Goal: Task Accomplishment & Management: Manage account settings

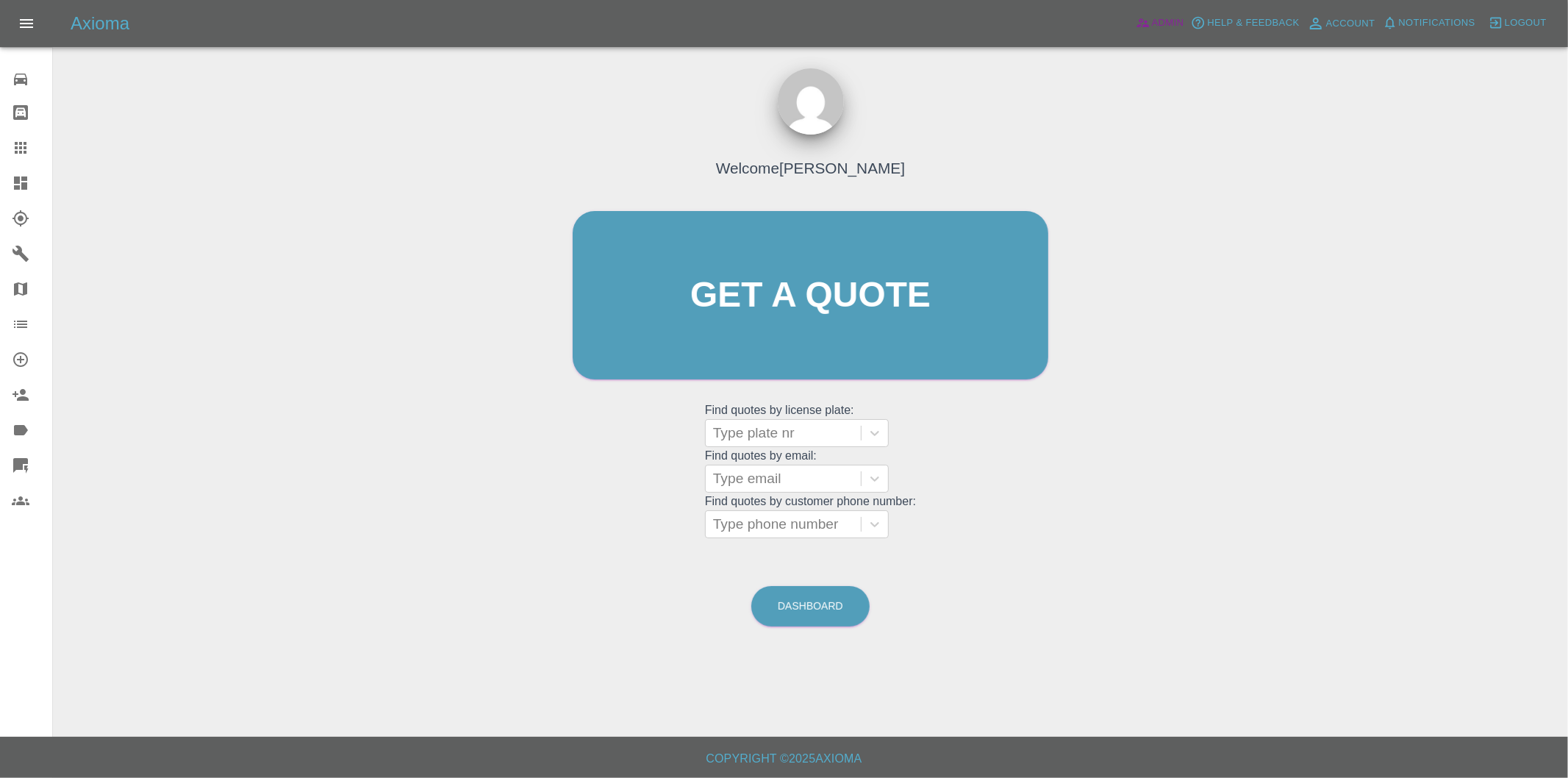
click at [1159, 27] on span "Admin" at bounding box center [1168, 22] width 32 height 17
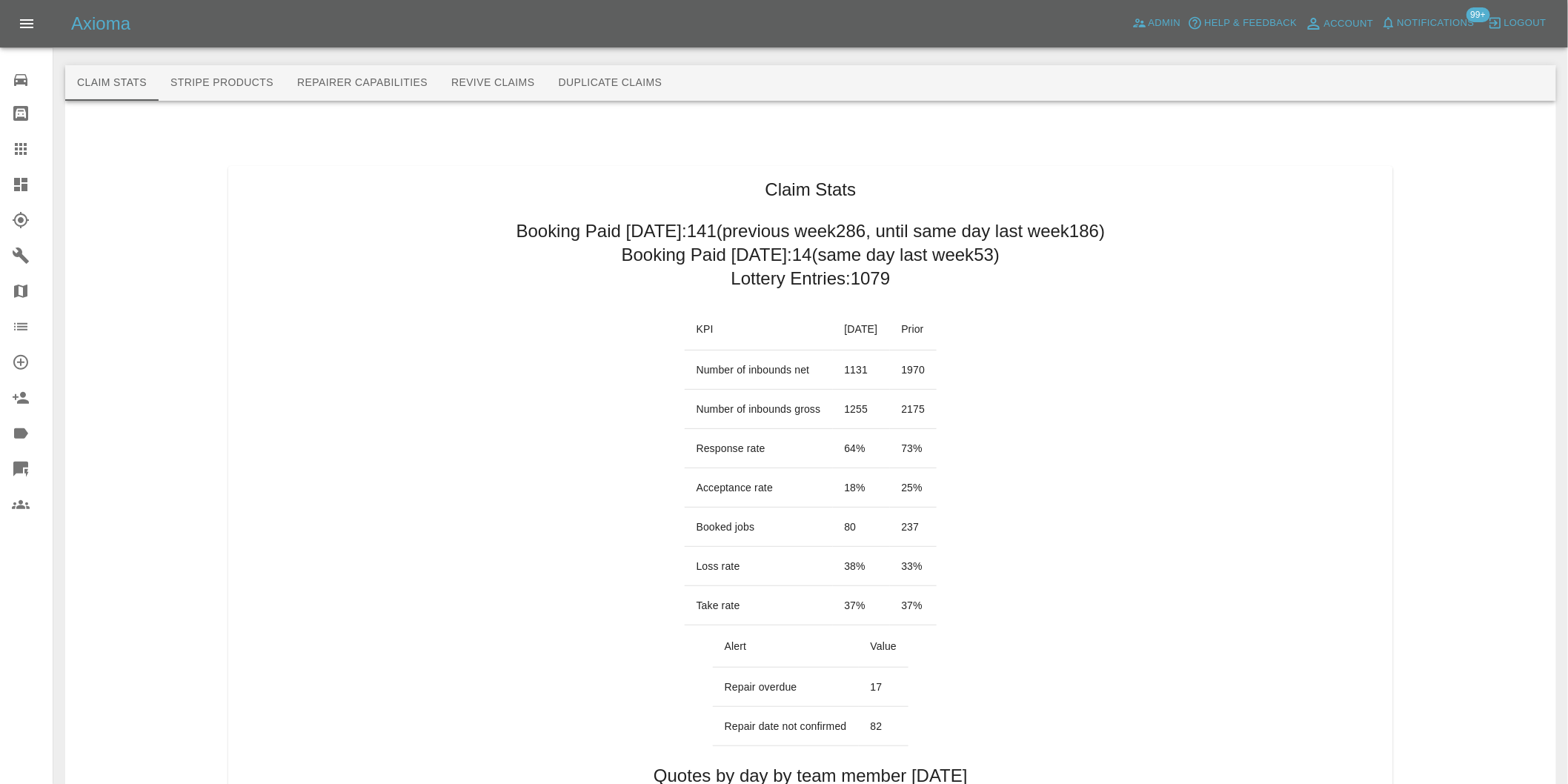
click at [4, 183] on link "Dashboard" at bounding box center [26, 184] width 53 height 36
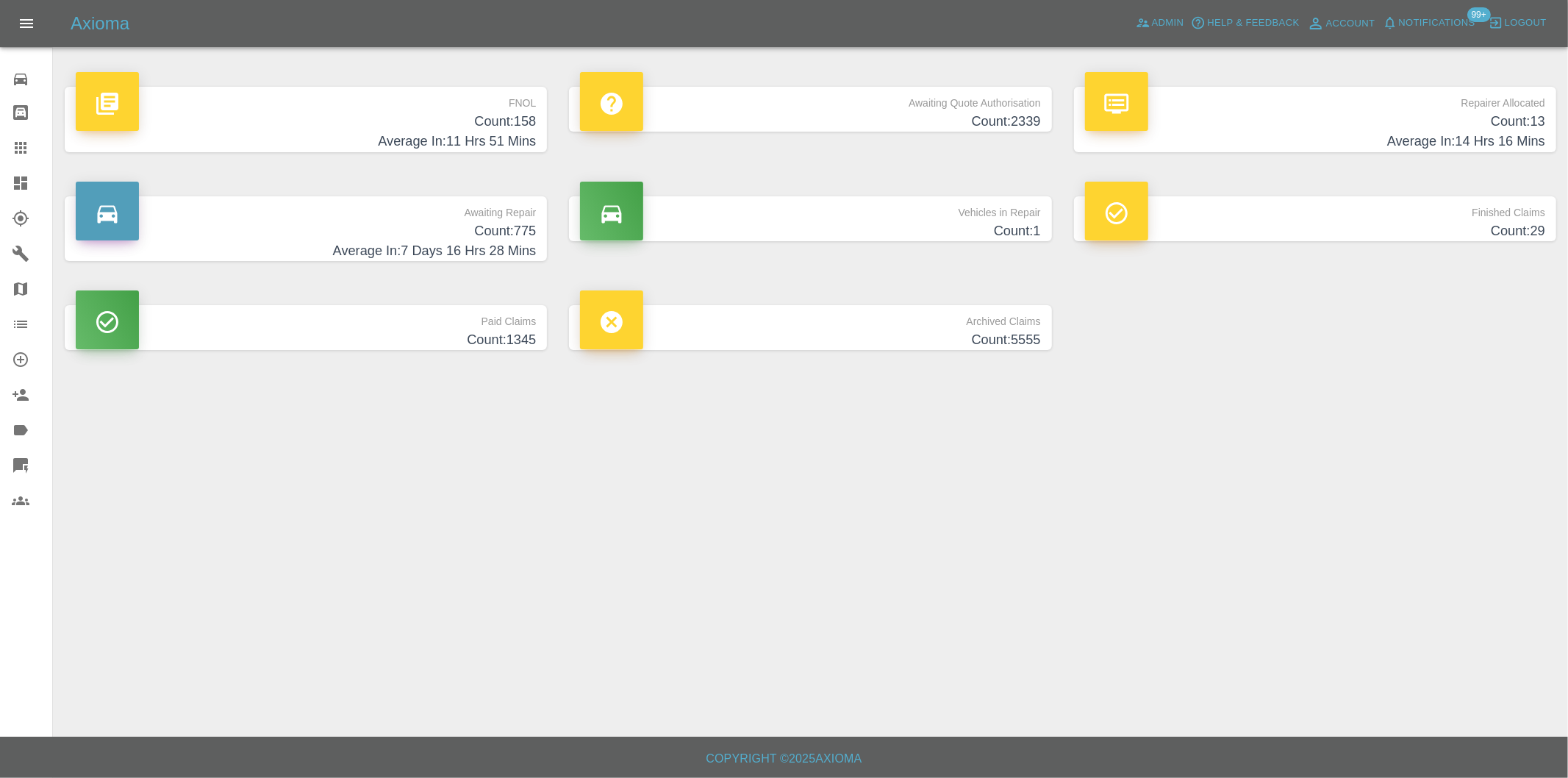
click at [513, 137] on h4 "Average In: 11 Hrs 51 Mins" at bounding box center [306, 142] width 460 height 20
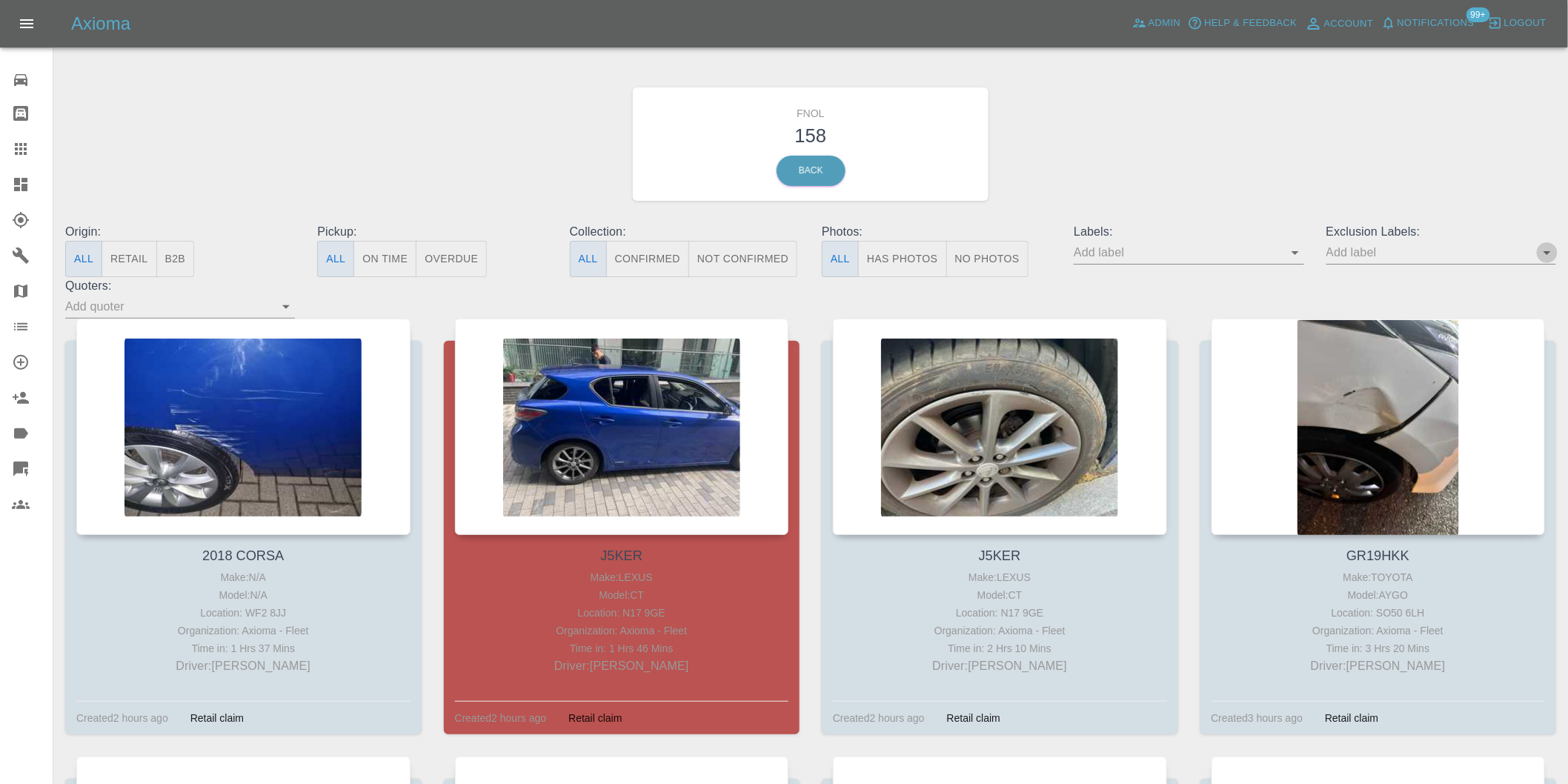
click at [1545, 257] on icon "Open" at bounding box center [1547, 253] width 18 height 18
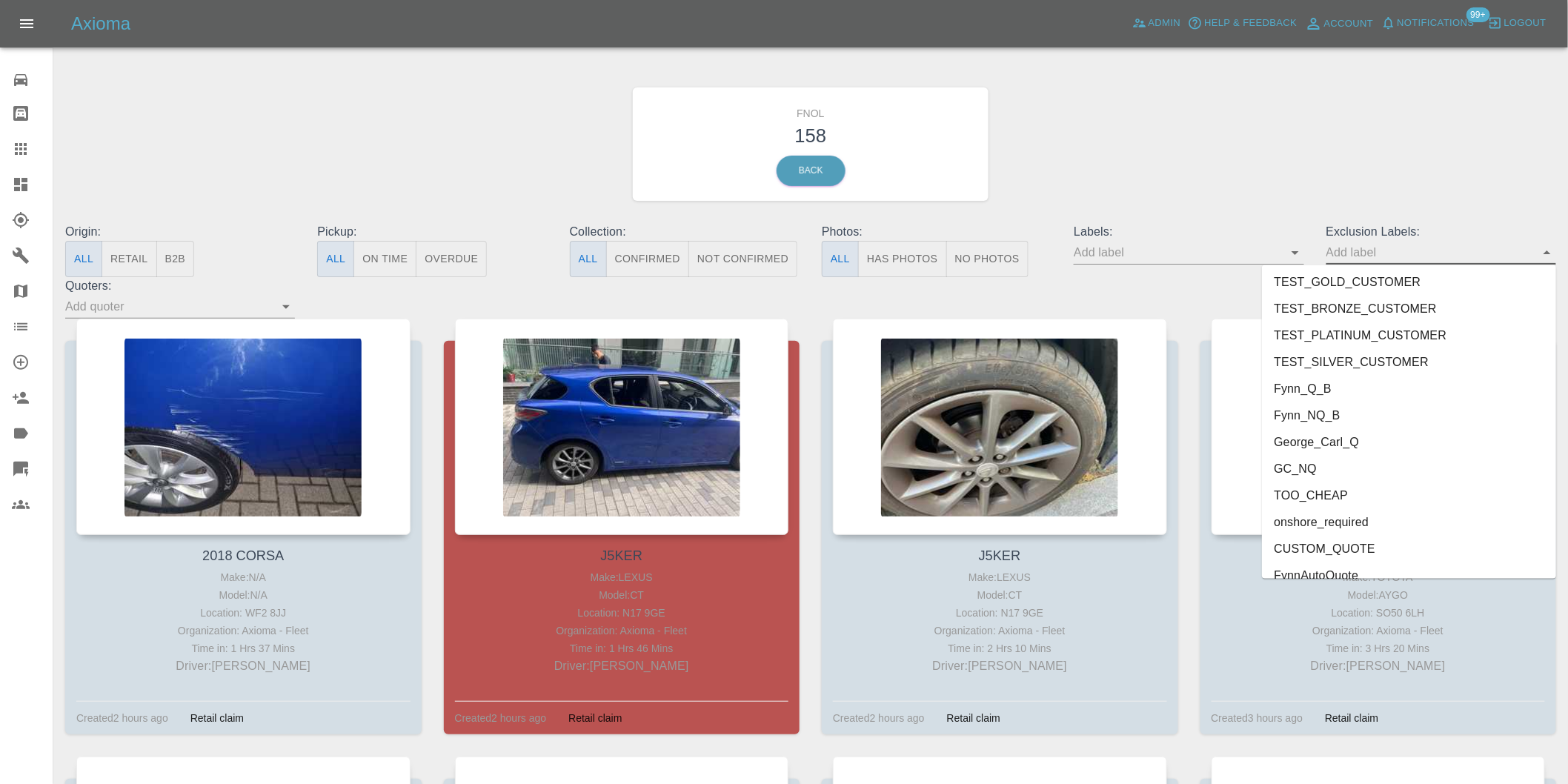
scroll to position [3218, 0]
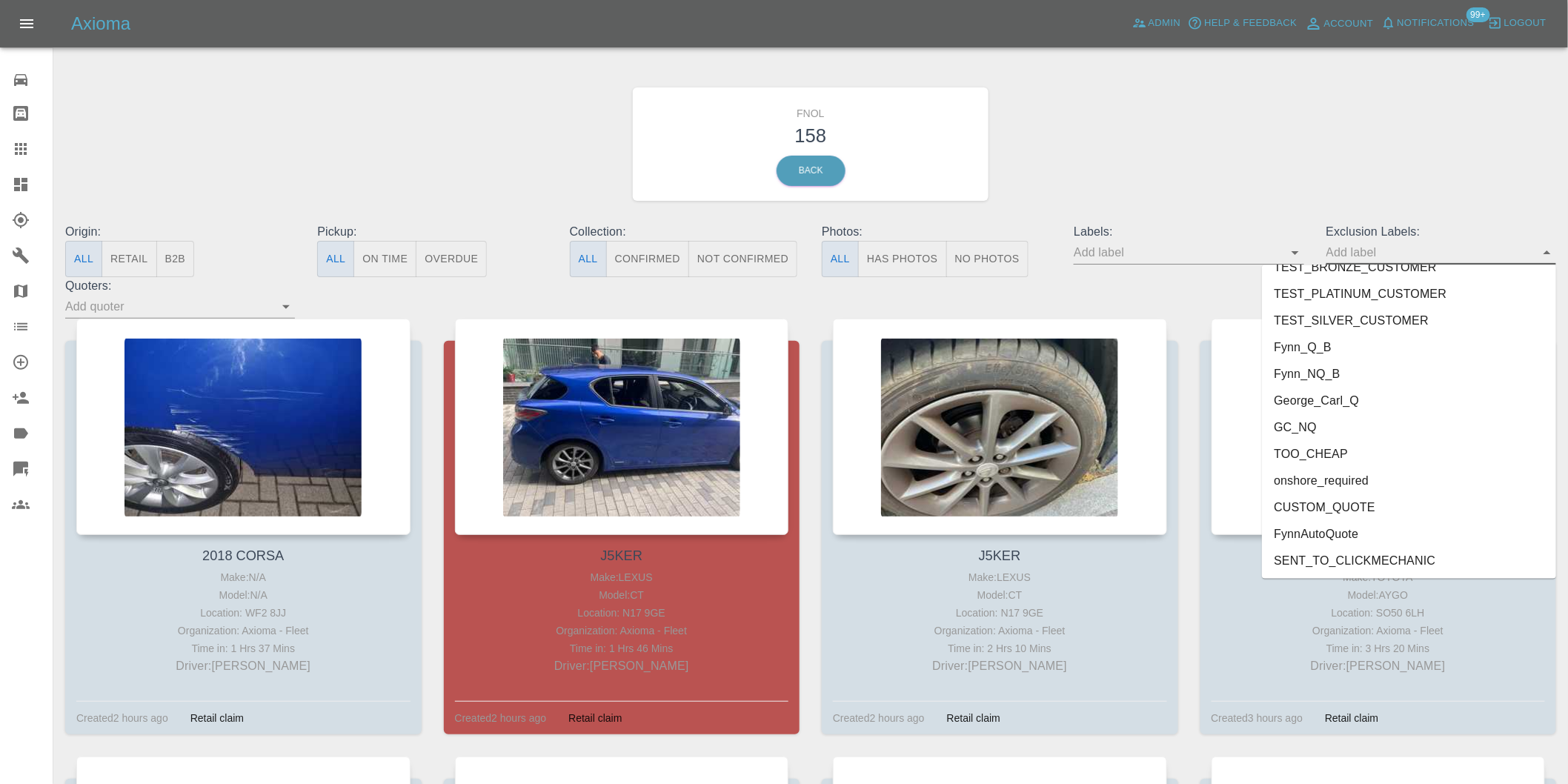
click at [1350, 482] on li "onshore_required" at bounding box center [1409, 481] width 294 height 27
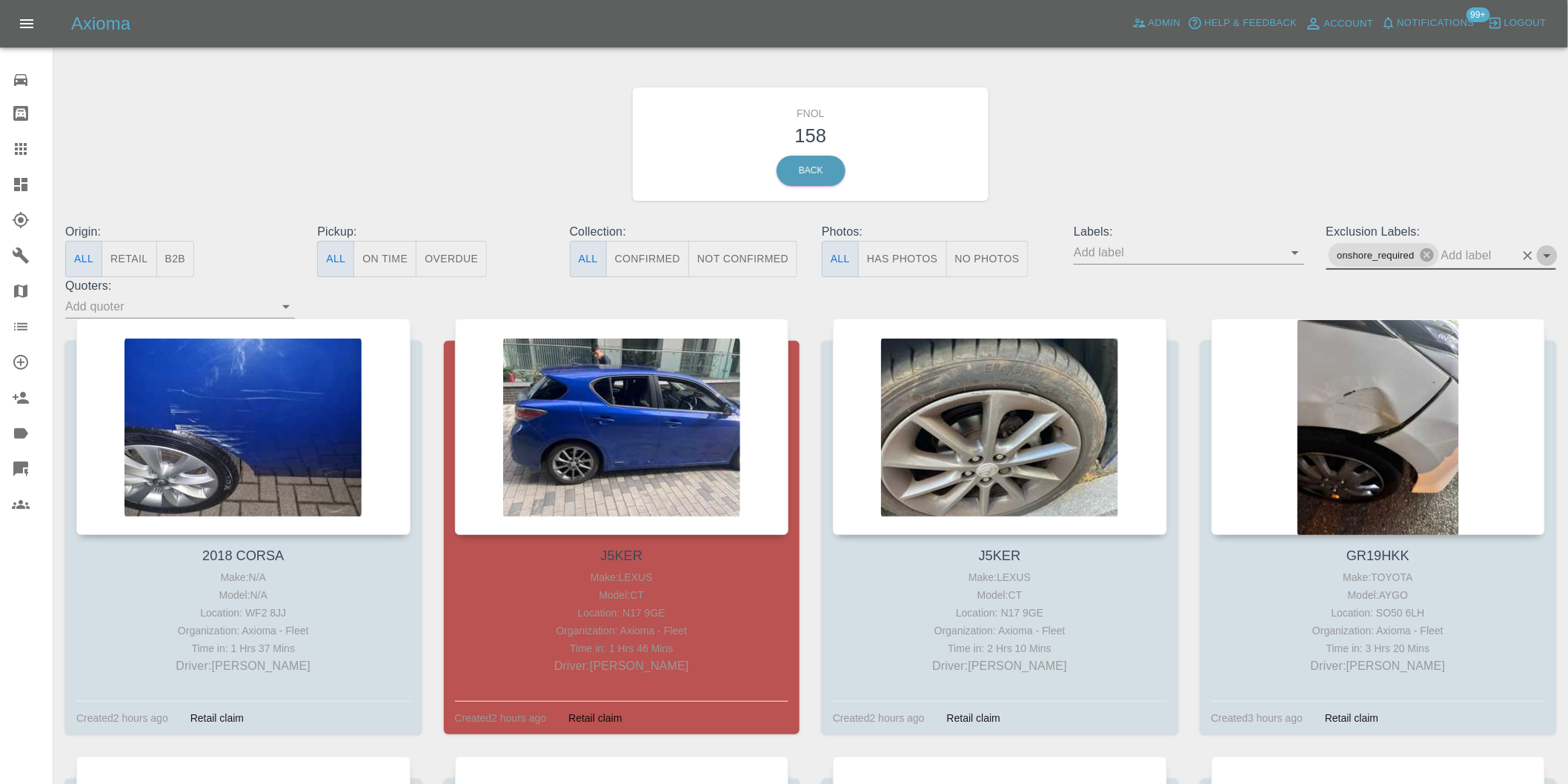
click at [1549, 254] on icon "Open" at bounding box center [1547, 255] width 18 height 18
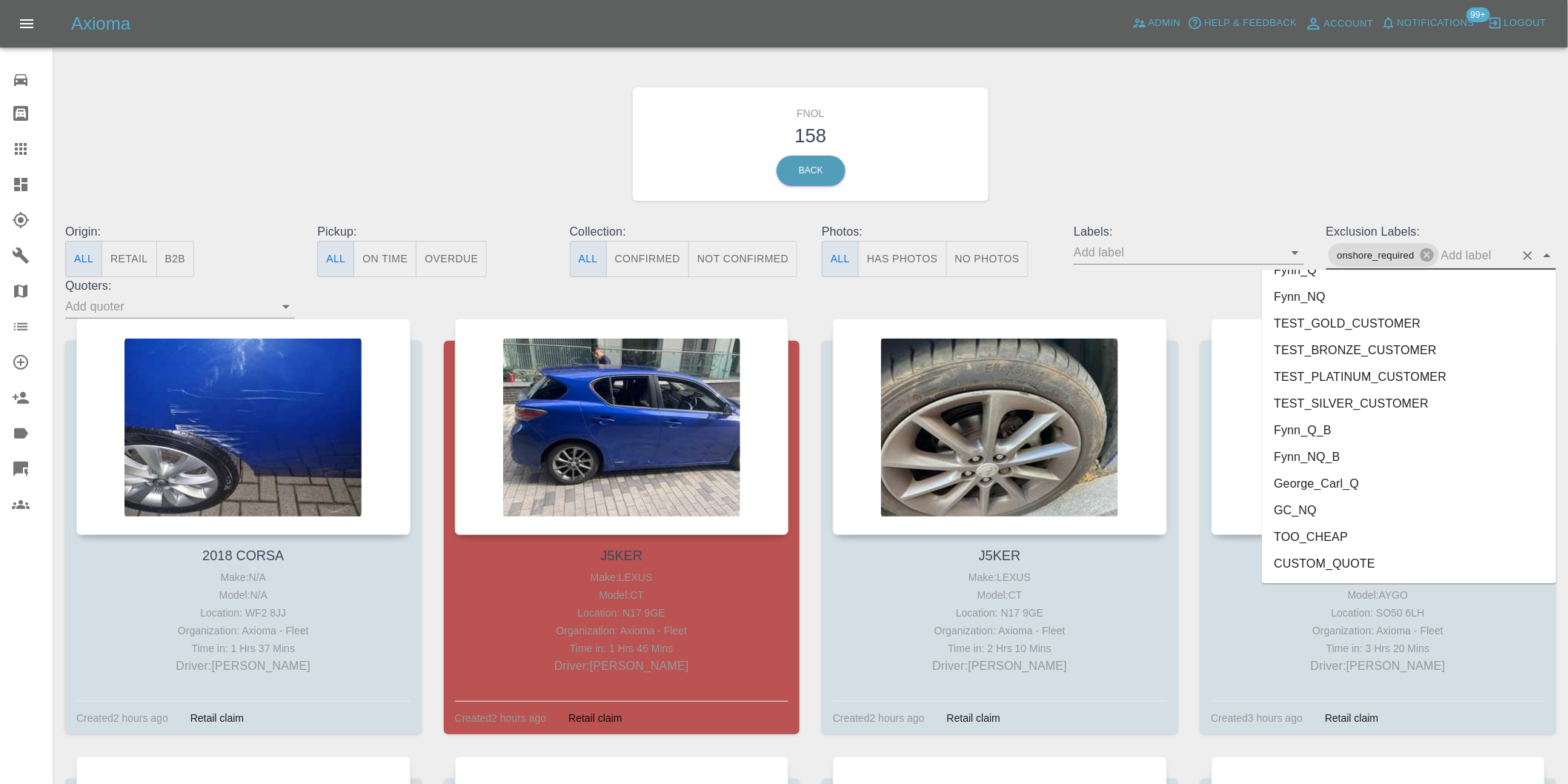
scroll to position [3192, 0]
click at [1349, 432] on li "George_Carl_Q" at bounding box center [1409, 432] width 294 height 27
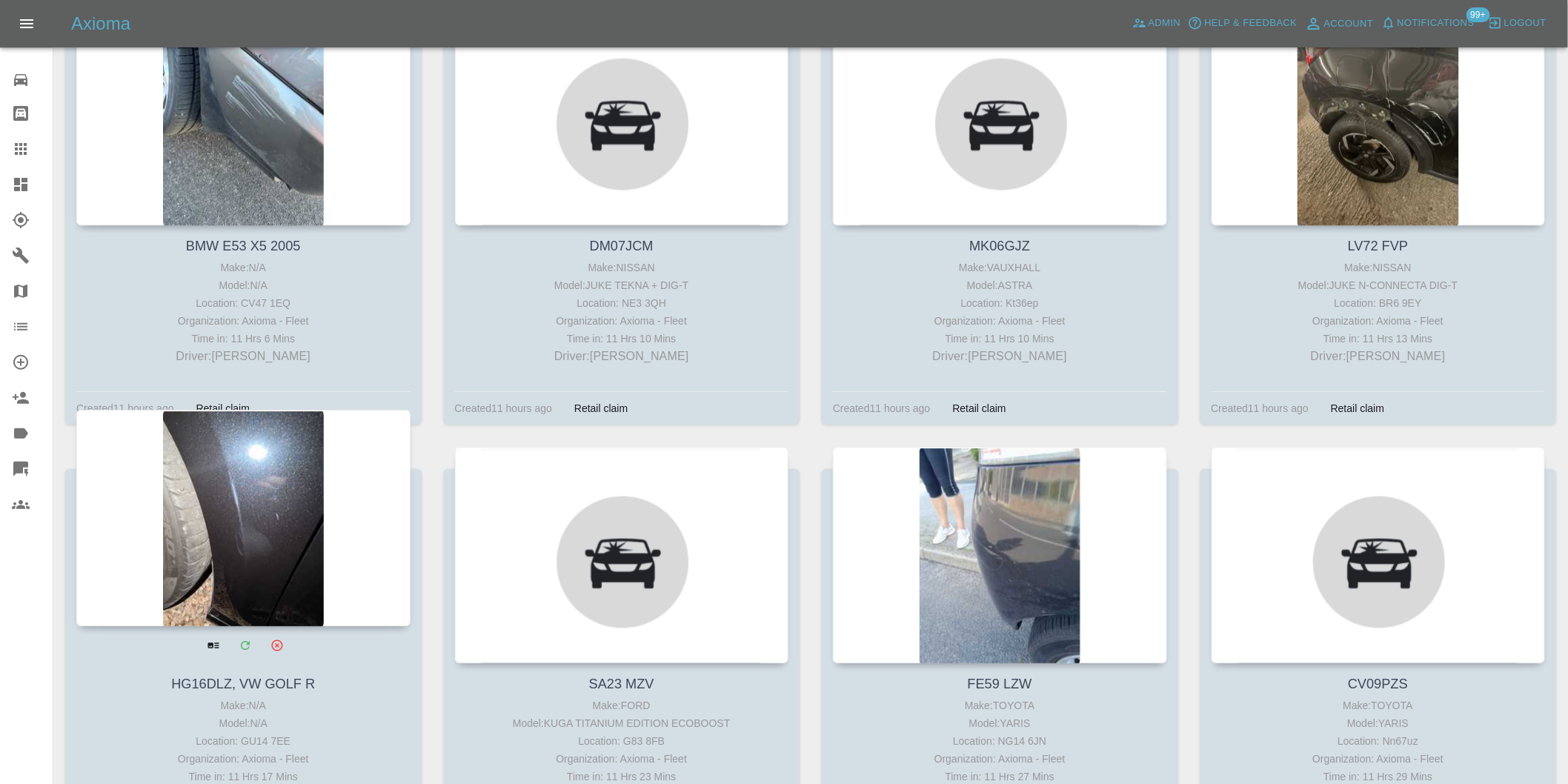
scroll to position [6586, 0]
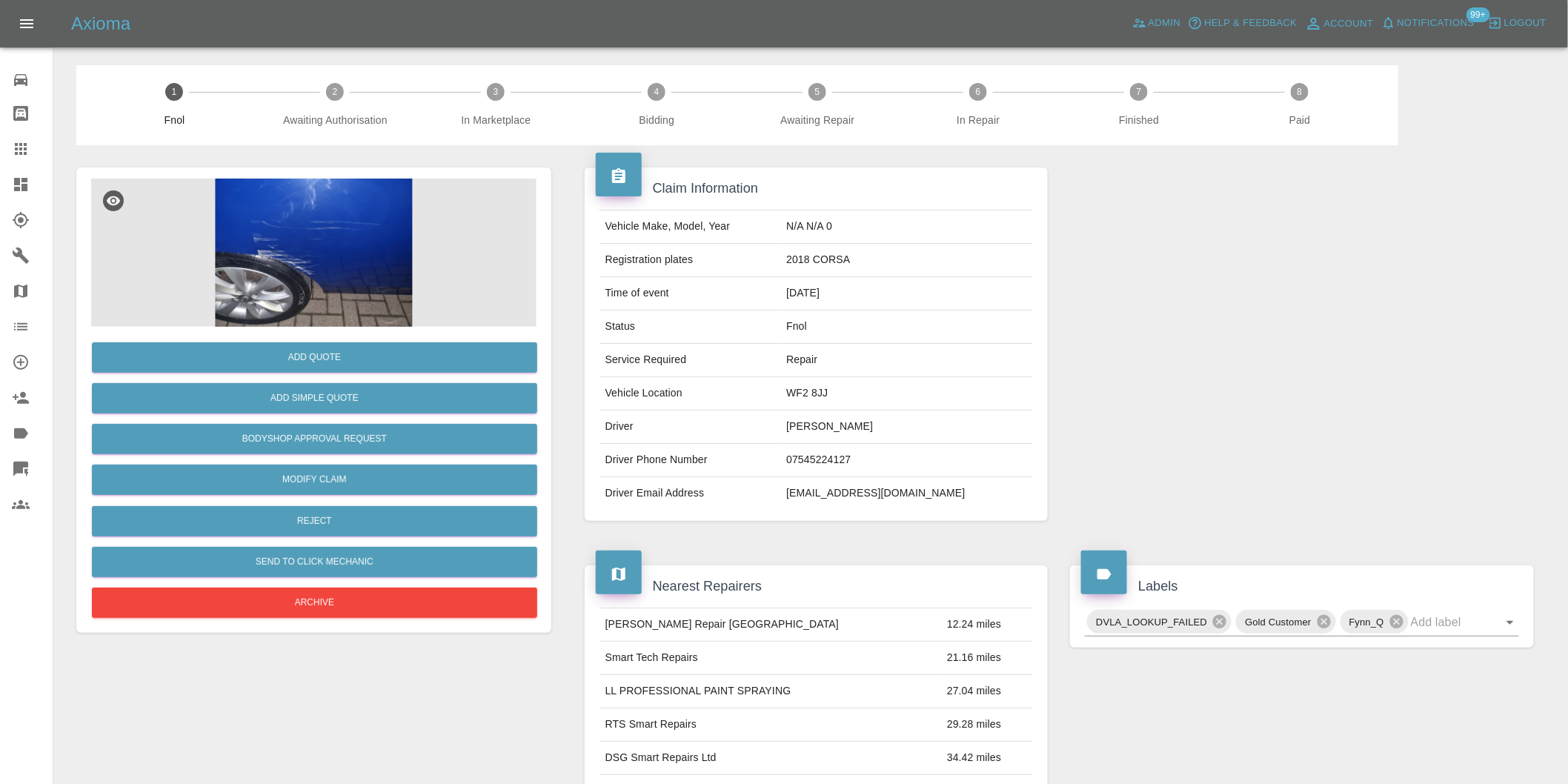
click at [323, 225] on img at bounding box center [313, 253] width 445 height 148
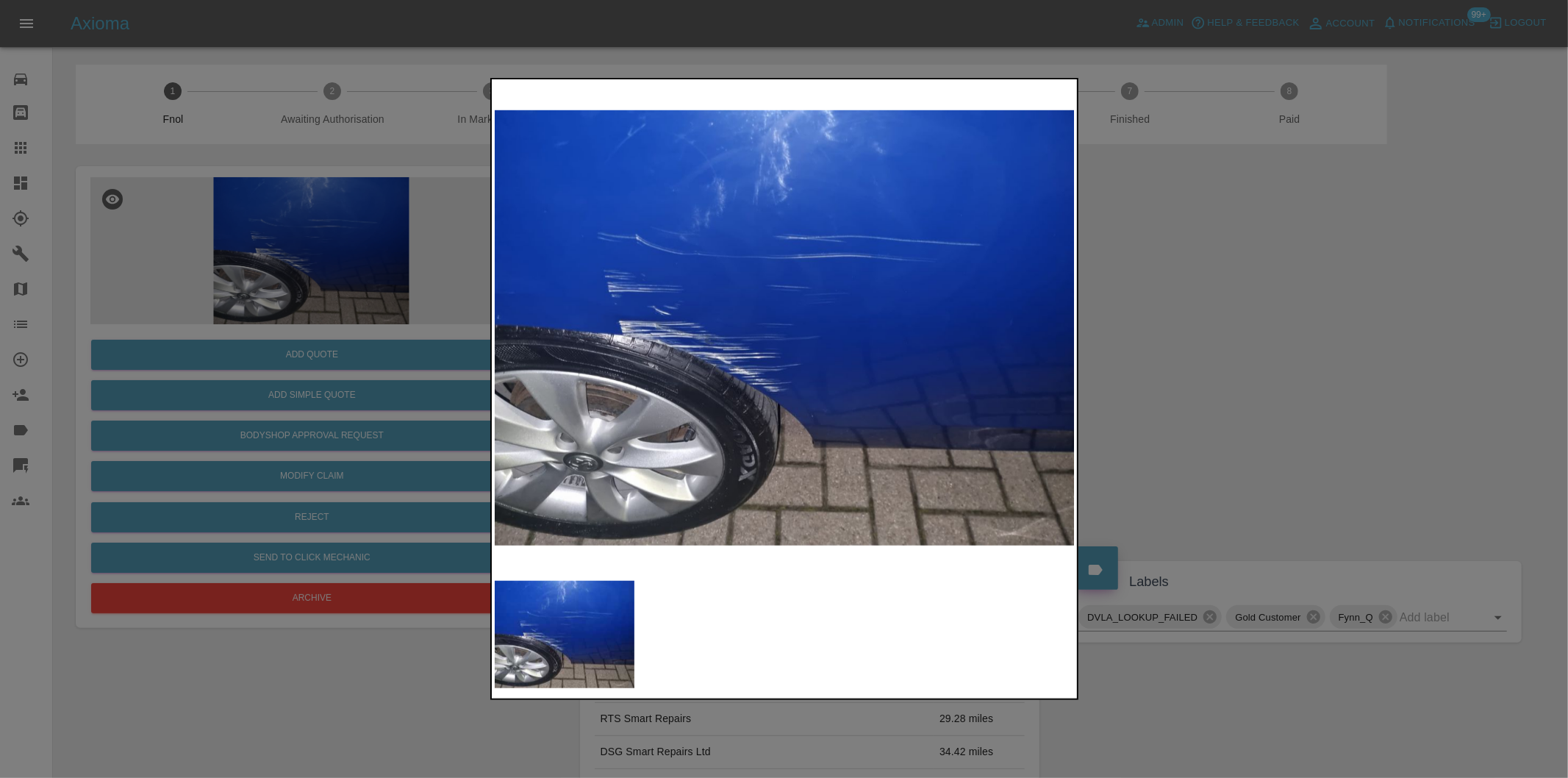
click at [1315, 393] on div at bounding box center [784, 389] width 1568 height 778
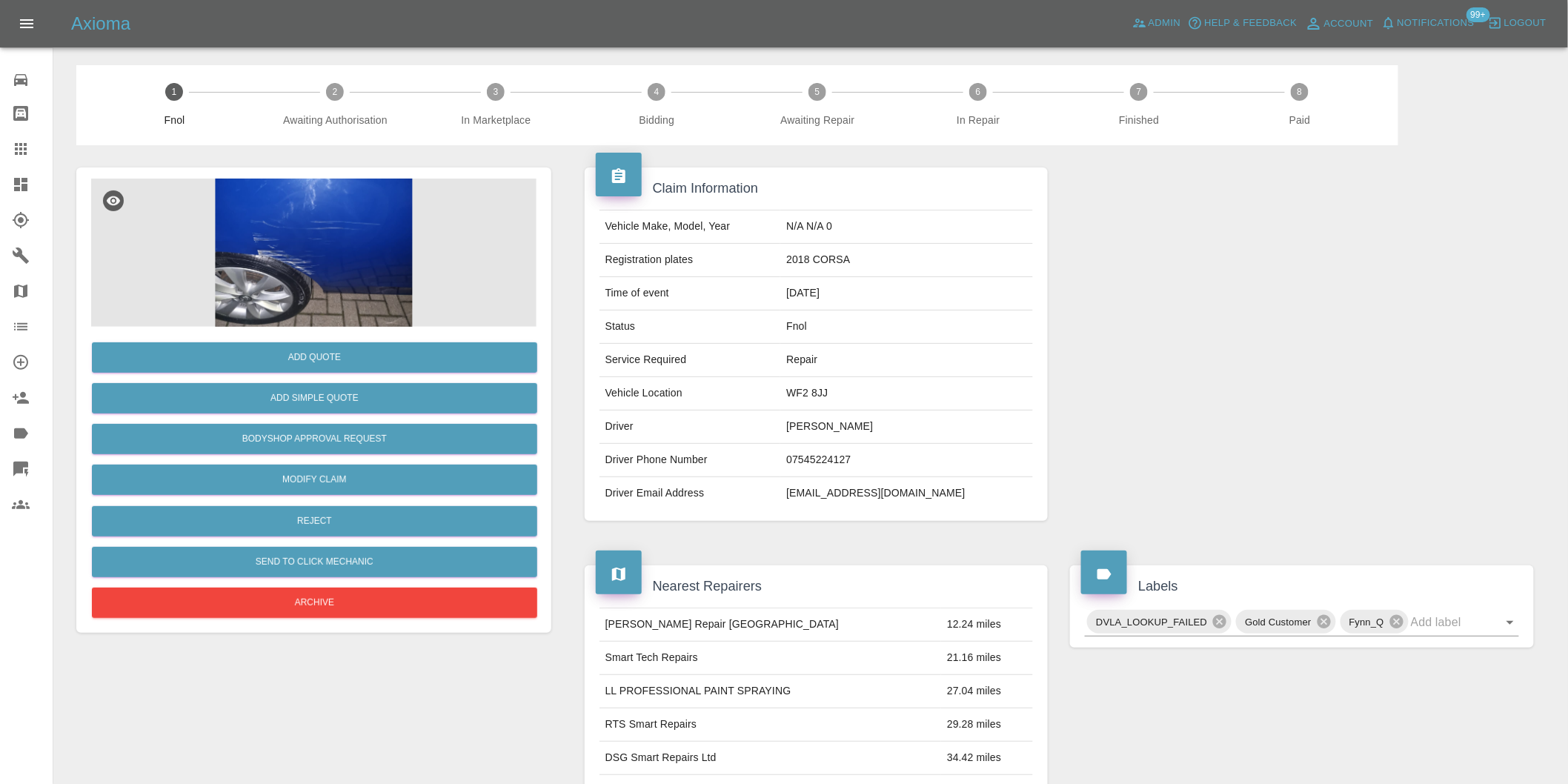
click at [261, 230] on img at bounding box center [313, 253] width 445 height 148
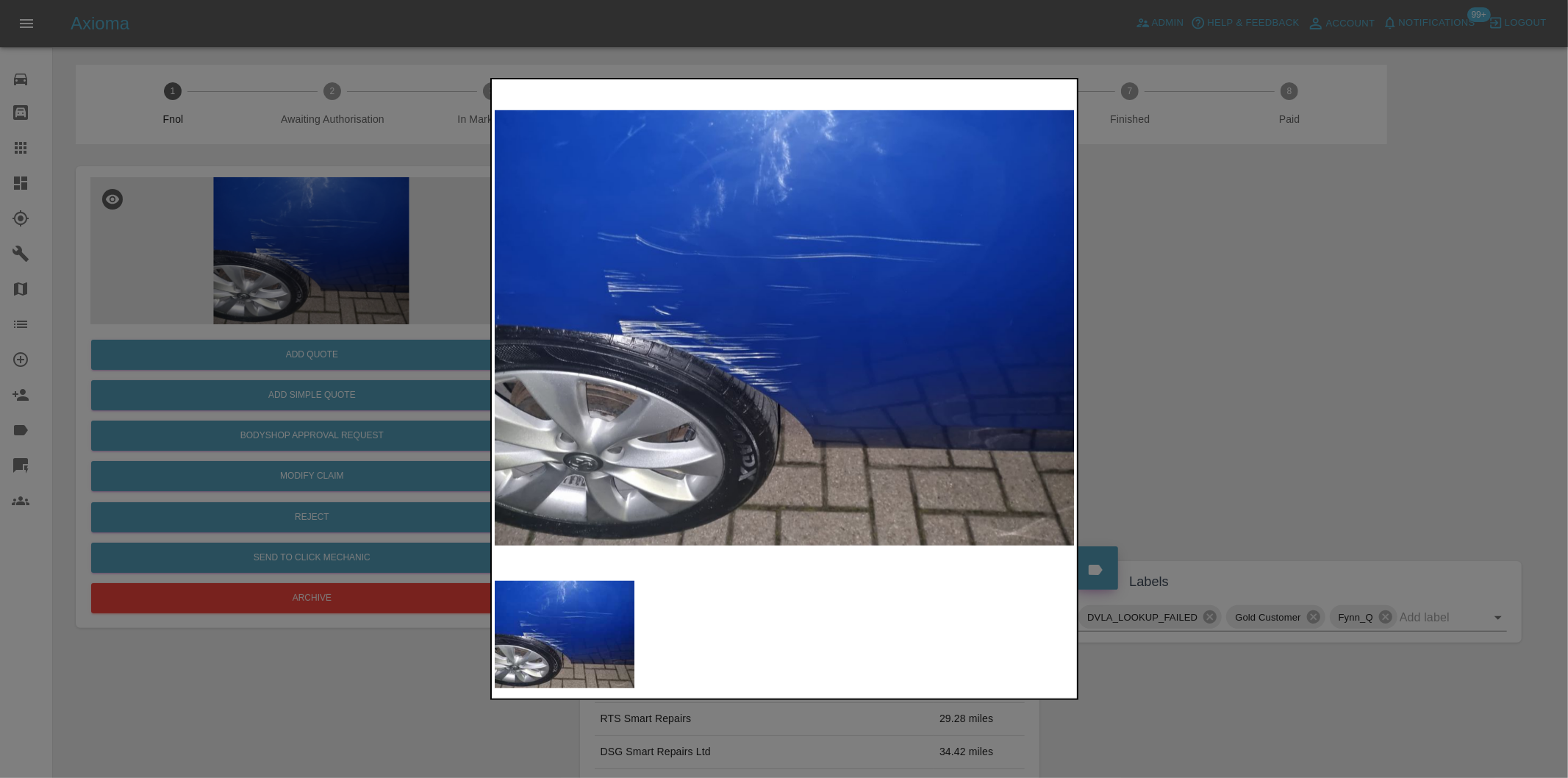
click at [1290, 354] on div at bounding box center [784, 389] width 1568 height 778
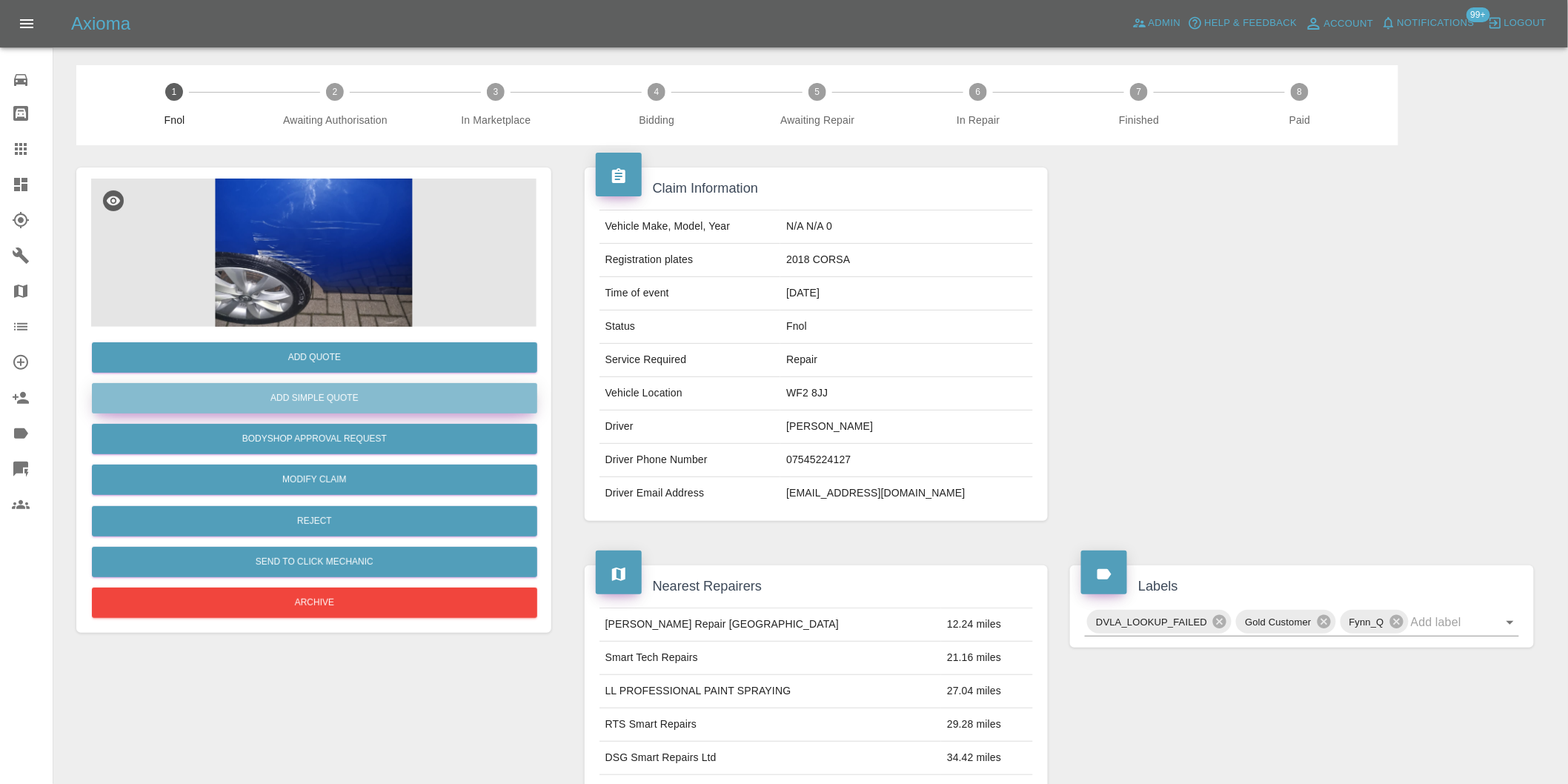
click at [364, 402] on button "Add Simple Quote" at bounding box center [314, 398] width 445 height 31
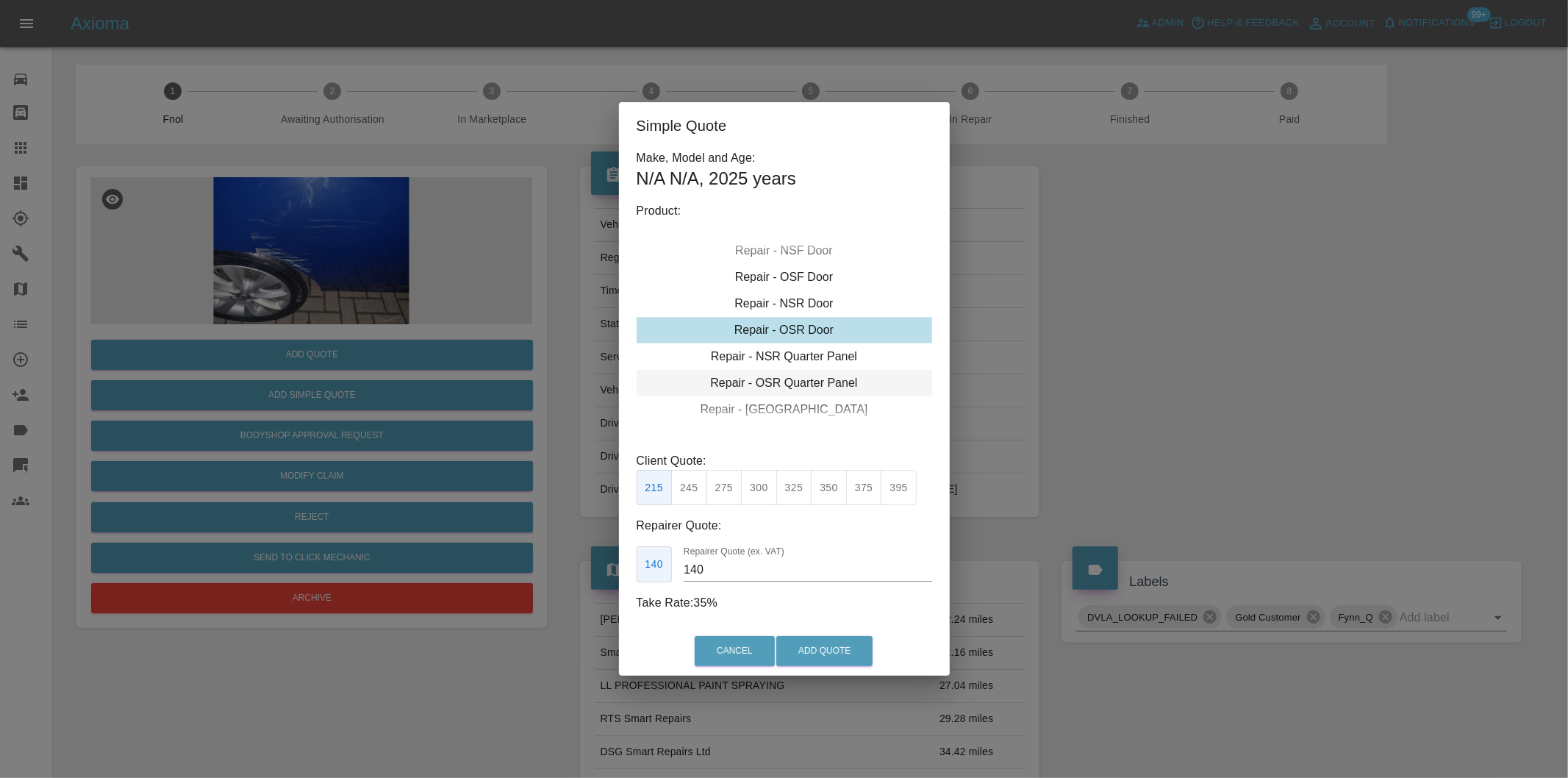
click at [826, 380] on div "Repair - OSR Quarter Panel" at bounding box center [784, 384] width 295 height 27
click at [868, 489] on button "375" at bounding box center [864, 488] width 36 height 36
type input "250"
click at [843, 647] on button "Add Quote" at bounding box center [824, 651] width 96 height 30
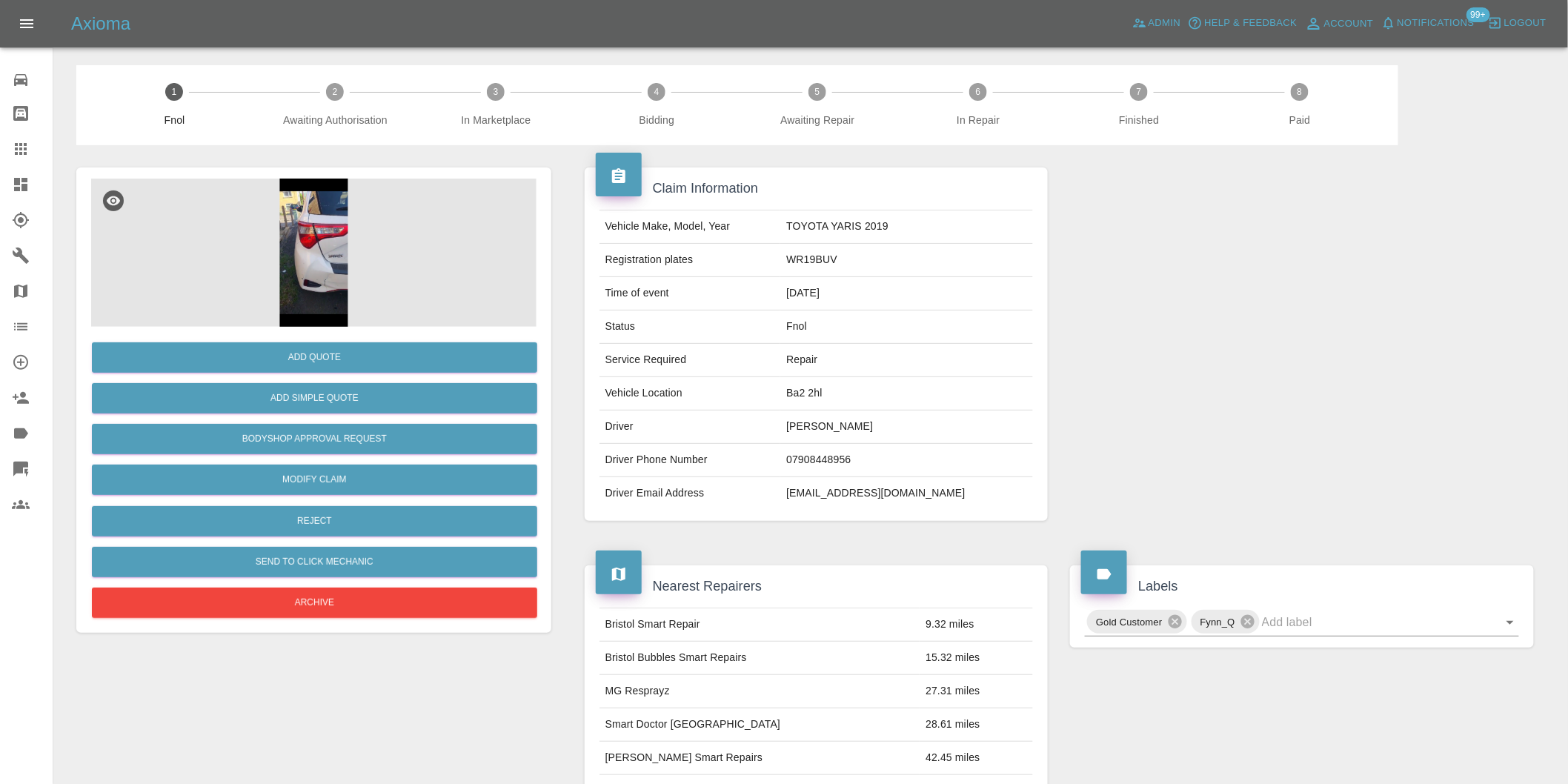
click at [335, 241] on img at bounding box center [313, 253] width 445 height 148
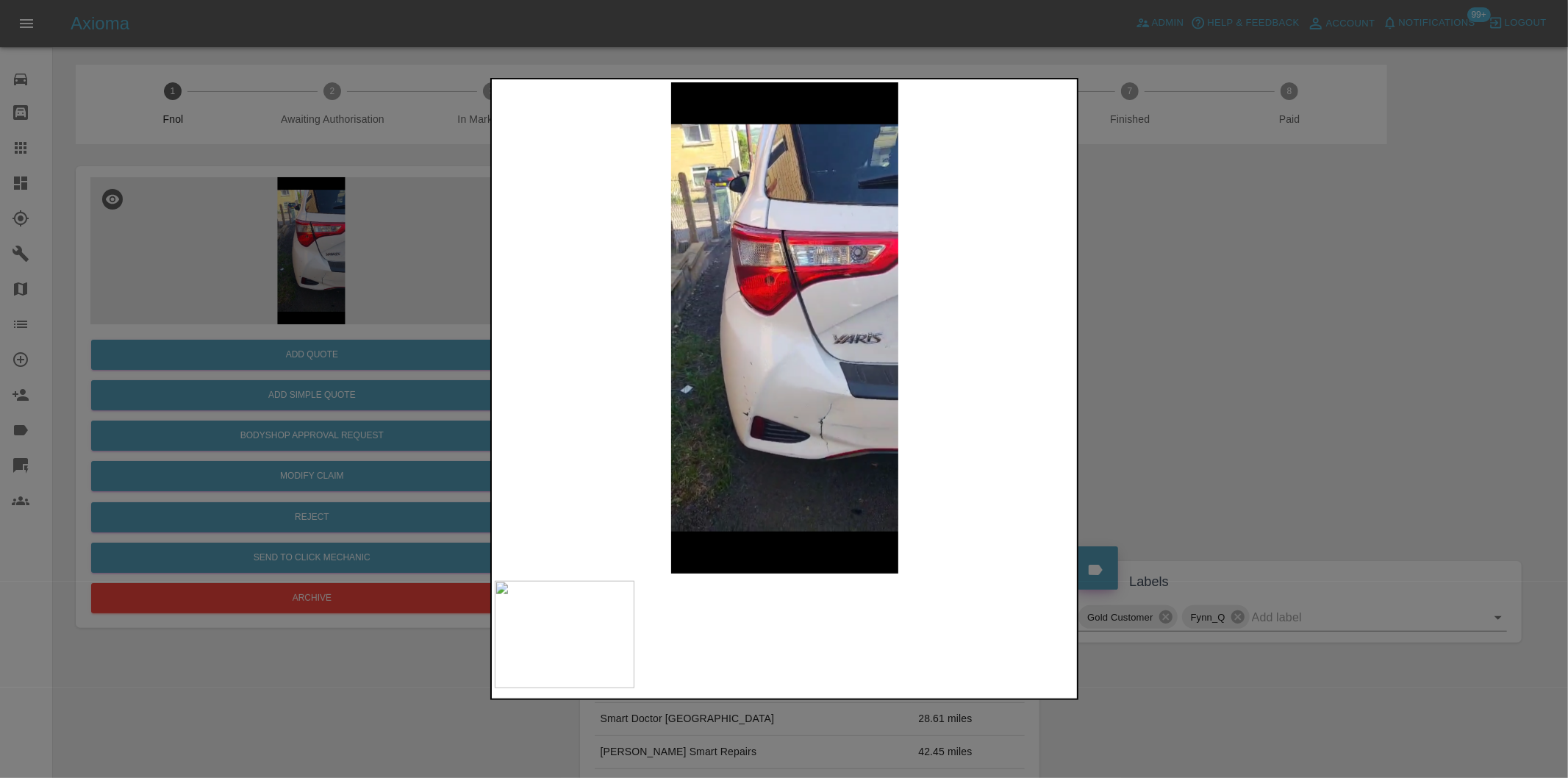
click at [809, 417] on img at bounding box center [785, 327] width 581 height 492
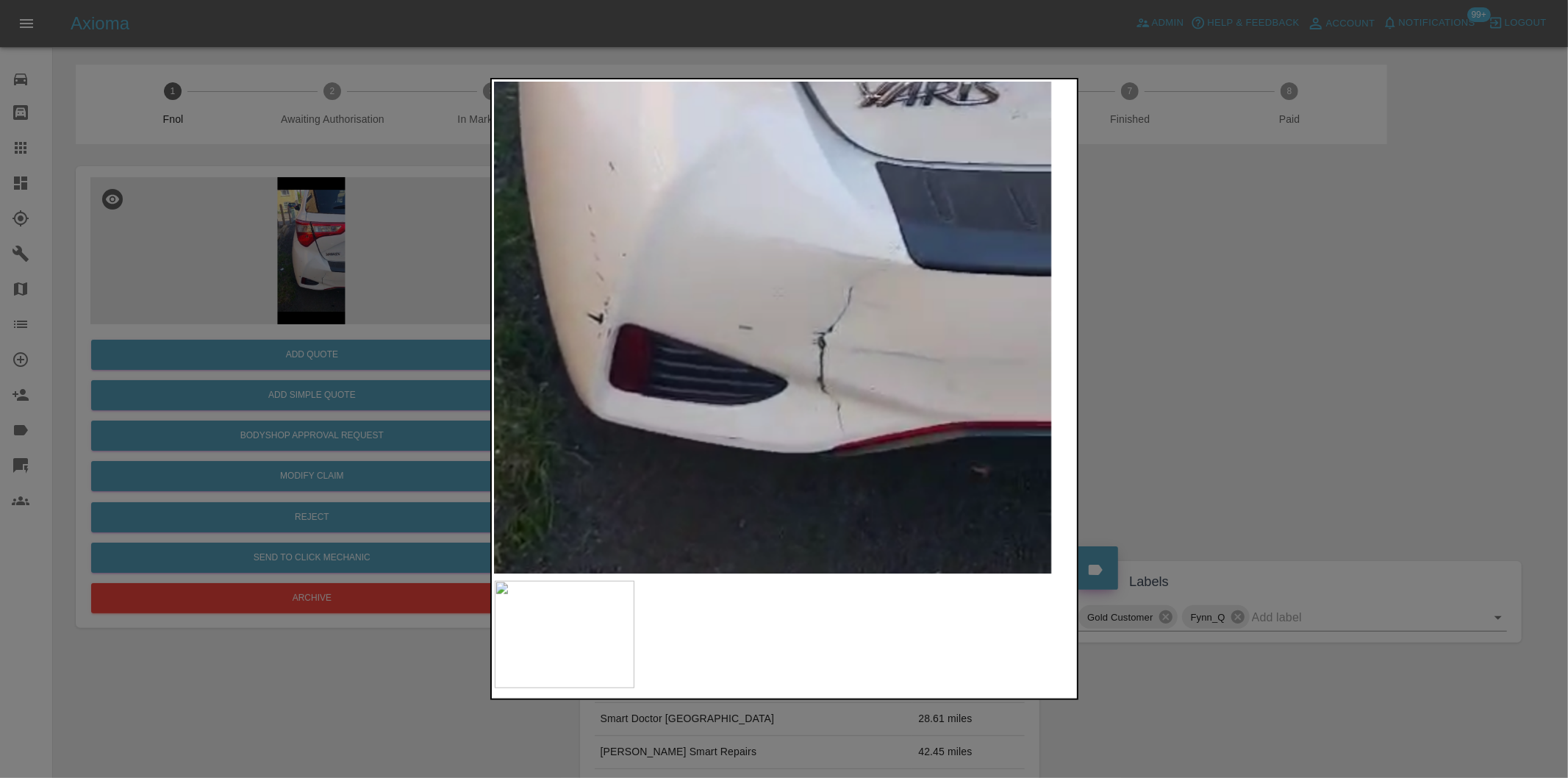
click at [826, 387] on img at bounding box center [711, 59] width 1742 height 1473
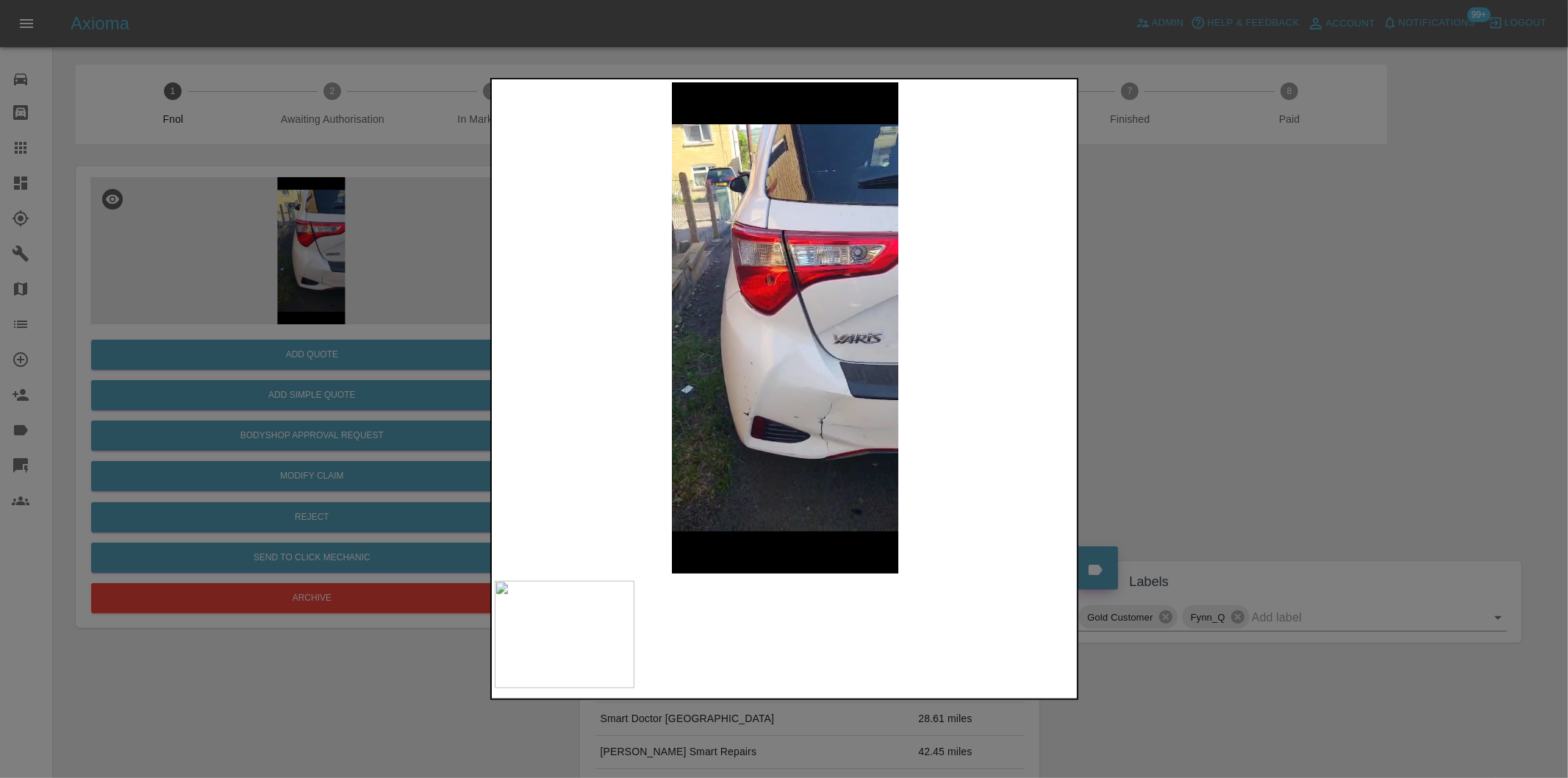
drag, startPoint x: 1328, startPoint y: 392, endPoint x: 914, endPoint y: 480, distance: 423.2
click at [1326, 392] on div at bounding box center [784, 389] width 1568 height 778
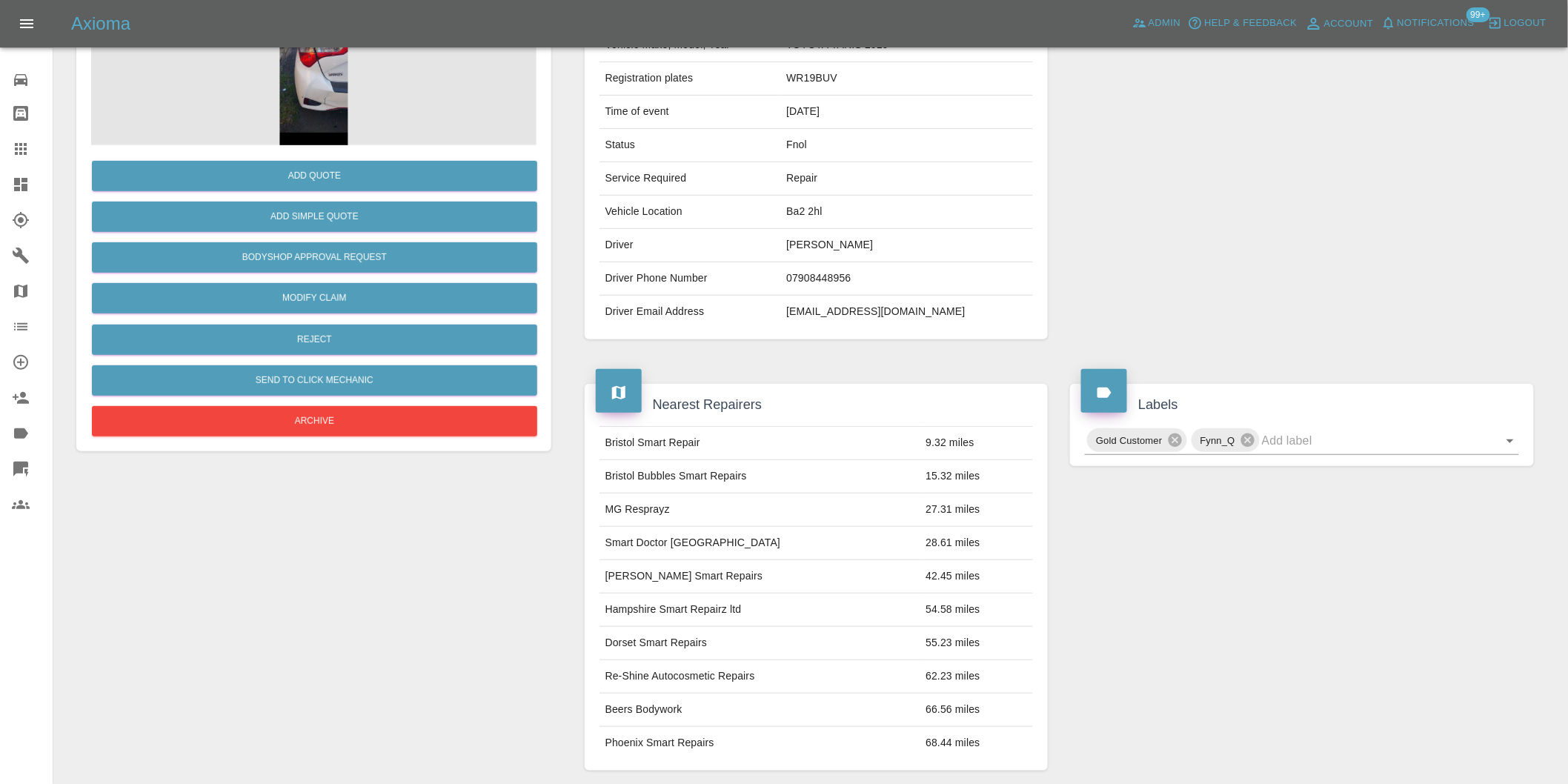
scroll to position [102, 0]
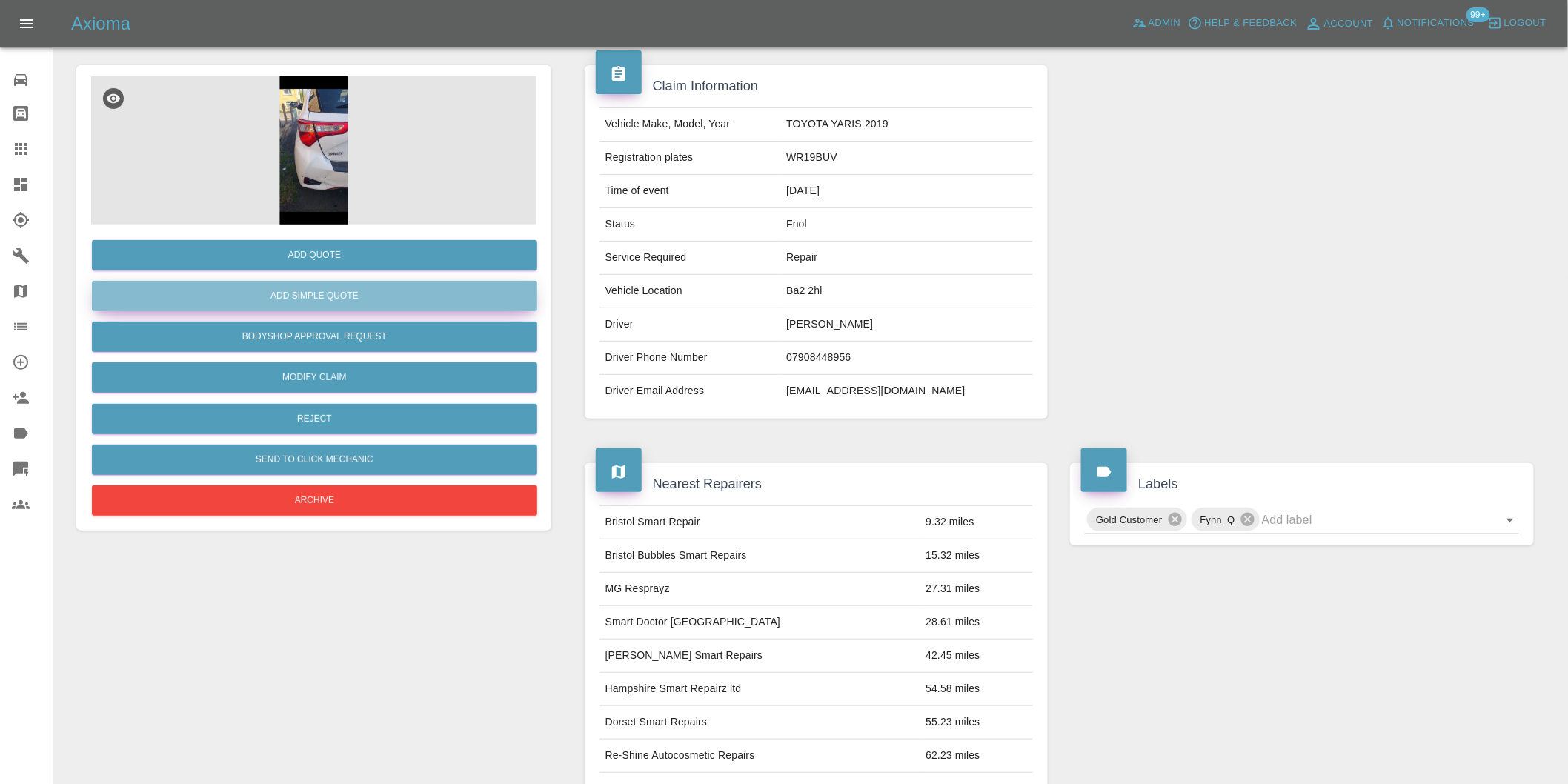
click at [356, 298] on button "Add Simple Quote" at bounding box center [314, 296] width 445 height 31
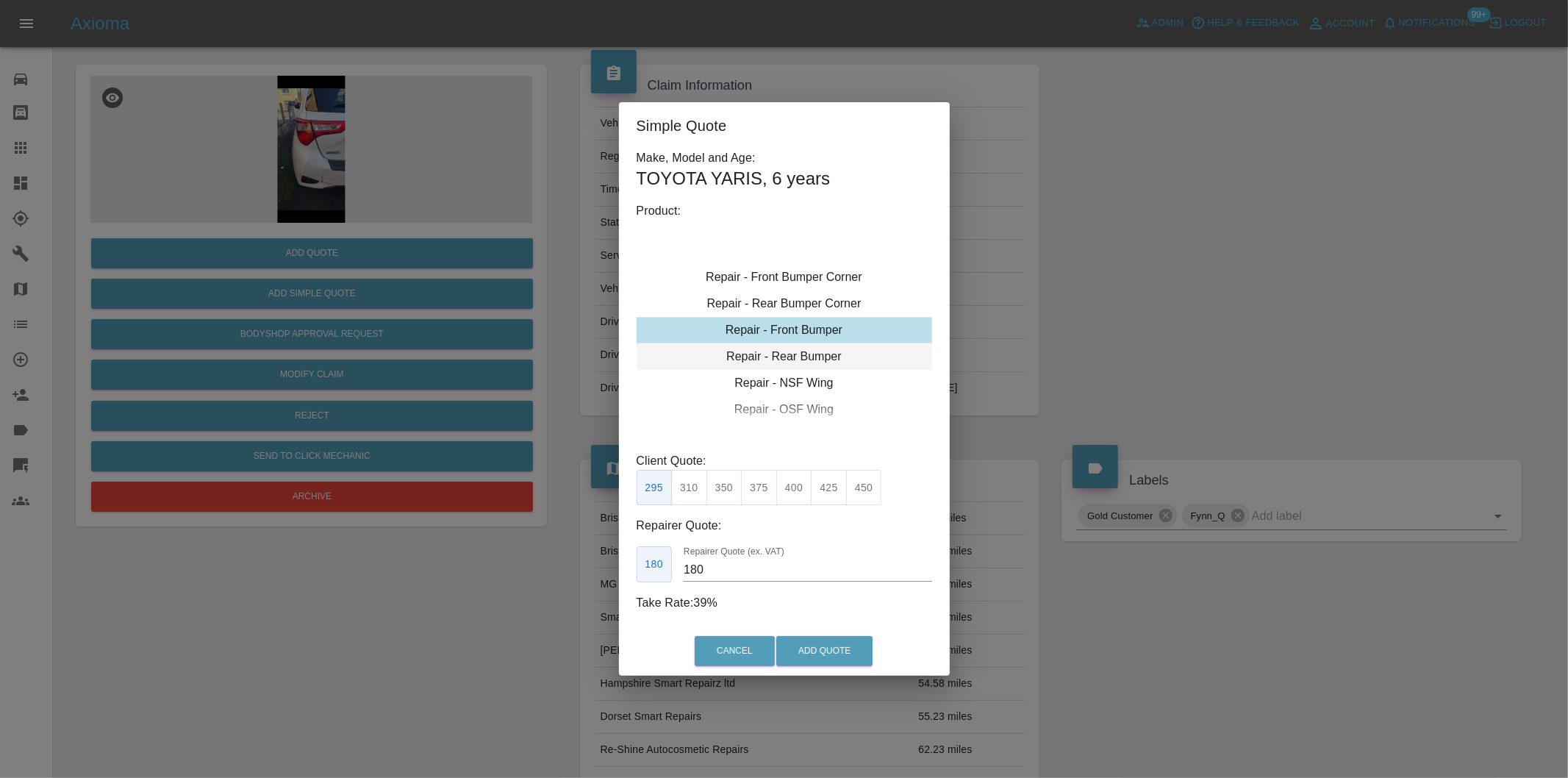
click at [807, 356] on div "Repair - Rear Bumper" at bounding box center [784, 357] width 295 height 27
click at [764, 489] on button "375" at bounding box center [759, 488] width 36 height 36
type input "220"
click at [805, 644] on button "Add Quote" at bounding box center [824, 651] width 96 height 30
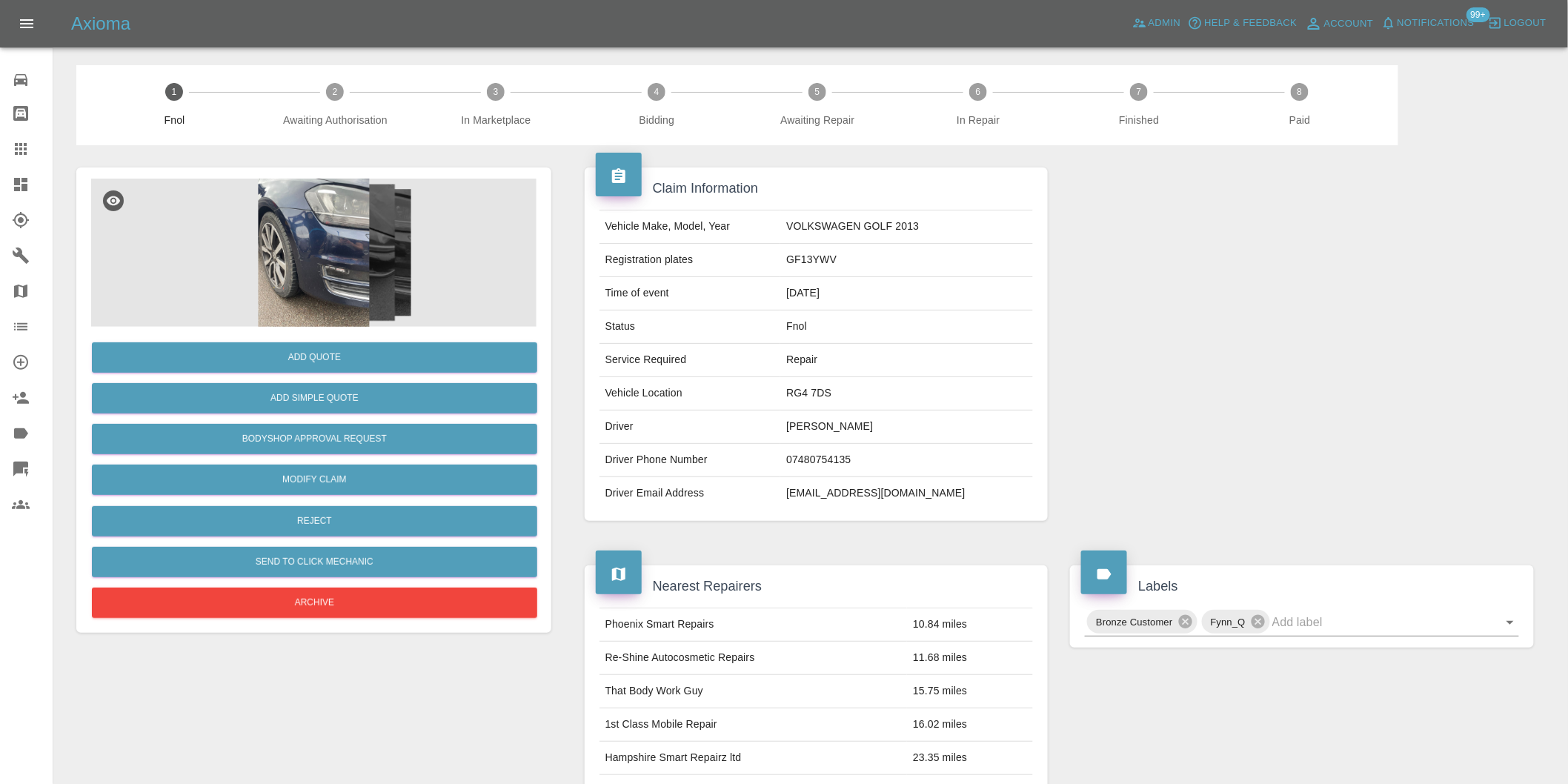
click at [337, 260] on img at bounding box center [313, 253] width 445 height 148
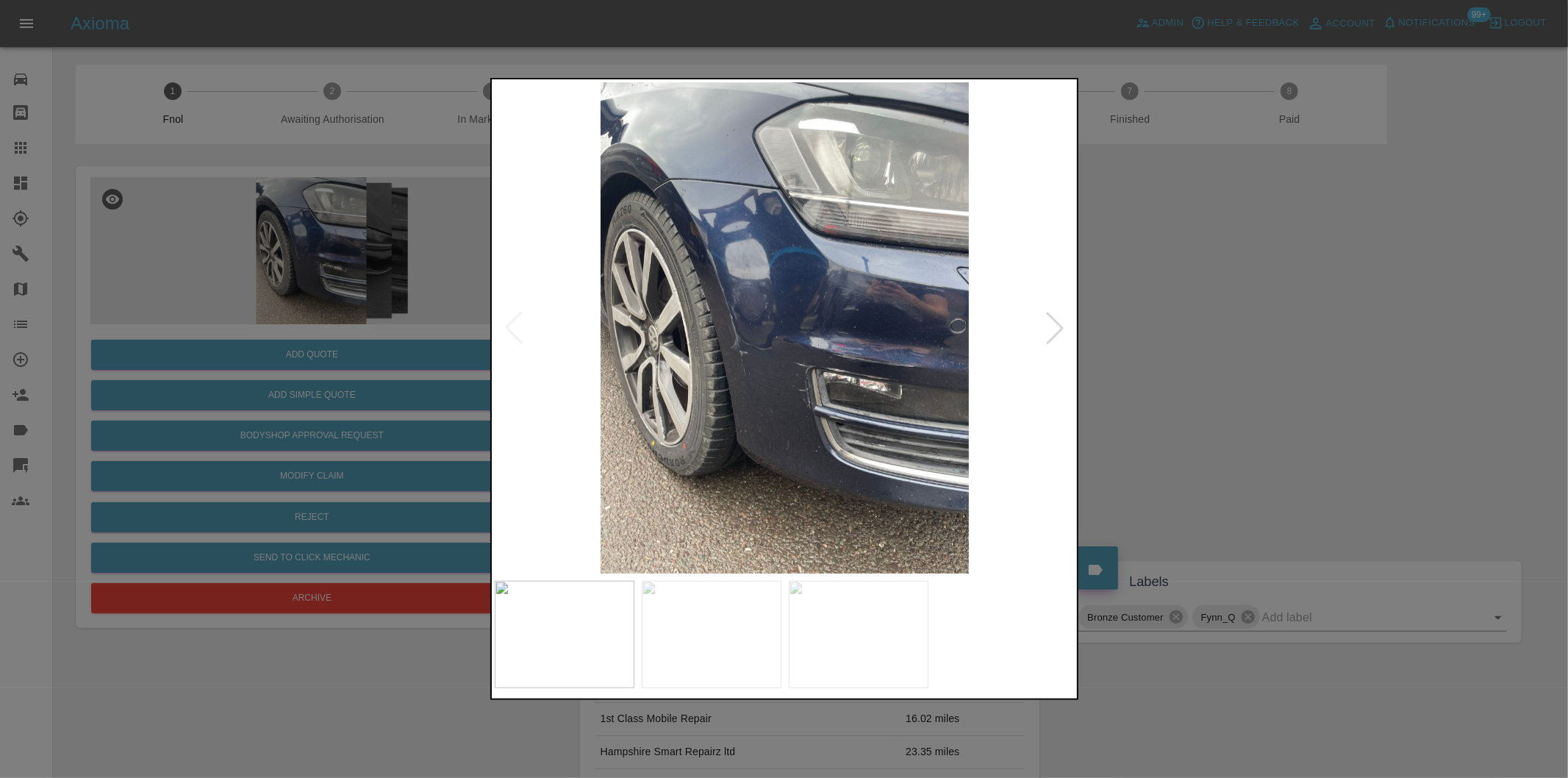
click at [1048, 321] on div at bounding box center [1055, 327] width 32 height 32
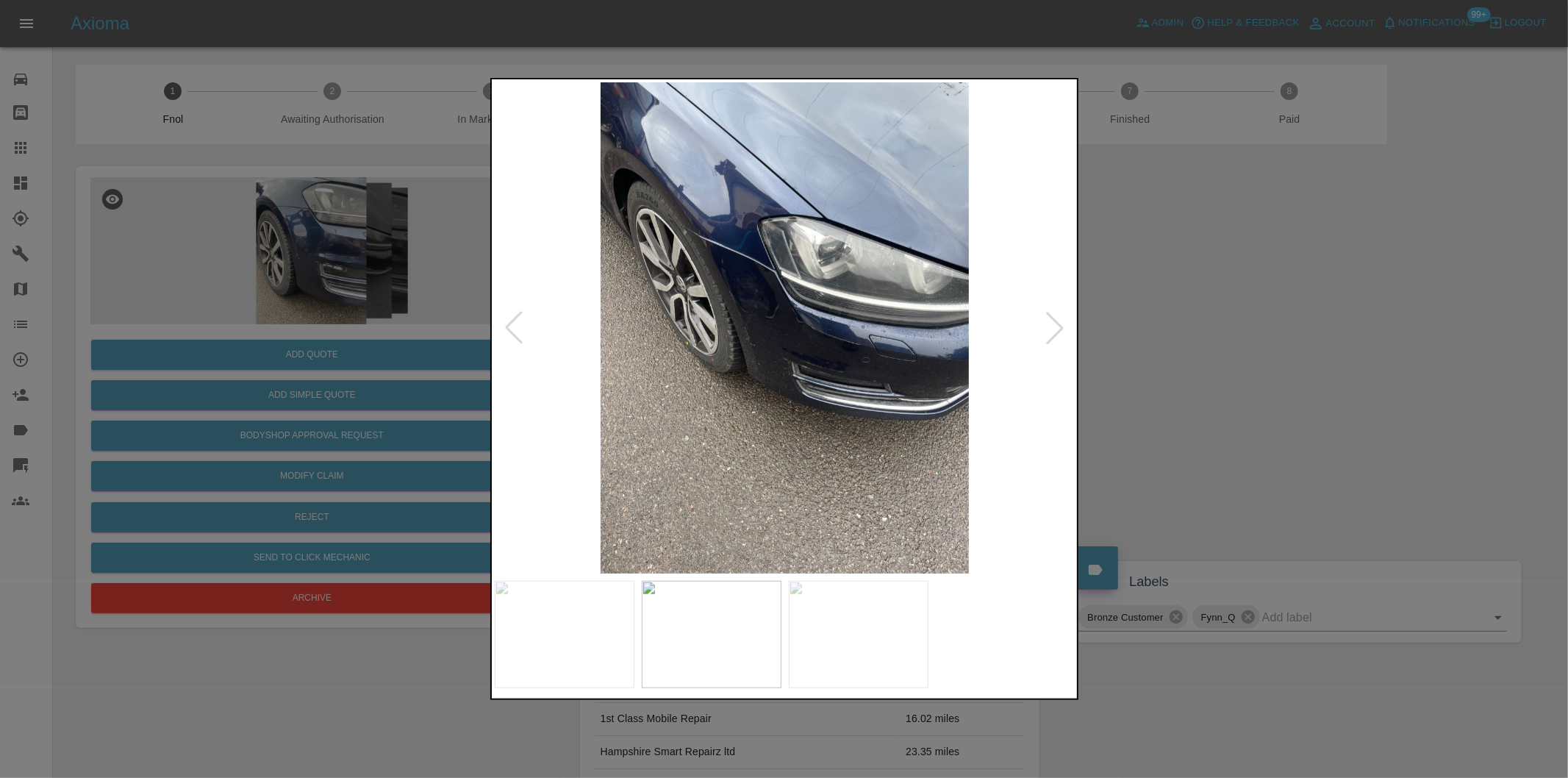
click at [1048, 321] on div at bounding box center [1055, 327] width 32 height 32
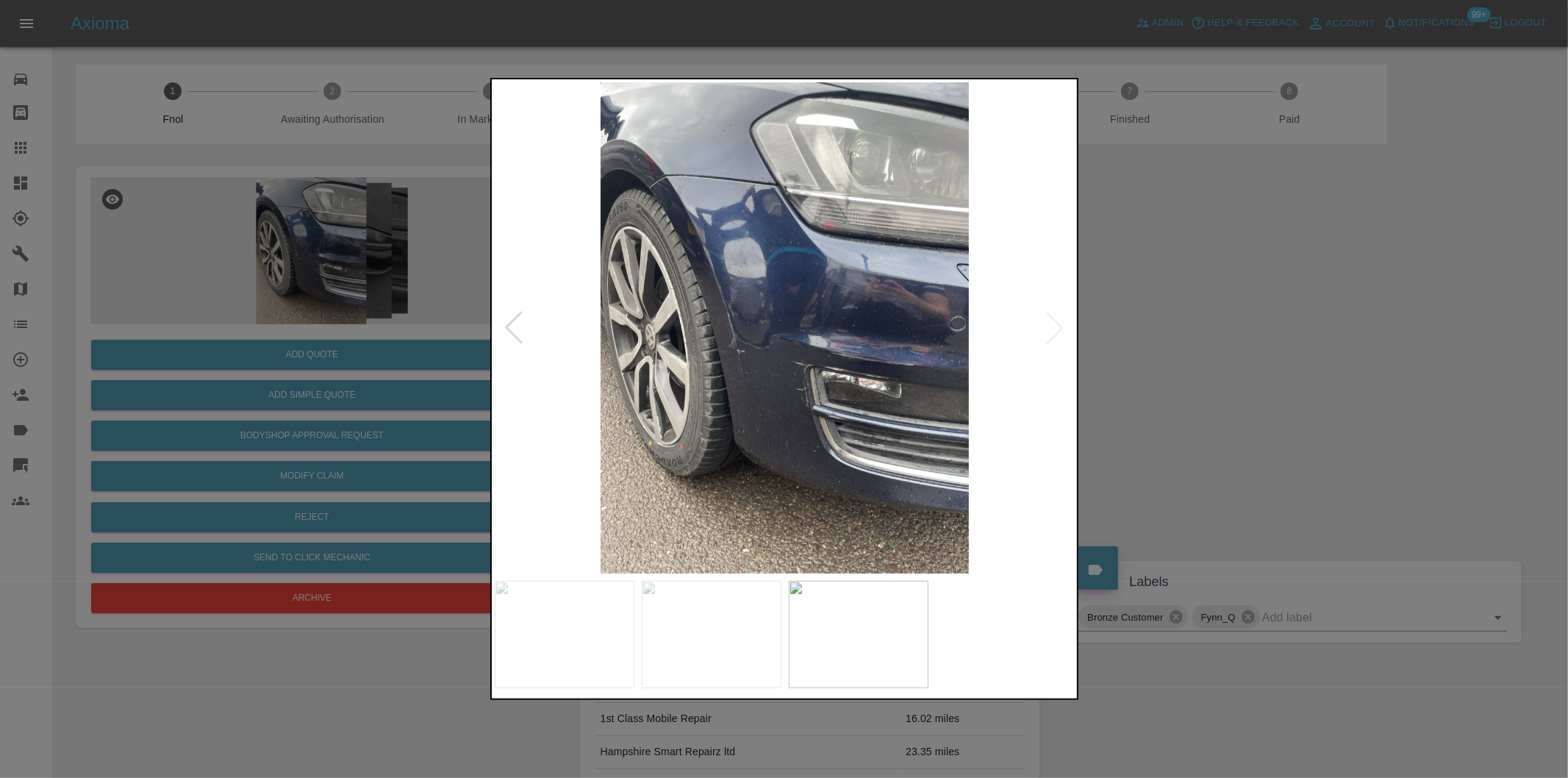
click at [1048, 321] on img at bounding box center [785, 327] width 581 height 492
drag, startPoint x: 1233, startPoint y: 342, endPoint x: 1174, endPoint y: 342, distance: 59.0
click at [1228, 342] on div at bounding box center [784, 389] width 1568 height 778
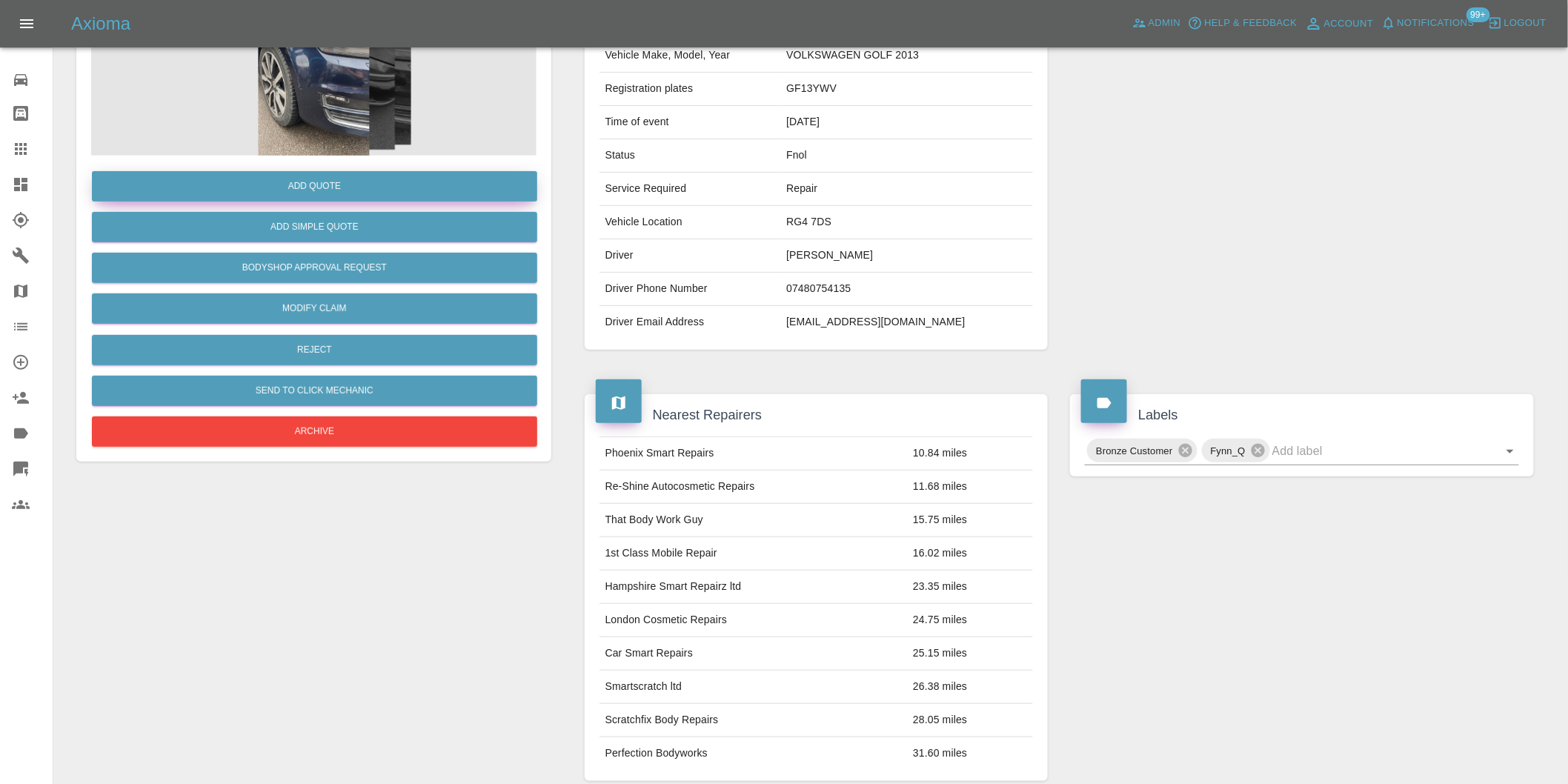
scroll to position [20, 0]
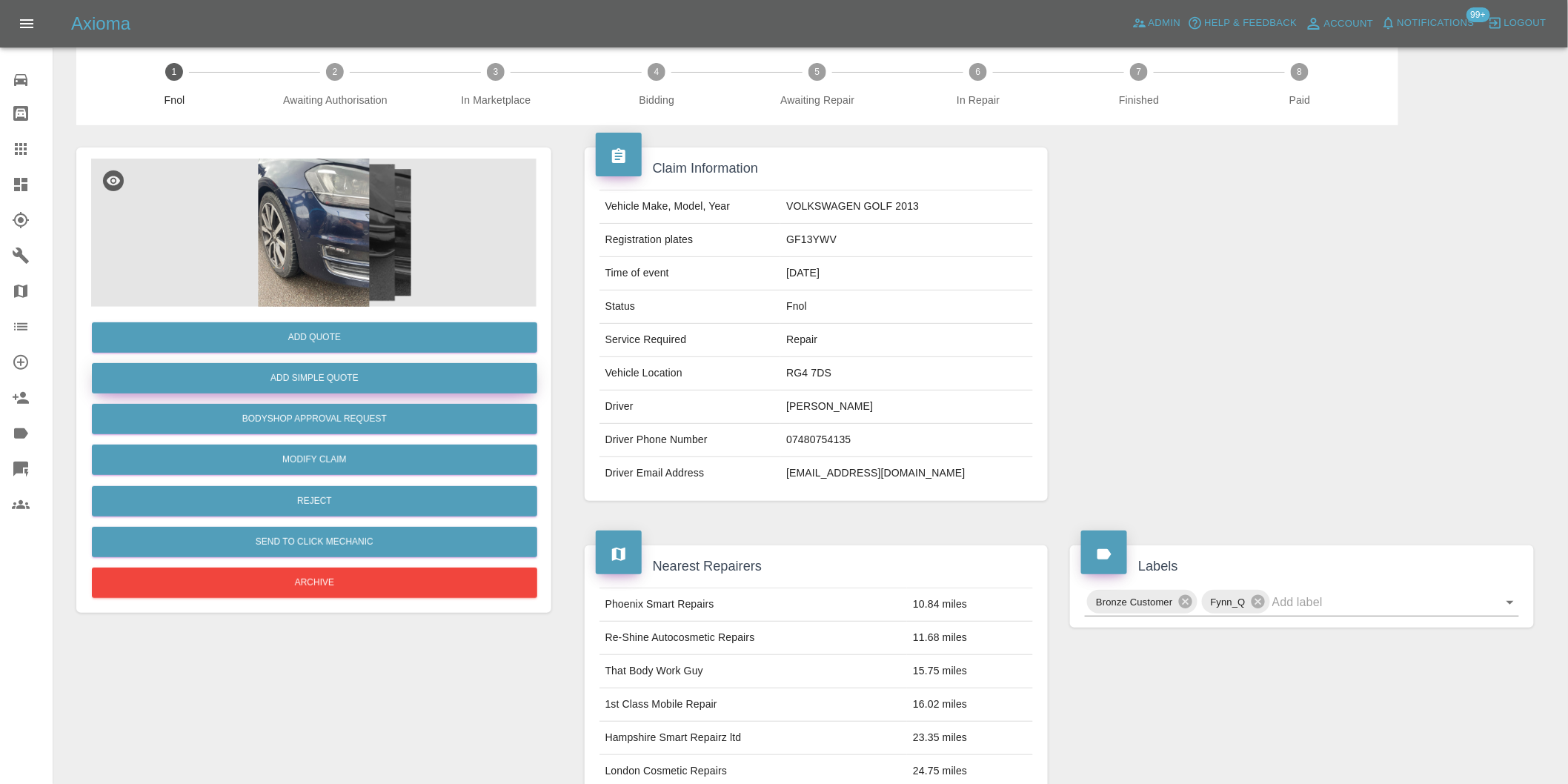
click at [354, 369] on button "Add Simple Quote" at bounding box center [314, 379] width 445 height 31
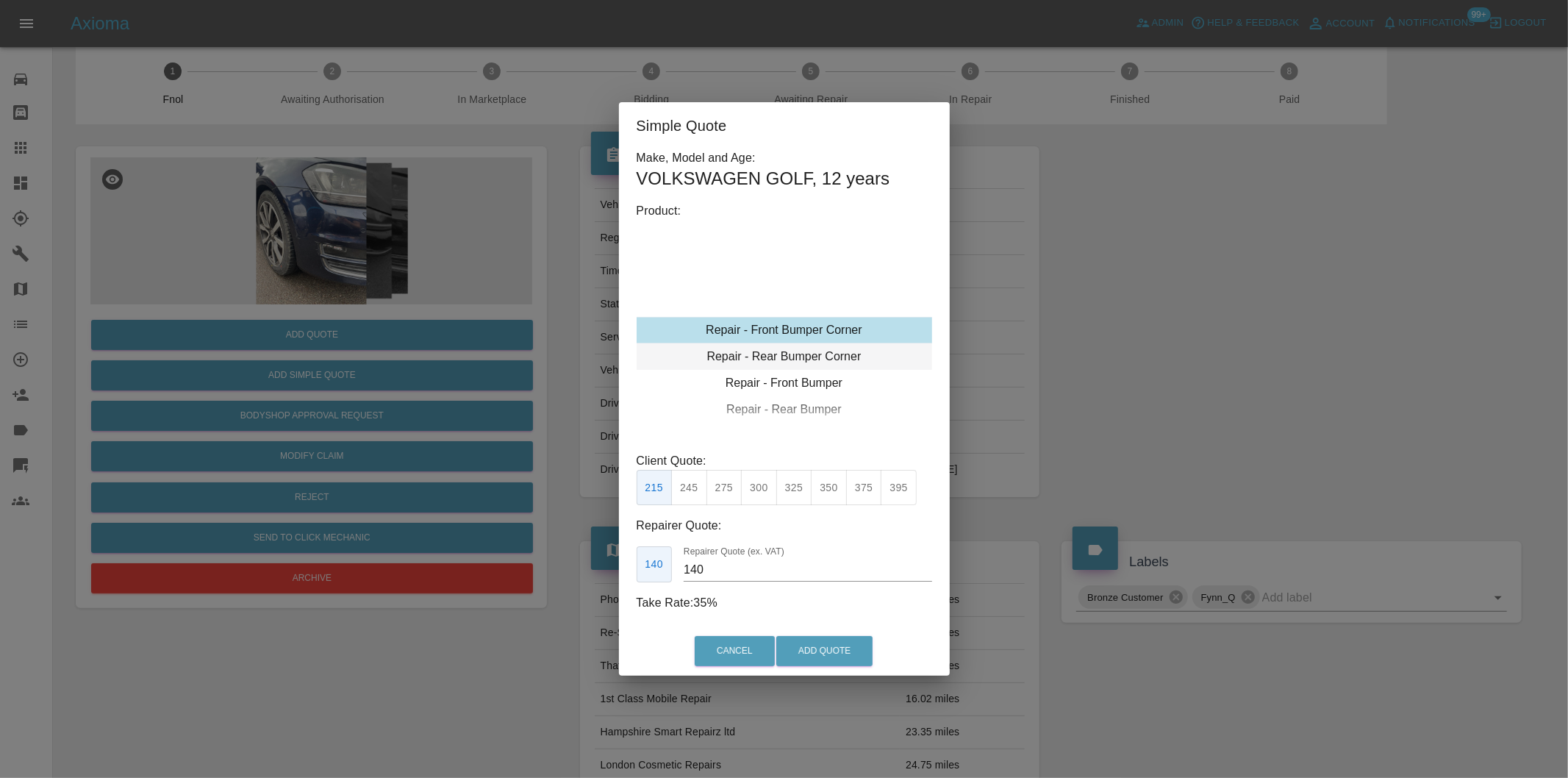
type input "120"
click at [694, 480] on button "199" at bounding box center [689, 488] width 36 height 36
click at [805, 650] on button "Add Quote" at bounding box center [824, 651] width 96 height 30
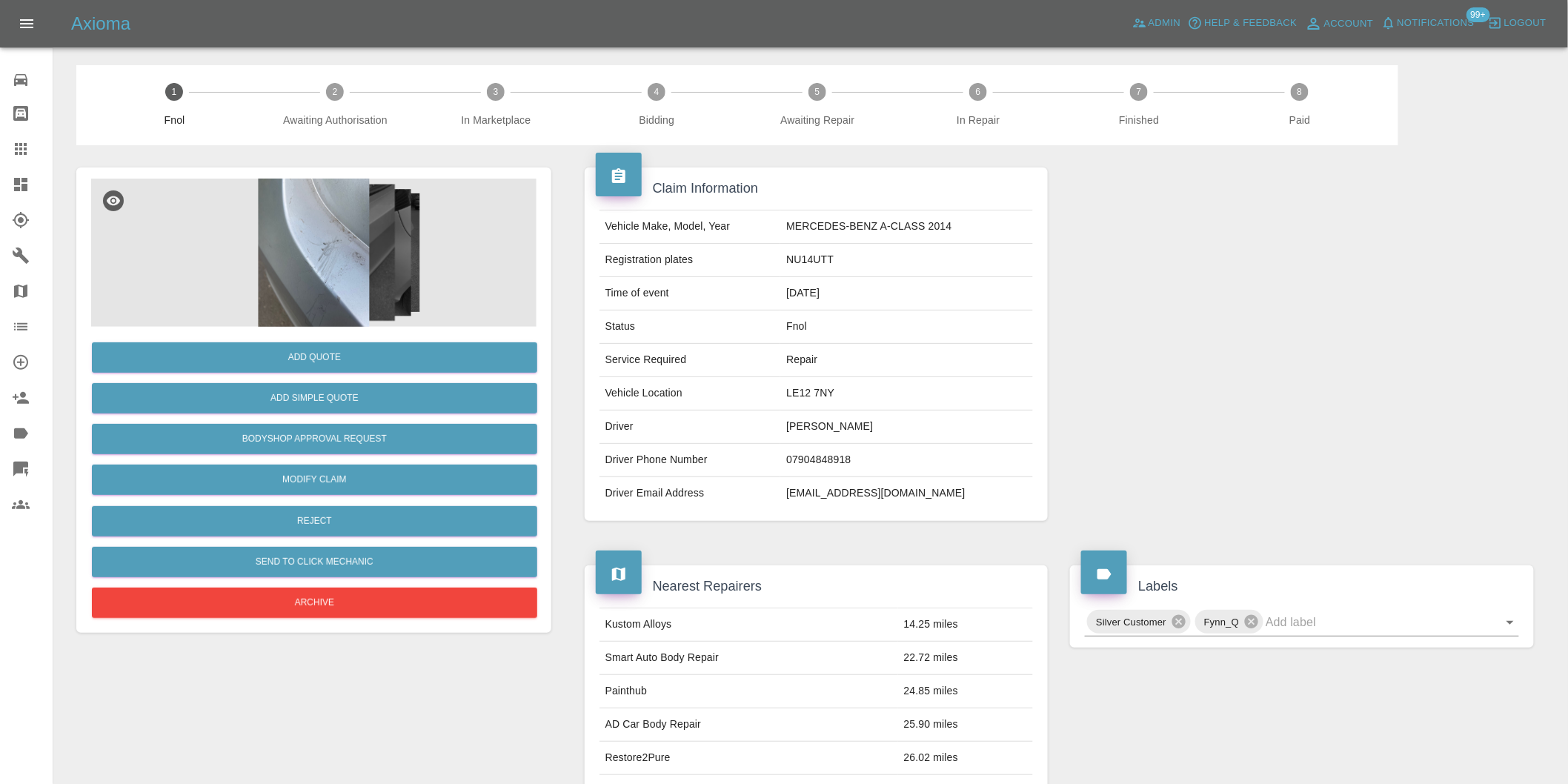
click at [343, 237] on img at bounding box center [313, 253] width 445 height 148
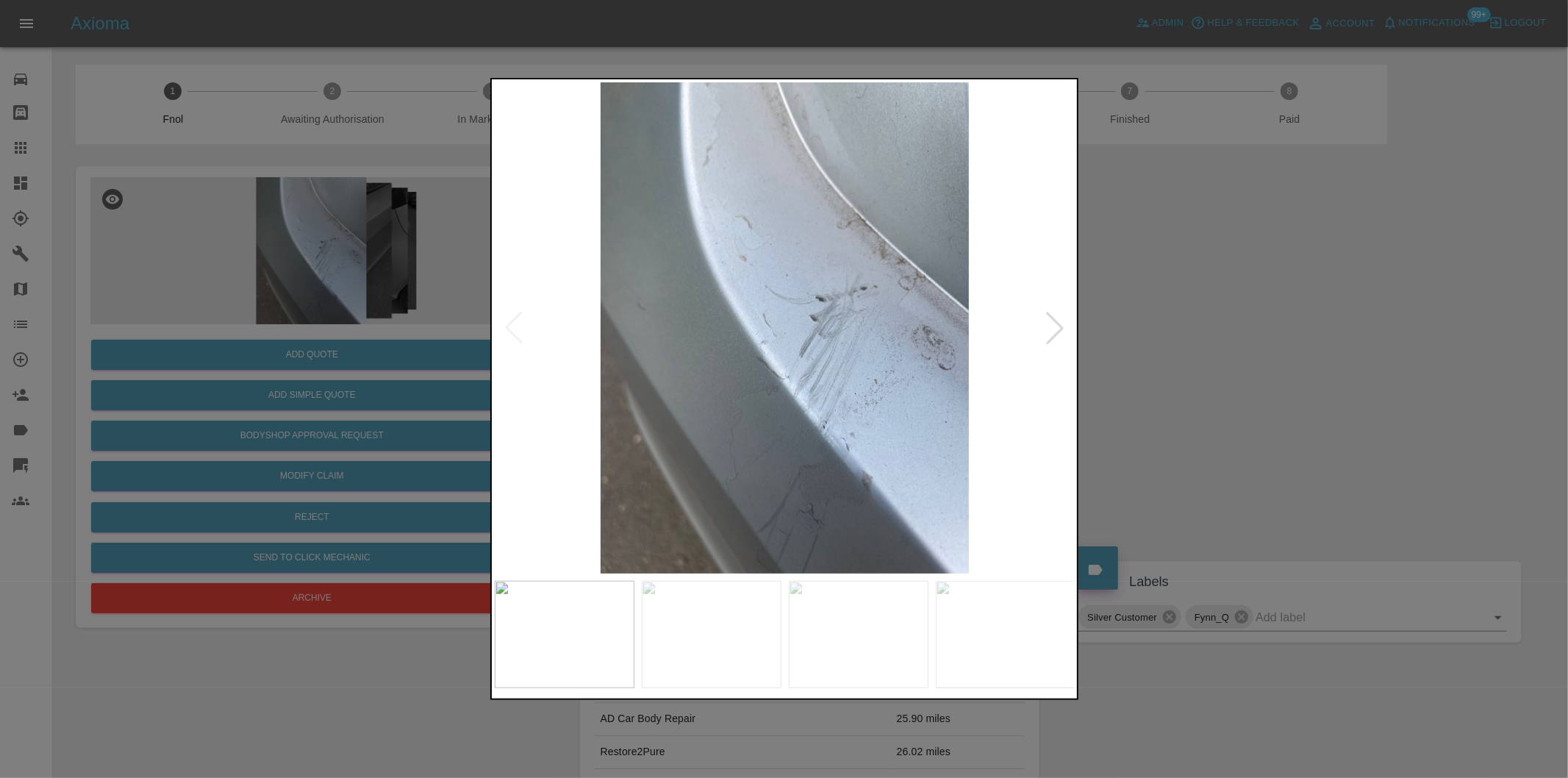
click at [1060, 322] on div at bounding box center [1055, 327] width 32 height 32
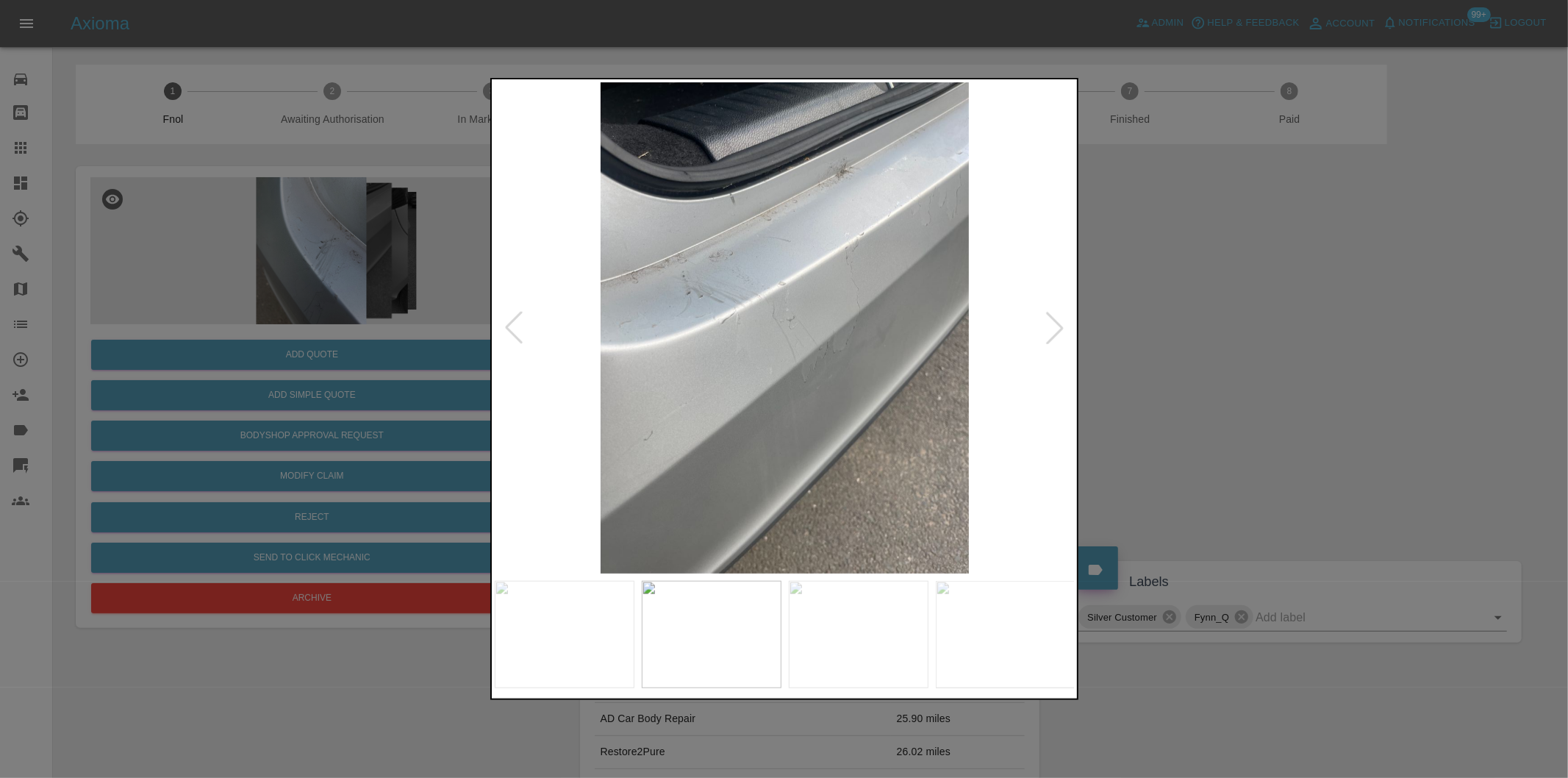
click at [1060, 322] on div at bounding box center [1055, 327] width 32 height 32
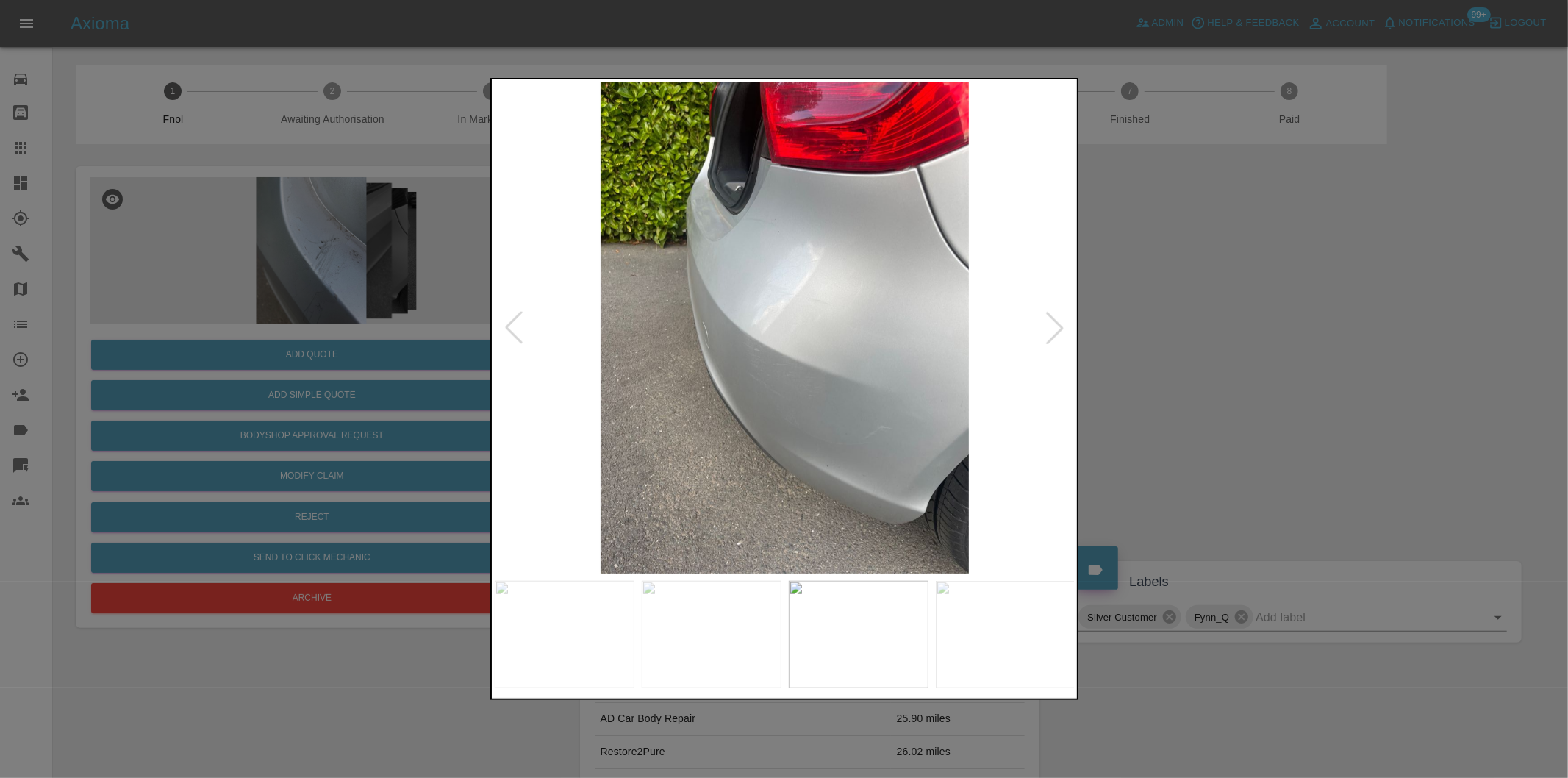
click at [1060, 322] on div at bounding box center [1055, 327] width 32 height 32
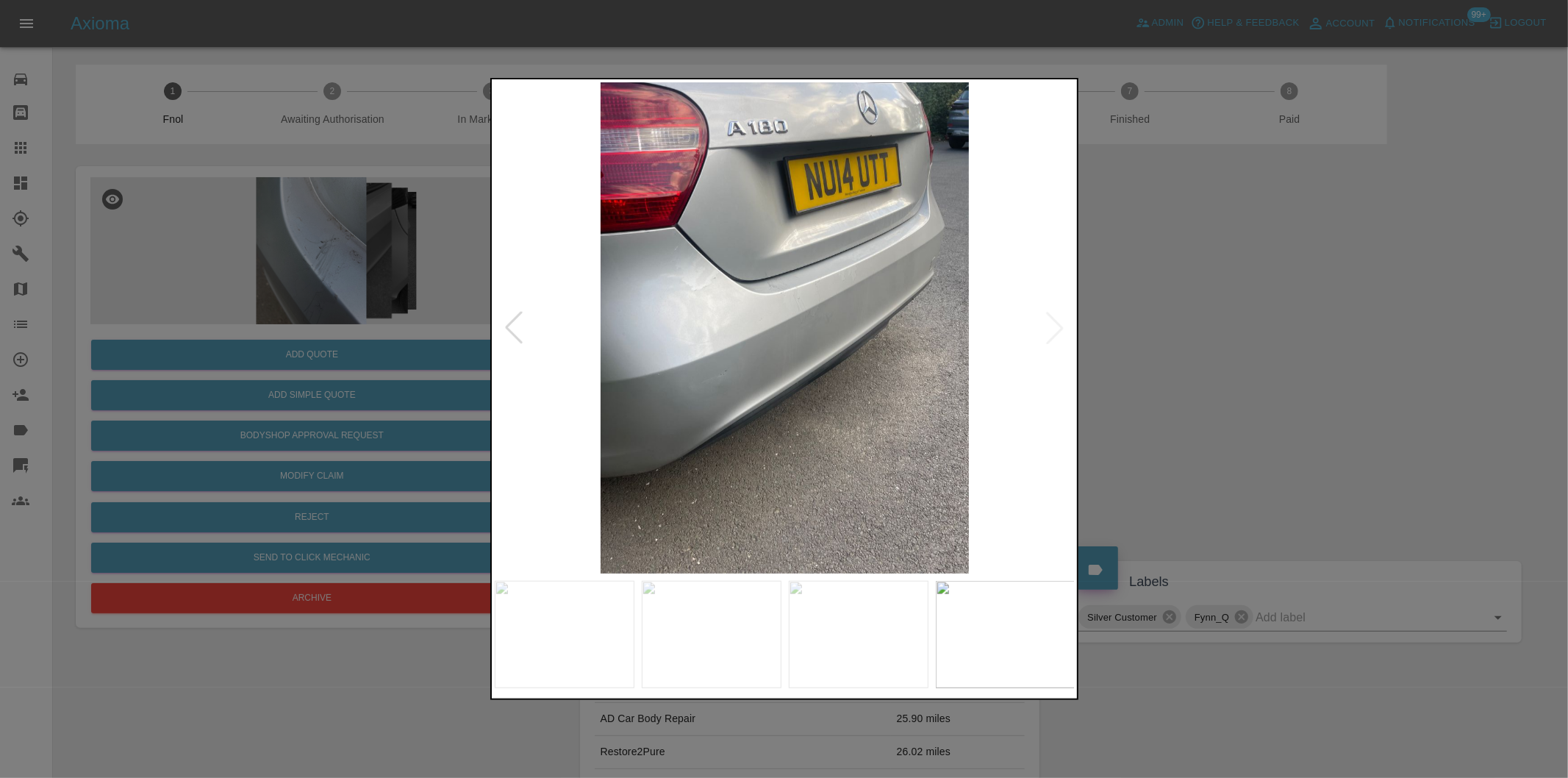
click at [1060, 324] on img at bounding box center [785, 327] width 581 height 492
drag, startPoint x: 1305, startPoint y: 366, endPoint x: 1166, endPoint y: 374, distance: 139.2
click at [1301, 366] on div at bounding box center [784, 389] width 1568 height 778
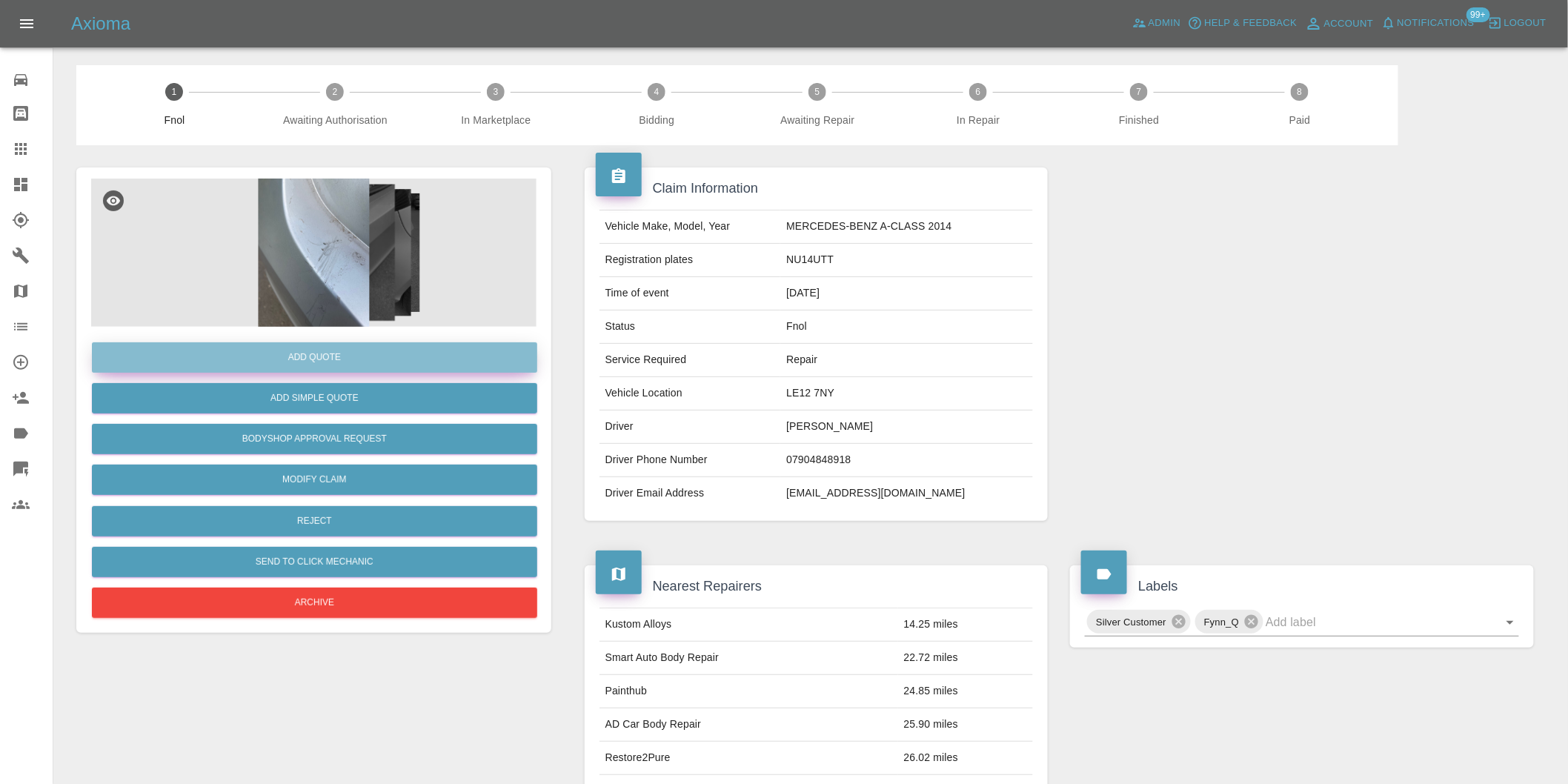
click at [329, 366] on button "Add Quote" at bounding box center [314, 358] width 445 height 31
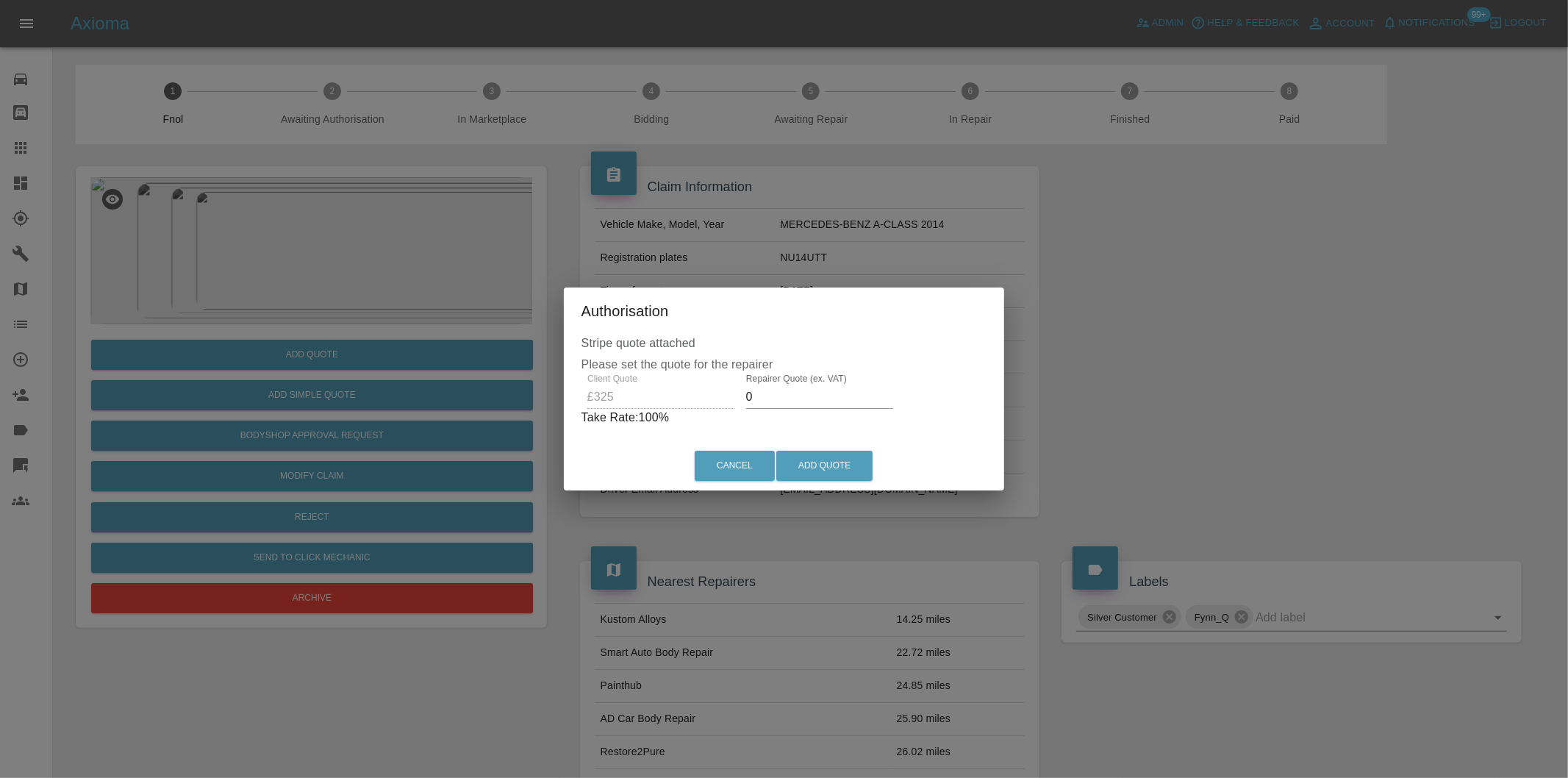
click at [791, 401] on input "0" at bounding box center [820, 397] width 147 height 23
type input "0210"
click at [851, 474] on button "Add Quote" at bounding box center [824, 466] width 96 height 30
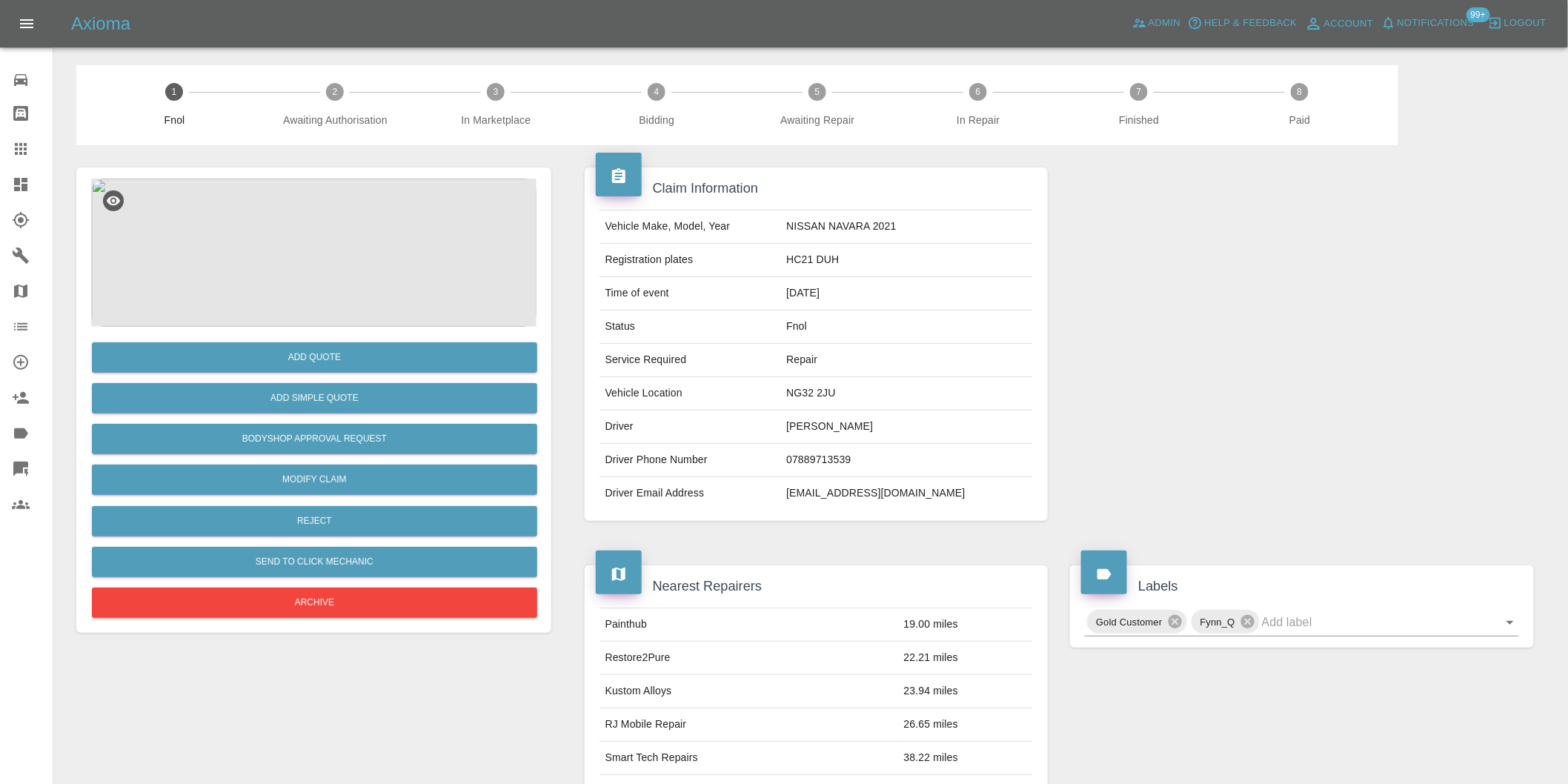
click at [300, 219] on img at bounding box center [313, 253] width 445 height 148
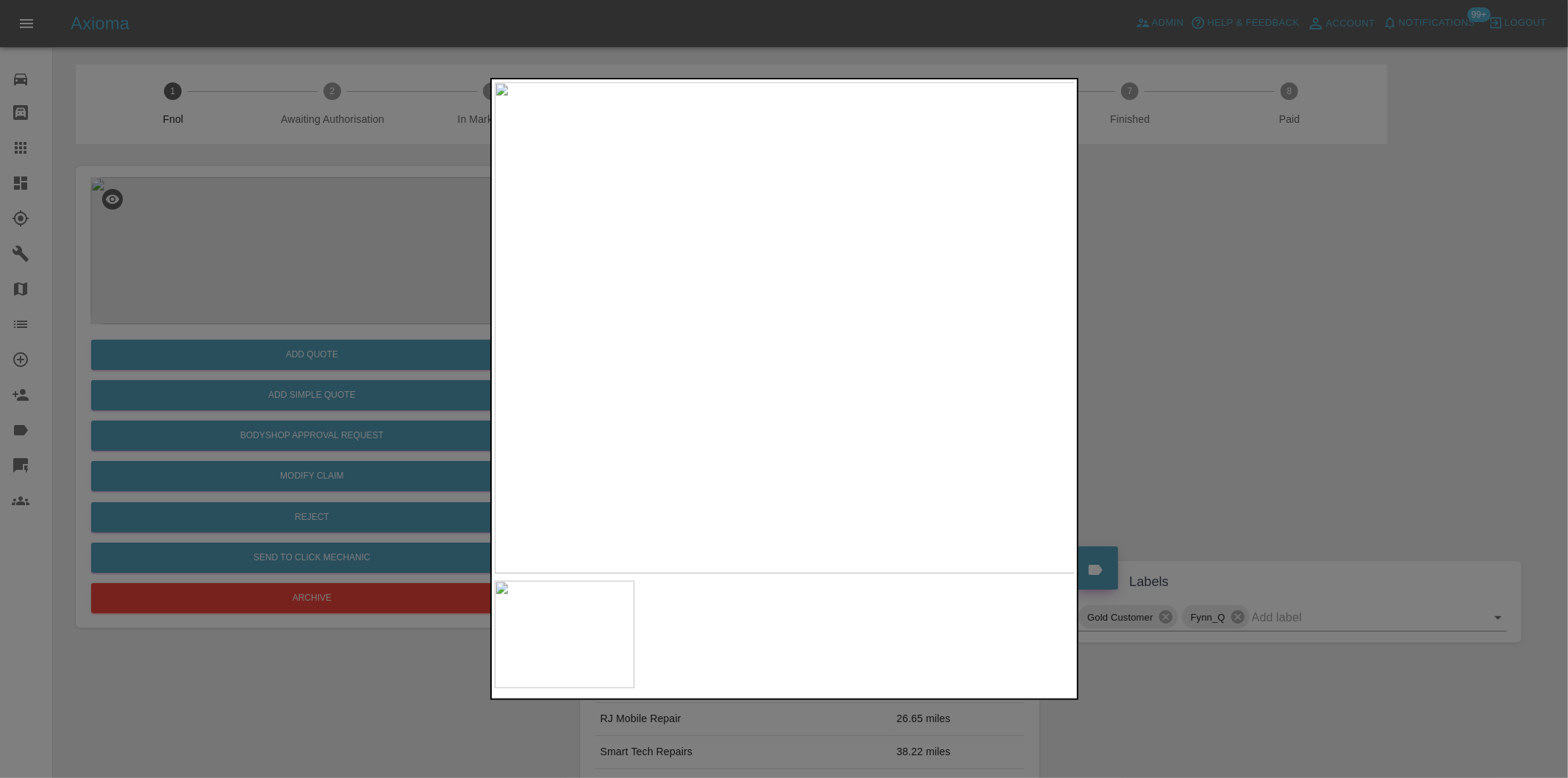
click at [1232, 369] on div at bounding box center [784, 389] width 1568 height 778
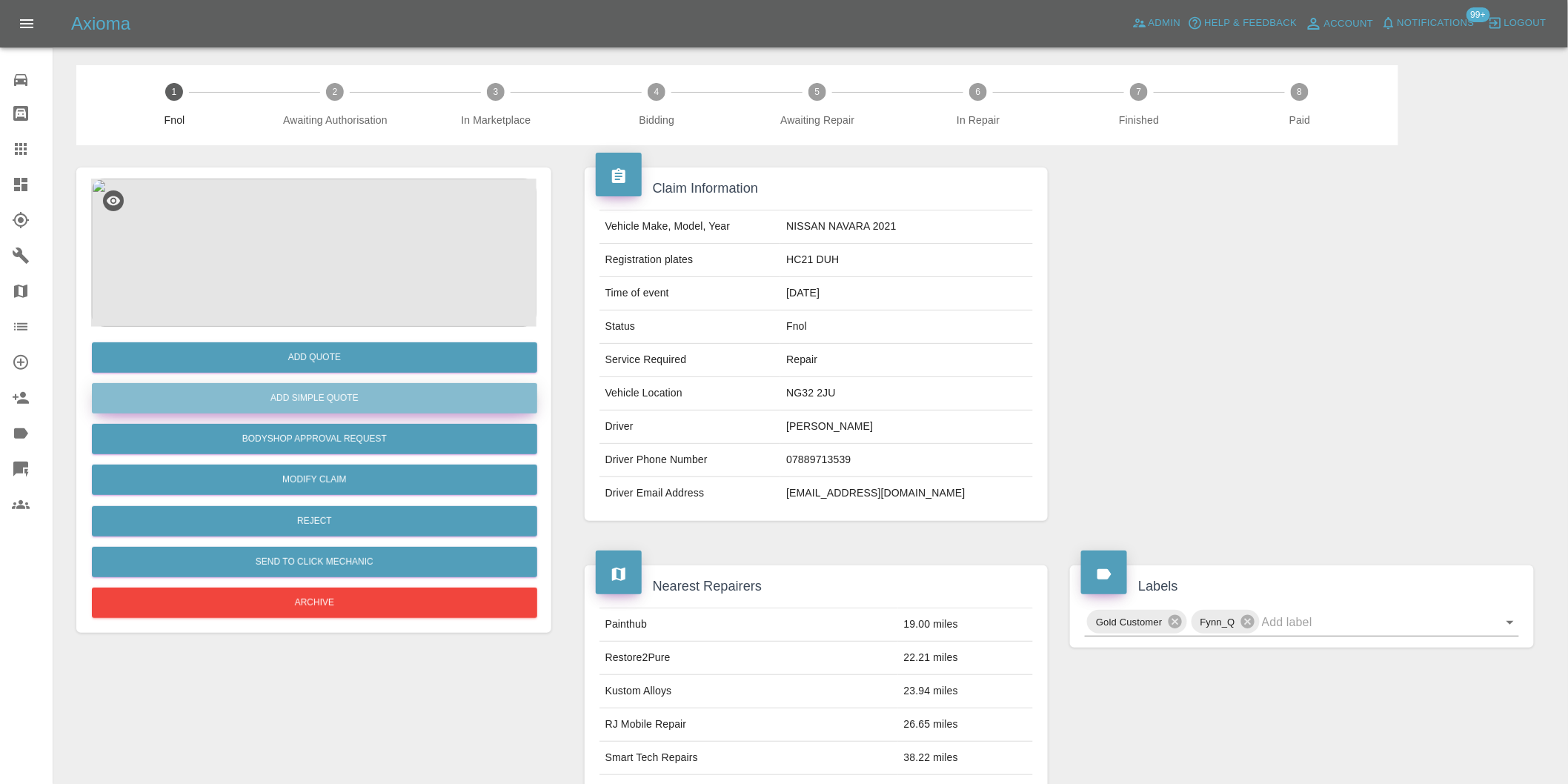
click at [353, 390] on button "Add Simple Quote" at bounding box center [314, 398] width 445 height 31
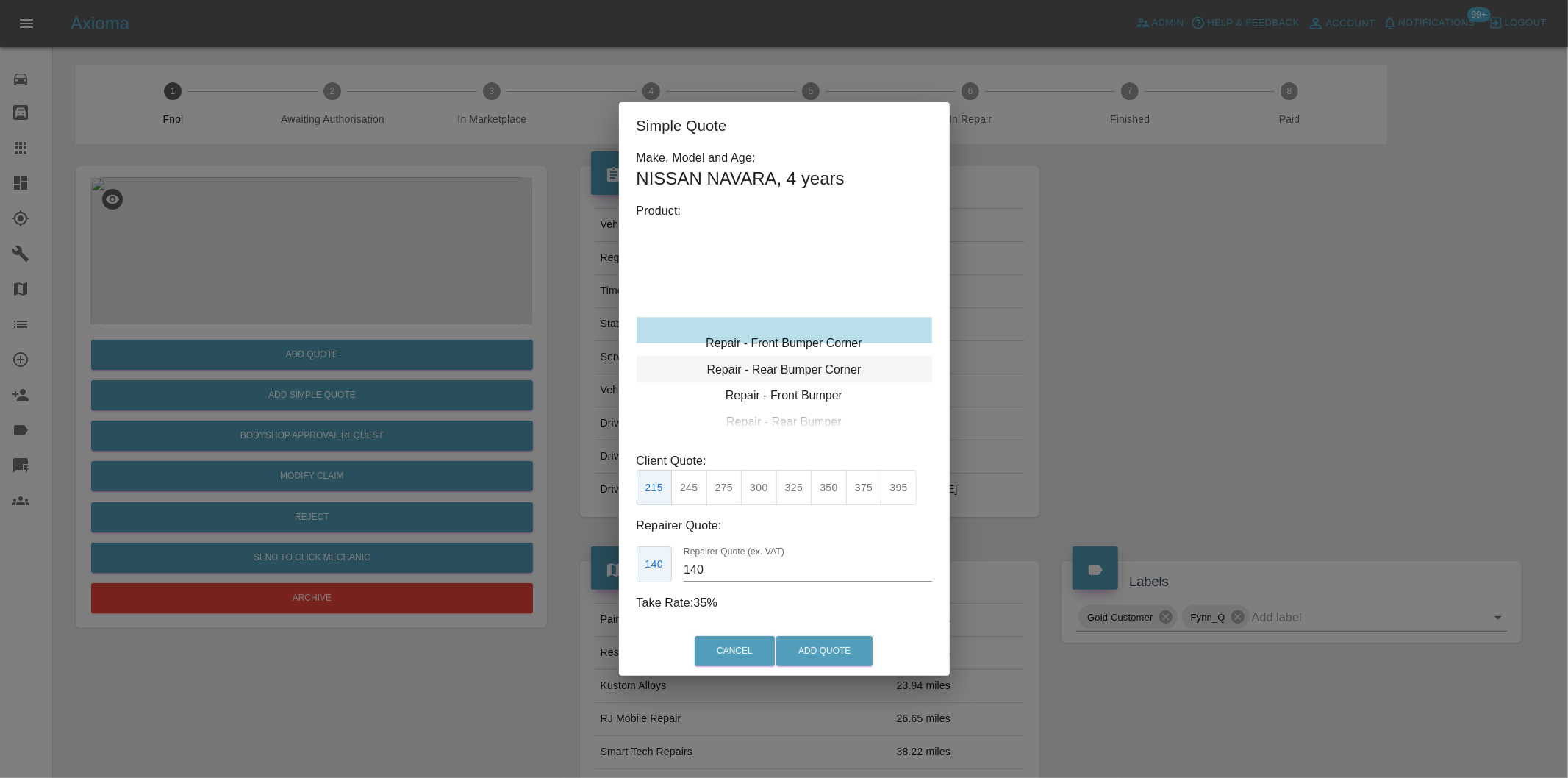
type input "120"
click at [821, 644] on button "Add Quote" at bounding box center [824, 651] width 96 height 30
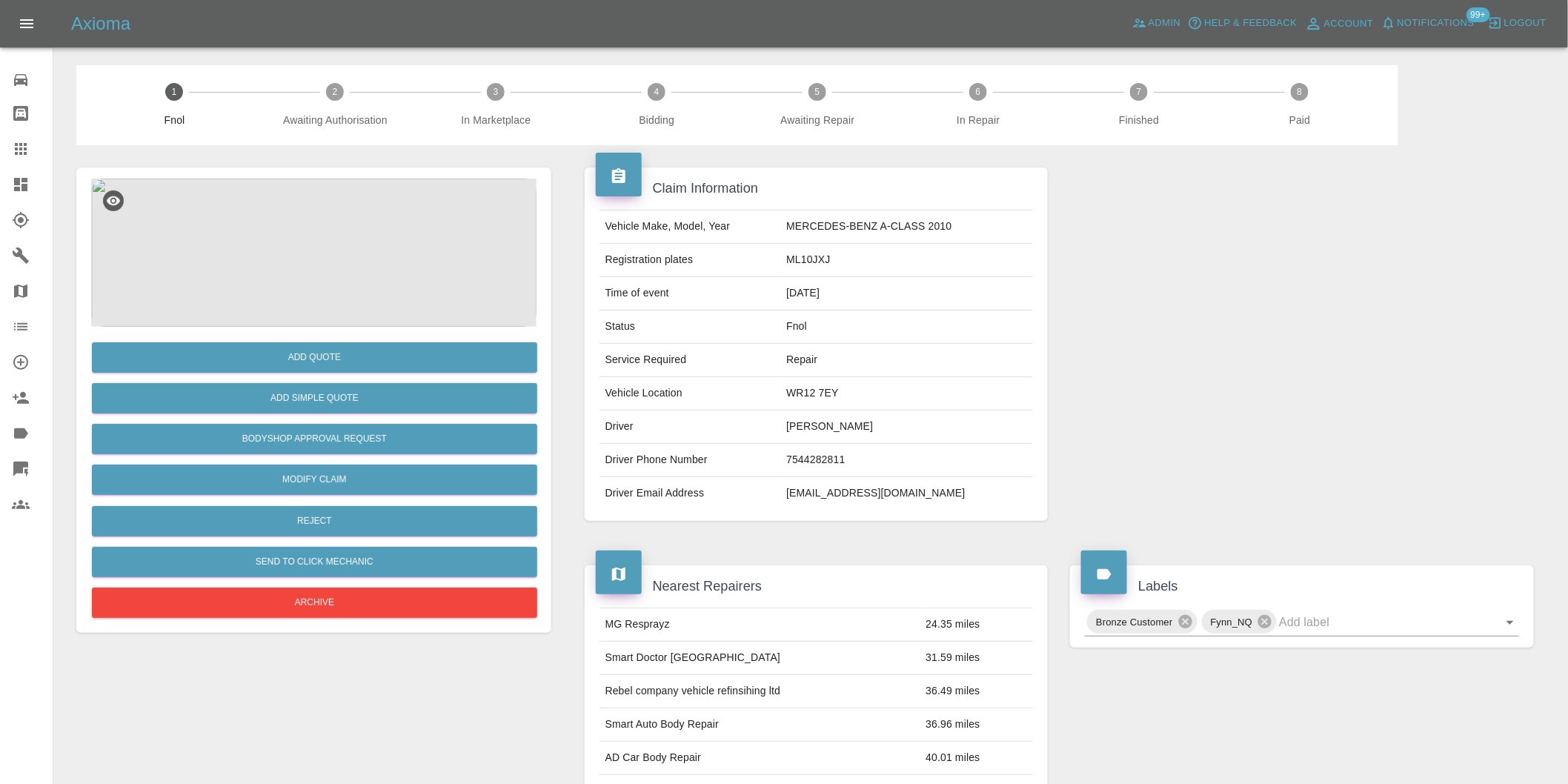
click at [290, 217] on img at bounding box center [313, 253] width 445 height 148
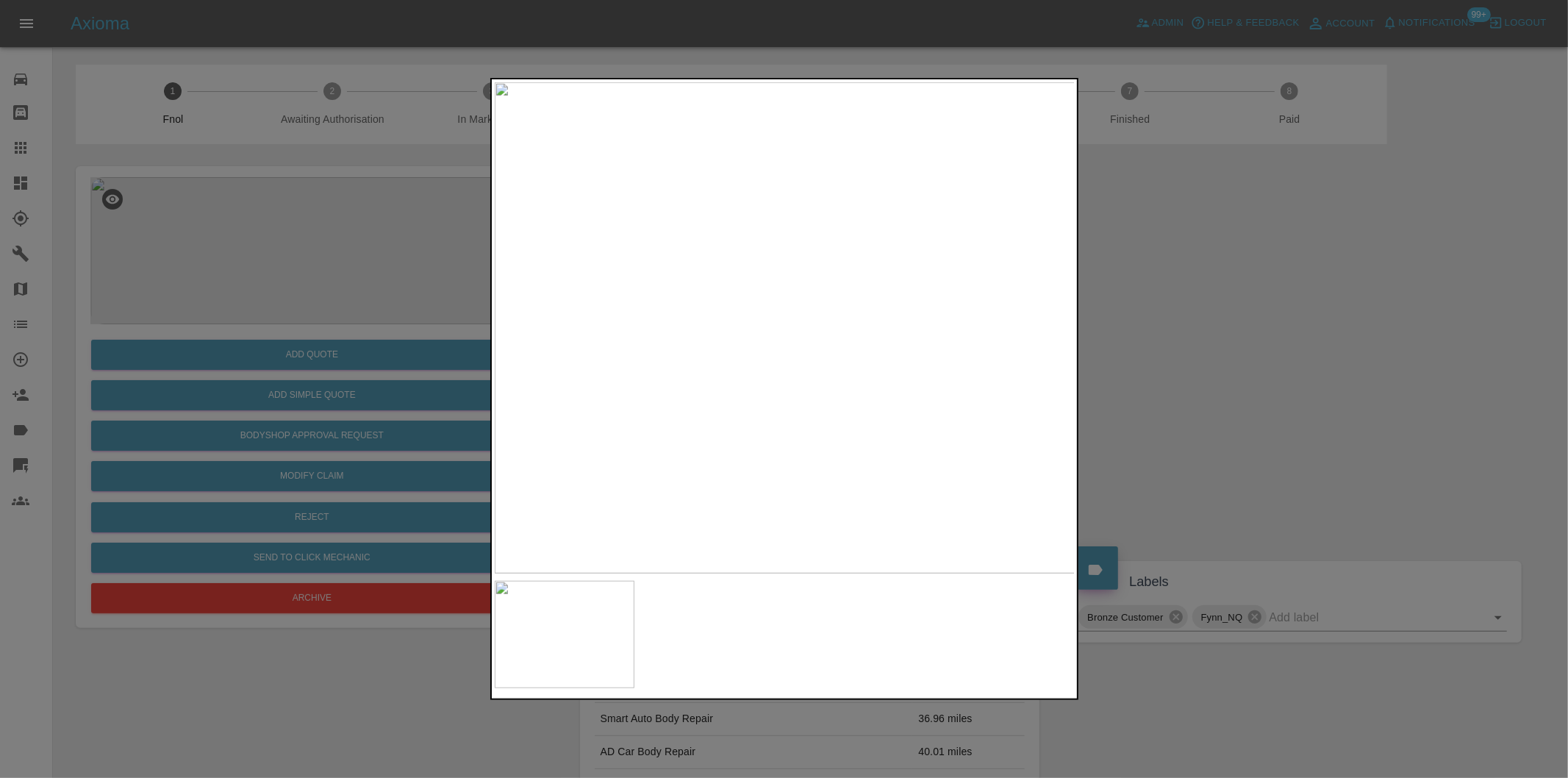
click at [1181, 358] on div at bounding box center [784, 389] width 1568 height 778
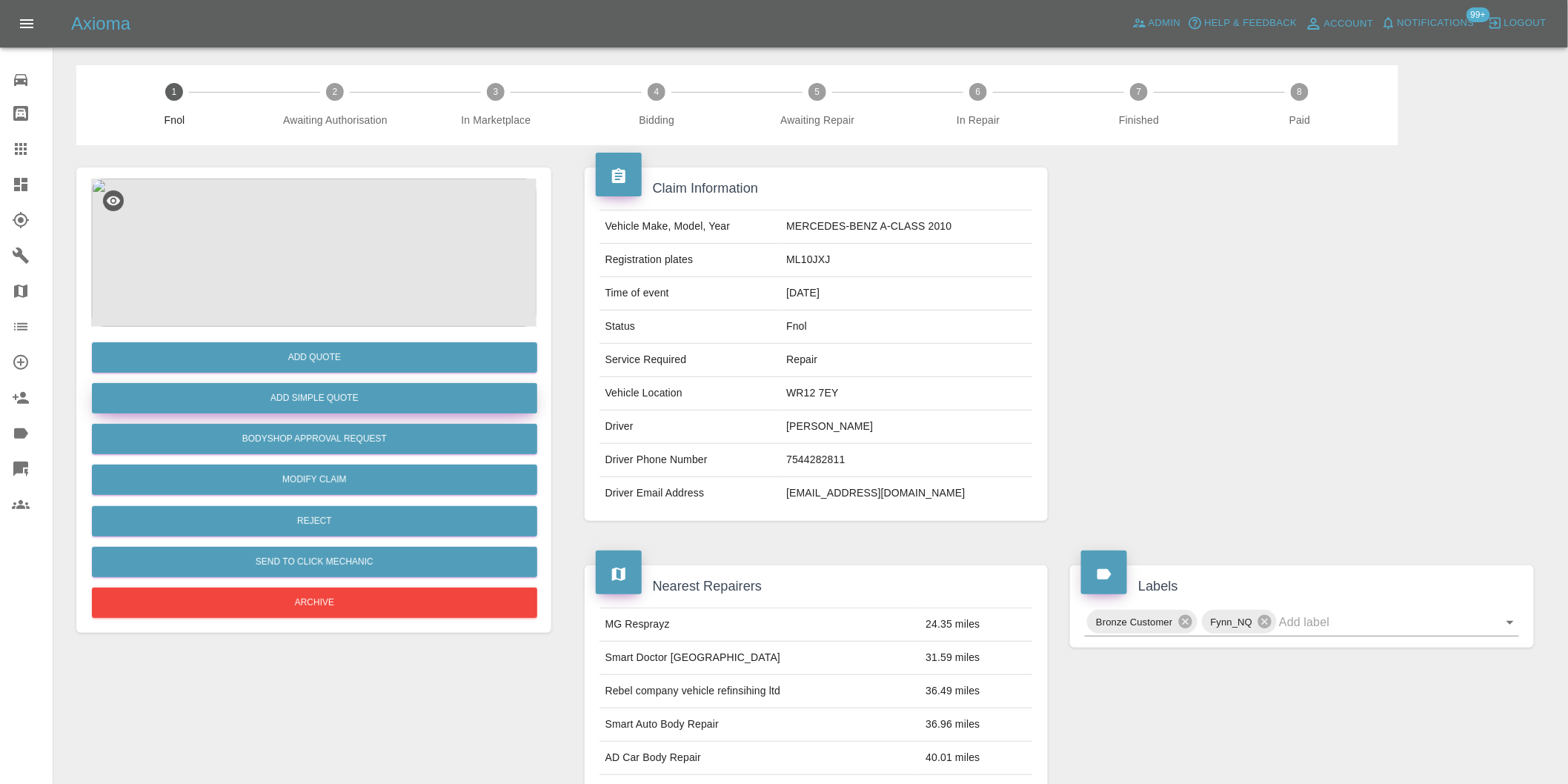
click at [344, 404] on button "Add Simple Quote" at bounding box center [314, 398] width 445 height 31
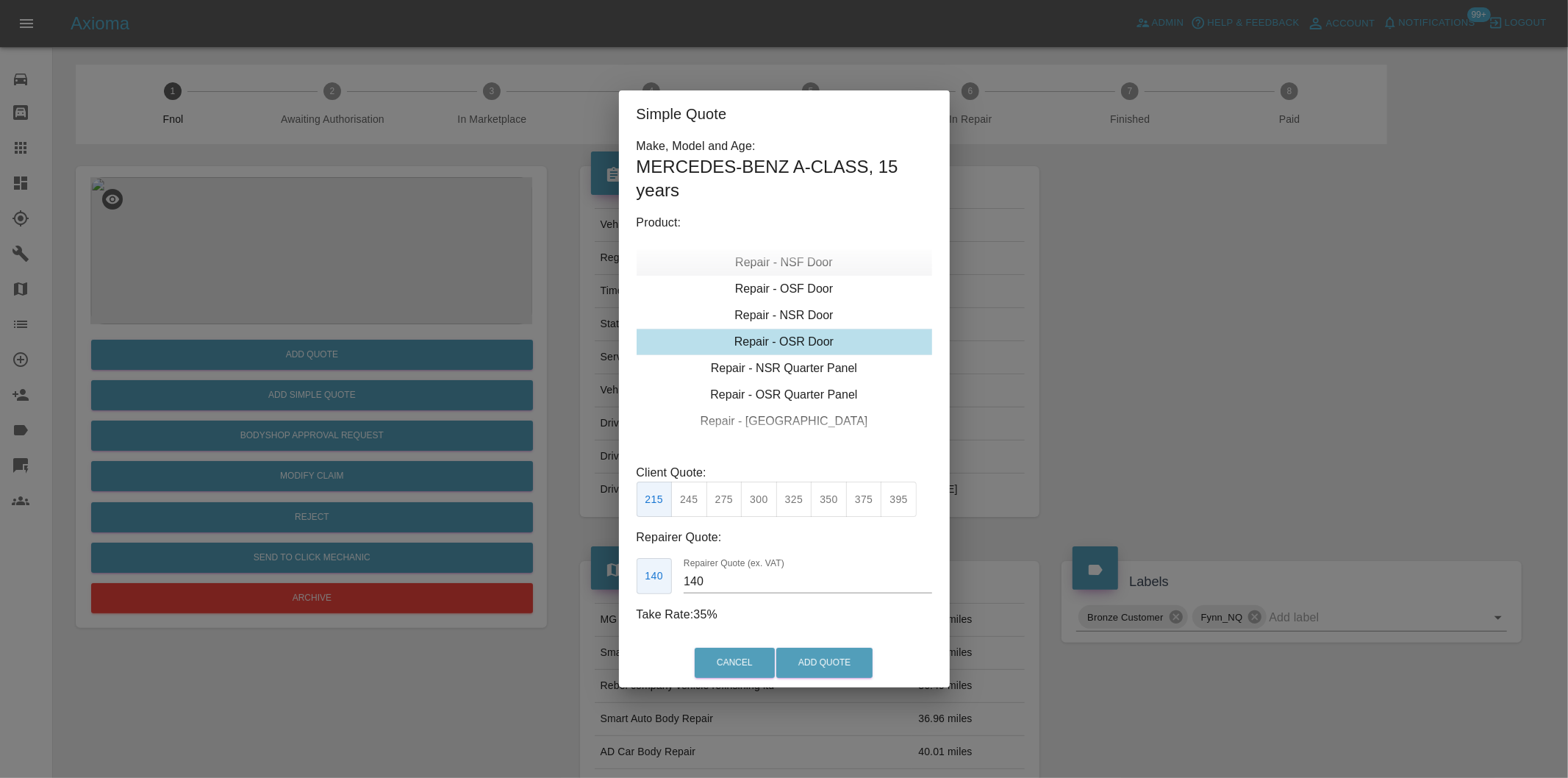
click at [802, 255] on div "Repair - NSF Door" at bounding box center [784, 262] width 295 height 27
click at [828, 502] on button "350" at bounding box center [829, 500] width 36 height 36
type input "230"
click at [834, 667] on button "Add Quote" at bounding box center [824, 663] width 96 height 30
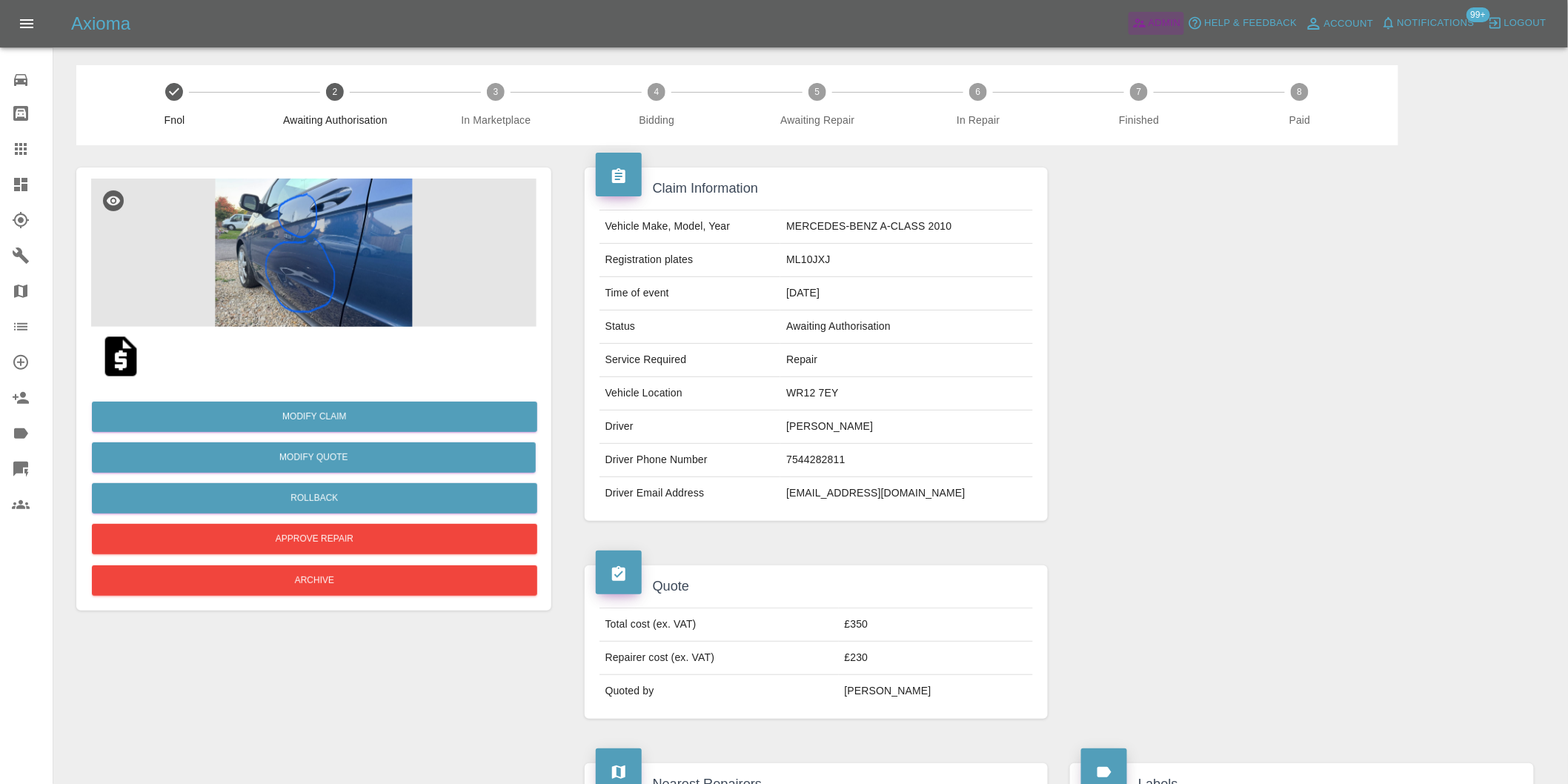
drag, startPoint x: 1145, startPoint y: 23, endPoint x: 685, endPoint y: 2, distance: 460.5
click at [1143, 22] on icon at bounding box center [1139, 22] width 14 height 14
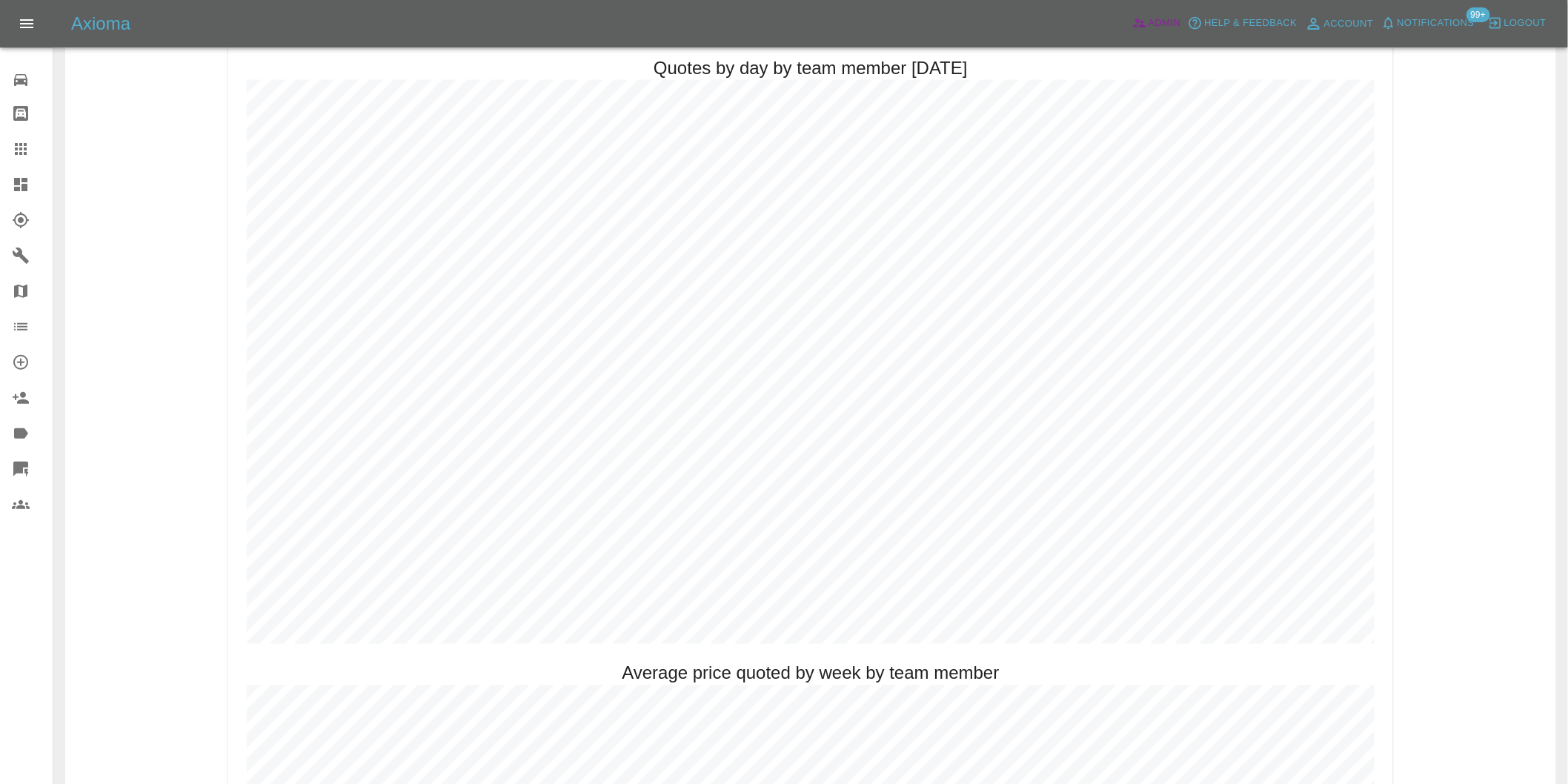
scroll to position [824, 0]
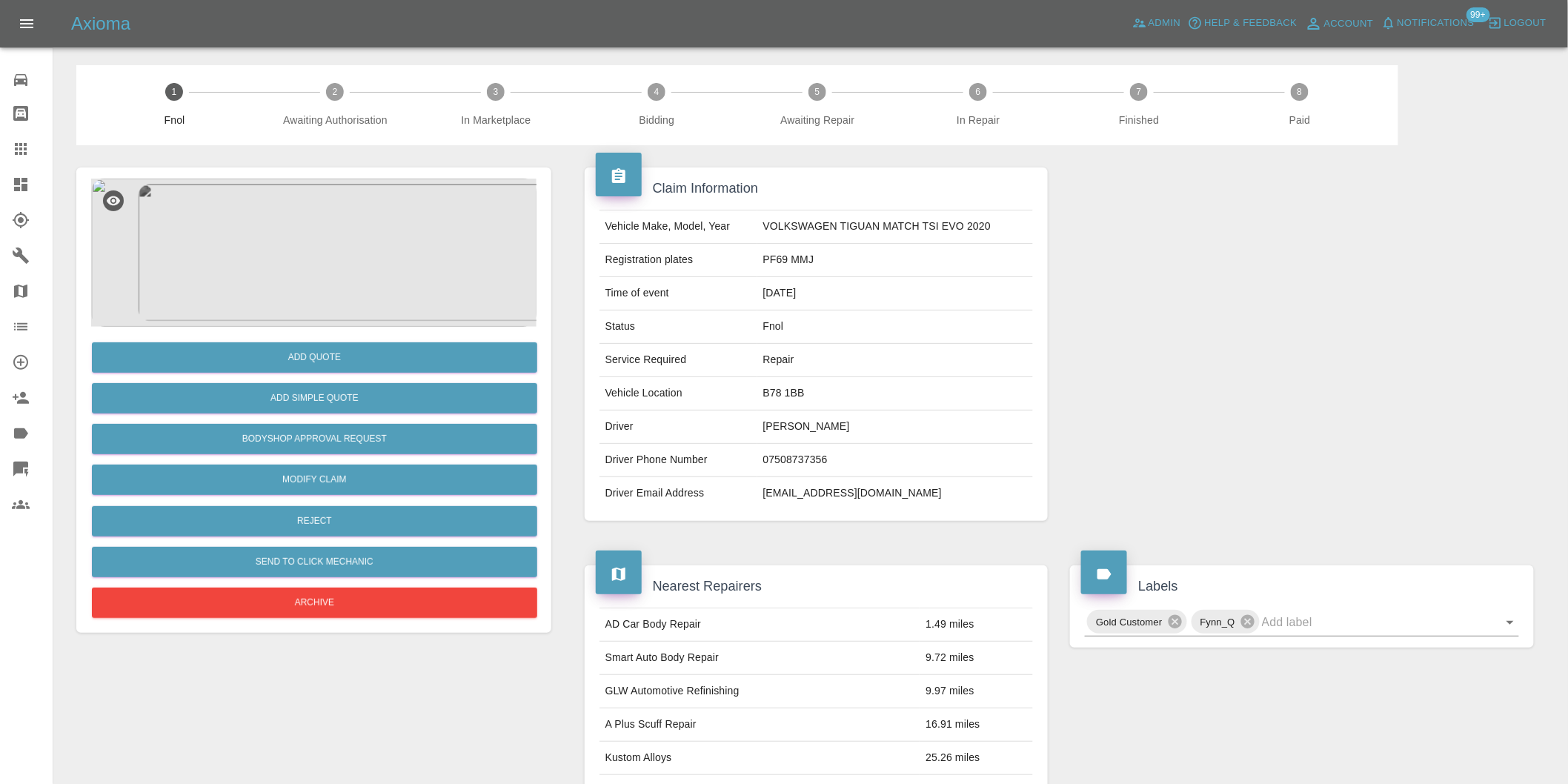
click at [331, 223] on img at bounding box center [313, 253] width 445 height 148
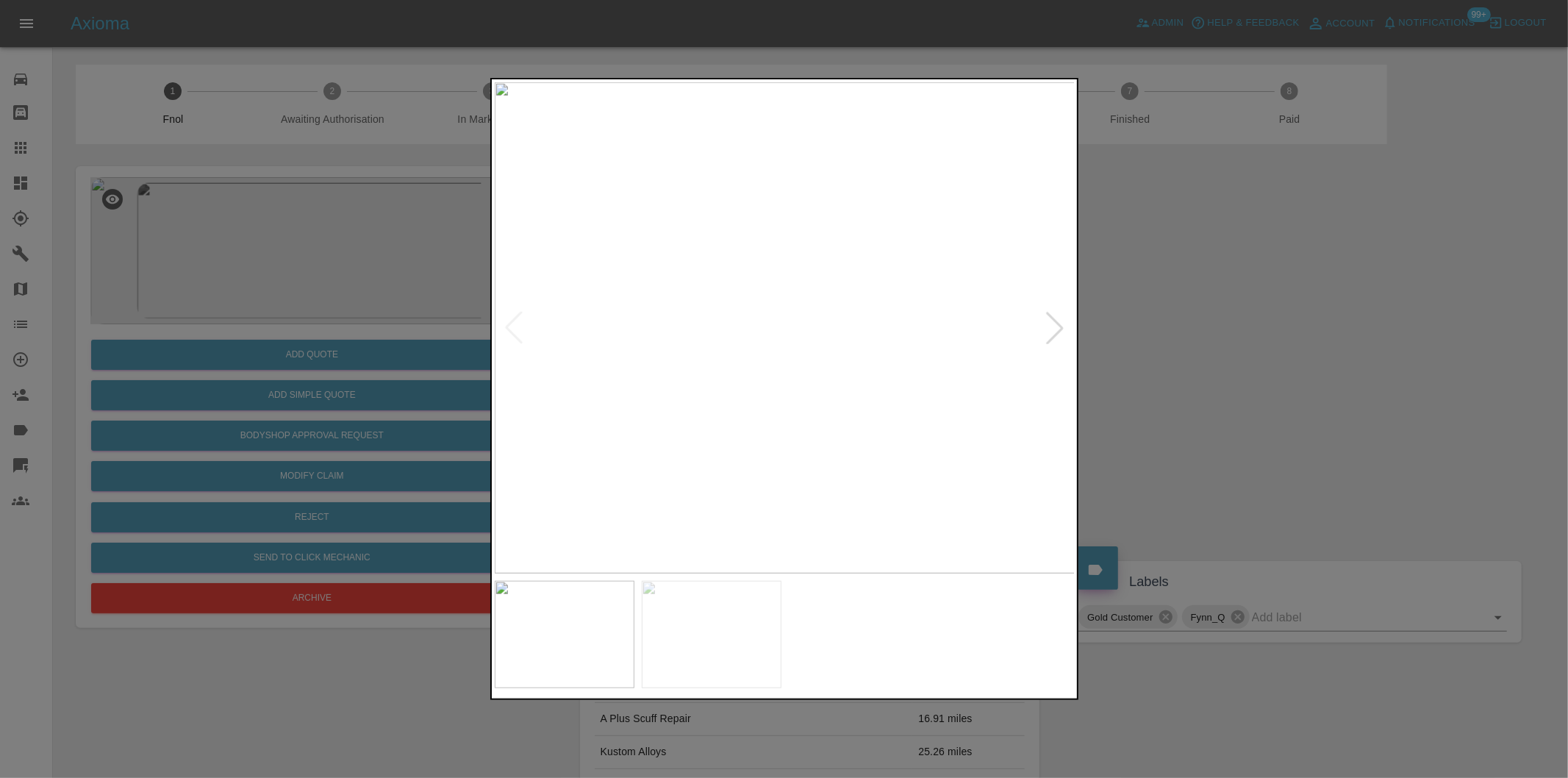
click at [1055, 336] on div at bounding box center [1055, 327] width 32 height 32
drag, startPoint x: 1294, startPoint y: 368, endPoint x: 552, endPoint y: 447, distance: 746.2
click at [1292, 368] on div at bounding box center [784, 389] width 1568 height 778
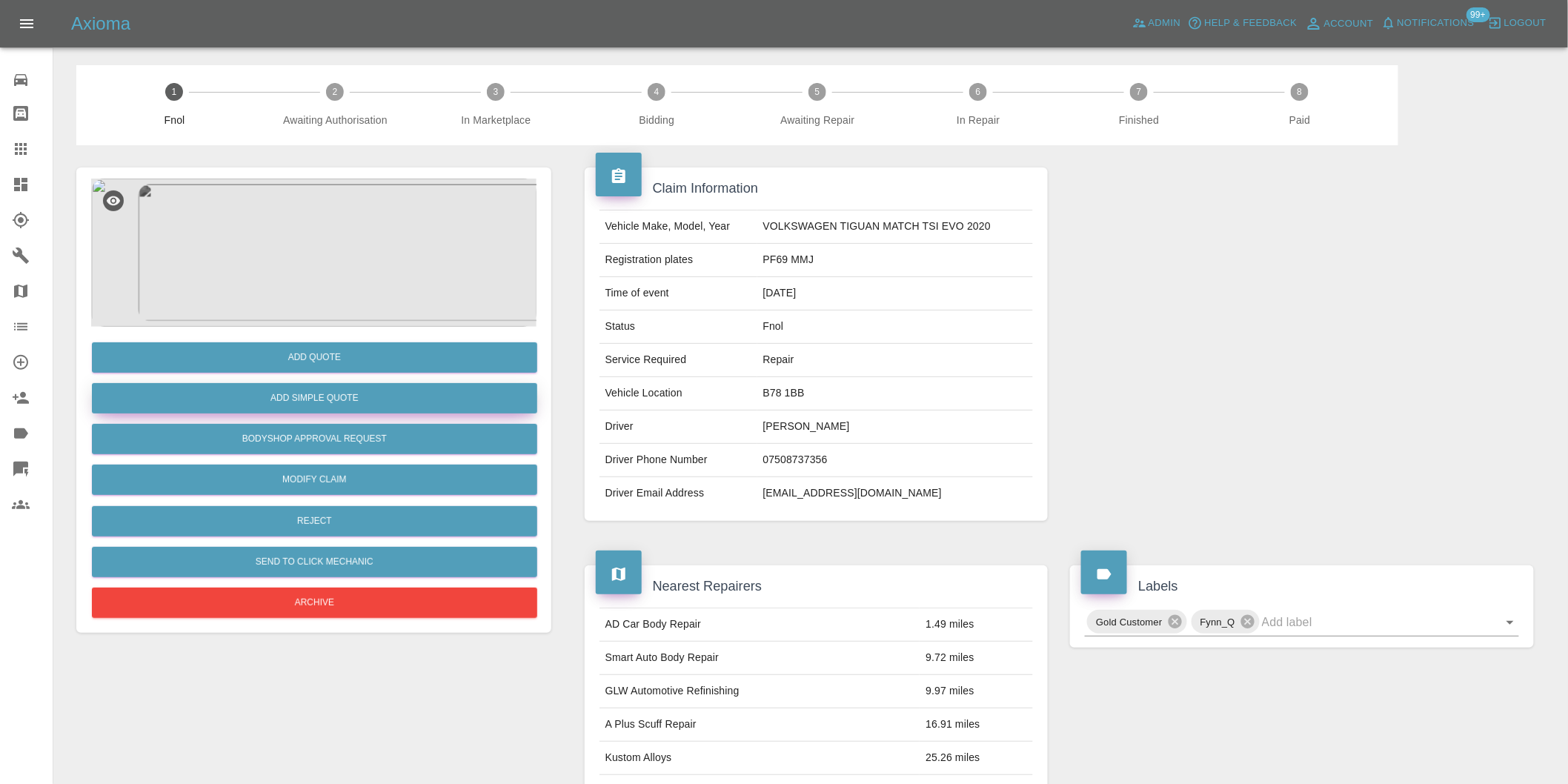
click at [241, 396] on button "Add Simple Quote" at bounding box center [314, 398] width 445 height 31
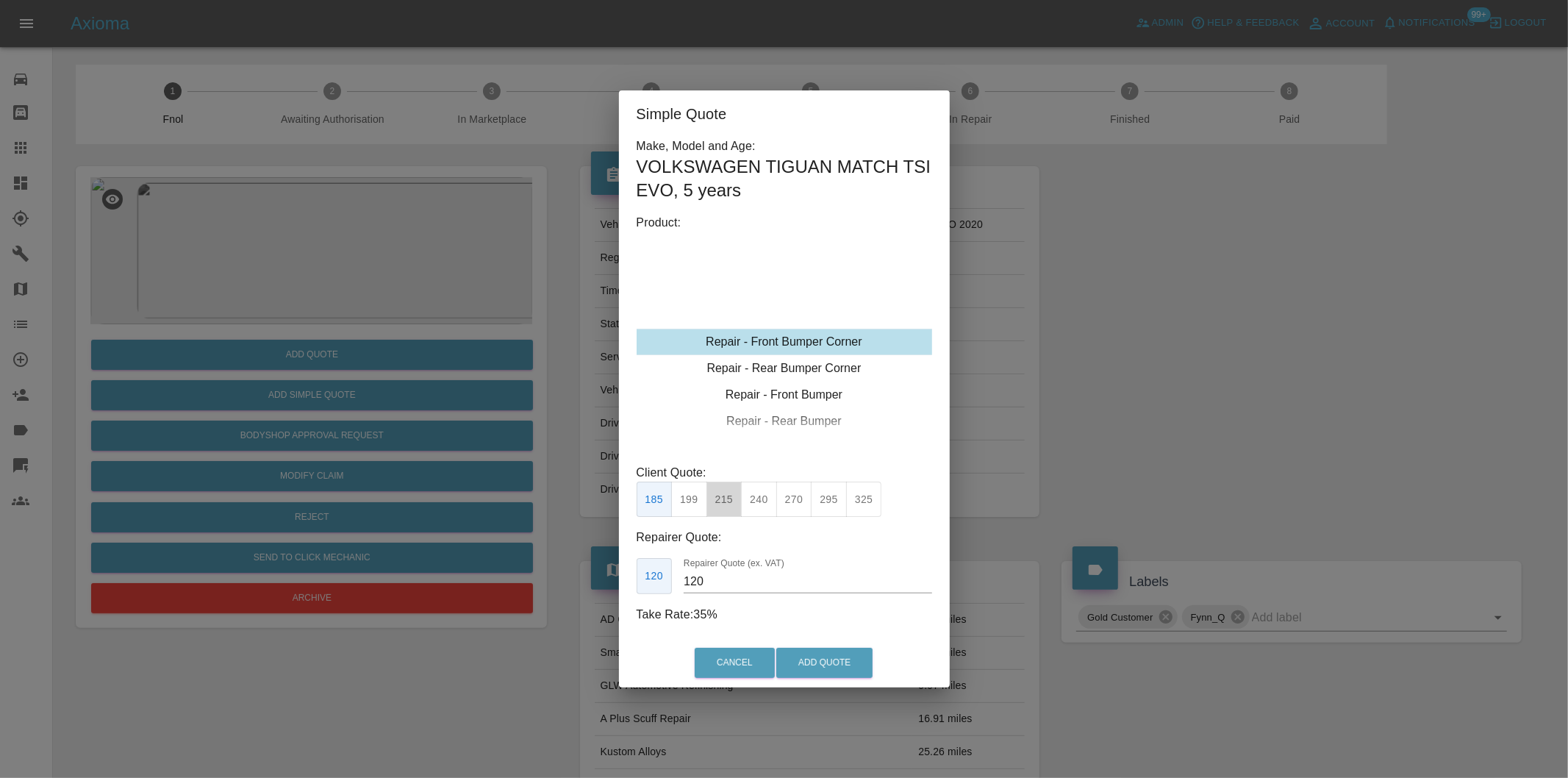
click at [740, 499] on button "215" at bounding box center [724, 500] width 36 height 36
type input "135"
drag, startPoint x: 805, startPoint y: 659, endPoint x: 810, endPoint y: 383, distance: 276.0
click at [805, 660] on button "Add Quote" at bounding box center [824, 663] width 96 height 30
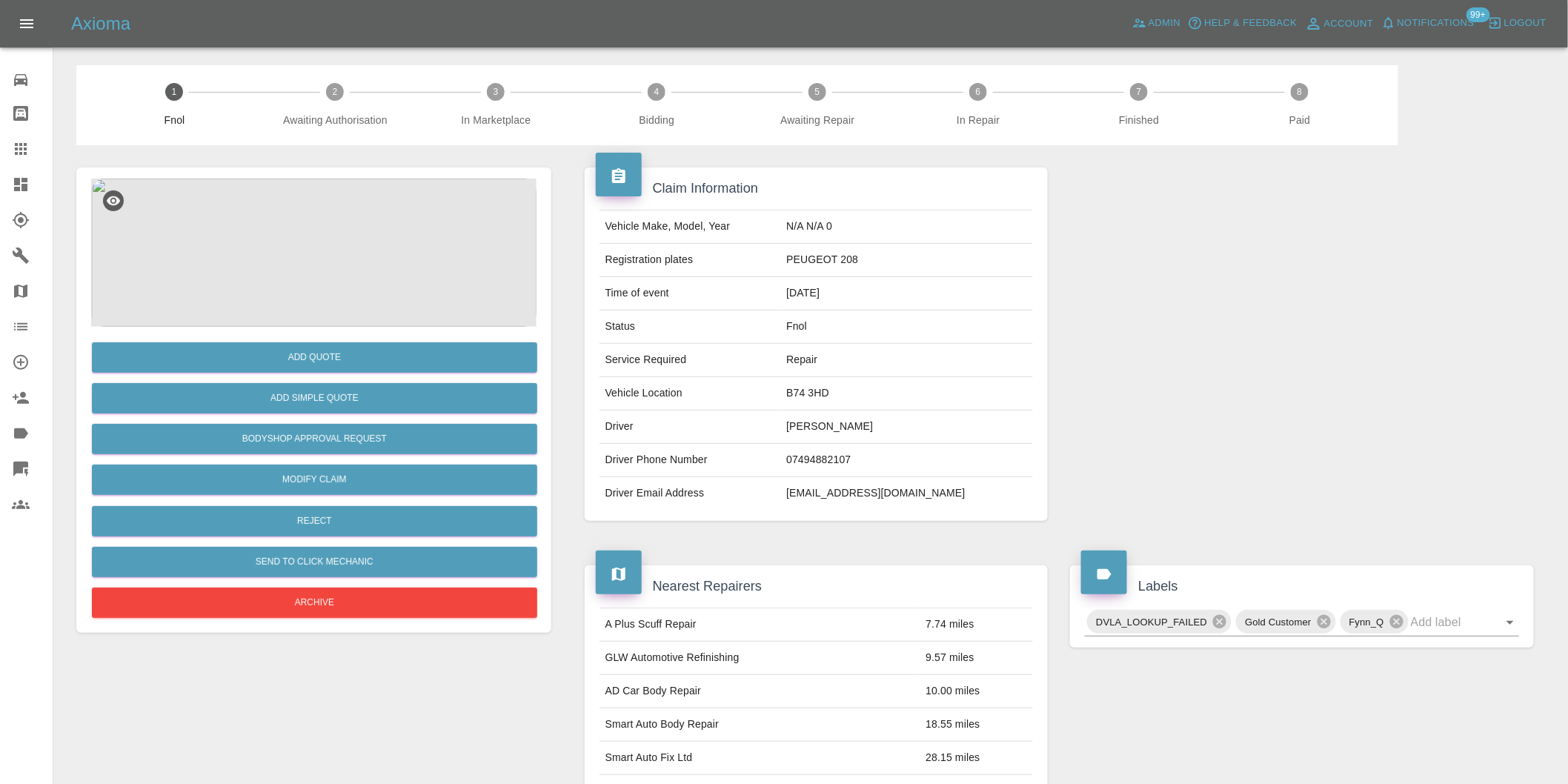
click at [306, 243] on img at bounding box center [313, 253] width 445 height 148
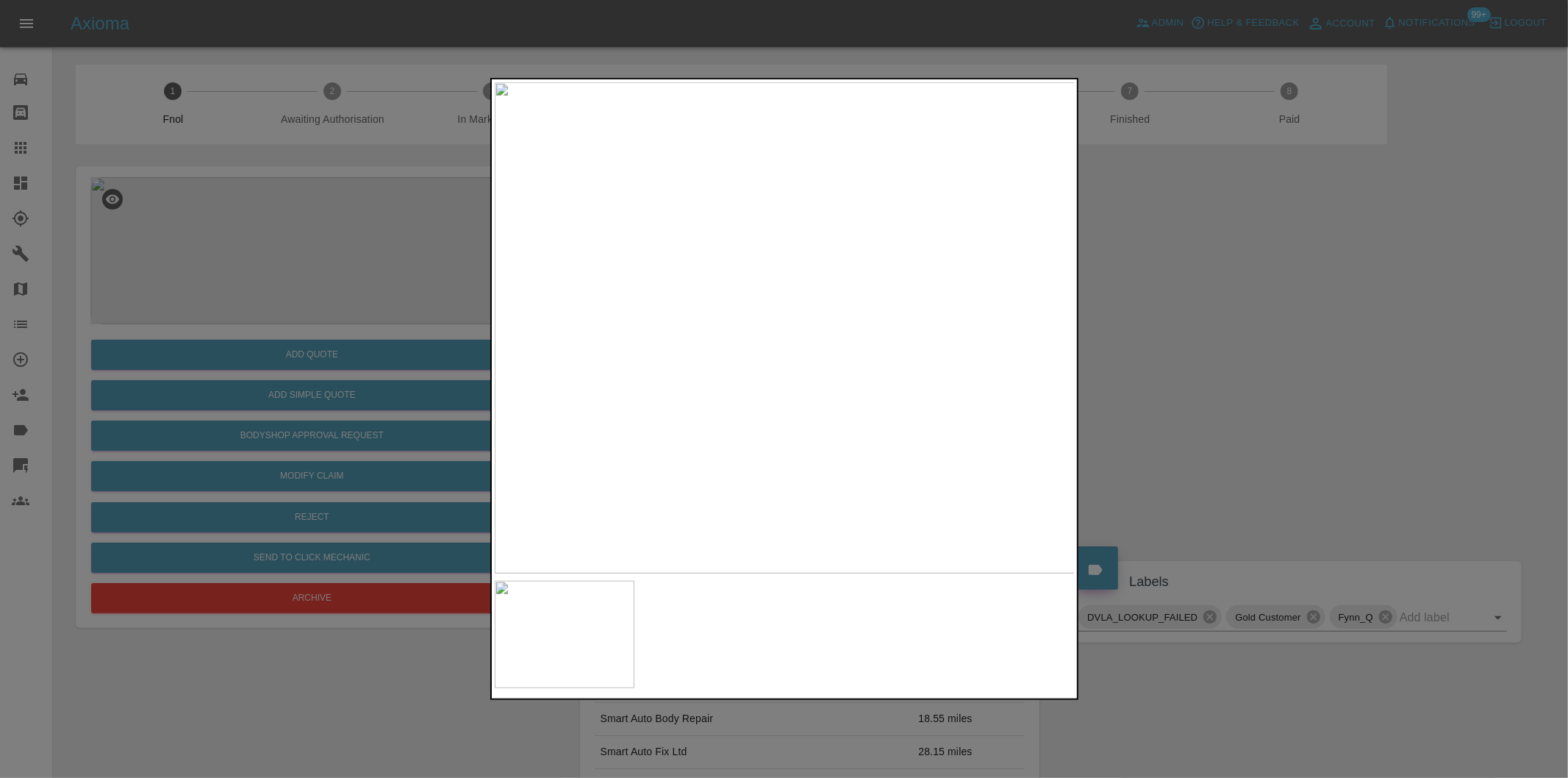
drag, startPoint x: 1180, startPoint y: 347, endPoint x: 703, endPoint y: 500, distance: 500.9
click at [1177, 347] on div at bounding box center [784, 389] width 1568 height 778
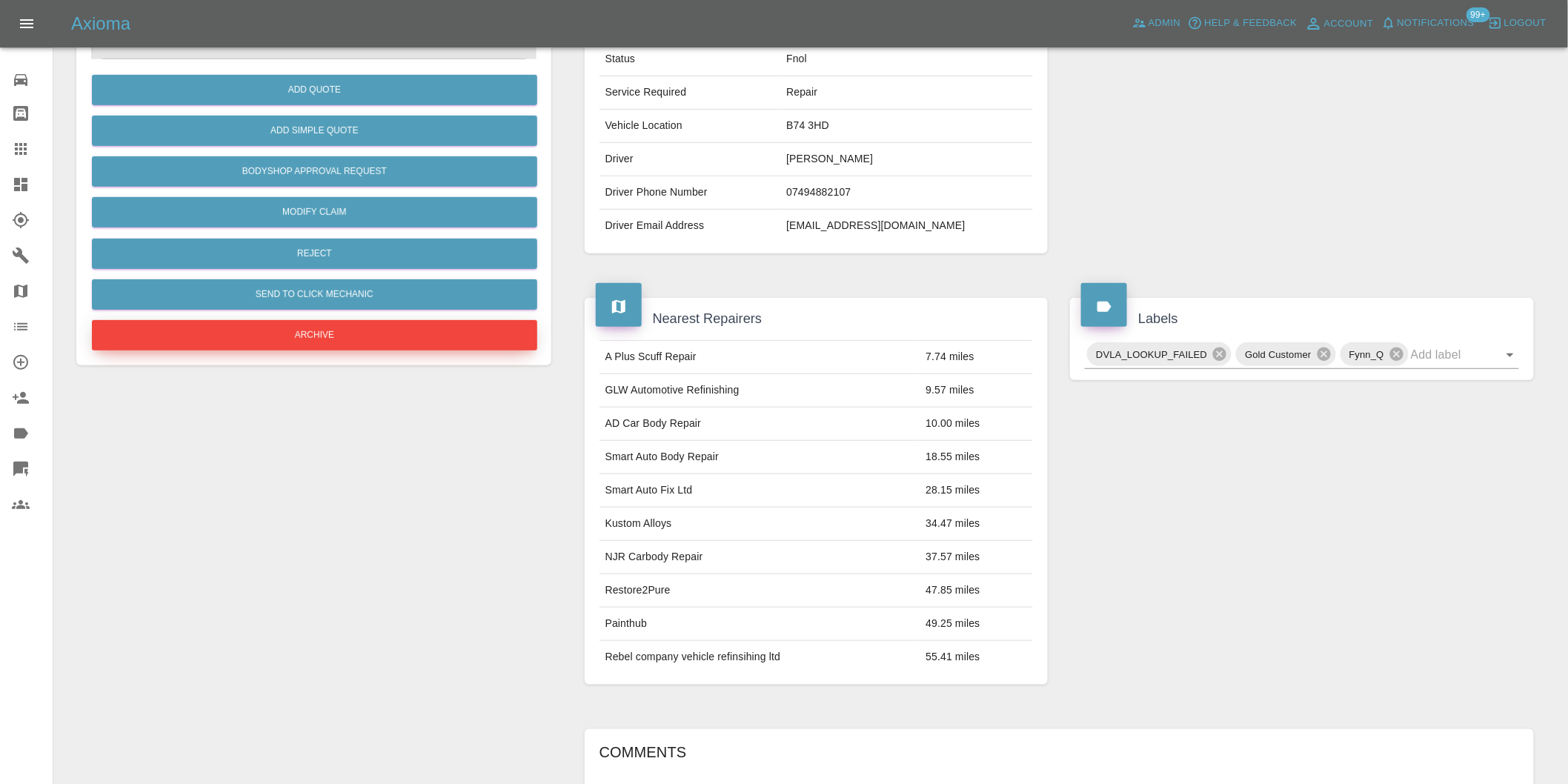
scroll to position [20, 0]
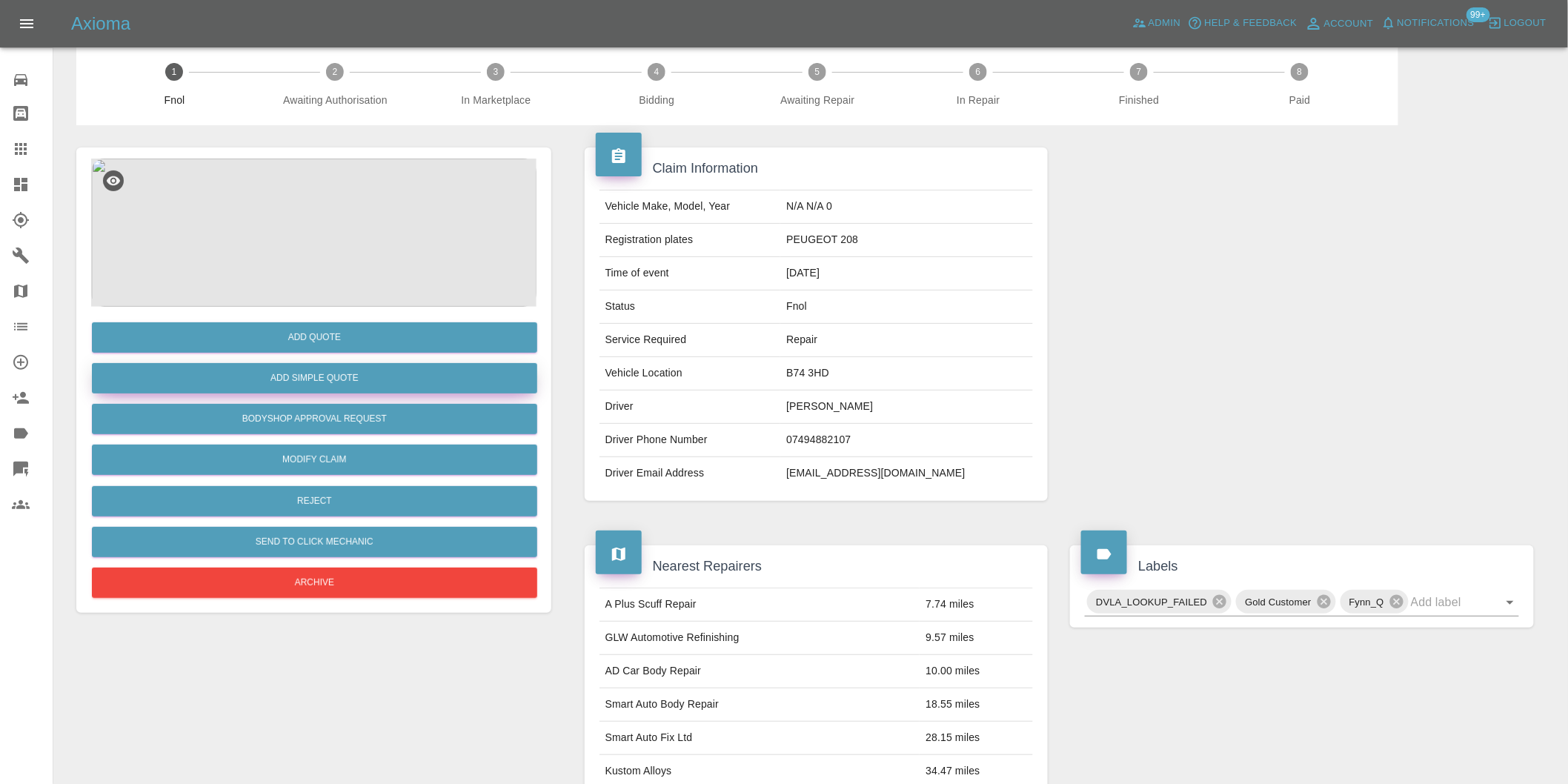
click at [336, 378] on button "Add Simple Quote" at bounding box center [314, 379] width 445 height 31
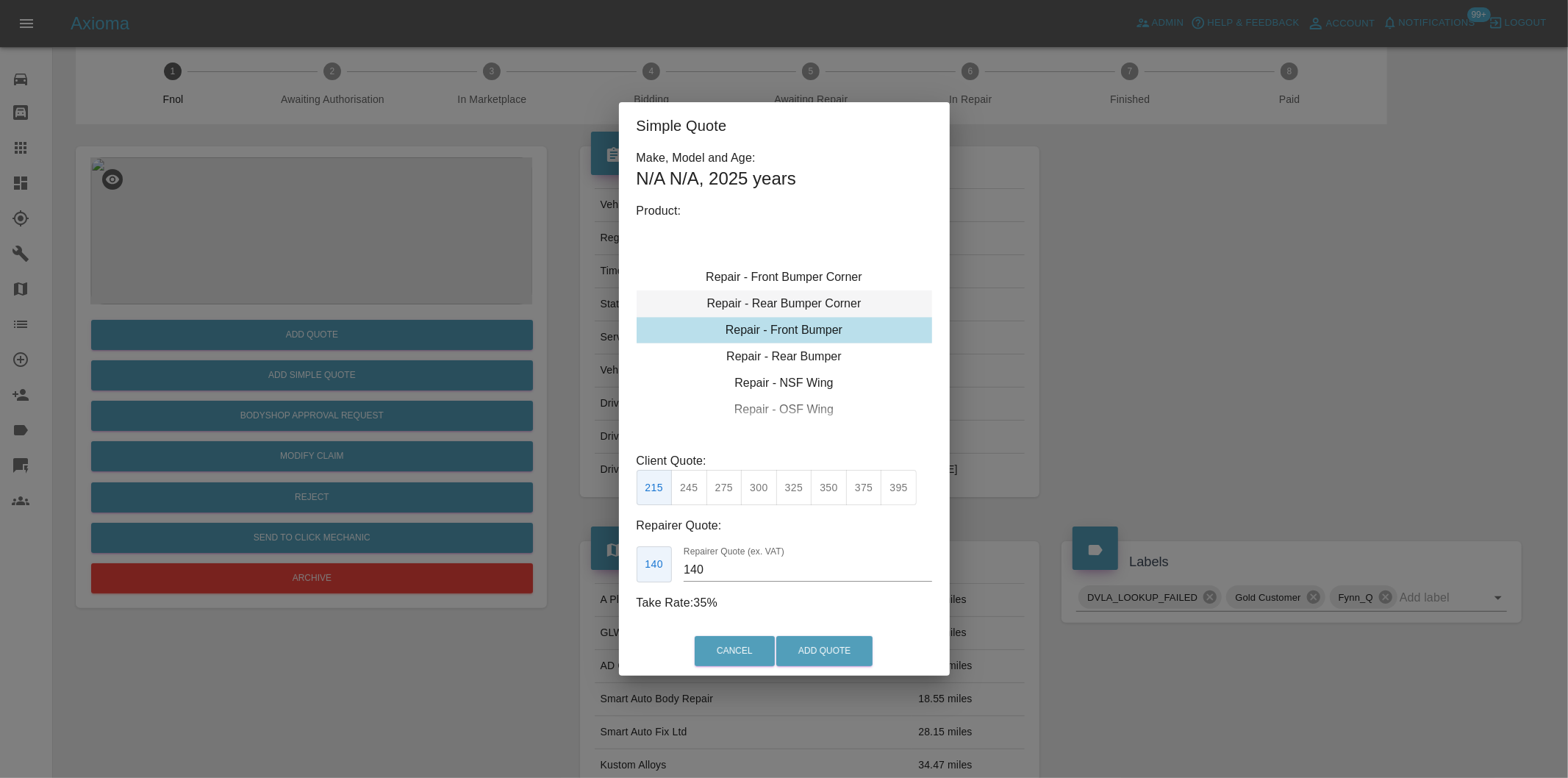
type input "120"
click at [826, 298] on div "Repair - Front Bumper Corner" at bounding box center [784, 304] width 295 height 27
click at [807, 648] on button "Add Quote" at bounding box center [824, 651] width 96 height 30
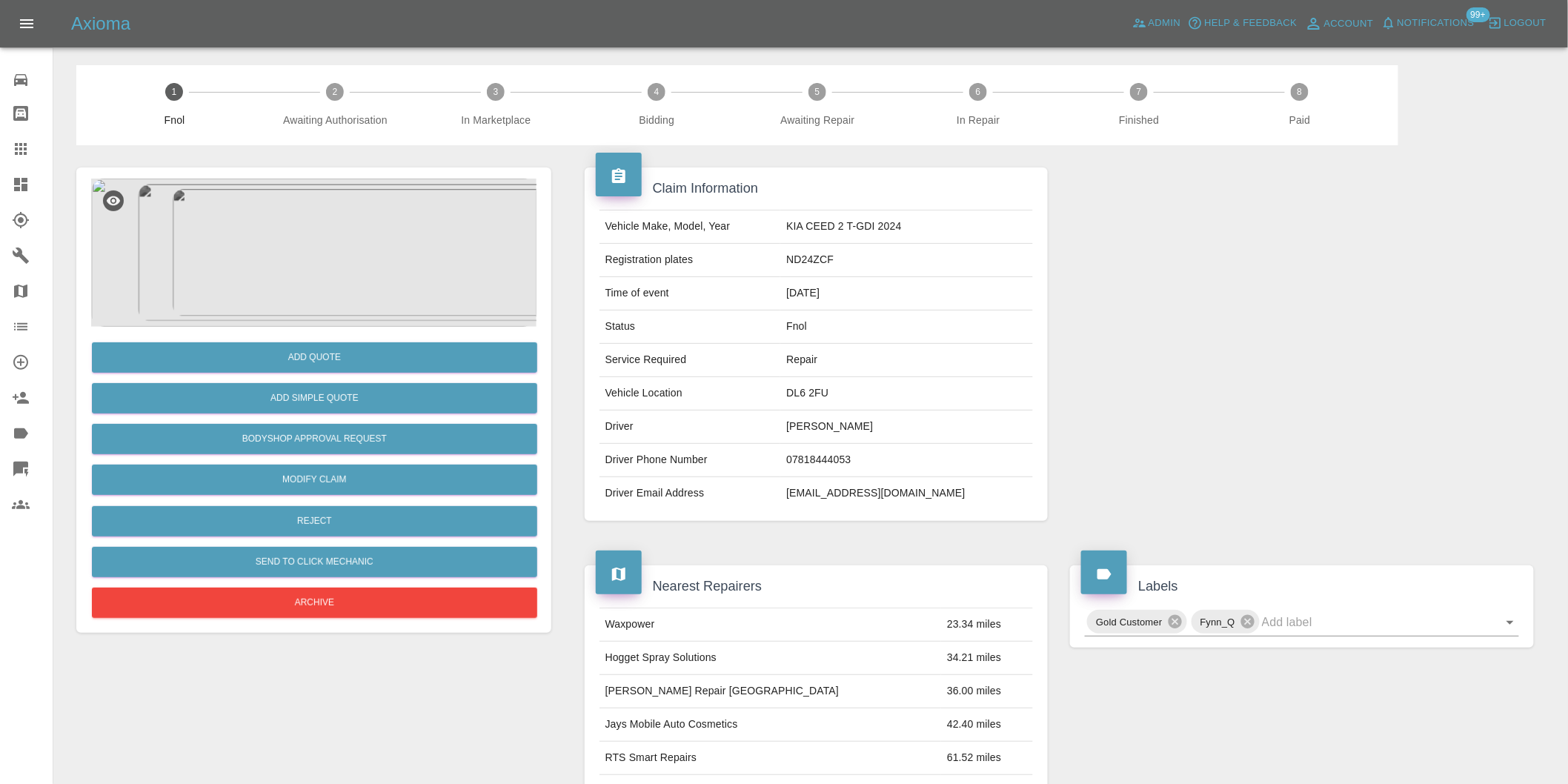
click at [366, 216] on img at bounding box center [313, 253] width 445 height 148
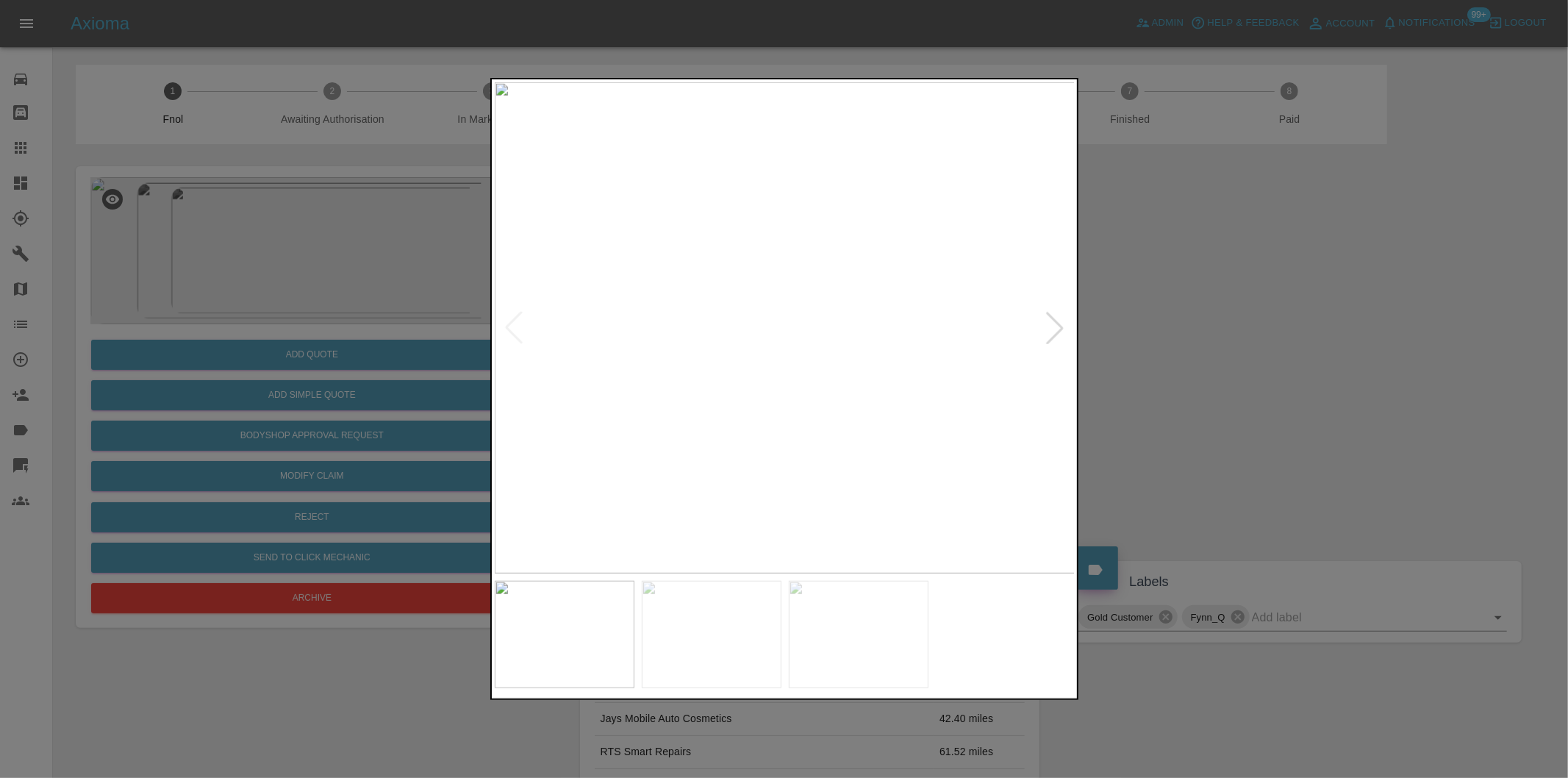
click at [1052, 326] on div at bounding box center [1055, 327] width 32 height 32
click at [1052, 326] on img at bounding box center [785, 327] width 581 height 492
click at [1279, 360] on div at bounding box center [784, 389] width 1568 height 778
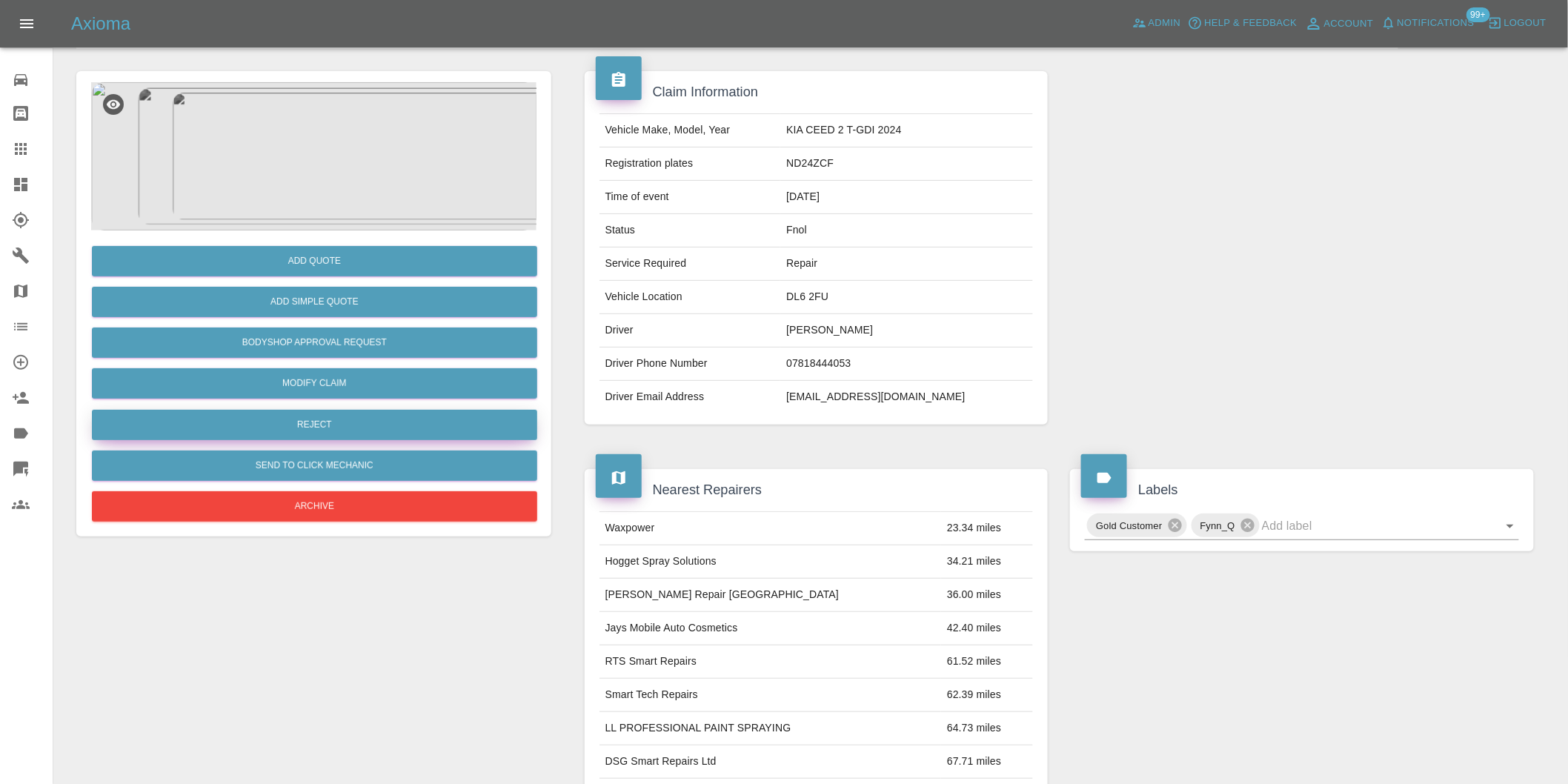
scroll to position [20, 0]
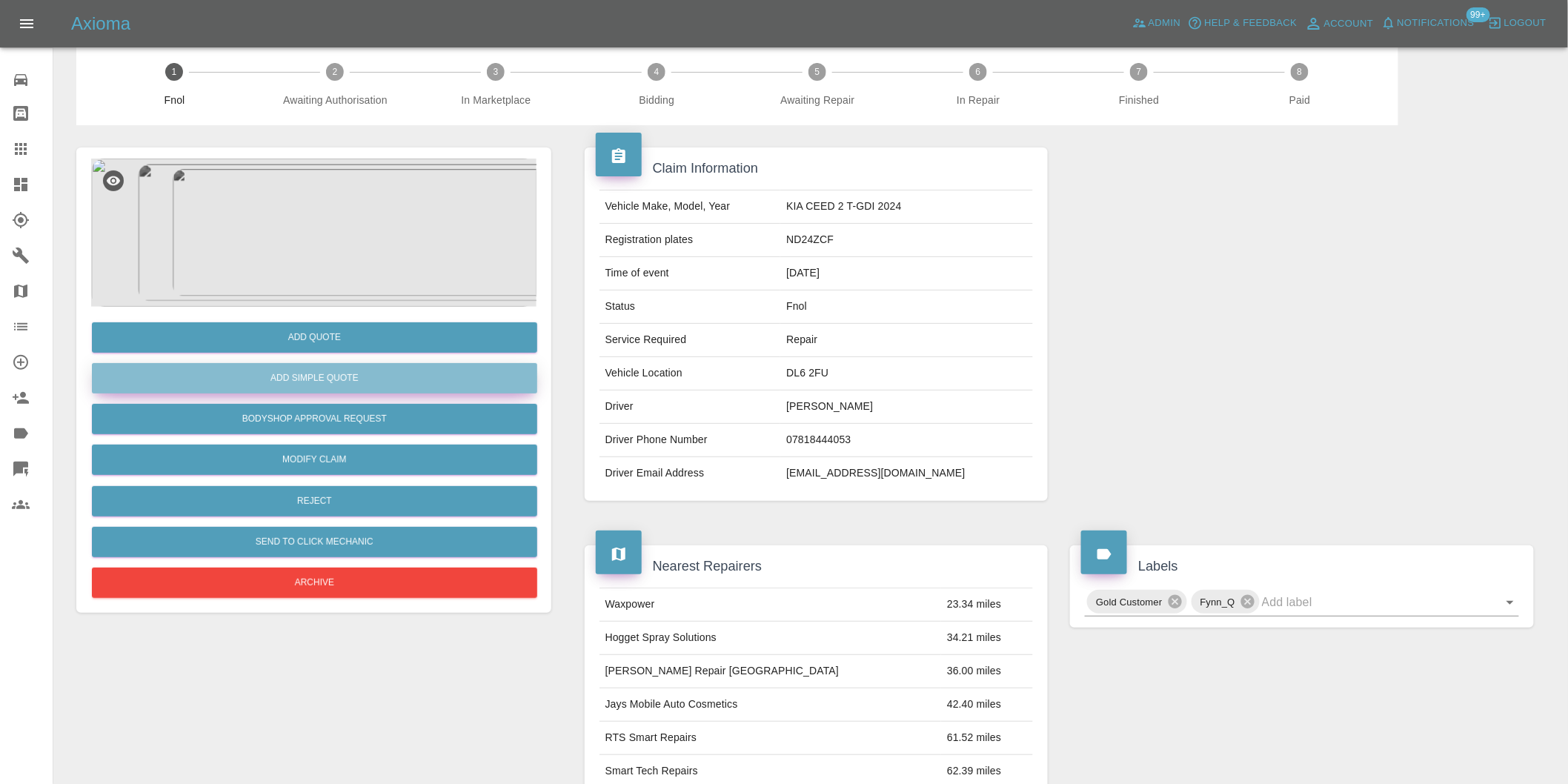
click at [357, 383] on button "Add Simple Quote" at bounding box center [314, 379] width 445 height 31
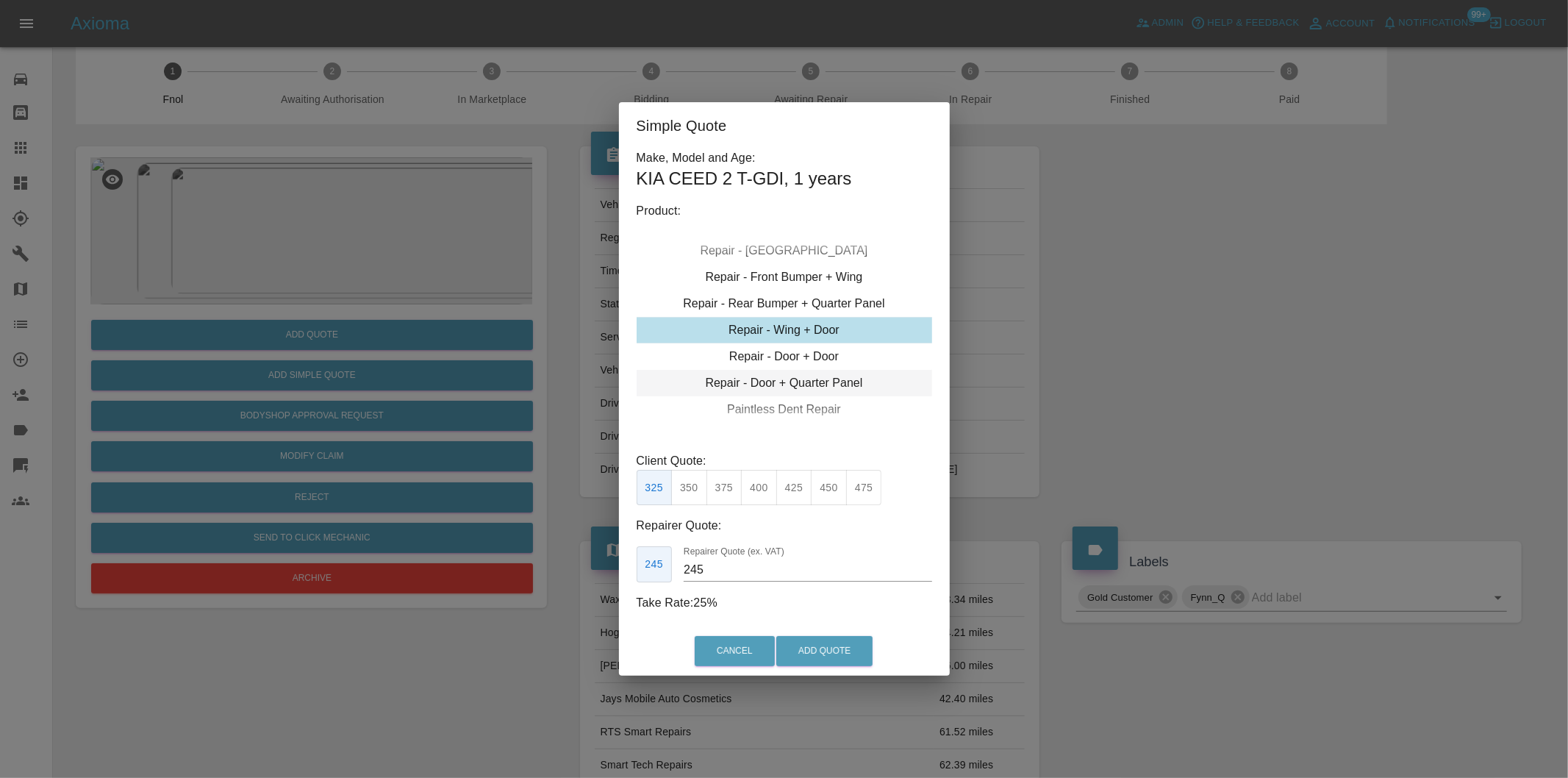
click at [813, 377] on div "Repair - Door + Quarter Panel" at bounding box center [784, 384] width 295 height 27
click at [763, 487] on button "400" at bounding box center [759, 488] width 36 height 36
type input "250"
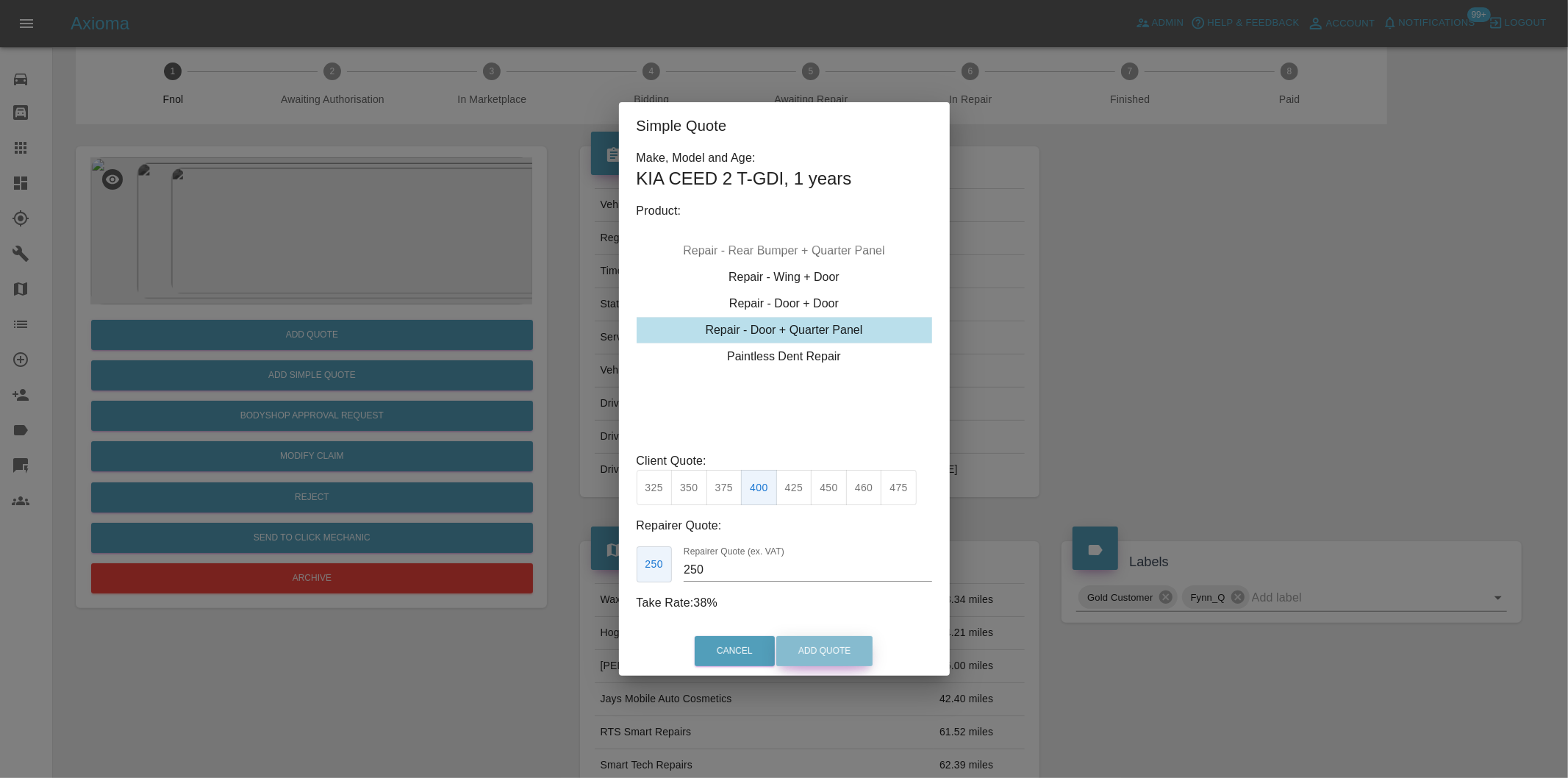
click at [835, 658] on button "Add Quote" at bounding box center [824, 651] width 96 height 30
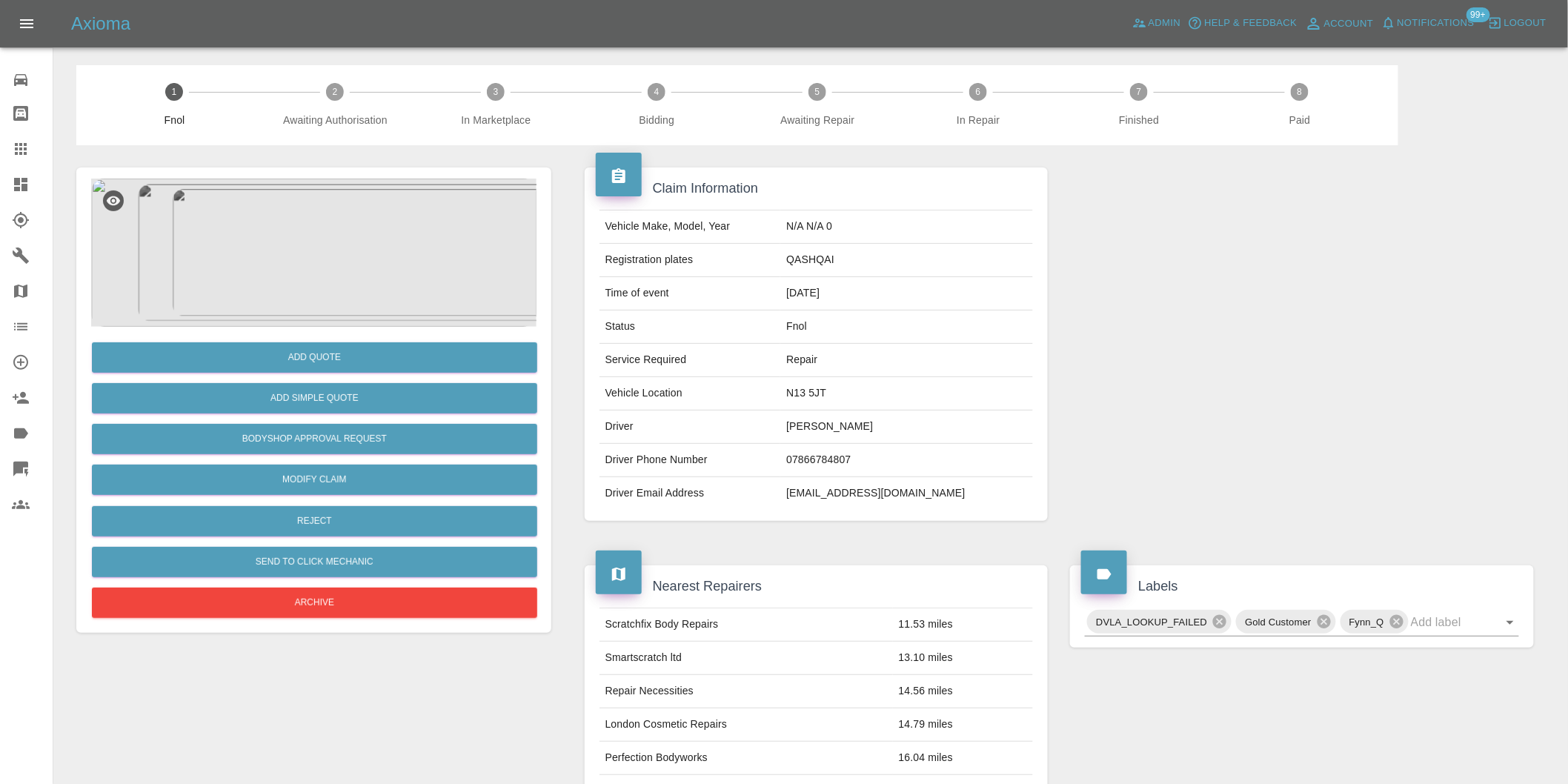
click at [287, 213] on img at bounding box center [313, 253] width 445 height 148
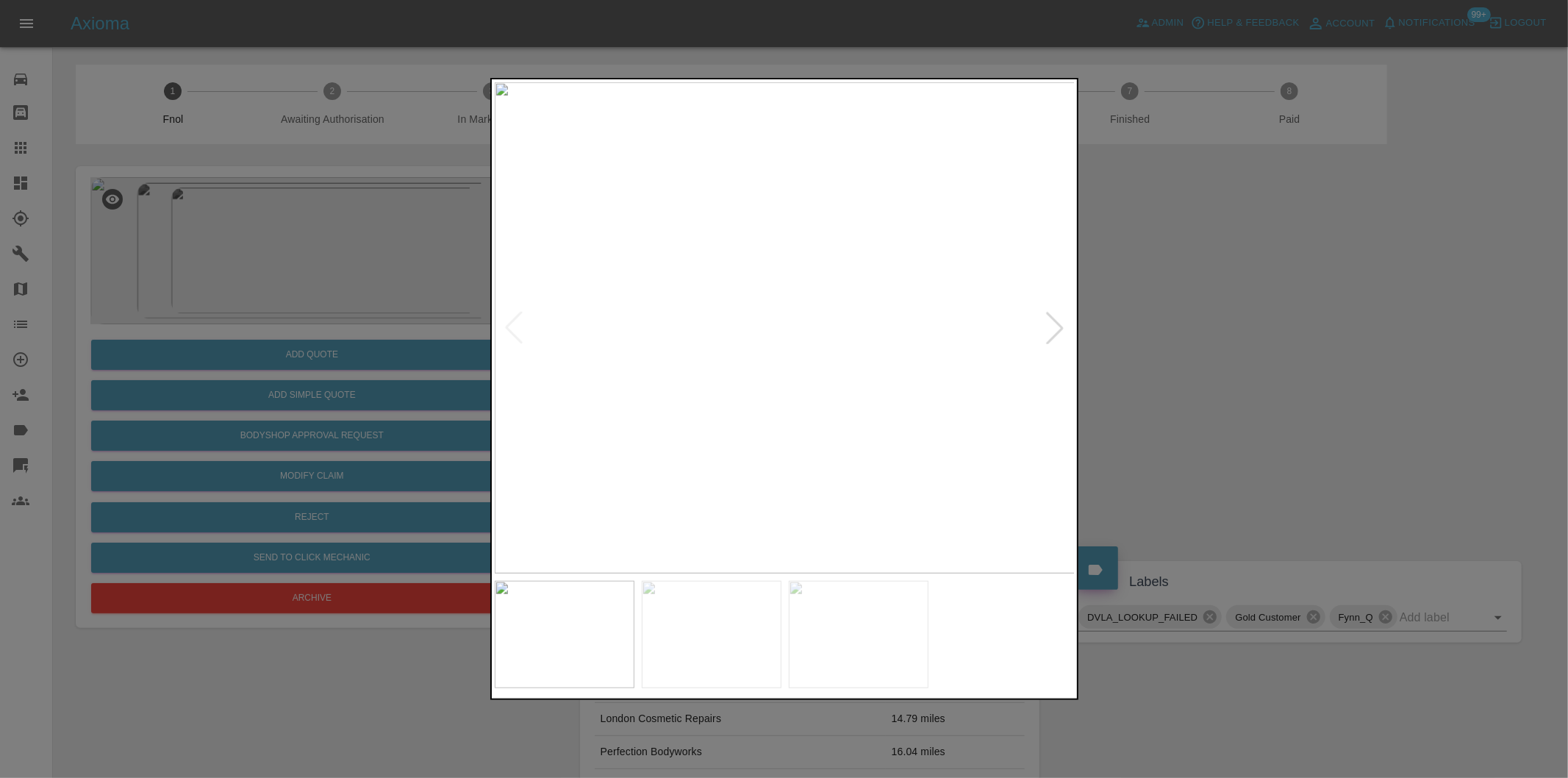
click at [1066, 324] on div at bounding box center [1055, 327] width 32 height 32
click at [1060, 324] on div at bounding box center [1055, 327] width 32 height 32
click at [1060, 324] on img at bounding box center [785, 327] width 581 height 492
click at [1206, 519] on div at bounding box center [784, 389] width 1568 height 778
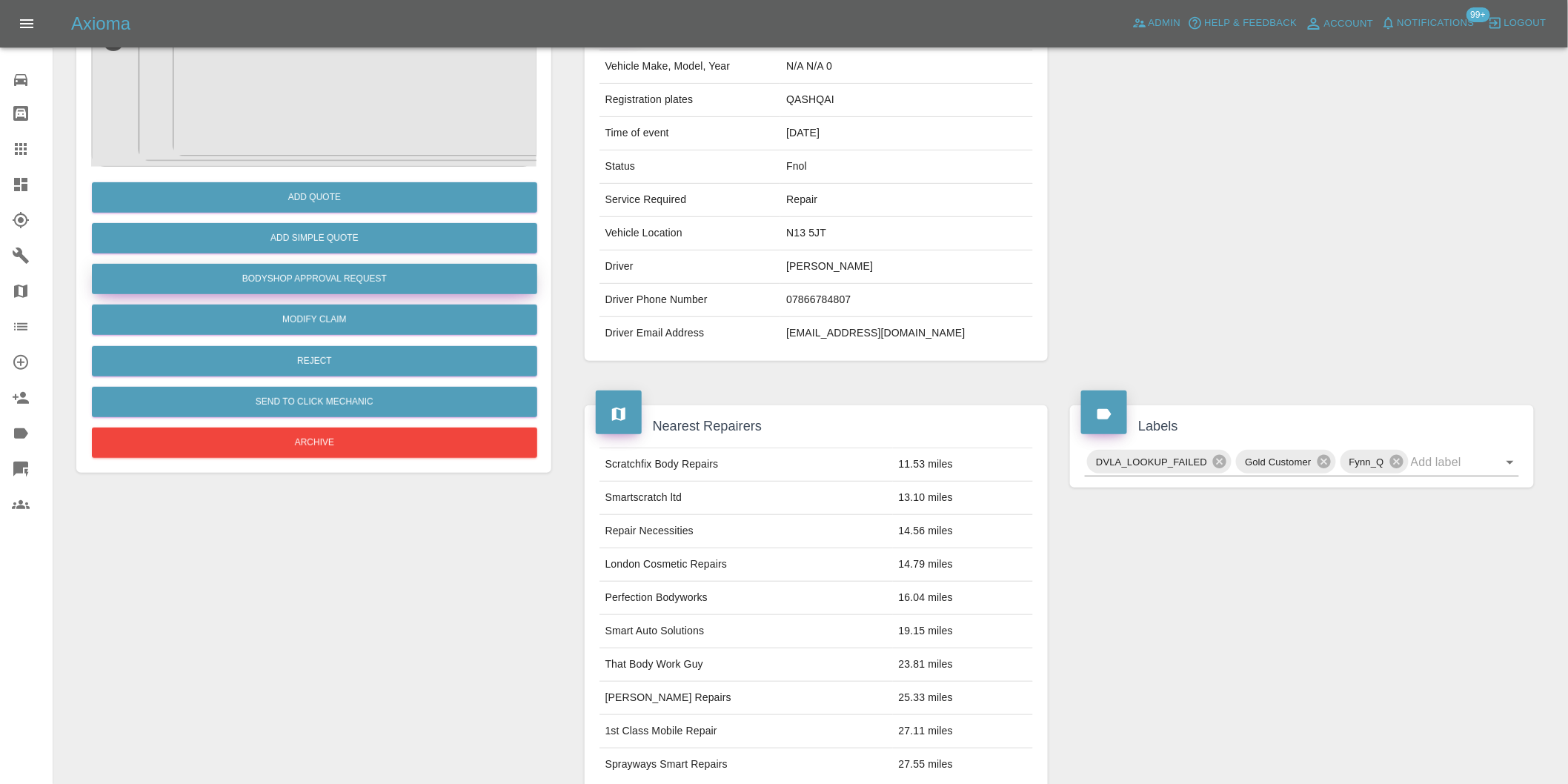
scroll to position [82, 0]
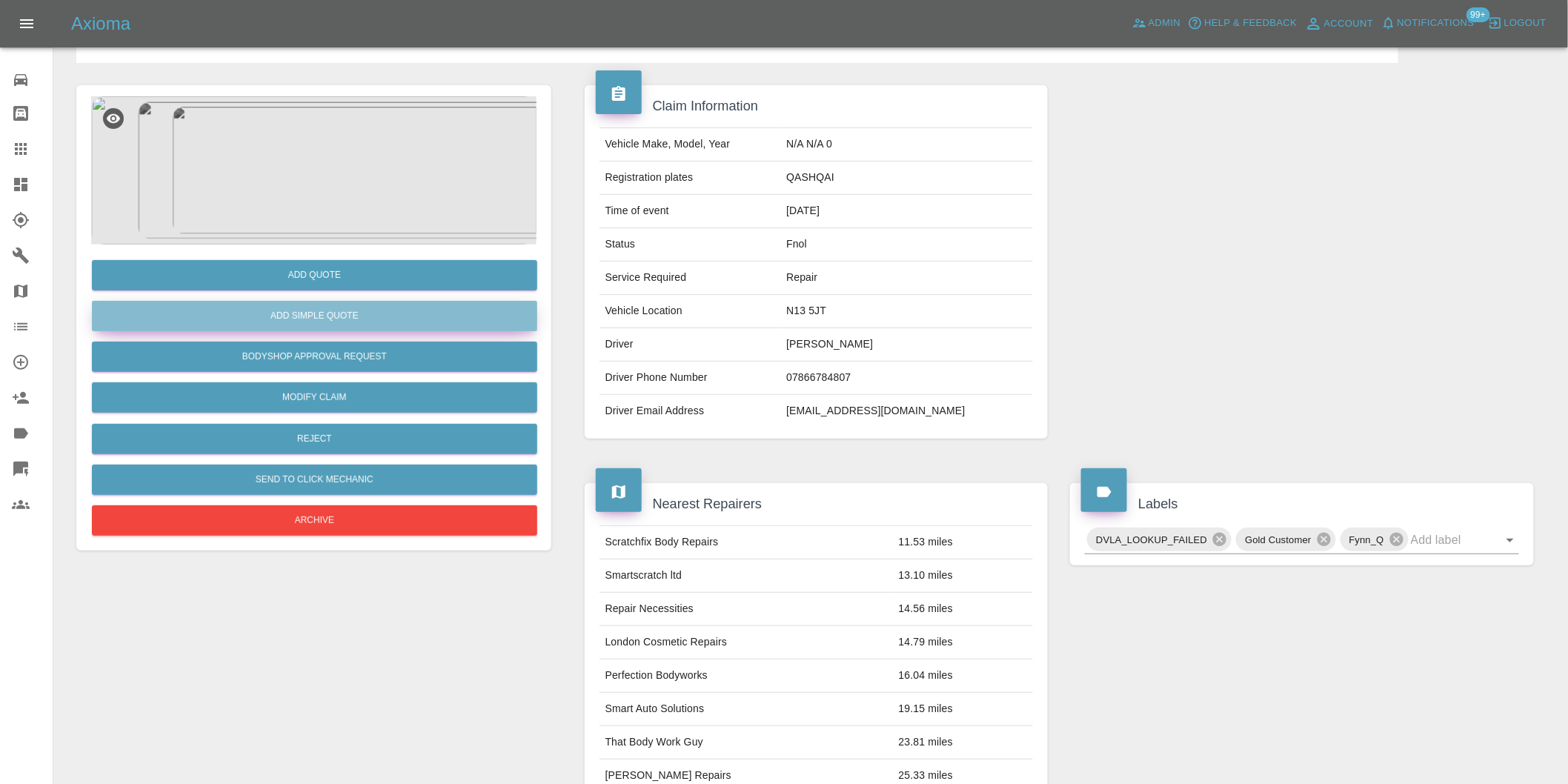
click at [347, 308] on button "Add Simple Quote" at bounding box center [314, 316] width 445 height 31
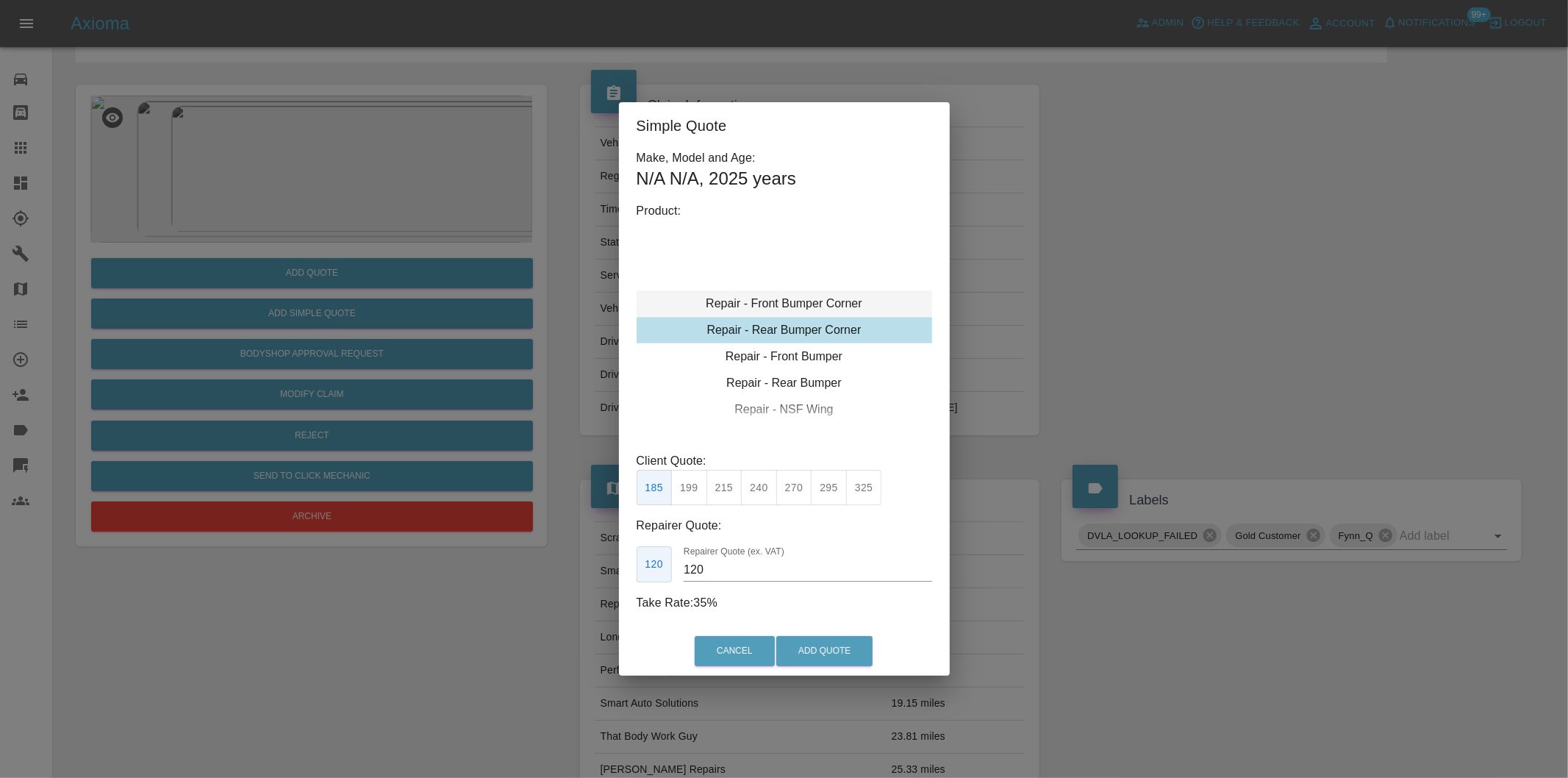
click at [829, 305] on div "Repair - Front Bumper Corner" at bounding box center [784, 304] width 295 height 27
click at [716, 492] on button "215" at bounding box center [724, 488] width 36 height 36
type input "135"
click at [834, 650] on button "Add Quote" at bounding box center [824, 651] width 96 height 30
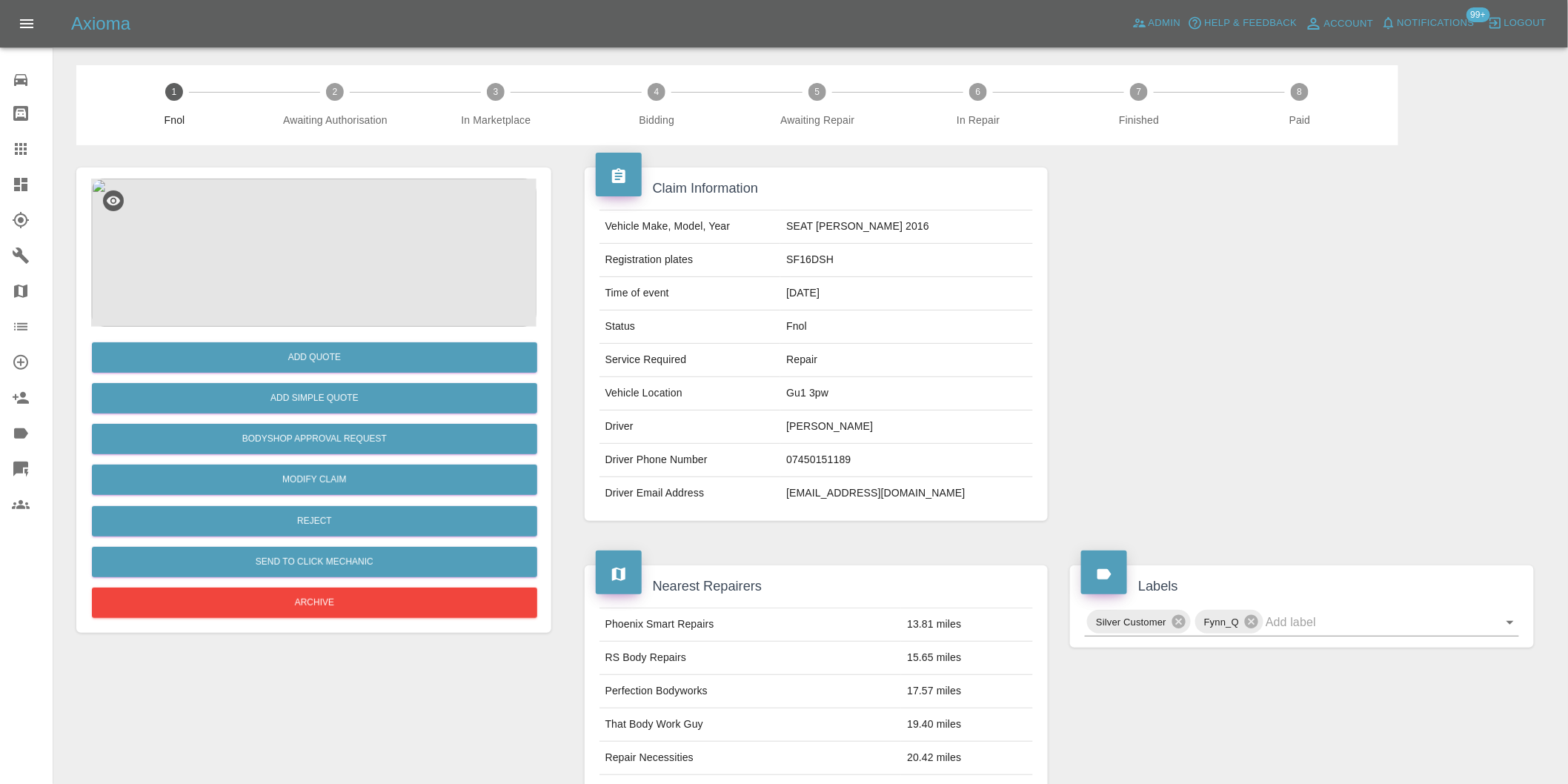
click at [324, 252] on img at bounding box center [313, 253] width 445 height 148
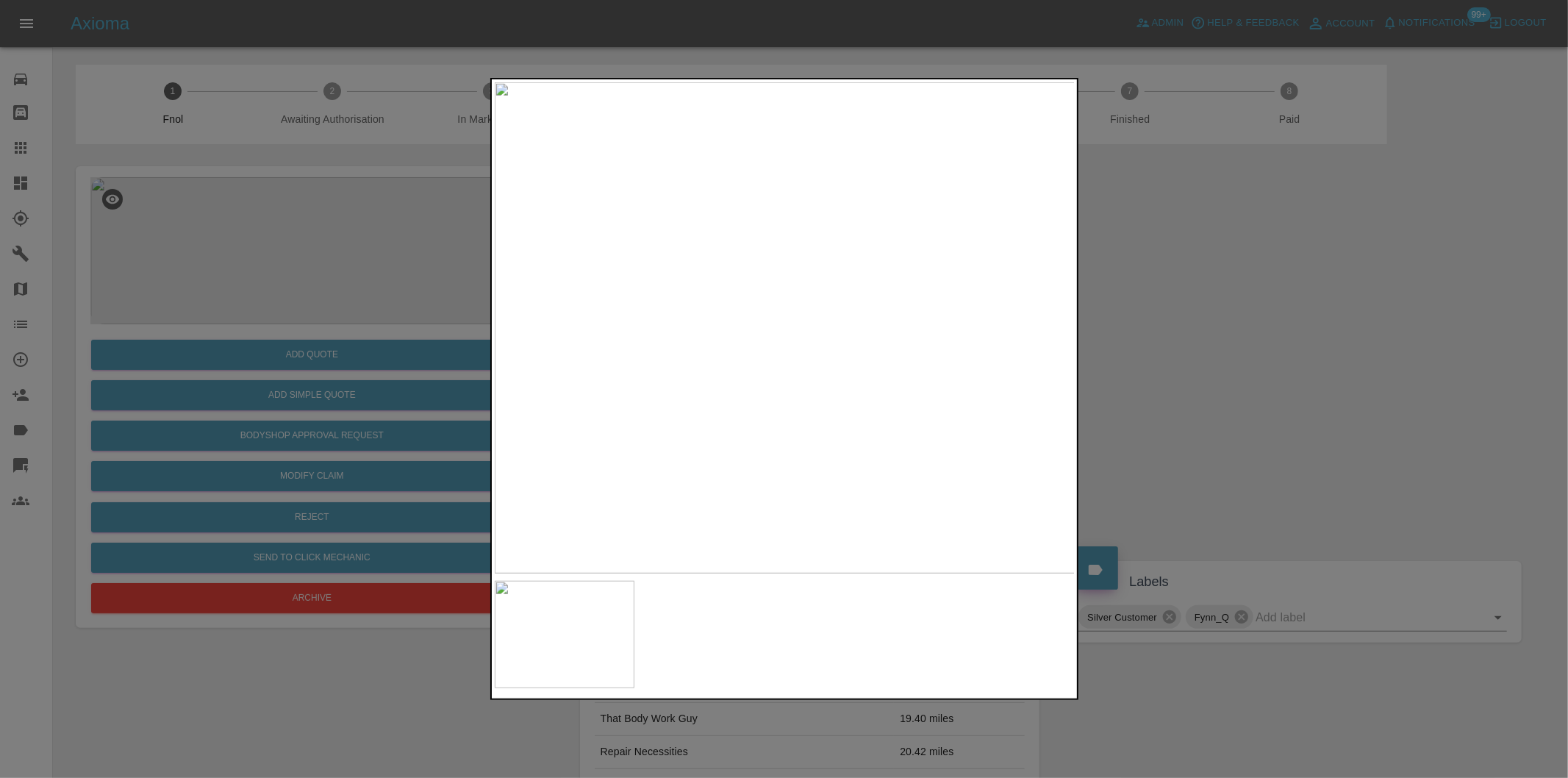
click at [1162, 338] on div at bounding box center [784, 389] width 1568 height 778
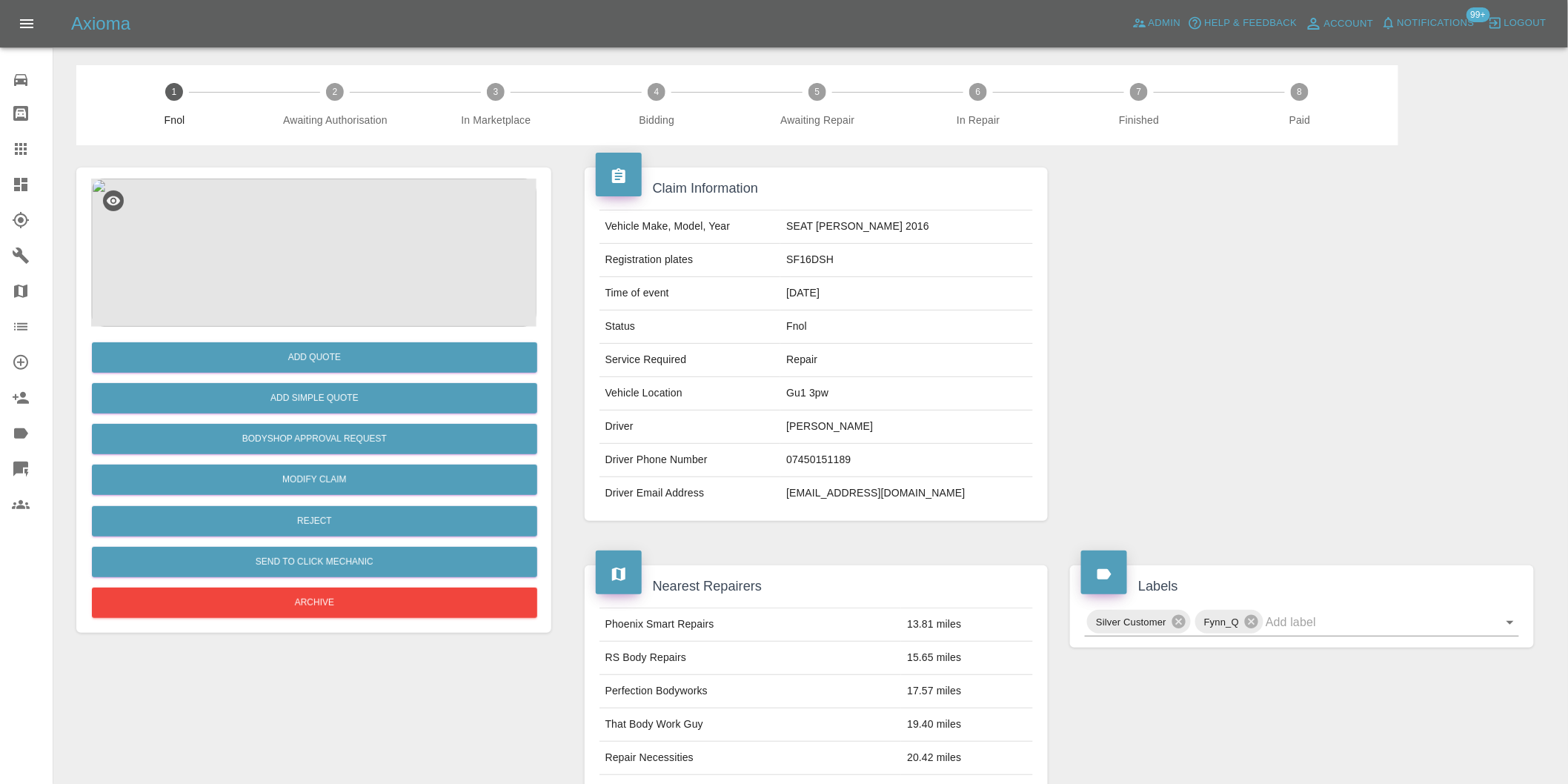
click at [289, 247] on img at bounding box center [313, 253] width 445 height 148
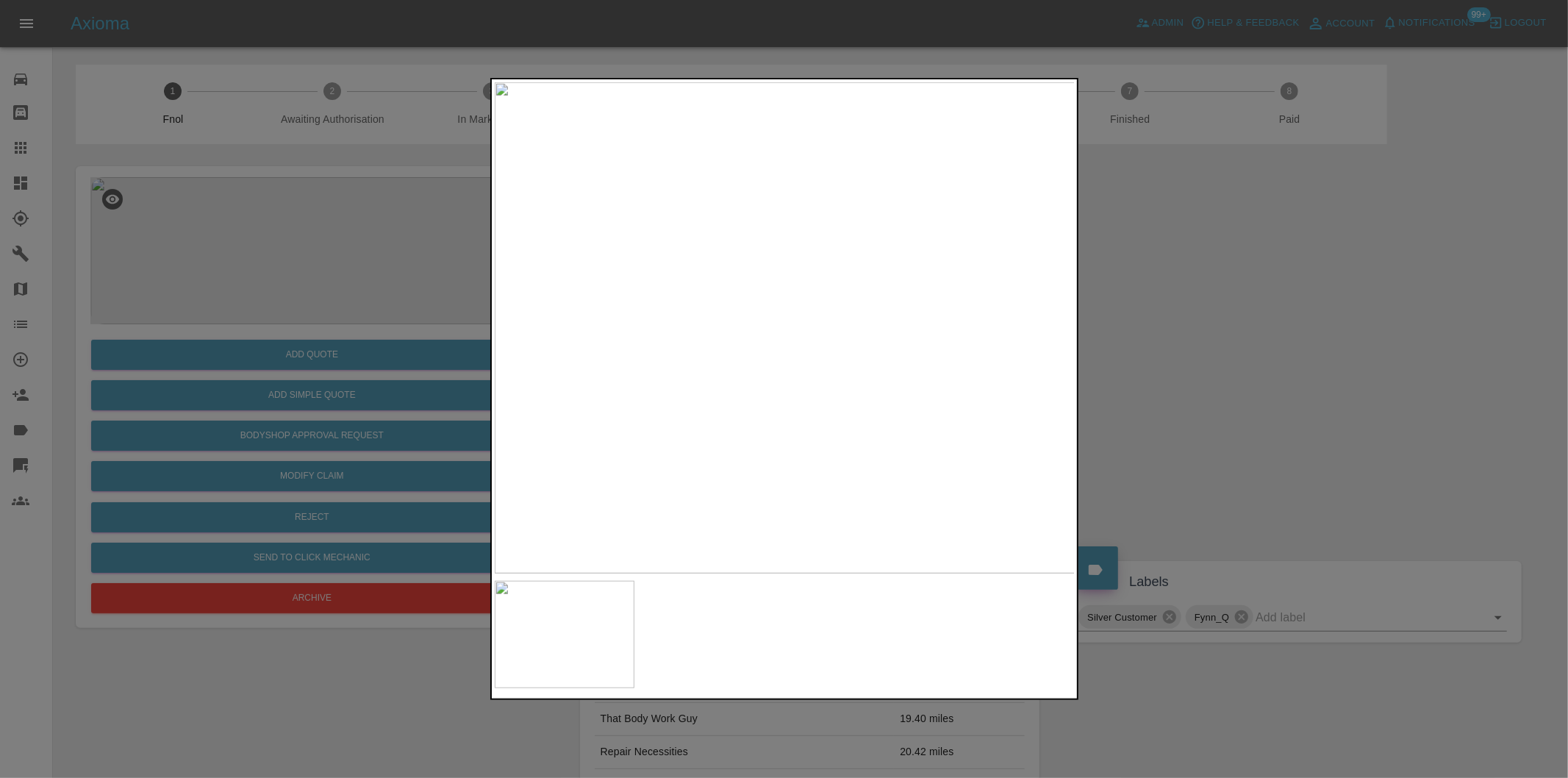
click at [1187, 378] on div at bounding box center [784, 389] width 1568 height 778
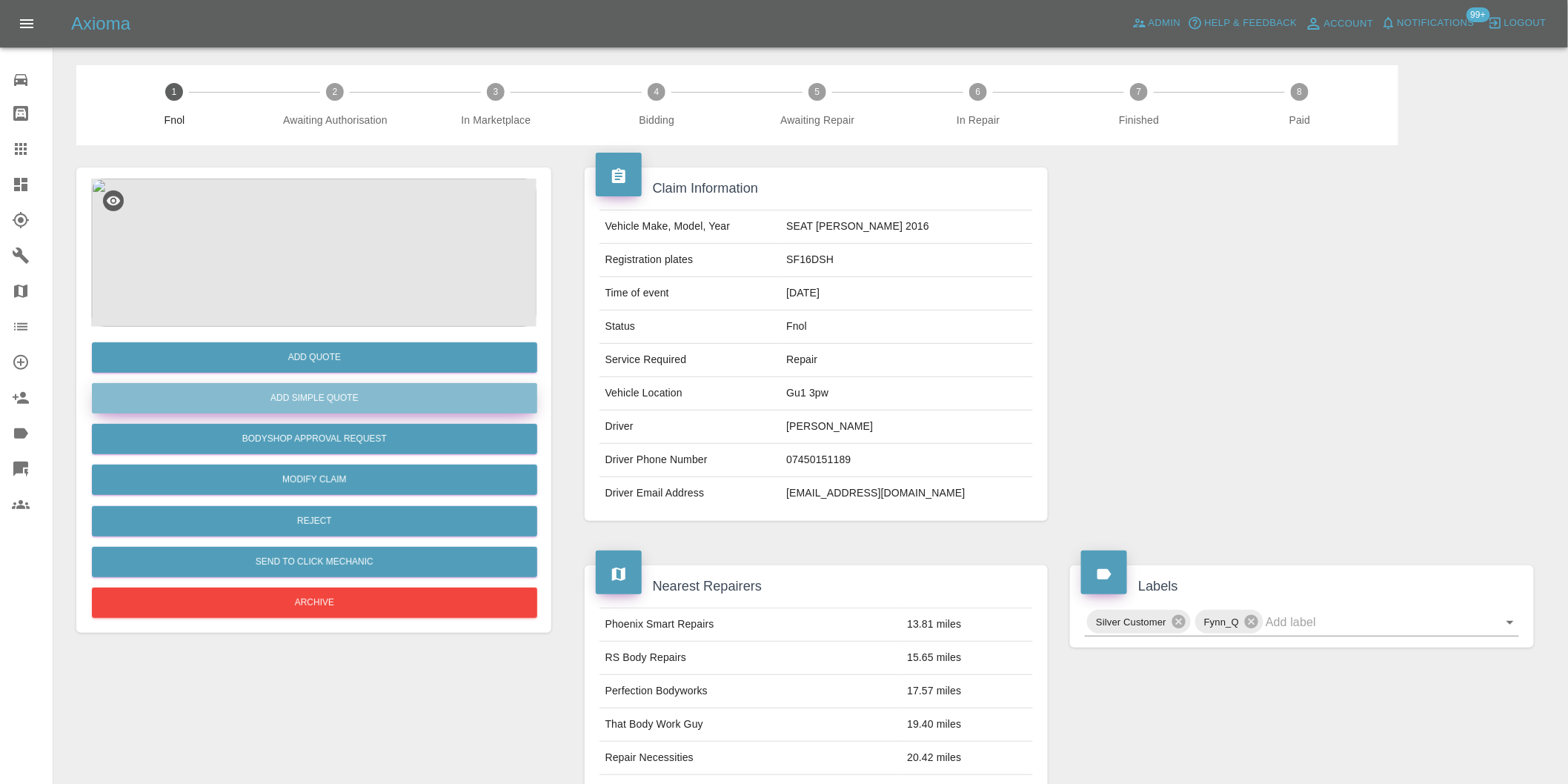
click at [381, 402] on button "Add Simple Quote" at bounding box center [314, 398] width 445 height 31
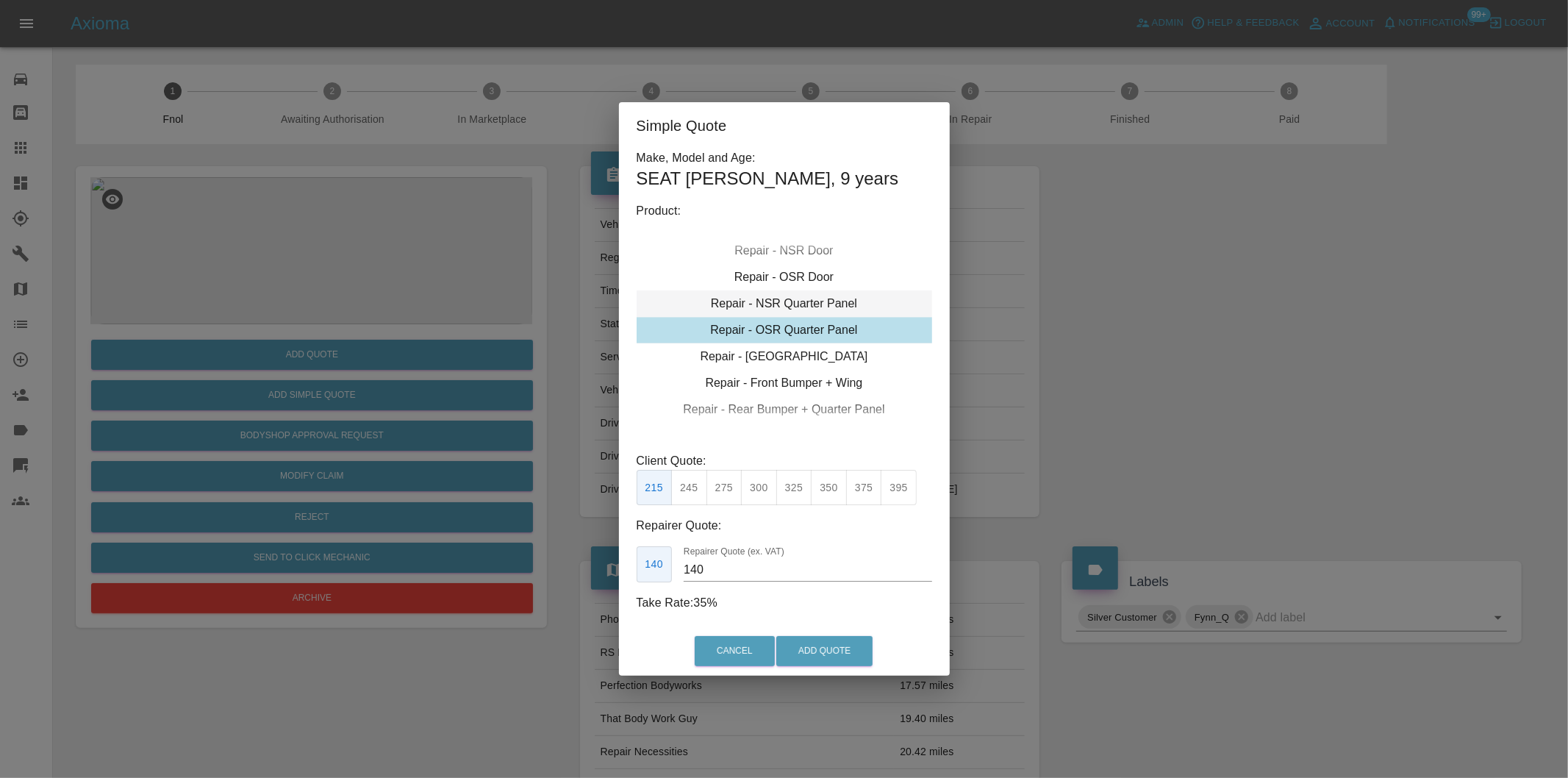
click at [838, 295] on div "Repair - NSR Quarter Panel" at bounding box center [784, 304] width 295 height 27
click at [914, 492] on button "395" at bounding box center [898, 488] width 36 height 36
type input "265"
click at [830, 650] on button "Add Quote" at bounding box center [824, 651] width 96 height 30
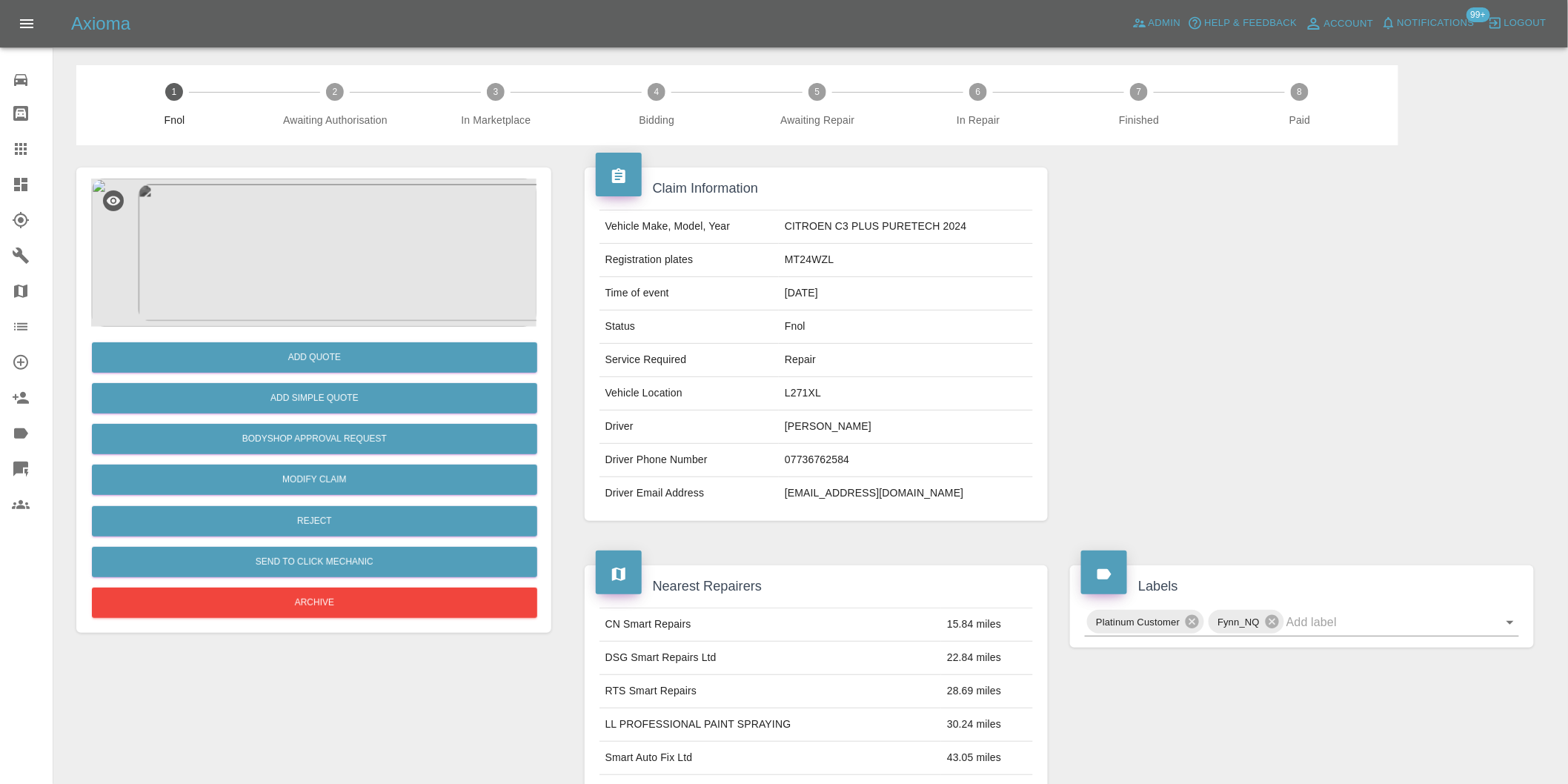
click at [357, 239] on img at bounding box center [313, 253] width 445 height 148
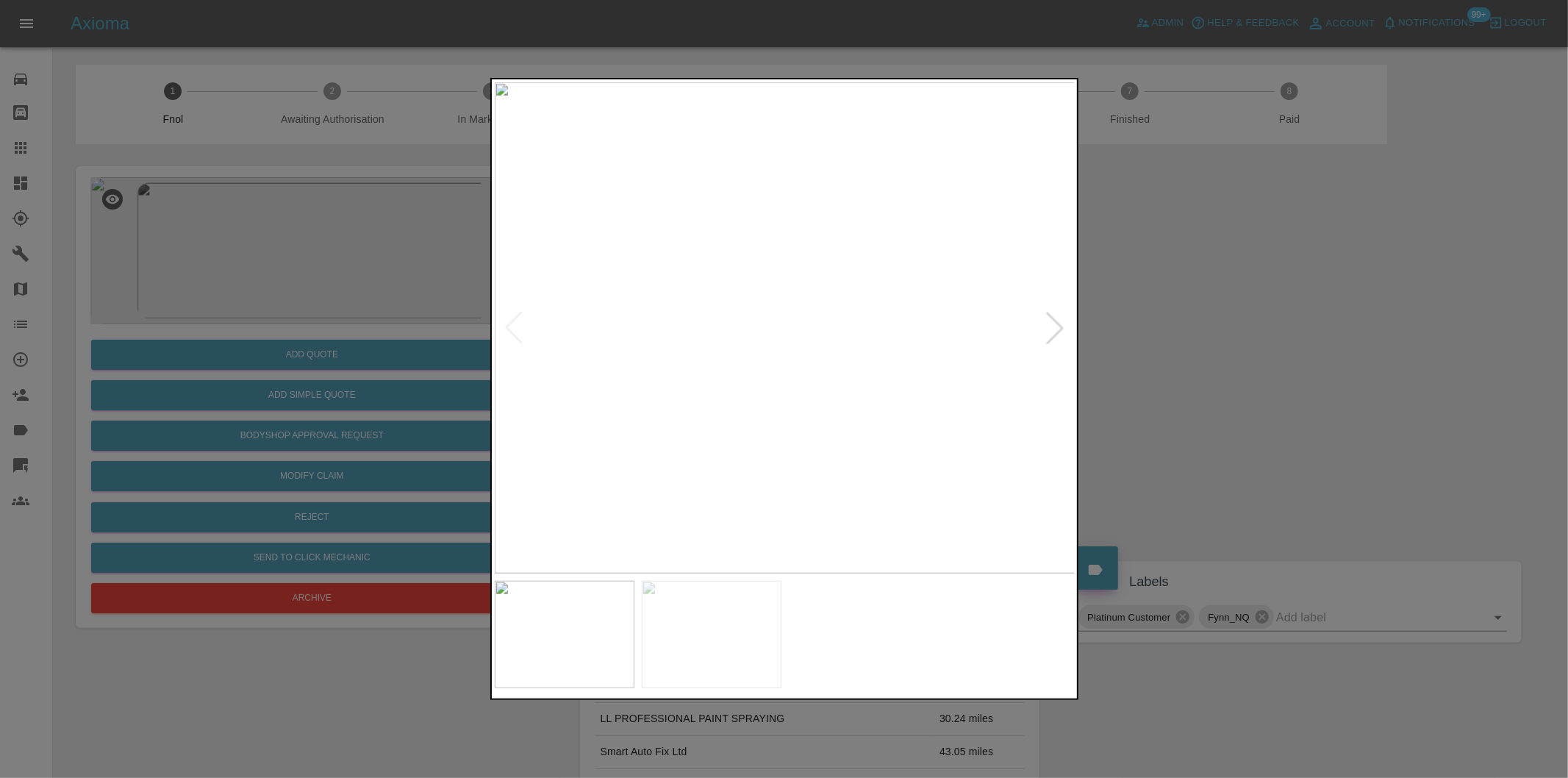
click at [1044, 332] on div at bounding box center [1055, 327] width 32 height 32
click at [1044, 332] on img at bounding box center [785, 327] width 581 height 492
drag, startPoint x: 1266, startPoint y: 370, endPoint x: 1234, endPoint y: 370, distance: 32.0
click at [1256, 370] on div at bounding box center [784, 389] width 1568 height 778
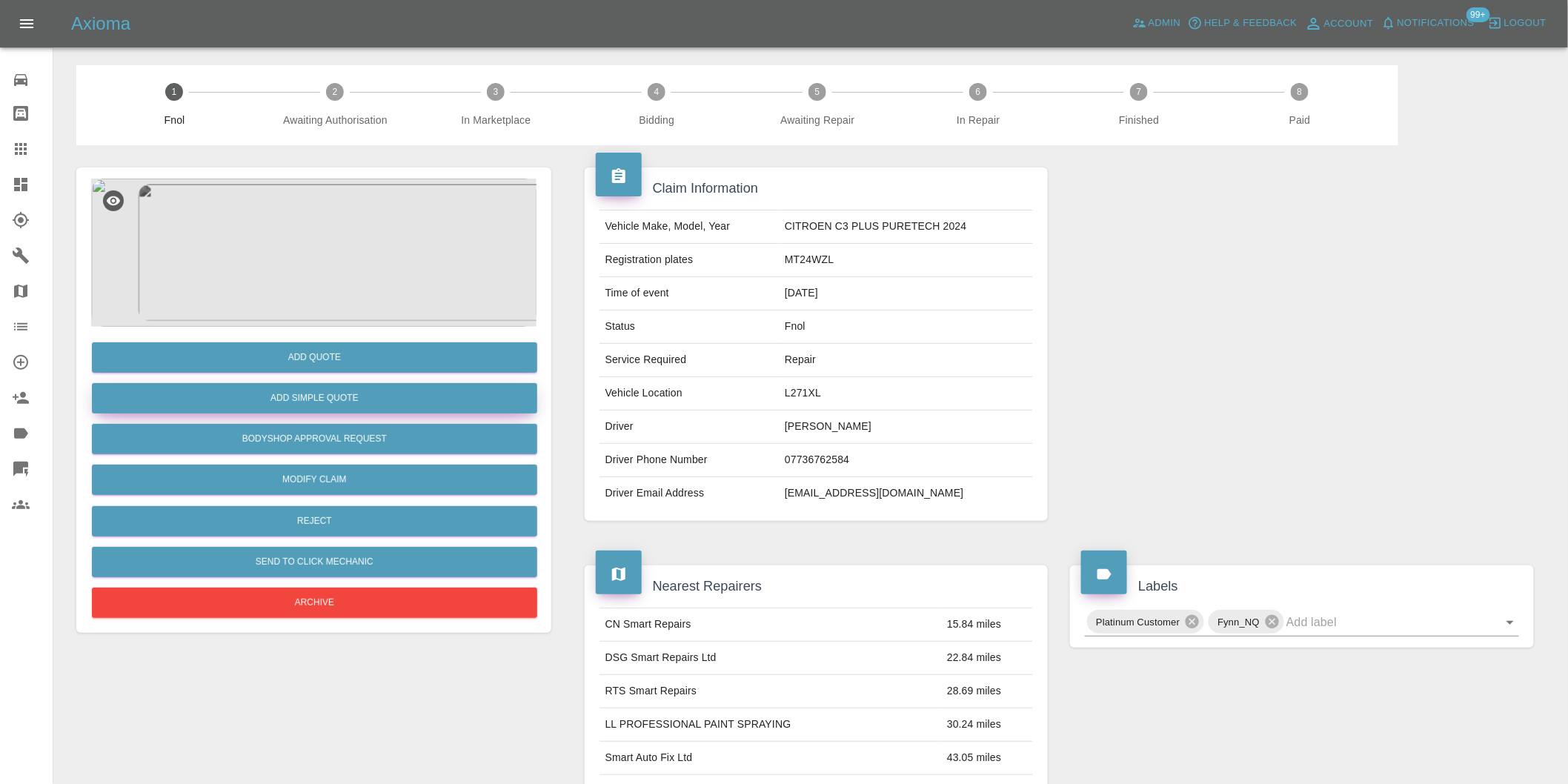
click at [369, 402] on button "Add Simple Quote" at bounding box center [314, 398] width 445 height 31
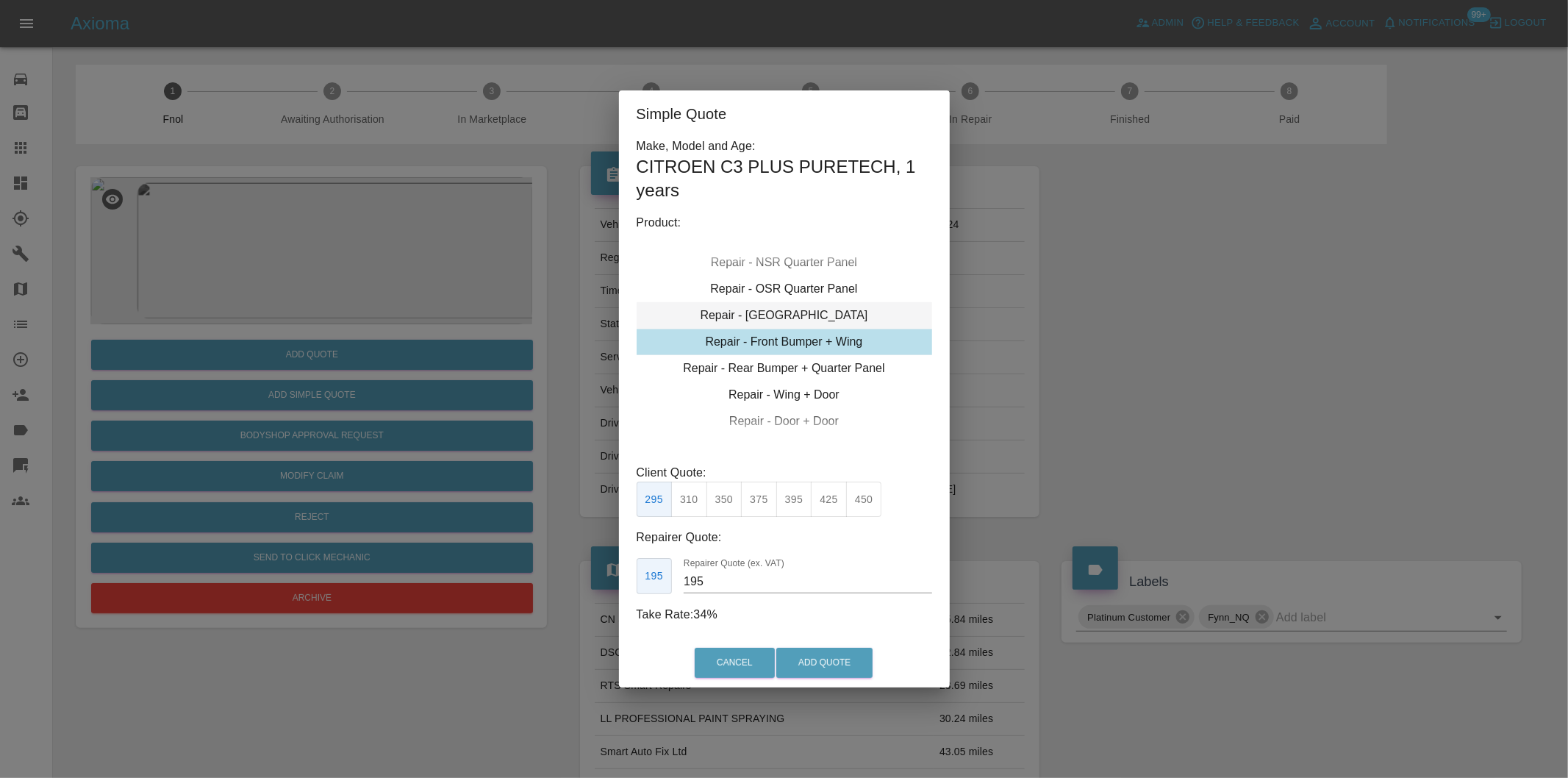
click at [813, 319] on div "Repair - [GEOGRAPHIC_DATA]" at bounding box center [784, 316] width 295 height 27
click at [861, 501] on button "375" at bounding box center [864, 500] width 36 height 36
type input "250"
click at [838, 666] on button "Add Quote" at bounding box center [824, 663] width 96 height 30
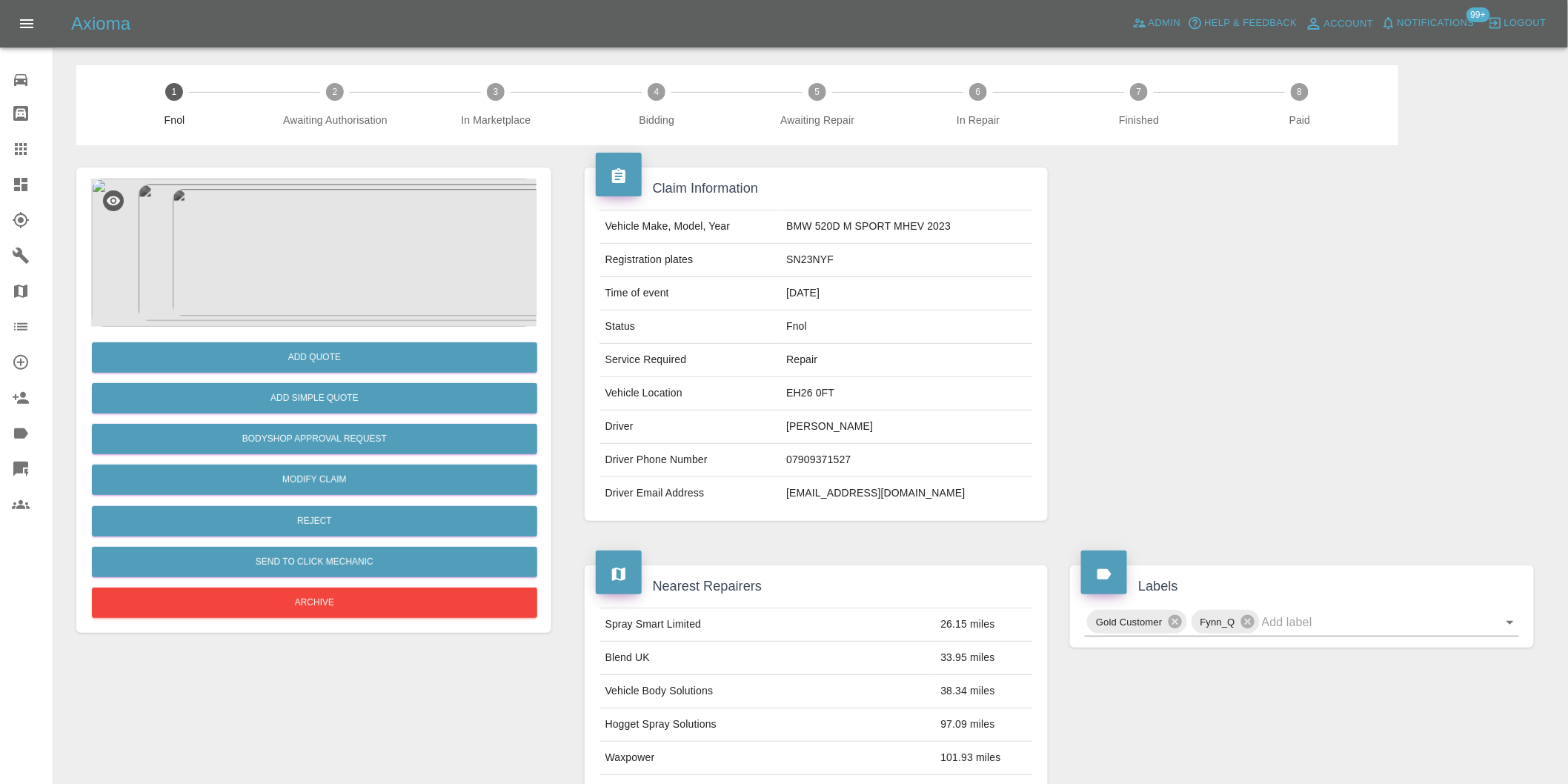
click at [255, 264] on img at bounding box center [313, 253] width 445 height 148
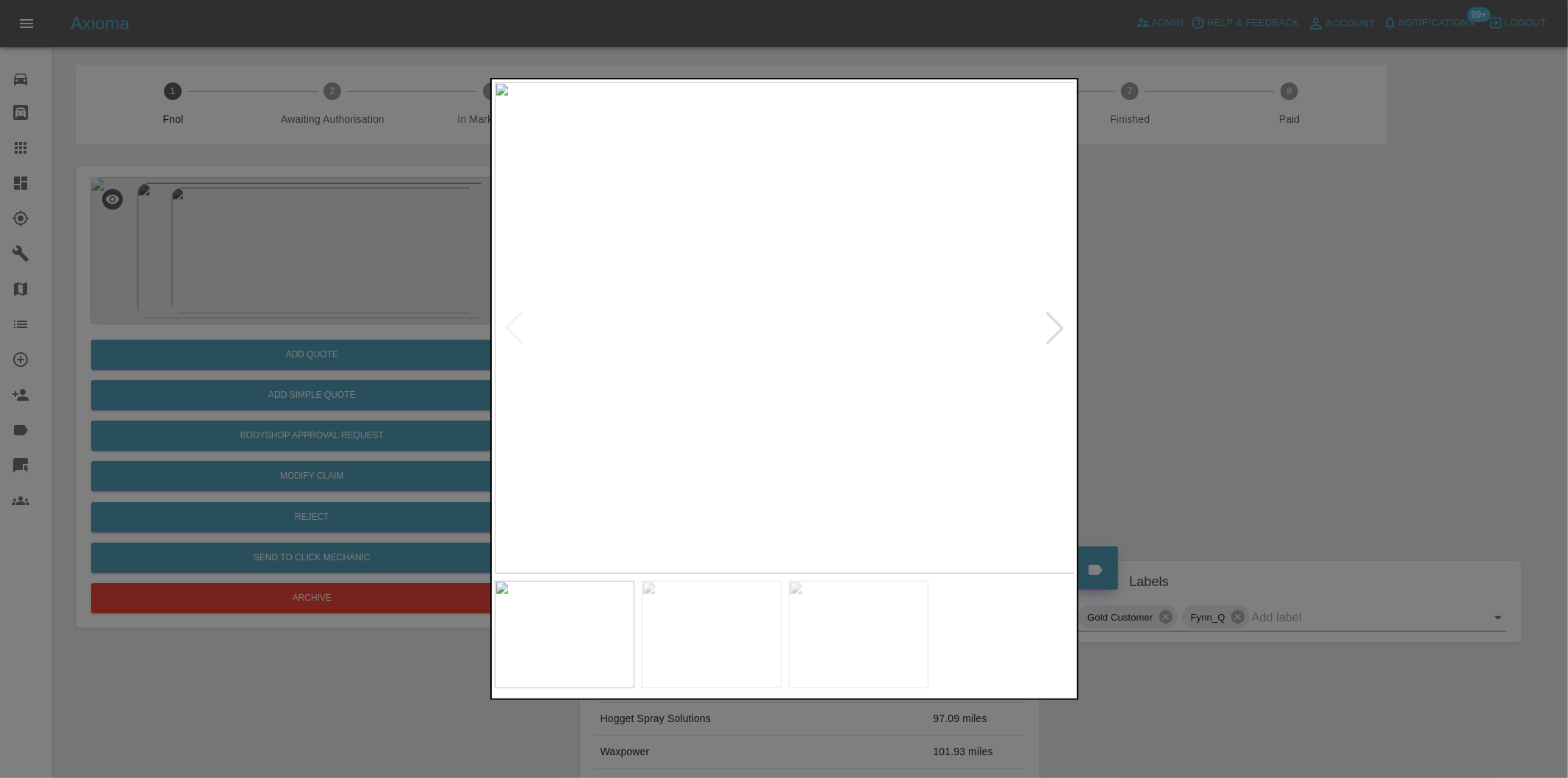
click at [803, 291] on img at bounding box center [785, 327] width 581 height 492
click at [1053, 325] on div at bounding box center [1055, 327] width 32 height 32
click at [1053, 325] on img at bounding box center [785, 327] width 581 height 492
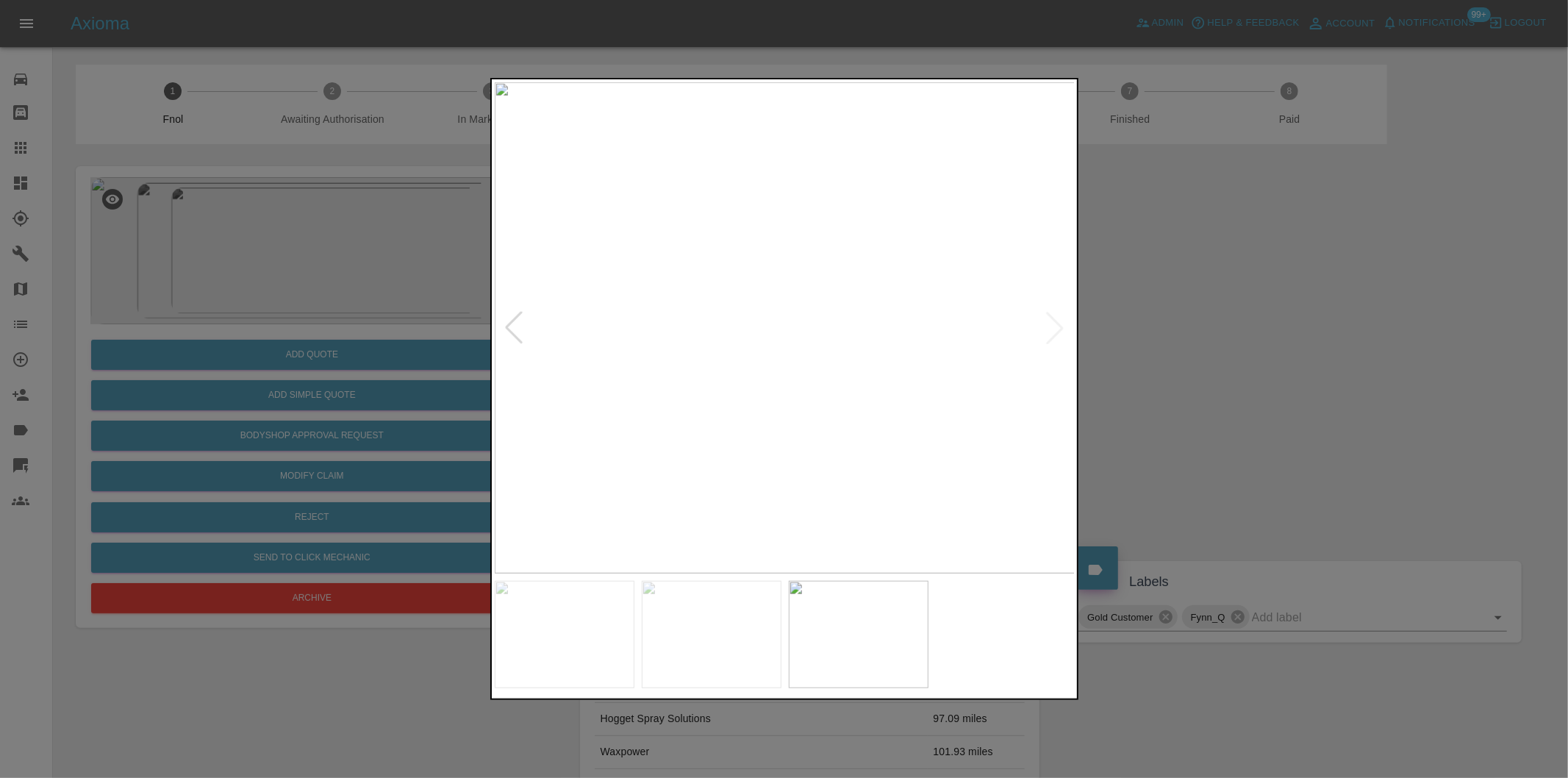
click at [1222, 345] on div at bounding box center [784, 389] width 1568 height 778
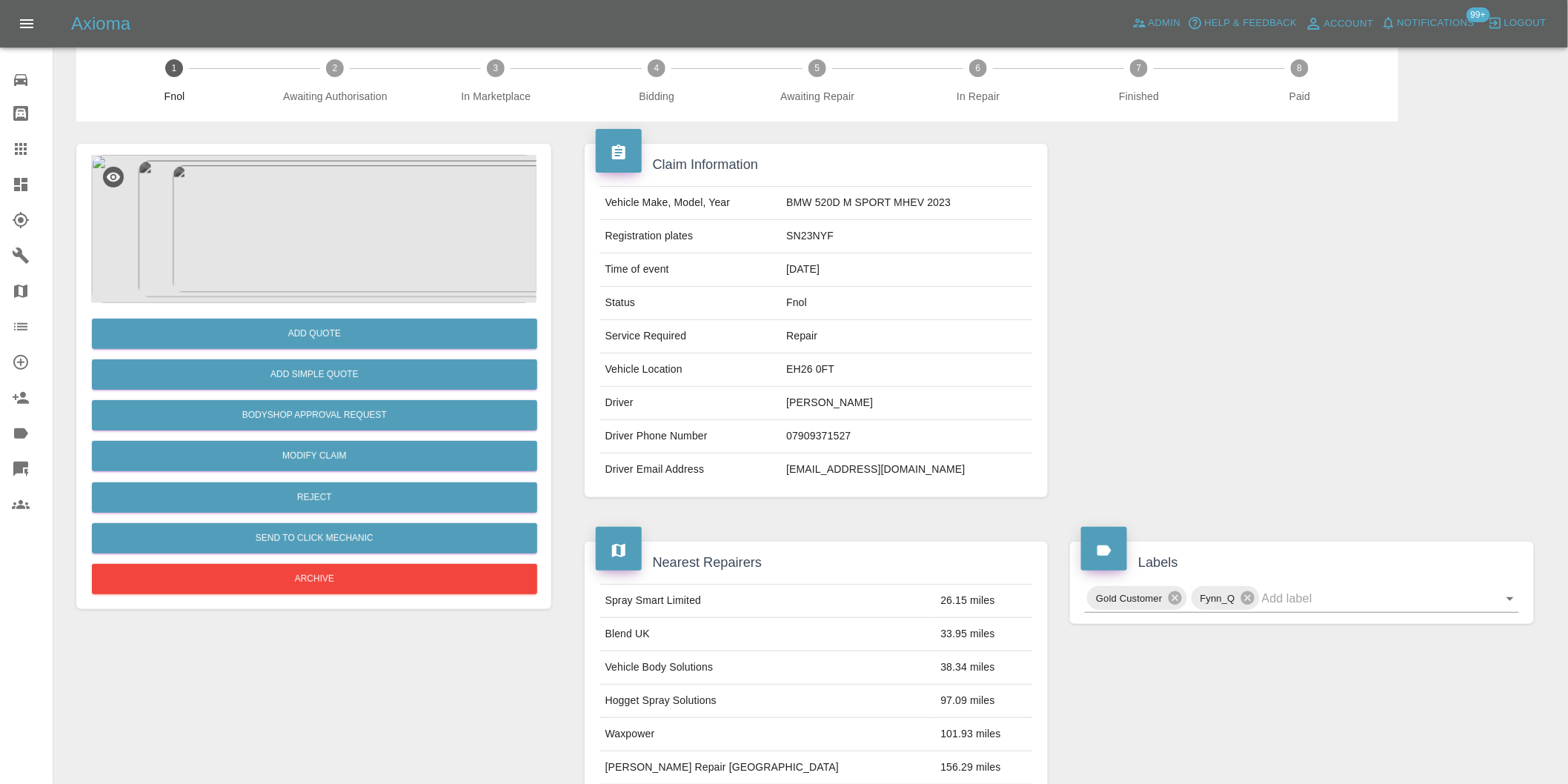
scroll to position [20, 0]
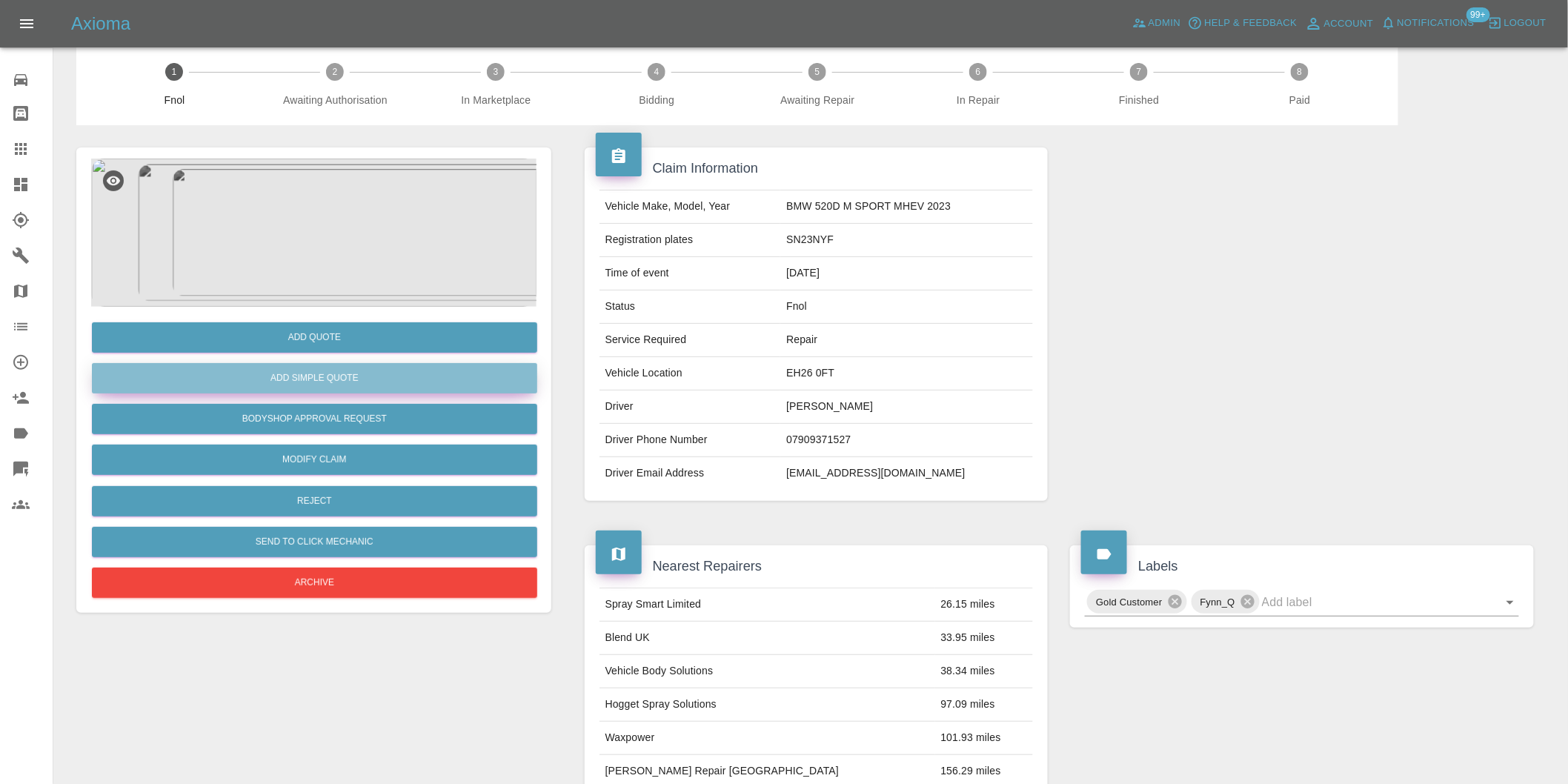
click at [351, 383] on button "Add Simple Quote" at bounding box center [314, 379] width 445 height 31
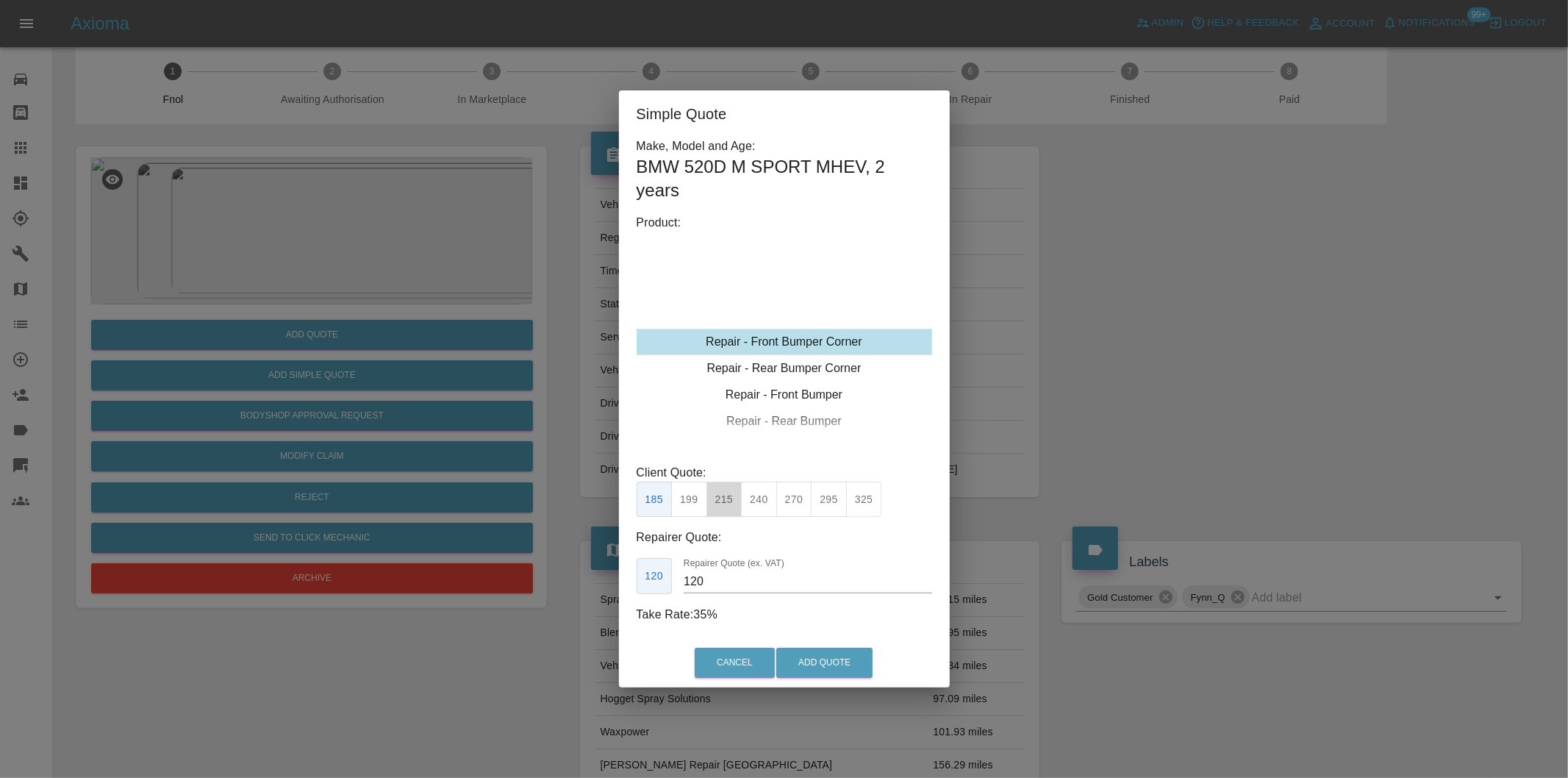
click at [725, 503] on button "215" at bounding box center [724, 500] width 36 height 36
click at [760, 500] on button "240" at bounding box center [759, 500] width 36 height 36
type input "150"
click at [818, 666] on button "Add Quote" at bounding box center [824, 663] width 96 height 30
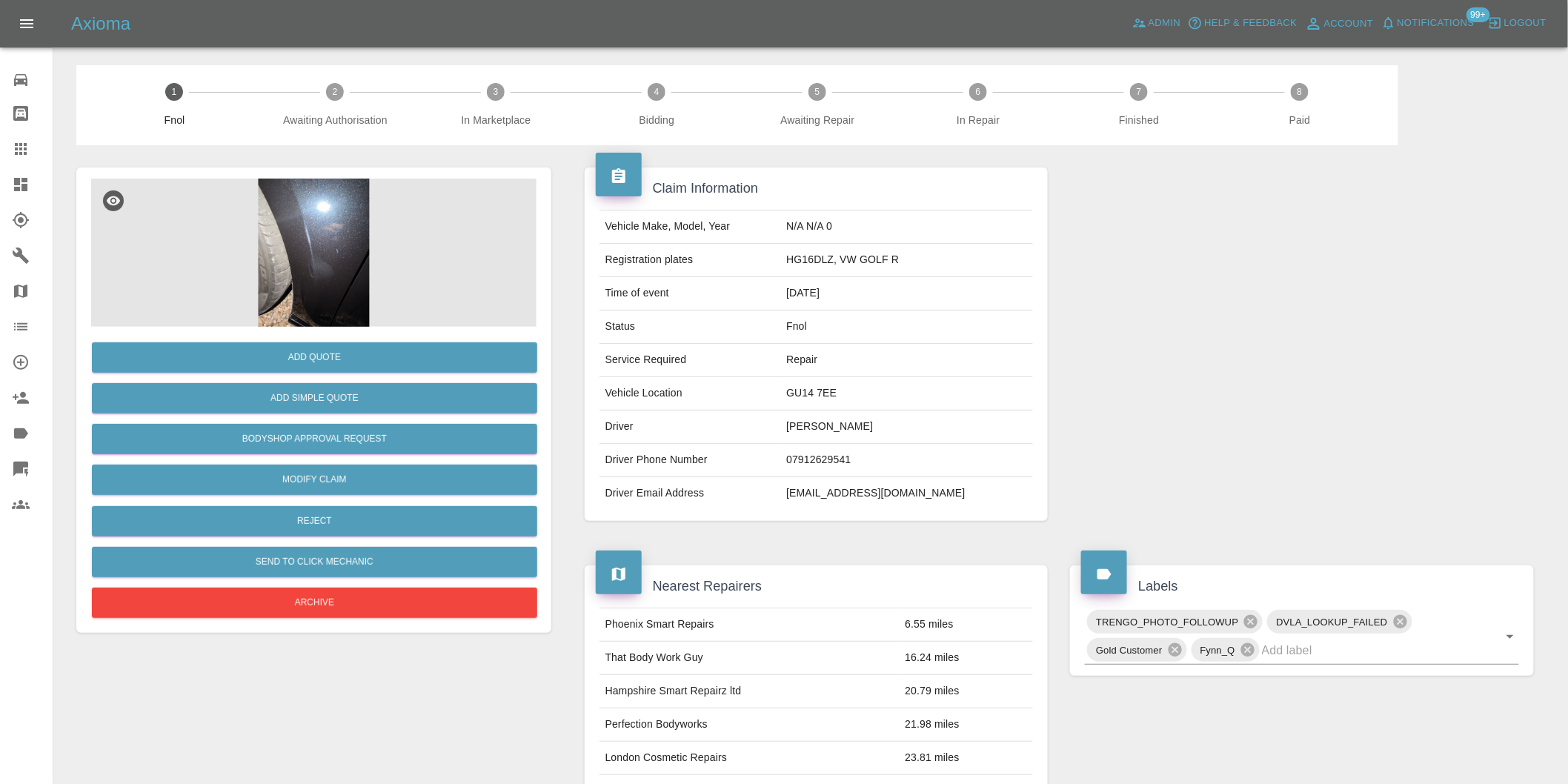
click at [290, 241] on img at bounding box center [313, 253] width 445 height 148
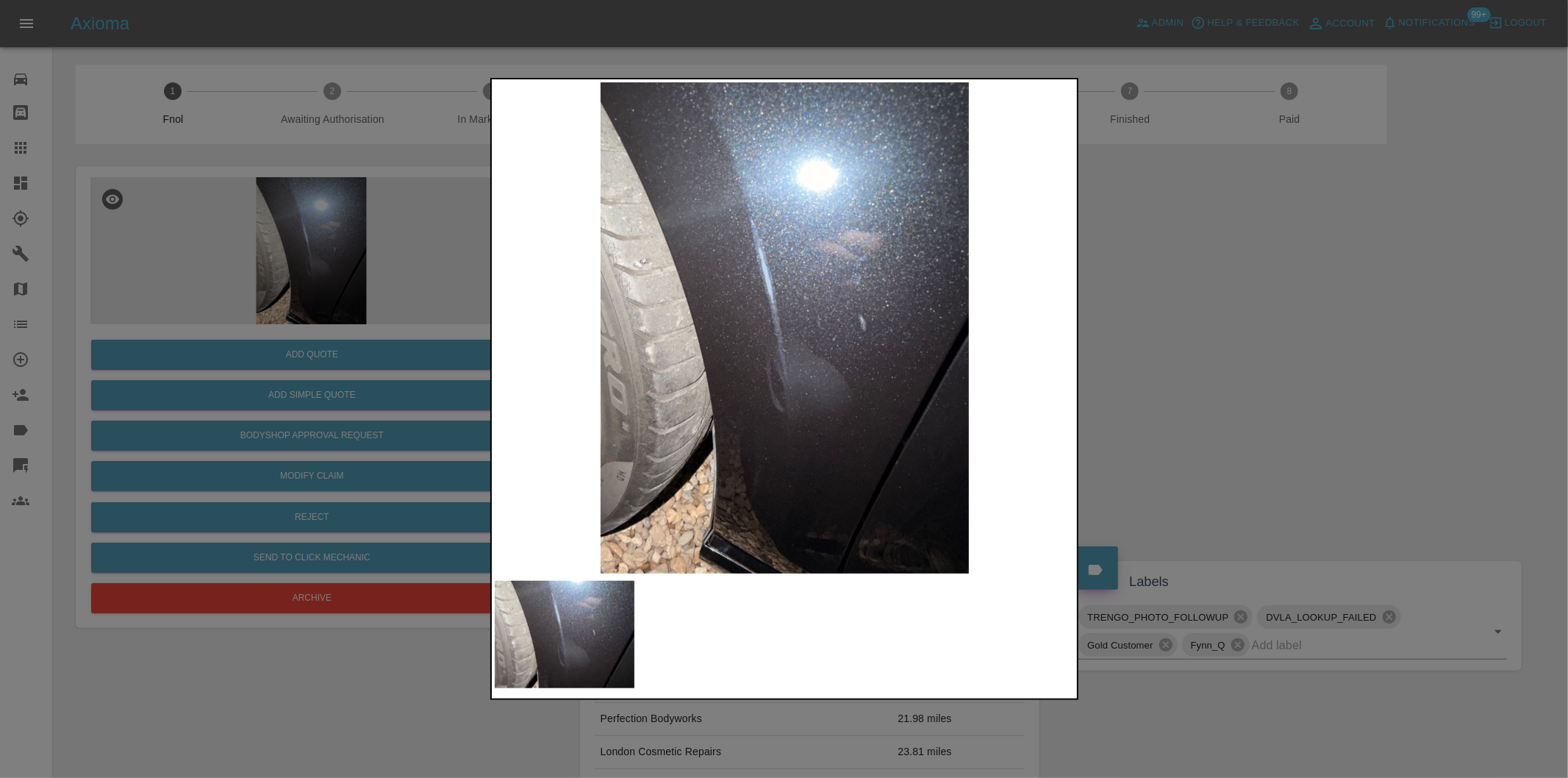
drag, startPoint x: 1173, startPoint y: 384, endPoint x: 912, endPoint y: 437, distance: 266.3
click at [1173, 385] on div at bounding box center [784, 389] width 1568 height 778
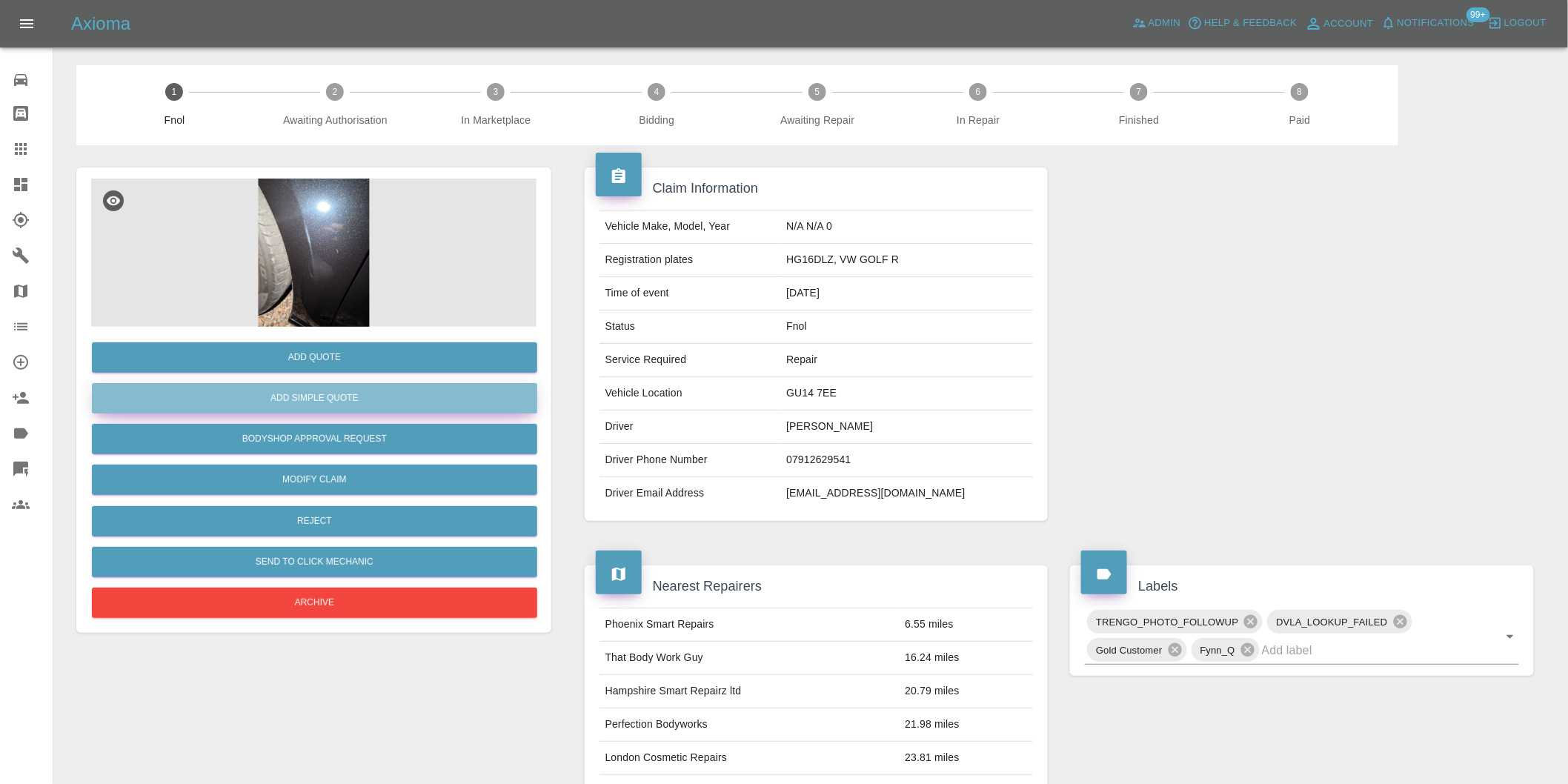
click at [361, 403] on button "Add Simple Quote" at bounding box center [314, 398] width 445 height 31
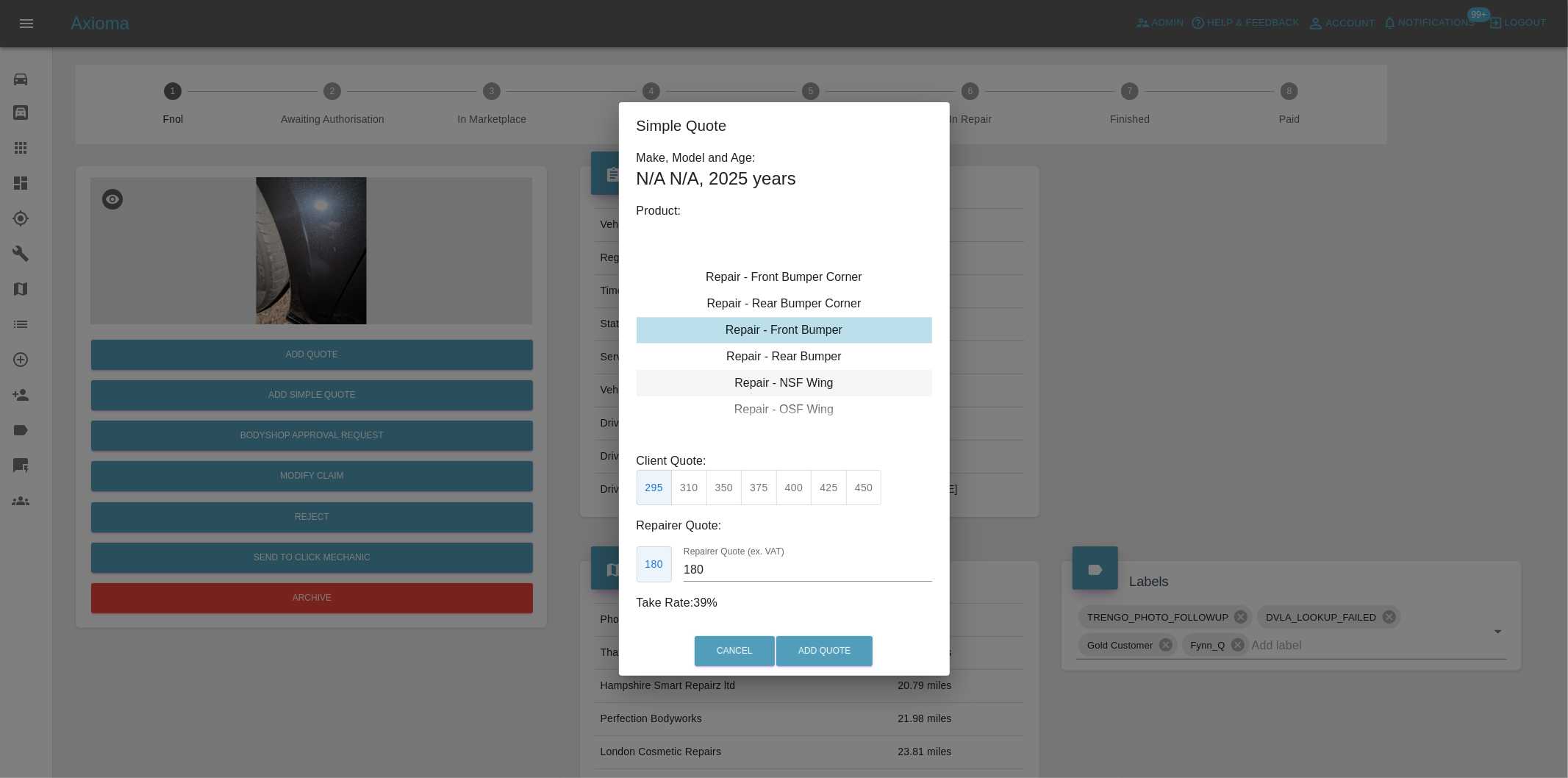
click at [796, 377] on div "Repair - NSF Wing" at bounding box center [784, 384] width 295 height 27
click at [688, 488] on button "245" at bounding box center [689, 488] width 36 height 36
type input "160"
click at [813, 641] on button "Add Quote" at bounding box center [824, 651] width 96 height 30
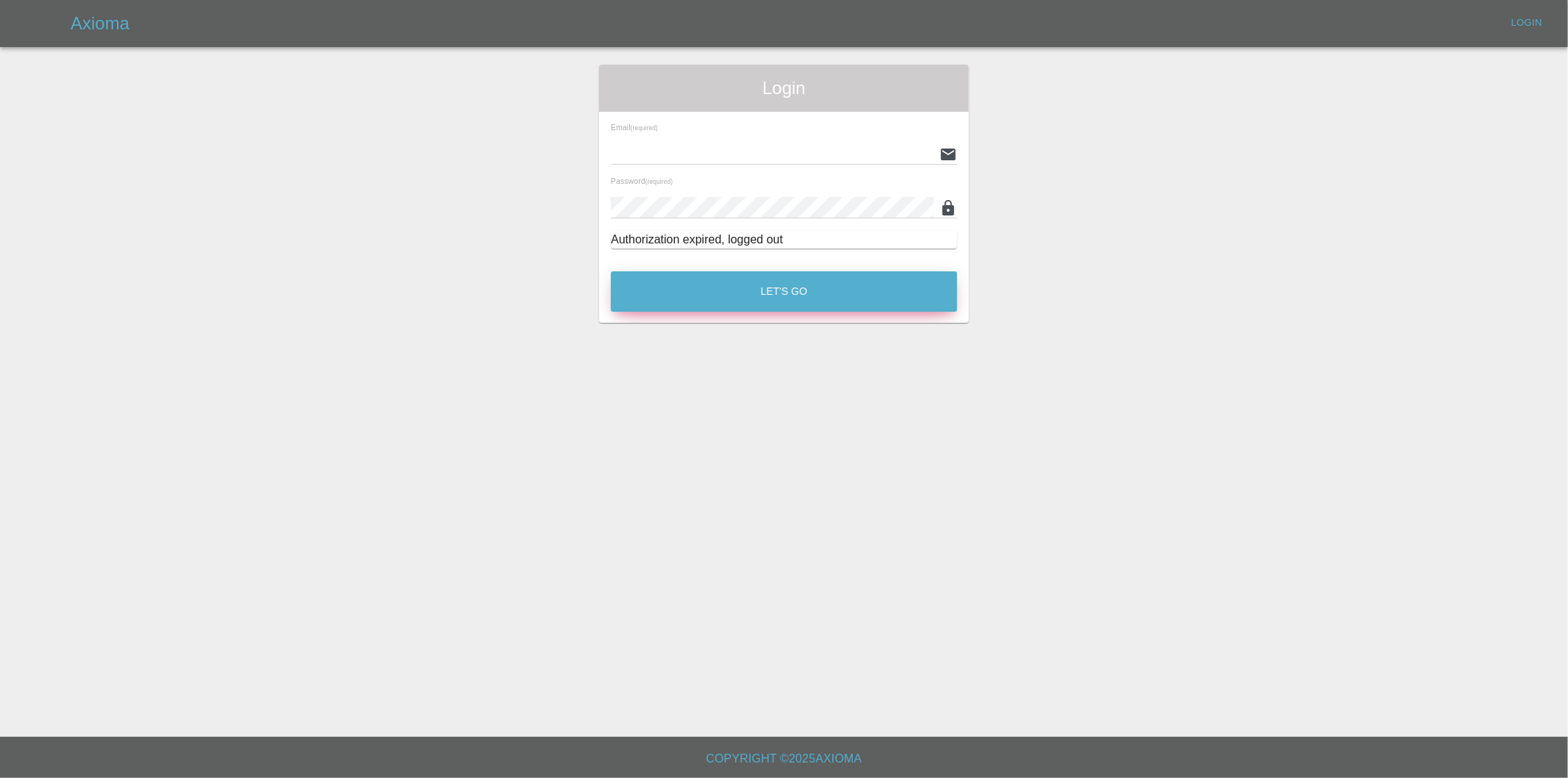
type input "eric.ordano@gmail.com"
drag, startPoint x: 726, startPoint y: 289, endPoint x: 806, endPoint y: 451, distance: 180.7
click at [726, 291] on button "Let's Go" at bounding box center [784, 291] width 346 height 40
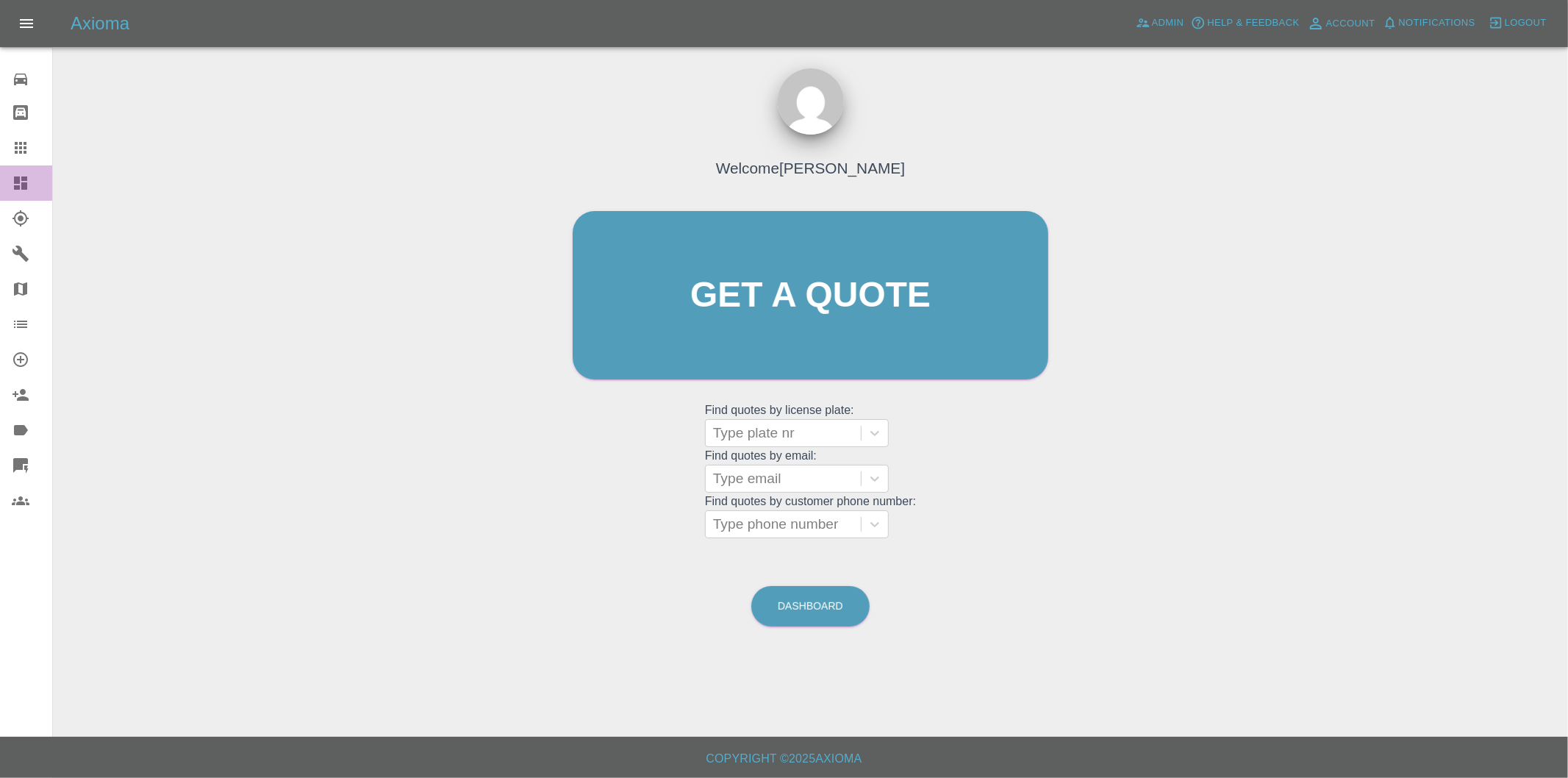
click at [19, 184] on icon at bounding box center [21, 183] width 18 height 18
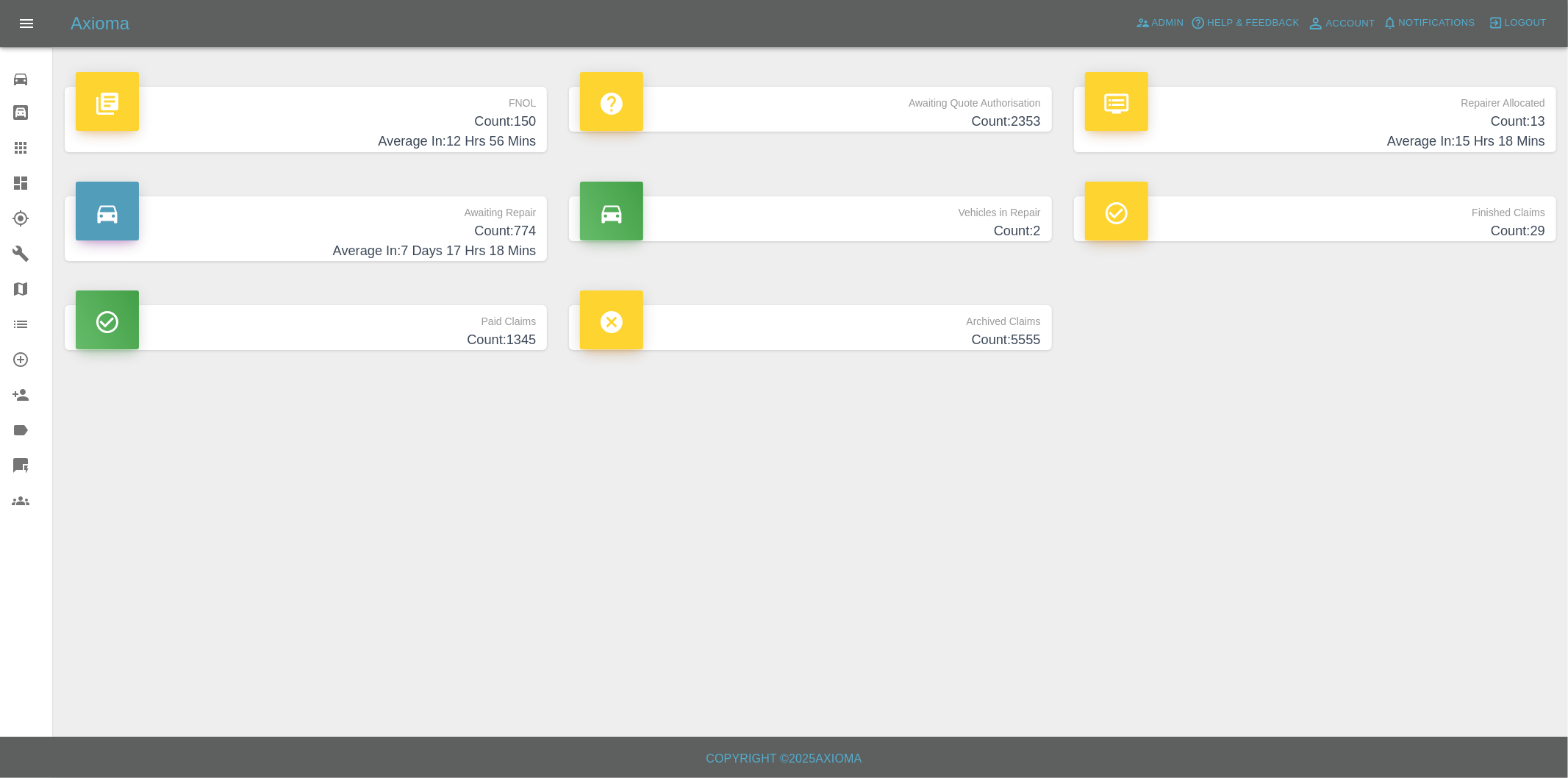
click at [499, 115] on h4 "Count: 150" at bounding box center [306, 121] width 460 height 20
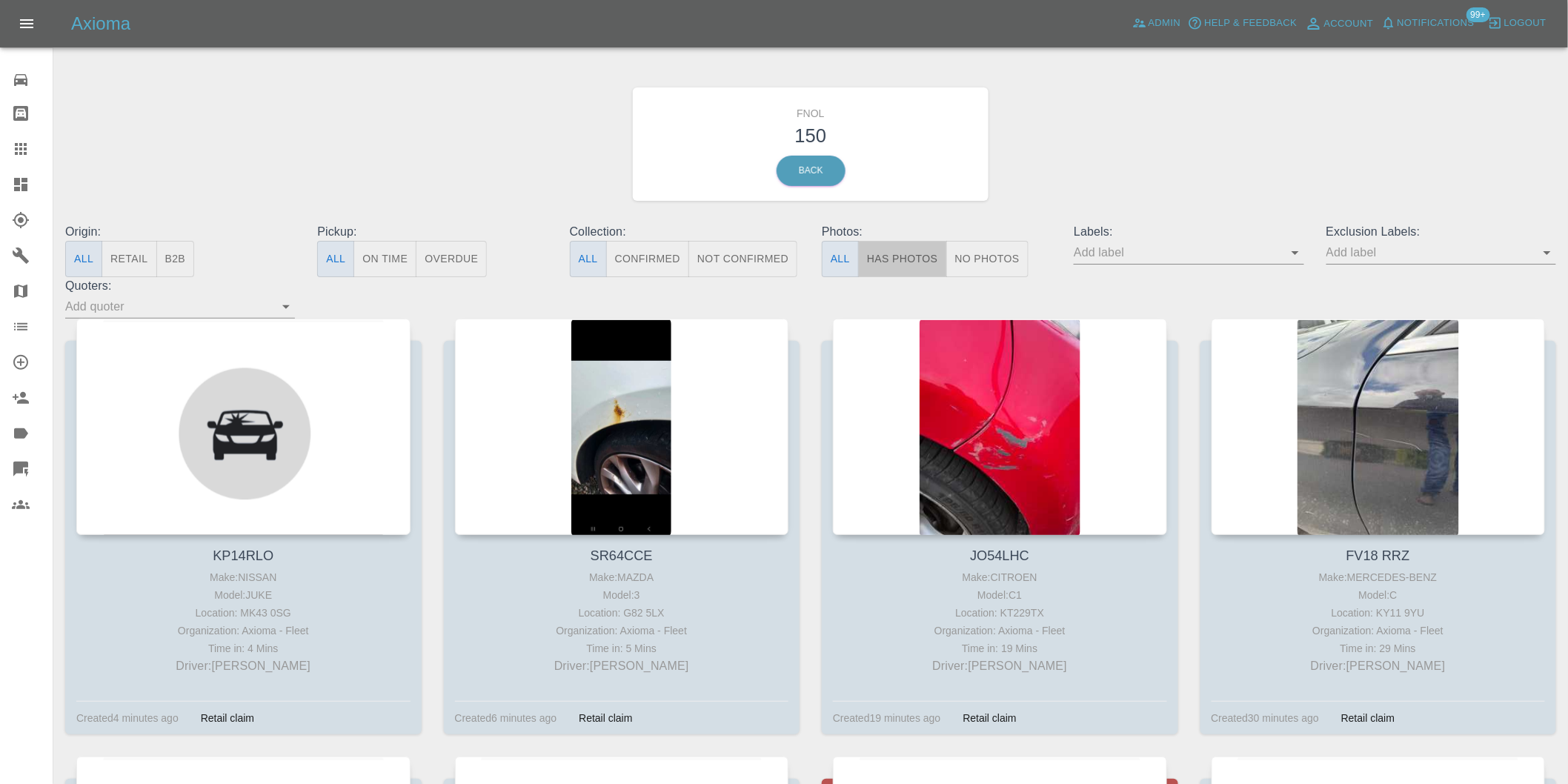
click at [901, 251] on button "Has Photos" at bounding box center [902, 259] width 89 height 36
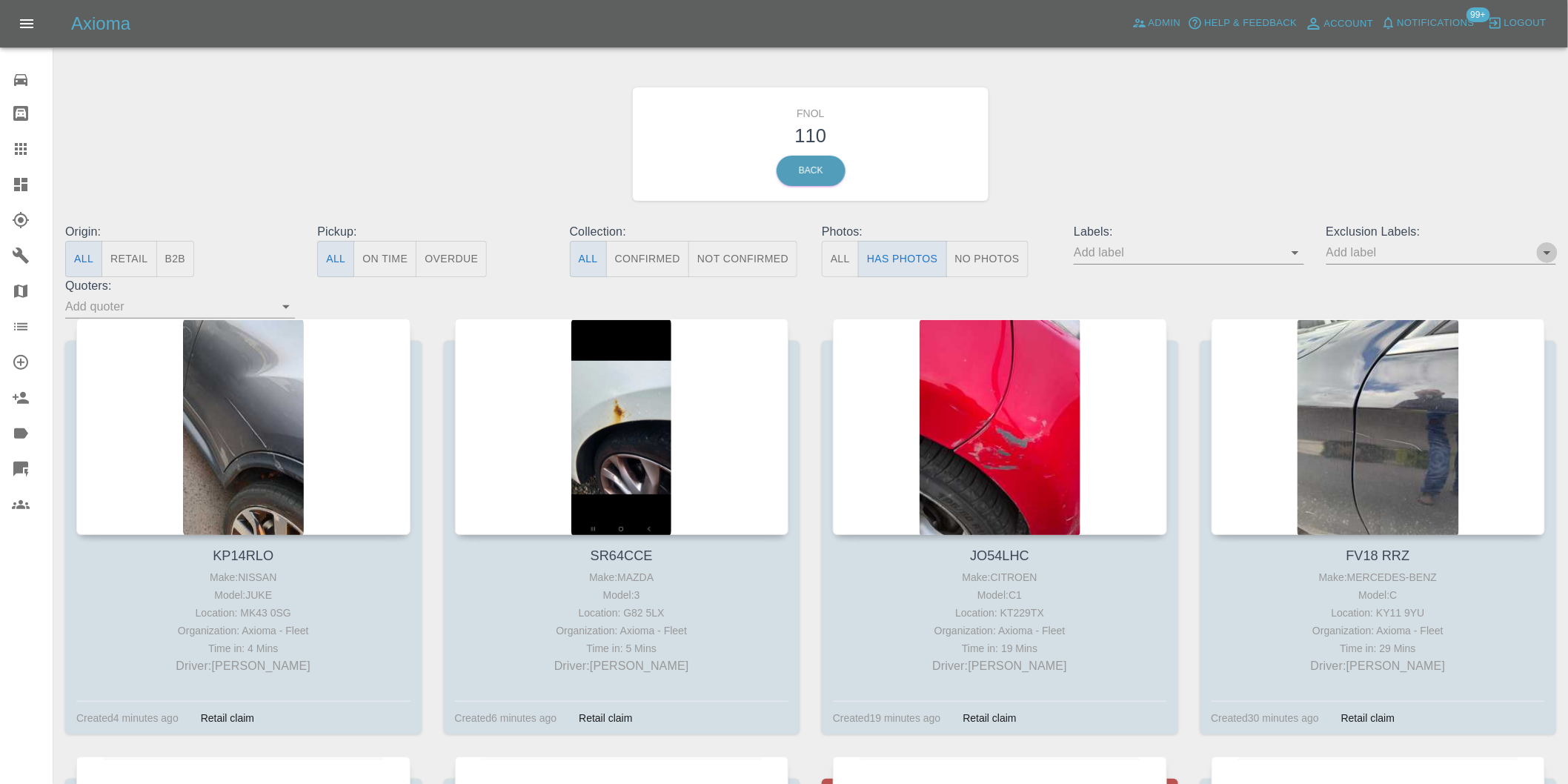
click at [1552, 253] on icon "Open" at bounding box center [1547, 253] width 18 height 18
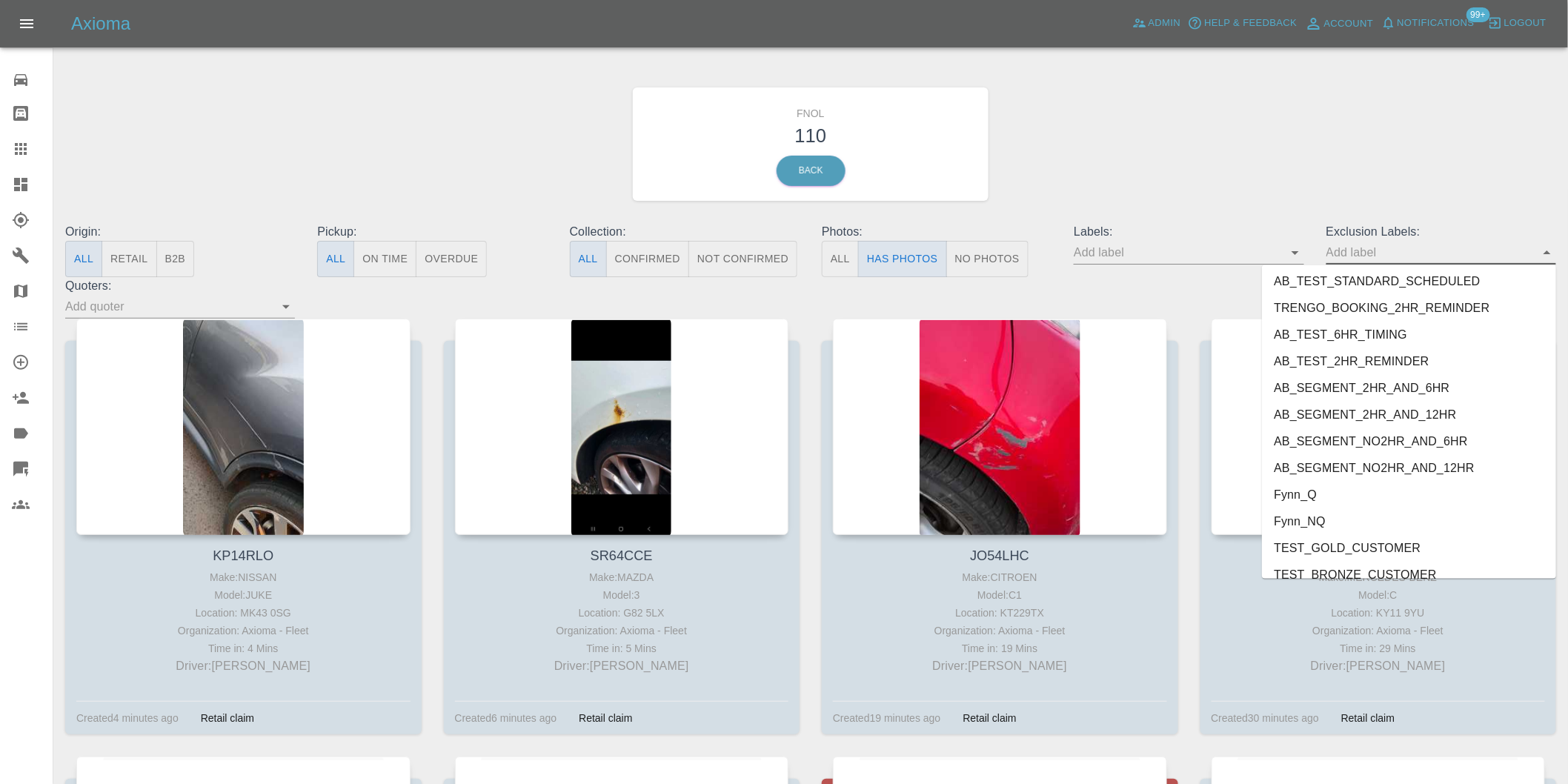
scroll to position [3218, 0]
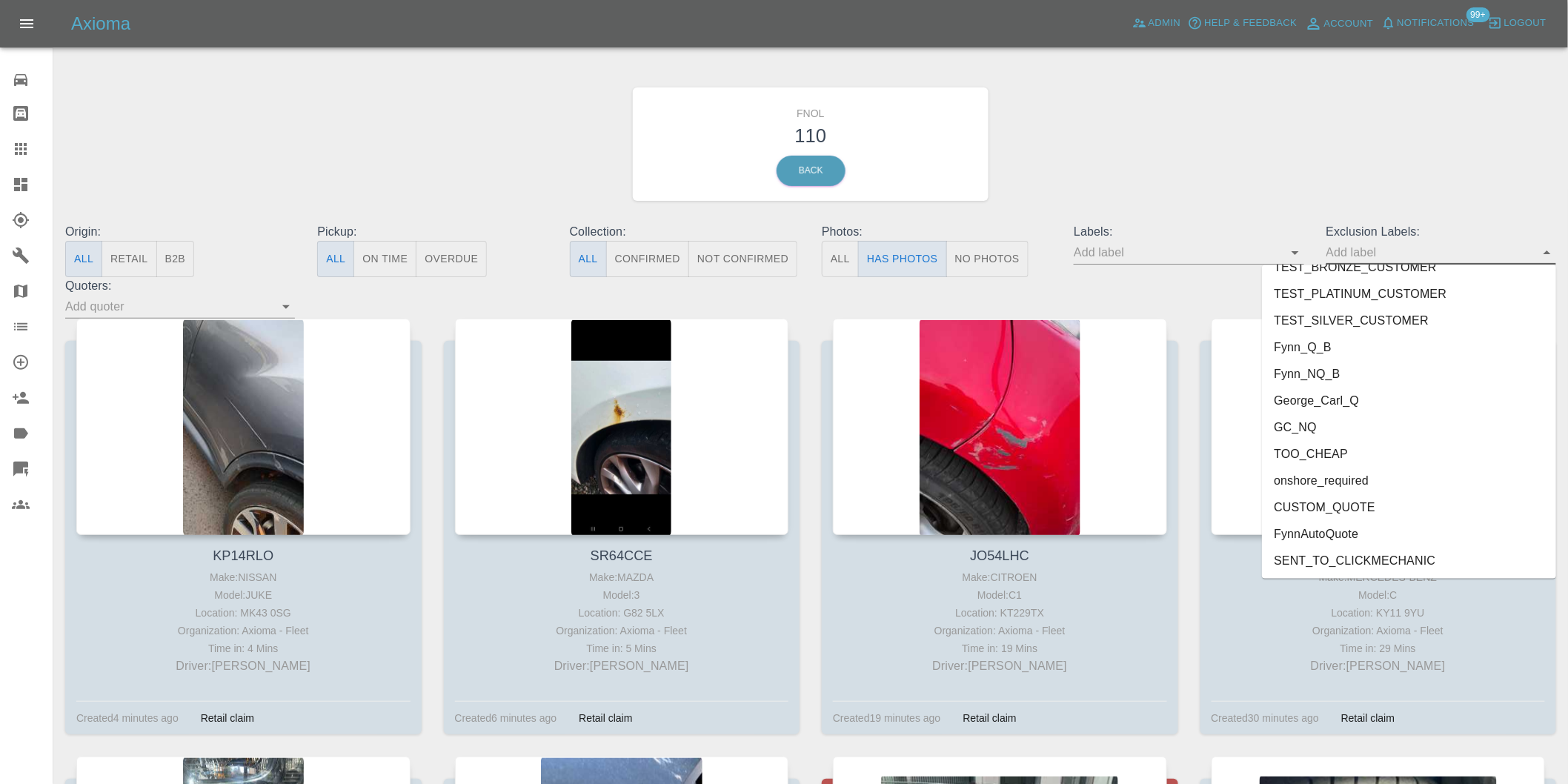
drag, startPoint x: 1374, startPoint y: 478, endPoint x: 1541, endPoint y: 310, distance: 236.9
click at [1374, 477] on li "onshore_required" at bounding box center [1409, 481] width 294 height 27
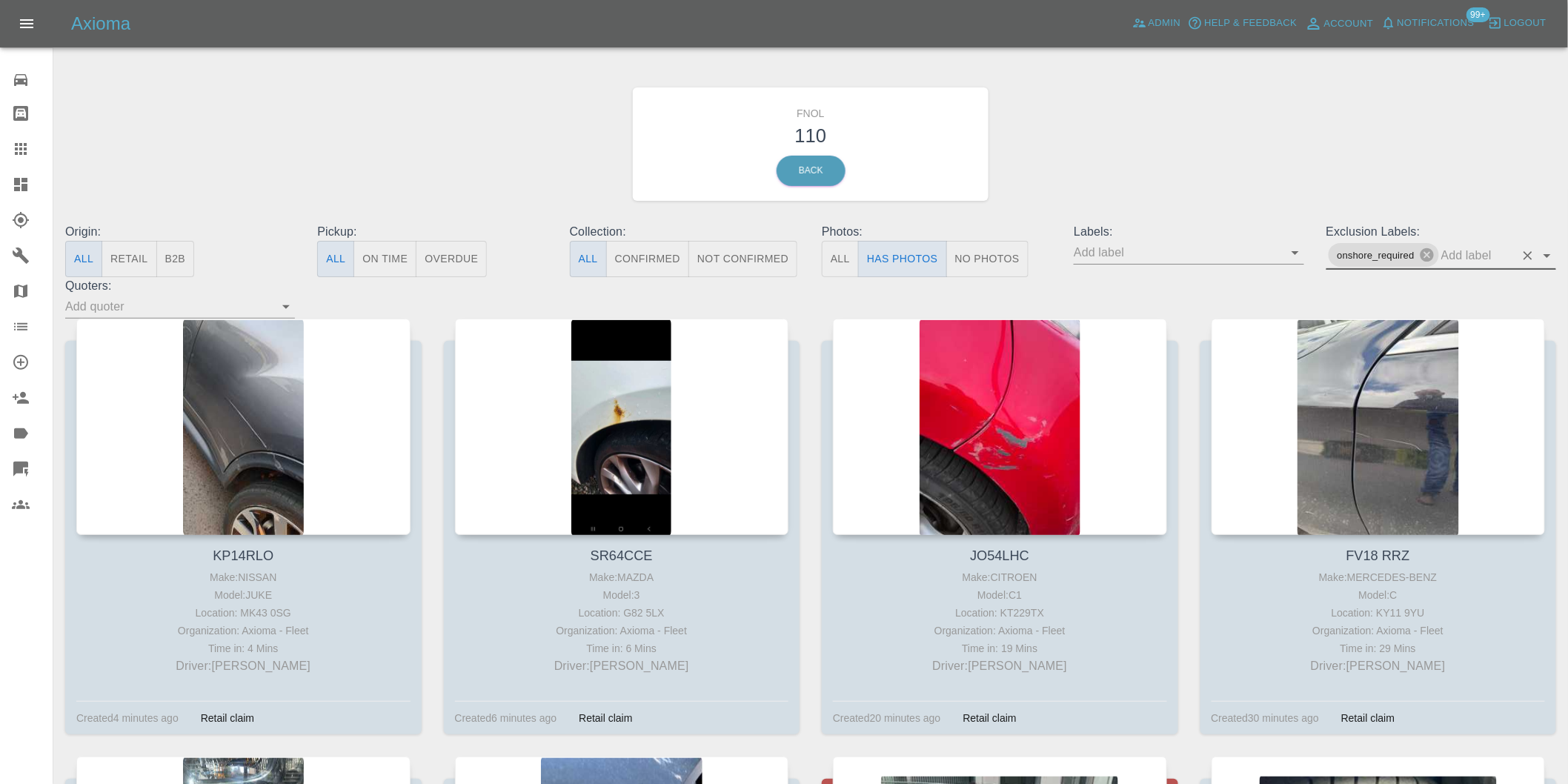
click at [1546, 255] on icon "Open" at bounding box center [1547, 256] width 7 height 4
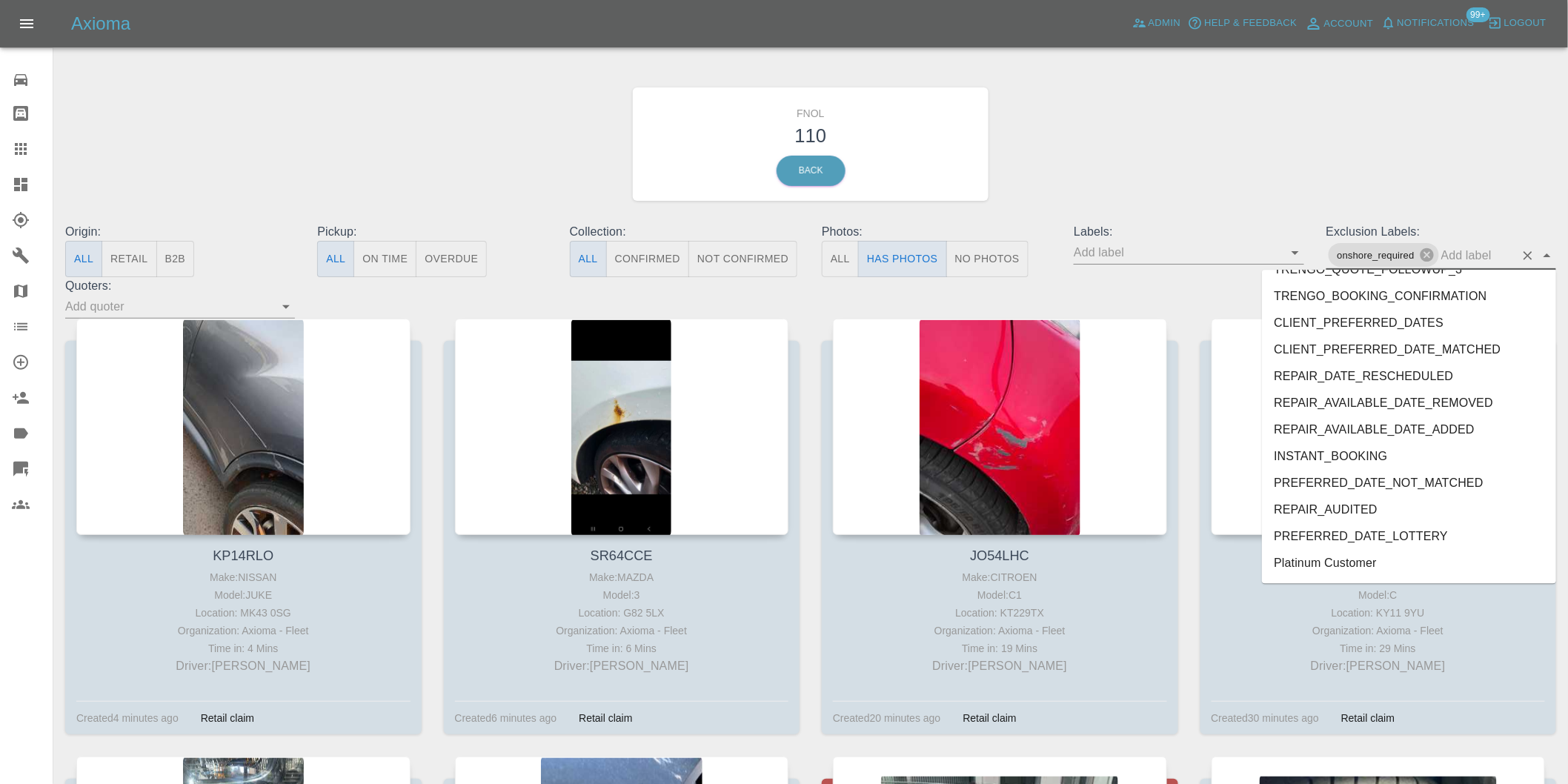
scroll to position [3192, 0]
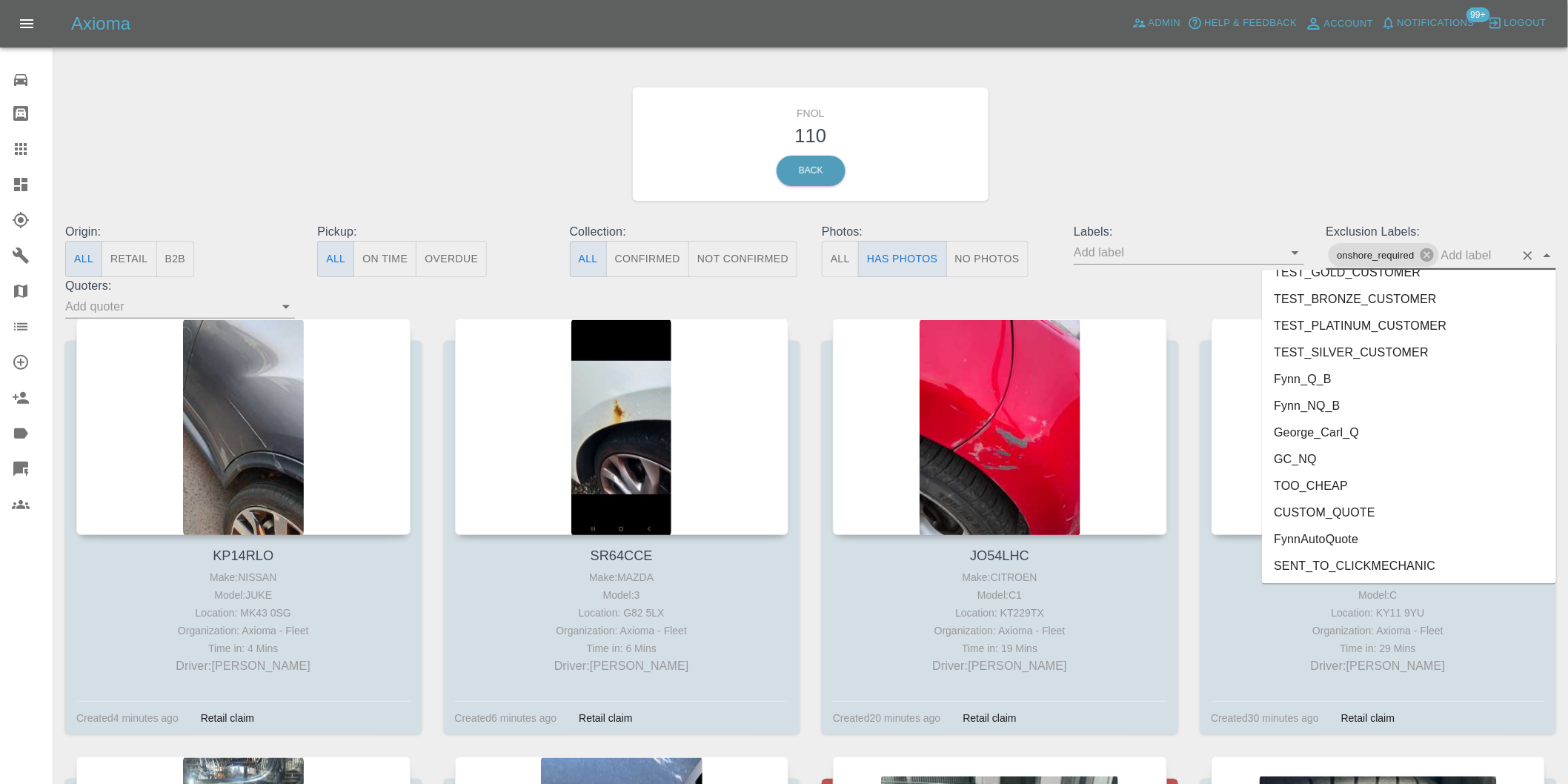
click at [1356, 435] on li "George_Carl_Q" at bounding box center [1409, 432] width 294 height 27
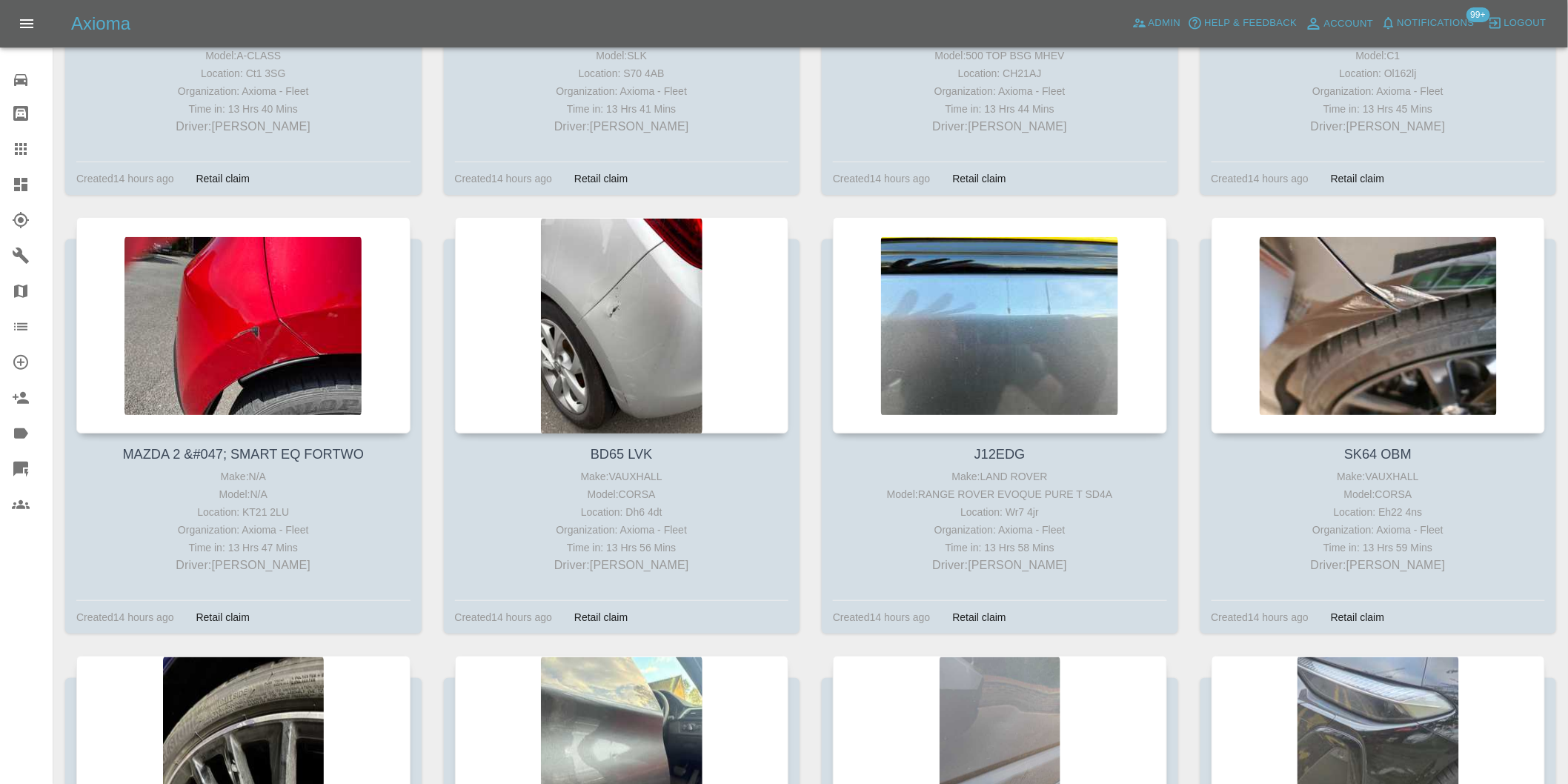
scroll to position [7410, 0]
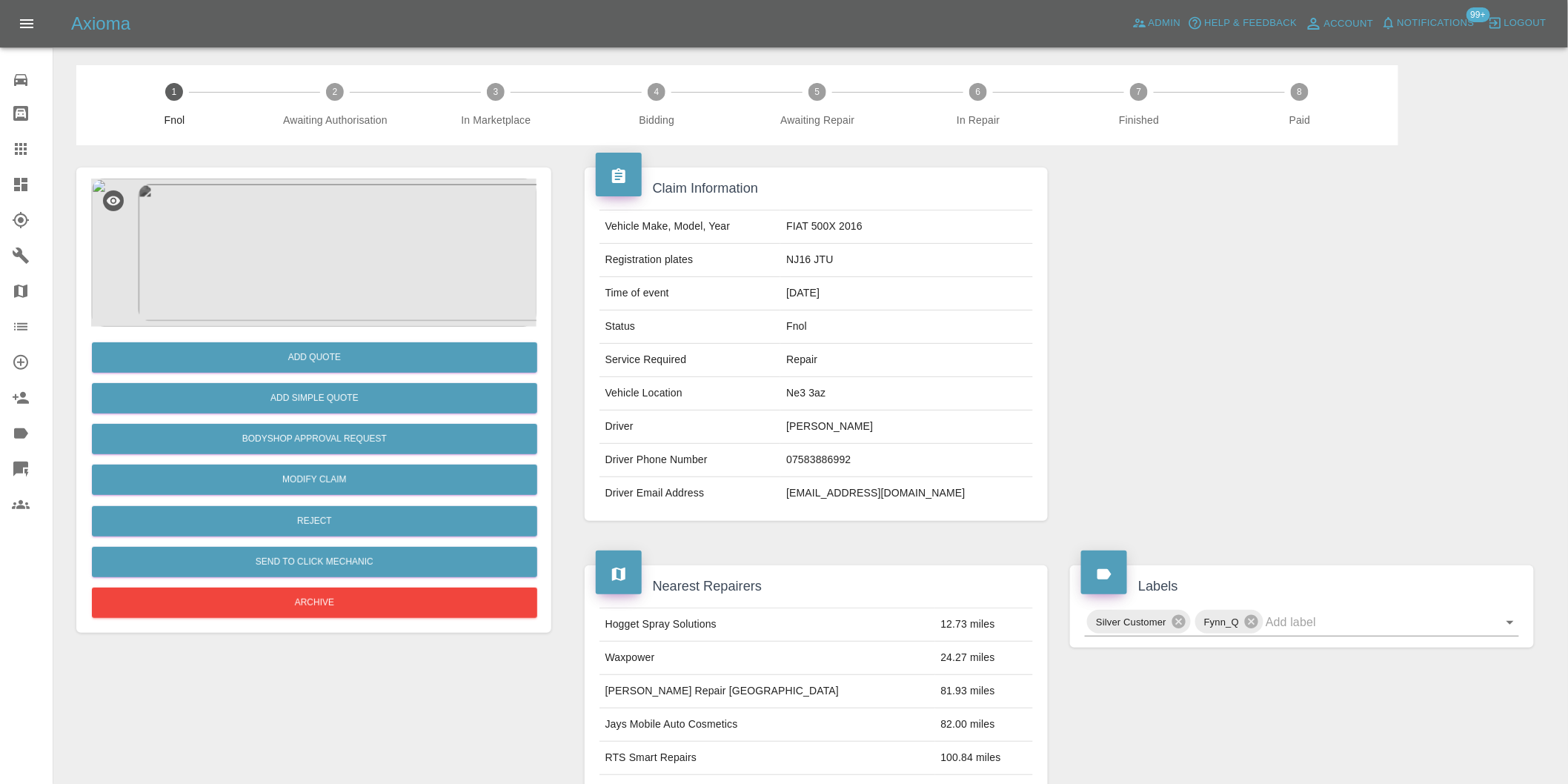
click at [329, 279] on img at bounding box center [313, 253] width 445 height 148
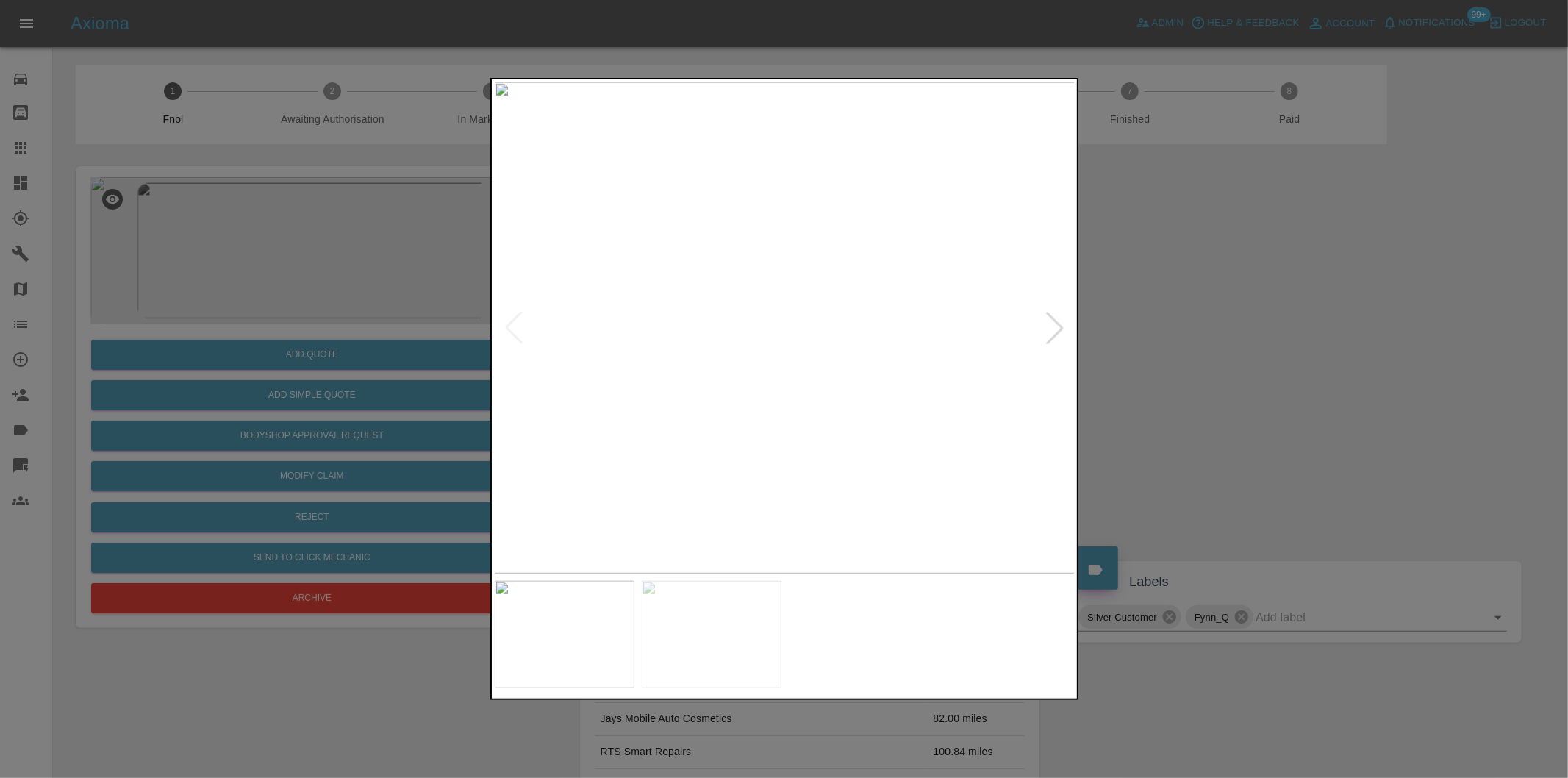
click at [1049, 328] on div at bounding box center [1055, 327] width 32 height 32
click at [1049, 328] on img at bounding box center [785, 327] width 581 height 492
click at [1244, 366] on div at bounding box center [784, 389] width 1568 height 778
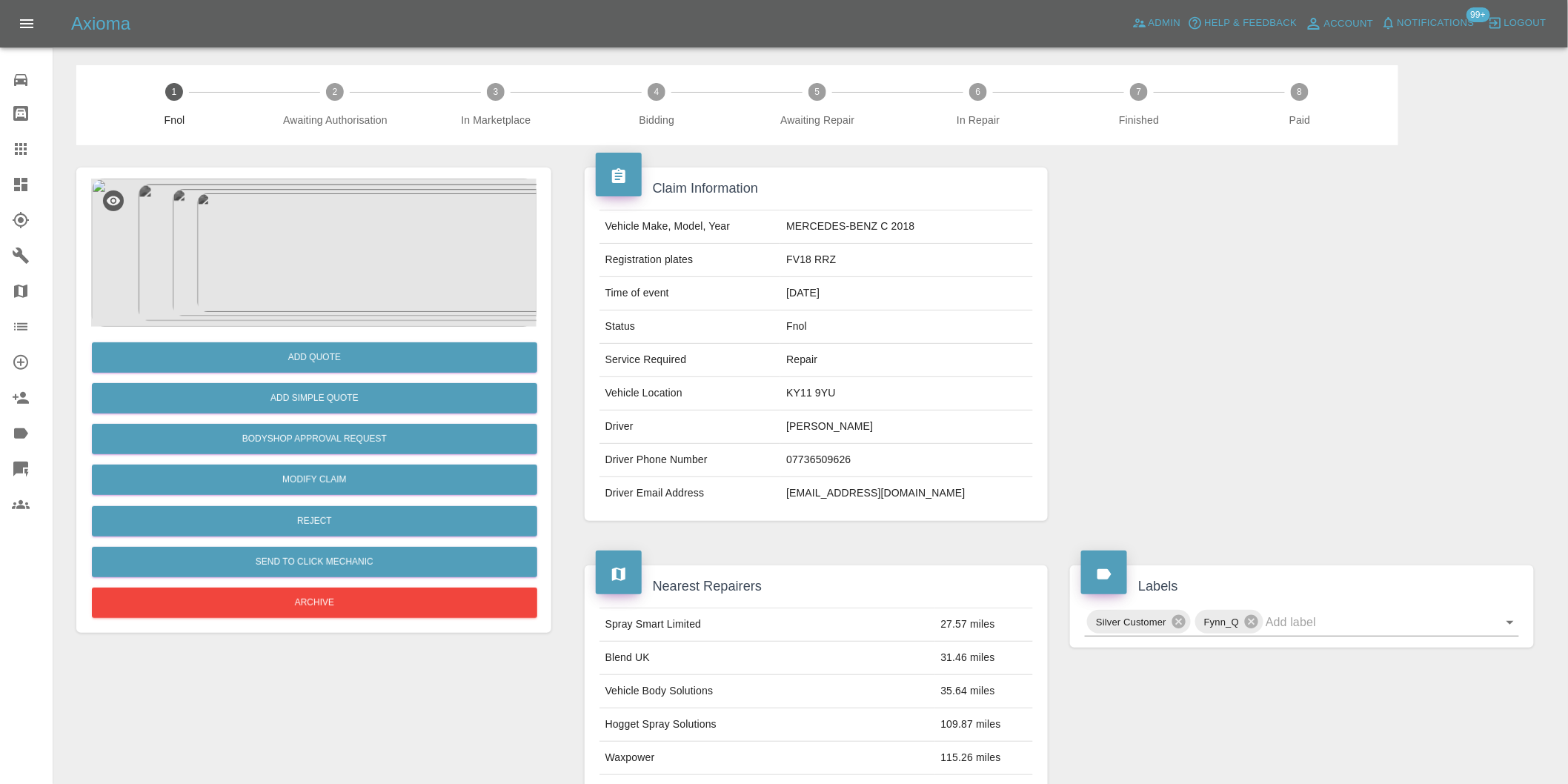
click at [322, 264] on img at bounding box center [313, 253] width 445 height 148
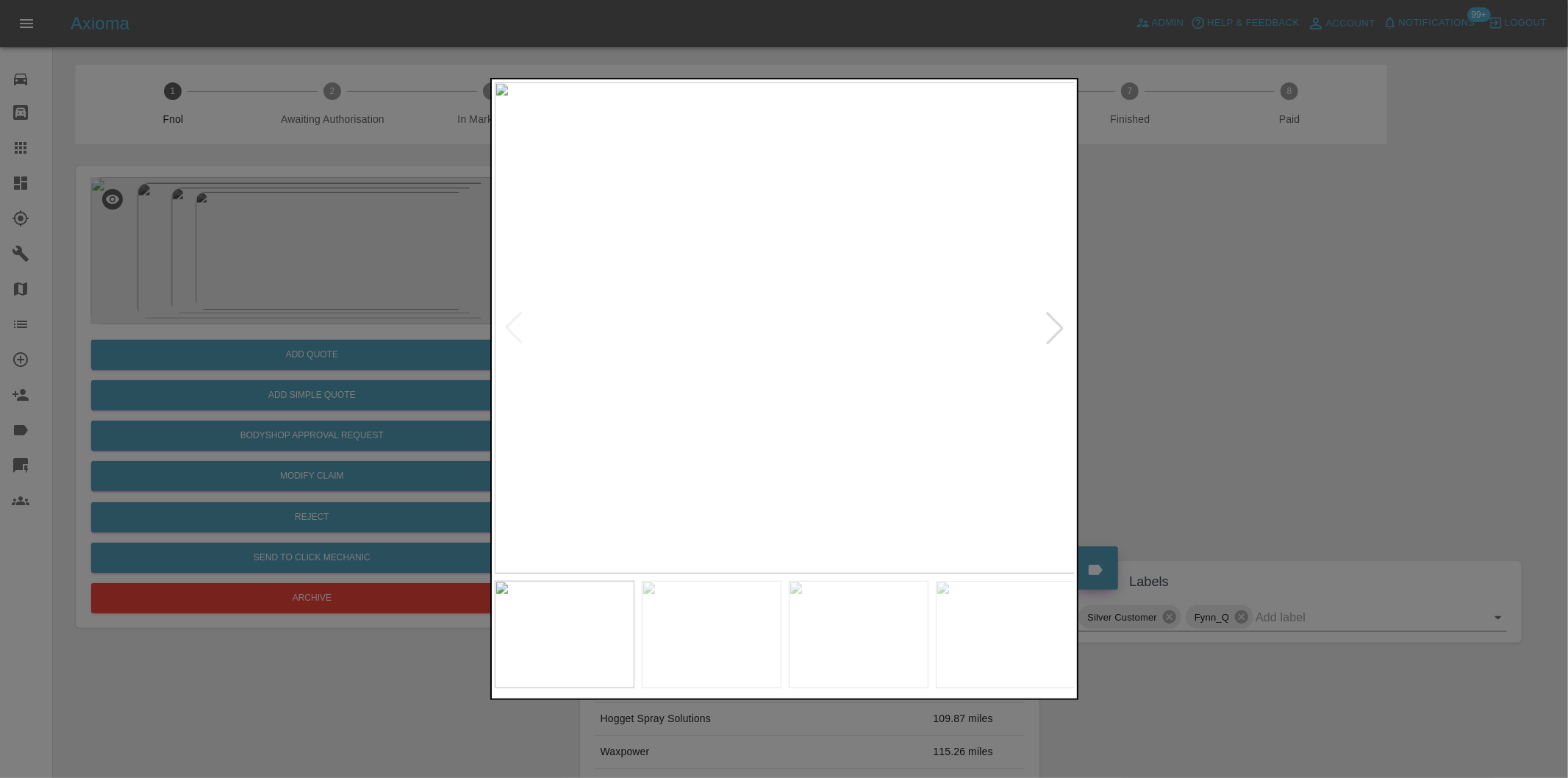
click at [1053, 328] on div at bounding box center [1055, 327] width 32 height 32
click at [1053, 328] on img at bounding box center [785, 327] width 581 height 492
drag, startPoint x: 1246, startPoint y: 363, endPoint x: 704, endPoint y: 203, distance: 565.1
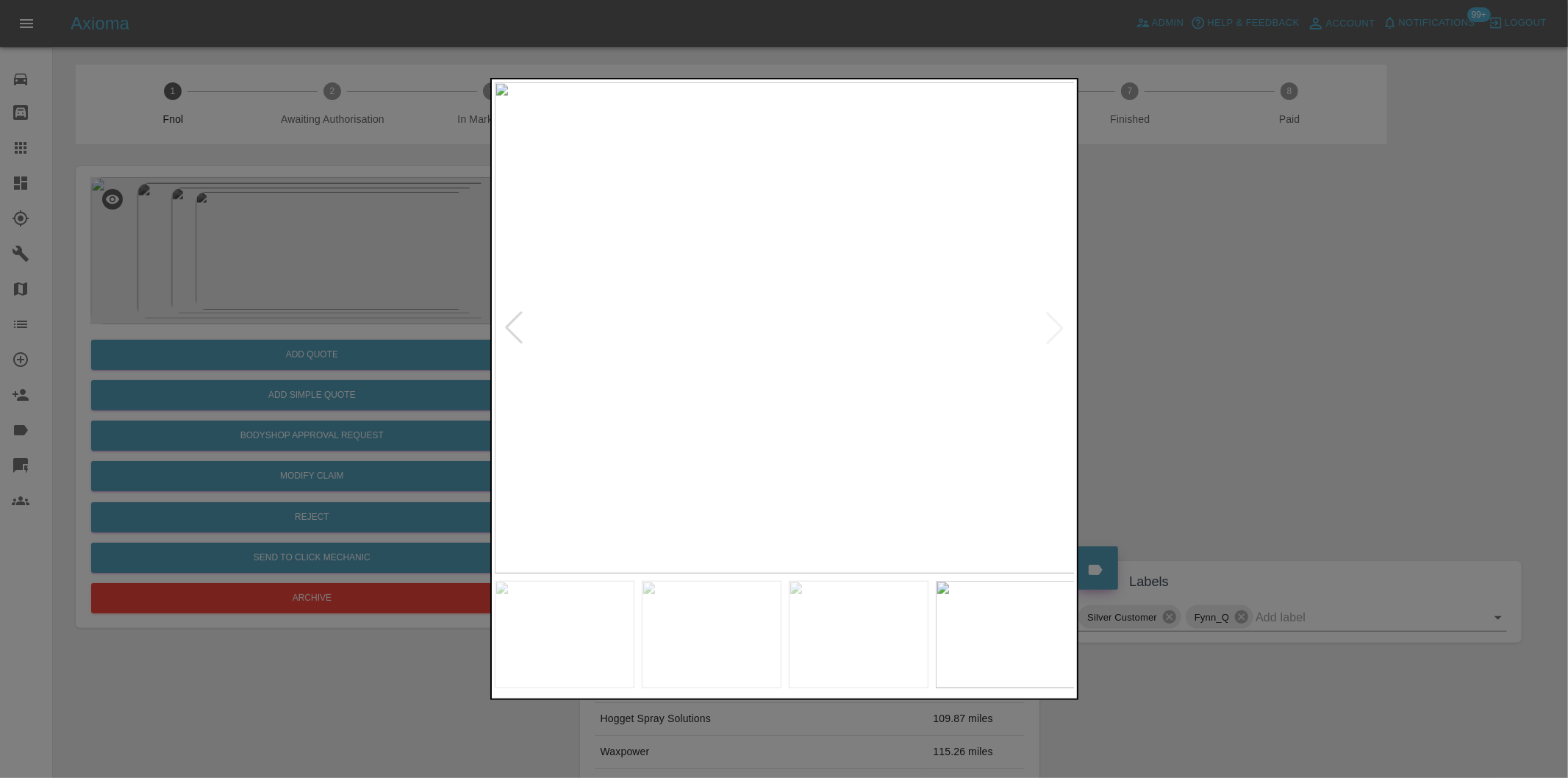
click at [1244, 363] on div at bounding box center [784, 389] width 1568 height 778
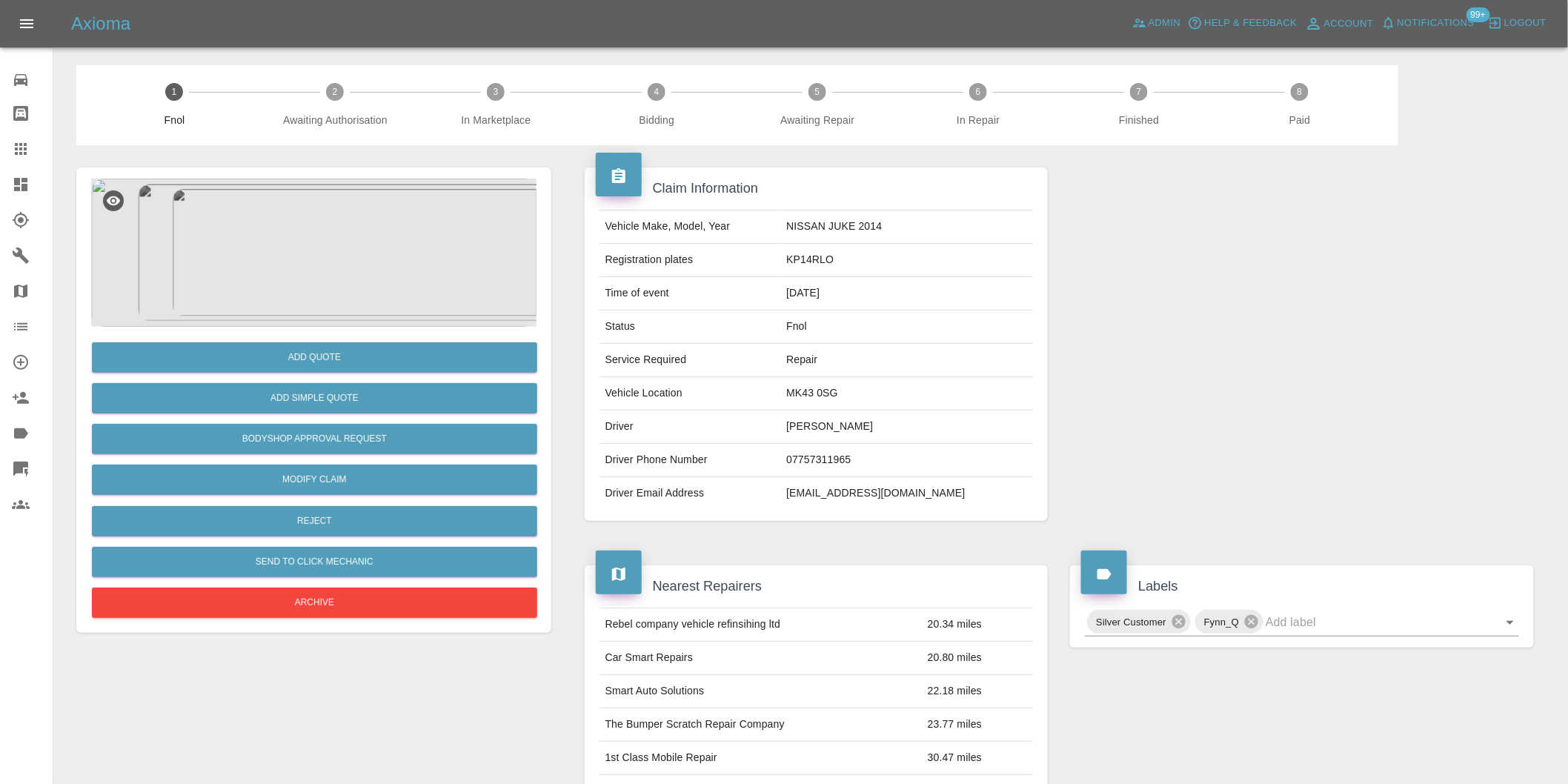
click at [314, 219] on img at bounding box center [313, 253] width 445 height 148
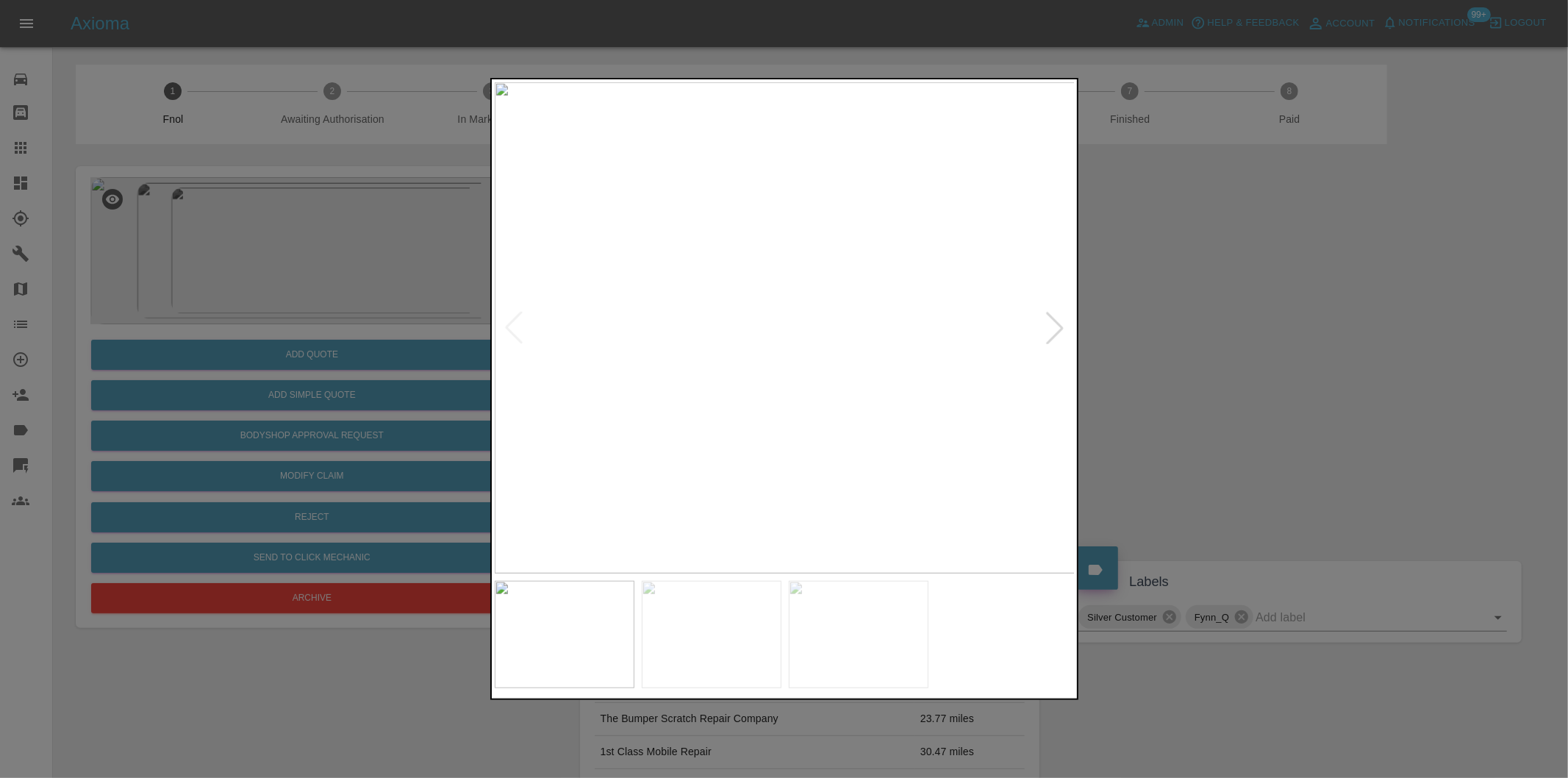
click at [1062, 335] on div at bounding box center [1055, 327] width 32 height 32
click at [1062, 334] on div at bounding box center [1055, 327] width 32 height 32
click at [1062, 334] on img at bounding box center [785, 327] width 581 height 492
drag, startPoint x: 1260, startPoint y: 370, endPoint x: 828, endPoint y: 368, distance: 432.0
click at [1253, 371] on div at bounding box center [784, 389] width 1568 height 778
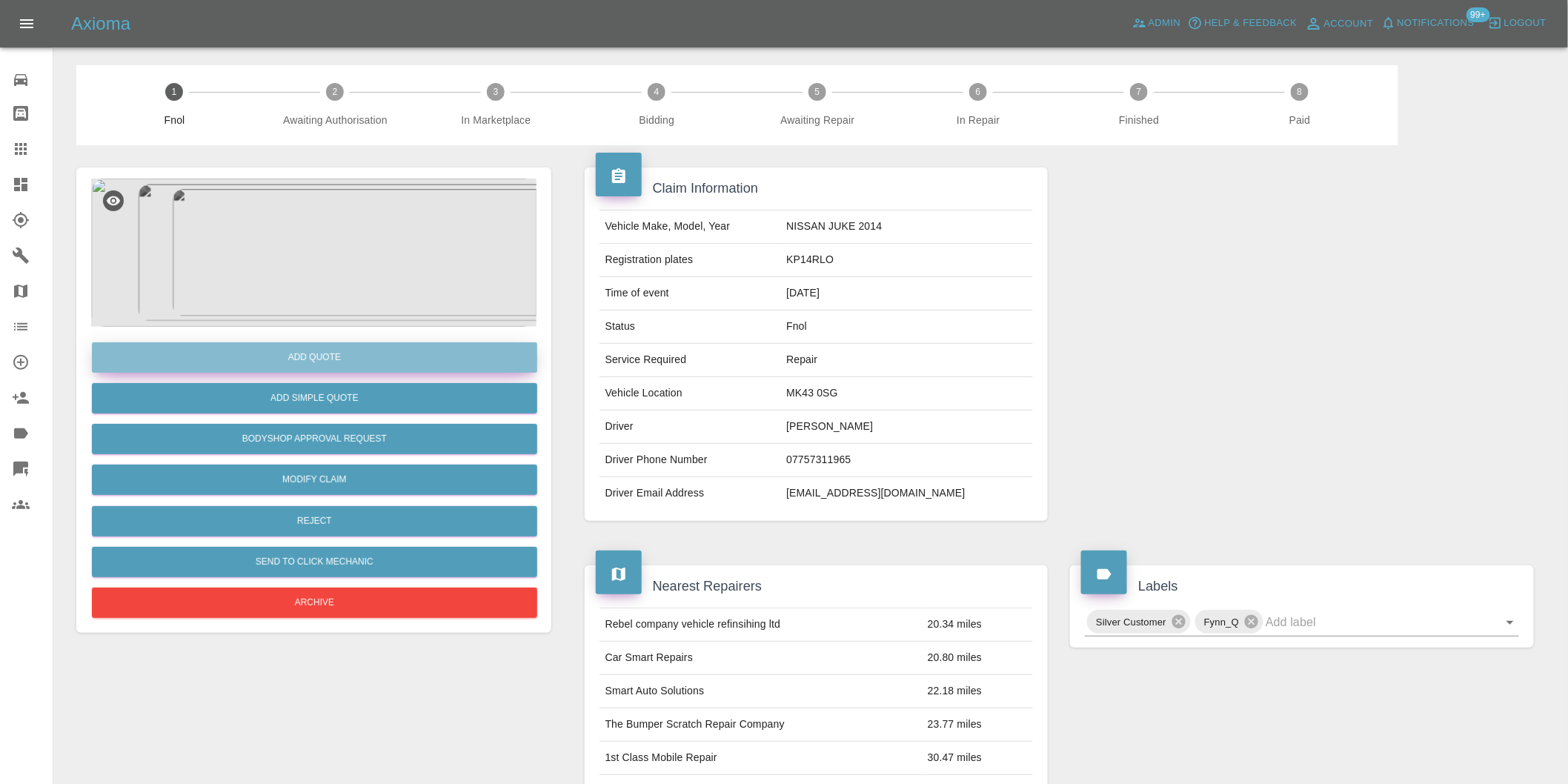
click at [369, 352] on button "Add Quote" at bounding box center [314, 358] width 445 height 31
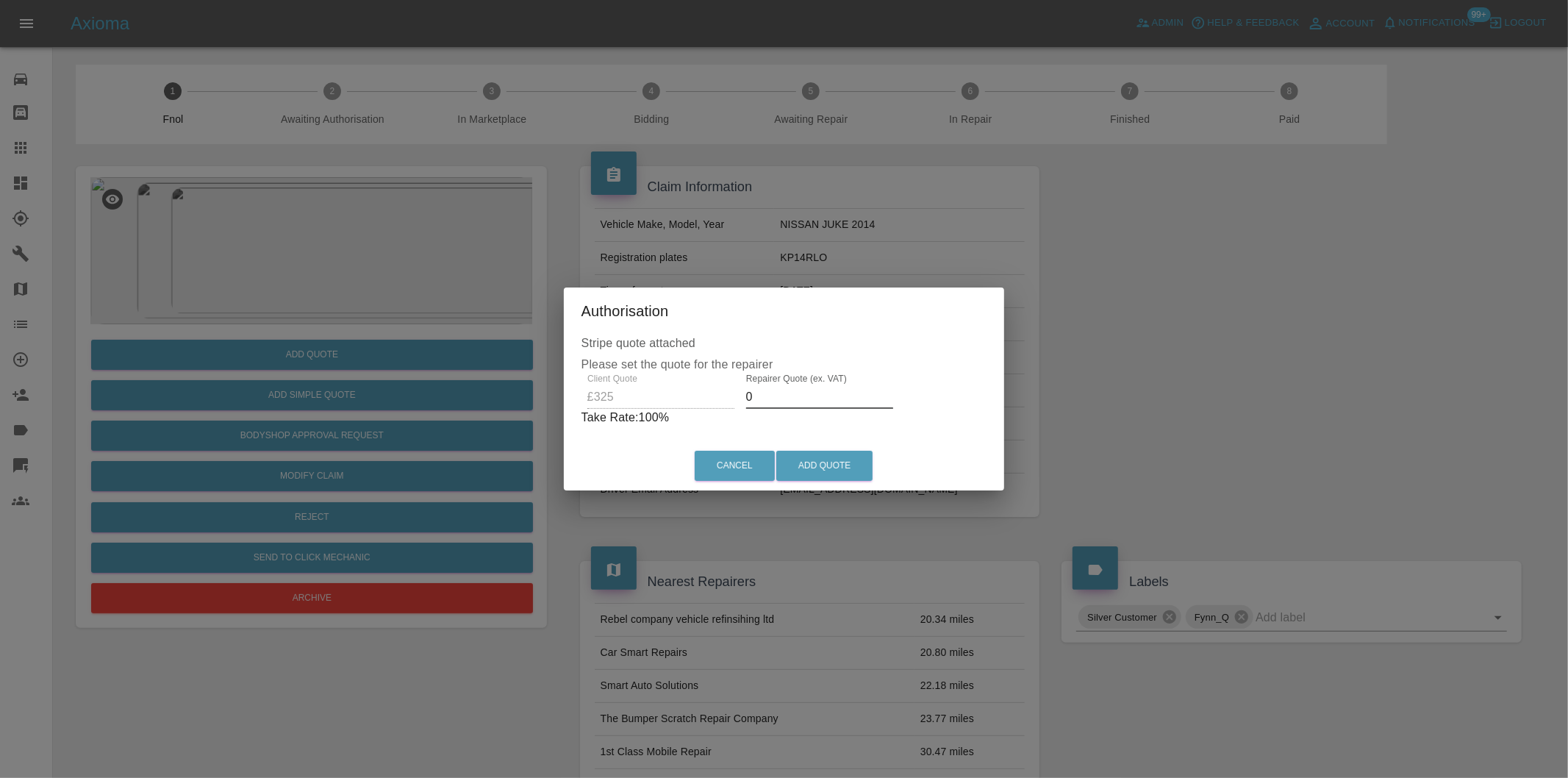
click at [780, 395] on input "0" at bounding box center [820, 397] width 147 height 23
type input "0210"
click at [840, 471] on button "Add Quote" at bounding box center [824, 466] width 96 height 30
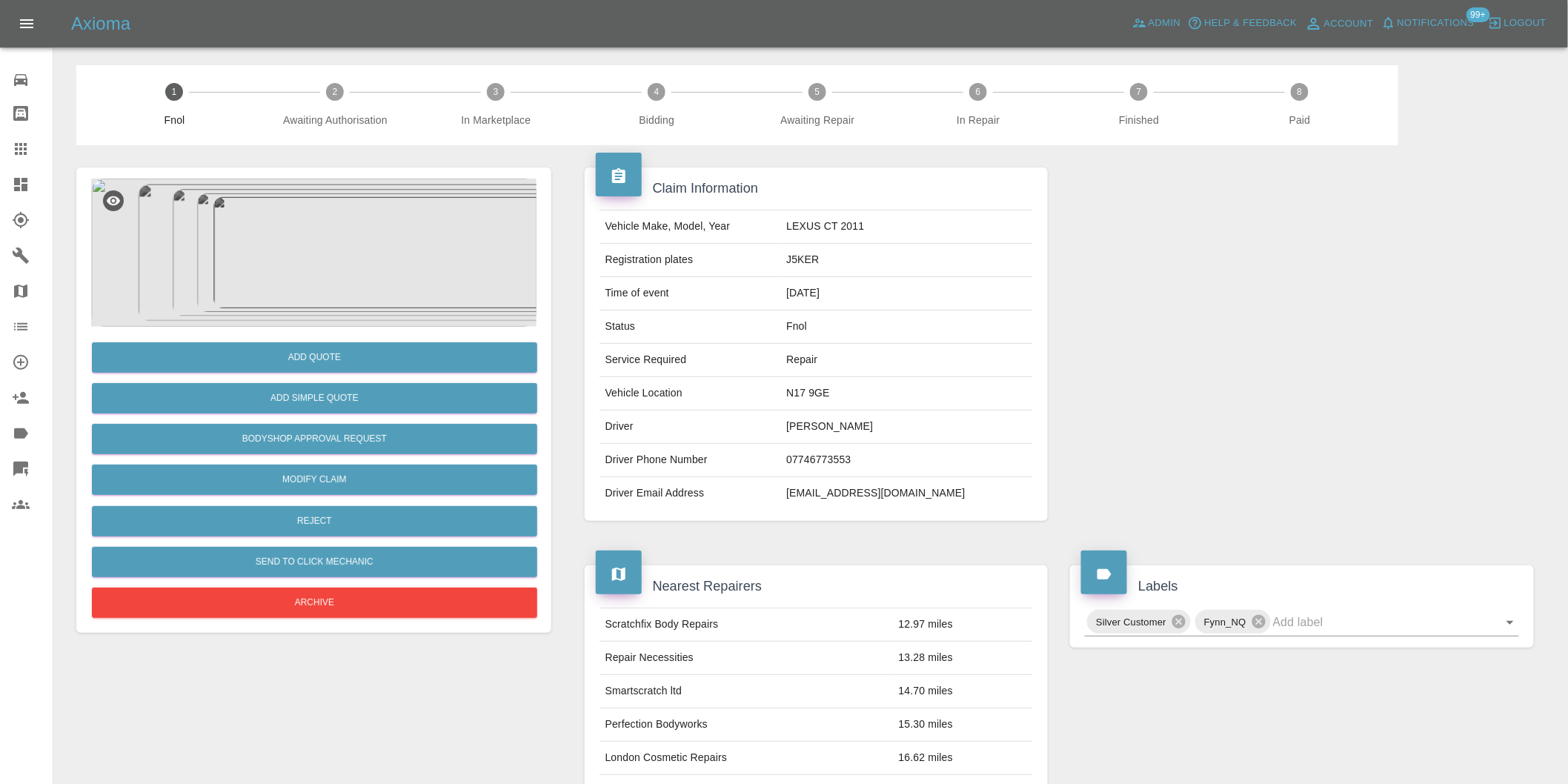
click at [290, 205] on img at bounding box center [313, 253] width 445 height 148
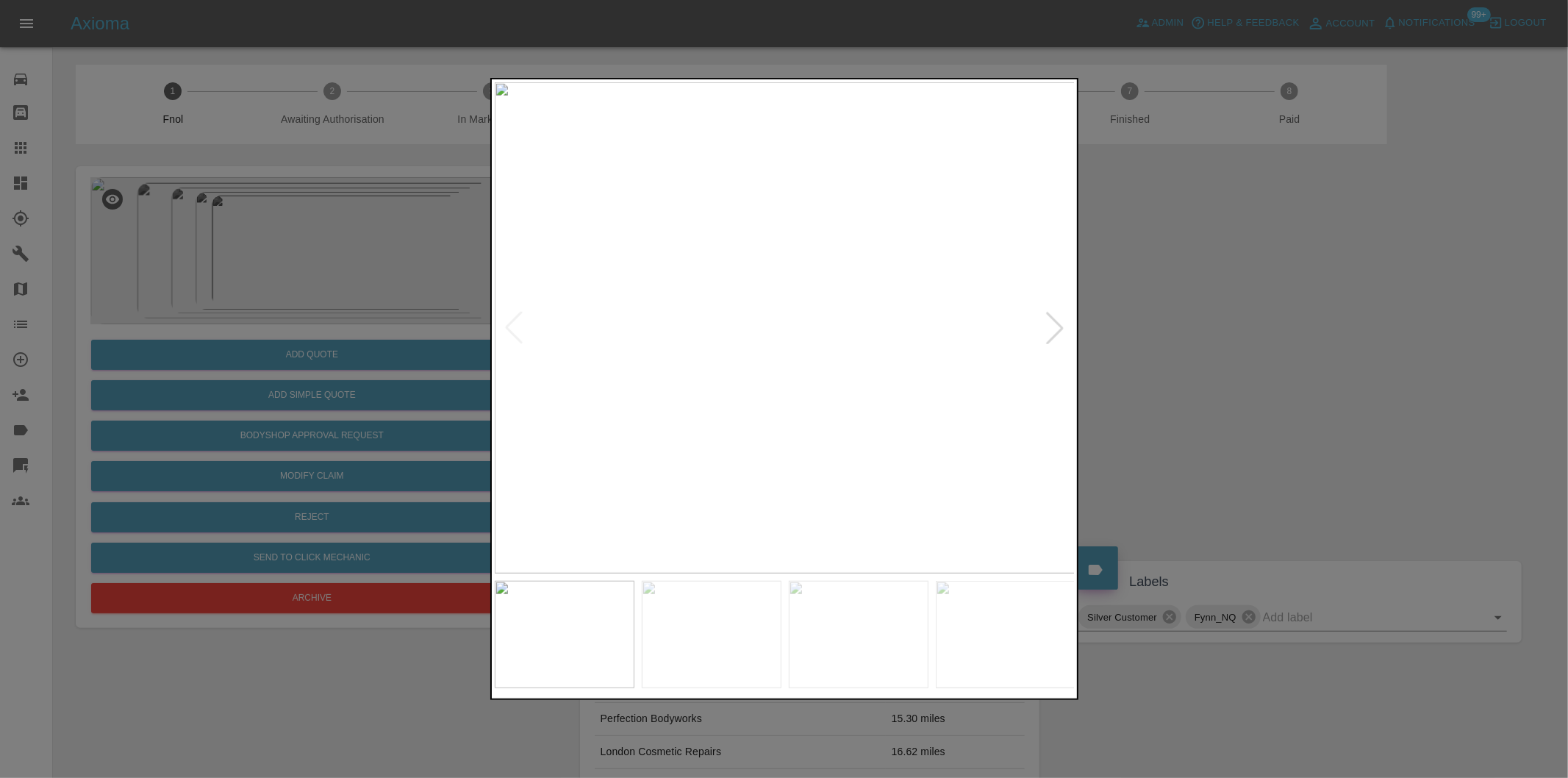
click at [1054, 332] on div at bounding box center [1055, 327] width 32 height 32
click at [1054, 331] on div at bounding box center [1055, 327] width 32 height 32
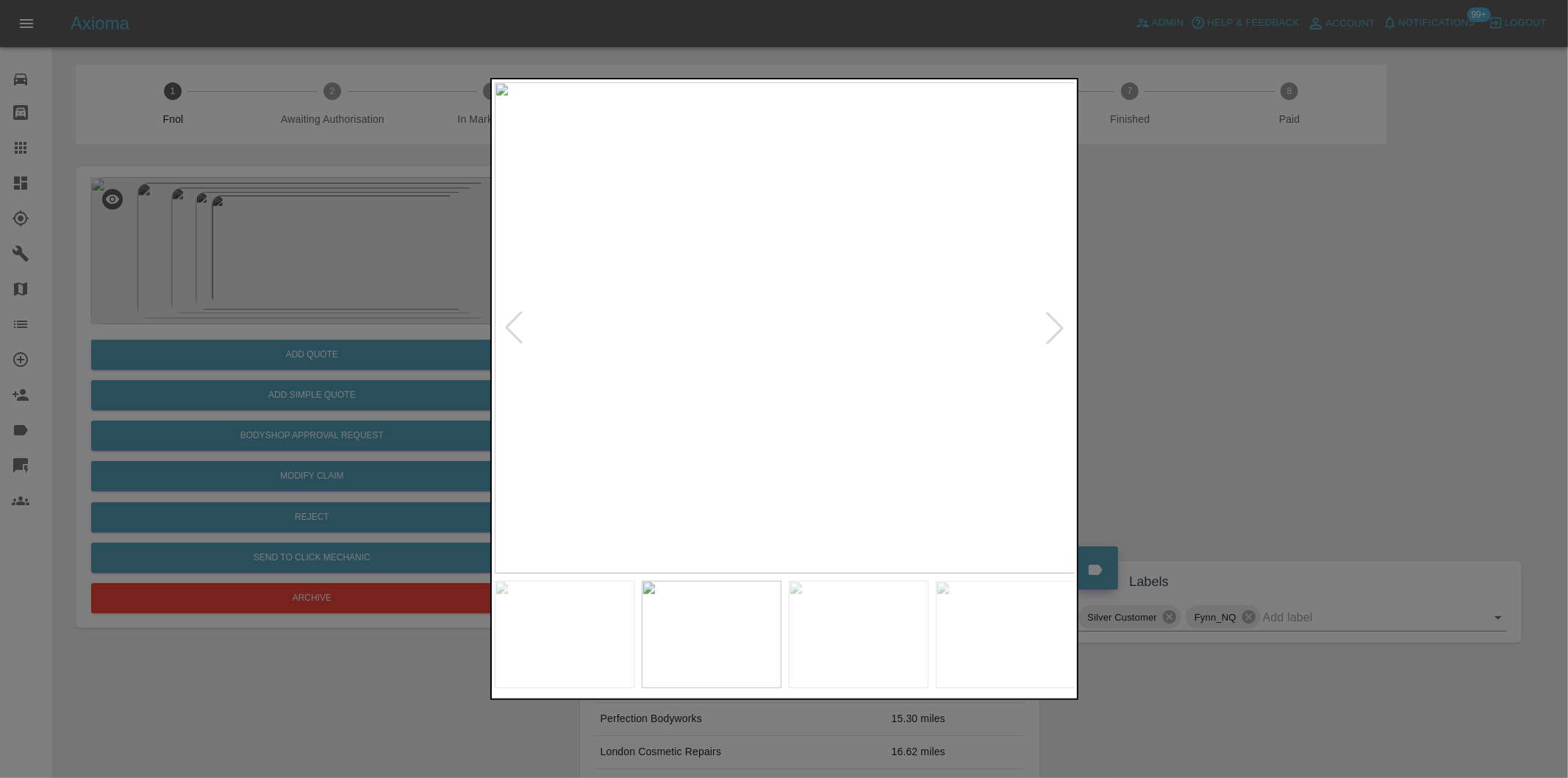
click at [1055, 331] on div at bounding box center [1055, 327] width 32 height 32
click at [1056, 331] on img at bounding box center [785, 327] width 581 height 492
click at [508, 327] on div at bounding box center [514, 327] width 32 height 32
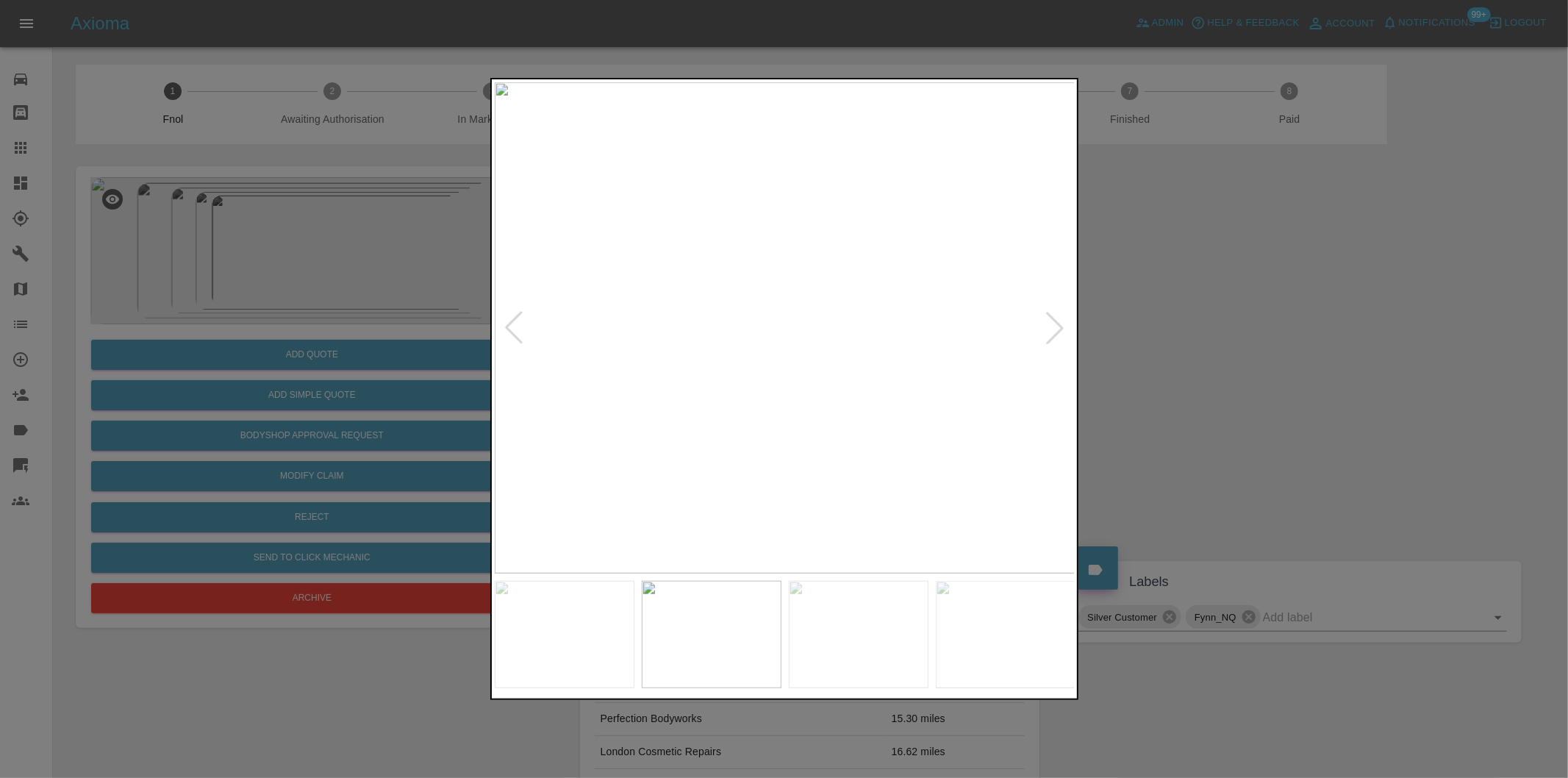
click at [508, 327] on div at bounding box center [514, 327] width 32 height 32
drag, startPoint x: 1211, startPoint y: 322, endPoint x: 1204, endPoint y: 319, distance: 7.6
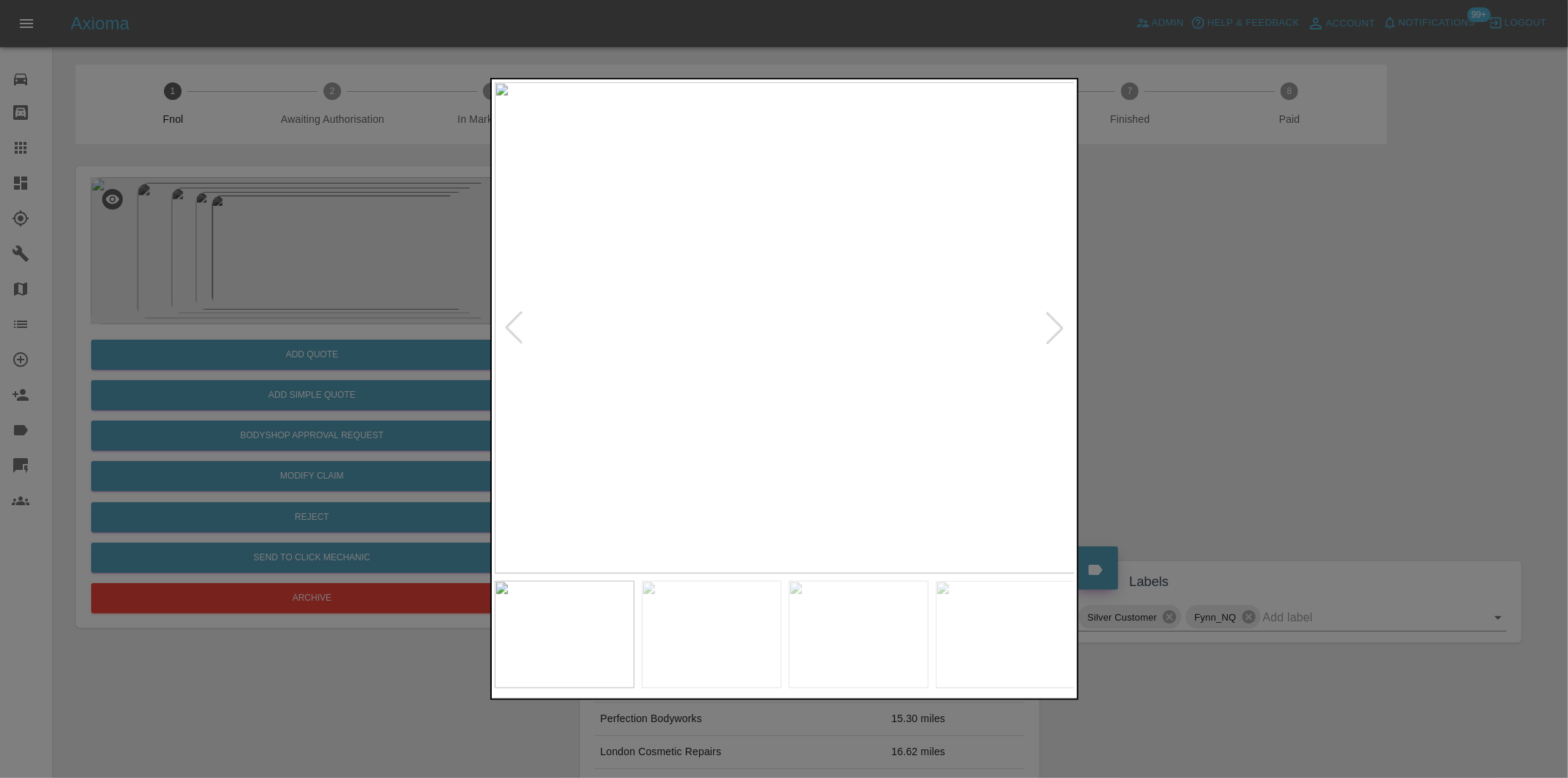
click at [1213, 322] on div at bounding box center [784, 389] width 1568 height 778
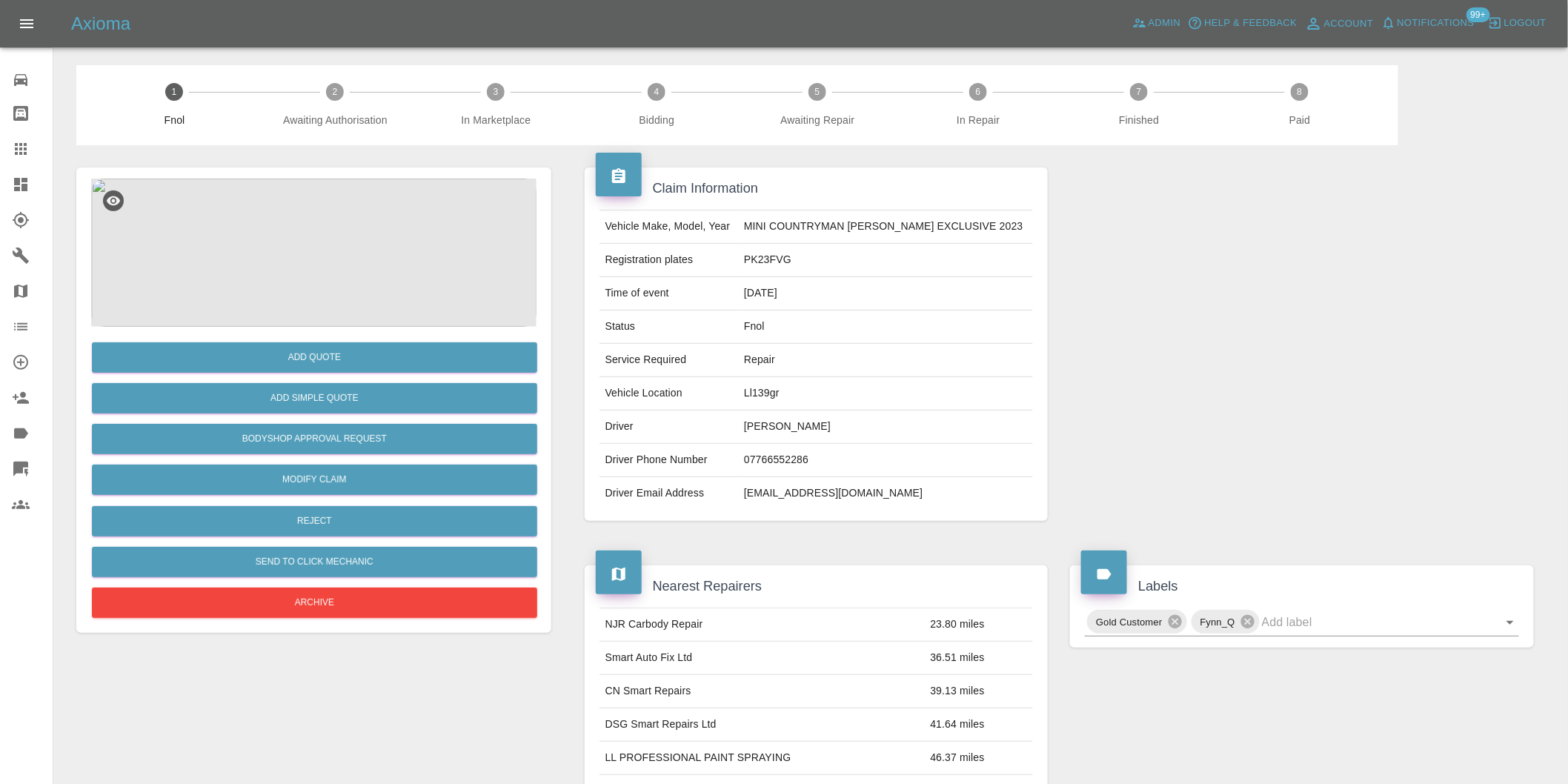
click at [294, 203] on img at bounding box center [313, 253] width 445 height 148
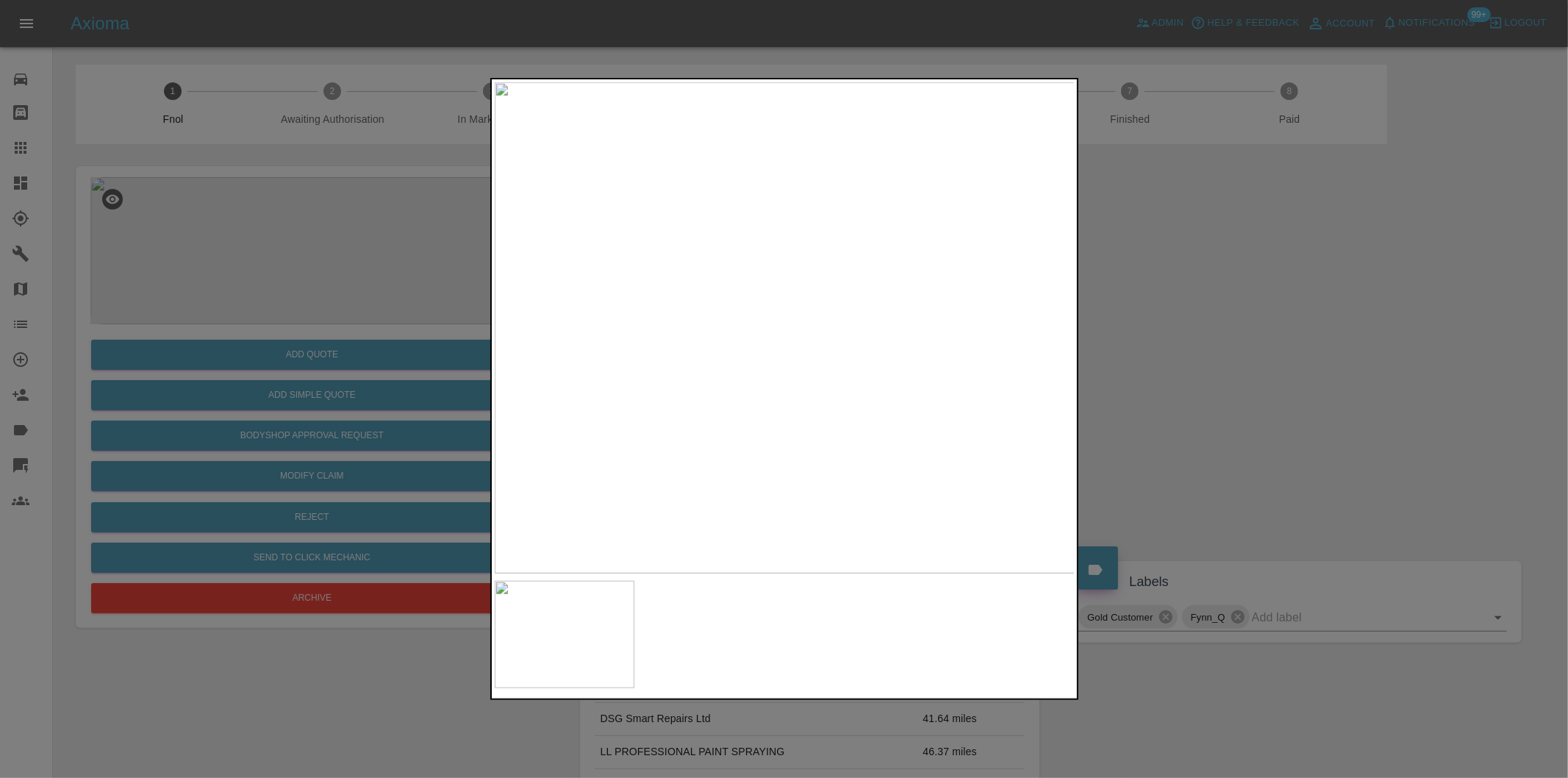
click at [1135, 328] on div at bounding box center [784, 389] width 1568 height 778
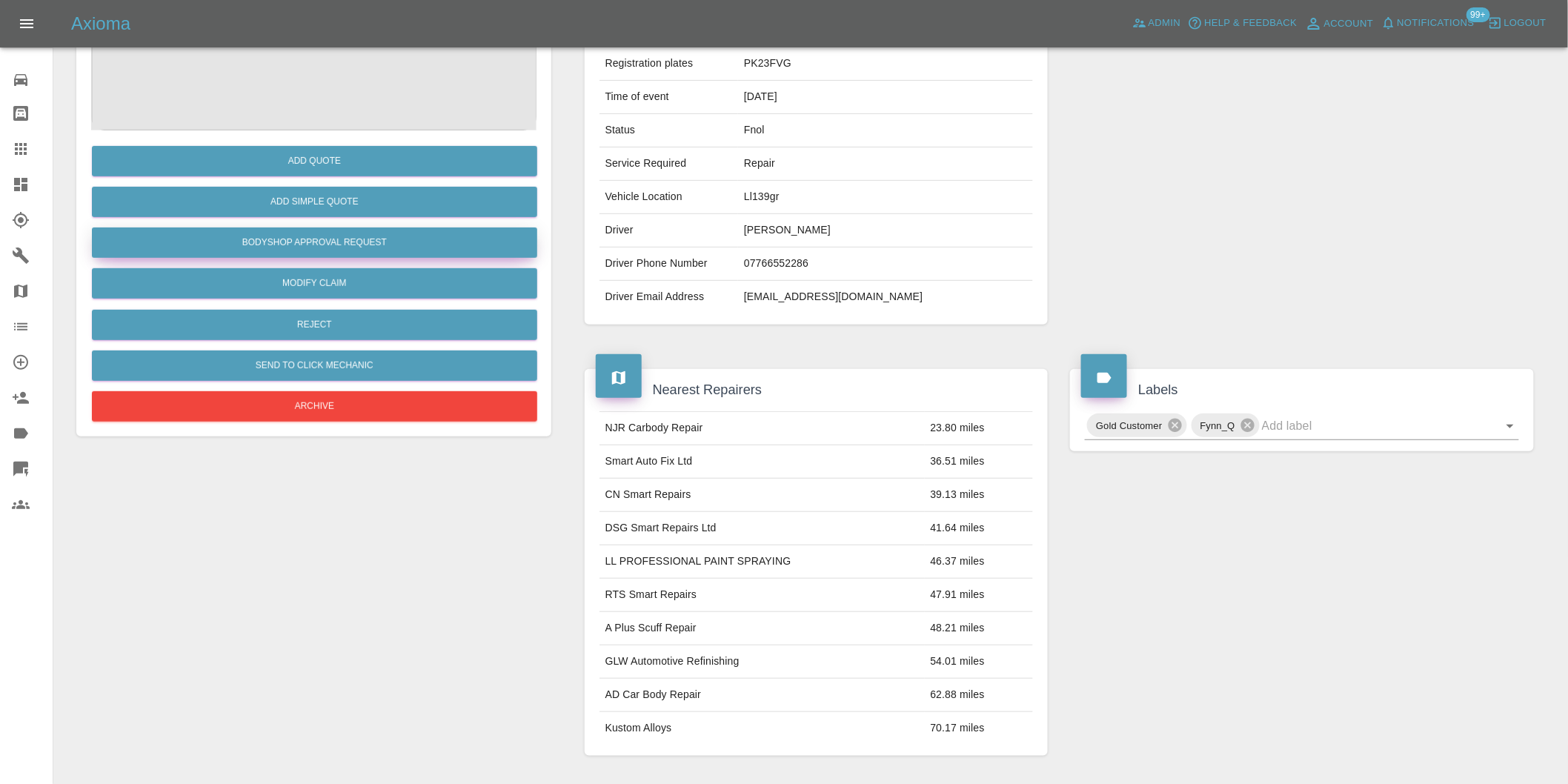
scroll to position [102, 0]
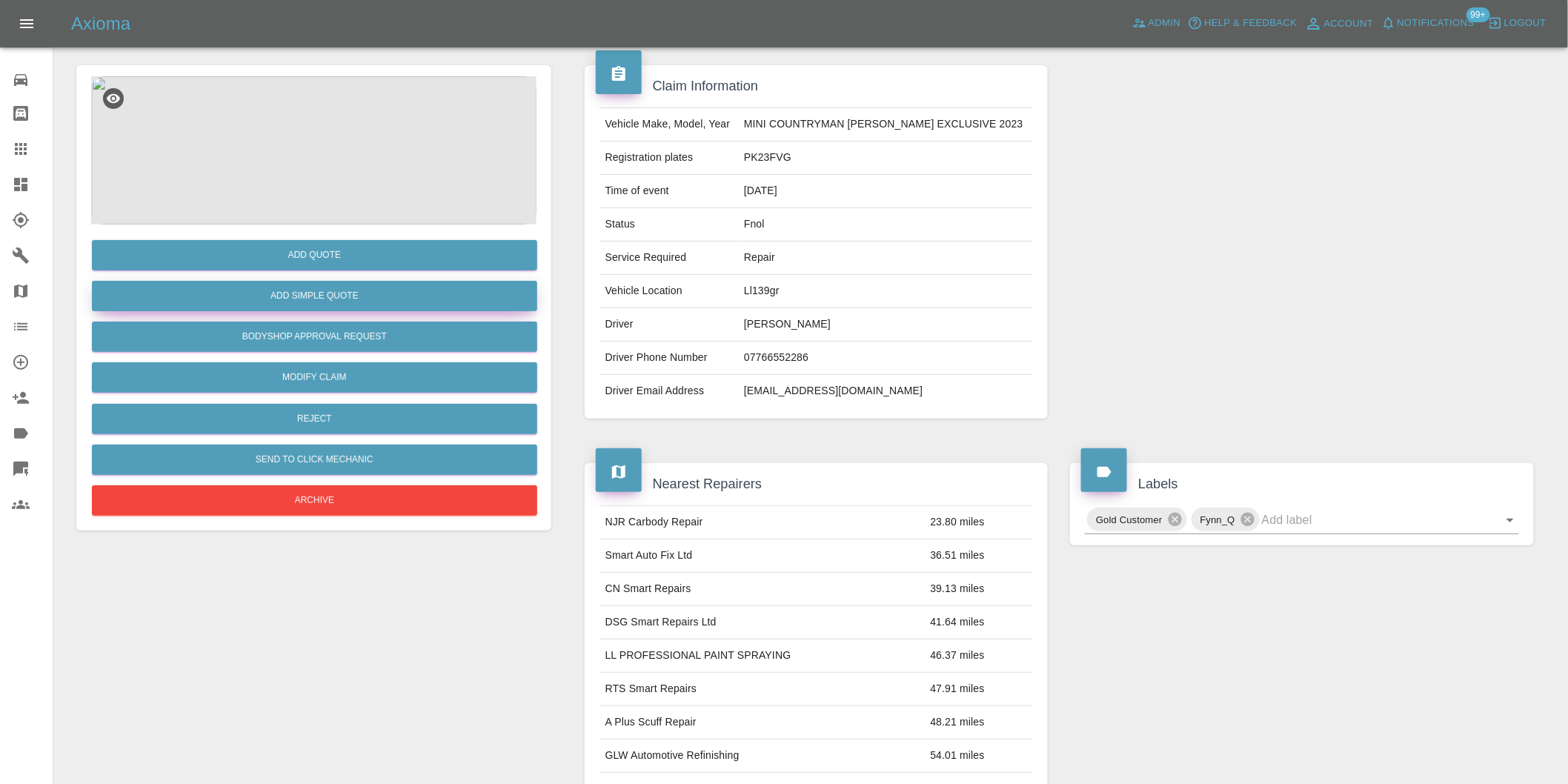
click at [353, 300] on button "Add Simple Quote" at bounding box center [314, 296] width 445 height 31
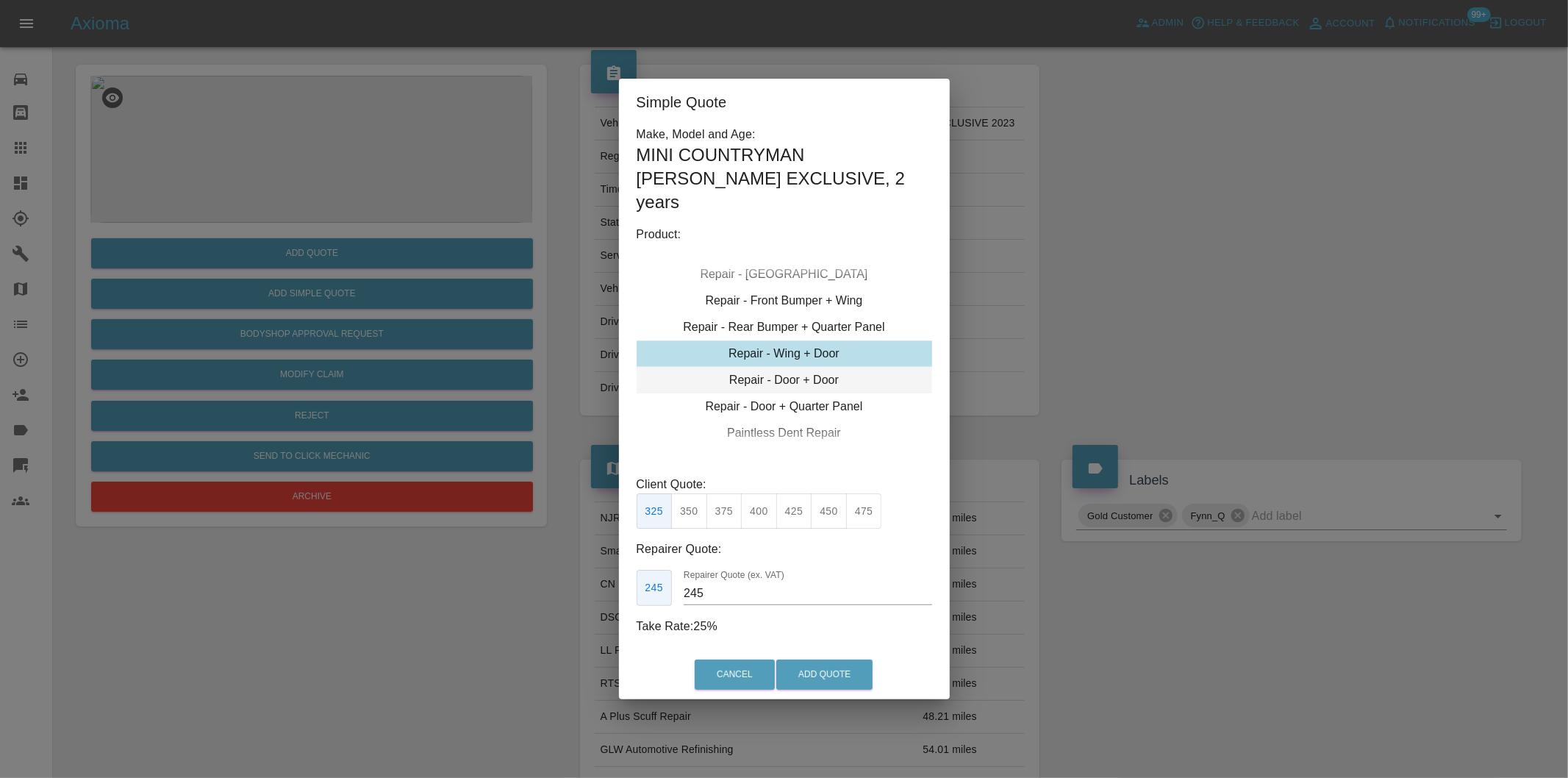
click at [835, 369] on div "Repair - Door + Door" at bounding box center [784, 380] width 295 height 27
click at [818, 368] on div "Repair - Door + Door" at bounding box center [784, 380] width 295 height 27
click at [759, 506] on button "400" at bounding box center [759, 511] width 36 height 36
type input "275"
click at [834, 667] on button "Add Quote" at bounding box center [824, 675] width 96 height 30
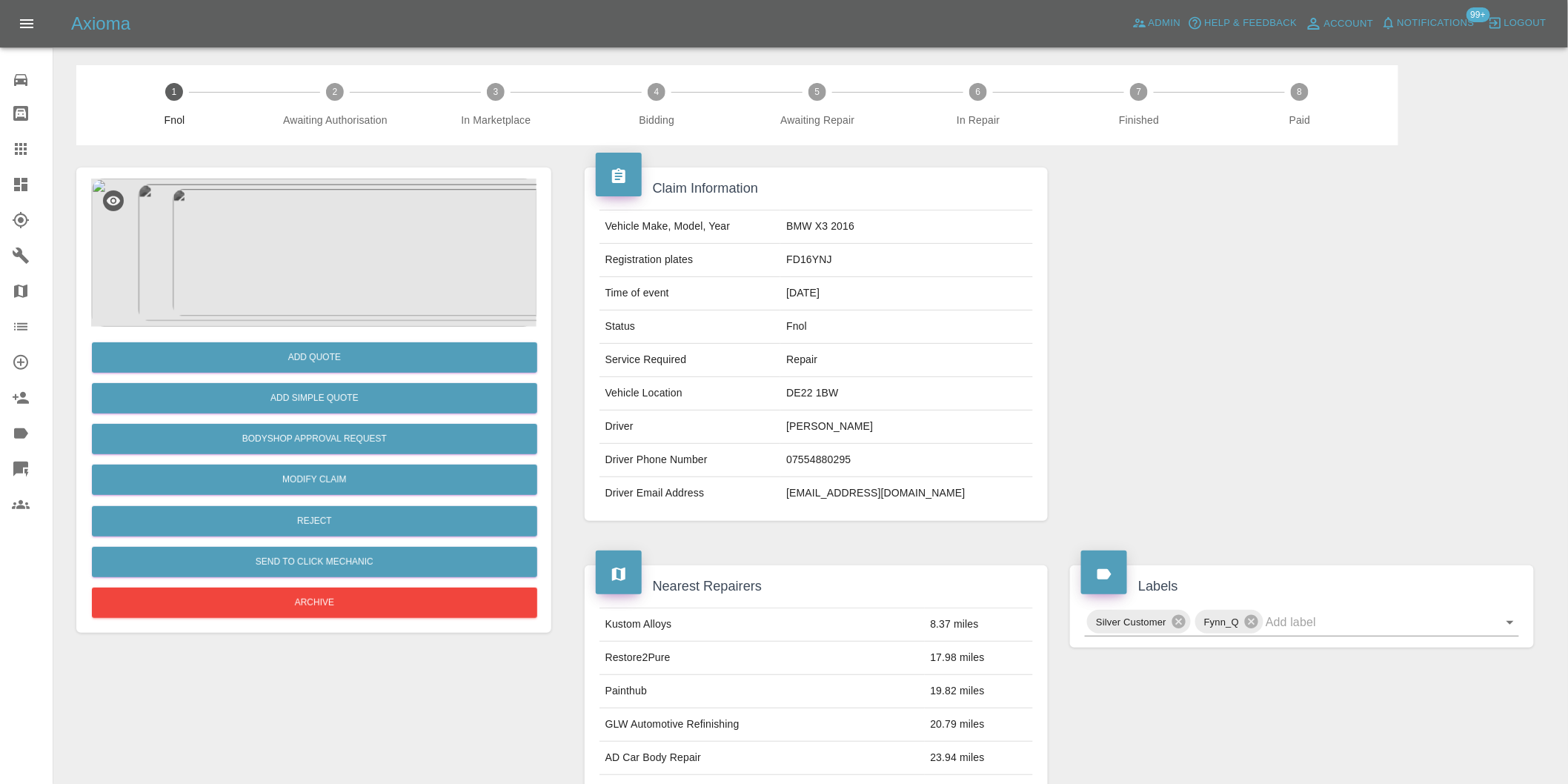
click at [331, 202] on img at bounding box center [313, 253] width 445 height 148
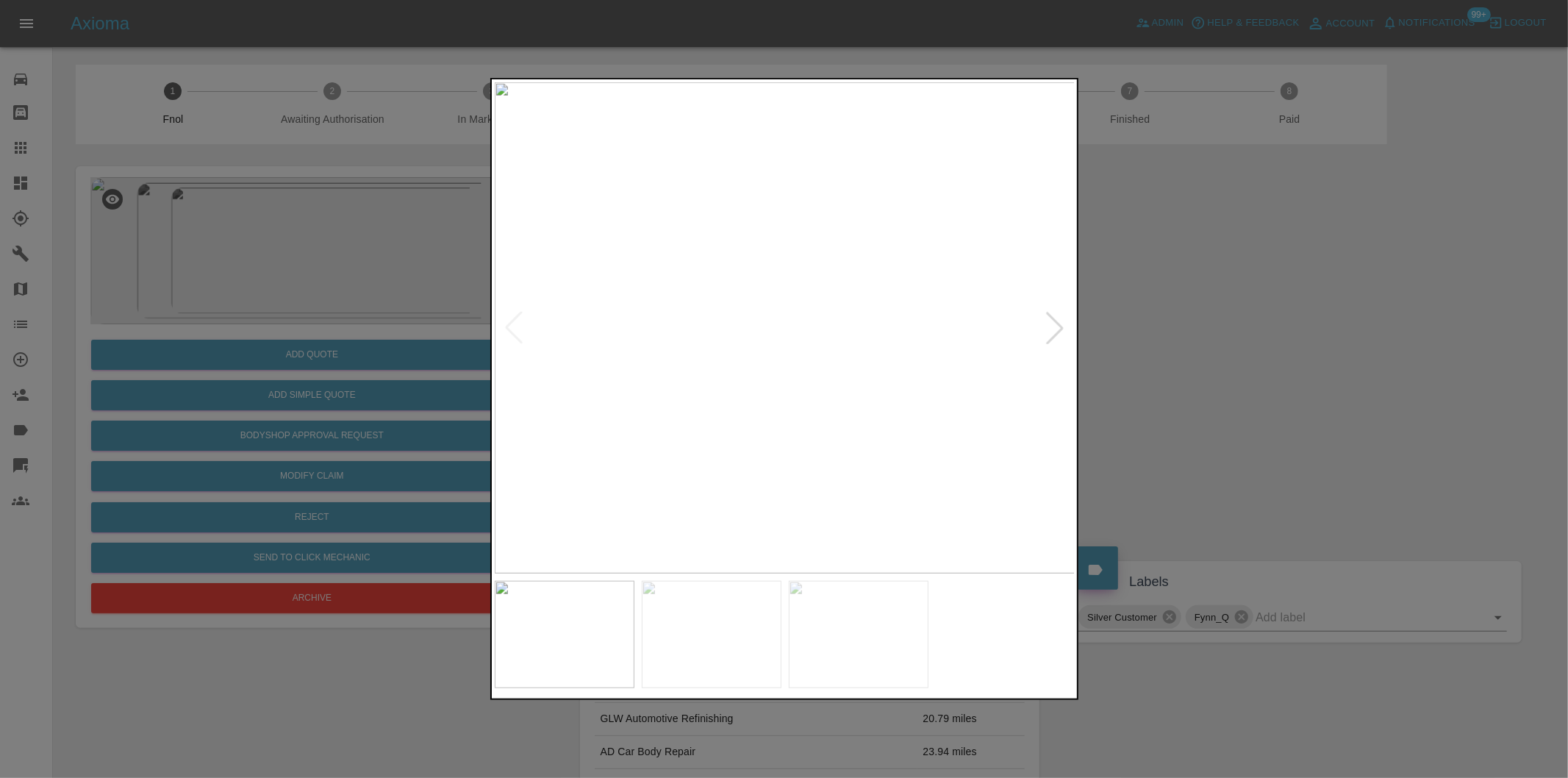
click at [1056, 324] on div at bounding box center [1055, 327] width 32 height 32
click at [1056, 324] on img at bounding box center [785, 327] width 581 height 492
click at [1420, 383] on div at bounding box center [784, 389] width 1568 height 778
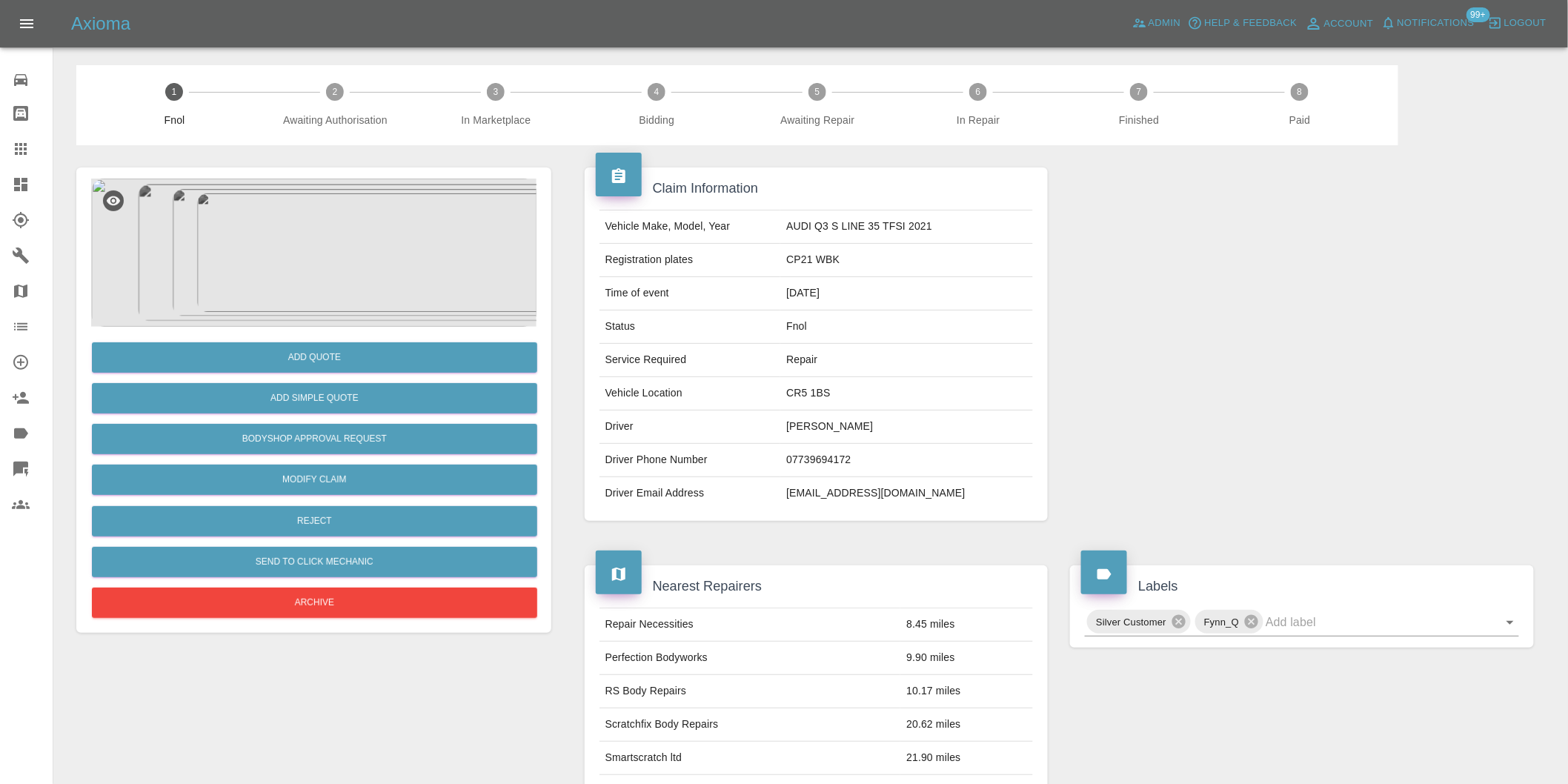
click at [336, 232] on img at bounding box center [313, 253] width 445 height 148
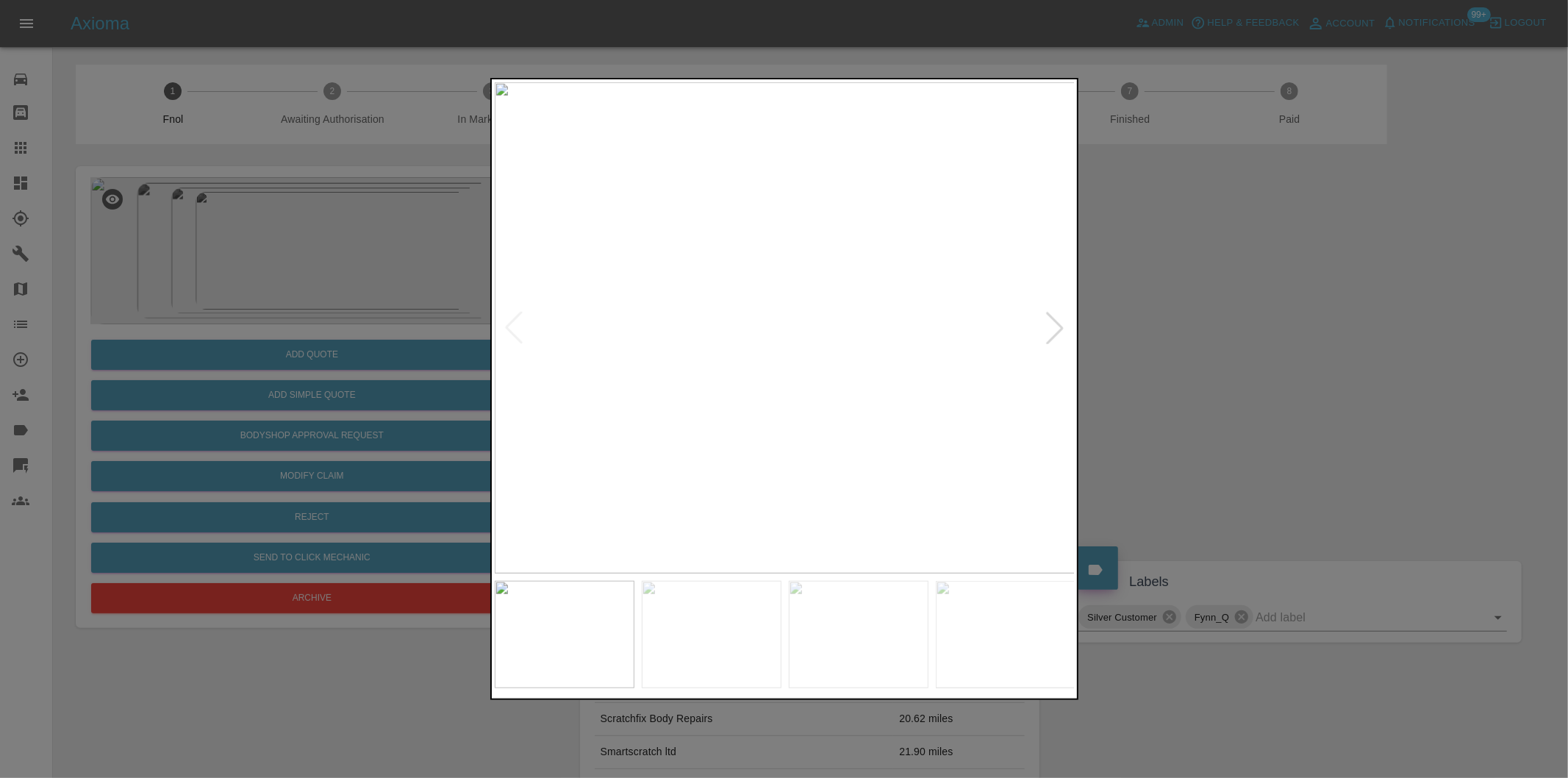
click at [1052, 320] on div at bounding box center [1055, 327] width 32 height 32
click at [1052, 320] on img at bounding box center [785, 327] width 581 height 492
click at [1217, 352] on div at bounding box center [784, 389] width 1568 height 778
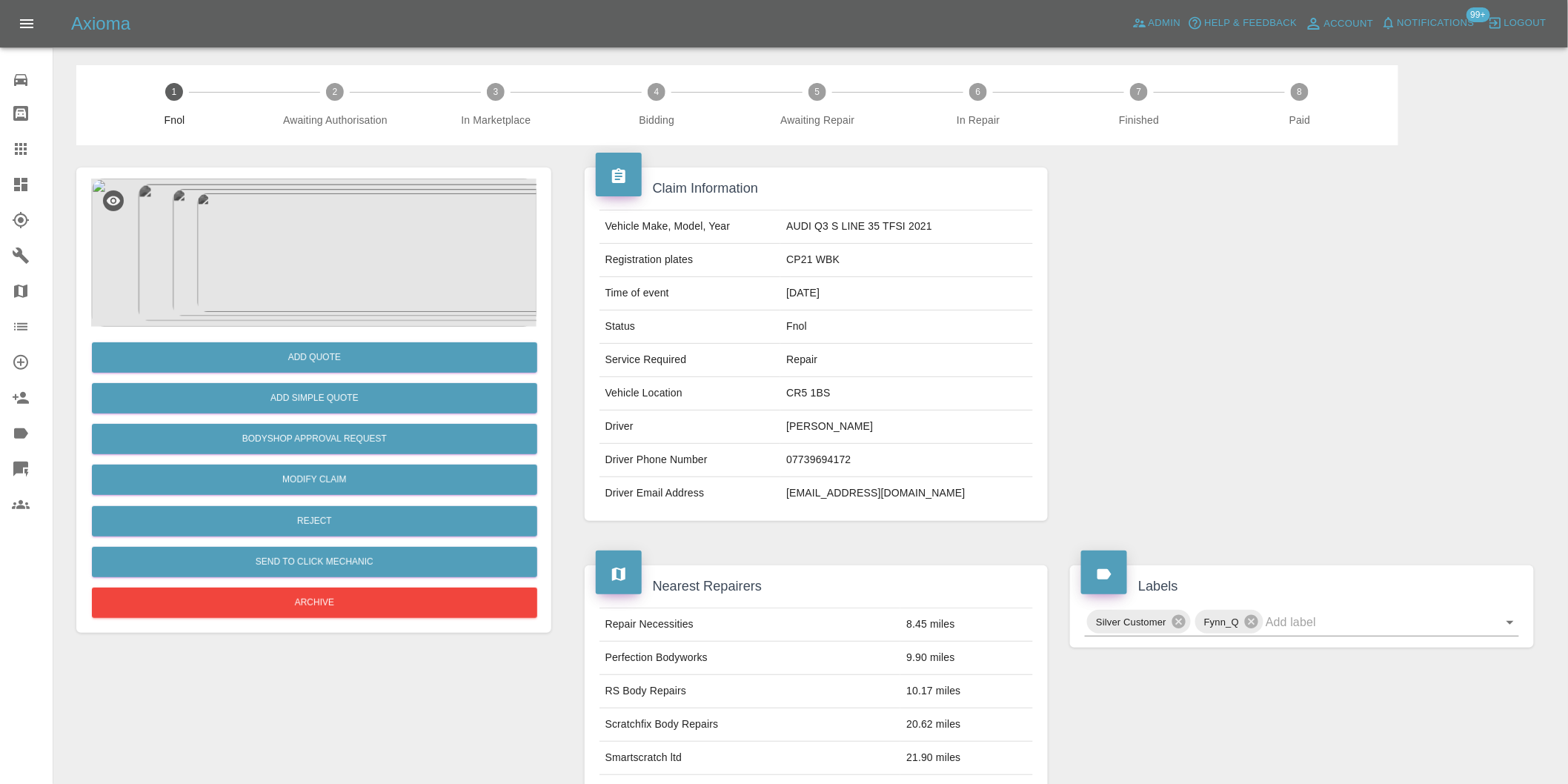
click at [339, 242] on img at bounding box center [313, 253] width 445 height 148
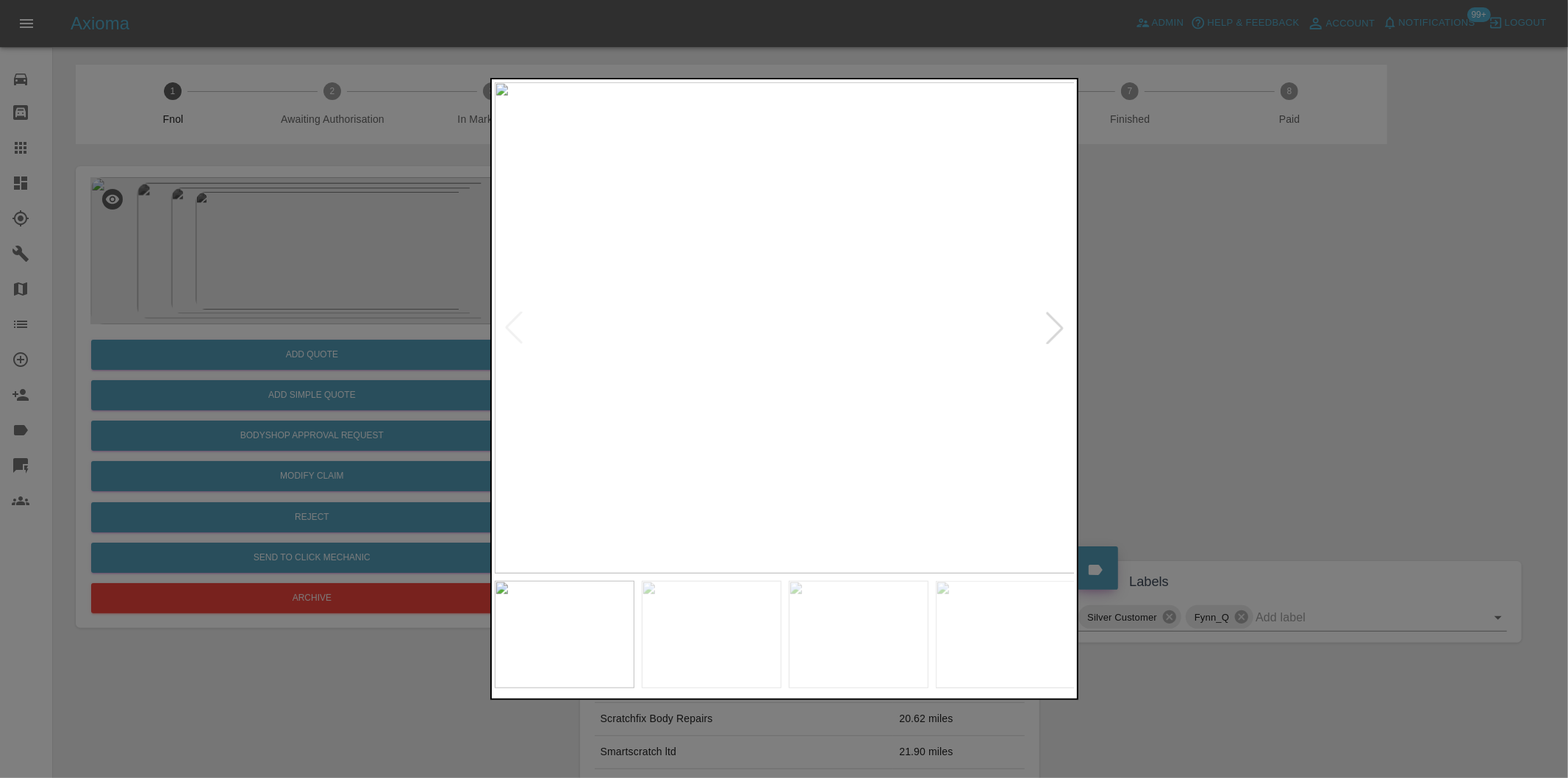
click at [1056, 327] on div at bounding box center [1055, 327] width 32 height 32
click at [1056, 327] on img at bounding box center [785, 327] width 581 height 492
drag, startPoint x: 1221, startPoint y: 336, endPoint x: 734, endPoint y: 336, distance: 487.0
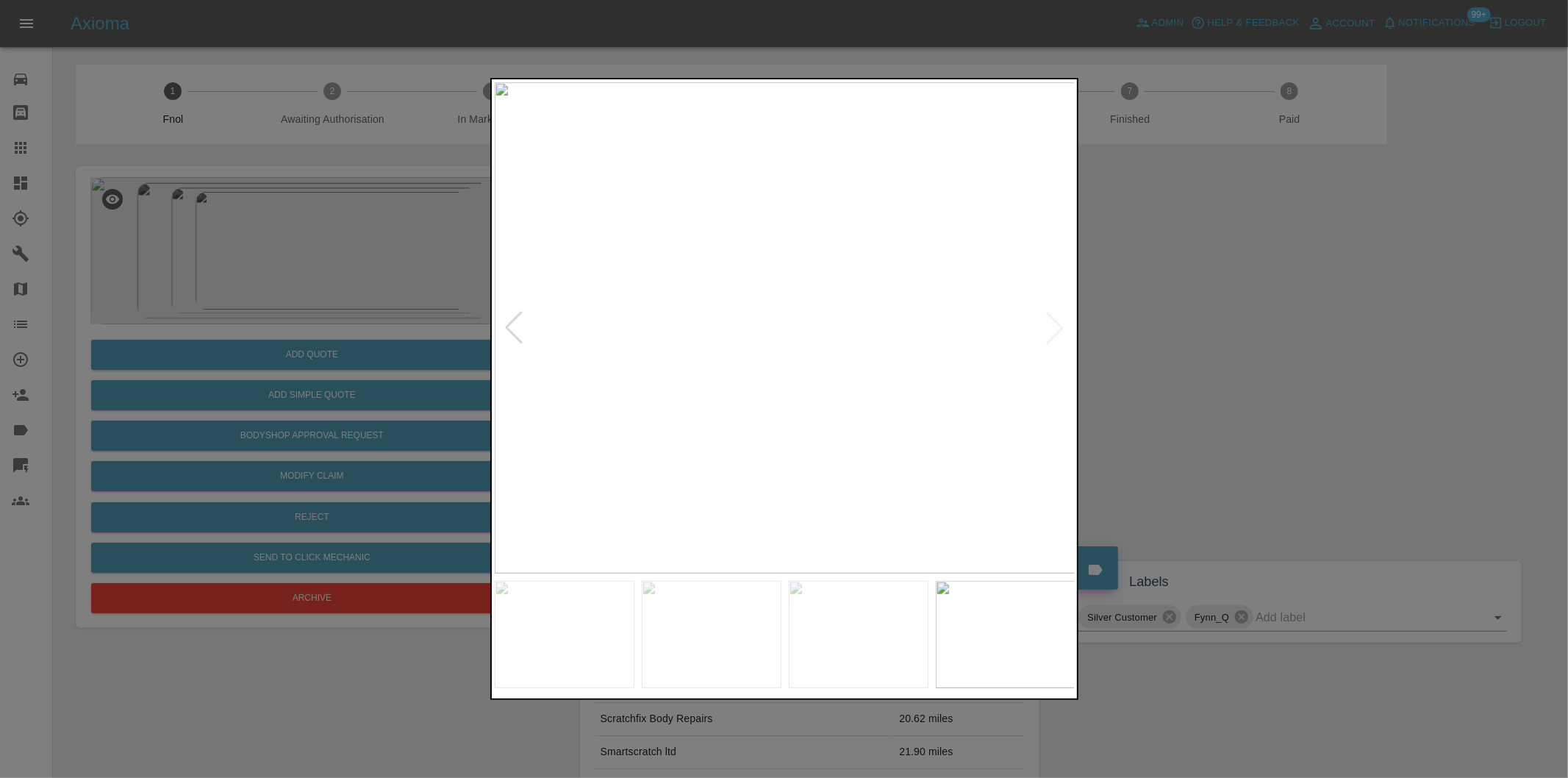
click at [1217, 336] on div at bounding box center [784, 389] width 1568 height 778
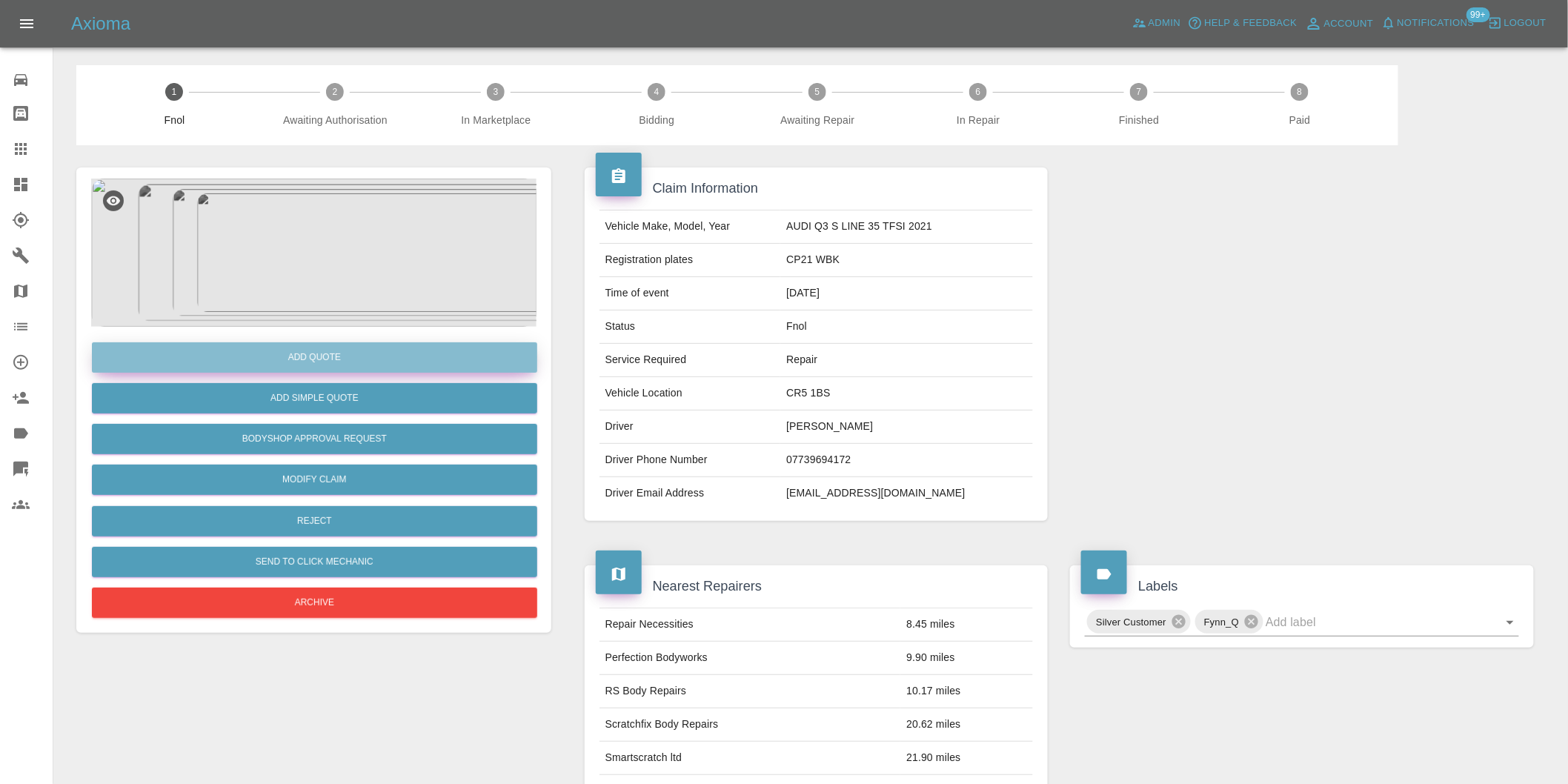
click at [301, 356] on button "Add Quote" at bounding box center [314, 358] width 445 height 31
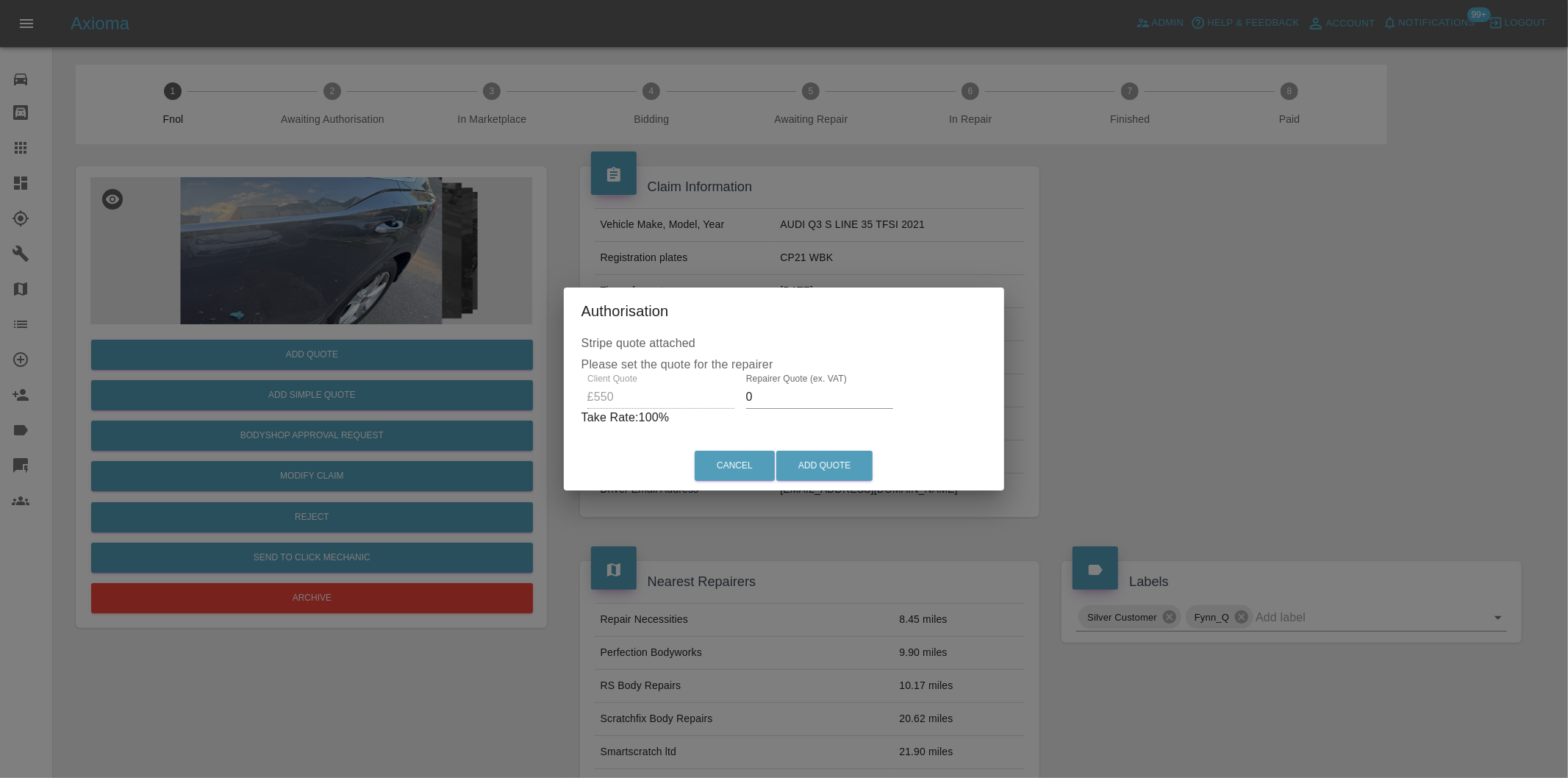
click at [789, 400] on input "0" at bounding box center [820, 397] width 147 height 23
type input "0350"
click at [824, 468] on button "Add Quote" at bounding box center [824, 466] width 96 height 30
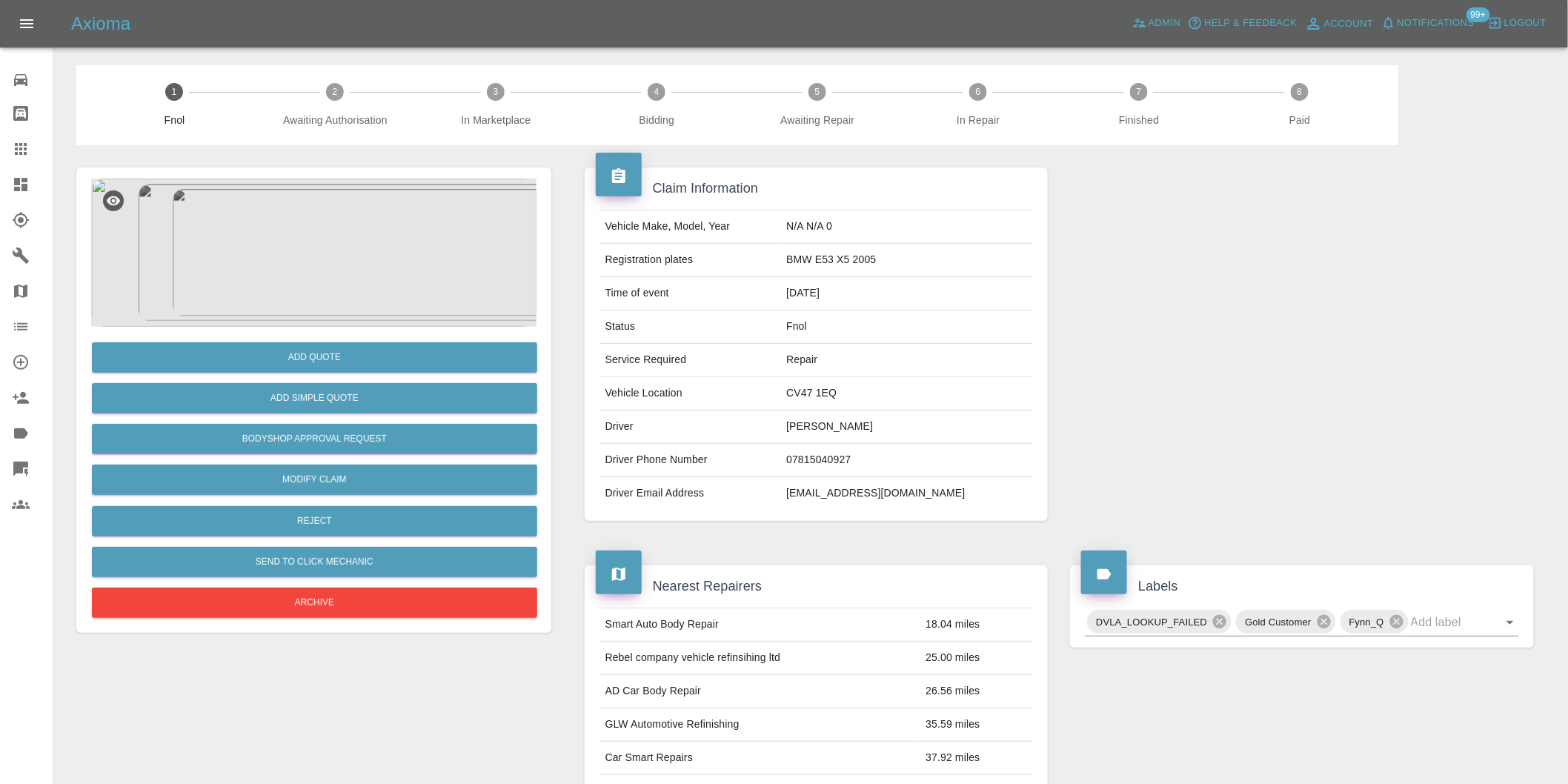
click at [336, 258] on img at bounding box center [313, 253] width 445 height 148
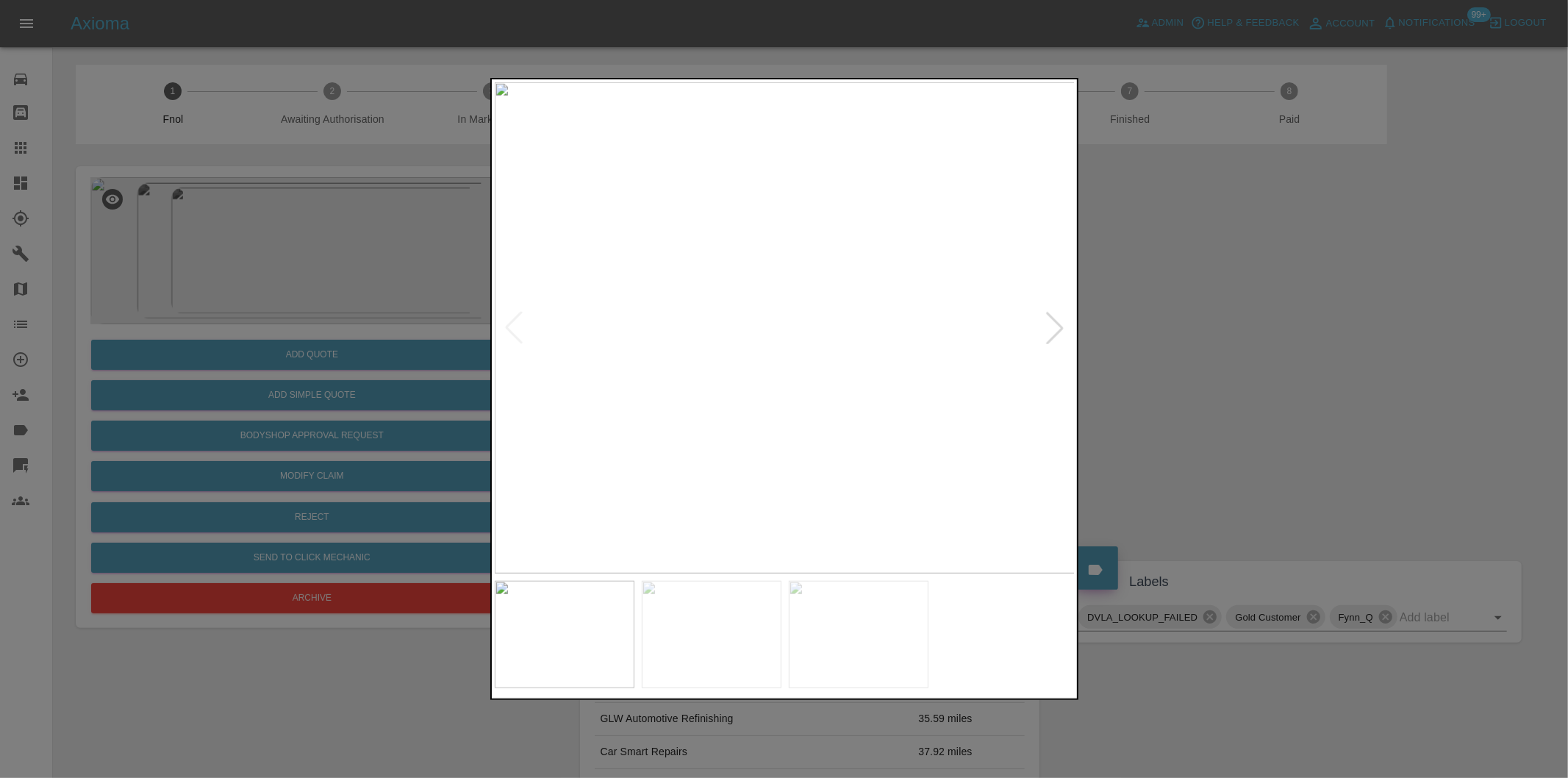
click at [1052, 322] on div at bounding box center [1055, 327] width 32 height 32
click at [1217, 358] on div at bounding box center [784, 389] width 1568 height 778
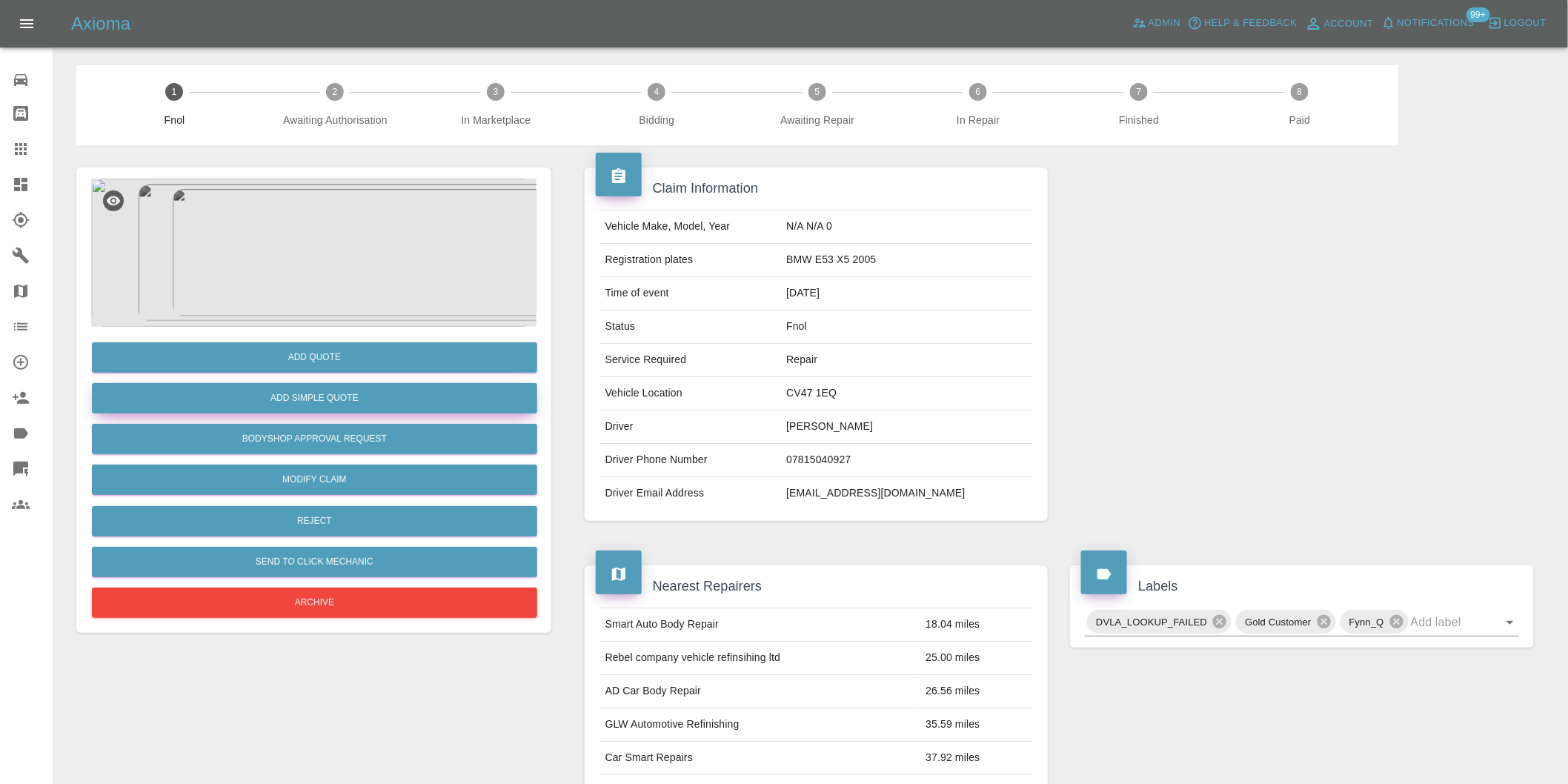
click at [361, 396] on button "Add Simple Quote" at bounding box center [314, 398] width 445 height 31
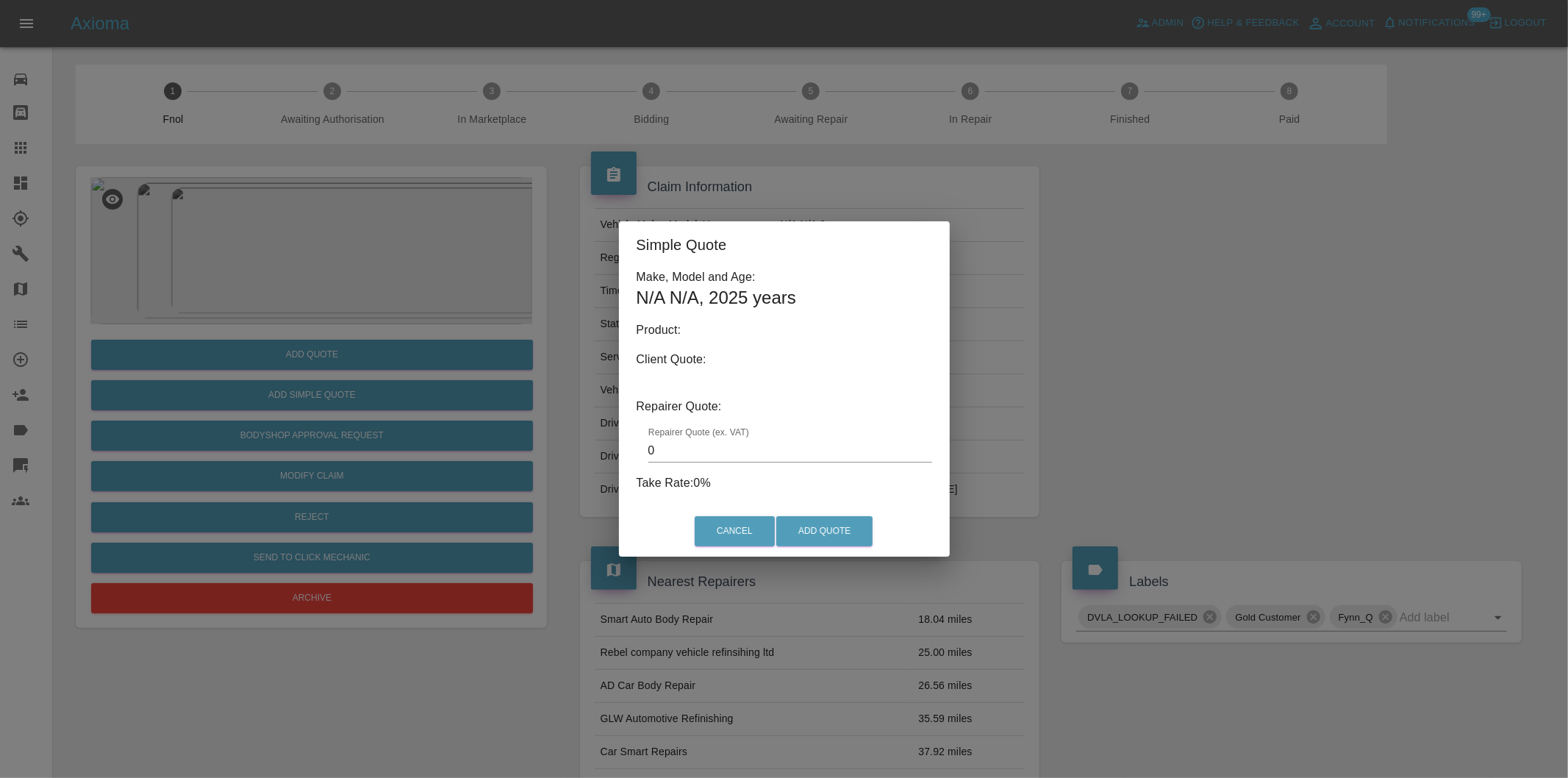
type input "140"
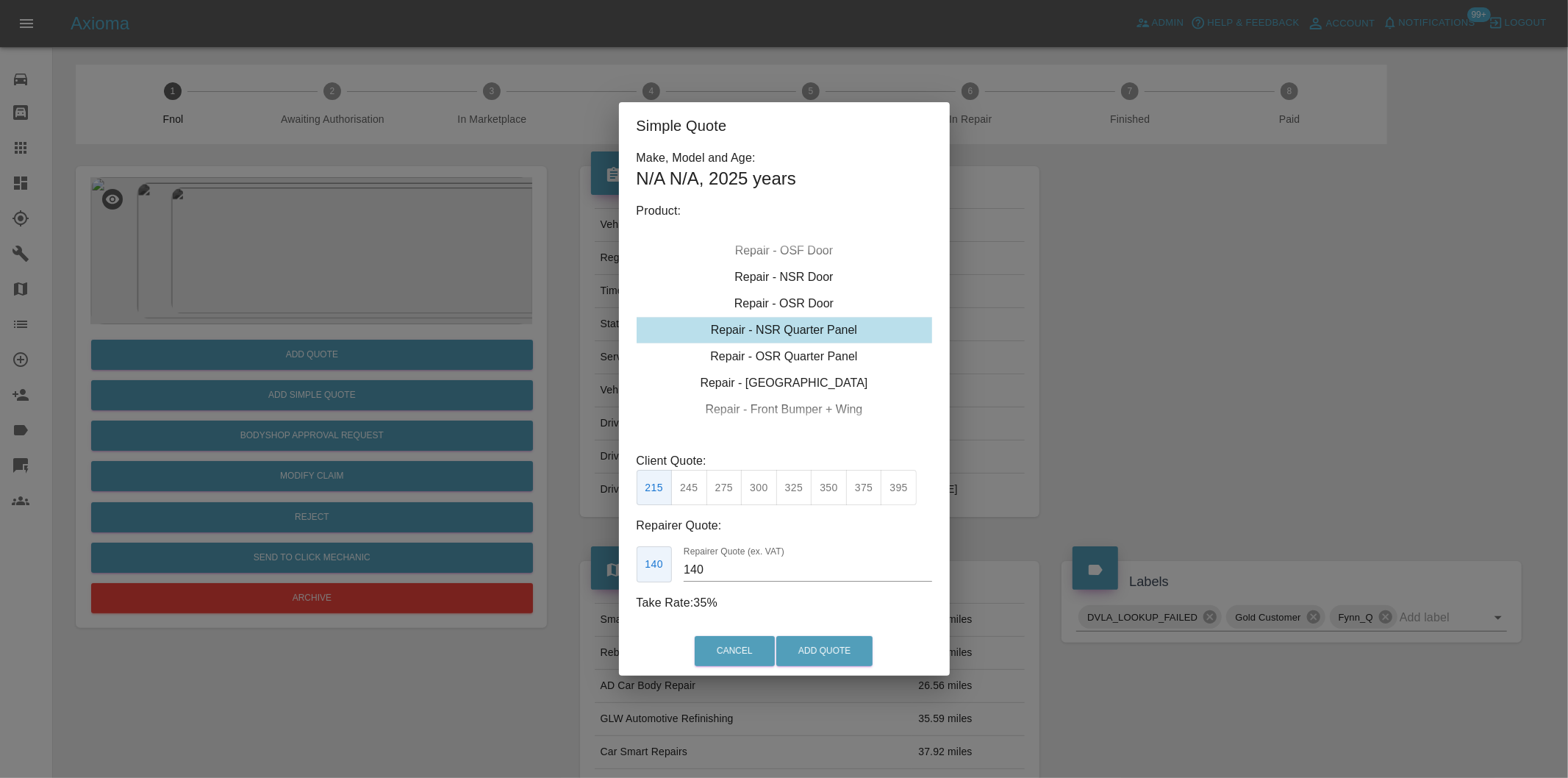
click at [1187, 370] on div "Simple Quote Make, Model and Age: N/A N/A , 2025 years Product: Repair - Front …" at bounding box center [784, 389] width 1568 height 778
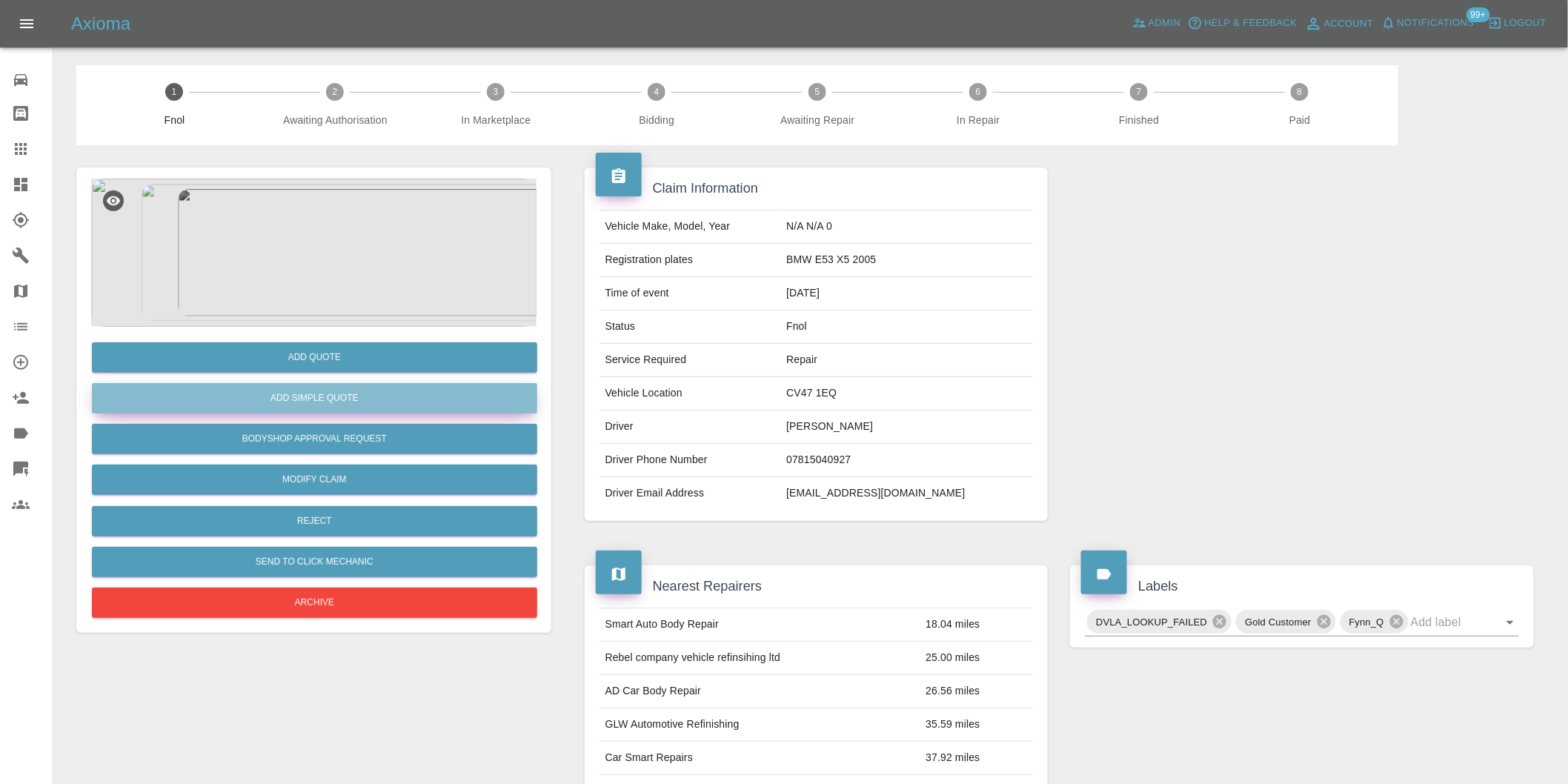
click at [334, 391] on button "Add Simple Quote" at bounding box center [314, 398] width 445 height 31
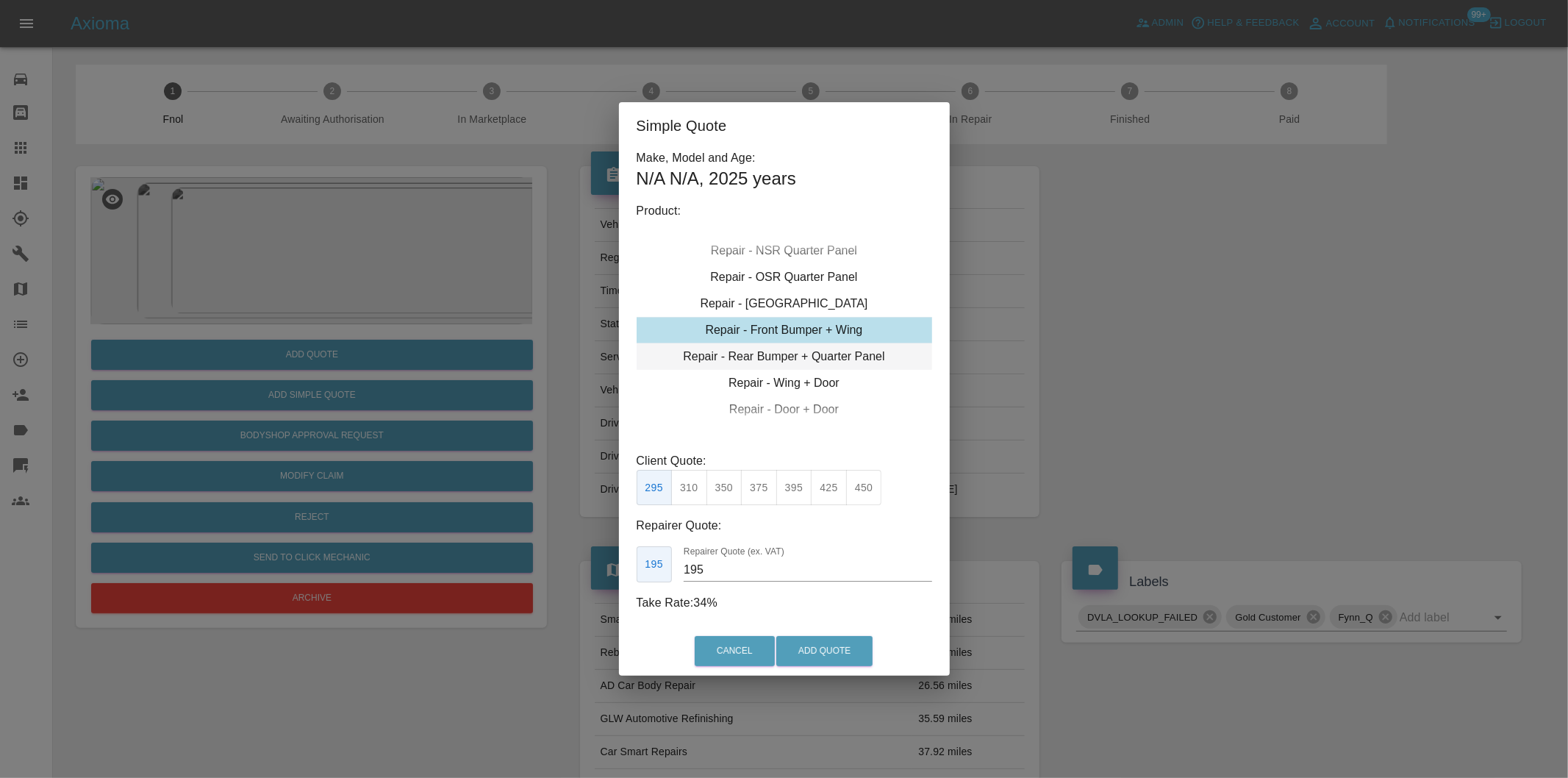
click at [861, 352] on div "Repair - Rear Bumper + Quarter Panel" at bounding box center [784, 357] width 295 height 27
click at [729, 493] on button "350" at bounding box center [724, 488] width 36 height 36
type input "210"
click at [809, 650] on button "Add Quote" at bounding box center [824, 651] width 96 height 30
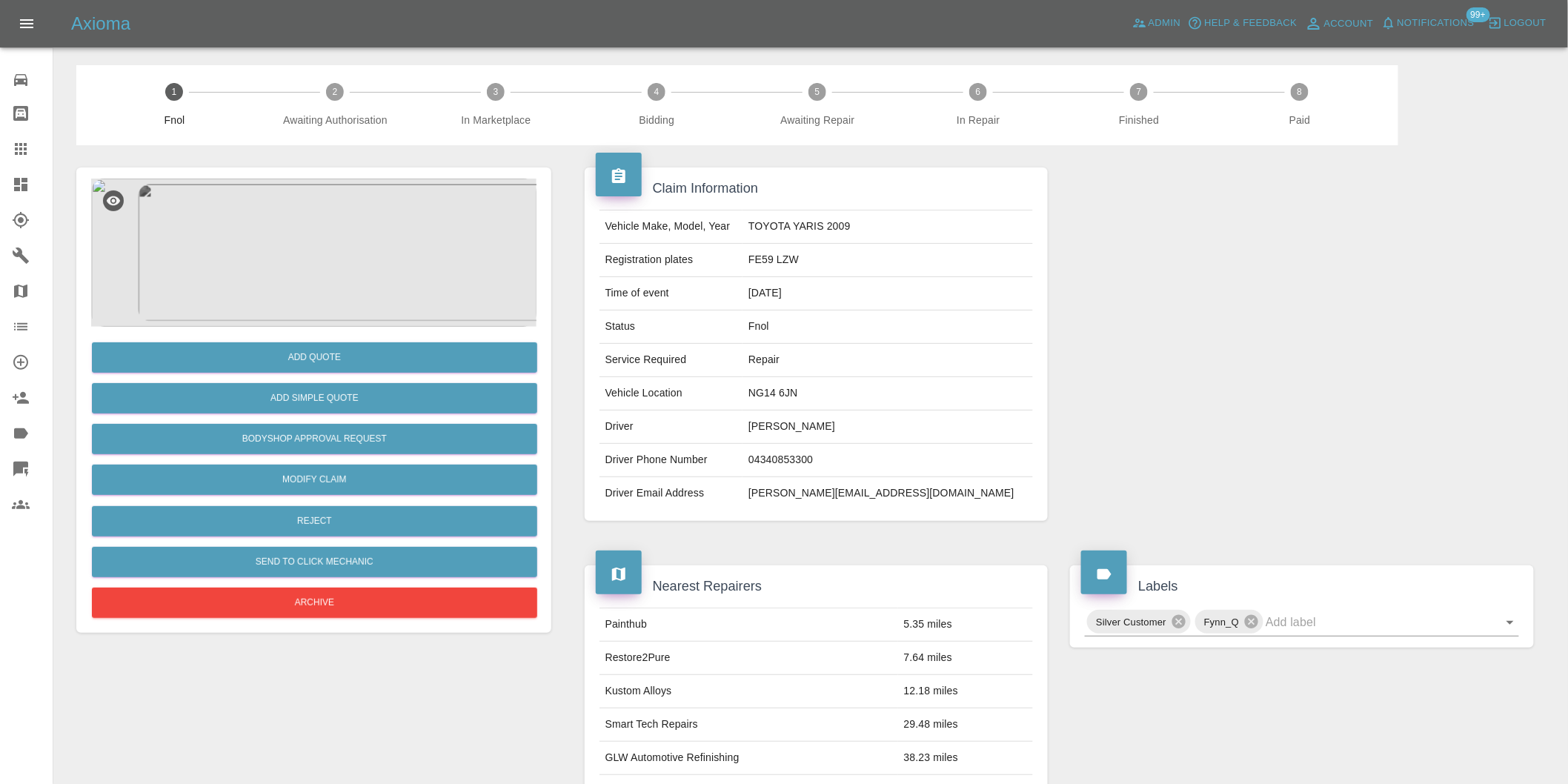
click at [292, 226] on img at bounding box center [313, 253] width 445 height 148
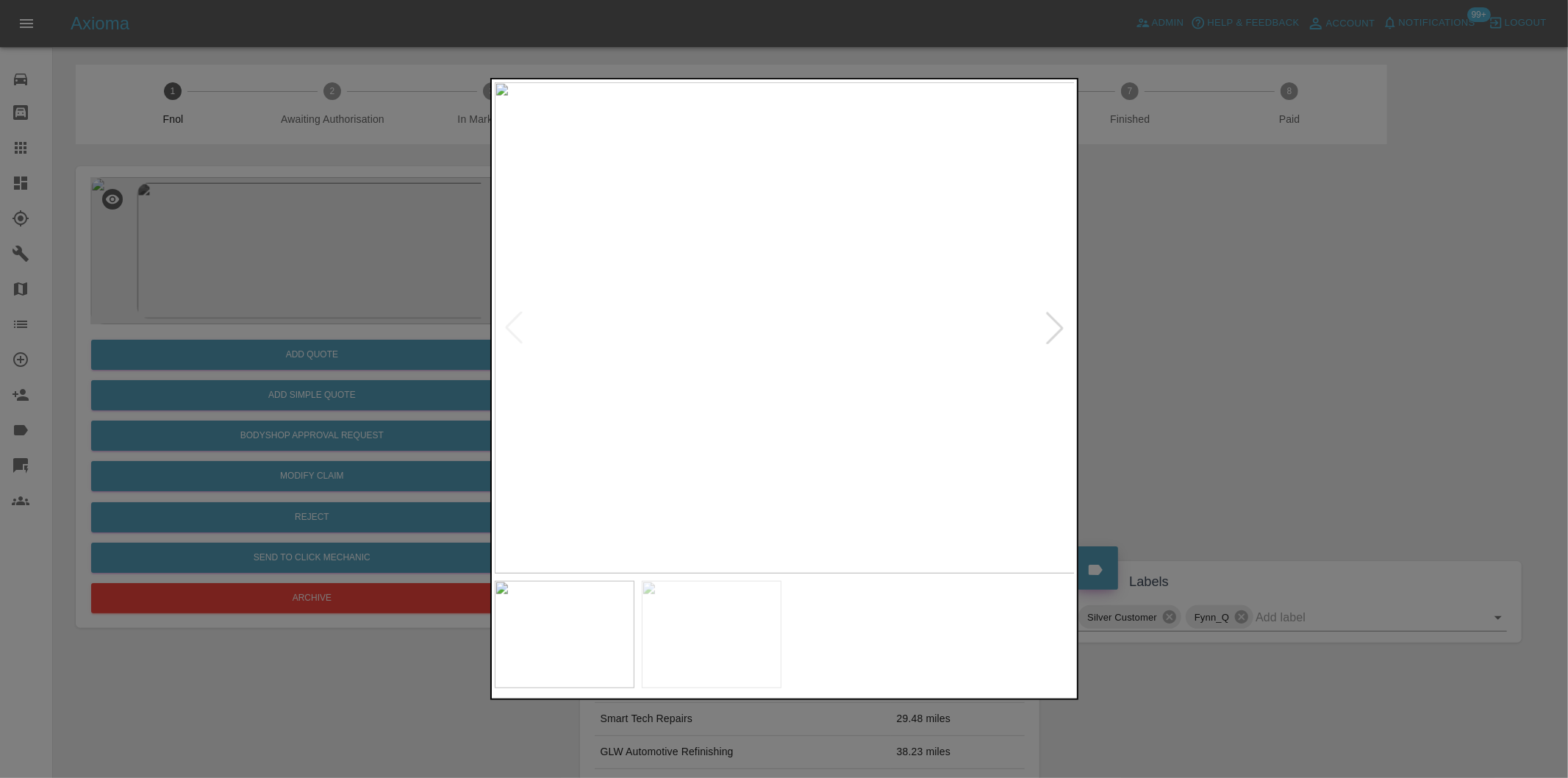
click at [1057, 333] on div at bounding box center [1055, 327] width 32 height 32
click at [1057, 333] on img at bounding box center [785, 327] width 581 height 492
drag, startPoint x: 1233, startPoint y: 353, endPoint x: 1217, endPoint y: 353, distance: 16.0
click at [1230, 353] on div at bounding box center [784, 389] width 1568 height 778
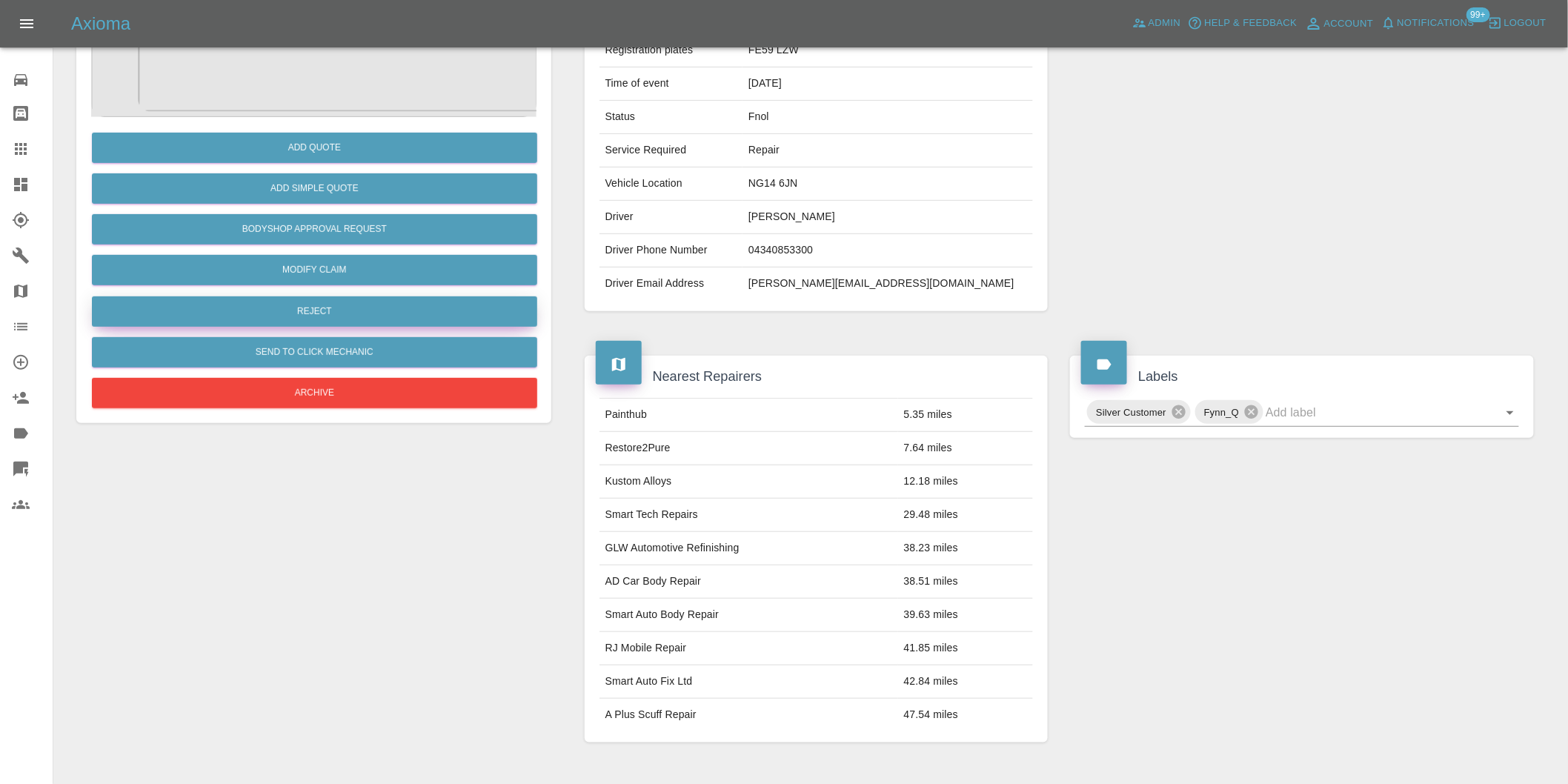
scroll to position [102, 0]
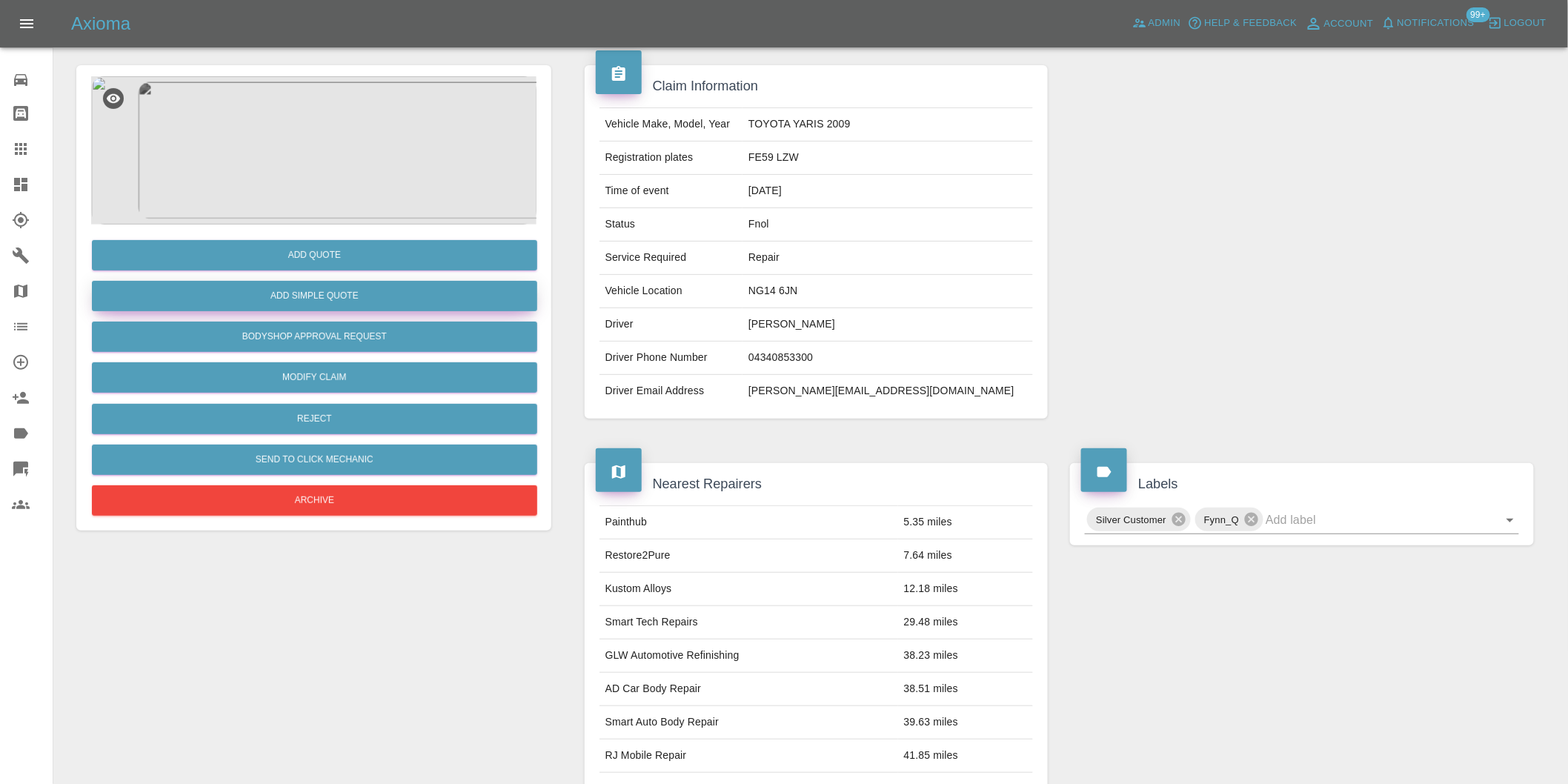
click at [328, 298] on button "Add Simple Quote" at bounding box center [314, 296] width 445 height 31
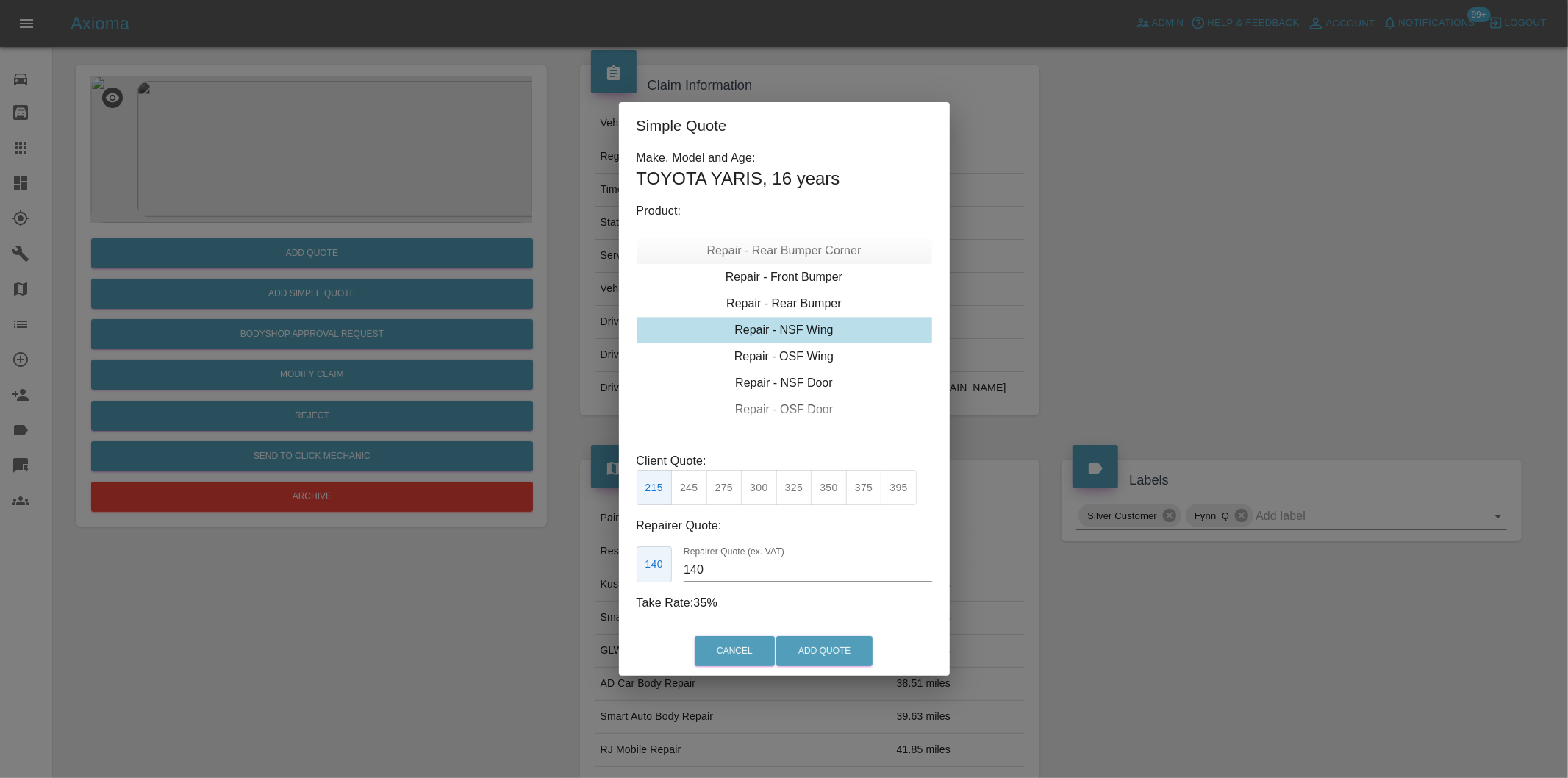
click at [823, 254] on div "Repair - Rear Bumper Corner" at bounding box center [784, 251] width 295 height 27
type input "120"
drag, startPoint x: 692, startPoint y: 490, endPoint x: 799, endPoint y: 593, distance: 148.5
click at [694, 490] on button "199" at bounding box center [689, 488] width 36 height 36
click at [818, 642] on button "Add Quote" at bounding box center [824, 651] width 96 height 30
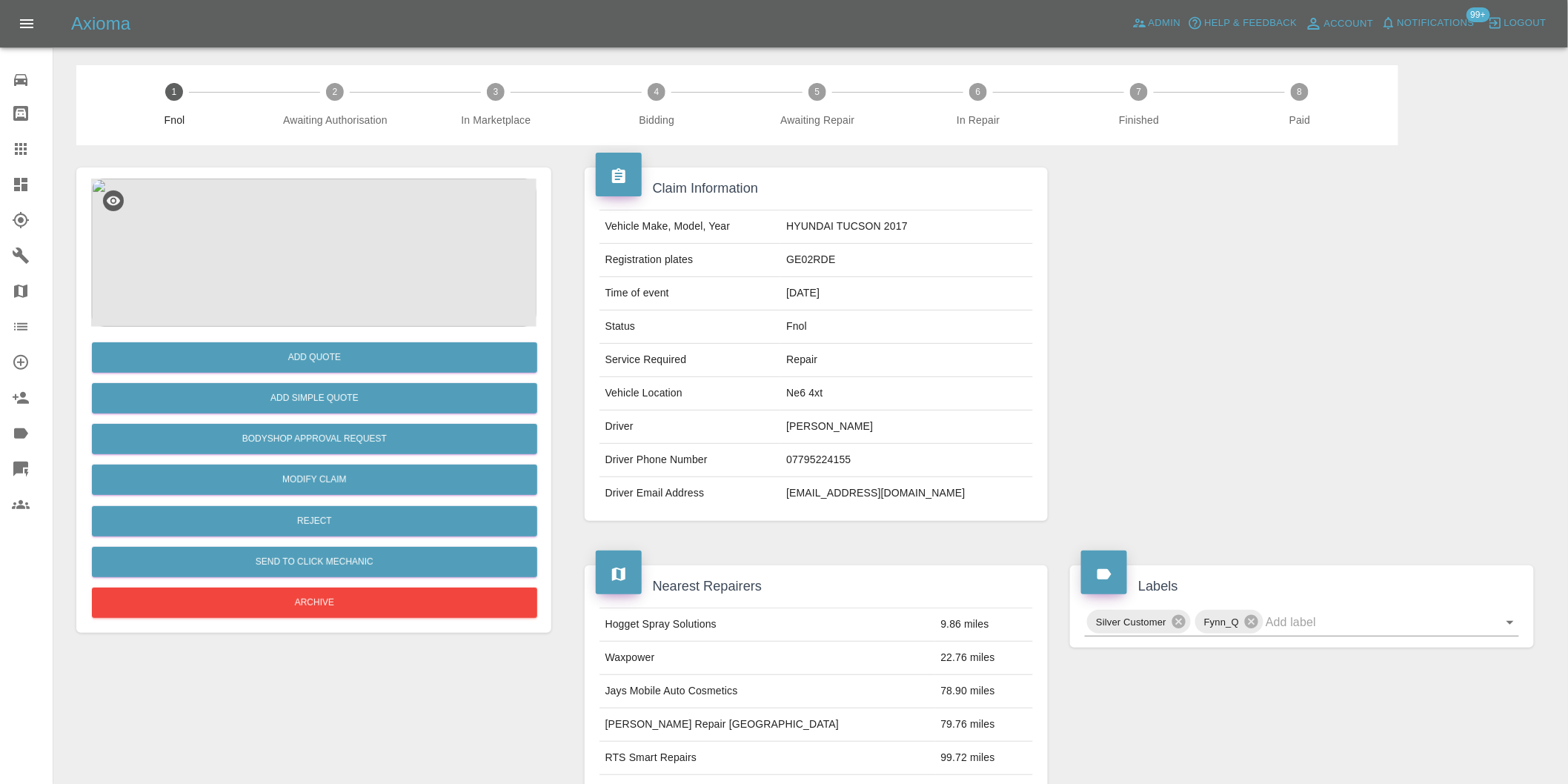
click at [311, 242] on img at bounding box center [313, 253] width 445 height 148
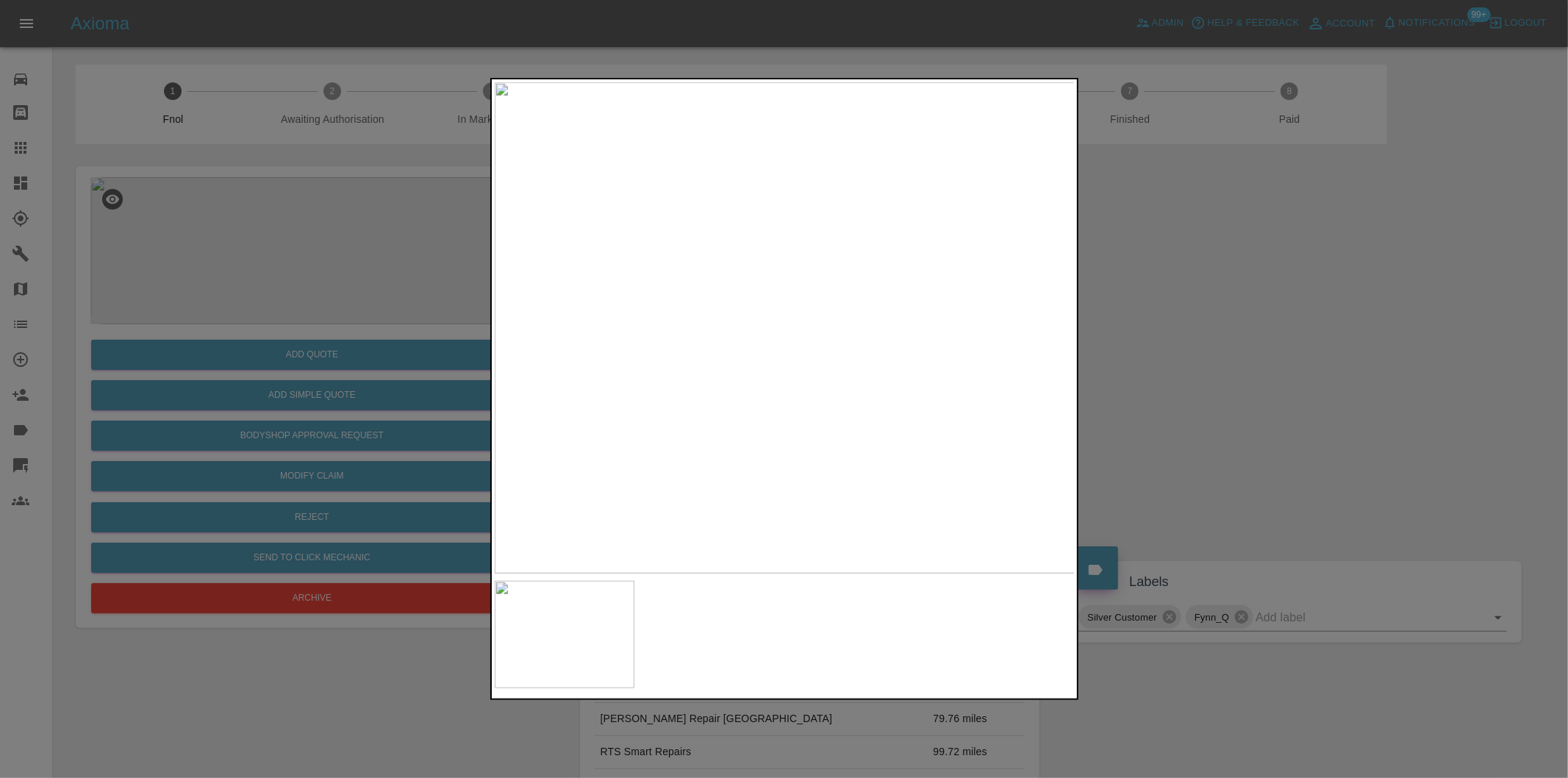
click at [1210, 366] on div at bounding box center [784, 389] width 1568 height 778
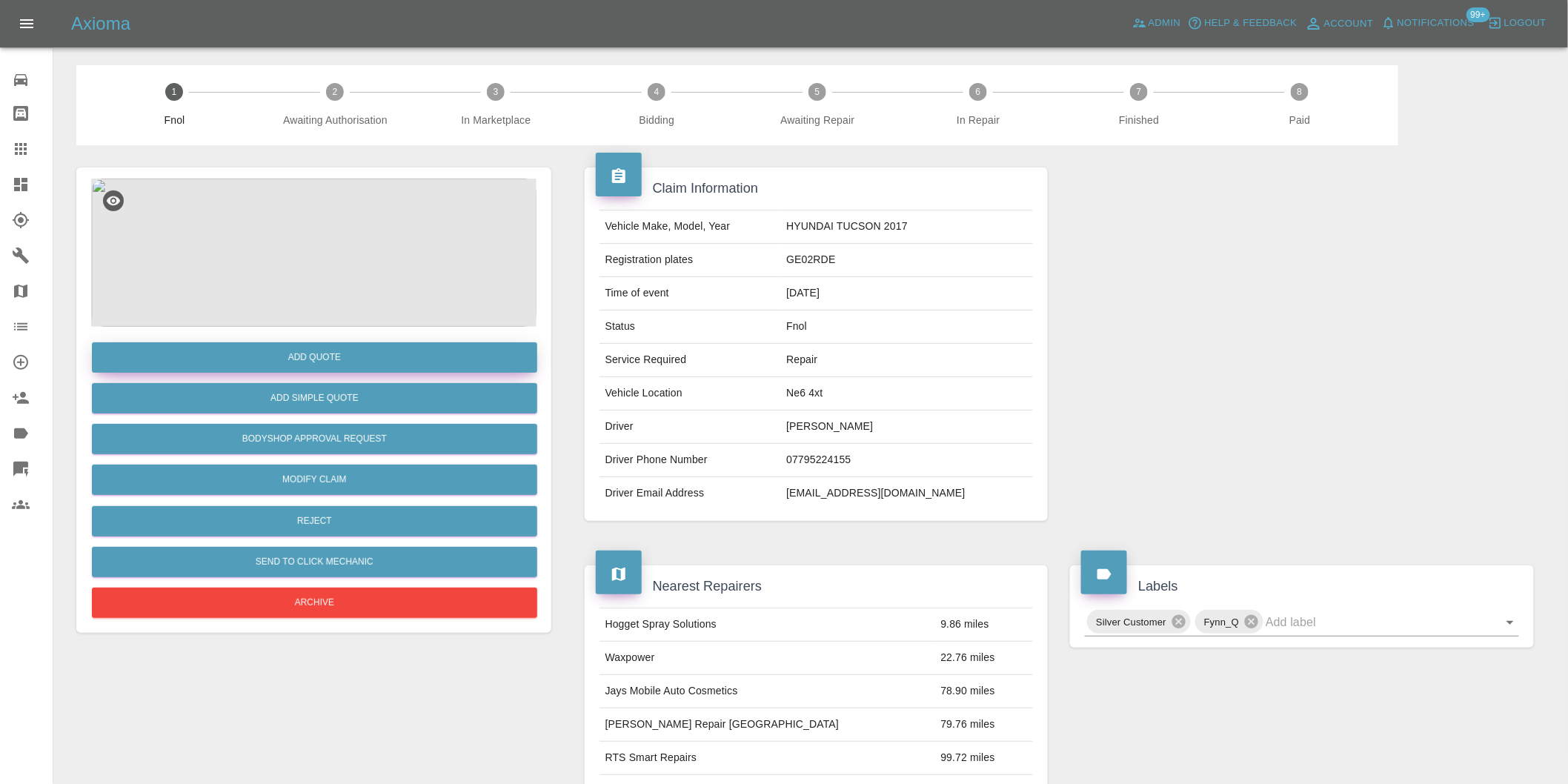
click at [341, 357] on button "Add Quote" at bounding box center [314, 358] width 445 height 31
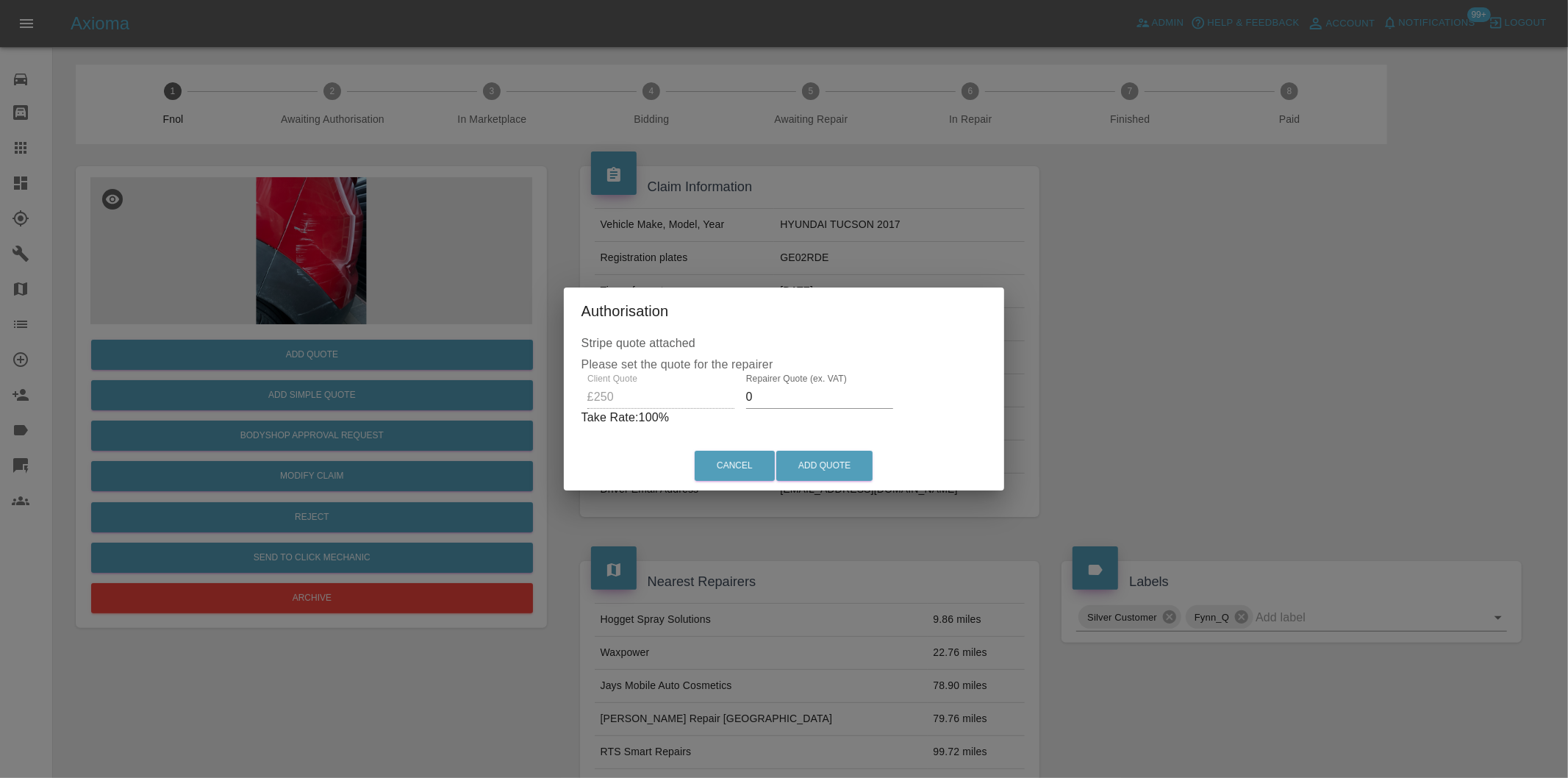
click at [814, 398] on input "0" at bounding box center [820, 397] width 147 height 23
type input "0160"
click at [821, 473] on button "Add Quote" at bounding box center [824, 466] width 96 height 30
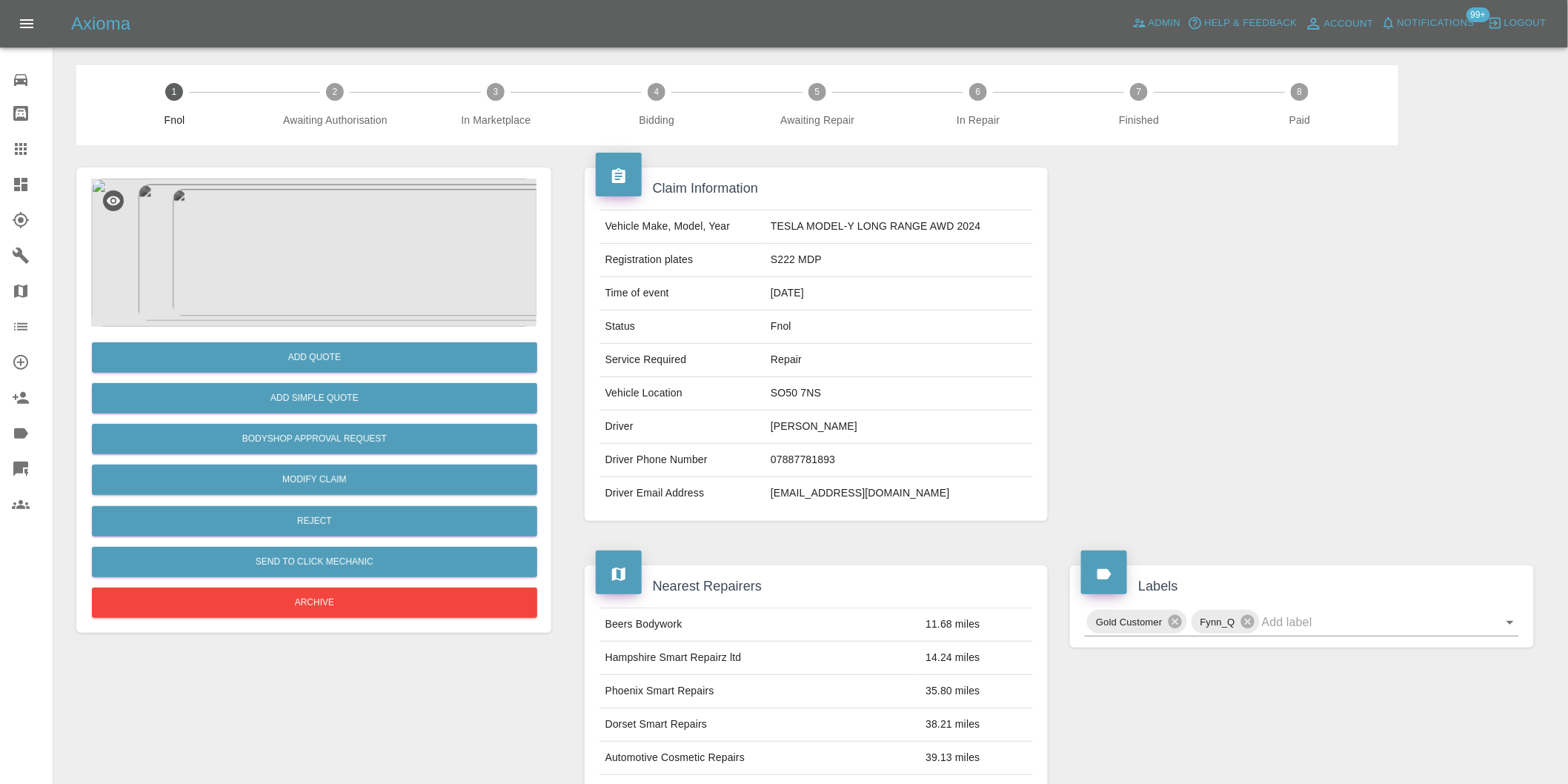
click at [341, 236] on img at bounding box center [313, 253] width 445 height 148
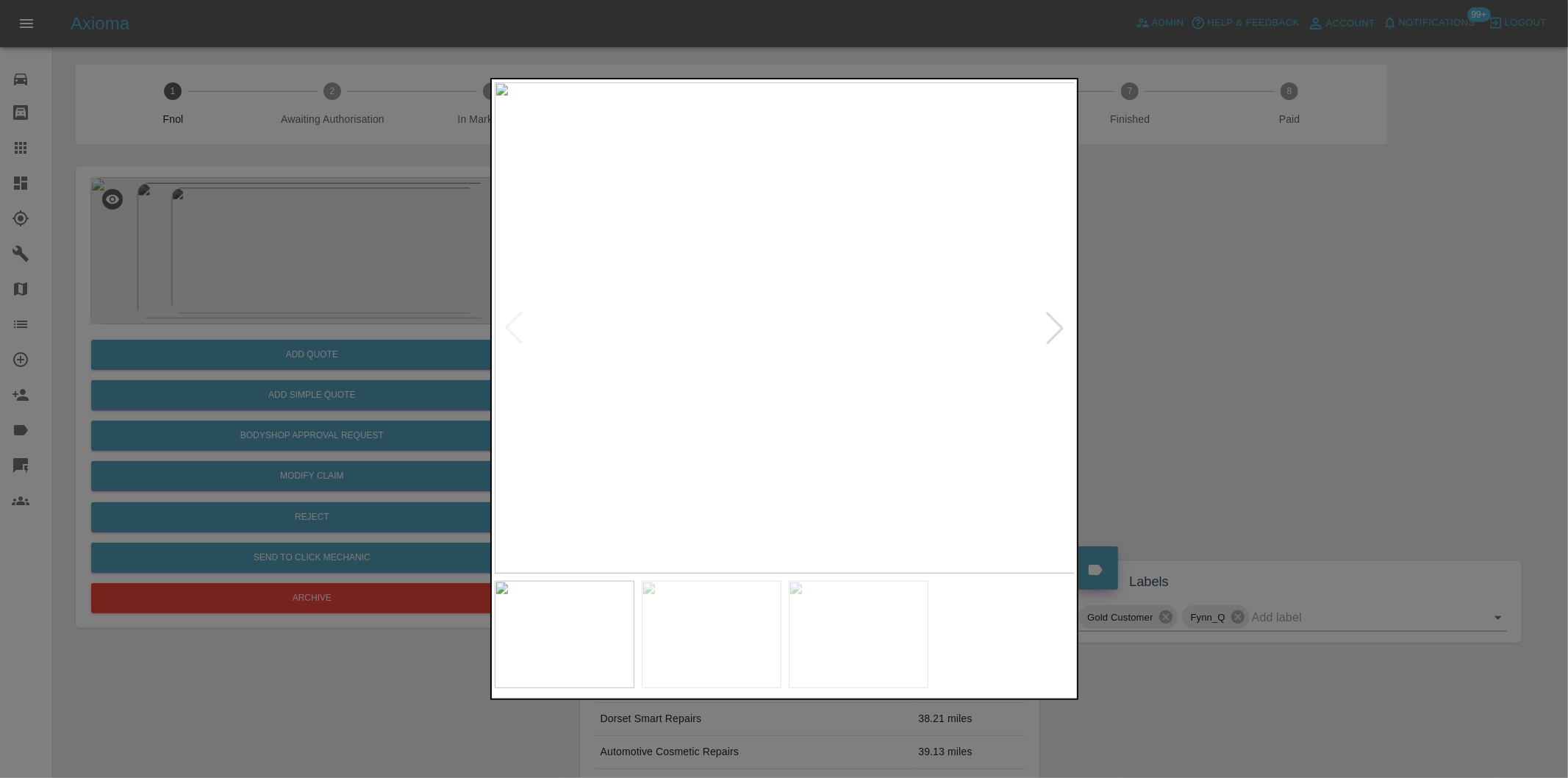
click at [1064, 333] on div at bounding box center [1055, 327] width 32 height 32
click at [1064, 333] on img at bounding box center [785, 327] width 581 height 492
click at [1175, 350] on div at bounding box center [784, 389] width 1568 height 778
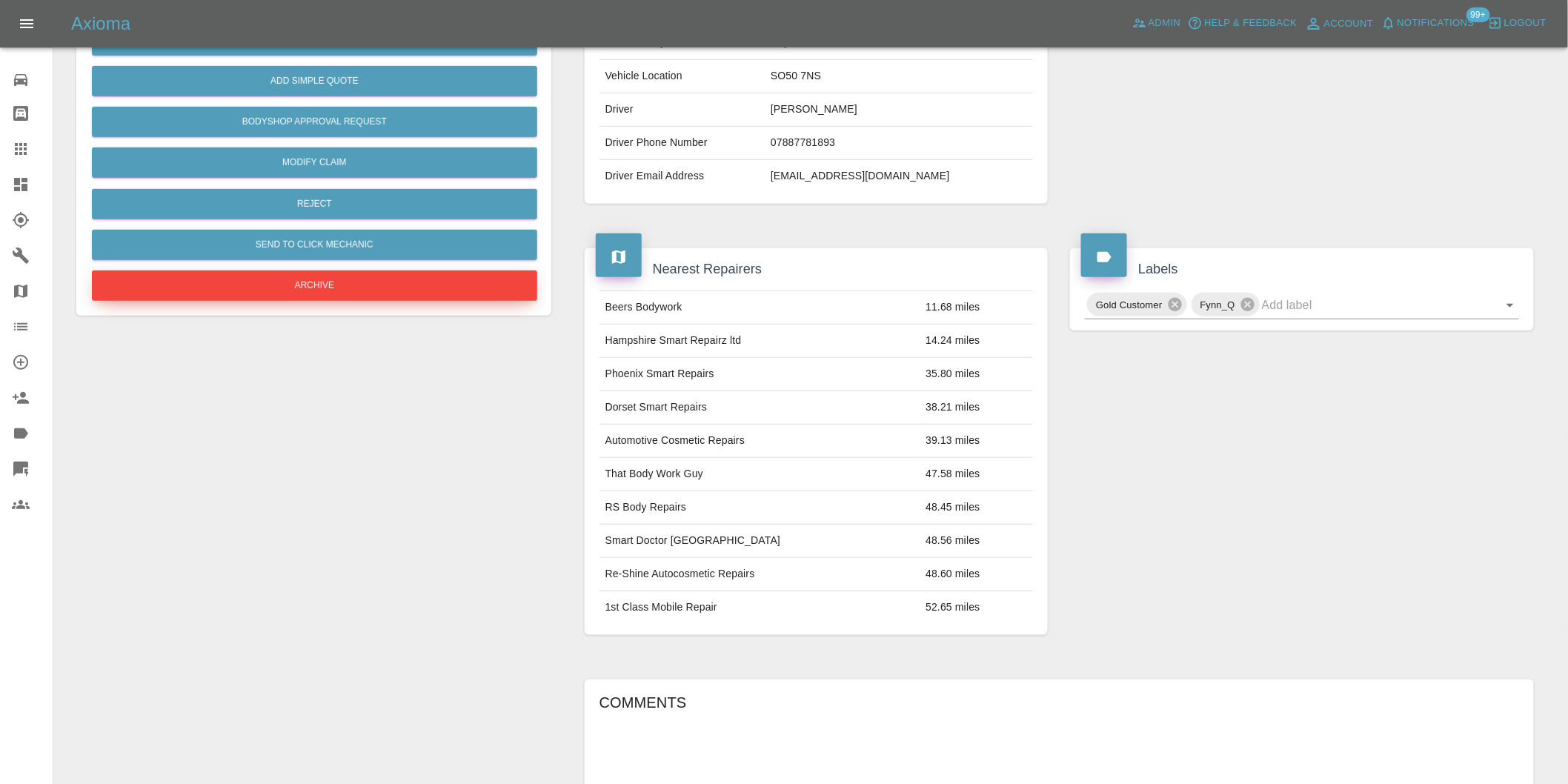
scroll to position [165, 0]
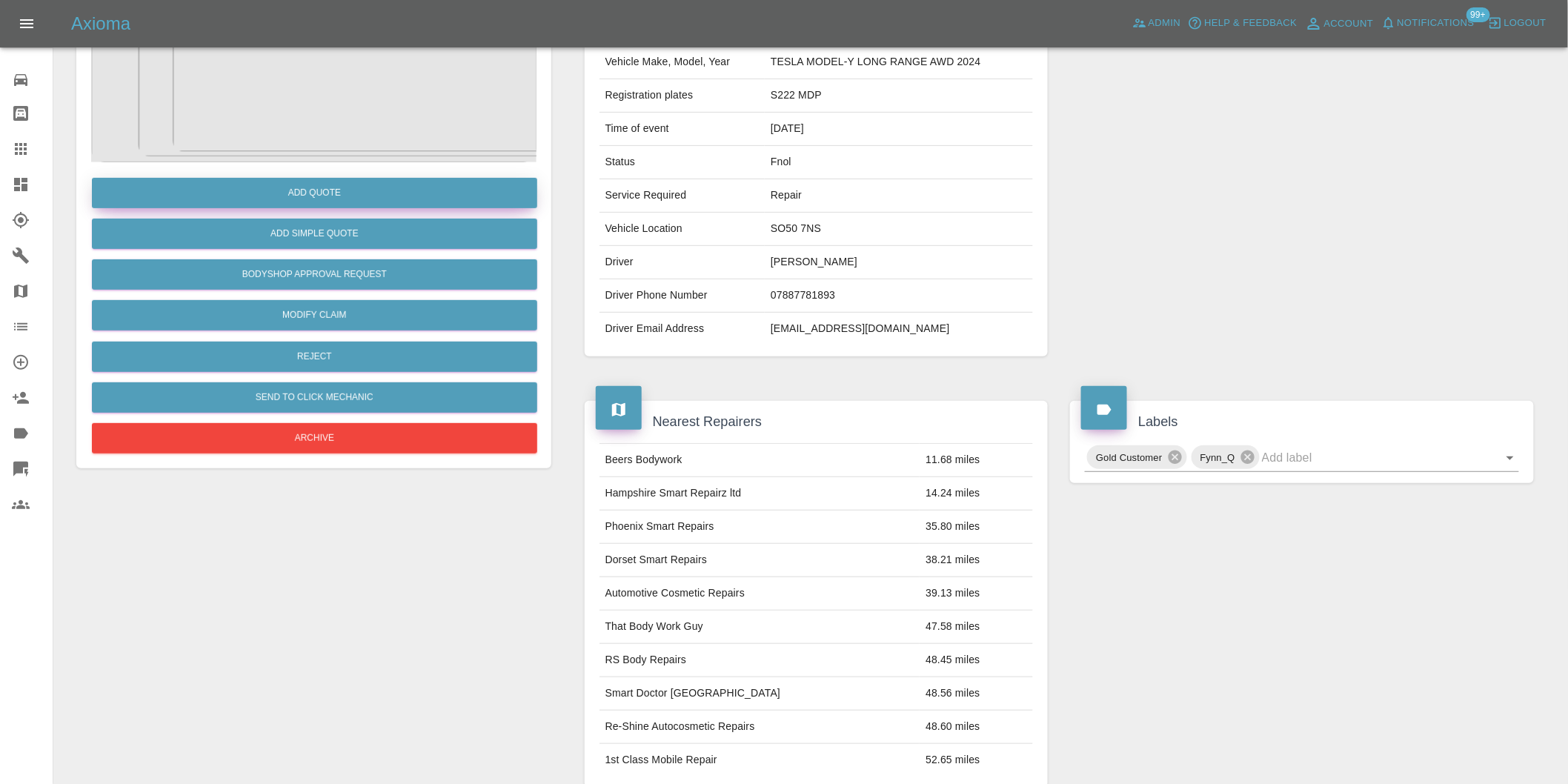
click at [335, 199] on button "Add Quote" at bounding box center [314, 193] width 445 height 31
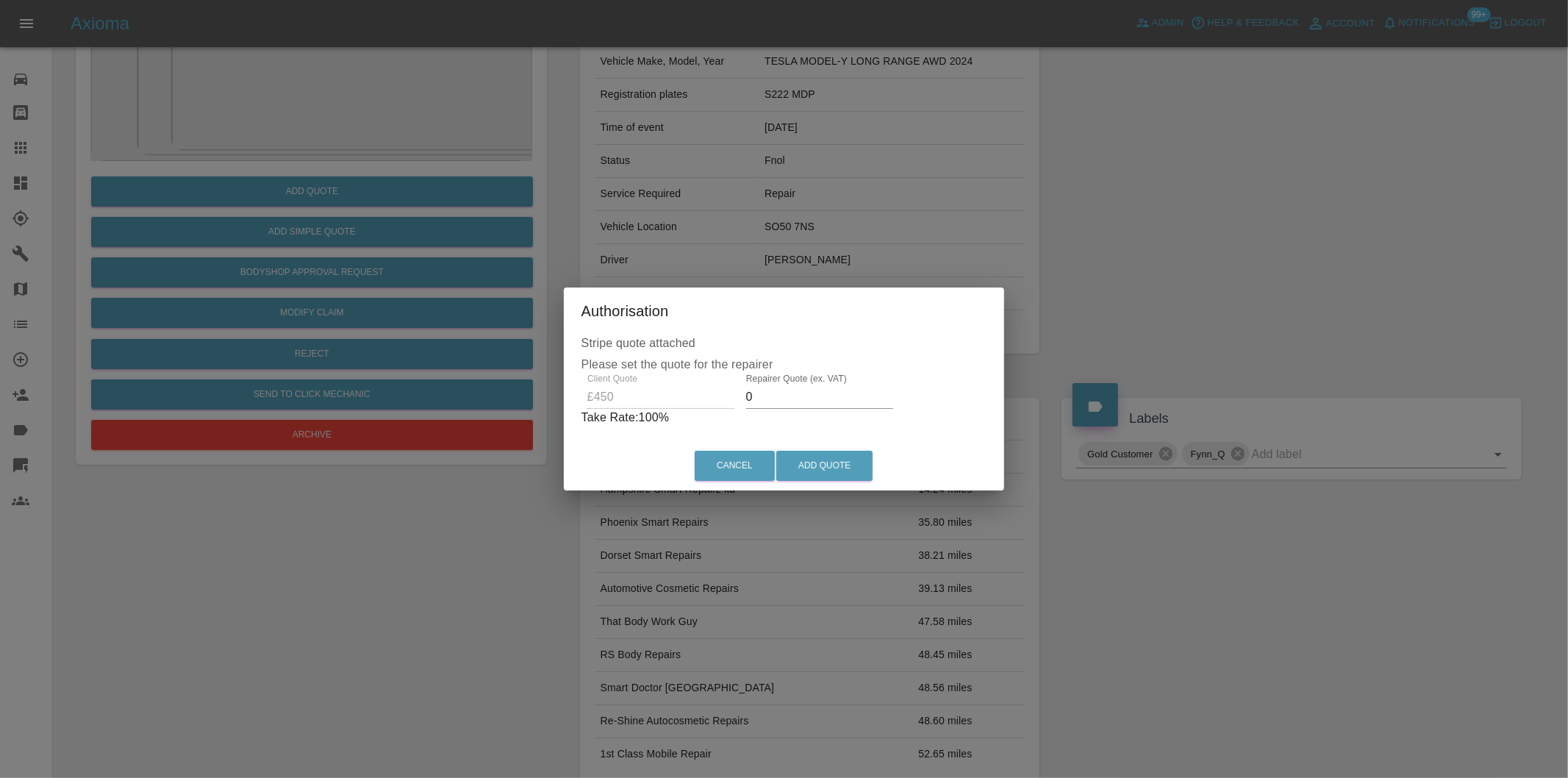
click at [804, 407] on input "0" at bounding box center [820, 397] width 147 height 23
type input "0280"
click at [821, 465] on button "Add Quote" at bounding box center [824, 466] width 96 height 30
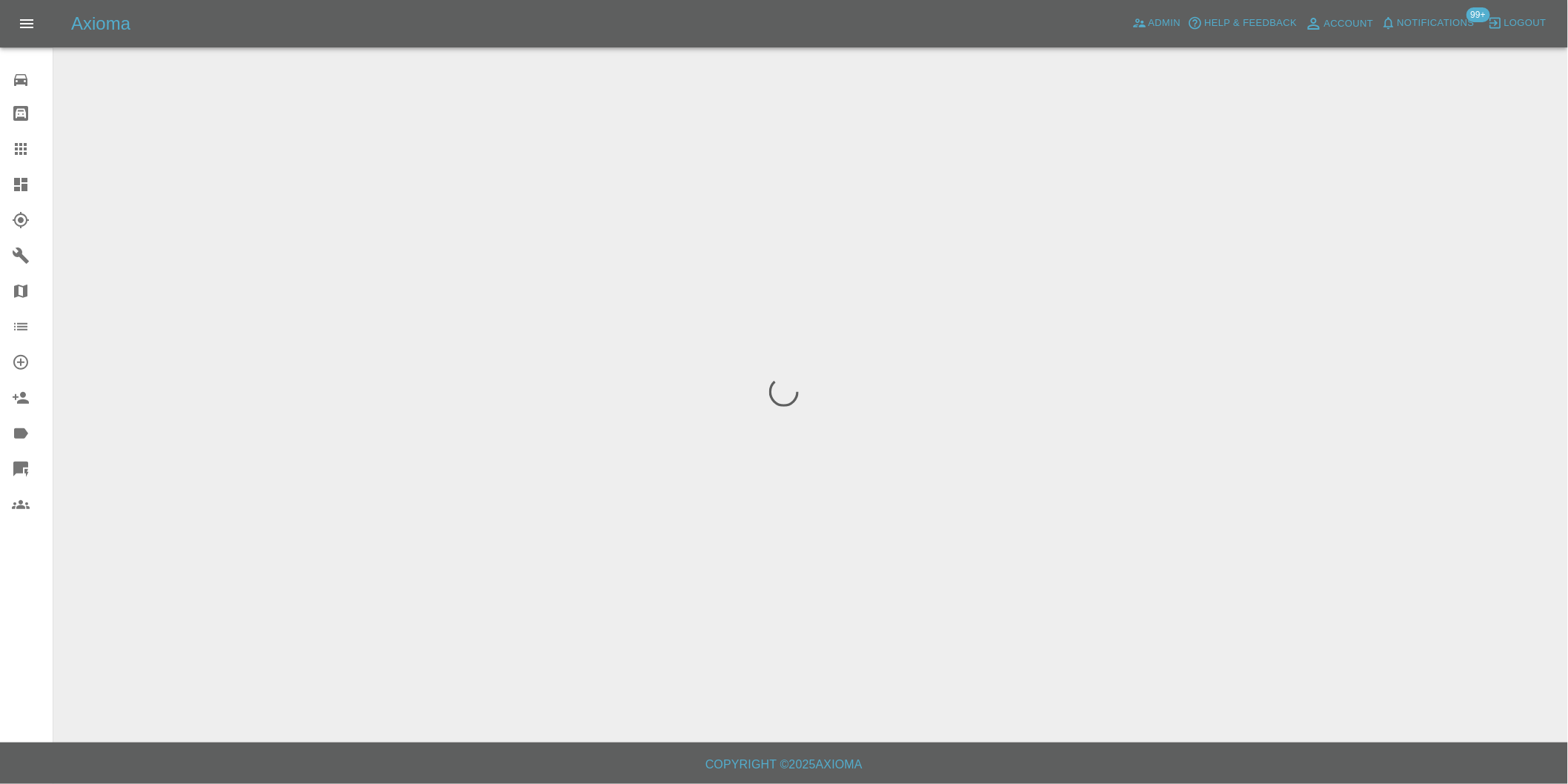
scroll to position [0, 0]
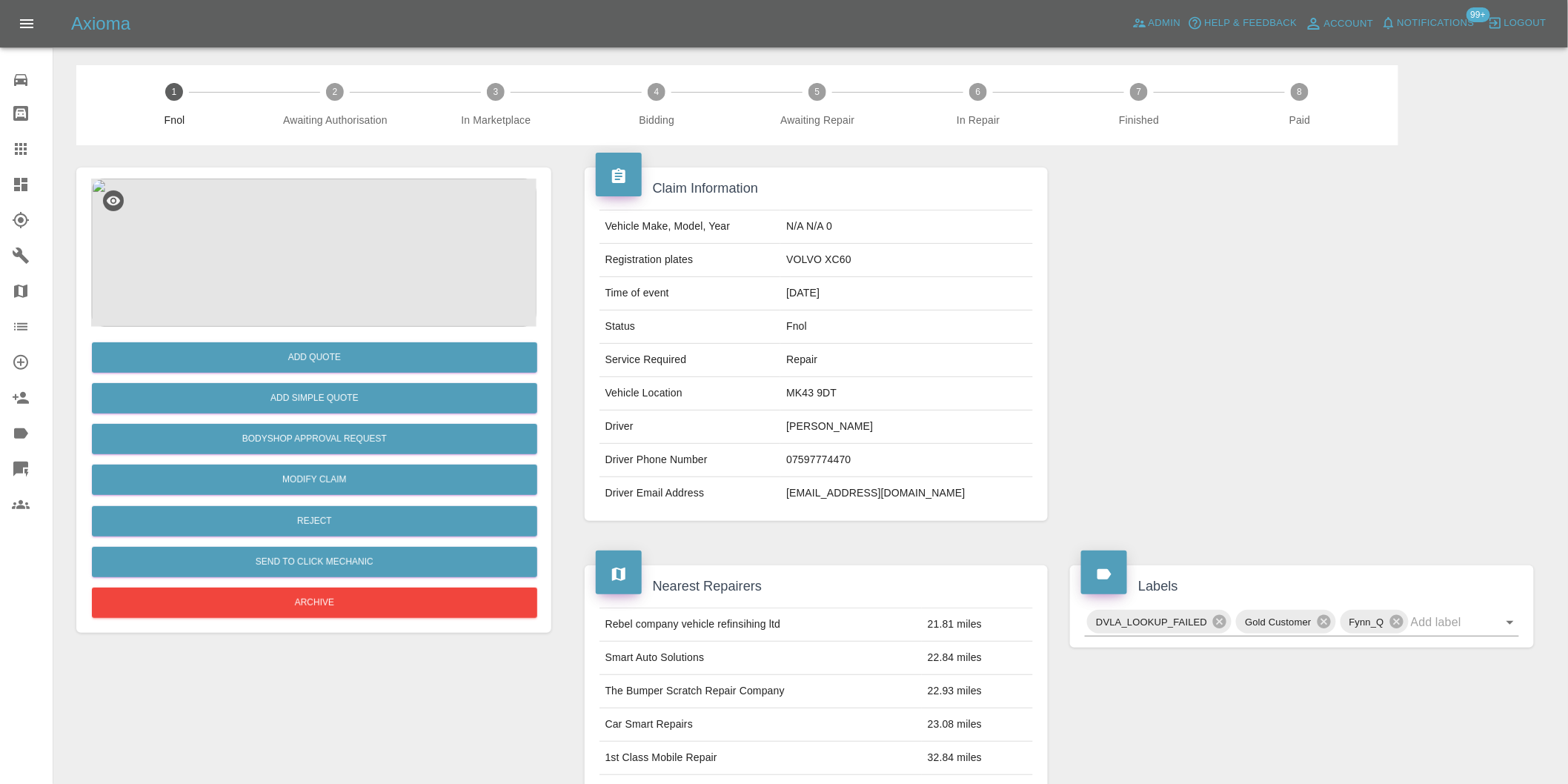
click at [295, 277] on img at bounding box center [313, 253] width 445 height 148
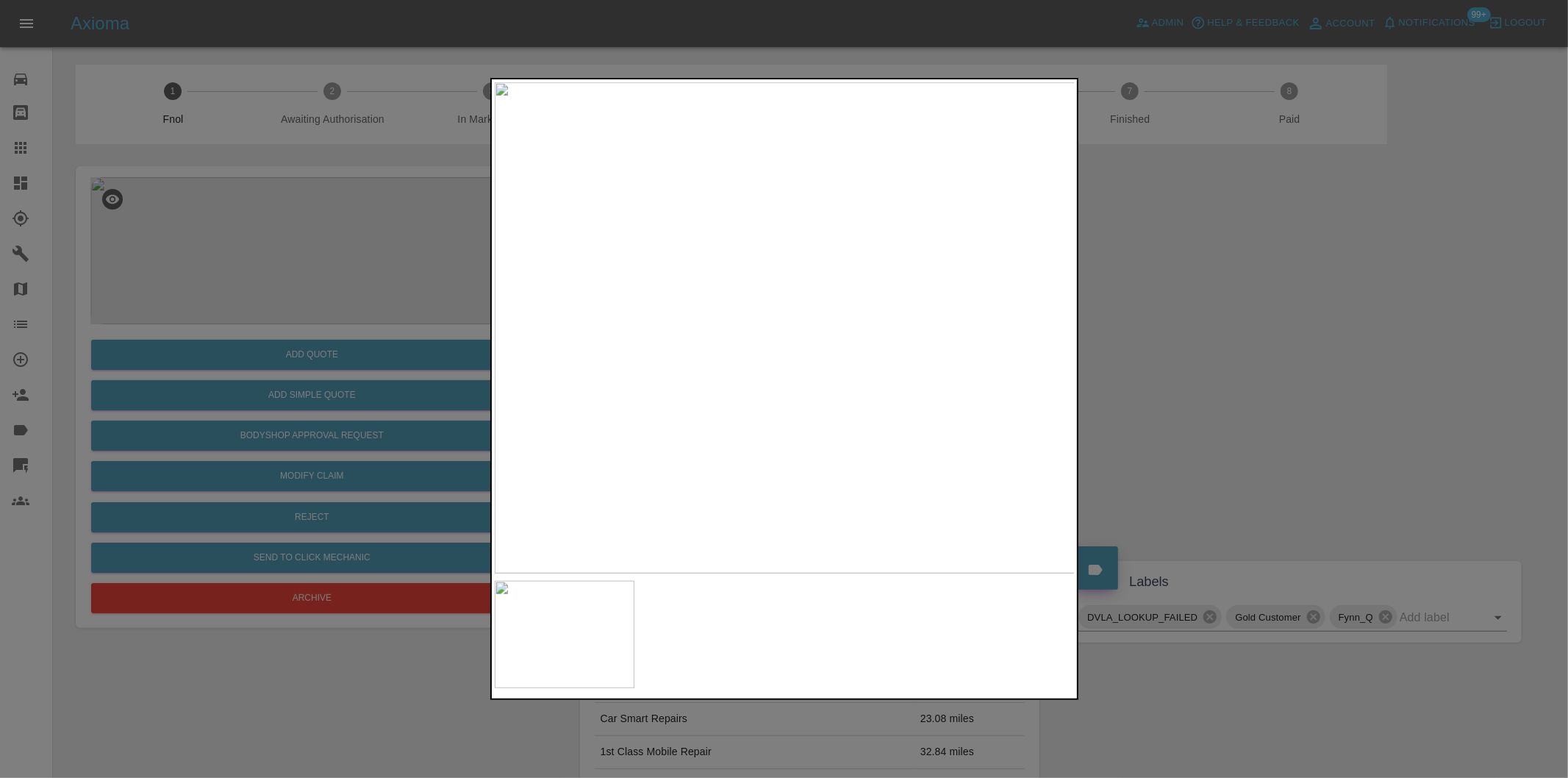
click at [1202, 334] on div at bounding box center [784, 389] width 1568 height 778
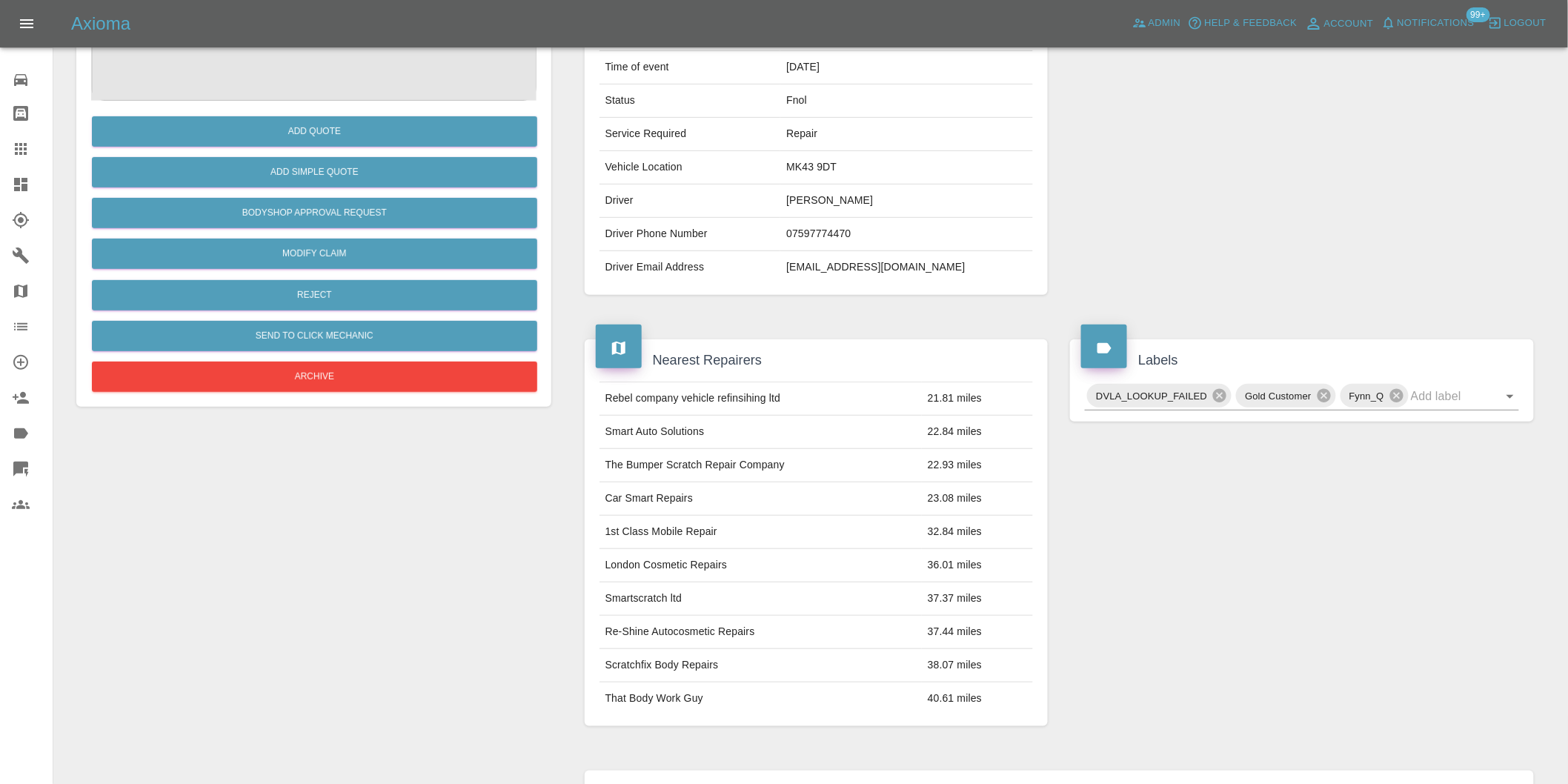
scroll to position [20, 0]
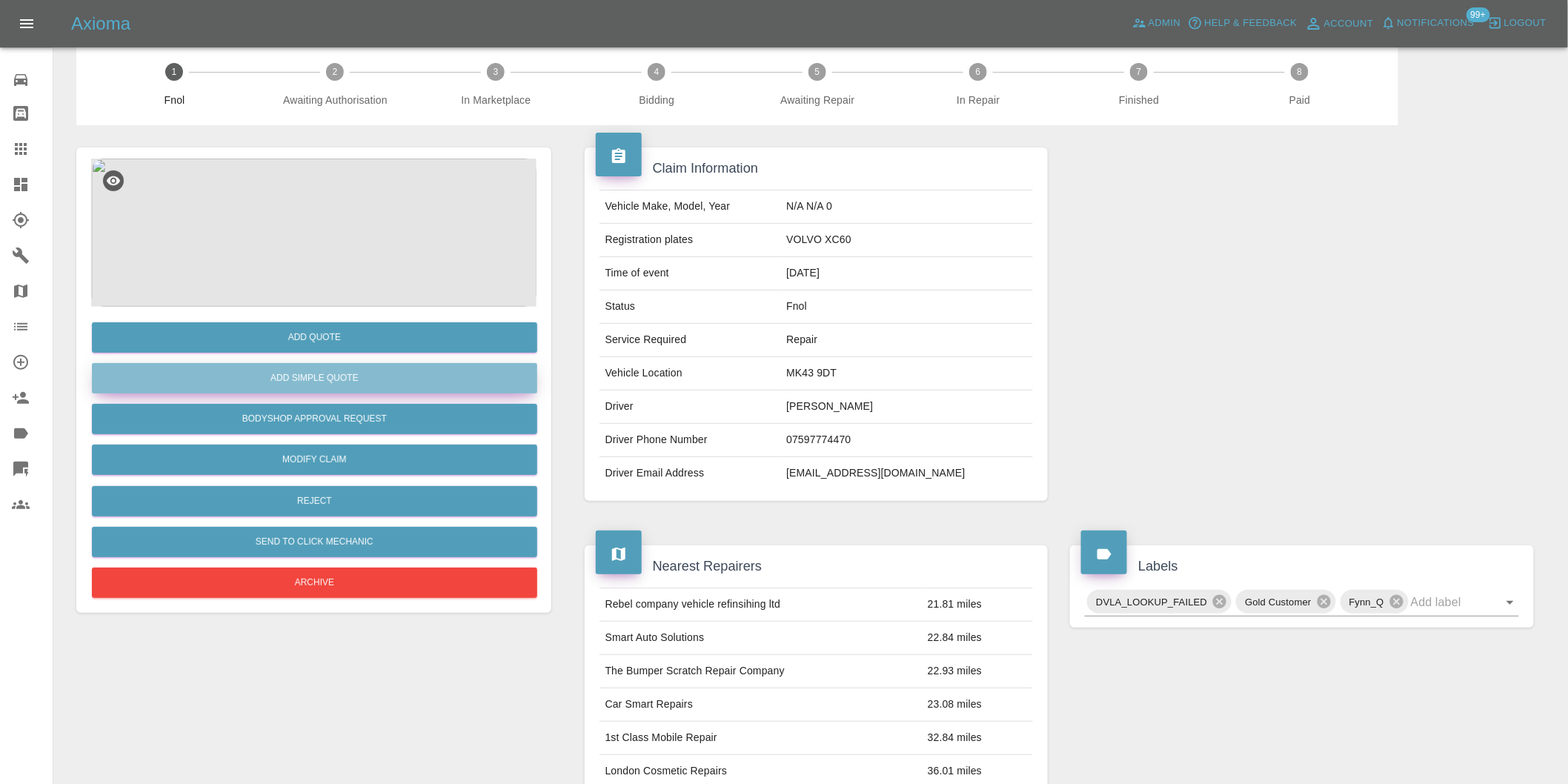
click at [365, 377] on button "Add Simple Quote" at bounding box center [314, 379] width 445 height 31
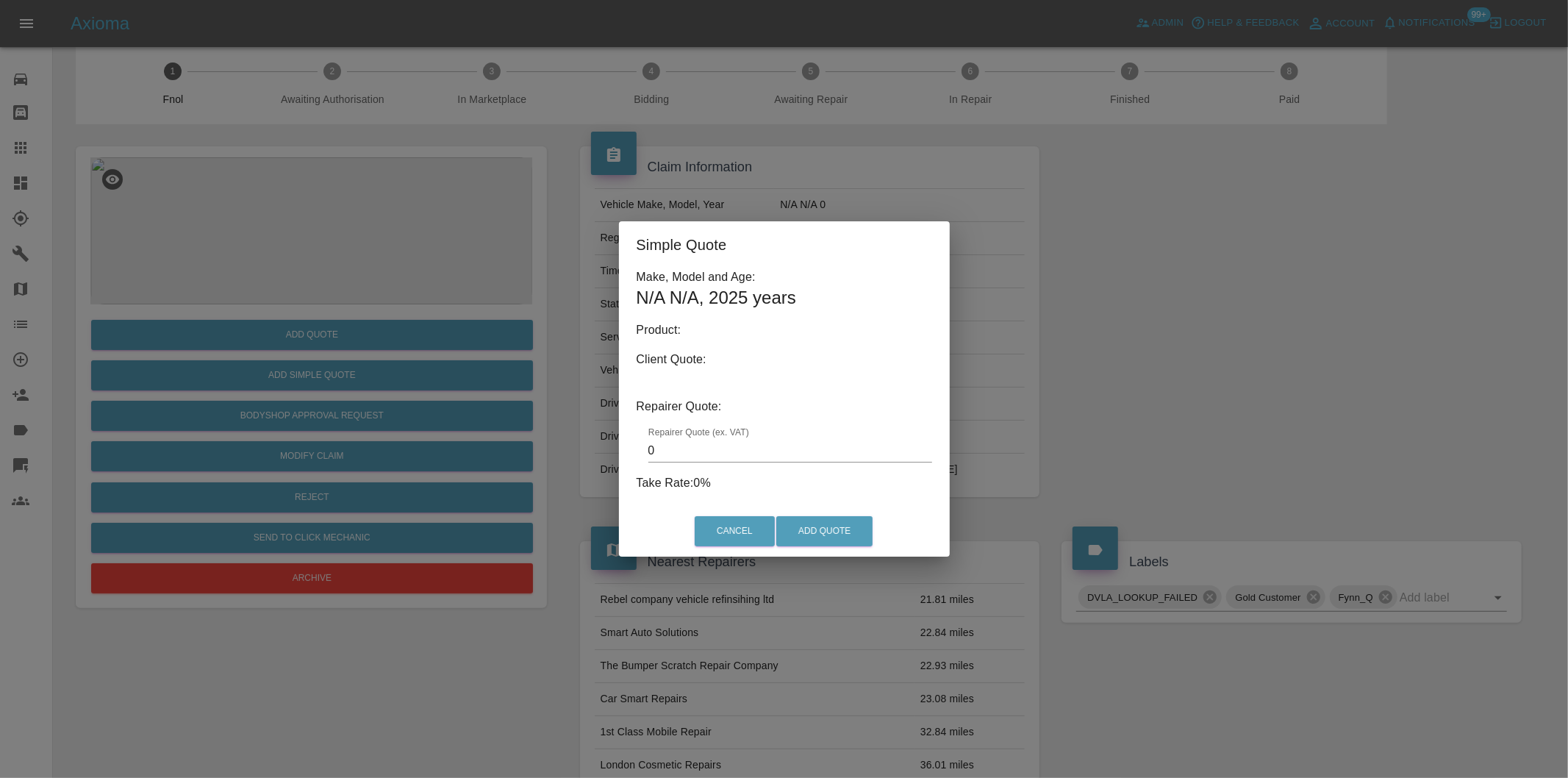
type input "140"
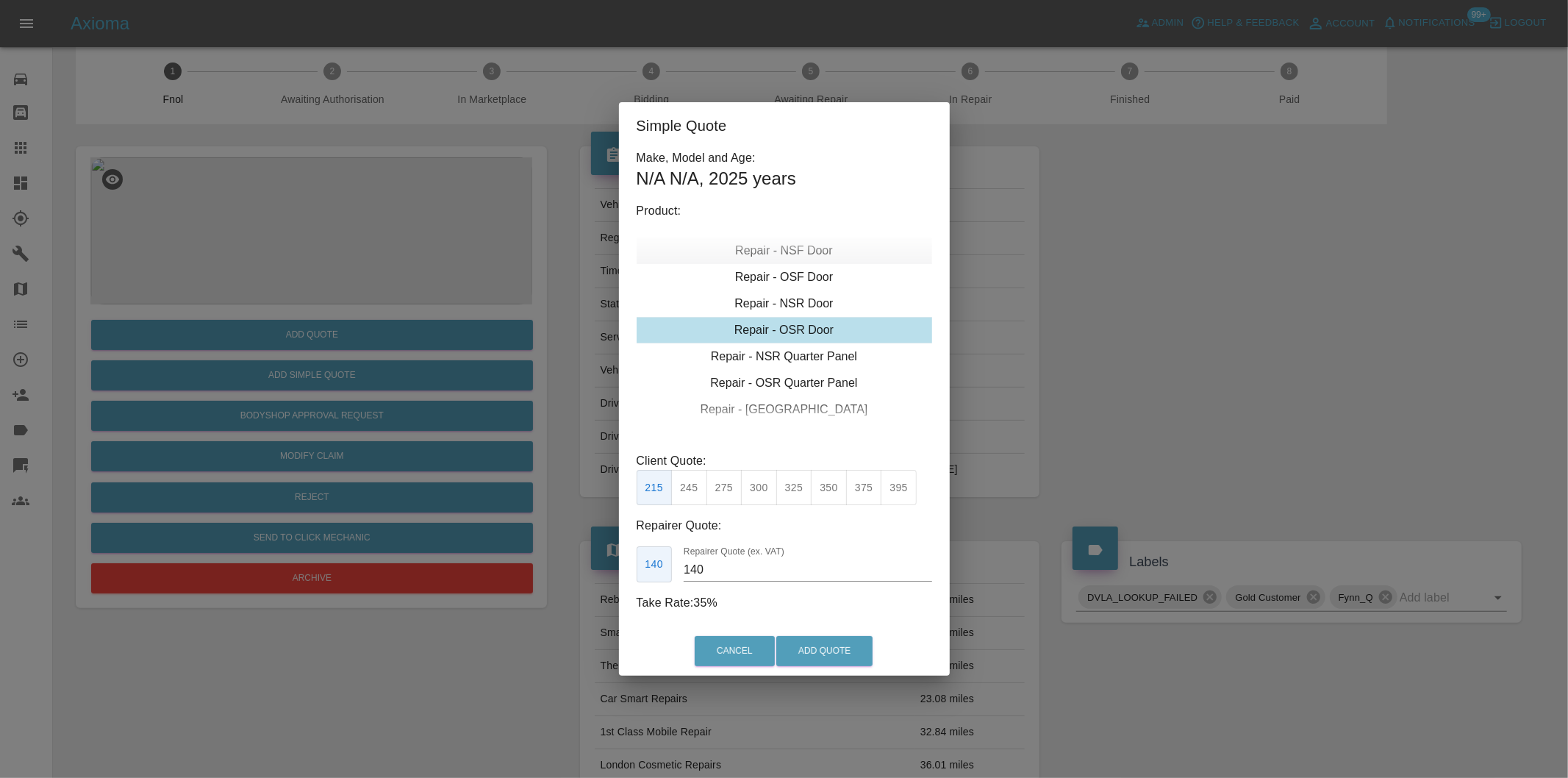
click at [807, 257] on div "Repair - NSF Door" at bounding box center [784, 251] width 295 height 27
click at [812, 652] on button "Add Quote" at bounding box center [824, 651] width 96 height 30
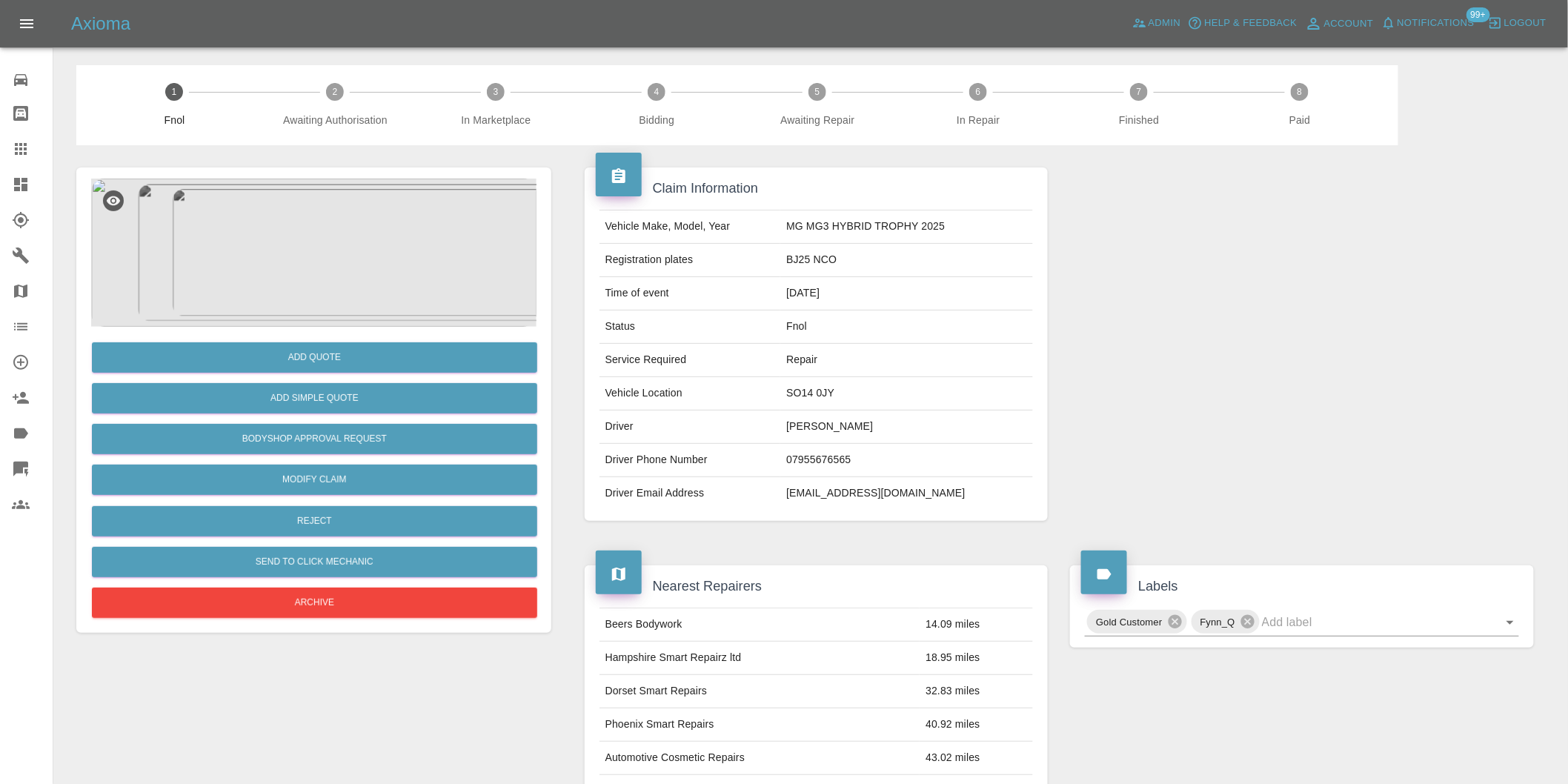
click at [360, 254] on img at bounding box center [313, 253] width 445 height 148
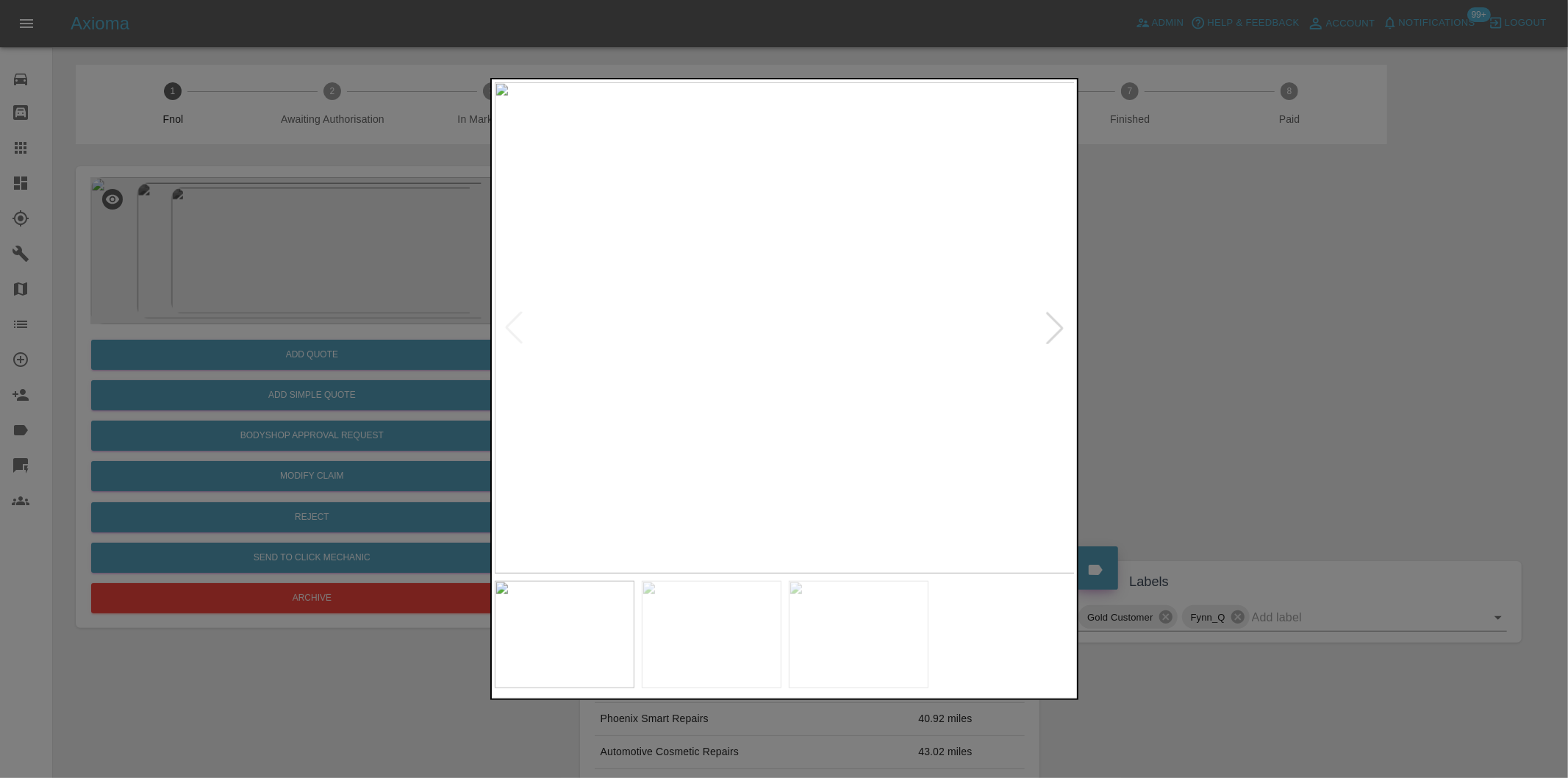
click at [1055, 324] on div at bounding box center [1055, 327] width 32 height 32
click at [1055, 324] on img at bounding box center [785, 327] width 581 height 492
drag, startPoint x: 1355, startPoint y: 368, endPoint x: 1299, endPoint y: 369, distance: 56.0
click at [1343, 369] on div at bounding box center [784, 389] width 1568 height 778
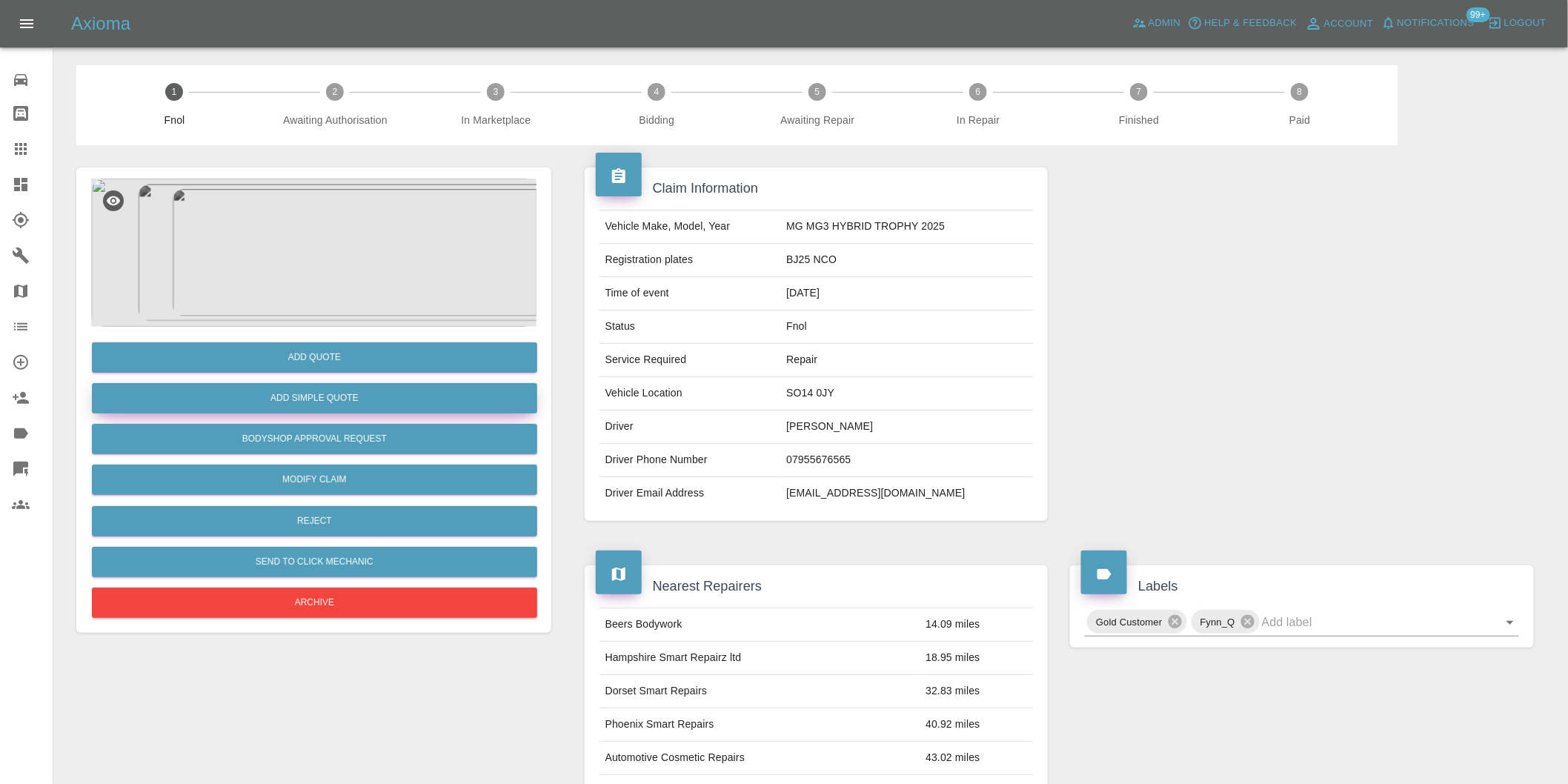
click at [393, 398] on button "Add Simple Quote" at bounding box center [314, 398] width 445 height 31
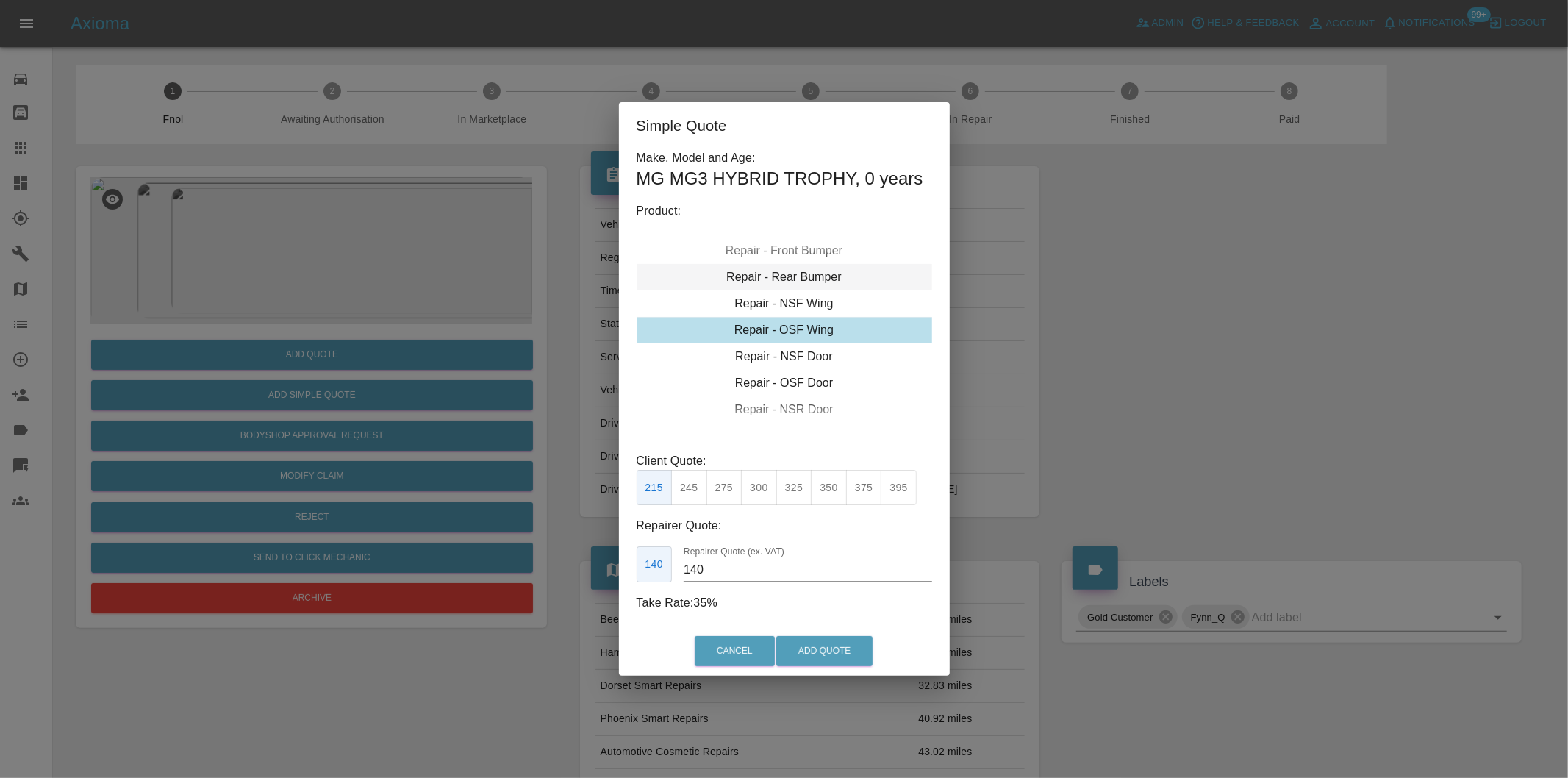
click at [826, 273] on div "Repair - Rear Bumper" at bounding box center [784, 277] width 295 height 27
click at [834, 276] on div "Repair - Rear Bumper Corner" at bounding box center [784, 277] width 295 height 27
click at [825, 490] on button "295" at bounding box center [829, 488] width 36 height 36
click at [787, 494] on button "270" at bounding box center [794, 488] width 36 height 36
type input "165"
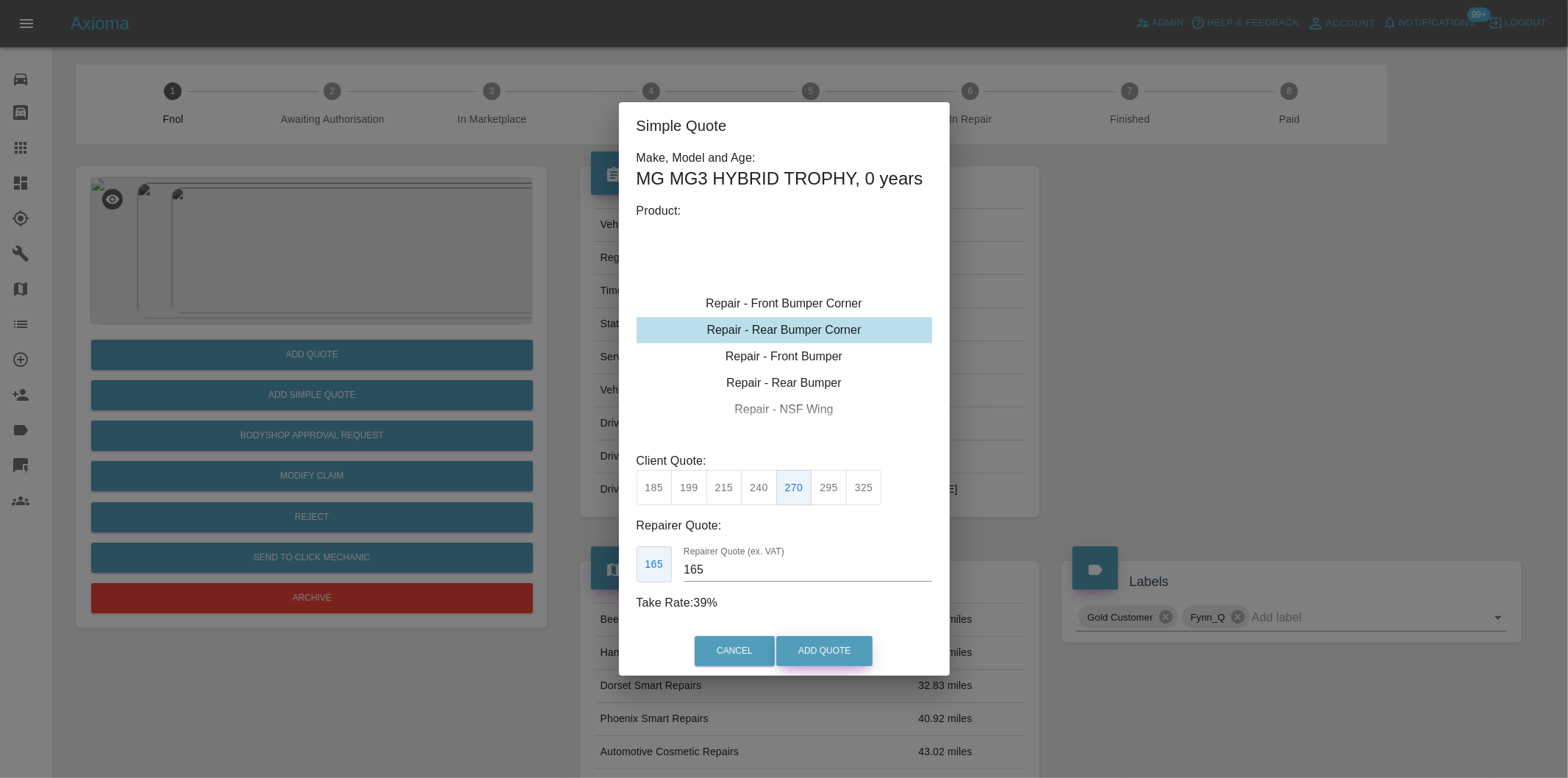
click at [817, 648] on button "Add Quote" at bounding box center [824, 651] width 96 height 30
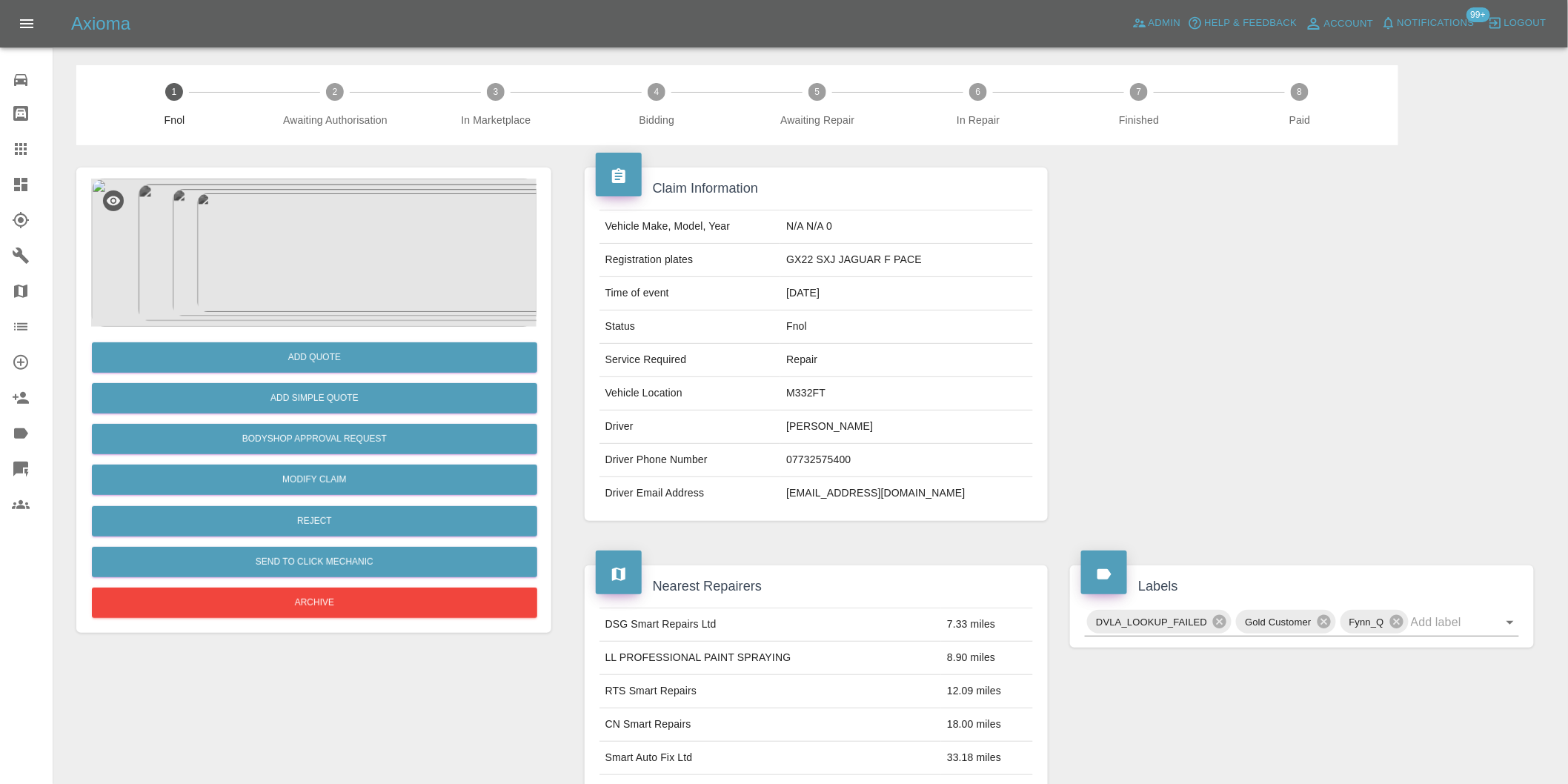
click at [332, 246] on img at bounding box center [313, 253] width 445 height 148
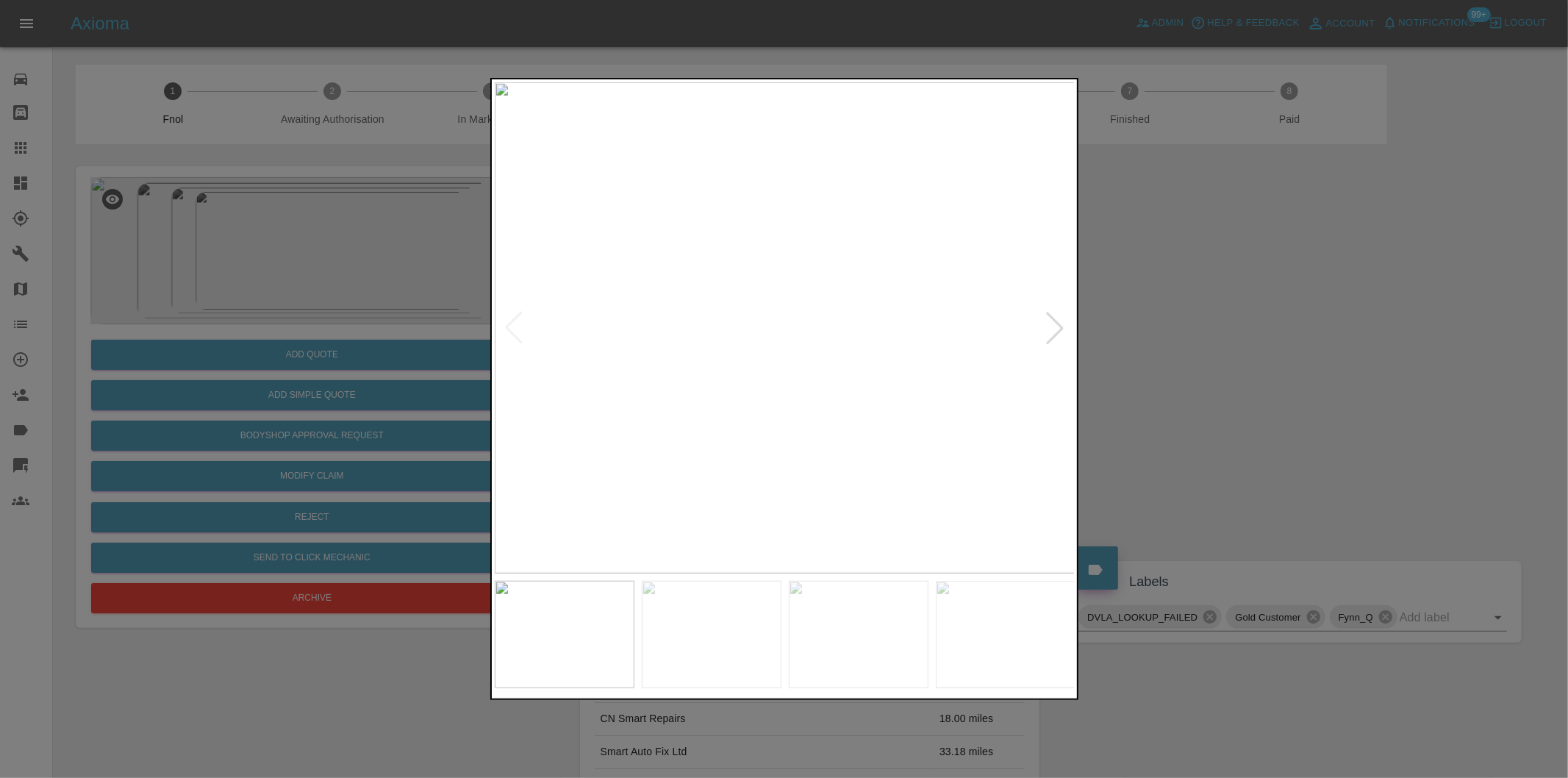
click at [1060, 327] on div at bounding box center [1055, 327] width 32 height 32
click at [1060, 327] on img at bounding box center [785, 327] width 581 height 492
drag, startPoint x: 1216, startPoint y: 328, endPoint x: 491, endPoint y: 336, distance: 725.0
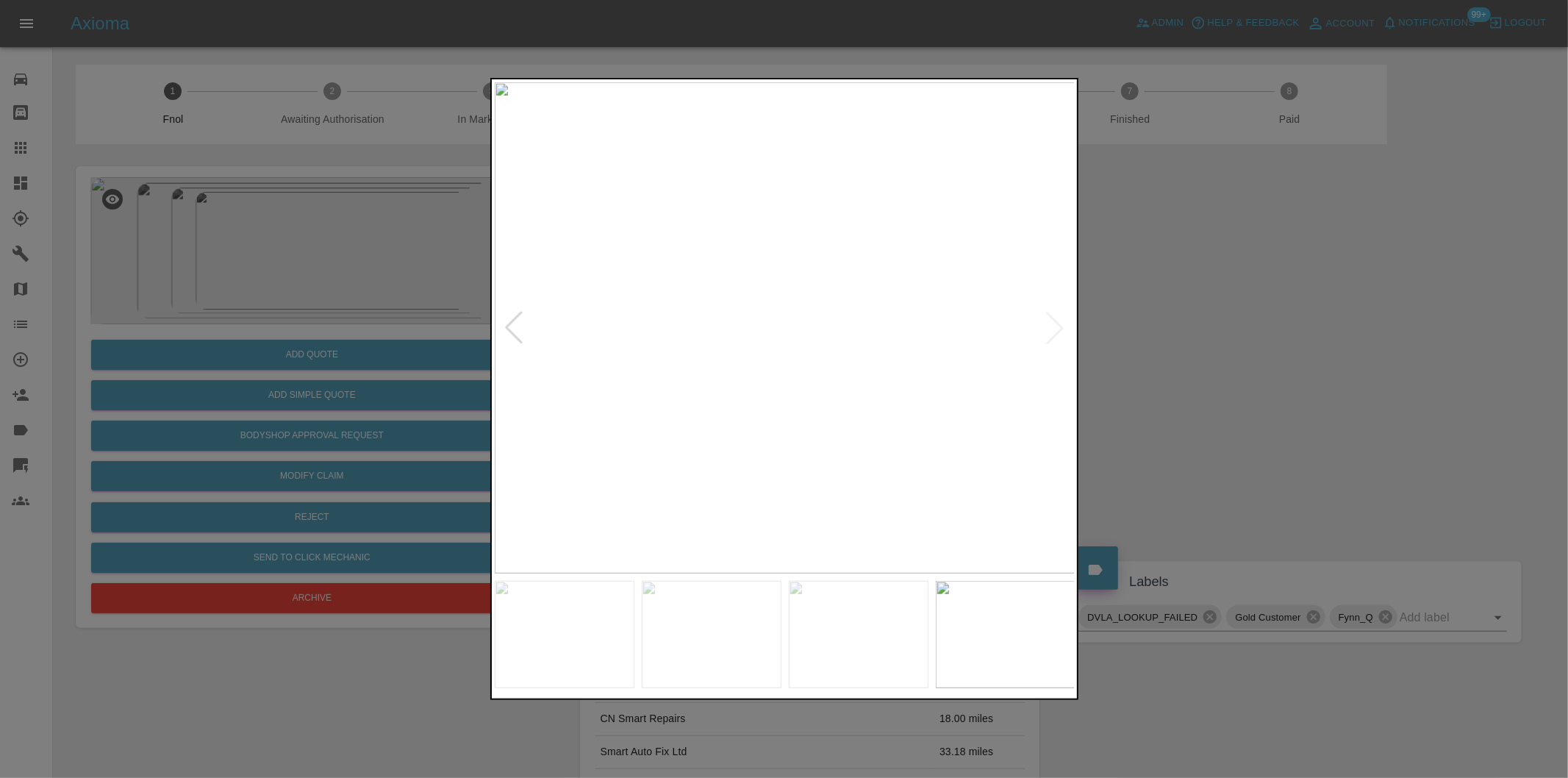
click at [1187, 325] on div at bounding box center [784, 389] width 1568 height 778
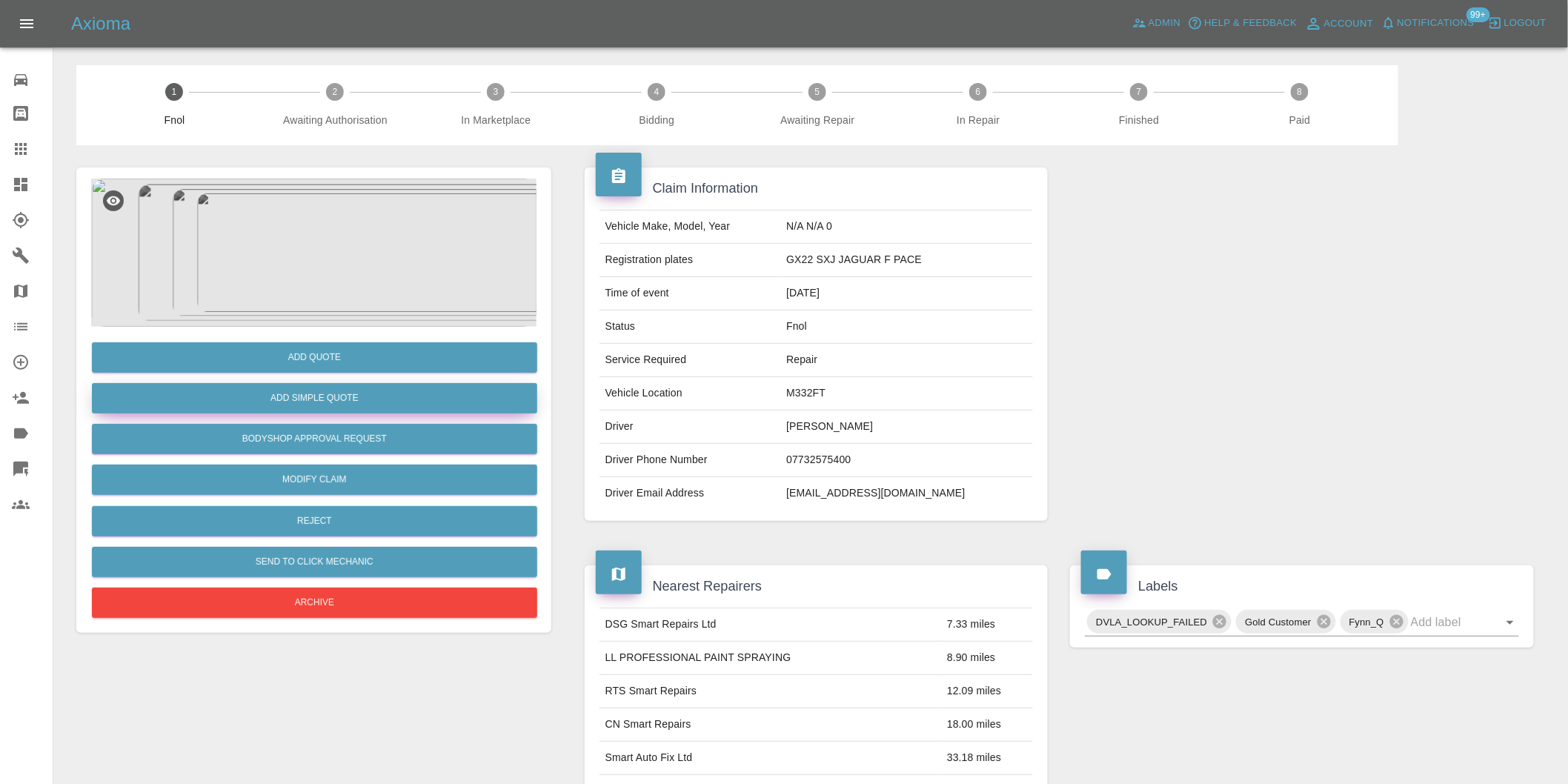
click at [344, 400] on button "Add Simple Quote" at bounding box center [314, 398] width 445 height 31
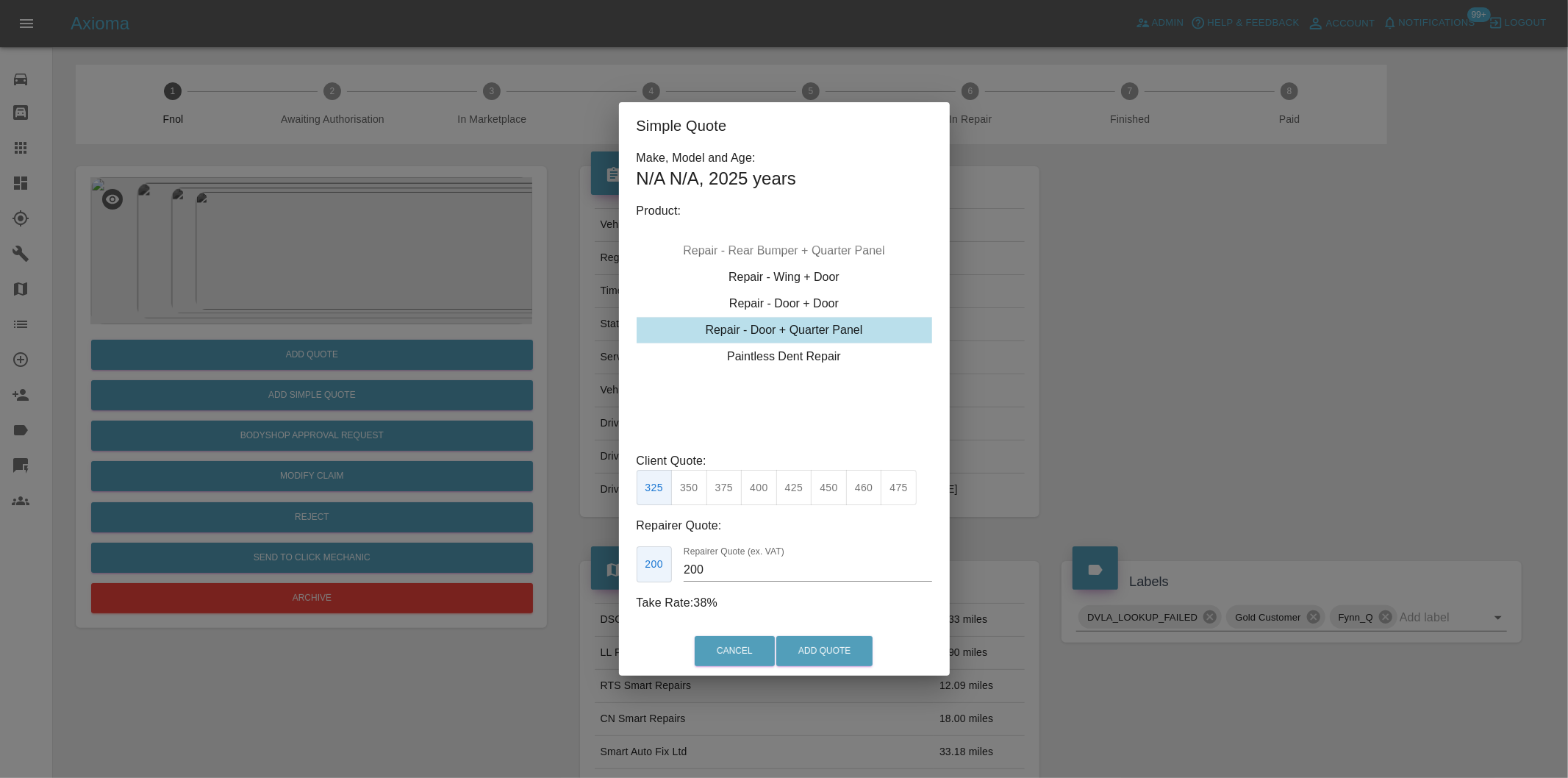
click at [762, 492] on button "400" at bounding box center [759, 488] width 36 height 36
type input "250"
click at [811, 651] on button "Add Quote" at bounding box center [824, 651] width 96 height 30
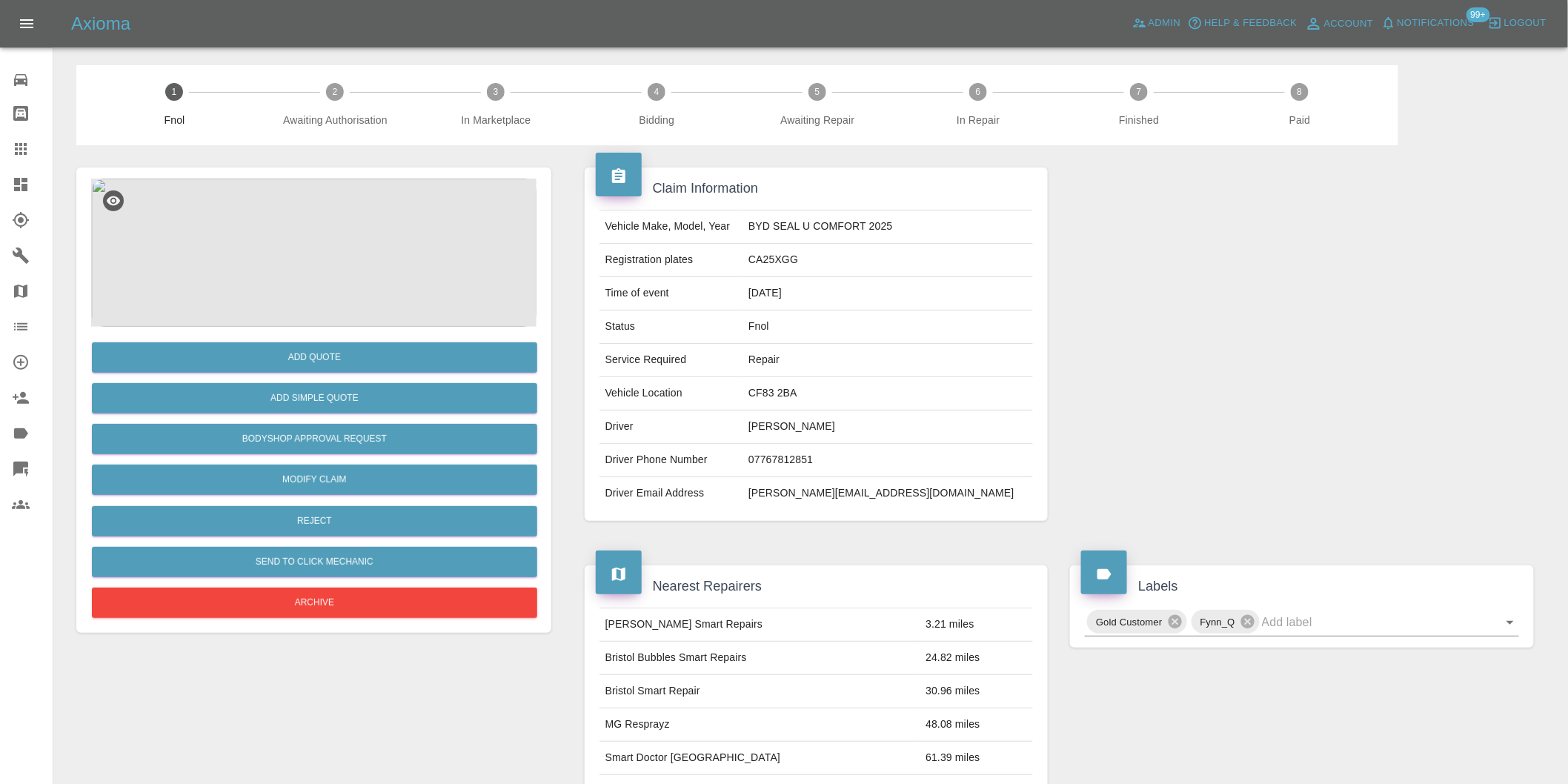
click at [317, 240] on img at bounding box center [313, 253] width 445 height 148
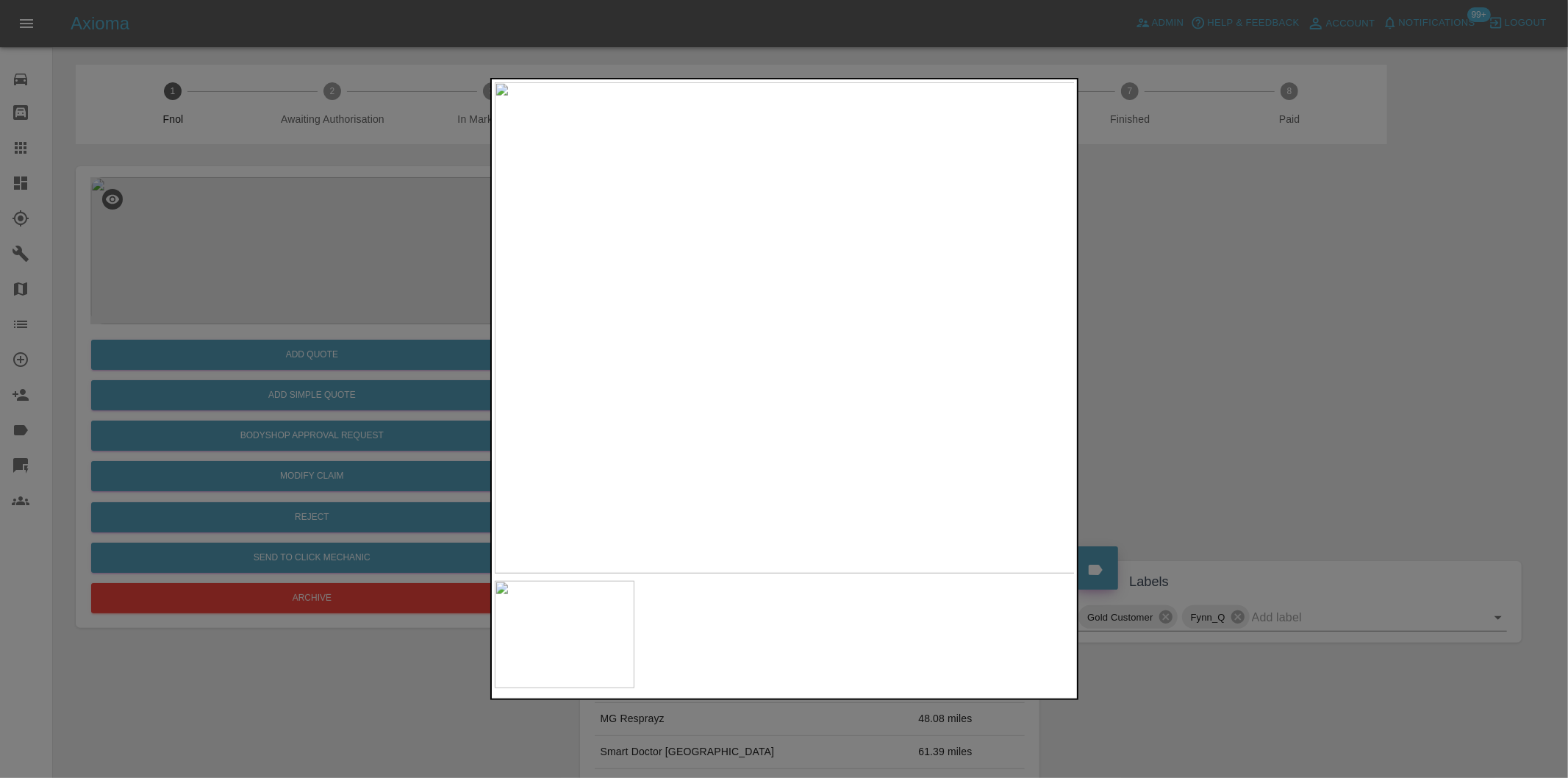
click at [1196, 353] on div at bounding box center [784, 389] width 1568 height 778
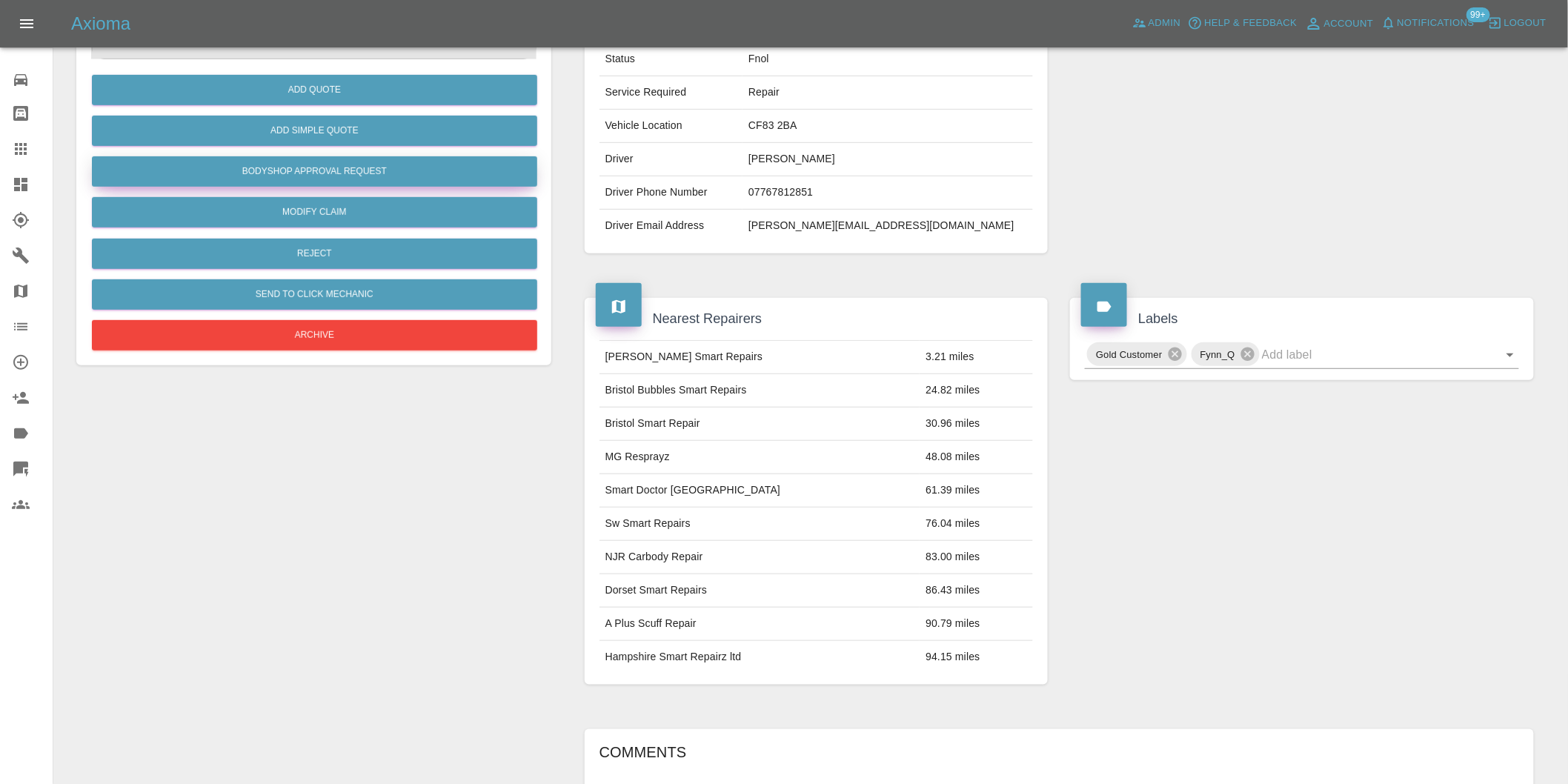
scroll to position [20, 0]
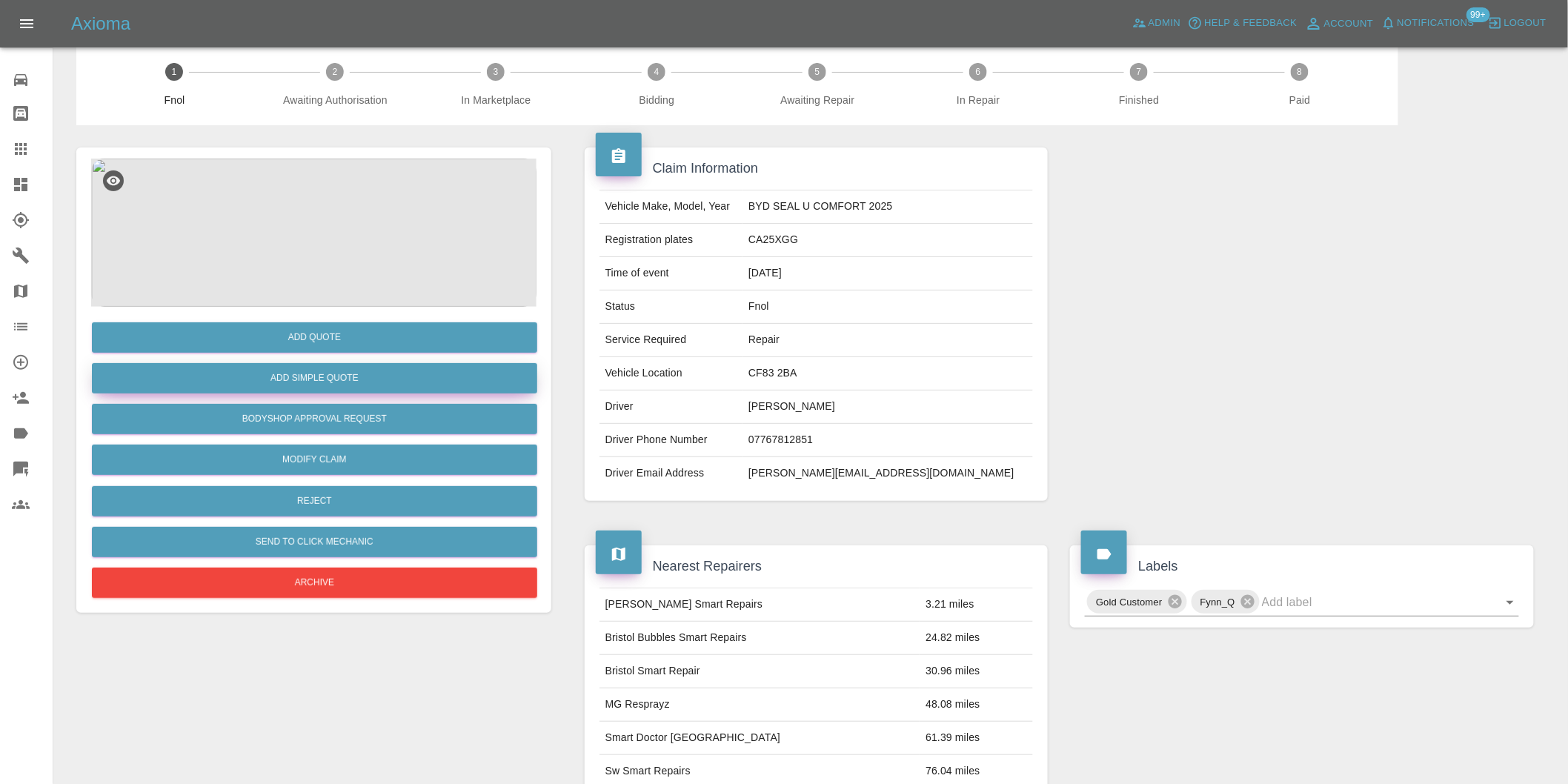
click at [348, 376] on button "Add Simple Quote" at bounding box center [314, 379] width 445 height 31
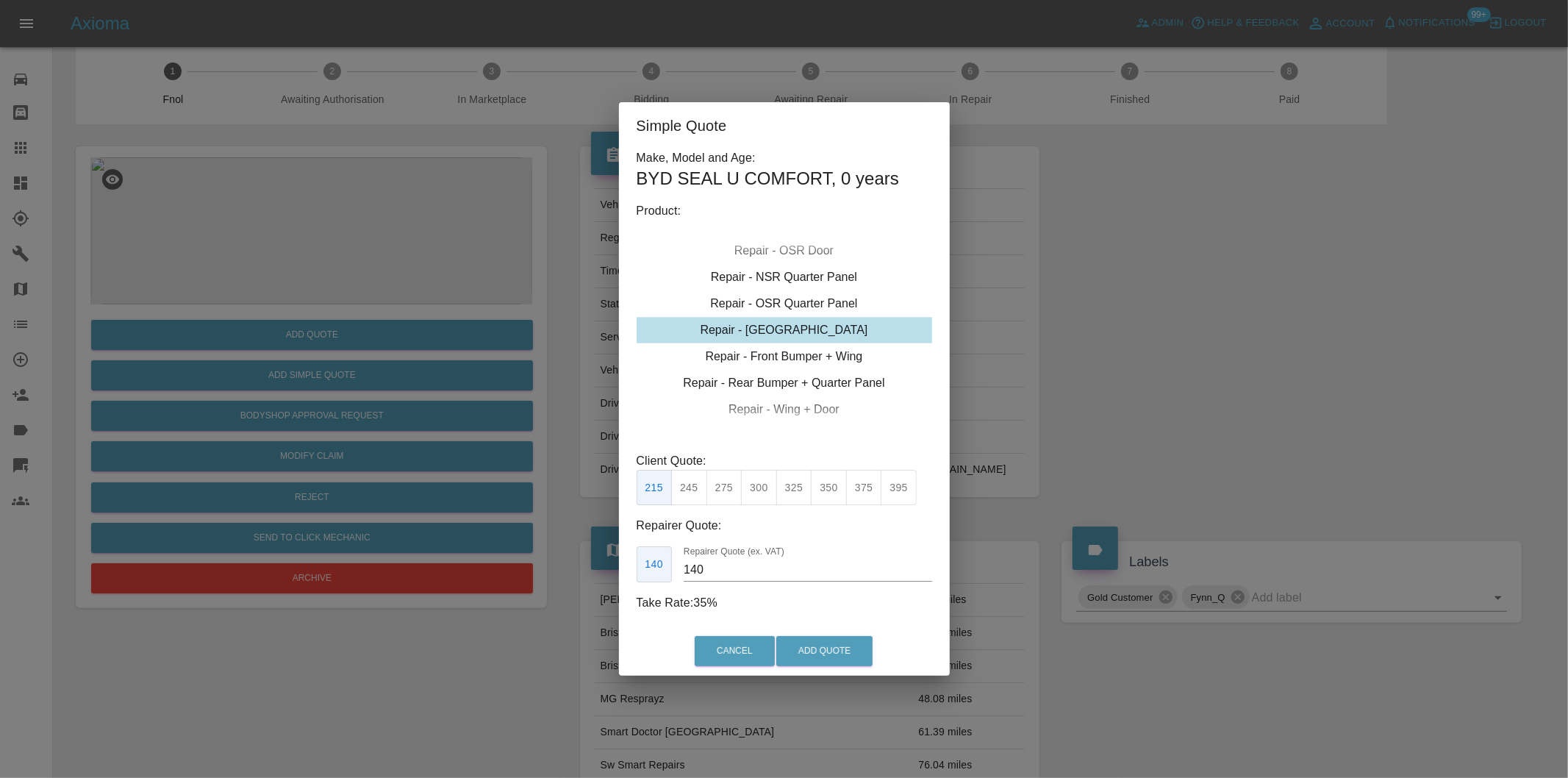
click at [801, 488] on button "325" at bounding box center [794, 488] width 36 height 36
type input "210"
click at [818, 642] on button "Add Quote" at bounding box center [824, 651] width 96 height 30
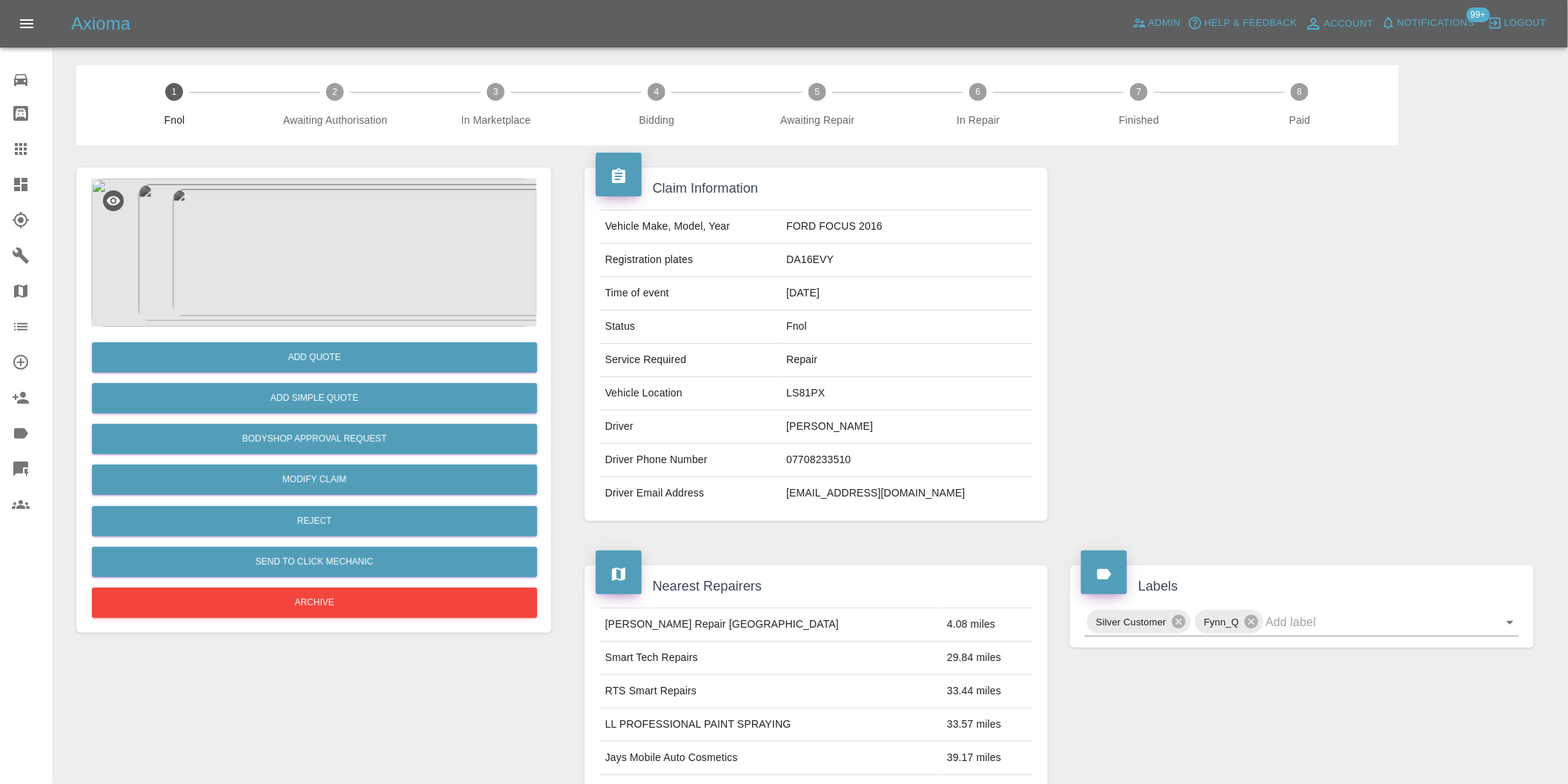
click at [349, 258] on img at bounding box center [313, 253] width 445 height 148
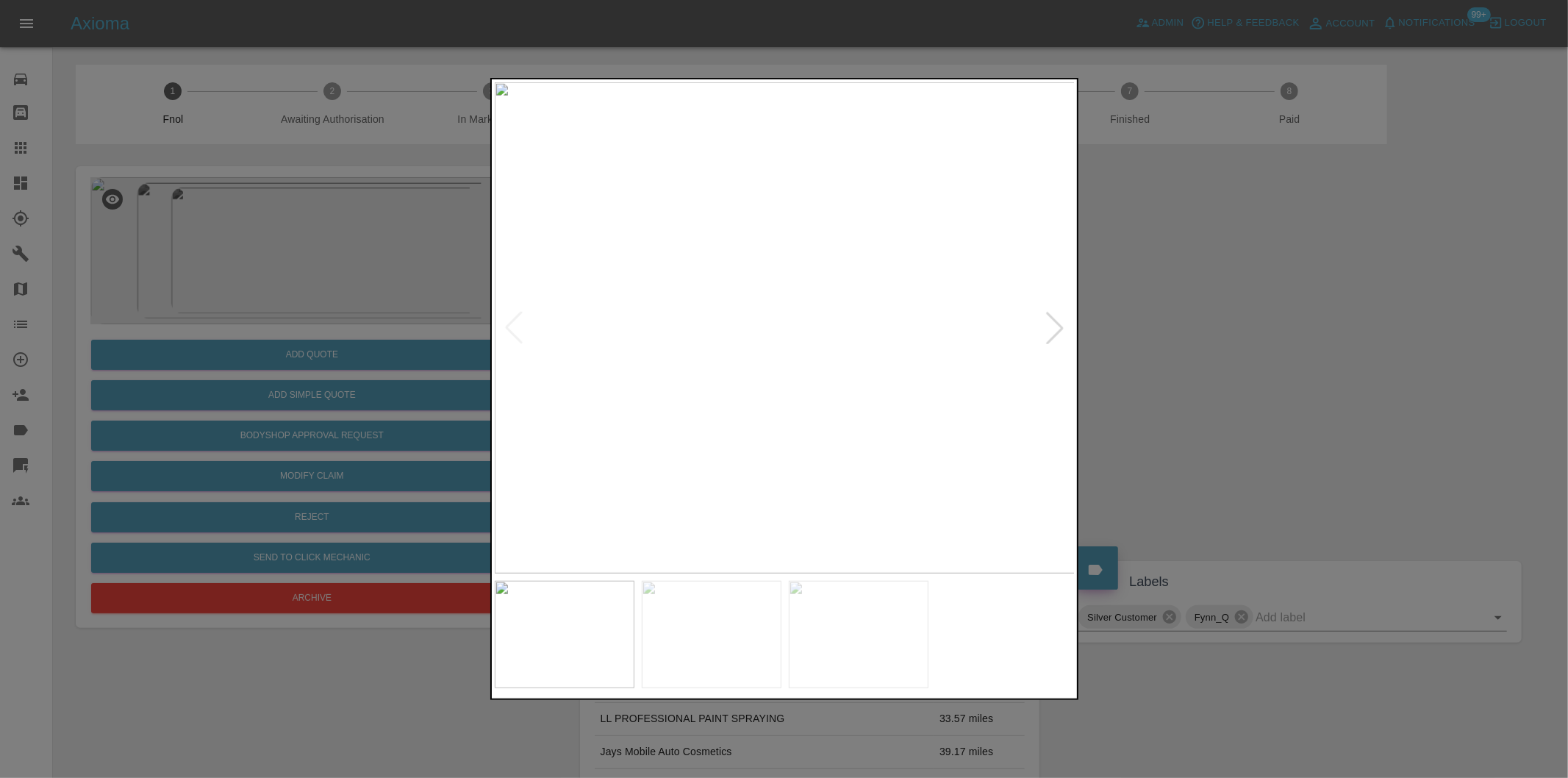
click at [1049, 334] on div at bounding box center [1055, 327] width 32 height 32
click at [1049, 334] on img at bounding box center [785, 327] width 581 height 492
click at [1307, 359] on div at bounding box center [784, 389] width 1568 height 778
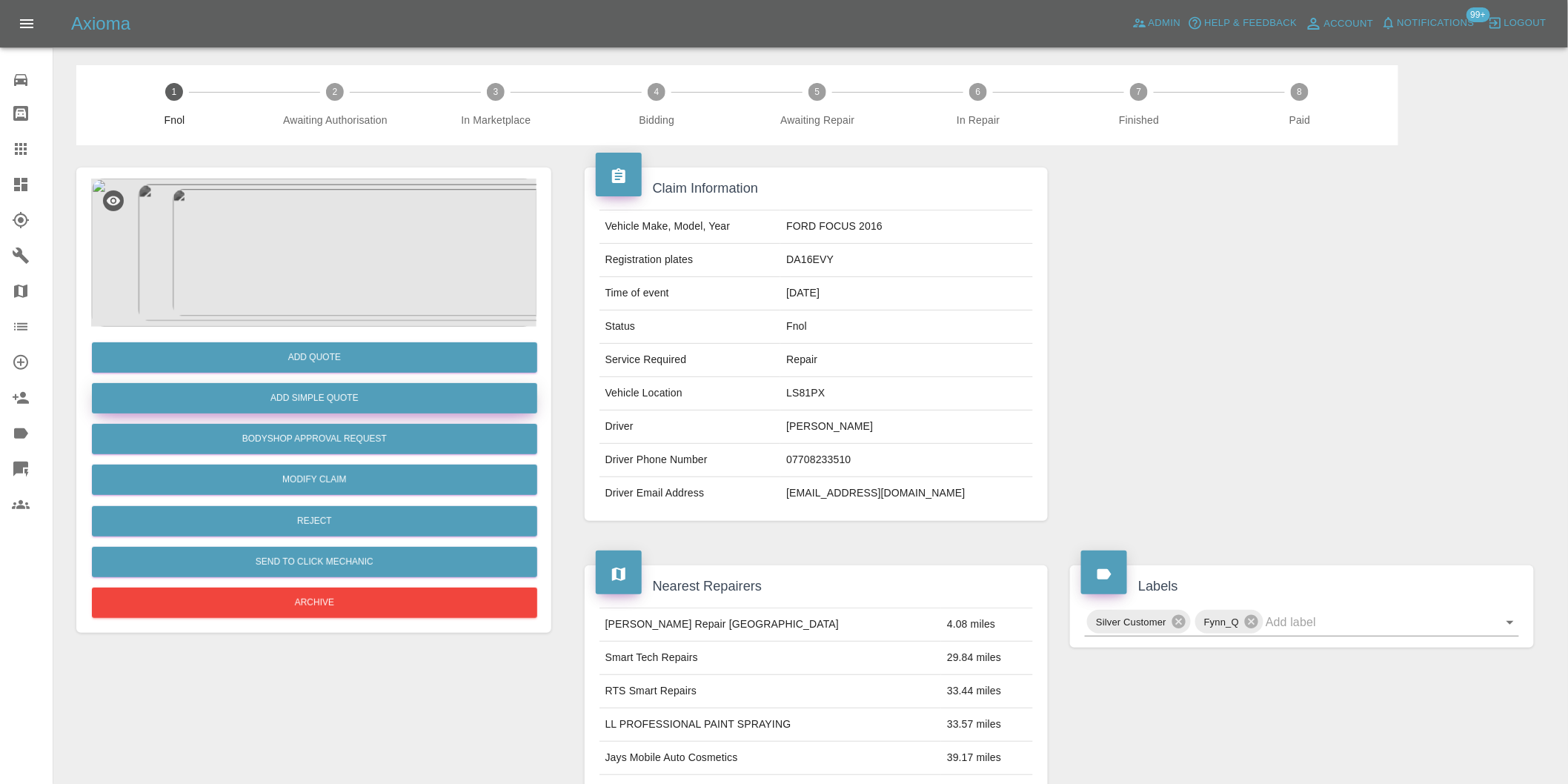
click at [383, 391] on button "Add Simple Quote" at bounding box center [314, 398] width 445 height 31
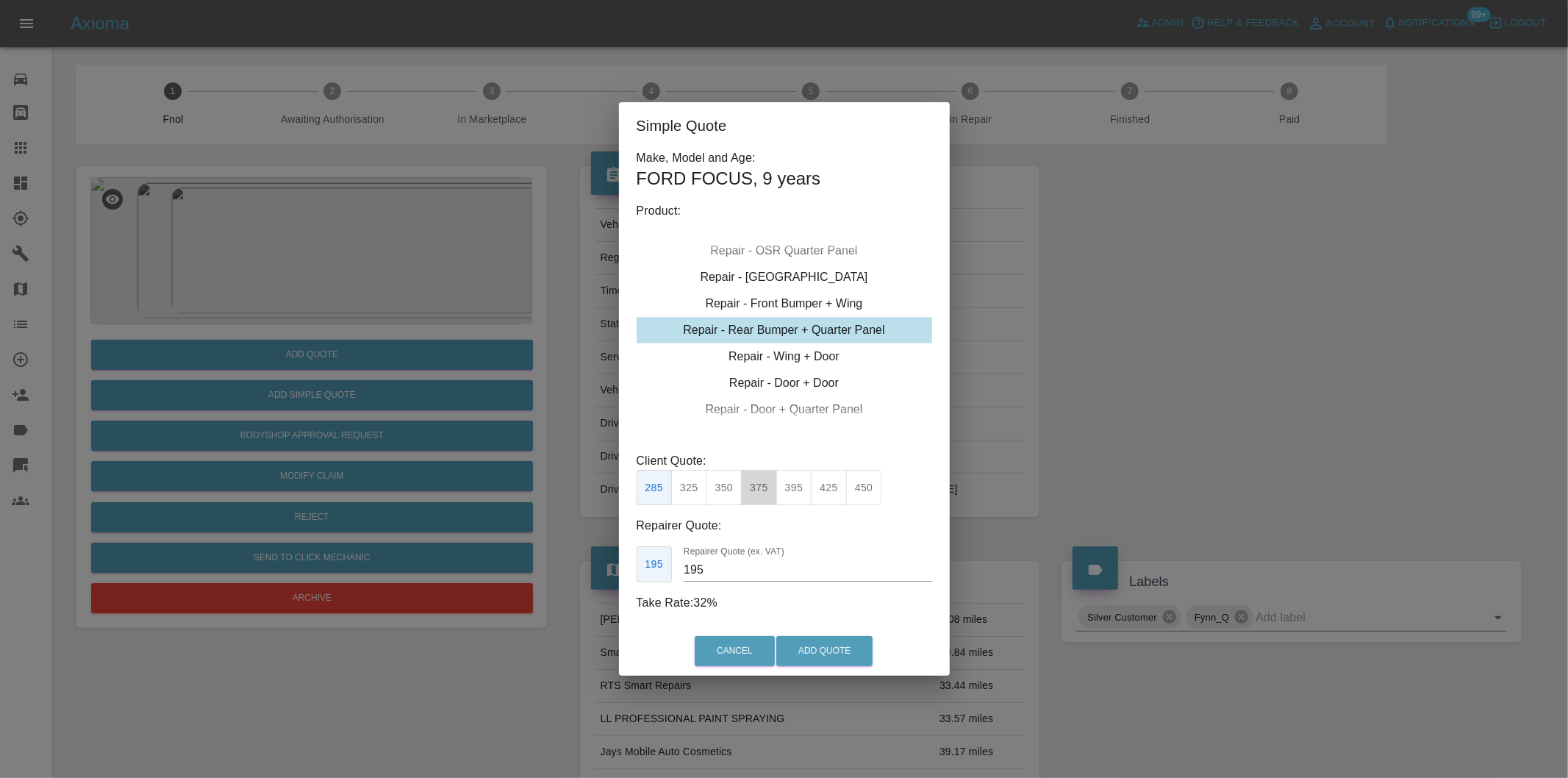
drag, startPoint x: 768, startPoint y: 485, endPoint x: 781, endPoint y: 518, distance: 35.5
click at [767, 486] on button "375" at bounding box center [759, 488] width 36 height 36
type input "230"
click at [800, 649] on button "Add Quote" at bounding box center [824, 651] width 96 height 30
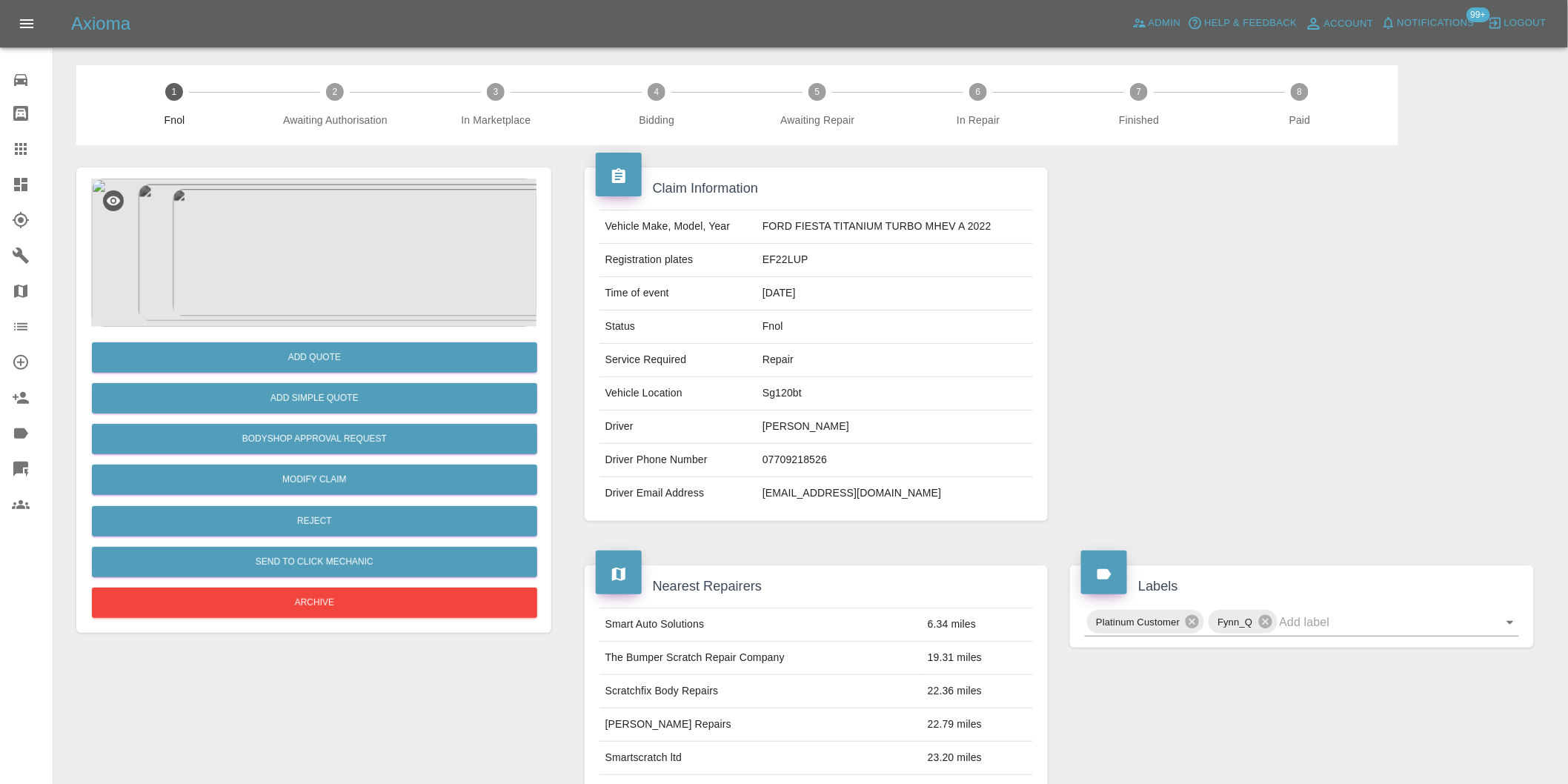
click at [323, 251] on img at bounding box center [313, 253] width 445 height 148
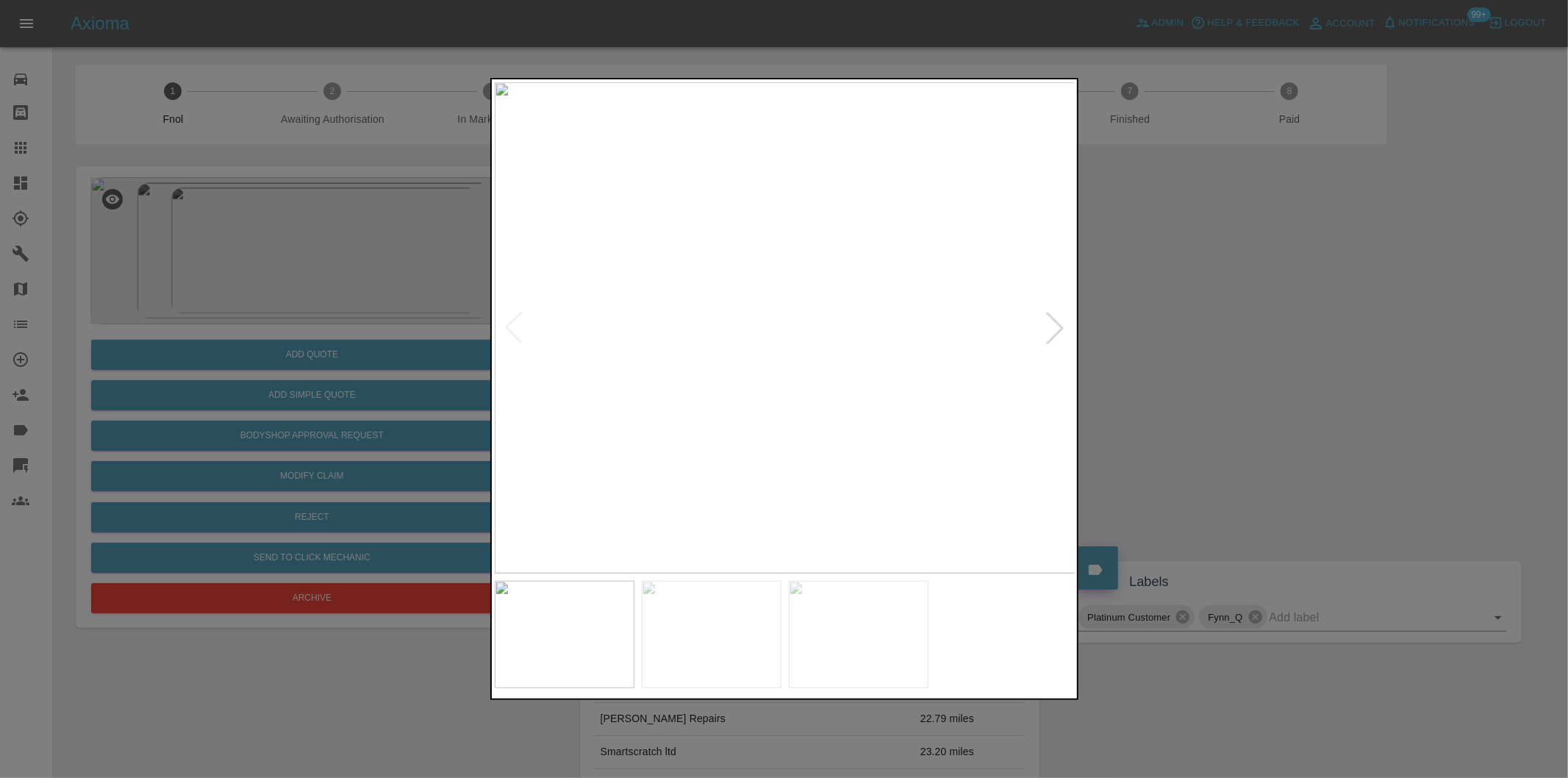
click at [1060, 327] on div at bounding box center [1055, 327] width 32 height 32
click at [1060, 327] on img at bounding box center [785, 327] width 581 height 492
drag, startPoint x: 1155, startPoint y: 322, endPoint x: 1144, endPoint y: 319, distance: 11.4
click at [1156, 322] on div at bounding box center [784, 389] width 1568 height 778
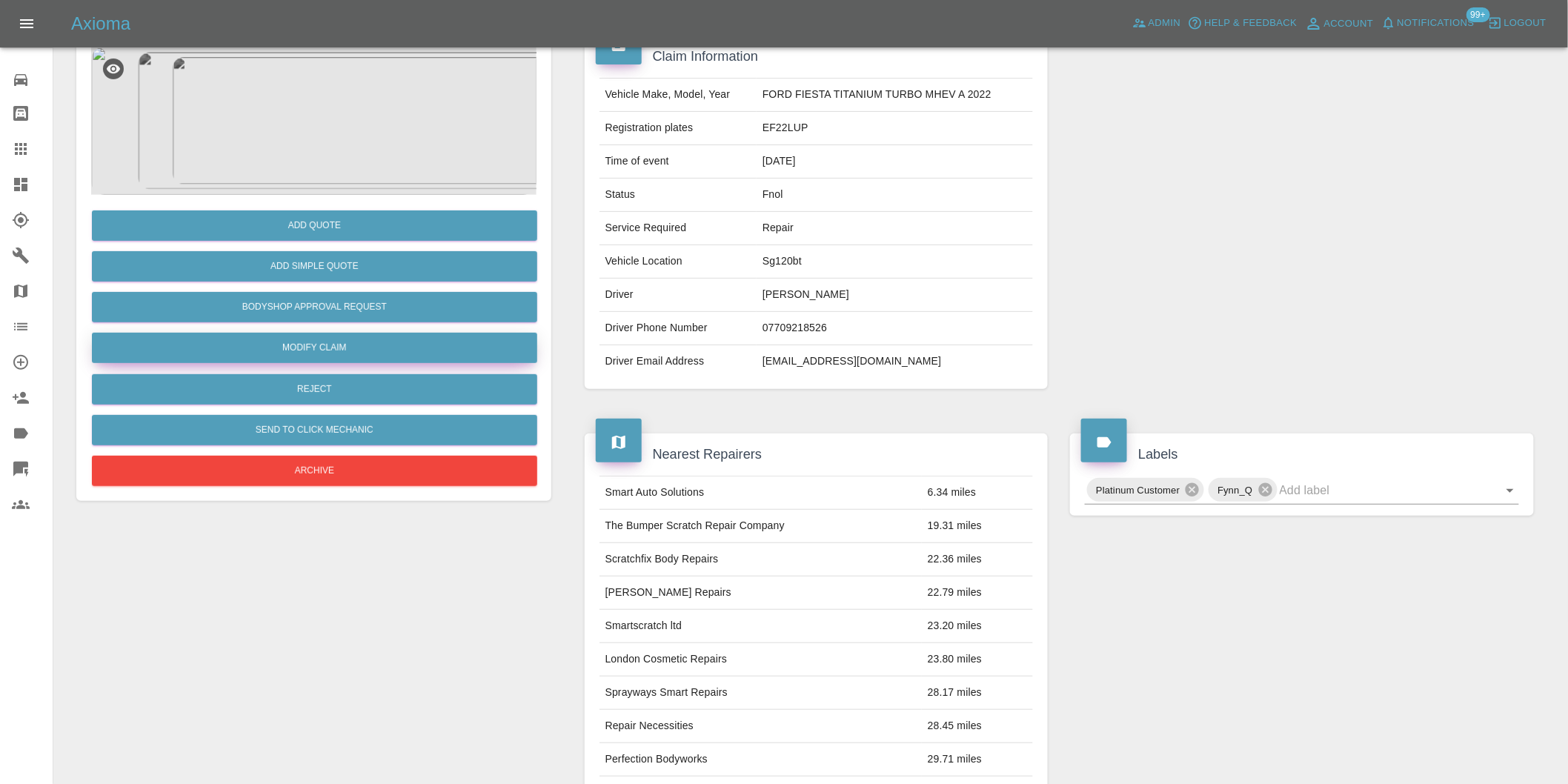
scroll to position [102, 0]
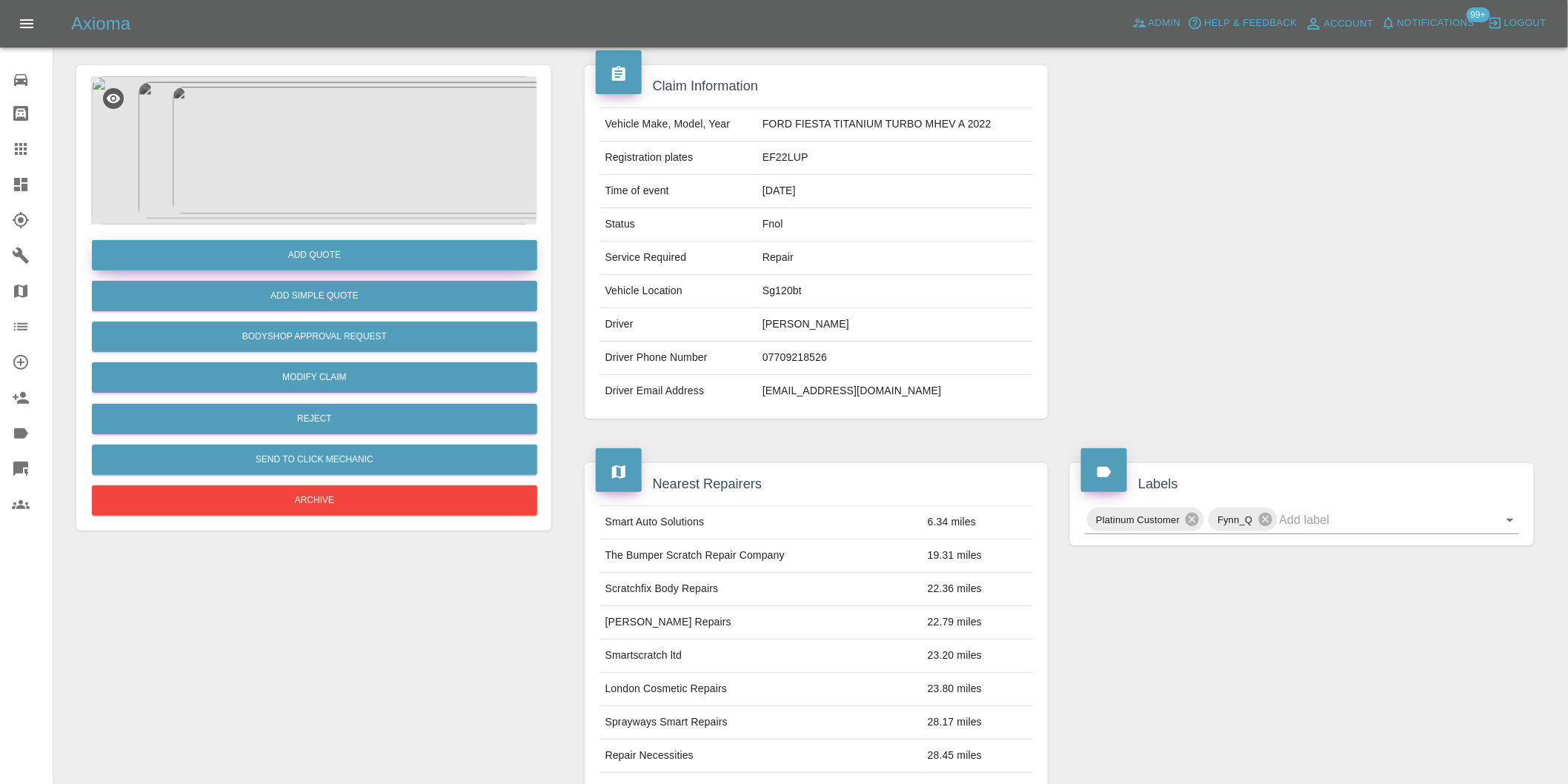
click at [312, 253] on button "Add Quote" at bounding box center [314, 255] width 445 height 31
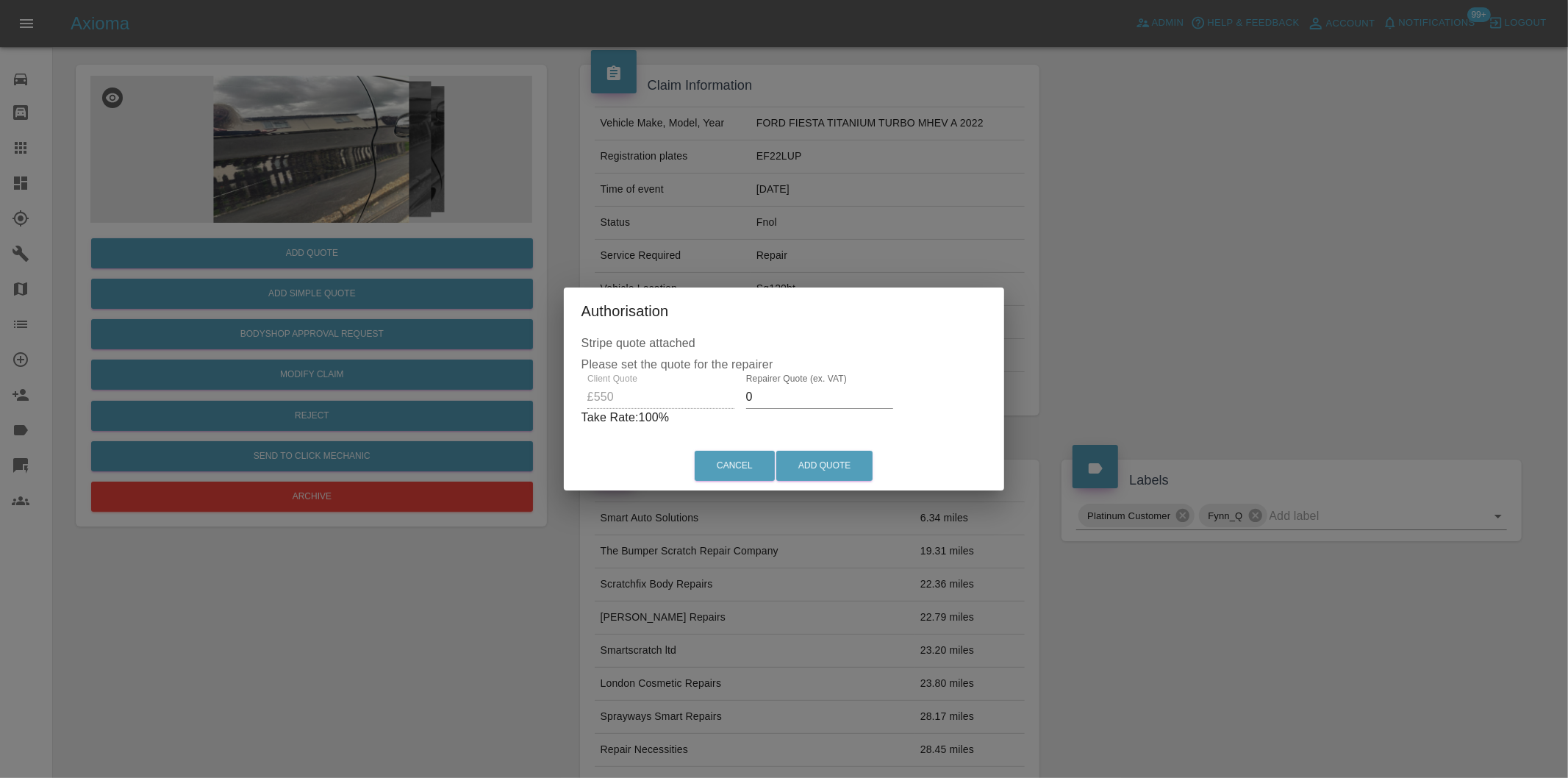
click at [784, 394] on input "0" at bounding box center [820, 397] width 147 height 23
type input "0350"
click at [821, 461] on button "Add Quote" at bounding box center [824, 466] width 96 height 30
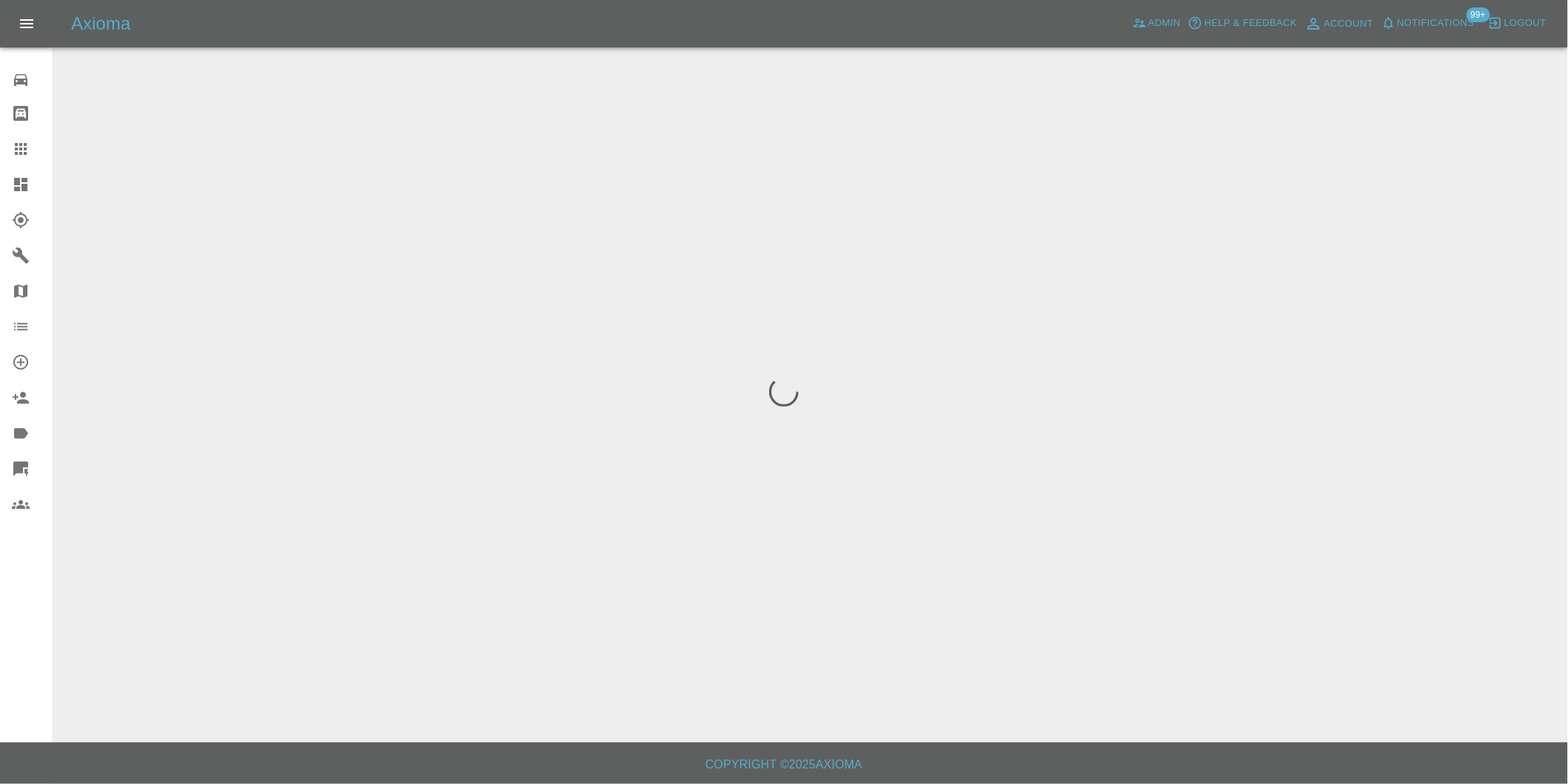
scroll to position [0, 0]
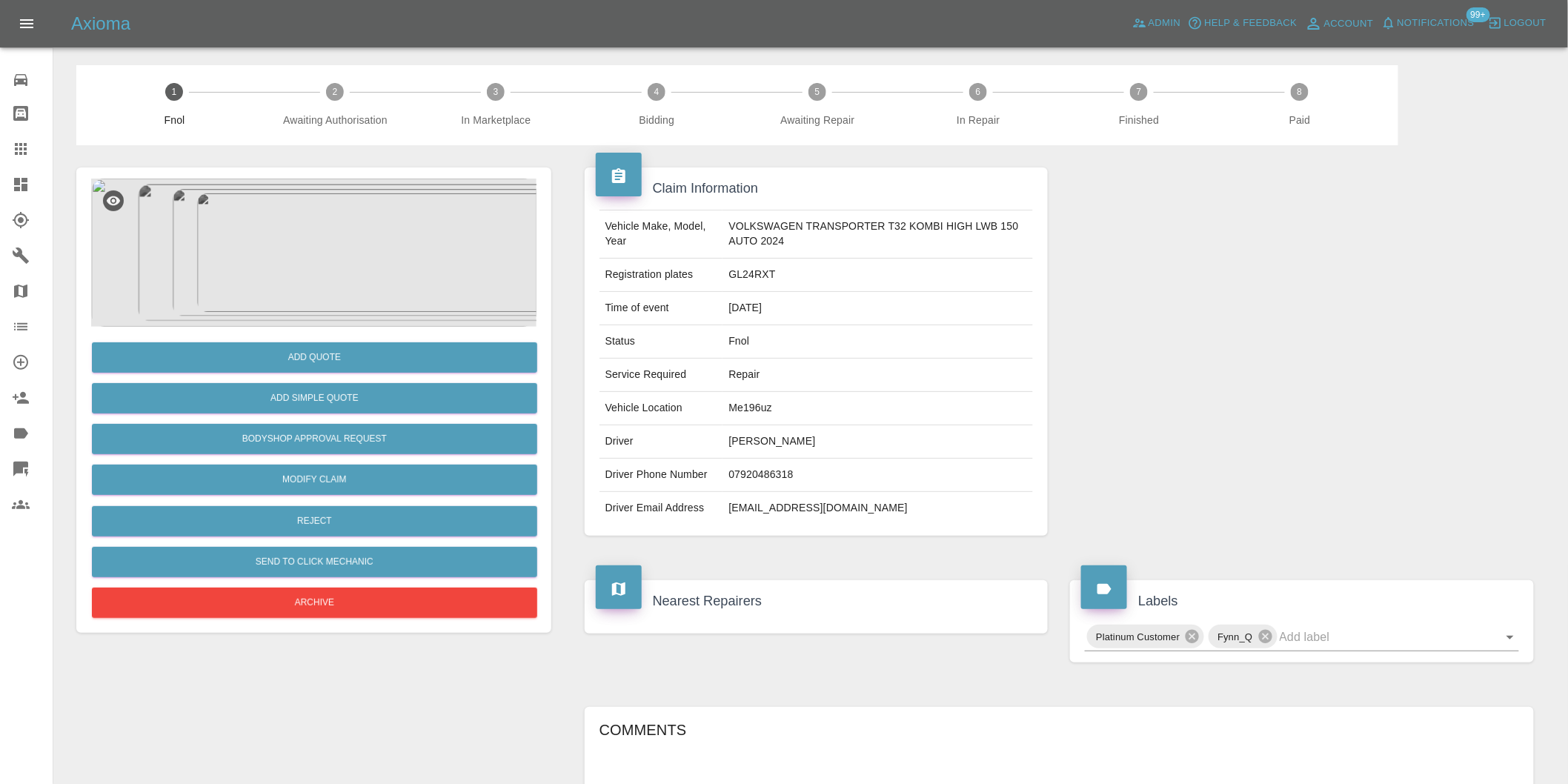
click at [316, 252] on img at bounding box center [313, 253] width 445 height 148
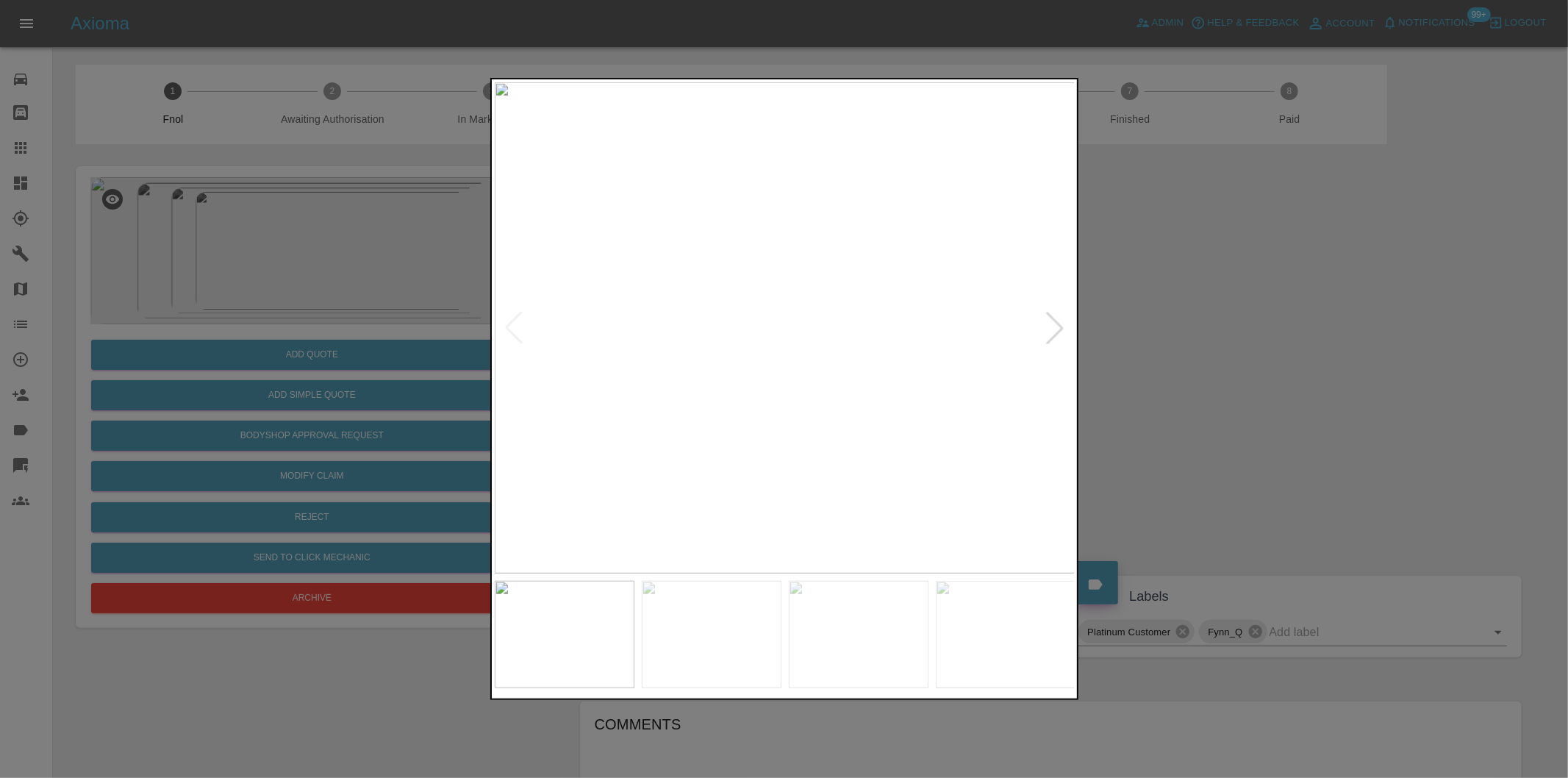
click at [1055, 327] on div at bounding box center [1055, 327] width 32 height 32
click at [1055, 327] on img at bounding box center [785, 327] width 581 height 492
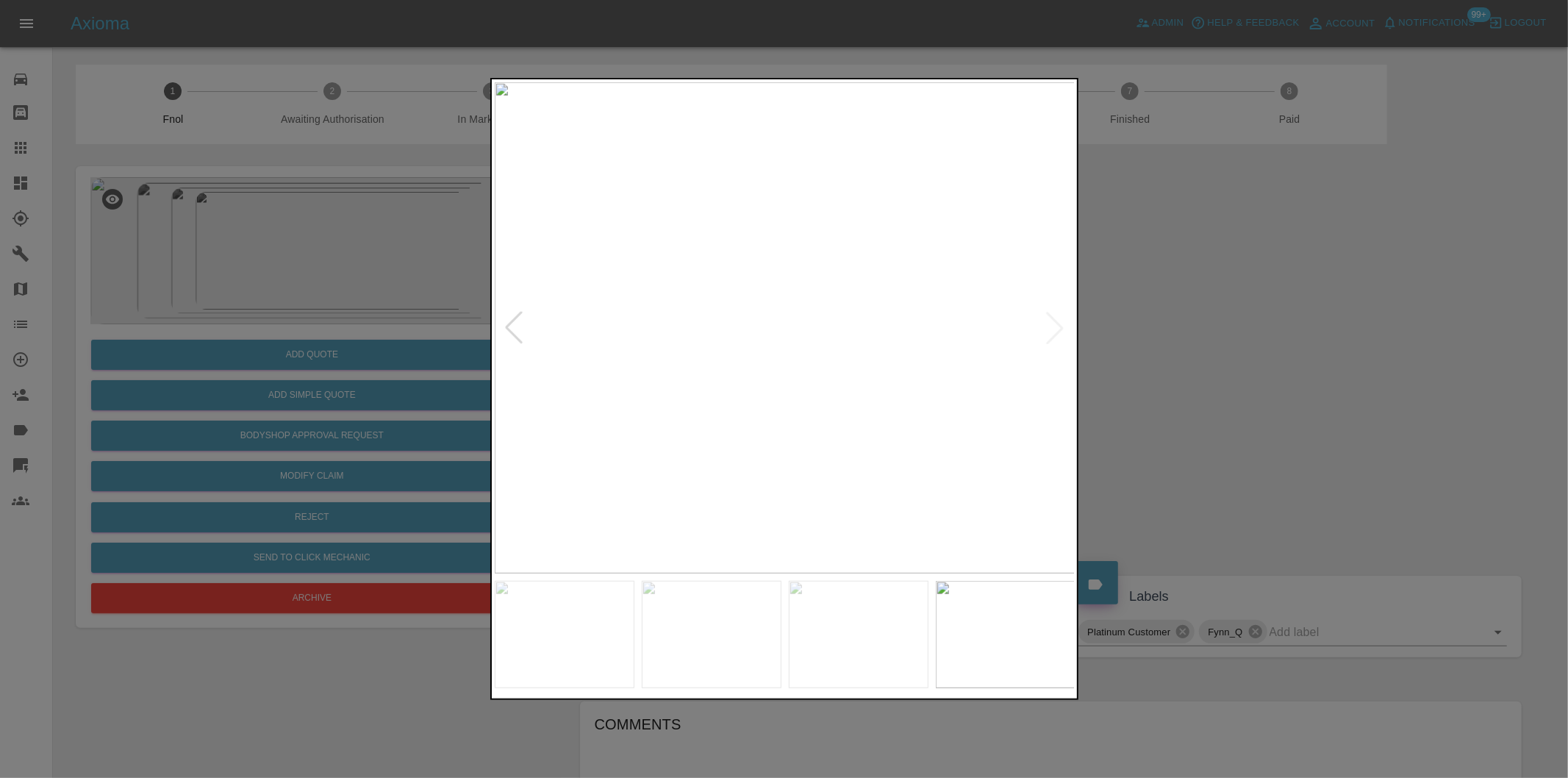
click at [511, 333] on div at bounding box center [514, 327] width 32 height 32
drag, startPoint x: 1125, startPoint y: 336, endPoint x: 1048, endPoint y: 353, distance: 78.9
click at [1126, 336] on div at bounding box center [784, 389] width 1568 height 778
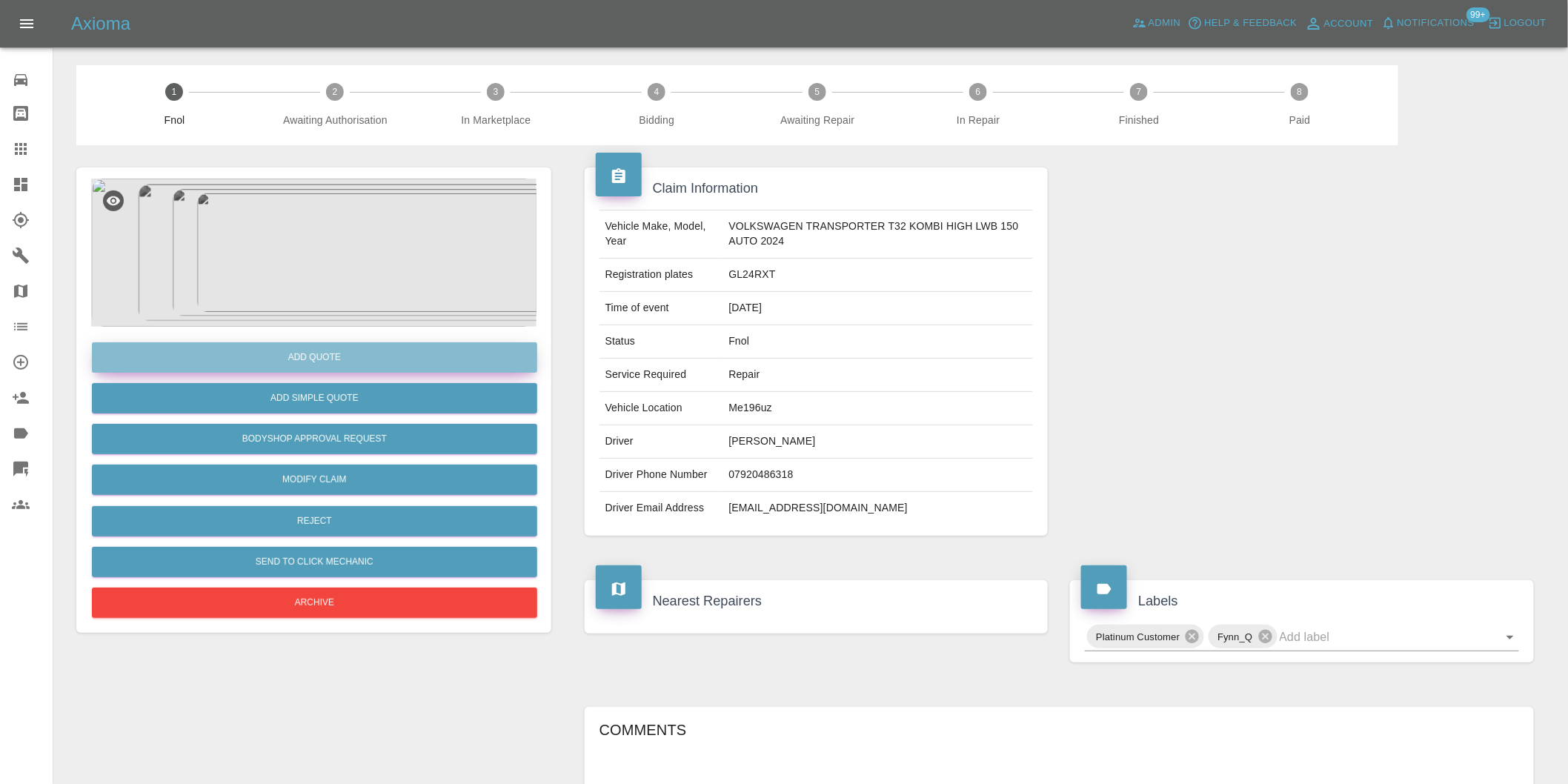
click at [330, 360] on button "Add Quote" at bounding box center [314, 358] width 445 height 31
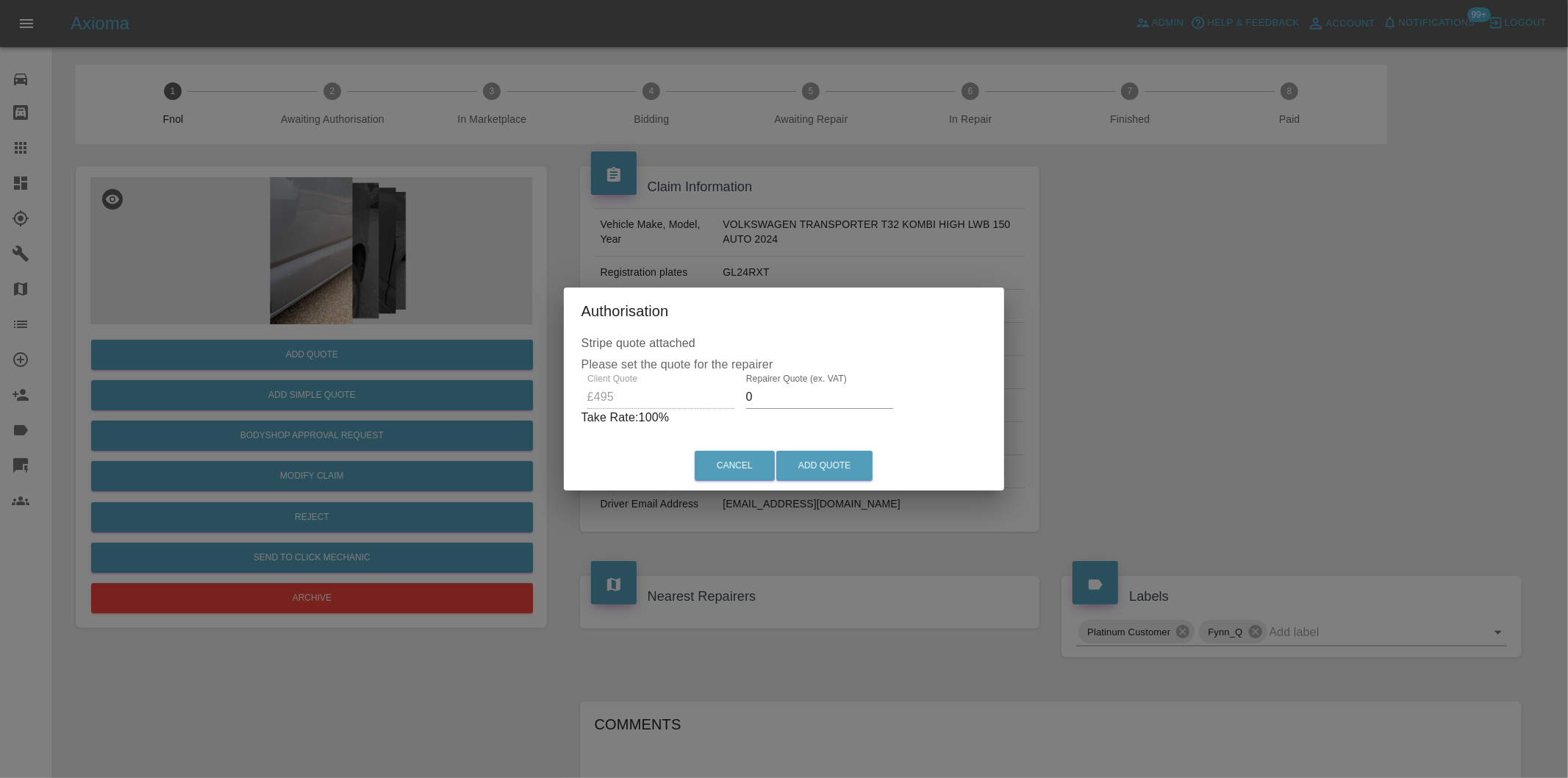
click at [780, 397] on input "0" at bounding box center [820, 397] width 147 height 23
type input "0310"
click at [826, 460] on button "Add Quote" at bounding box center [824, 466] width 96 height 30
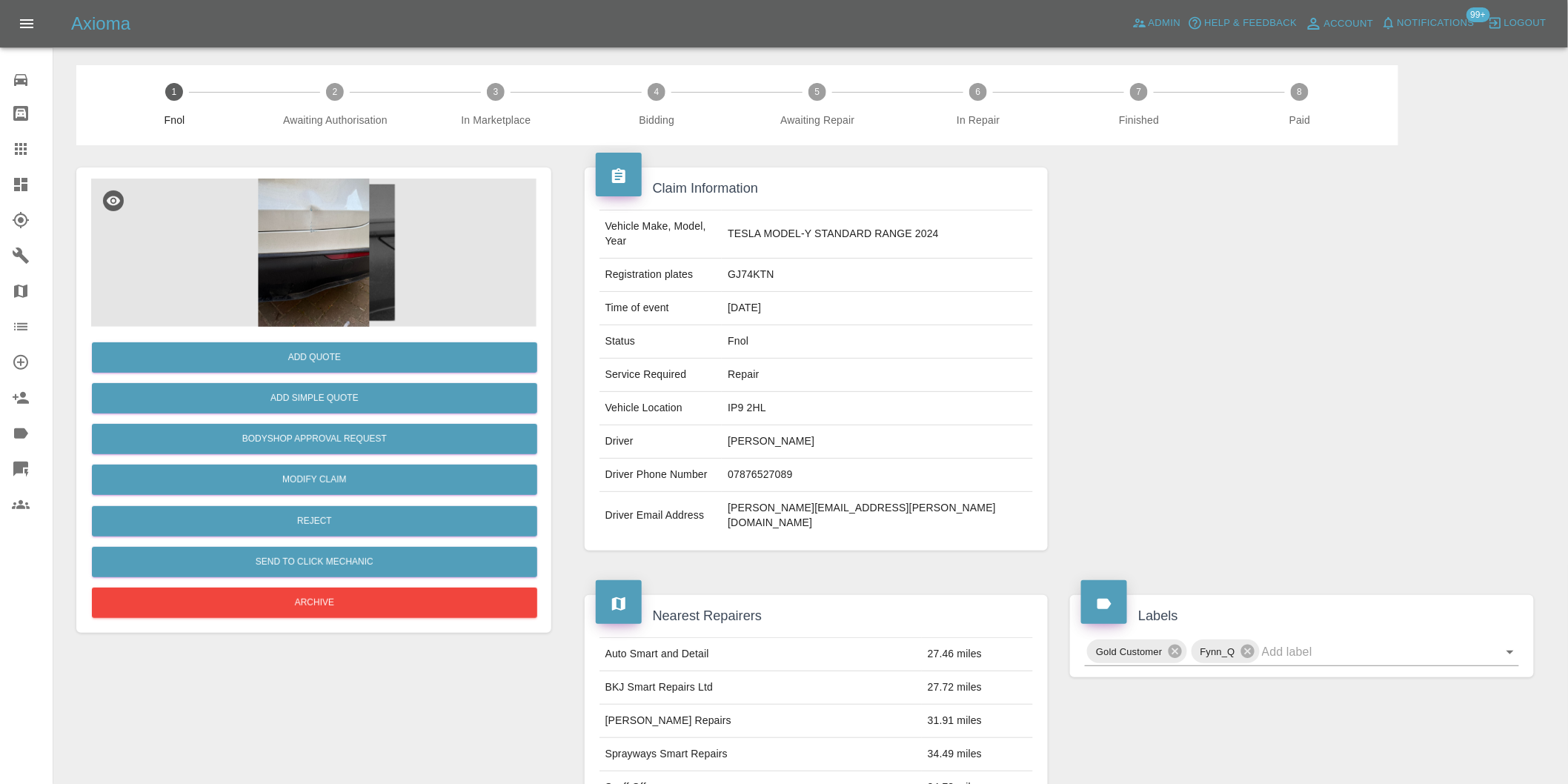
click at [322, 245] on img at bounding box center [313, 253] width 445 height 148
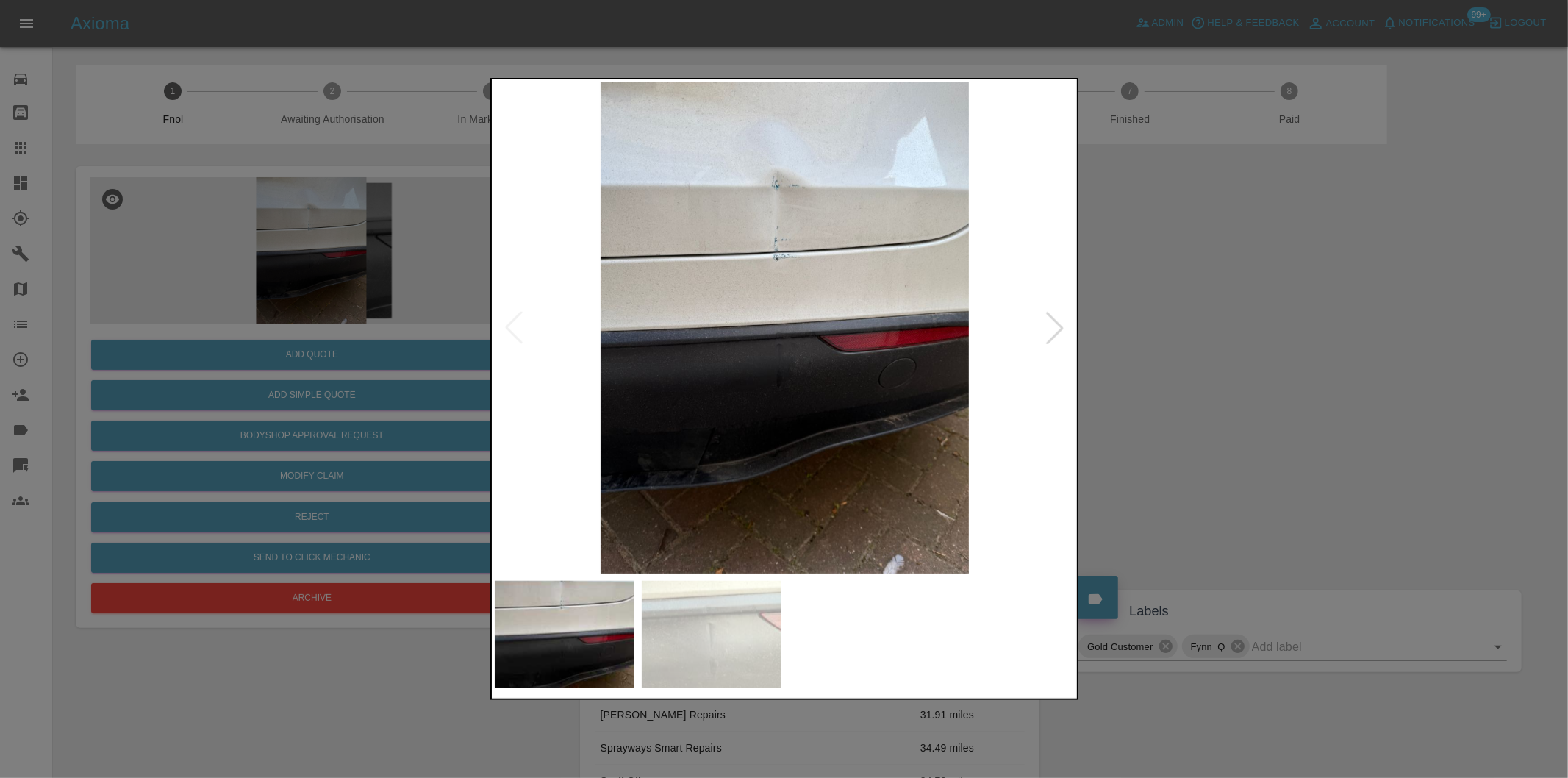
click at [1048, 322] on div at bounding box center [1055, 327] width 32 height 32
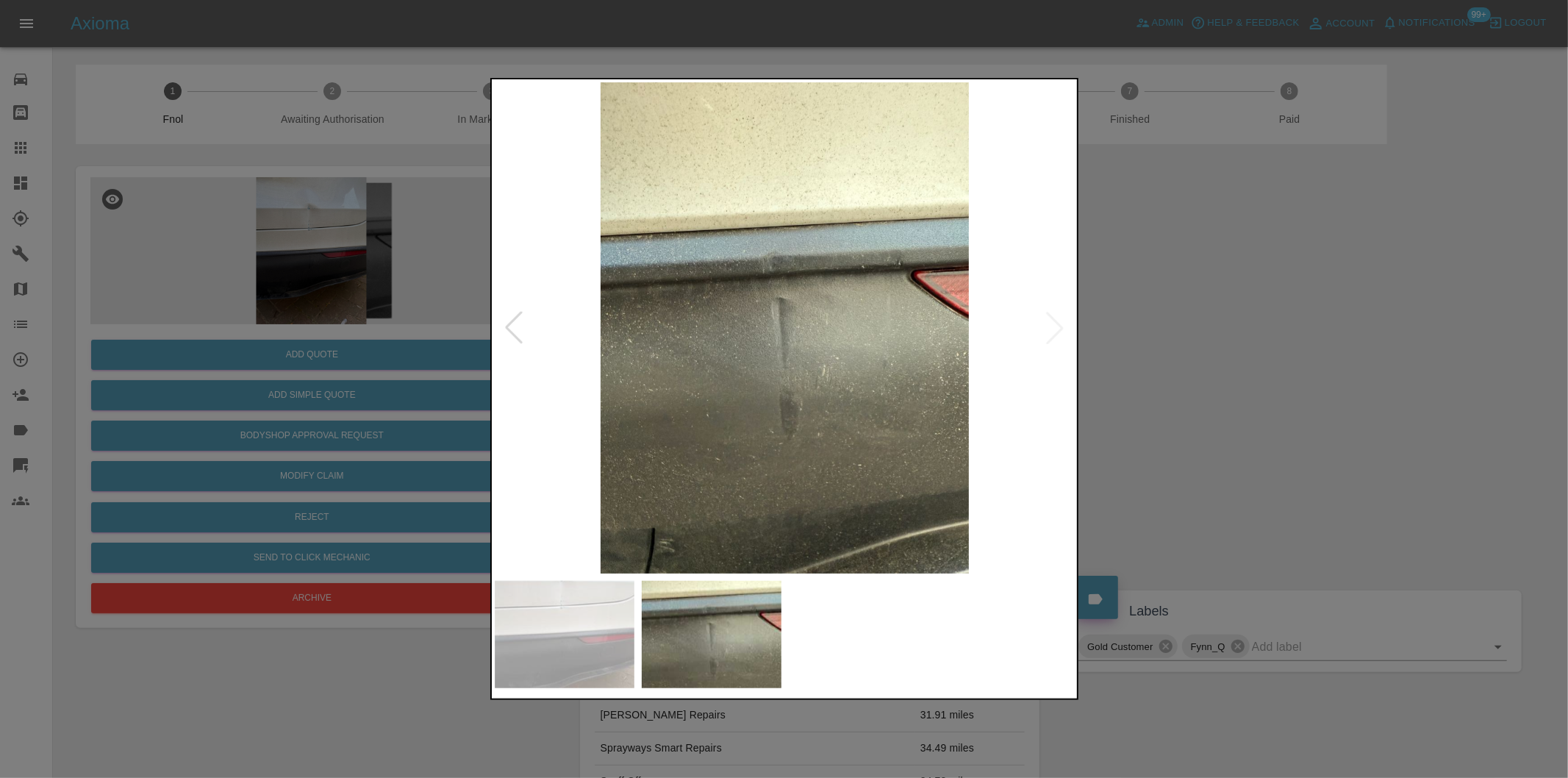
click at [1048, 322] on img at bounding box center [785, 327] width 581 height 492
click at [1259, 359] on div at bounding box center [784, 389] width 1568 height 778
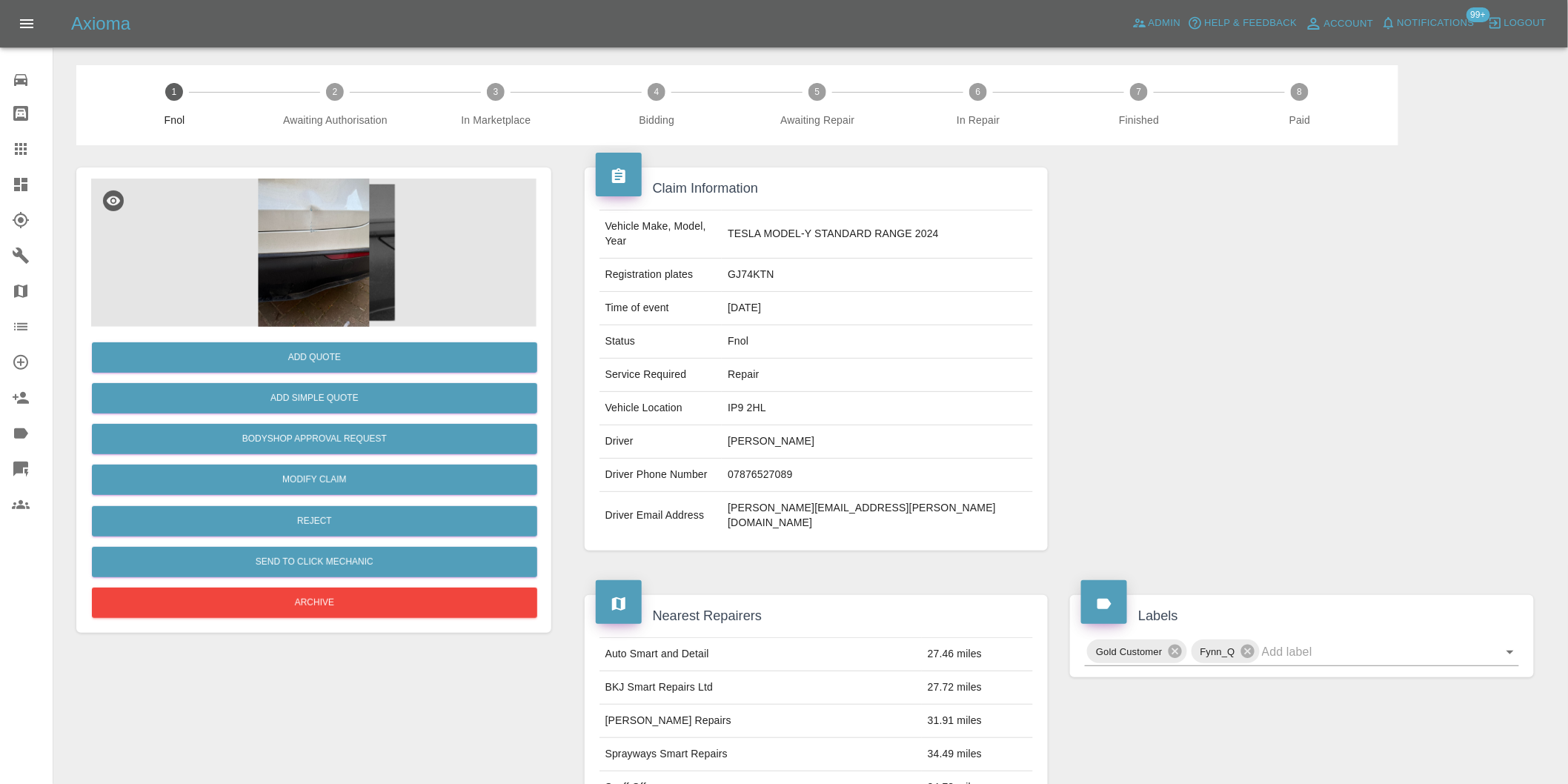
click at [310, 251] on img at bounding box center [313, 253] width 445 height 148
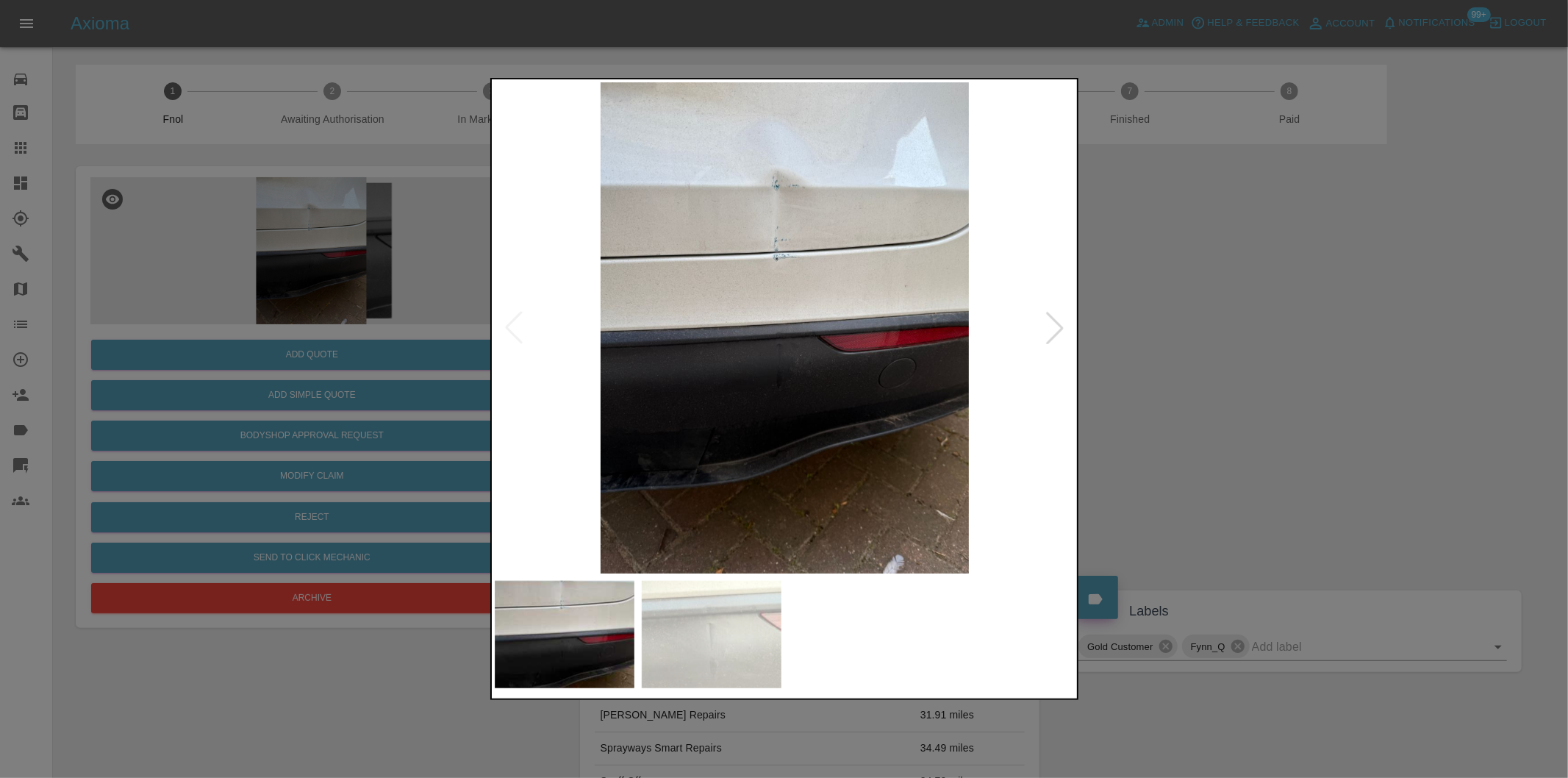
click at [1052, 327] on div at bounding box center [1055, 327] width 32 height 32
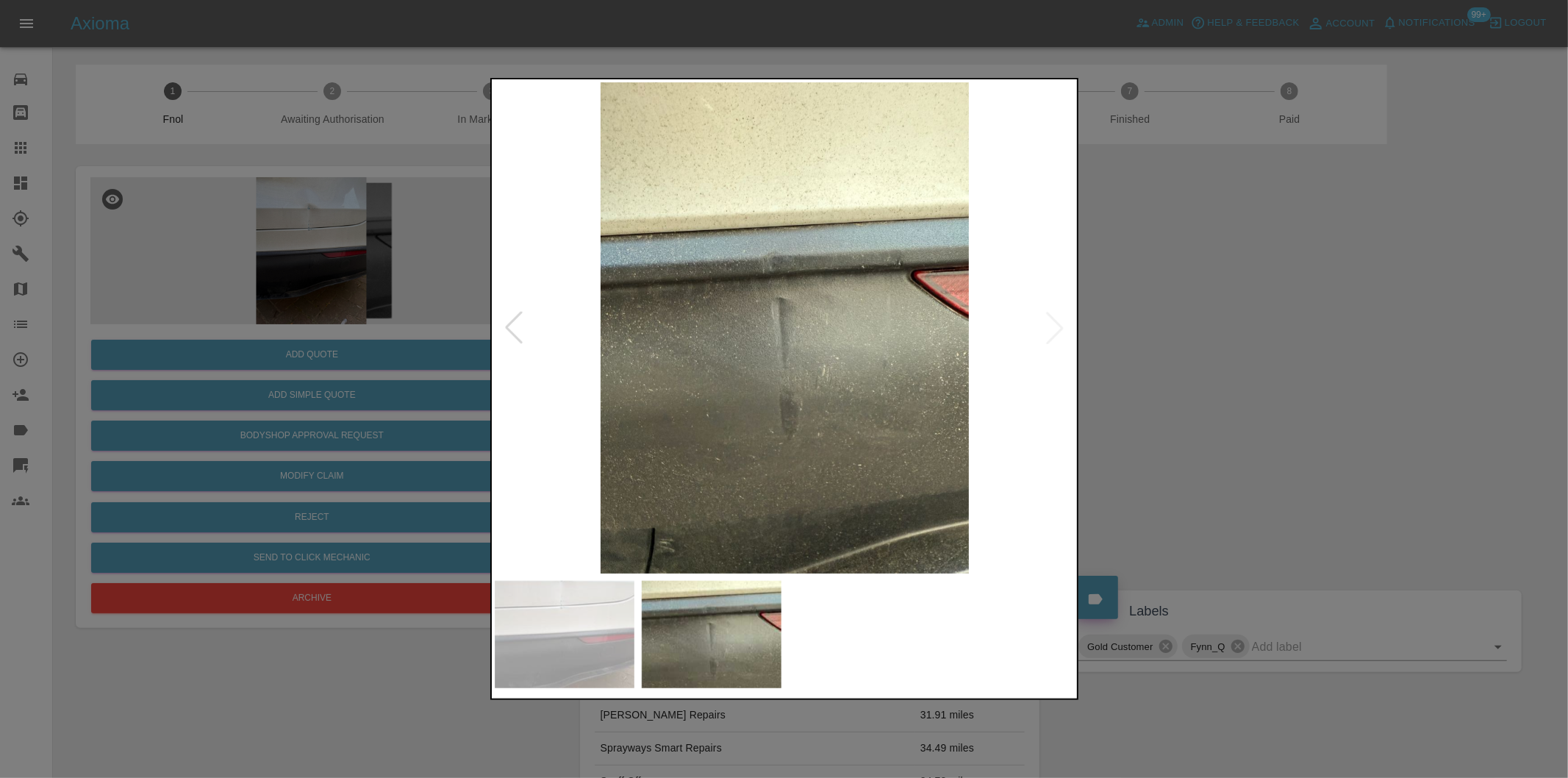
click at [510, 321] on div at bounding box center [514, 327] width 32 height 32
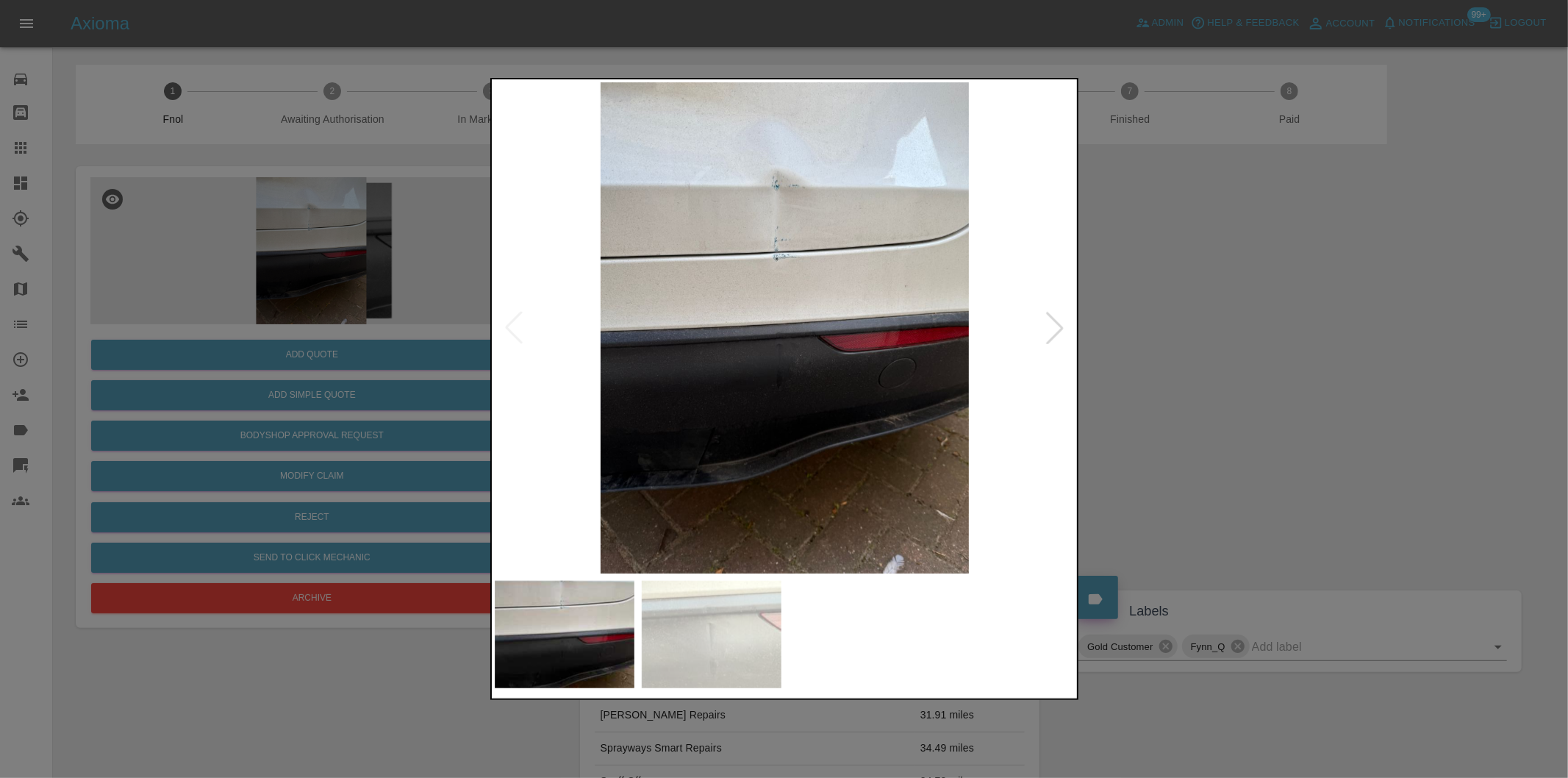
click at [1162, 321] on div at bounding box center [784, 389] width 1568 height 778
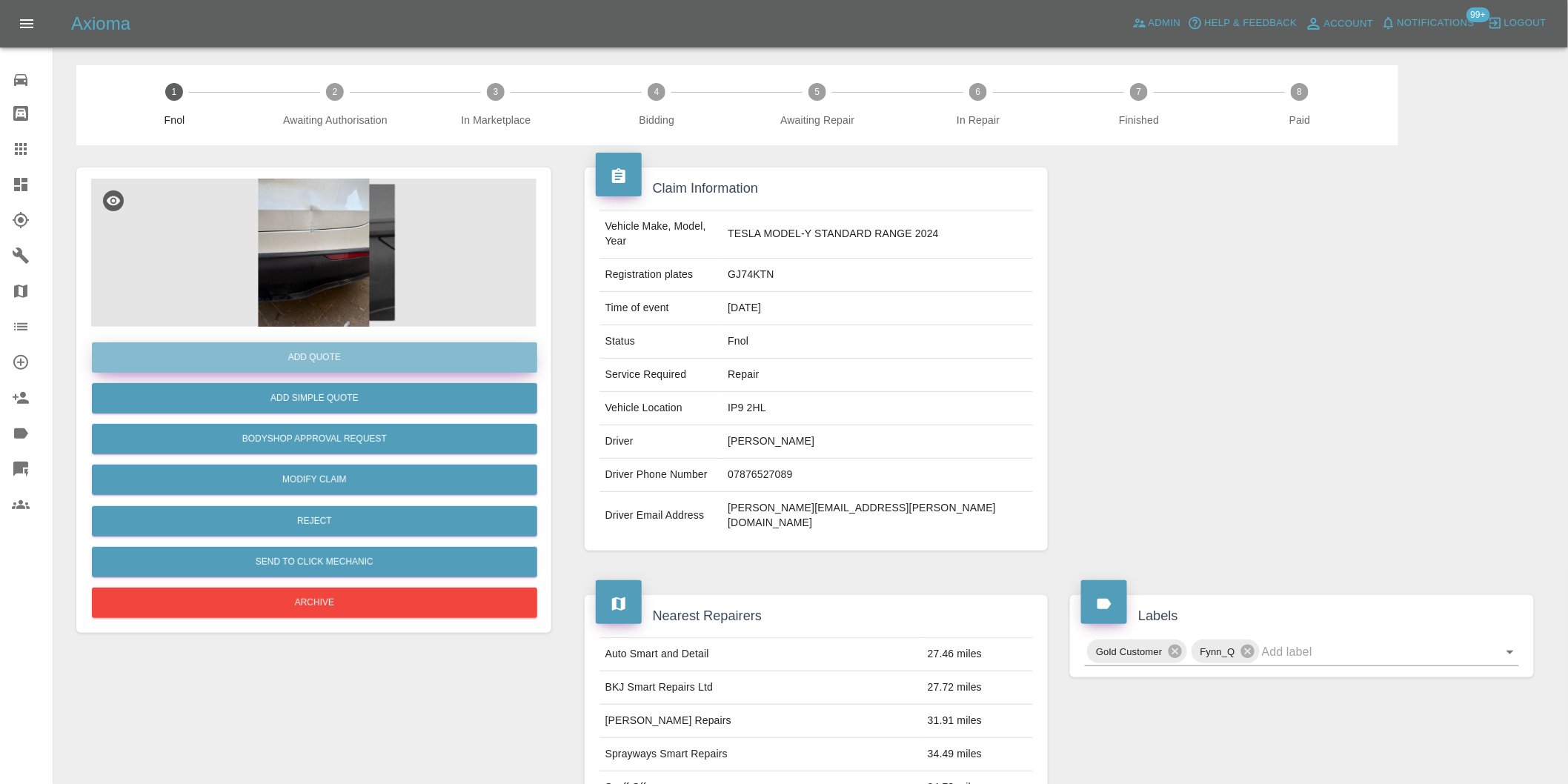
click at [346, 358] on button "Add Quote" at bounding box center [314, 358] width 445 height 31
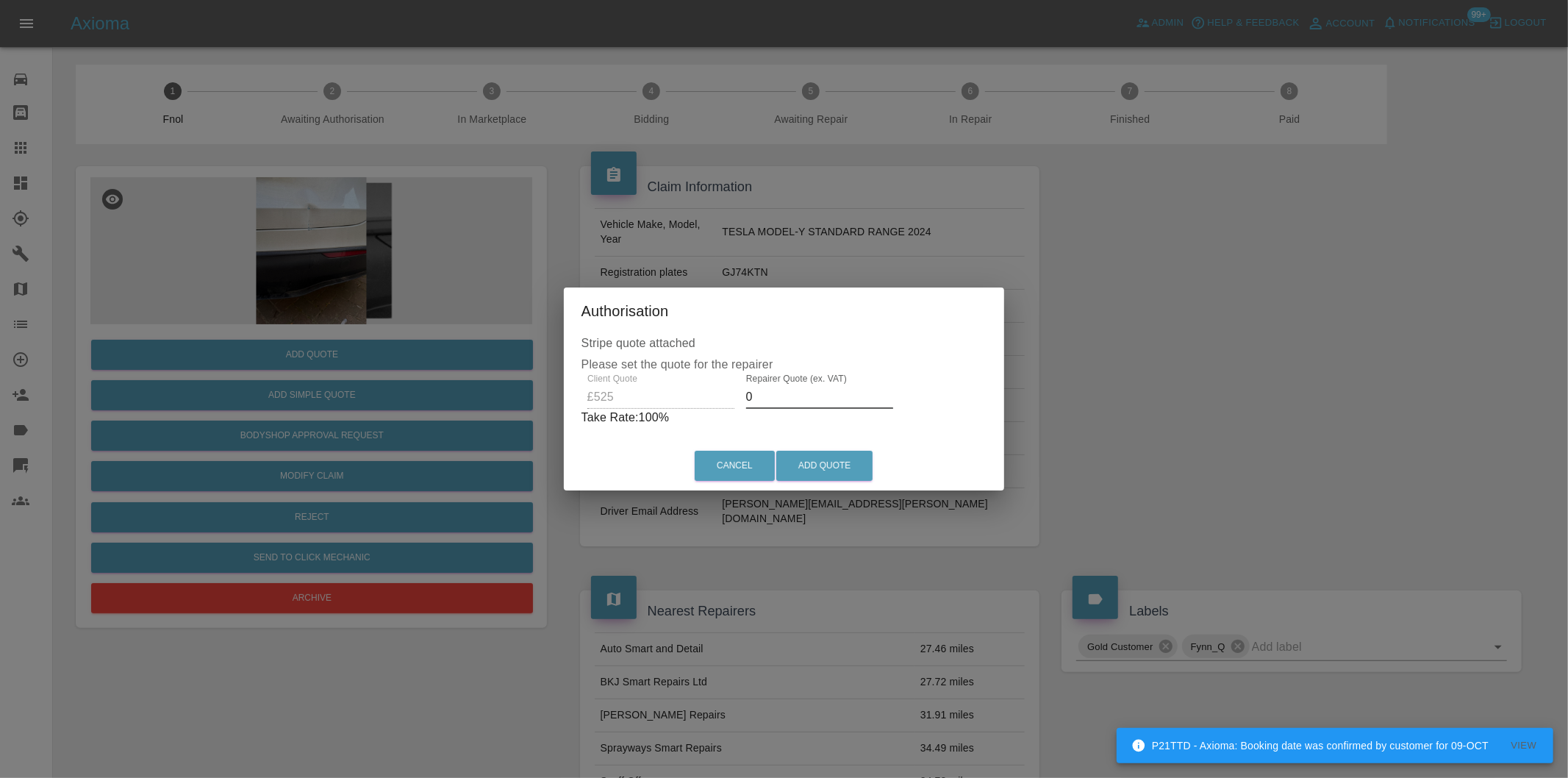
click at [759, 395] on input "0" at bounding box center [820, 397] width 147 height 23
type input "0325"
click at [800, 462] on button "Add Quote" at bounding box center [824, 466] width 96 height 30
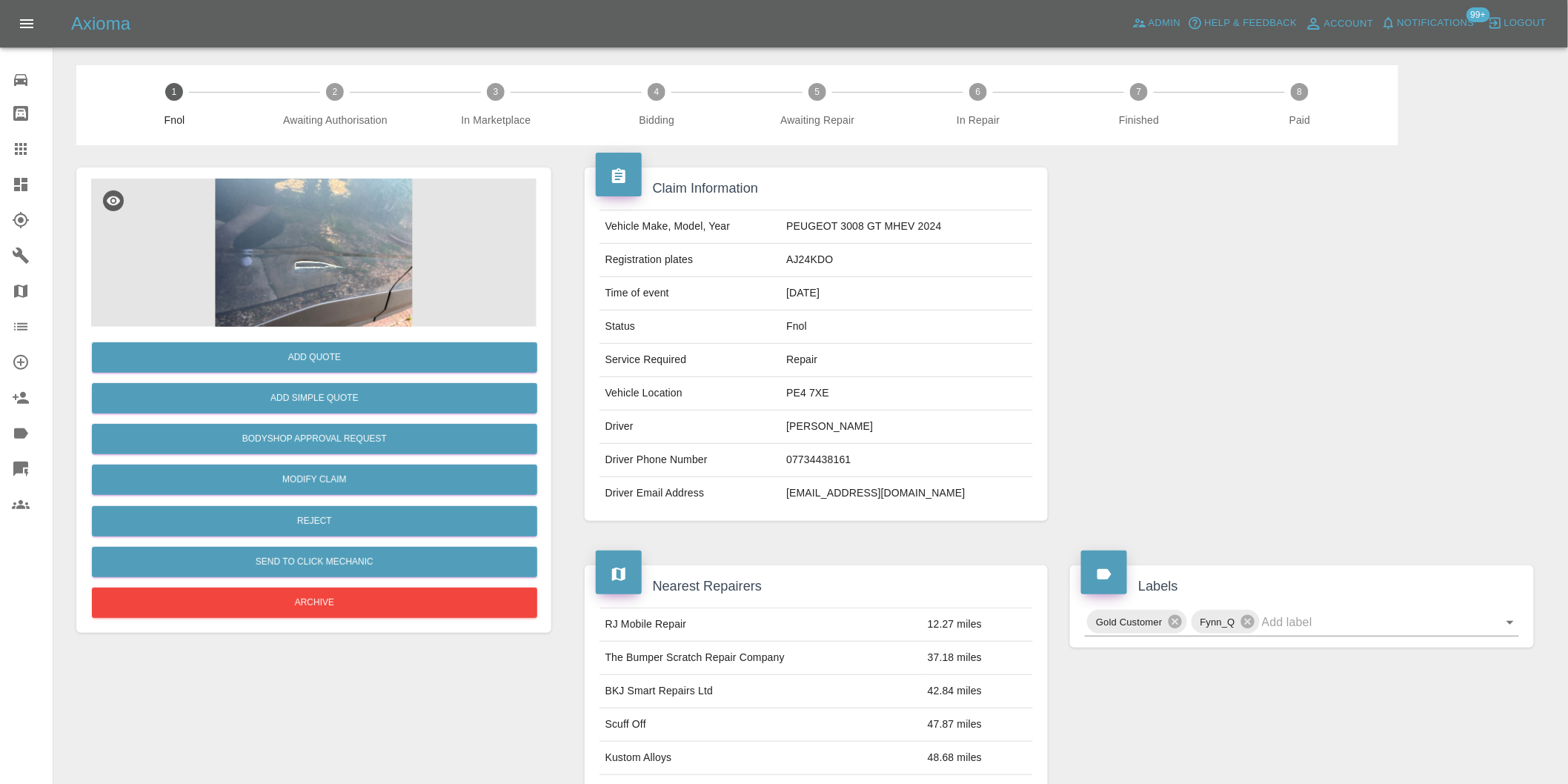
click at [331, 233] on img at bounding box center [313, 253] width 445 height 148
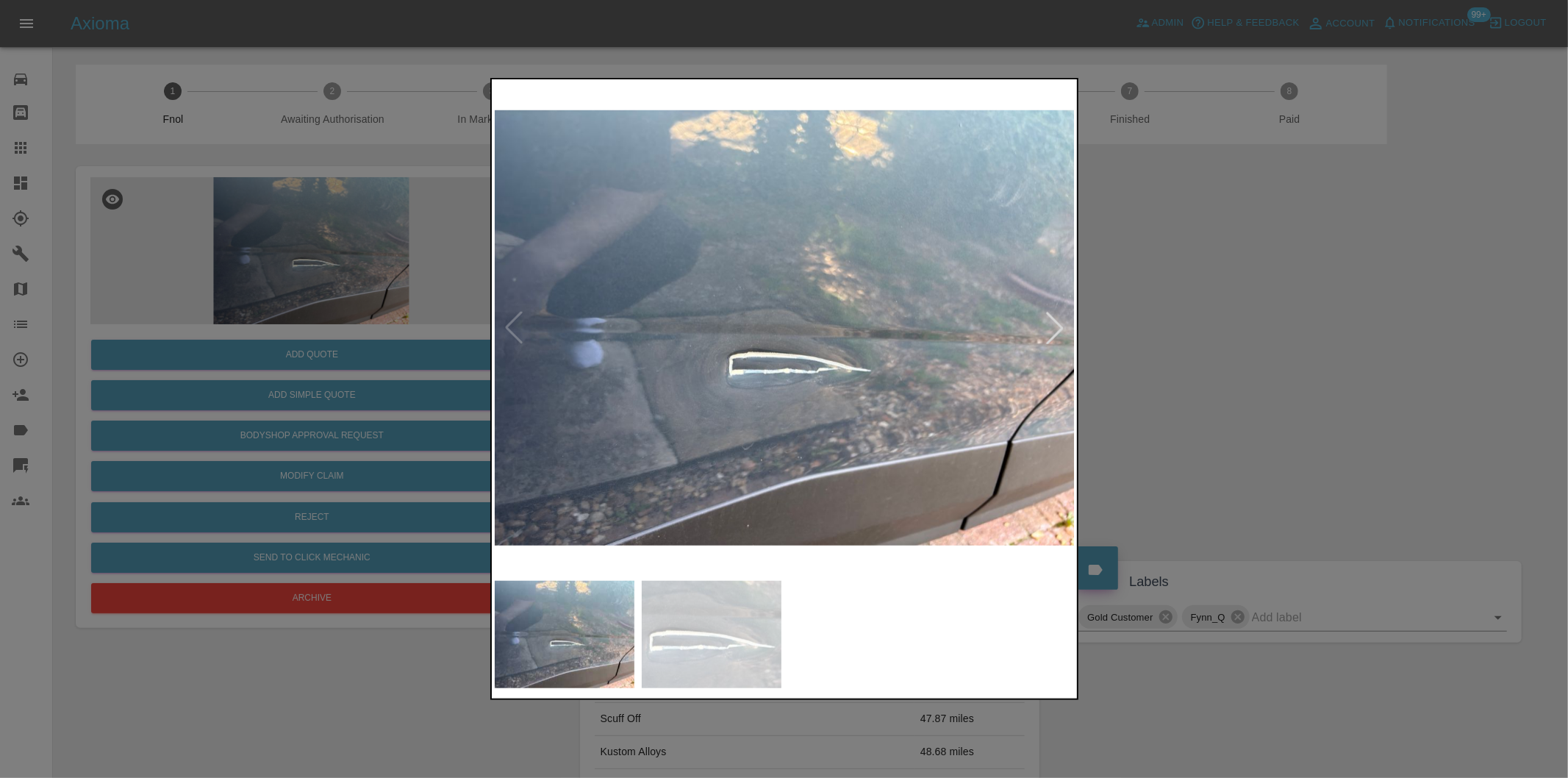
click at [1057, 324] on div at bounding box center [1055, 327] width 32 height 32
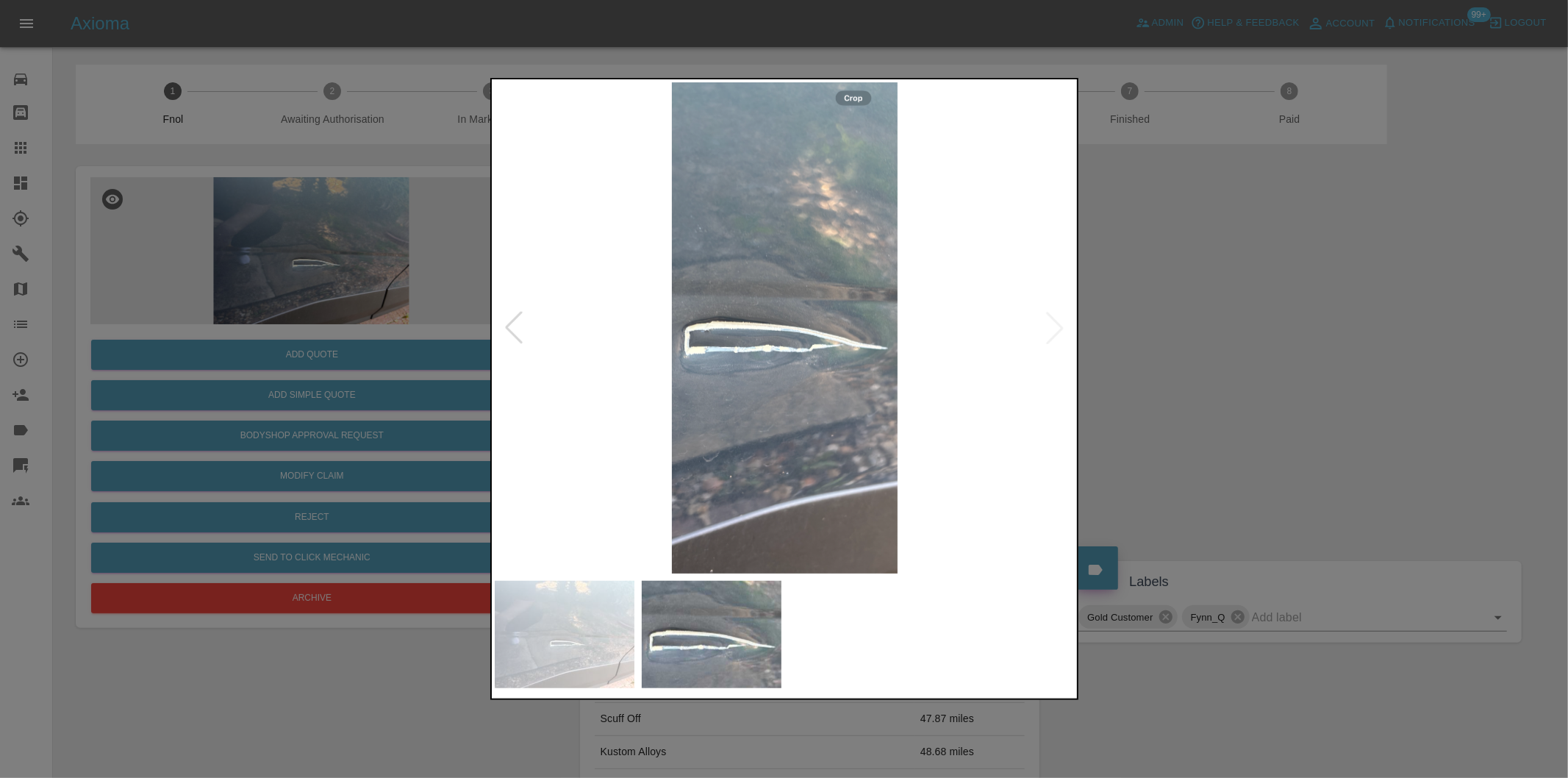
click at [1057, 324] on img at bounding box center [785, 327] width 581 height 492
click at [1248, 358] on div at bounding box center [784, 389] width 1568 height 778
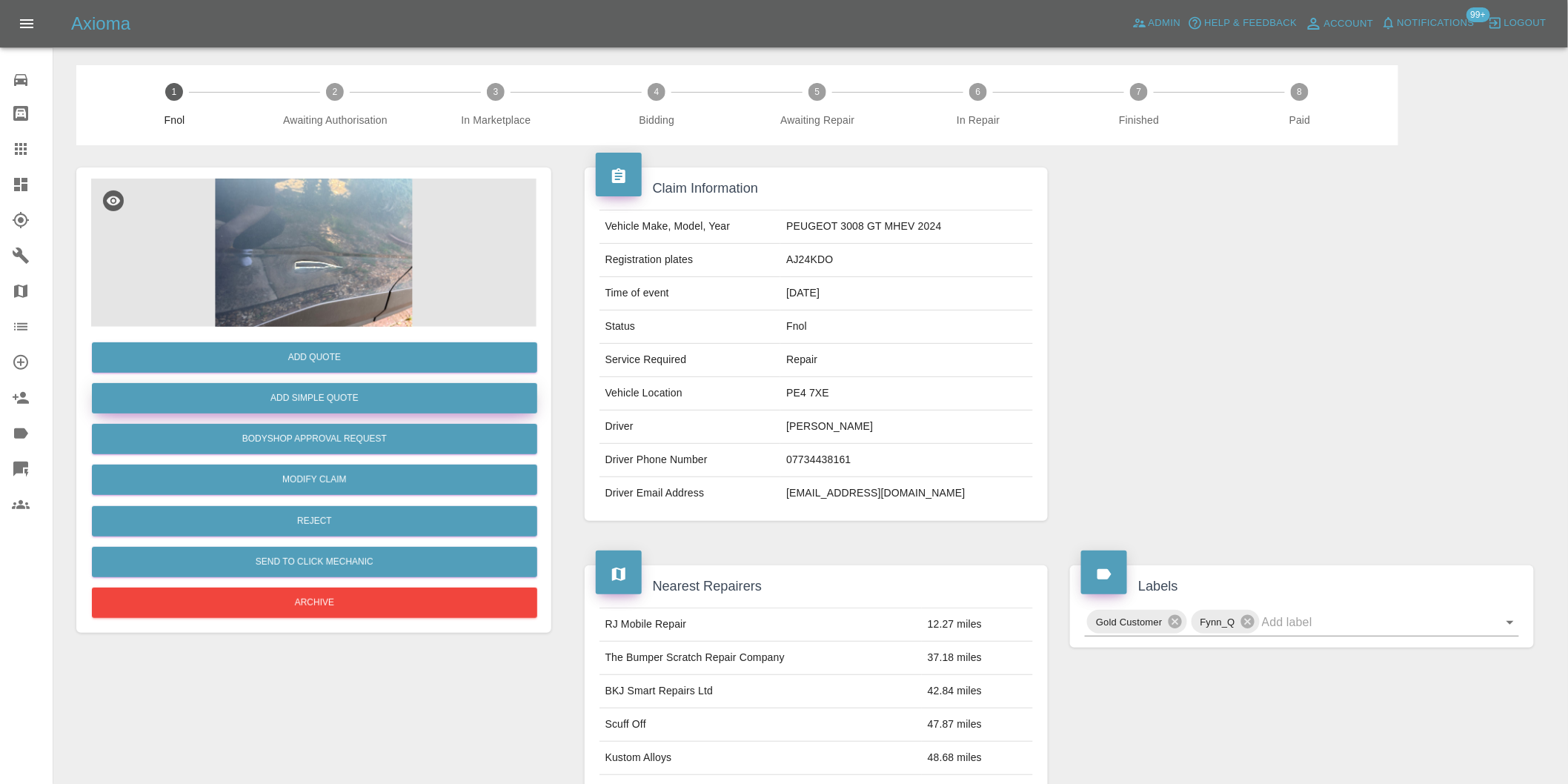
click at [337, 398] on button "Add Simple Quote" at bounding box center [314, 398] width 445 height 31
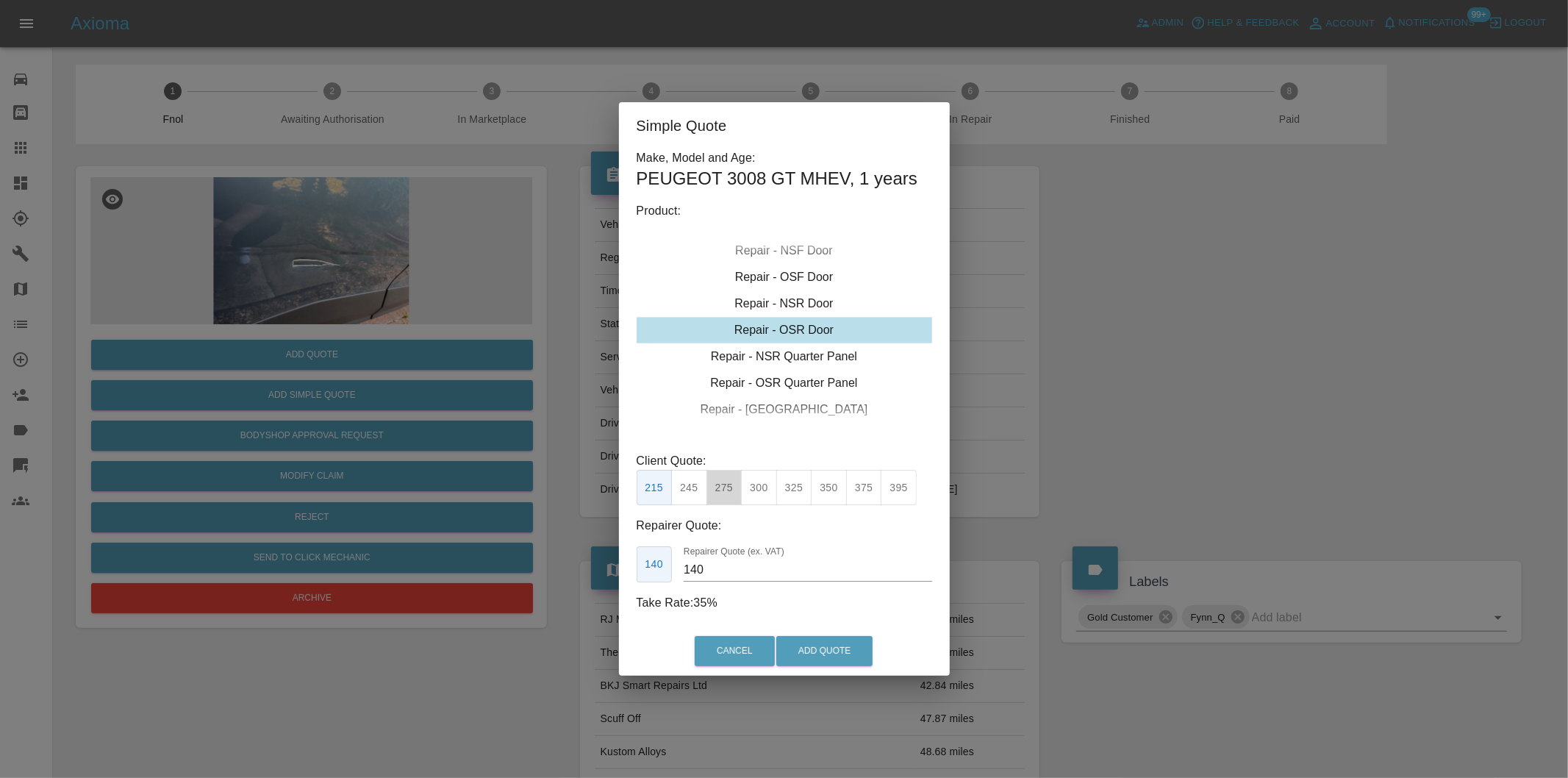
click at [733, 484] on button "275" at bounding box center [724, 488] width 36 height 36
drag, startPoint x: 759, startPoint y: 489, endPoint x: 762, endPoint y: 498, distance: 9.5
click at [760, 495] on button "300" at bounding box center [759, 488] width 36 height 36
type input "190"
click at [821, 655] on button "Add Quote" at bounding box center [824, 651] width 96 height 30
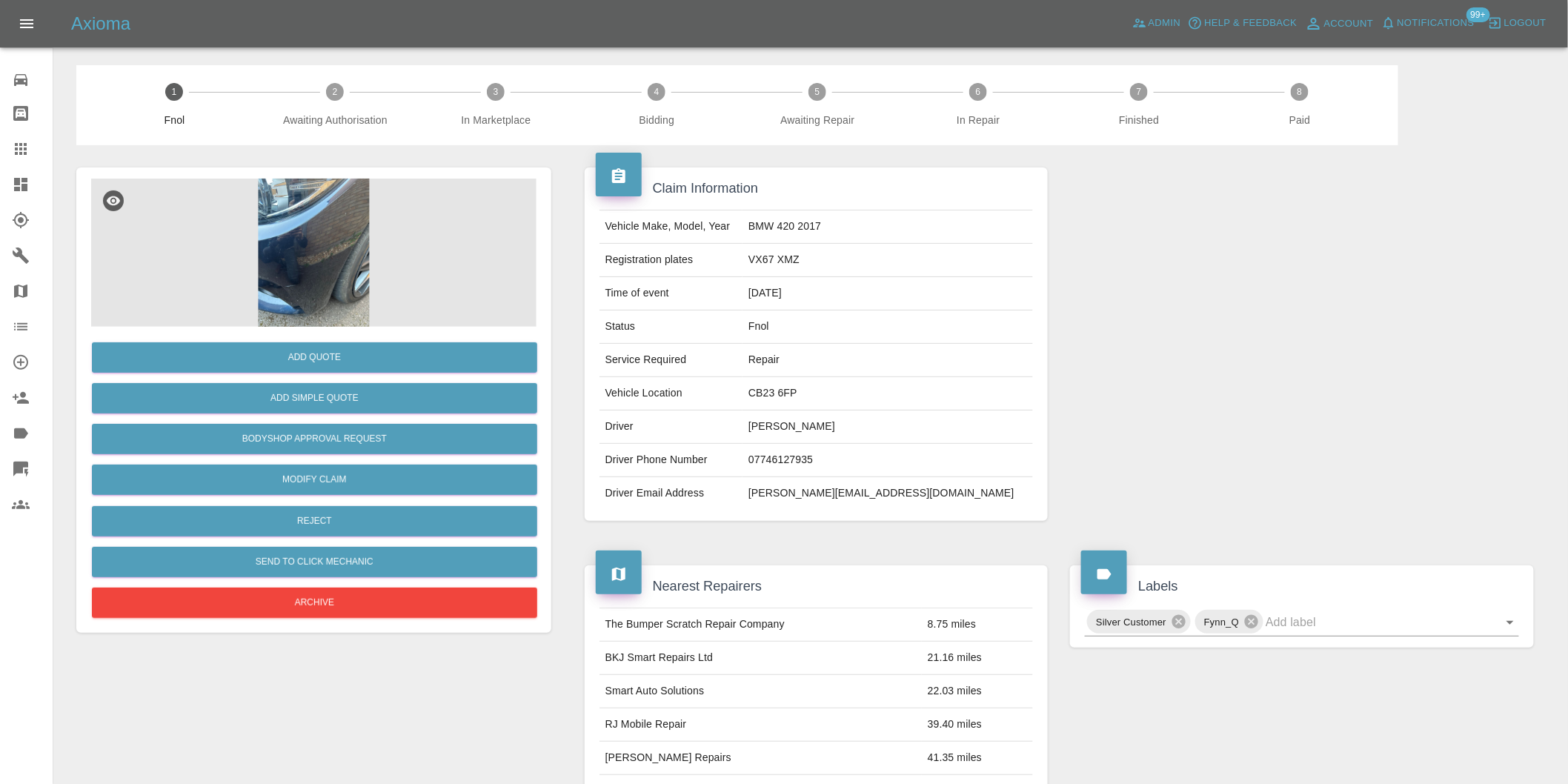
click at [339, 227] on img at bounding box center [313, 253] width 445 height 148
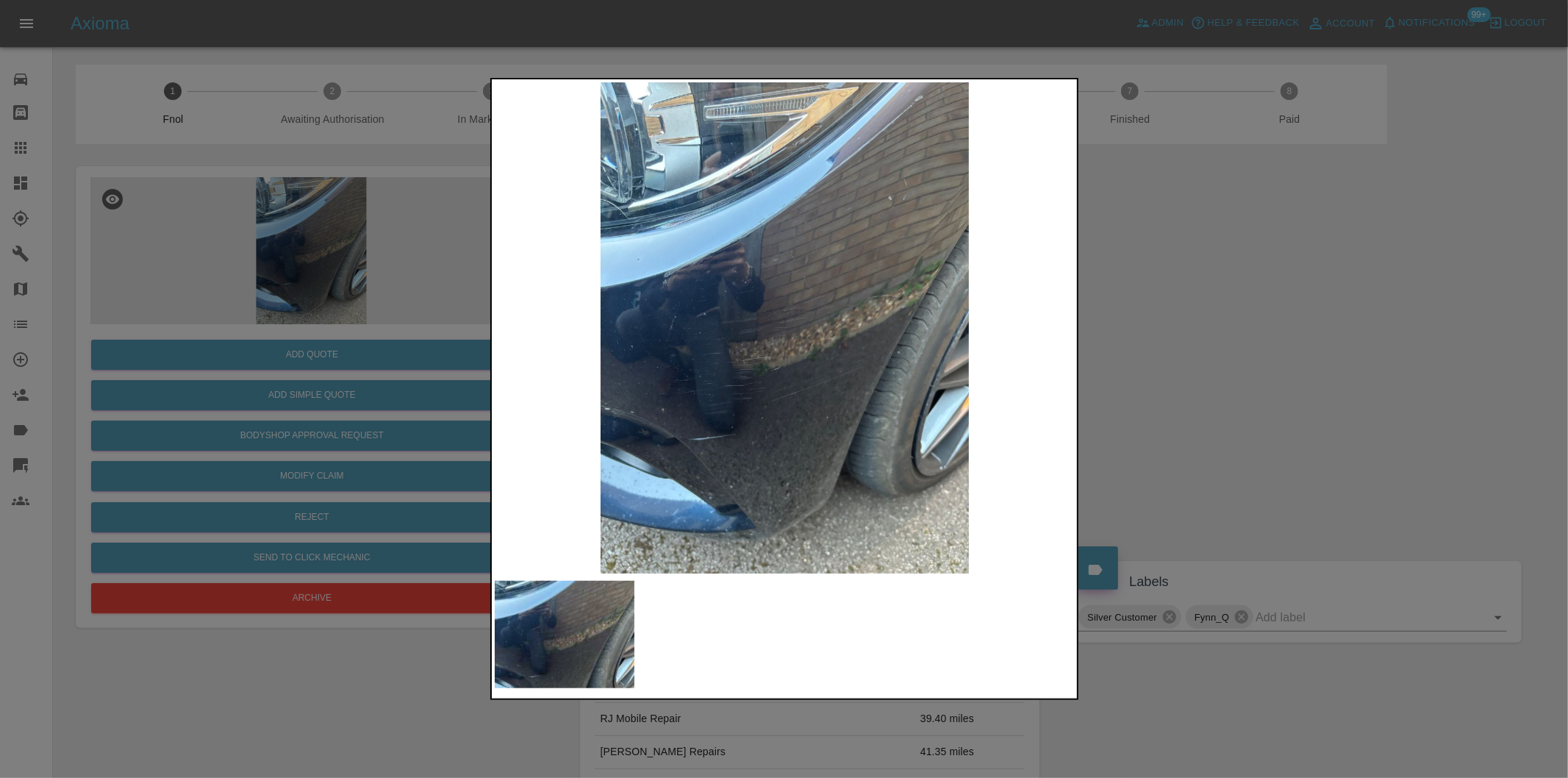
drag, startPoint x: 1193, startPoint y: 343, endPoint x: 905, endPoint y: 378, distance: 290.1
click at [1192, 341] on div at bounding box center [784, 389] width 1568 height 778
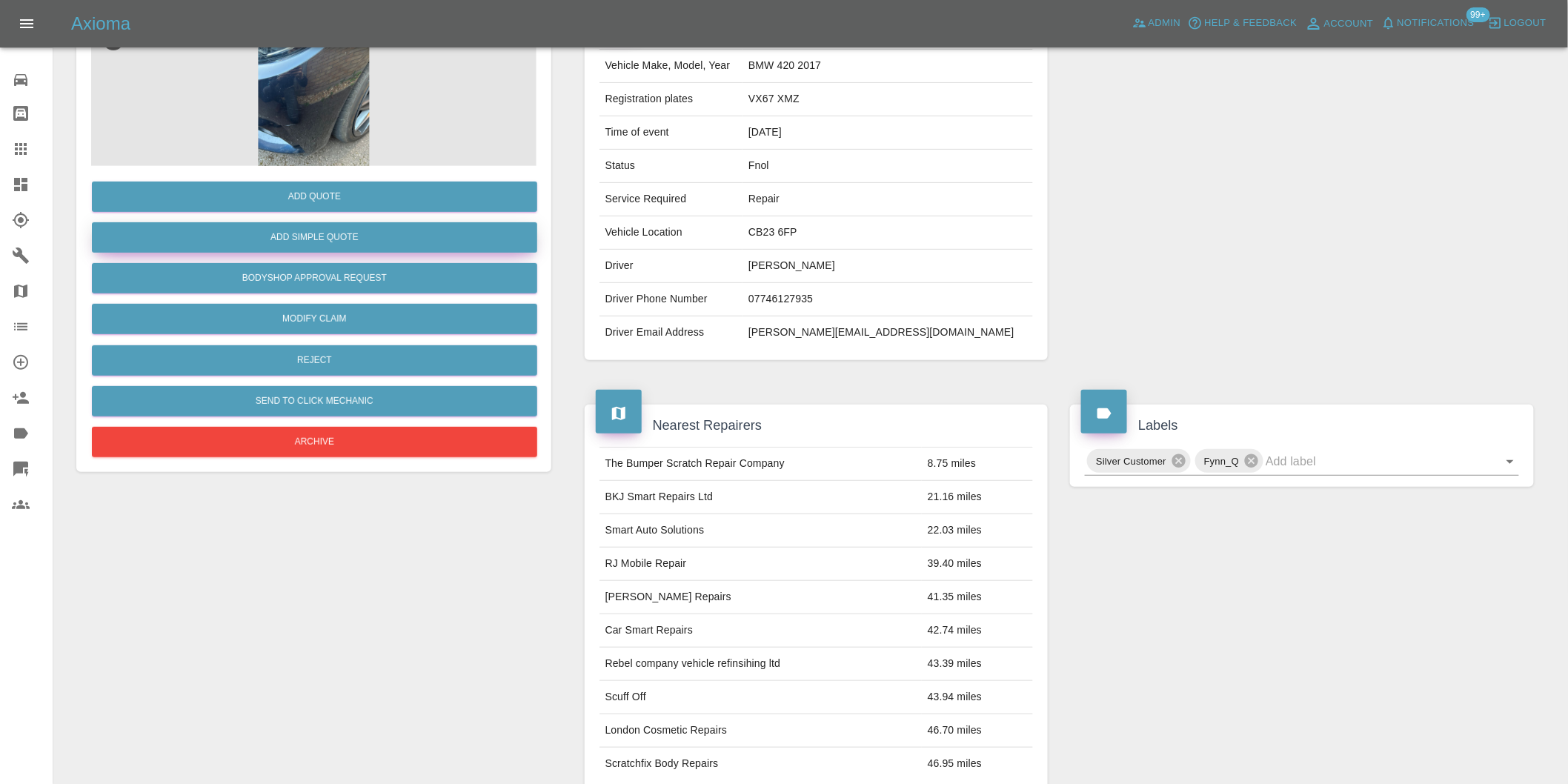
scroll to position [20, 0]
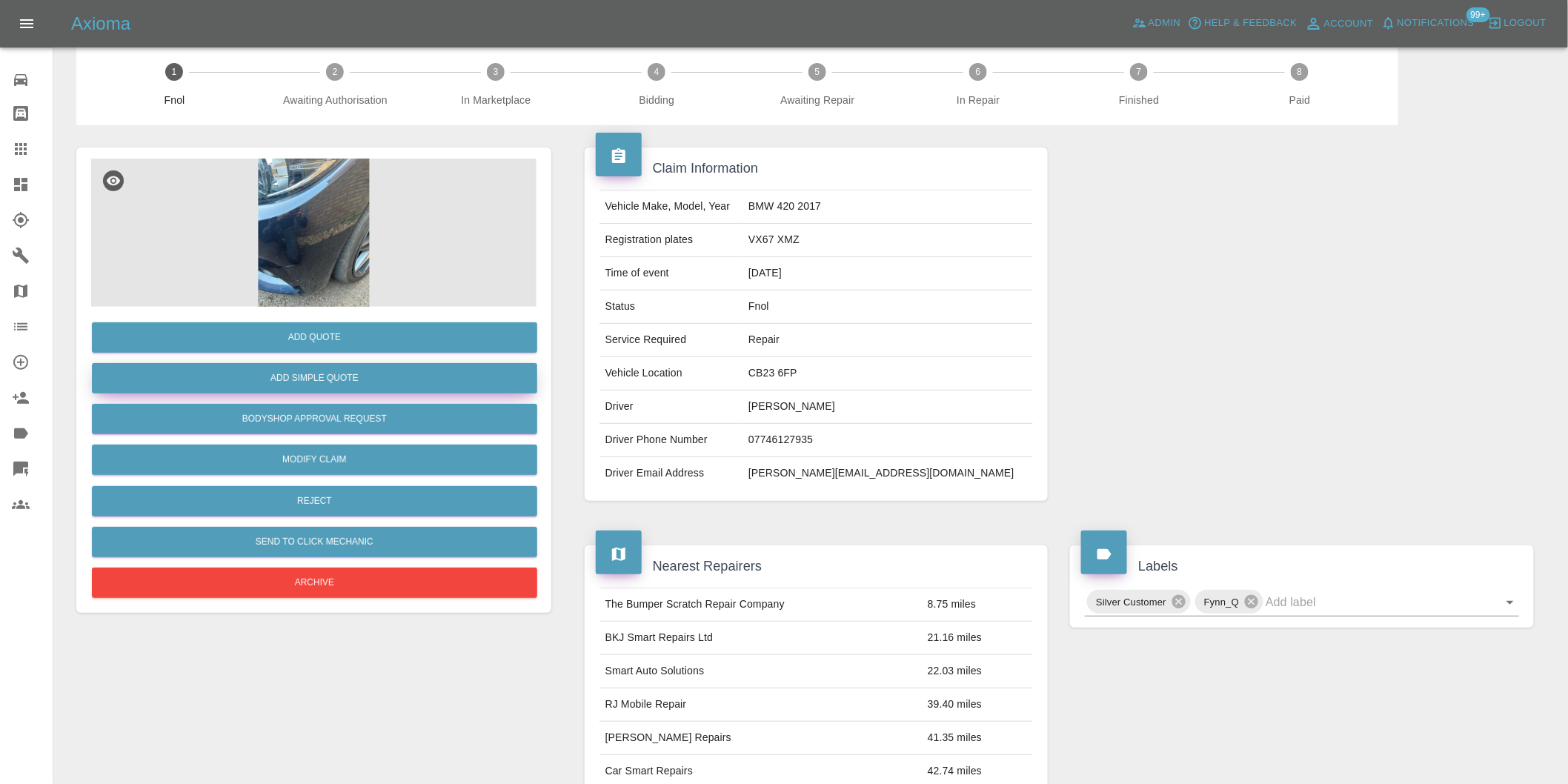
click at [374, 379] on button "Add Simple Quote" at bounding box center [314, 379] width 445 height 31
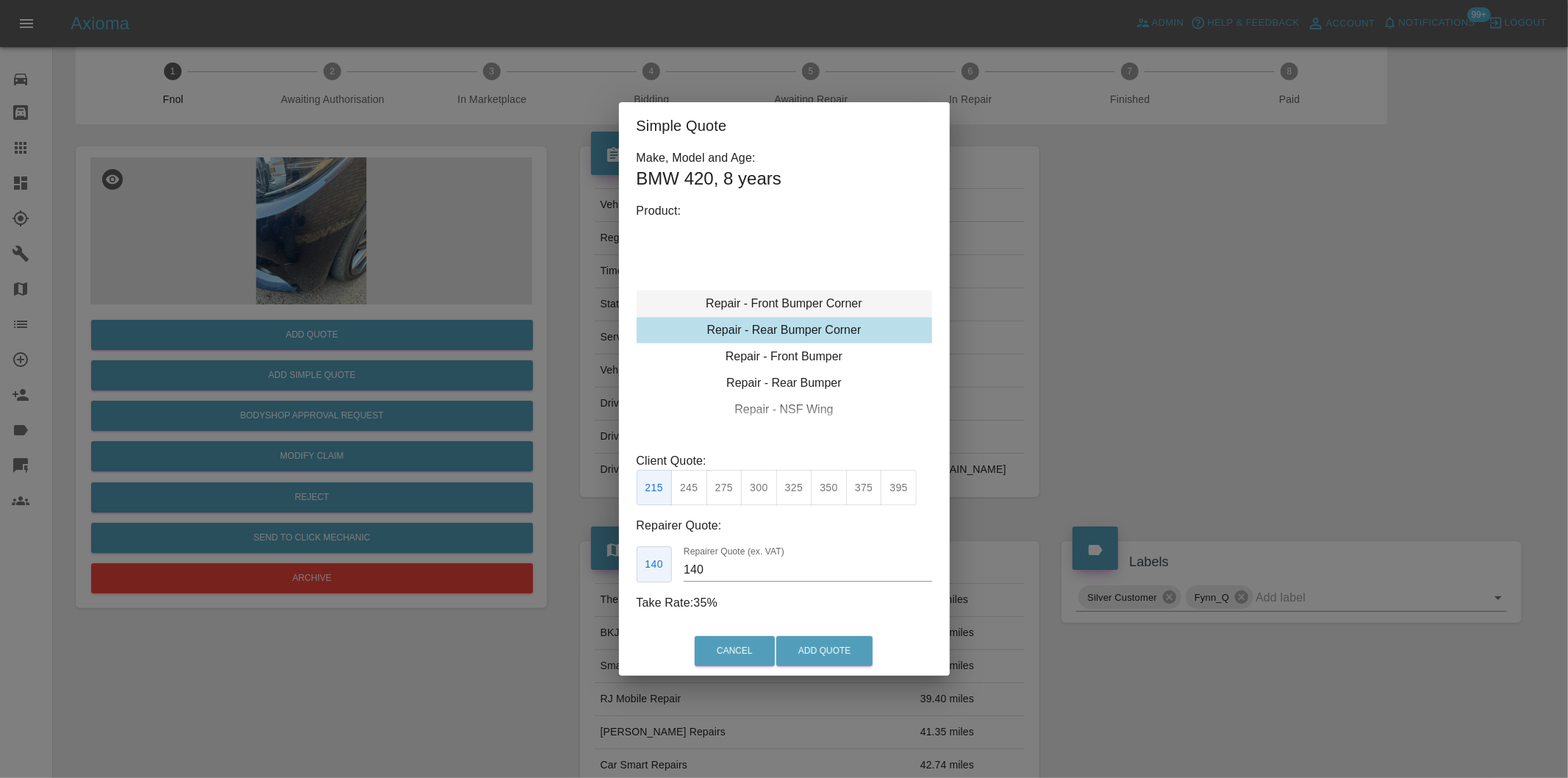
type input "120"
click at [802, 650] on button "Add Quote" at bounding box center [824, 651] width 96 height 30
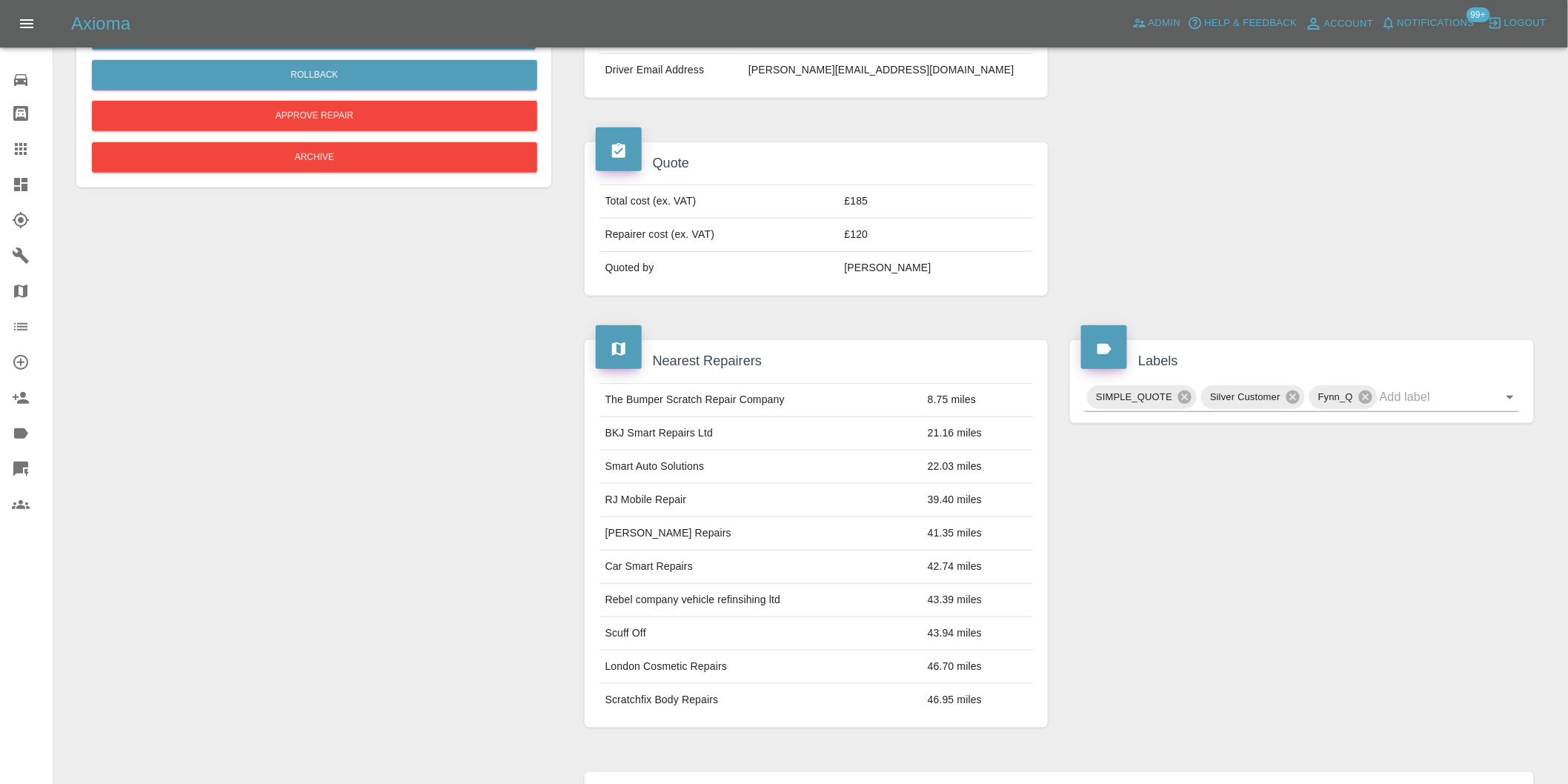
scroll to position [180, 0]
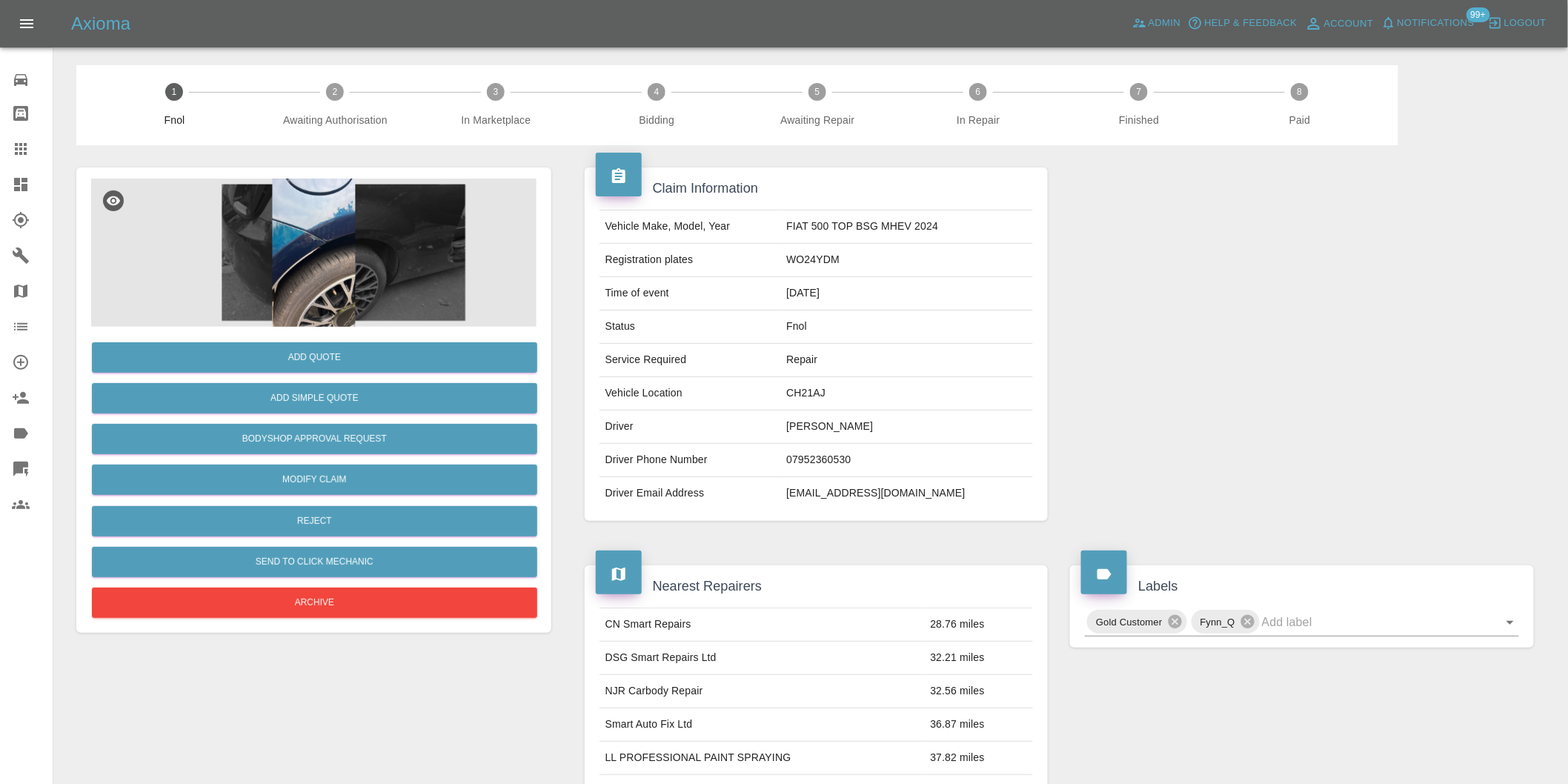
click at [304, 249] on img at bounding box center [313, 253] width 445 height 148
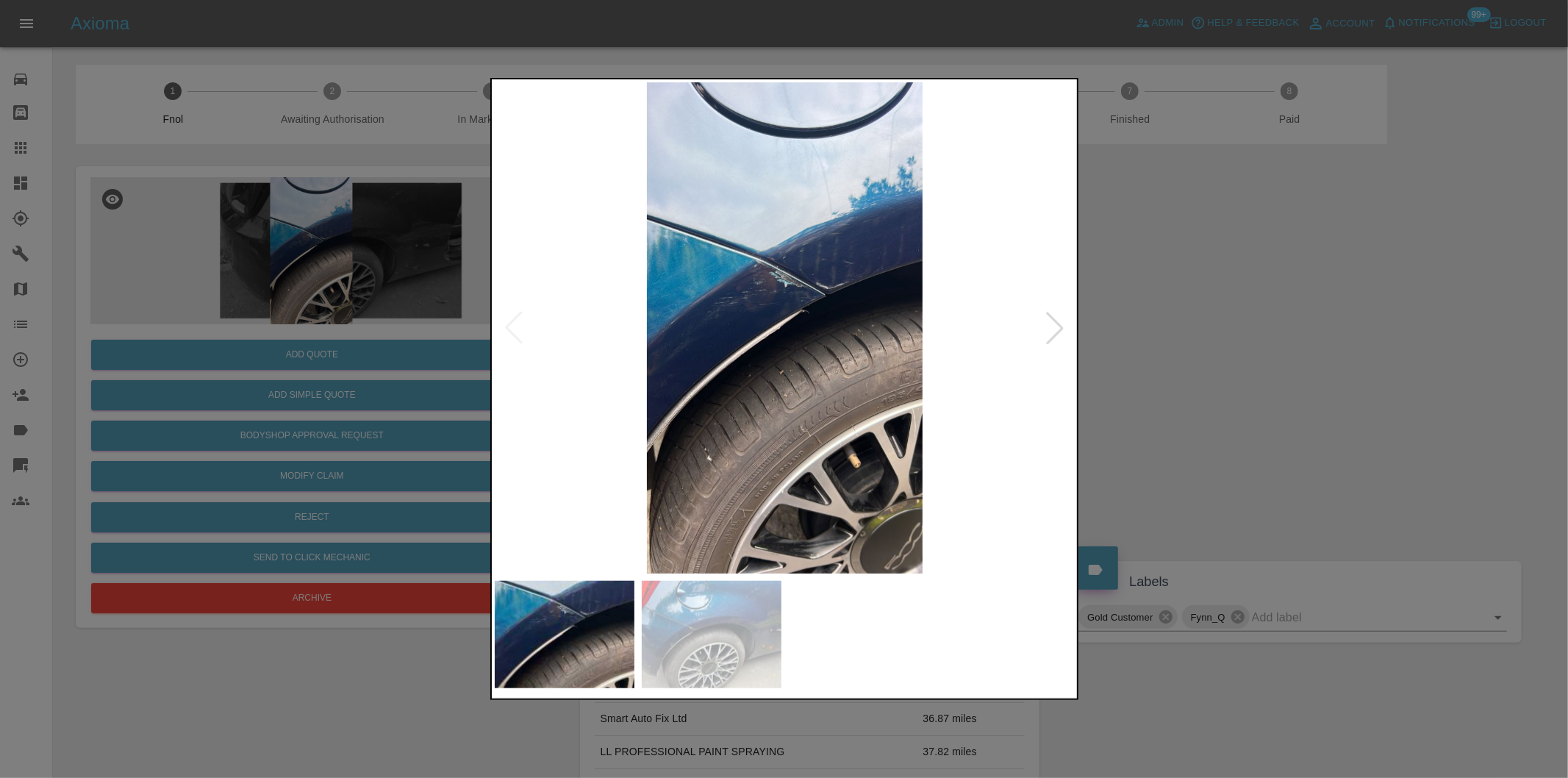
click at [1047, 328] on div at bounding box center [1055, 327] width 32 height 32
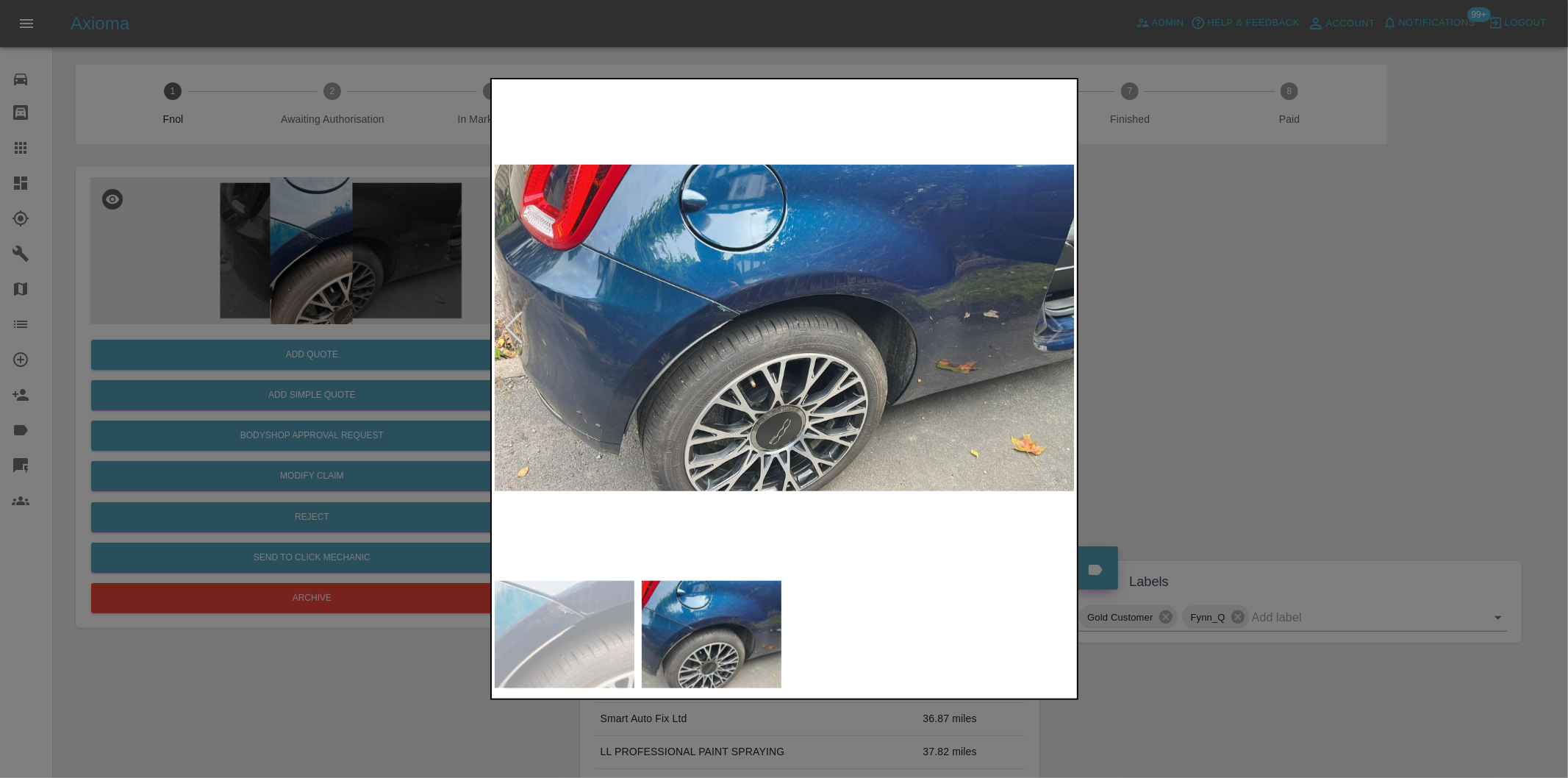
drag, startPoint x: 1258, startPoint y: 370, endPoint x: 1202, endPoint y: 370, distance: 56.0
click at [1255, 370] on div at bounding box center [784, 389] width 1568 height 778
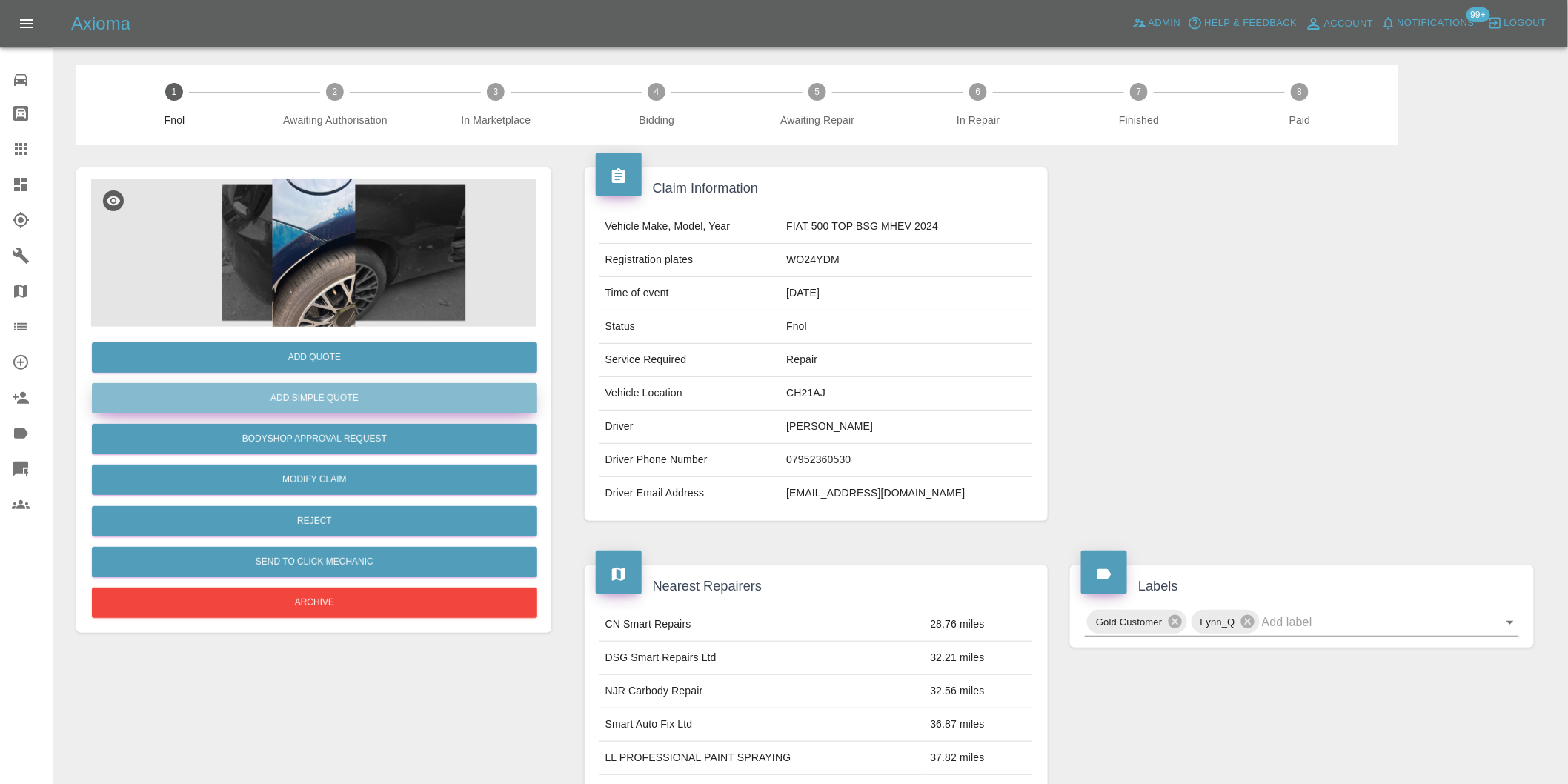
click at [361, 402] on button "Add Simple Quote" at bounding box center [314, 398] width 445 height 31
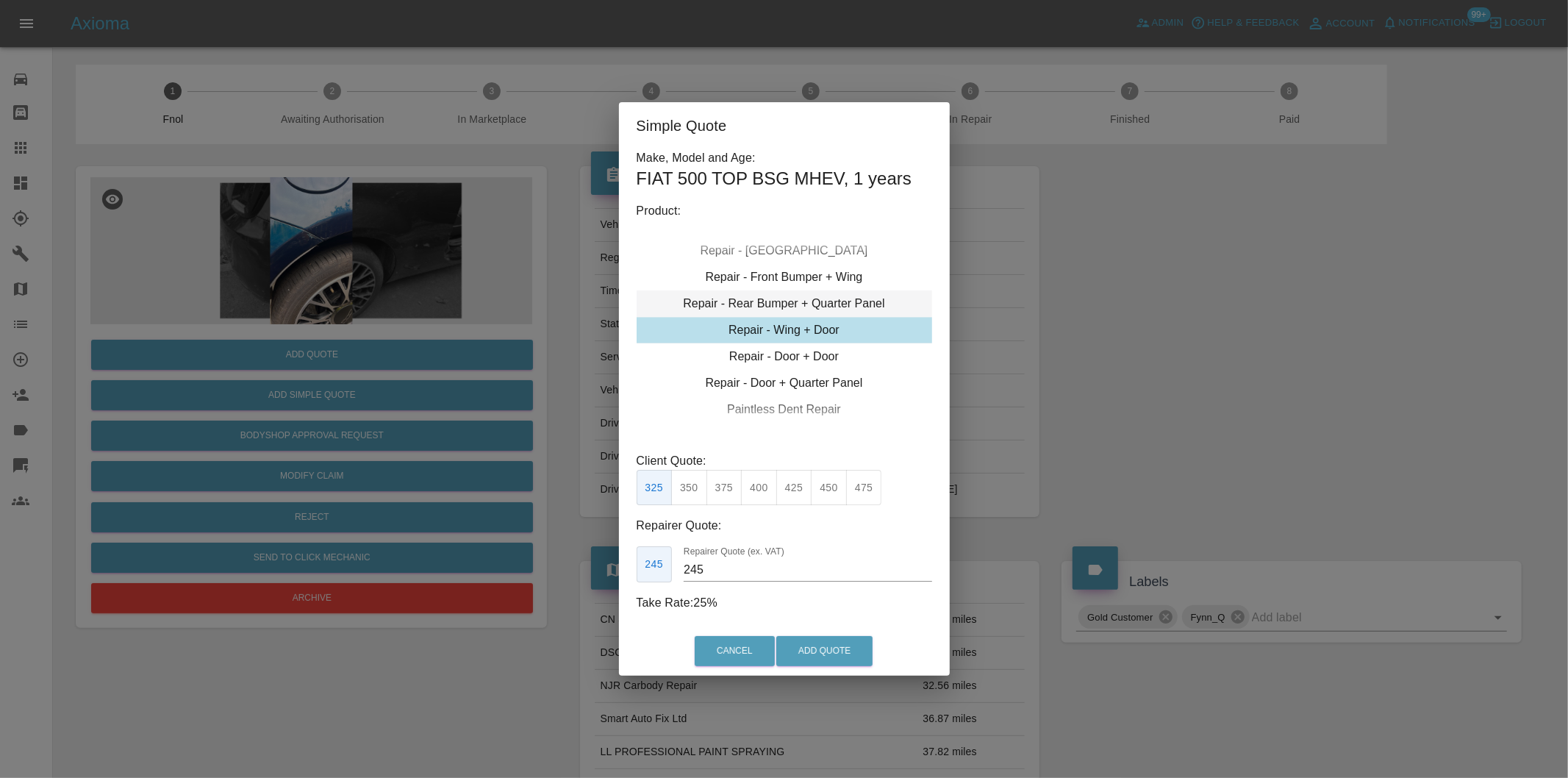
click at [843, 295] on div "Repair - Rear Bumper + Quarter Panel" at bounding box center [784, 304] width 295 height 27
click at [695, 490] on button "325" at bounding box center [689, 488] width 36 height 36
drag, startPoint x: 717, startPoint y: 479, endPoint x: 778, endPoint y: 538, distance: 84.9
click at [721, 481] on button "350" at bounding box center [724, 488] width 36 height 36
type input "210"
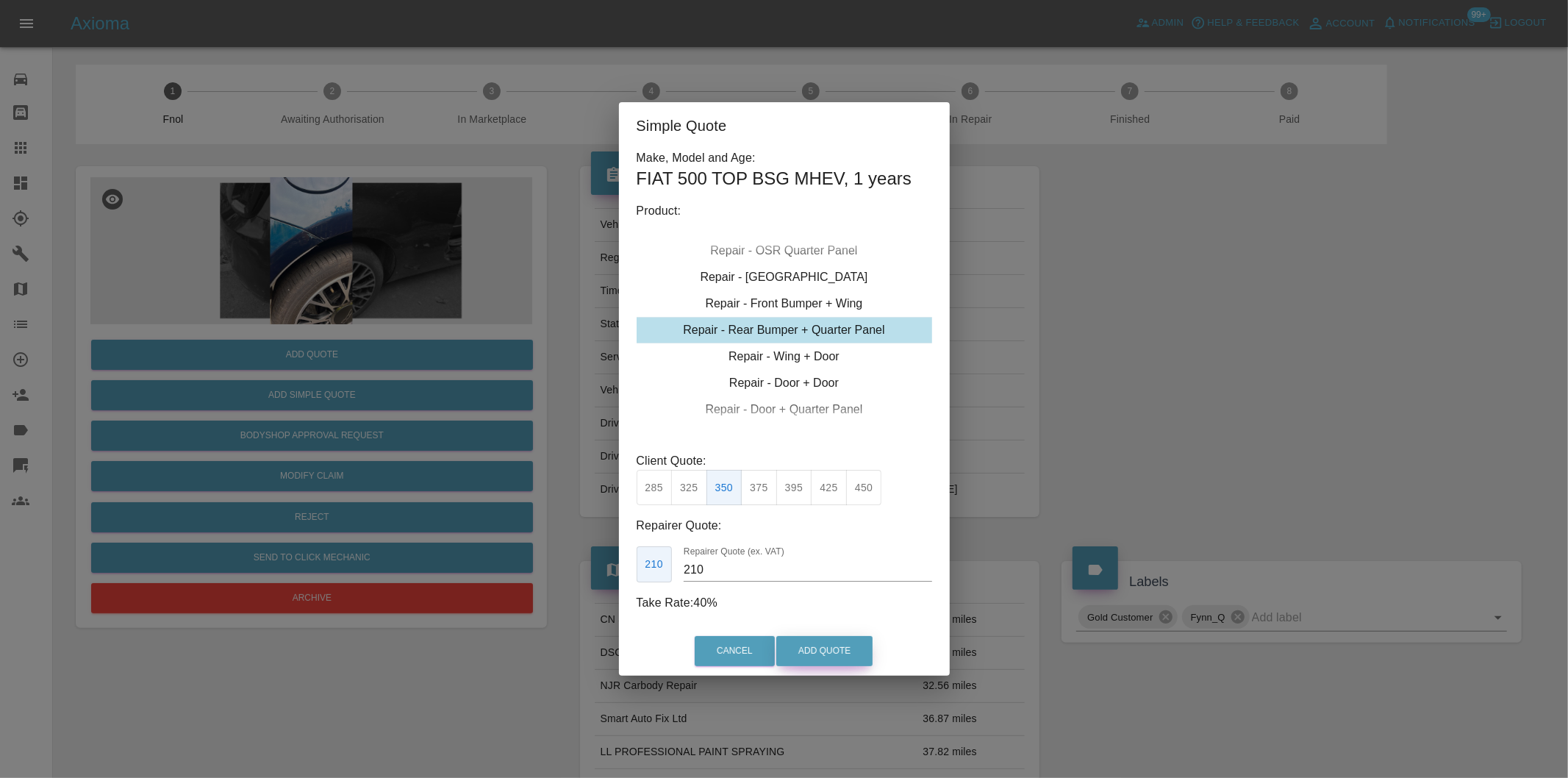
click at [818, 647] on button "Add Quote" at bounding box center [824, 651] width 96 height 30
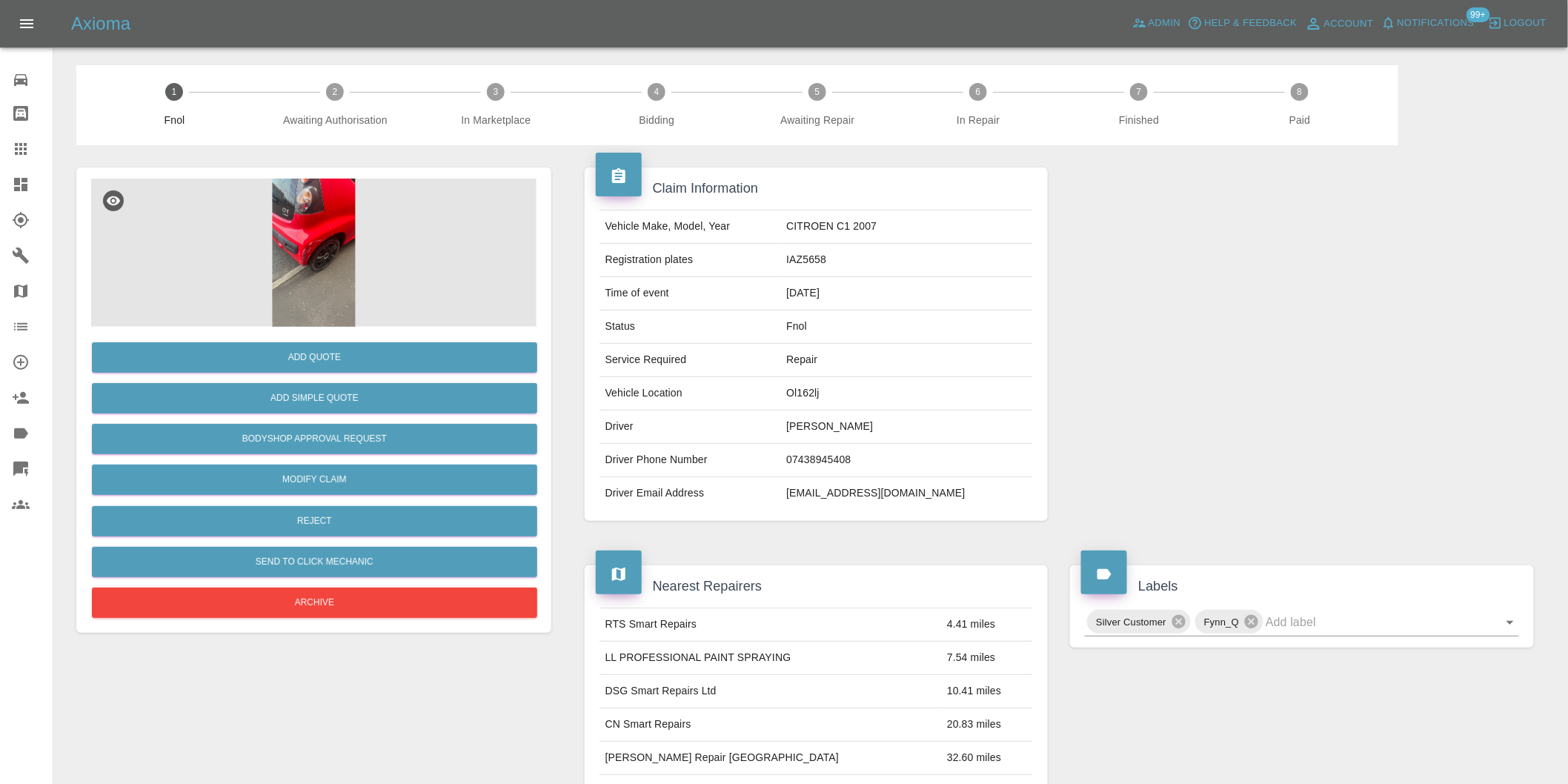
click at [323, 243] on img at bounding box center [313, 253] width 445 height 148
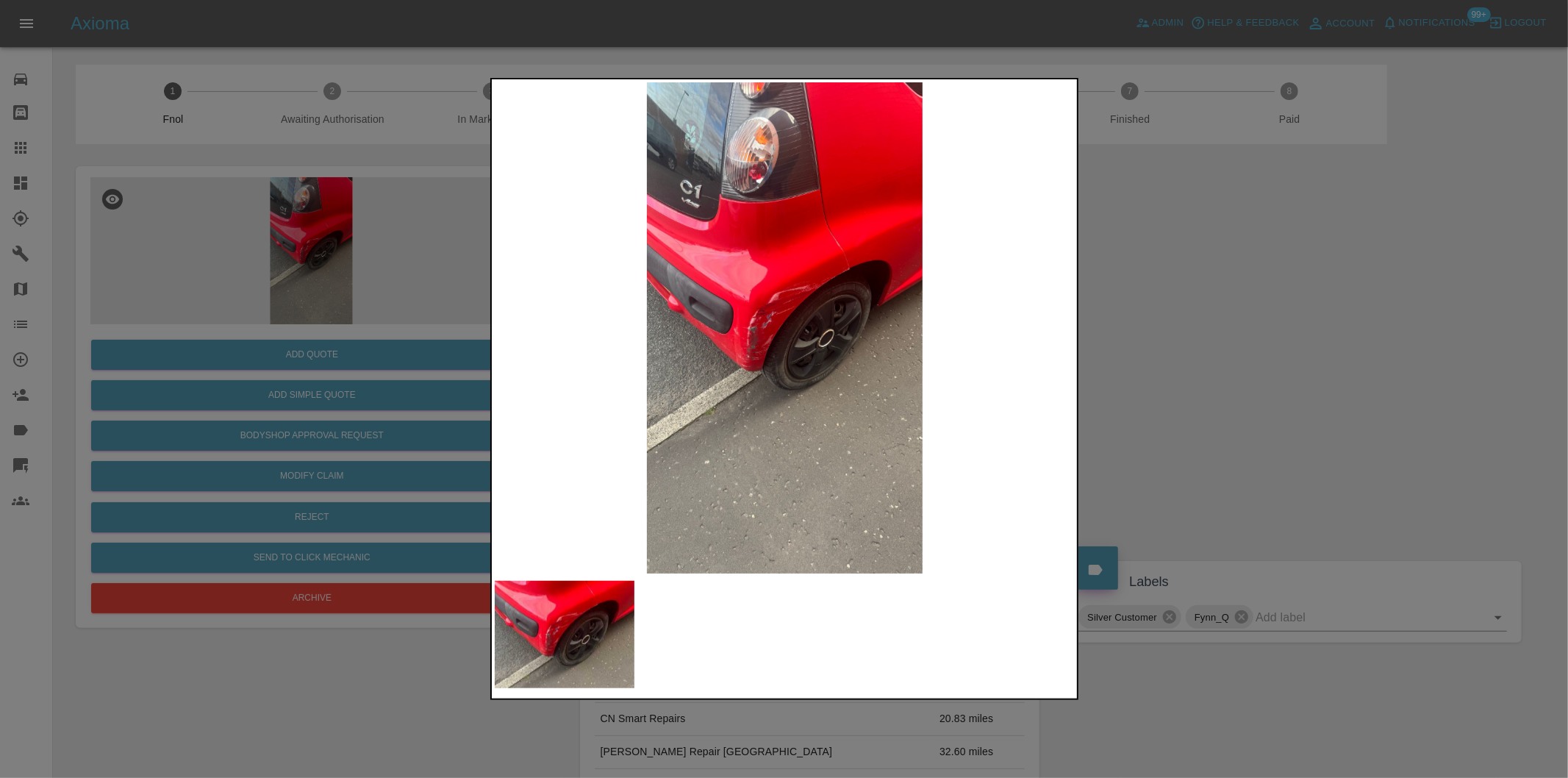
click at [753, 298] on img at bounding box center [785, 327] width 581 height 492
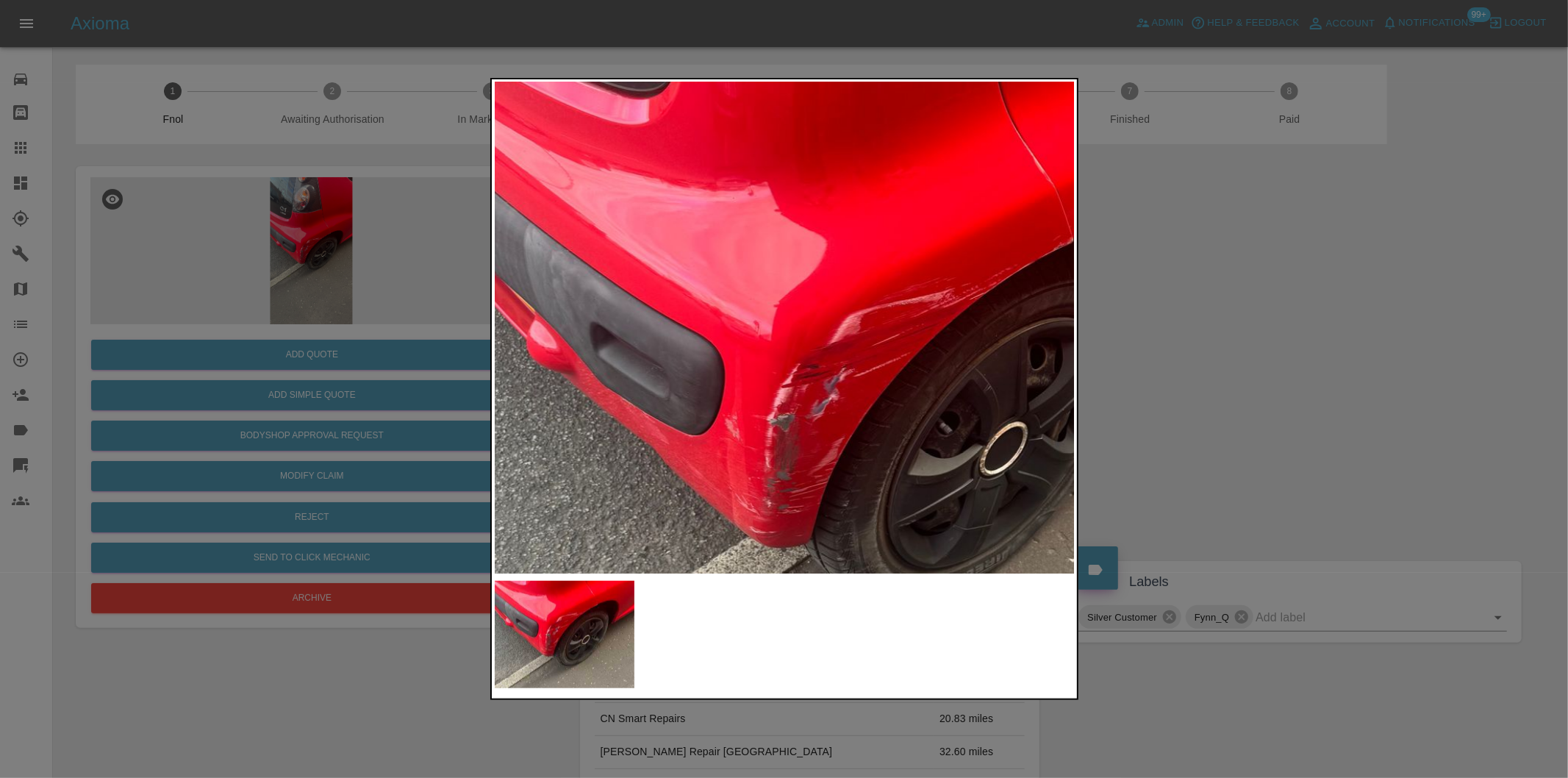
click at [753, 298] on img at bounding box center [877, 417] width 1742 height 1473
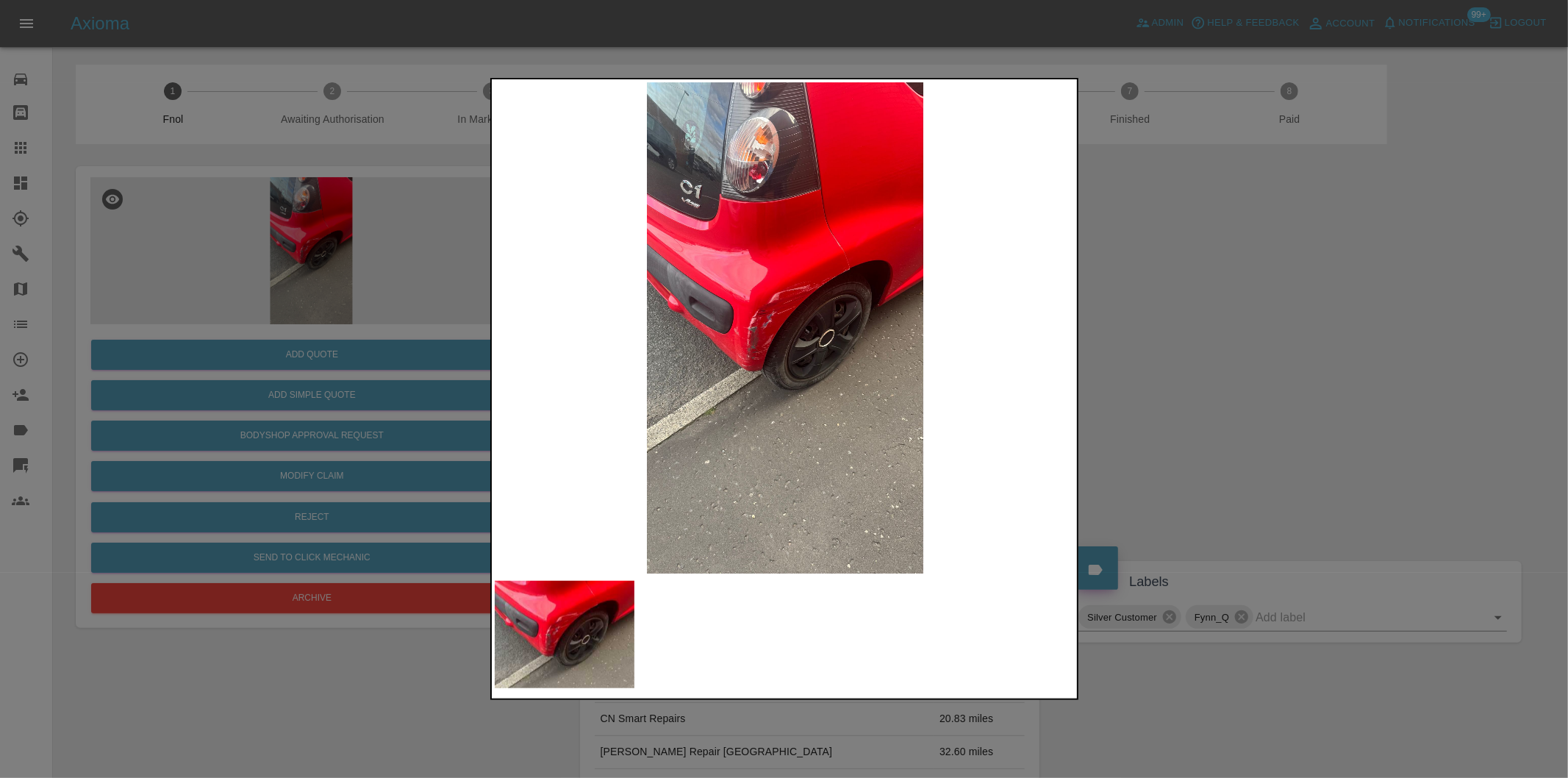
click at [1261, 340] on div at bounding box center [784, 389] width 1568 height 778
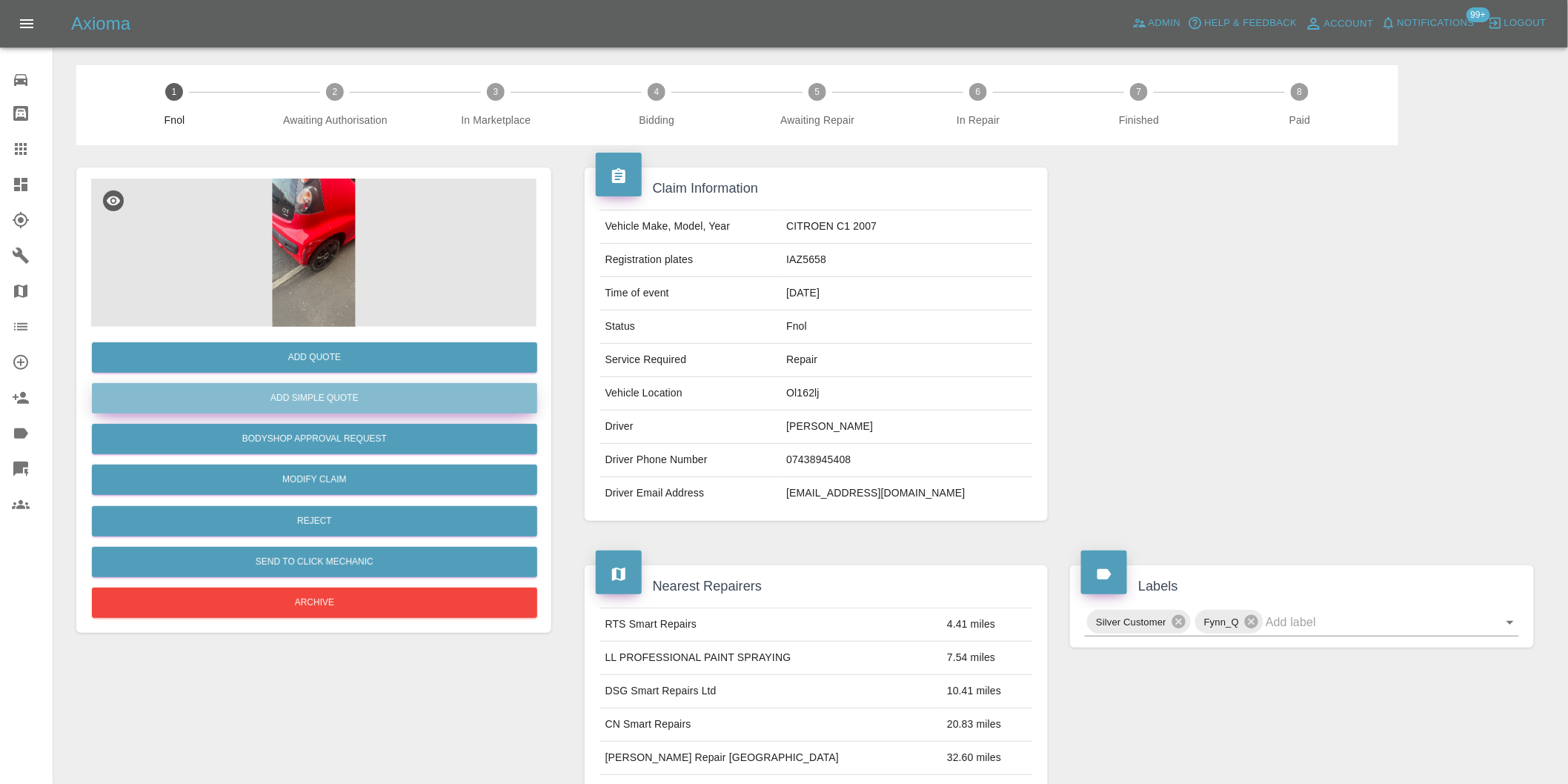
click at [363, 411] on button "Add Simple Quote" at bounding box center [314, 398] width 445 height 31
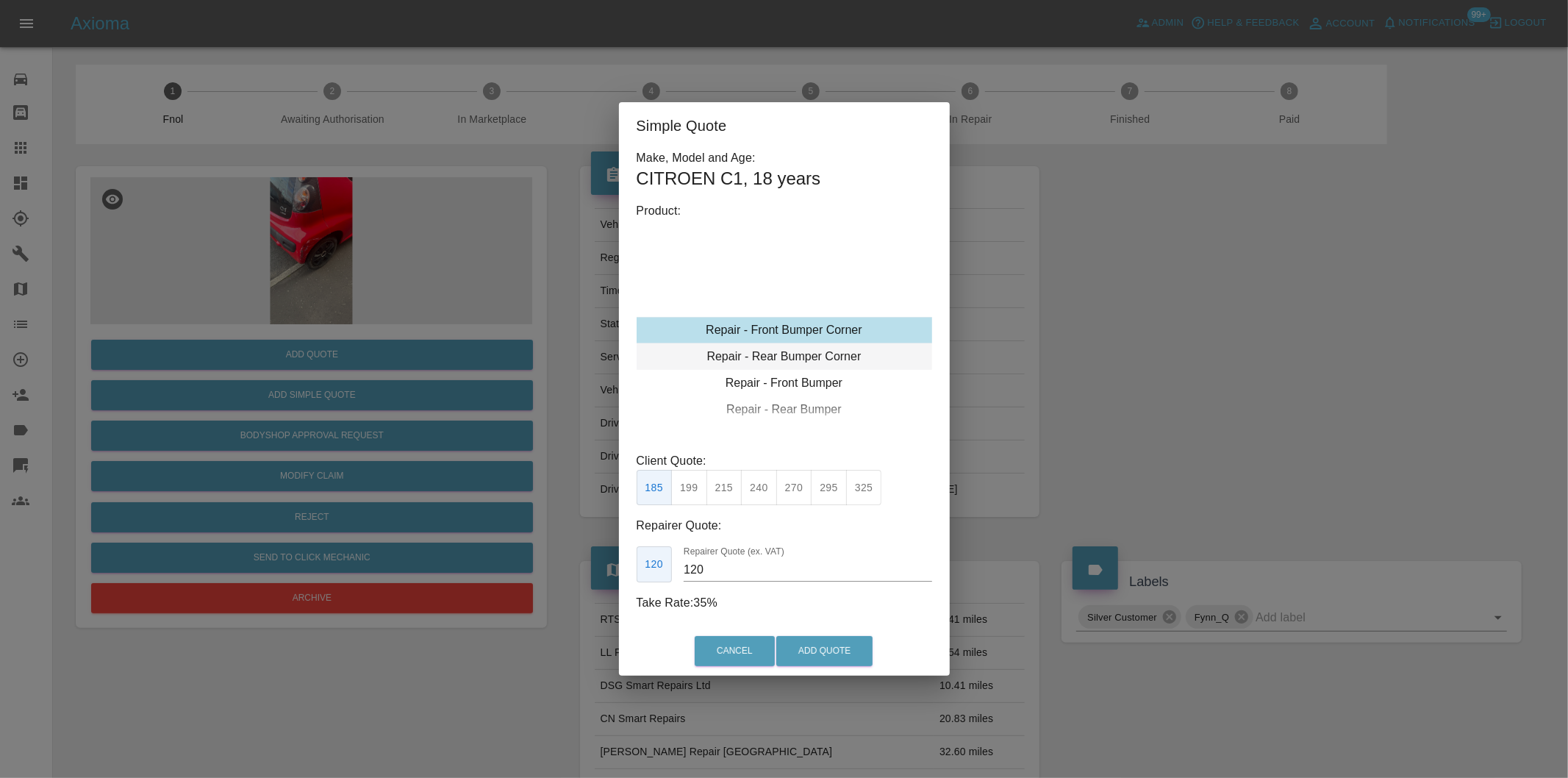
click at [854, 355] on div "Repair - Rear Bumper Corner" at bounding box center [784, 357] width 295 height 27
click at [787, 487] on button "270" at bounding box center [794, 488] width 36 height 36
type input "165"
click at [837, 649] on button "Add Quote" at bounding box center [824, 651] width 96 height 30
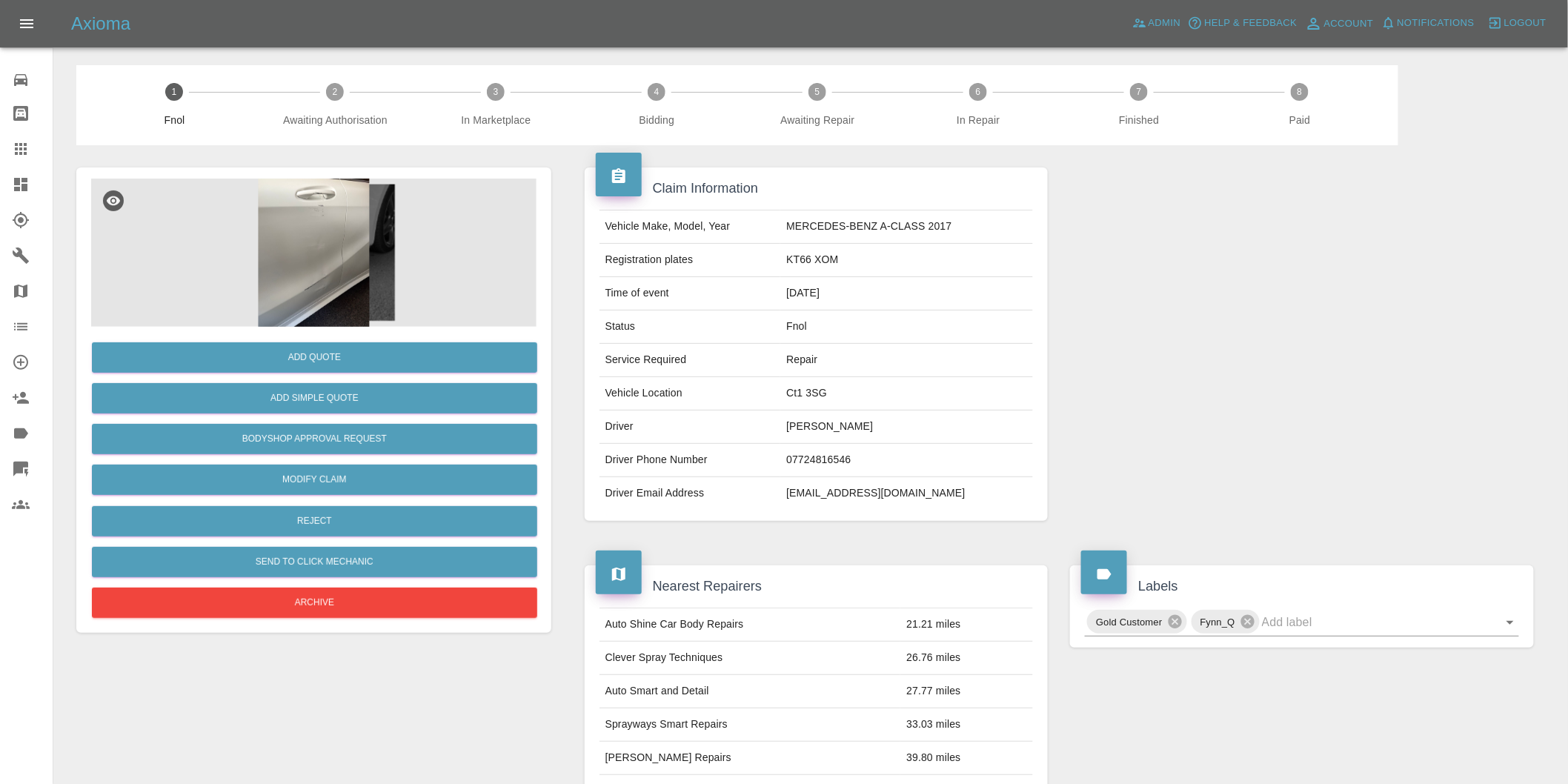
click at [316, 224] on img at bounding box center [313, 253] width 445 height 148
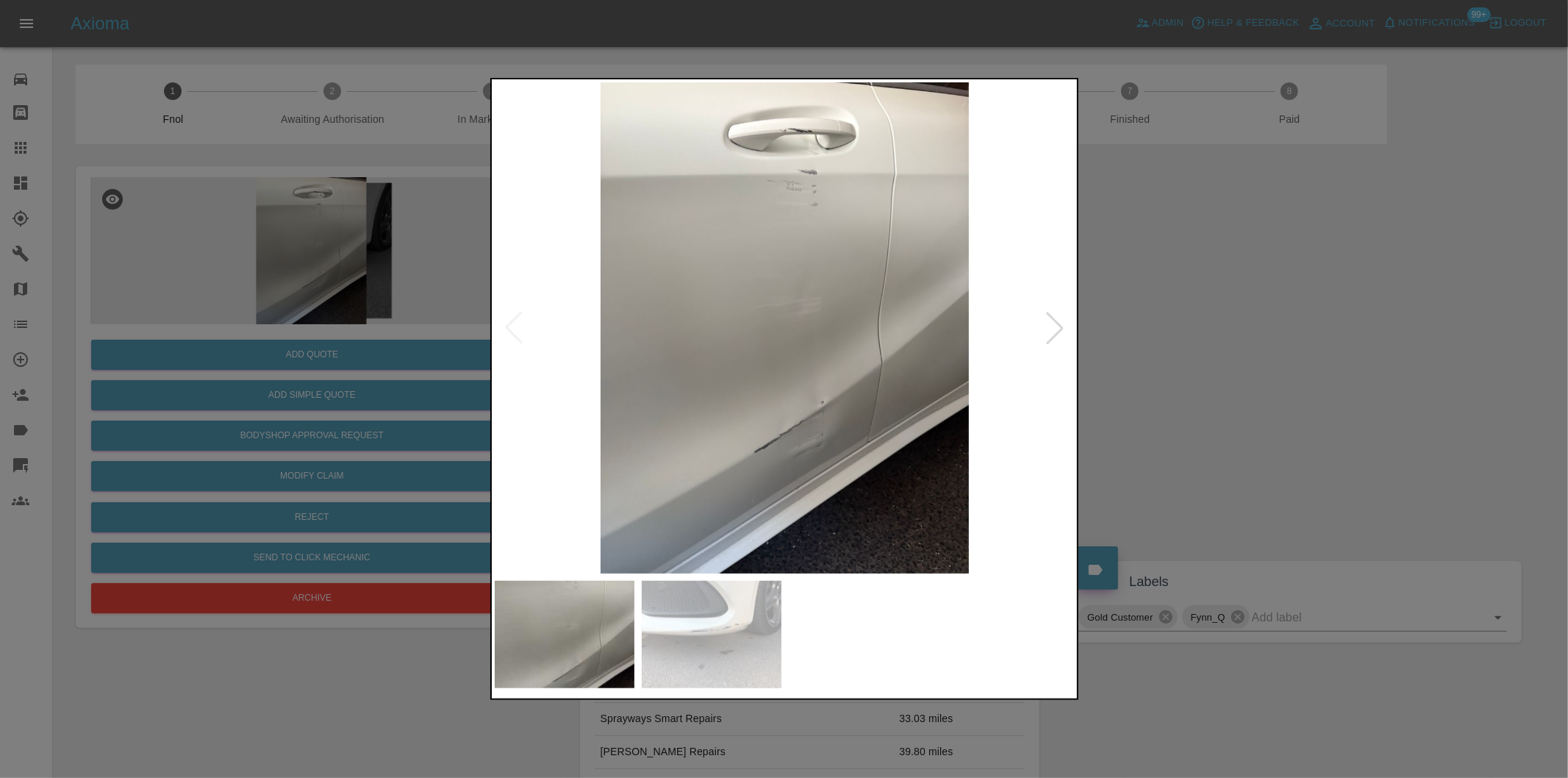
click at [1052, 333] on div at bounding box center [1055, 327] width 32 height 32
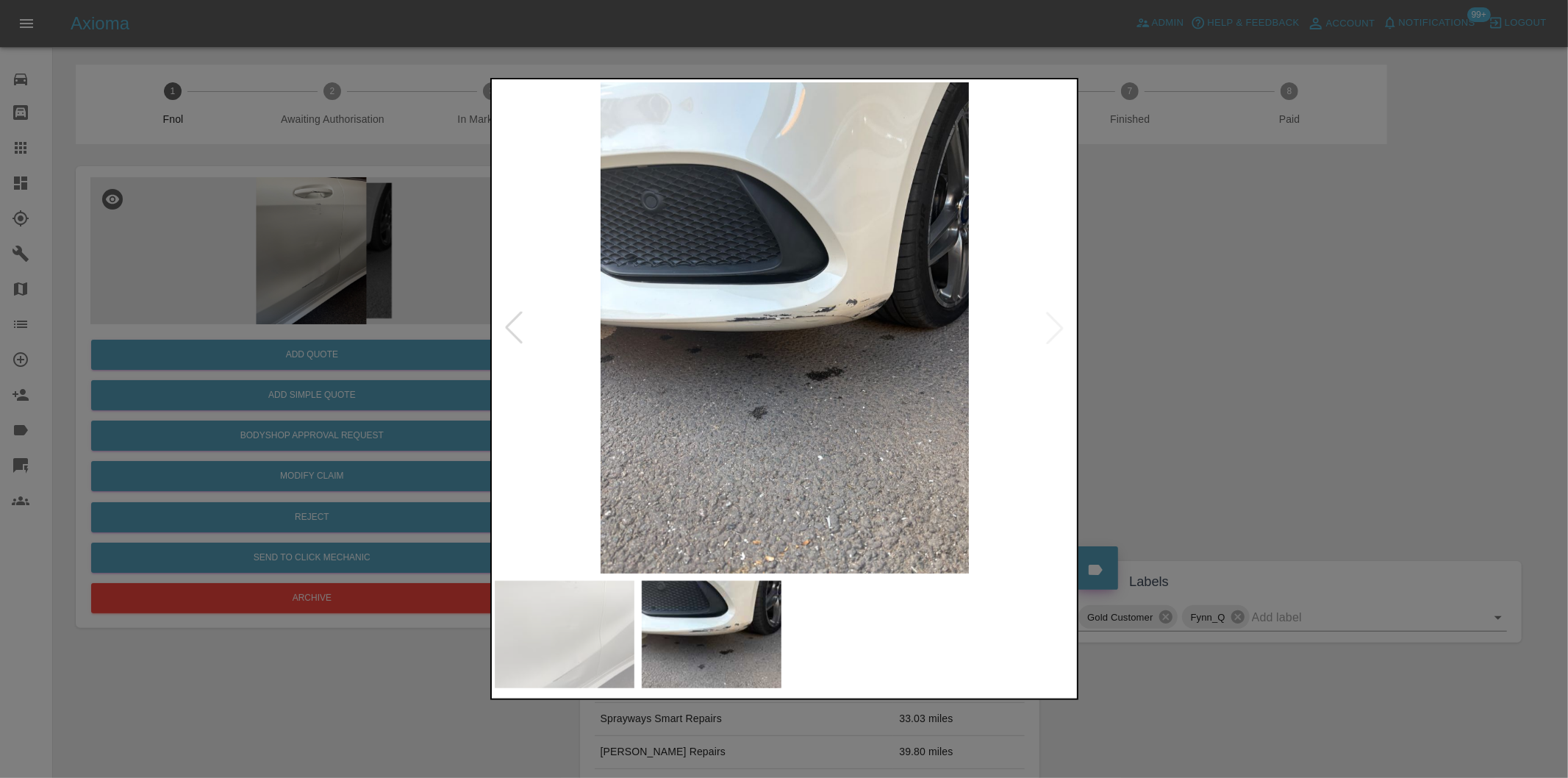
click at [512, 332] on div at bounding box center [514, 327] width 32 height 32
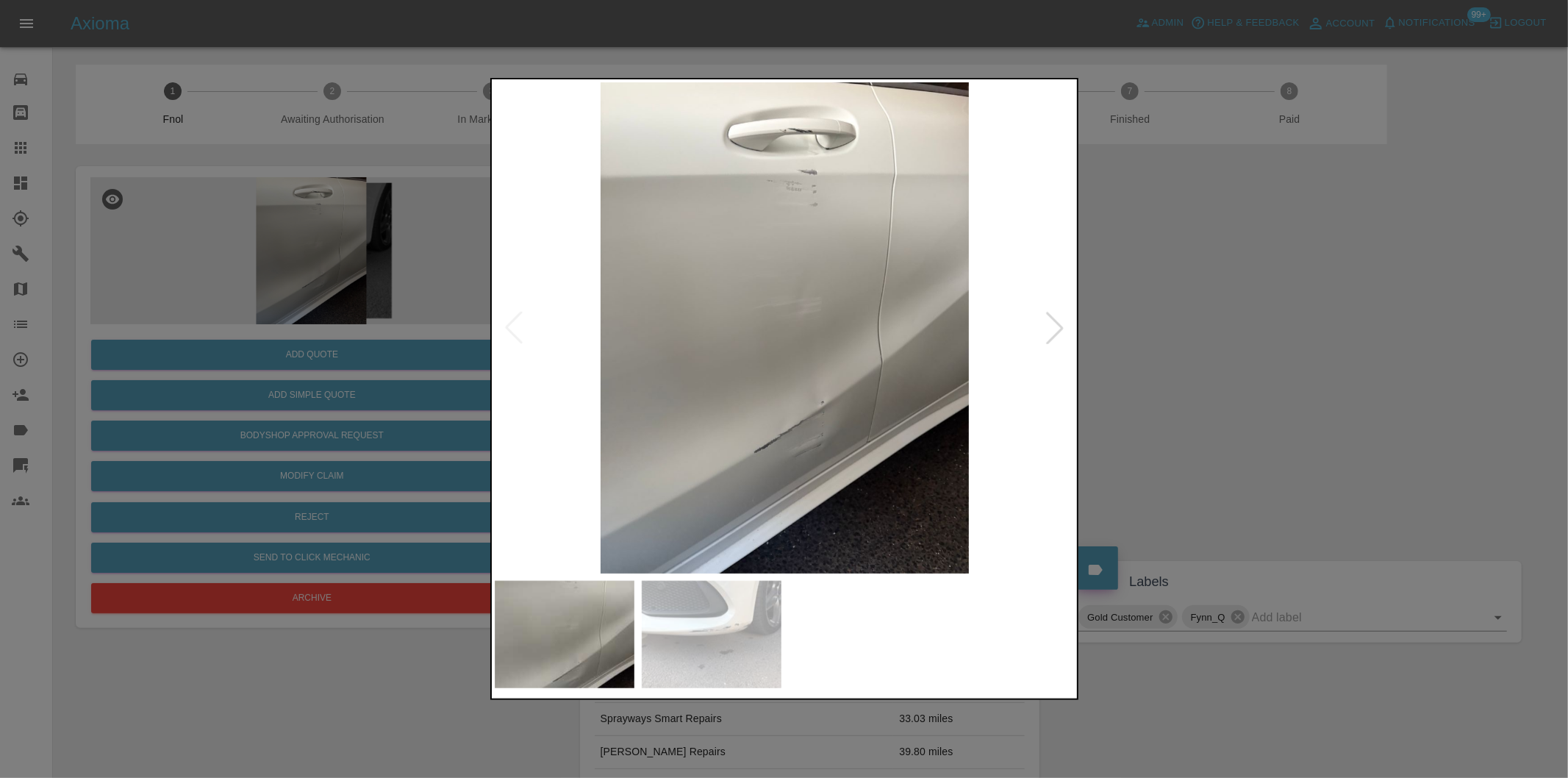
click at [1319, 331] on div at bounding box center [784, 389] width 1568 height 778
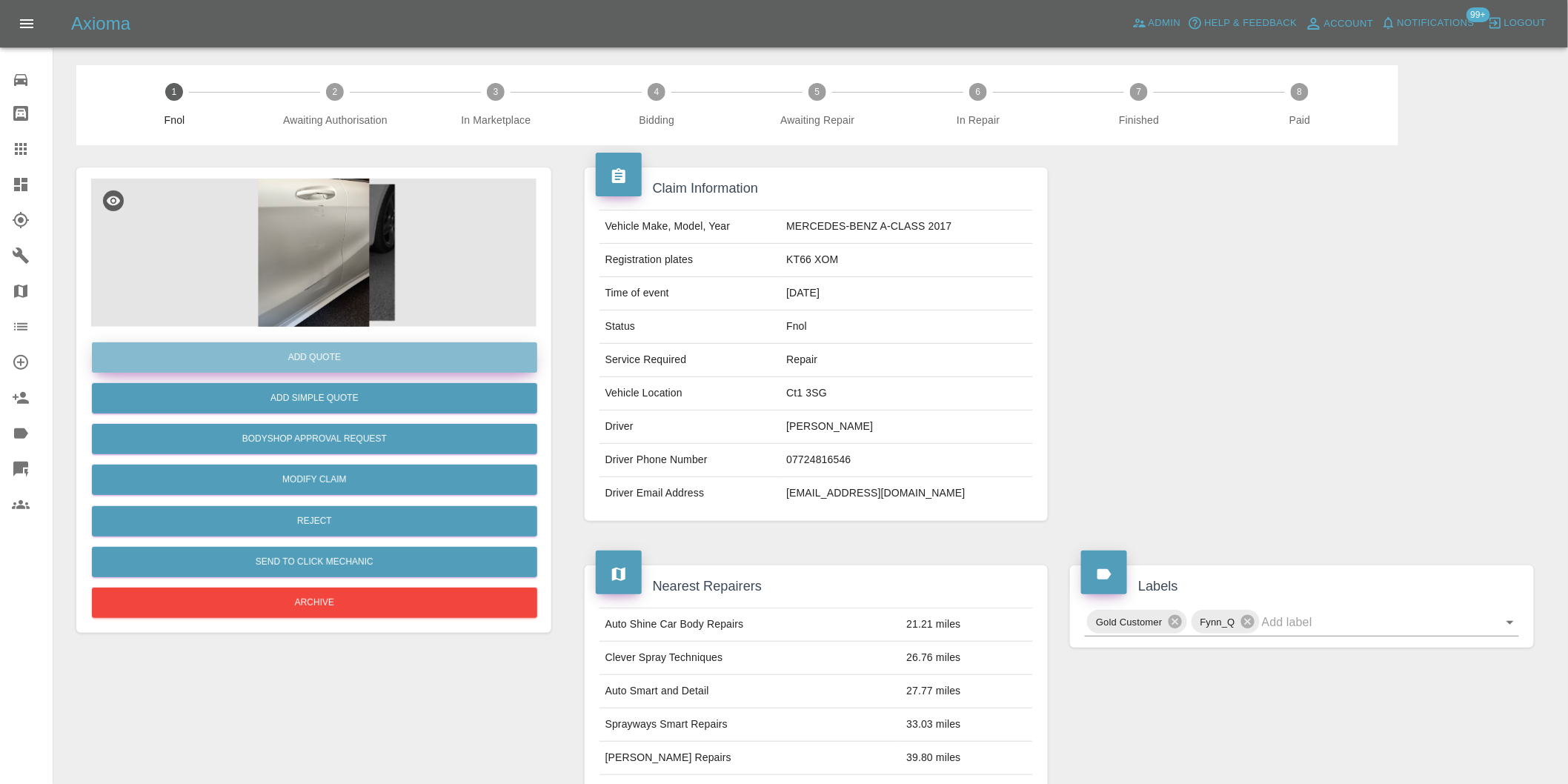
click at [366, 356] on button "Add Quote" at bounding box center [314, 358] width 445 height 31
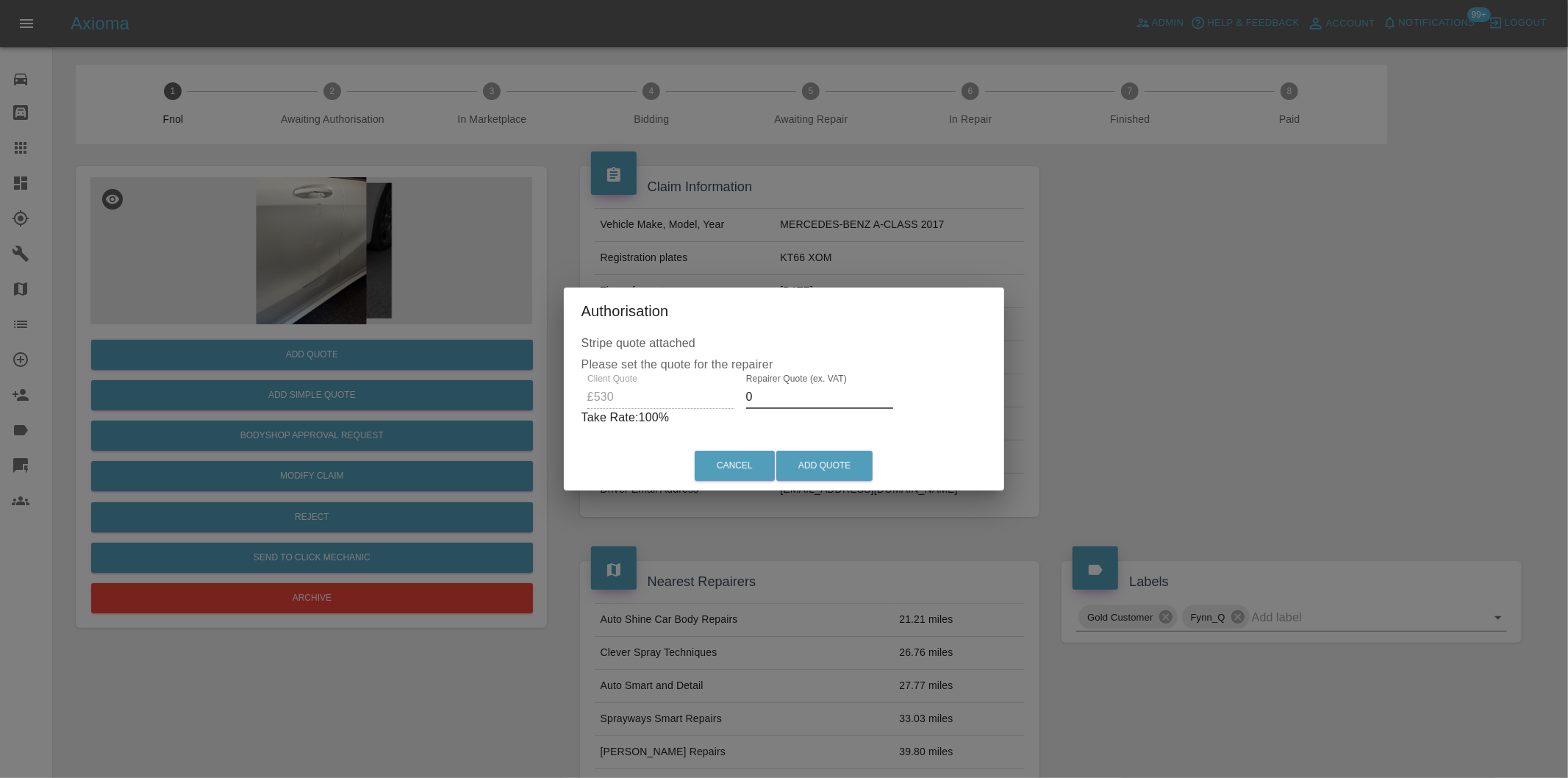
click at [776, 393] on input "0" at bounding box center [820, 397] width 147 height 23
type input "0330"
click at [809, 460] on button "Add Quote" at bounding box center [824, 466] width 96 height 30
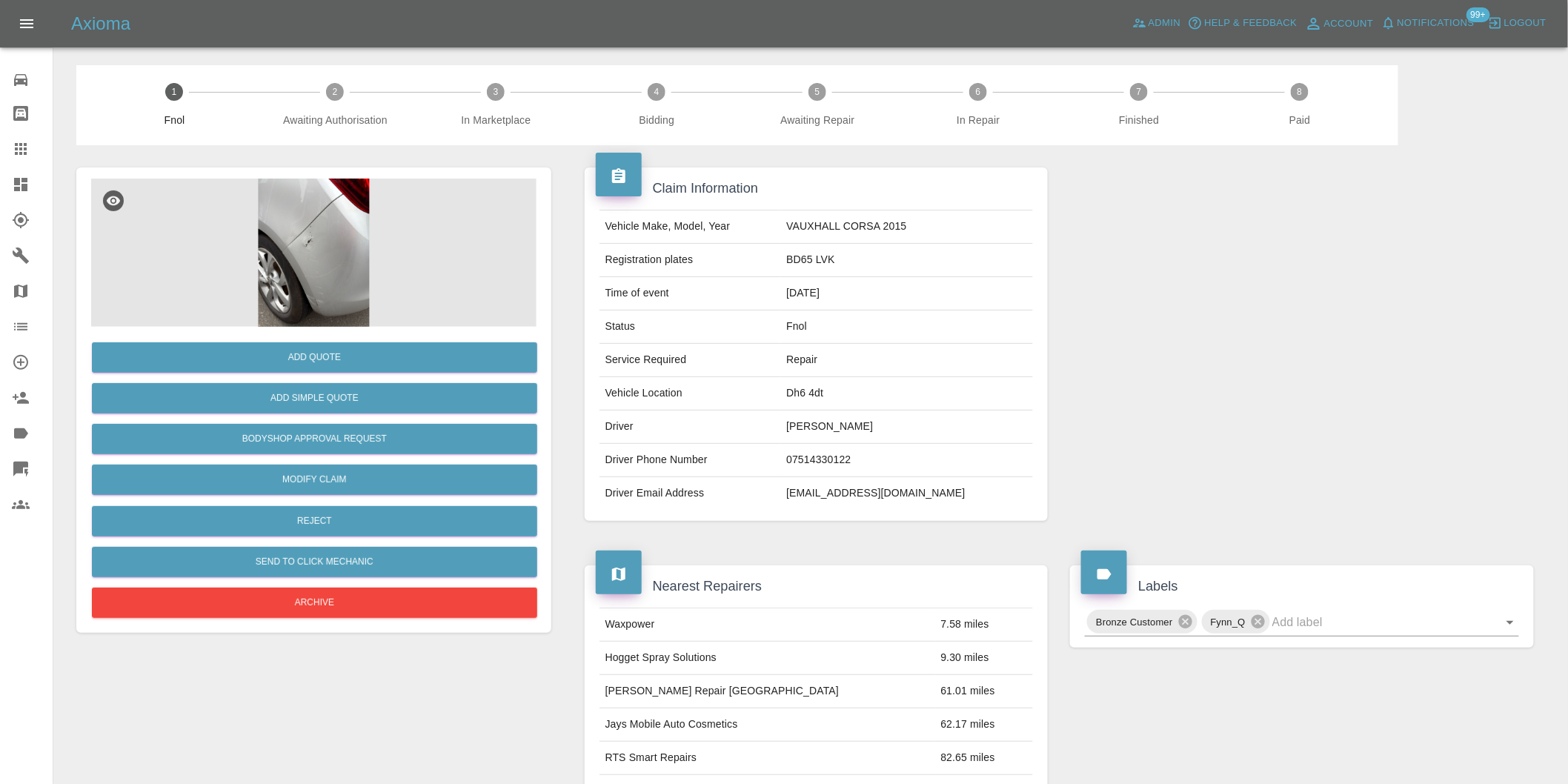
click at [328, 226] on img at bounding box center [313, 253] width 445 height 148
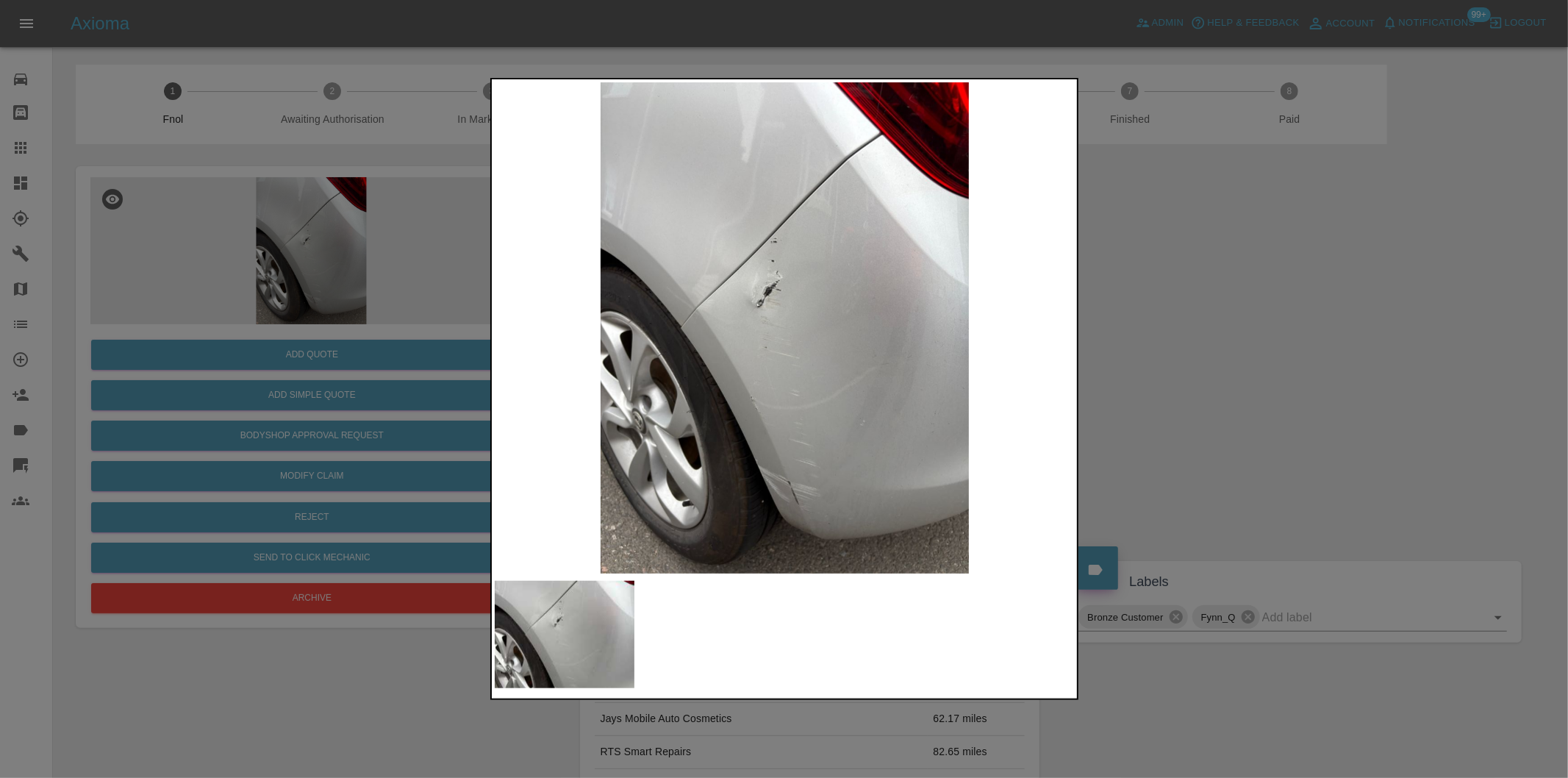
click at [751, 261] on img at bounding box center [785, 327] width 581 height 492
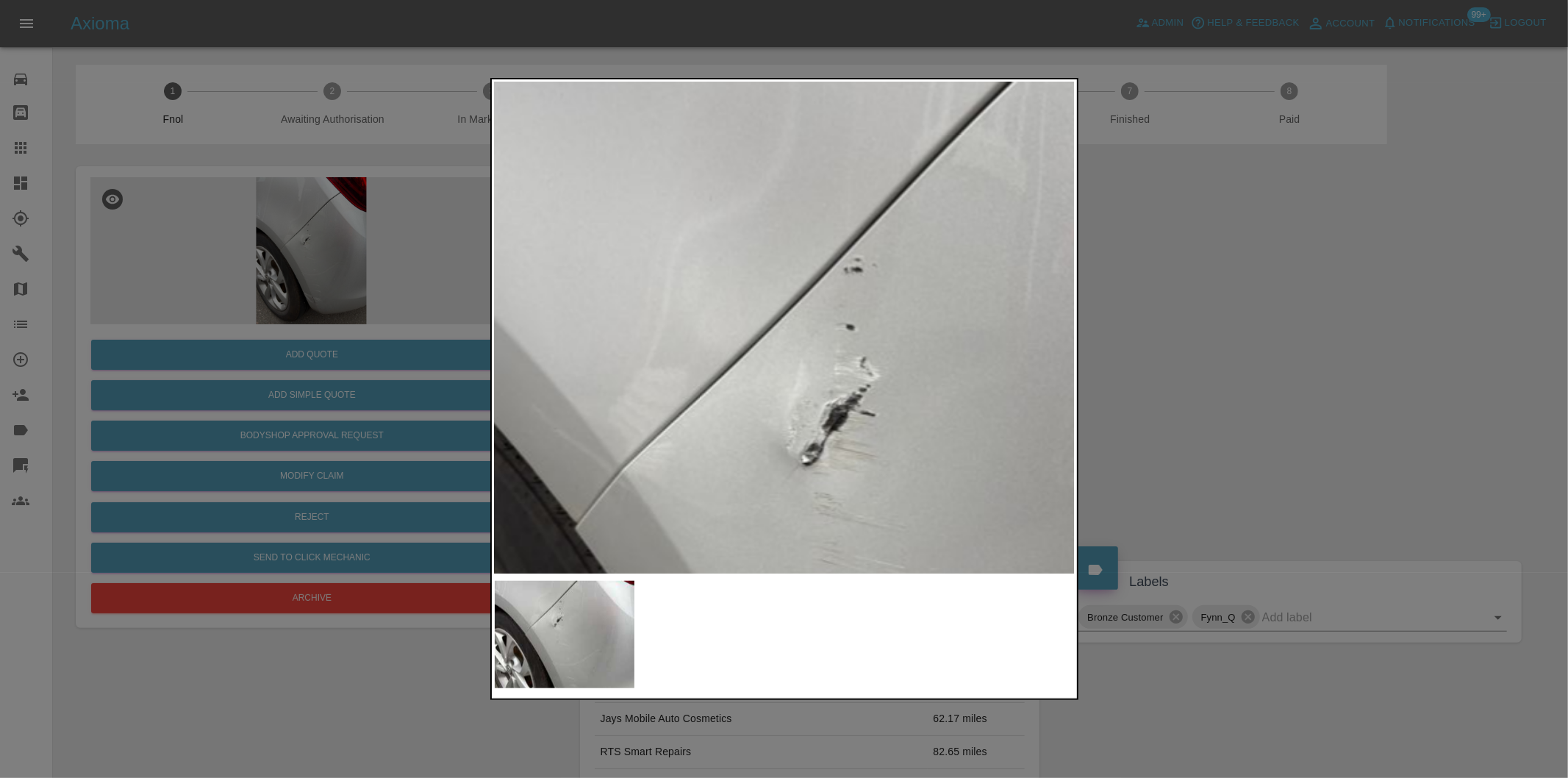
click at [751, 261] on img at bounding box center [885, 527] width 1742 height 1473
click at [751, 260] on img at bounding box center [885, 527] width 1742 height 1473
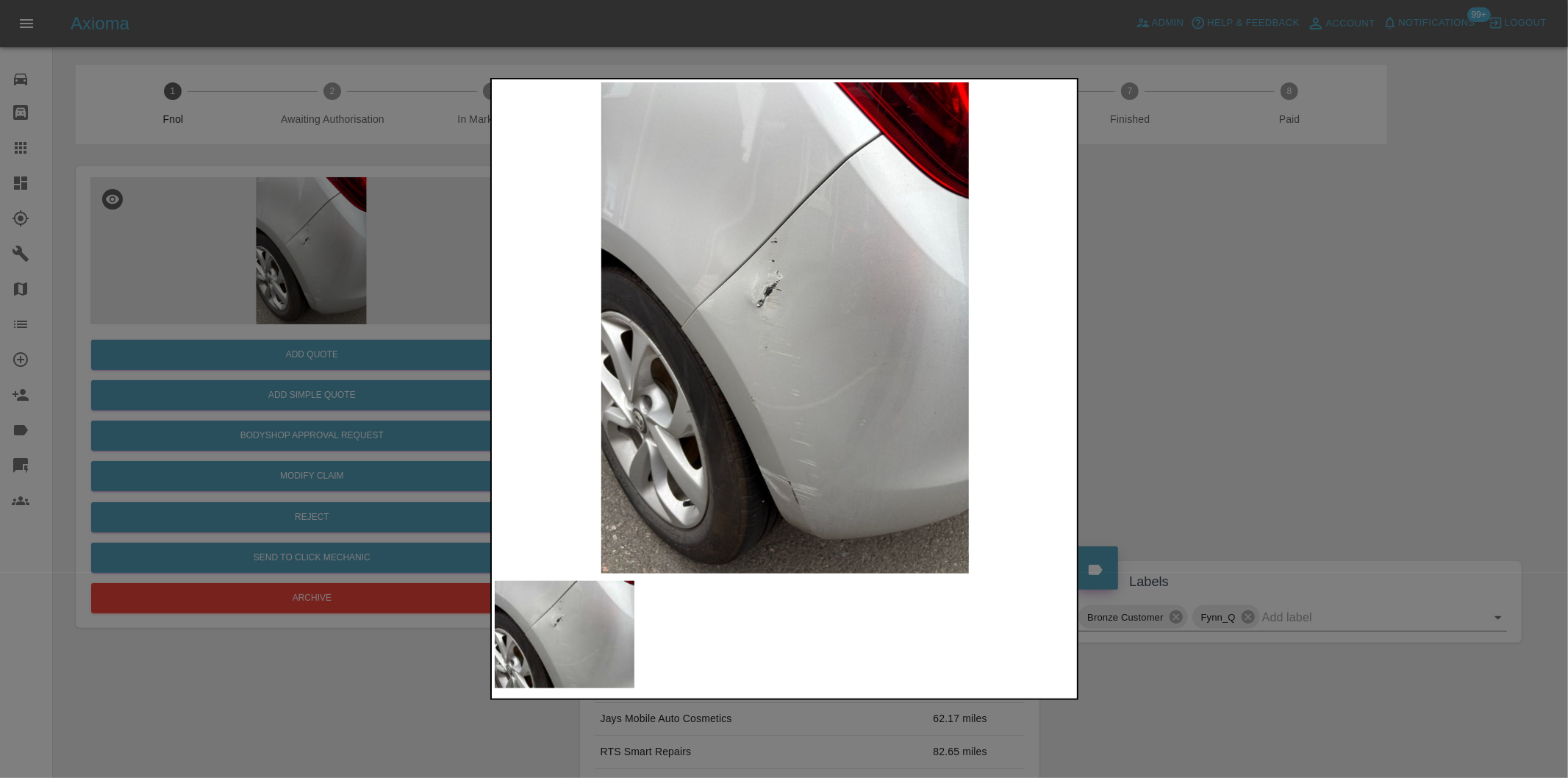
click at [1191, 289] on div at bounding box center [784, 389] width 1568 height 778
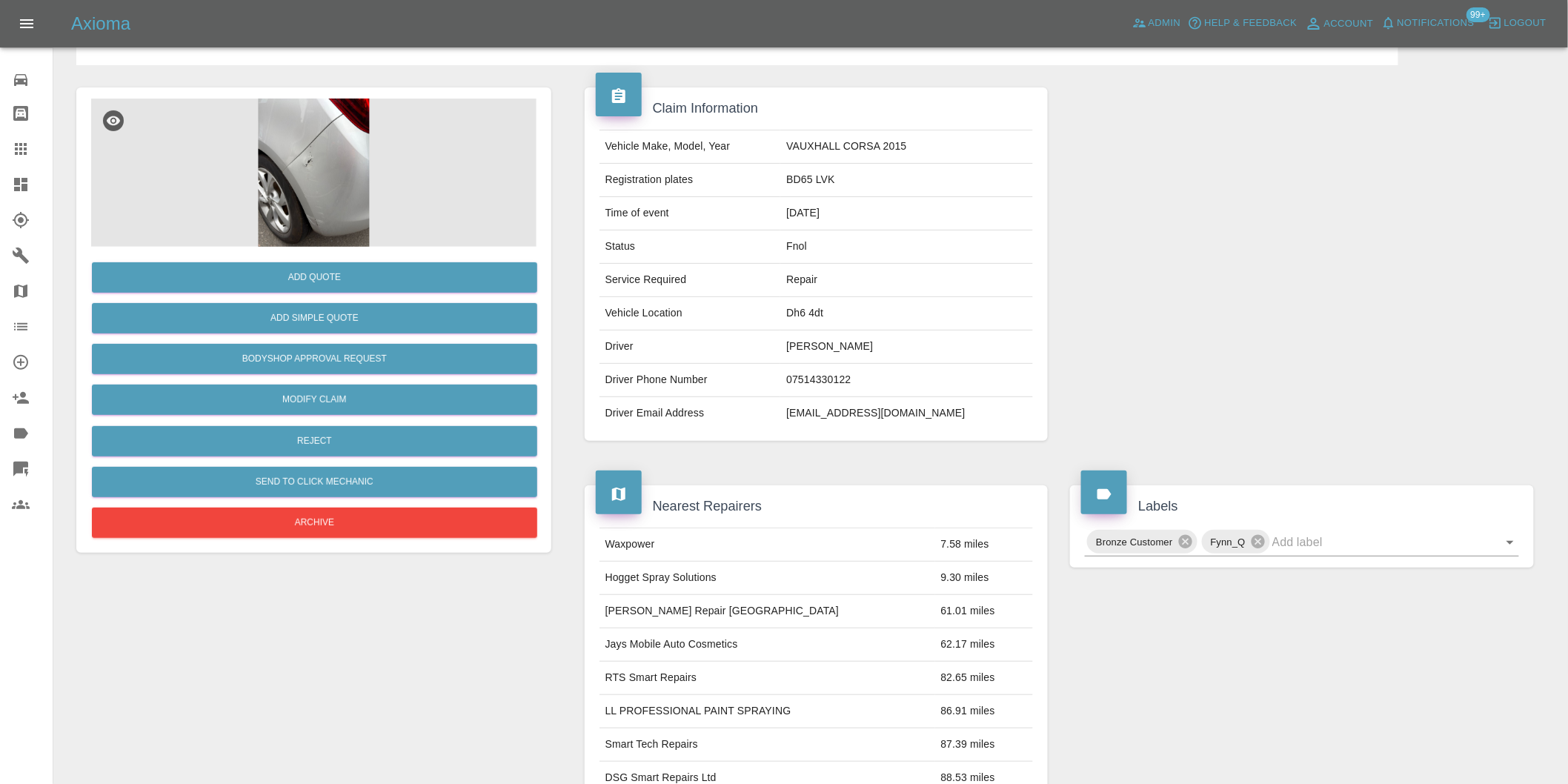
scroll to position [20, 0]
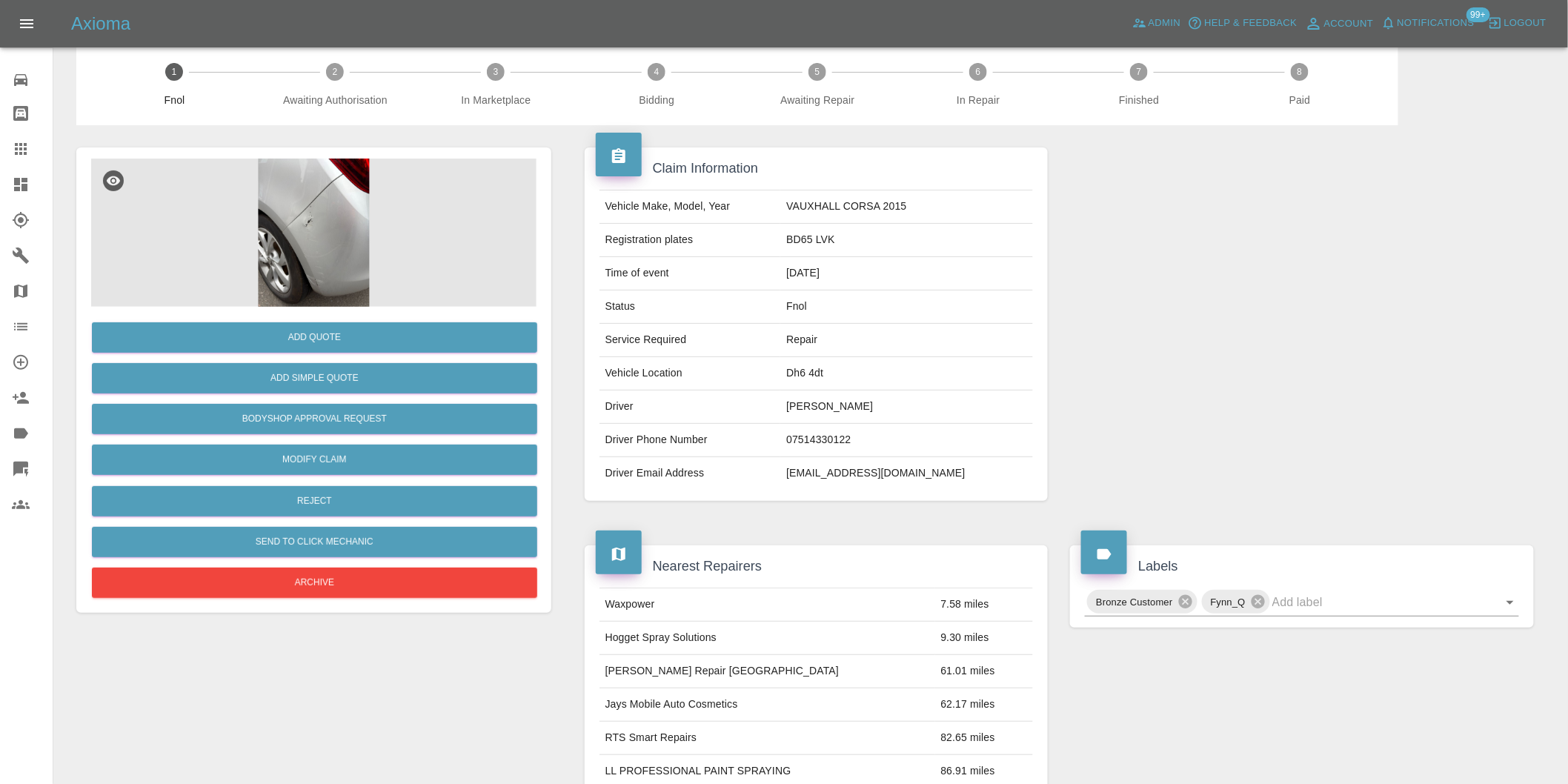
click at [318, 232] on img at bounding box center [313, 232] width 445 height 148
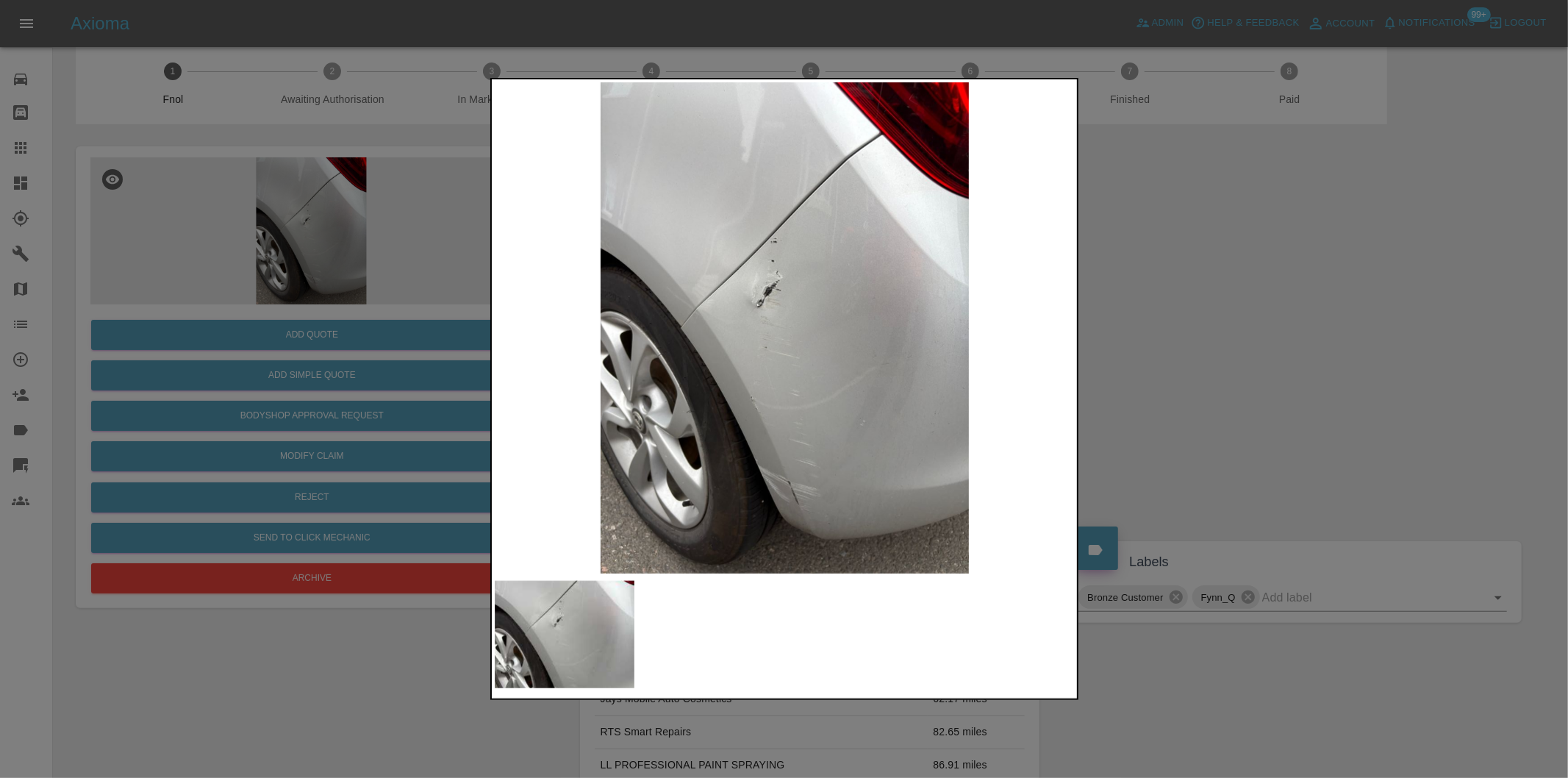
click at [1194, 348] on div at bounding box center [784, 389] width 1568 height 778
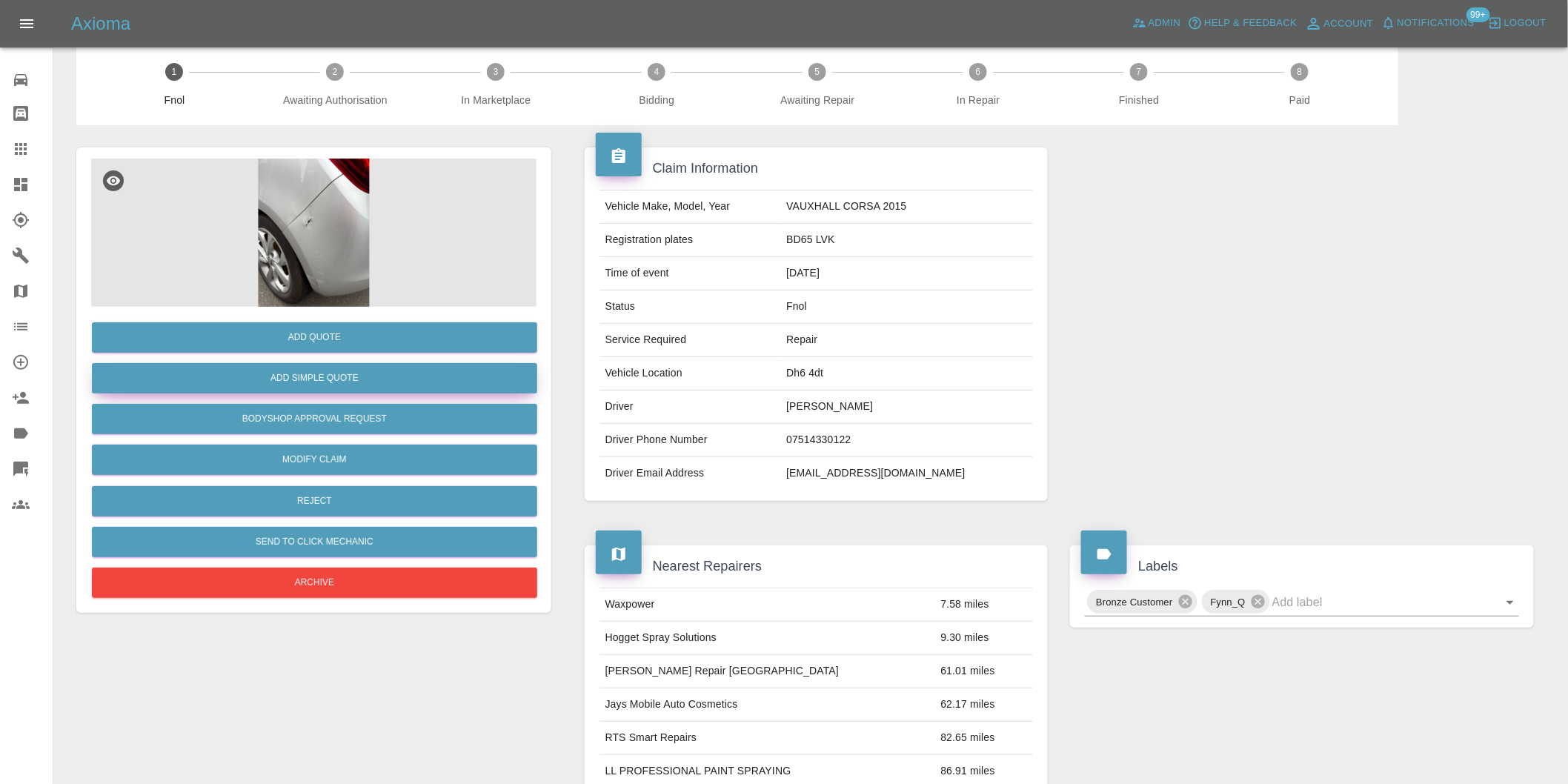
click at [332, 379] on button "Add Simple Quote" at bounding box center [314, 379] width 445 height 31
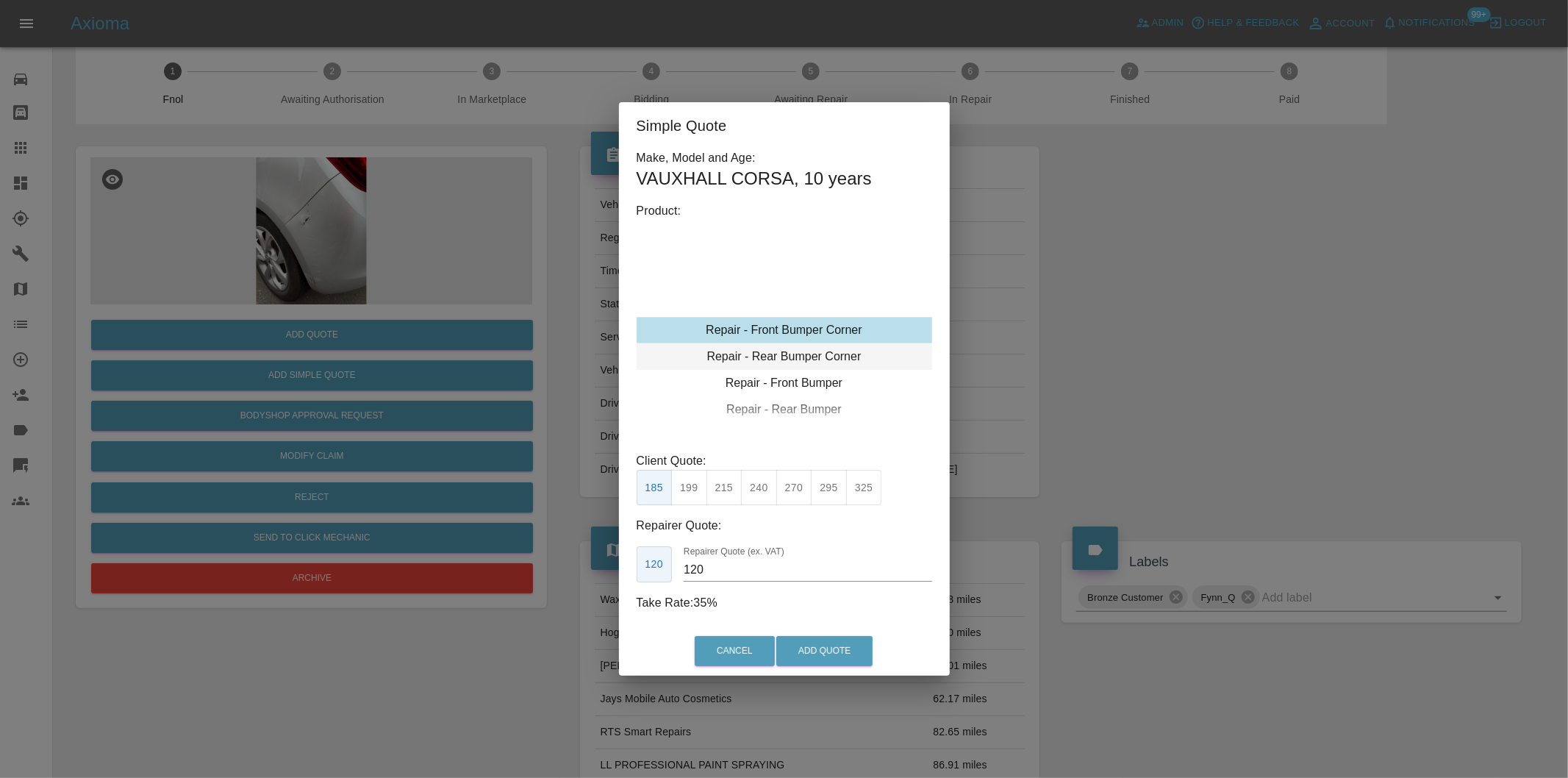
click at [820, 349] on div "Repair - Rear Bumper Corner" at bounding box center [784, 357] width 295 height 27
click at [841, 358] on div "Repair - Rear Bumper Corner" at bounding box center [784, 357] width 295 height 27
drag, startPoint x: 761, startPoint y: 492, endPoint x: 789, endPoint y: 518, distance: 38.2
click at [762, 491] on button "240" at bounding box center [759, 488] width 36 height 36
type input "150"
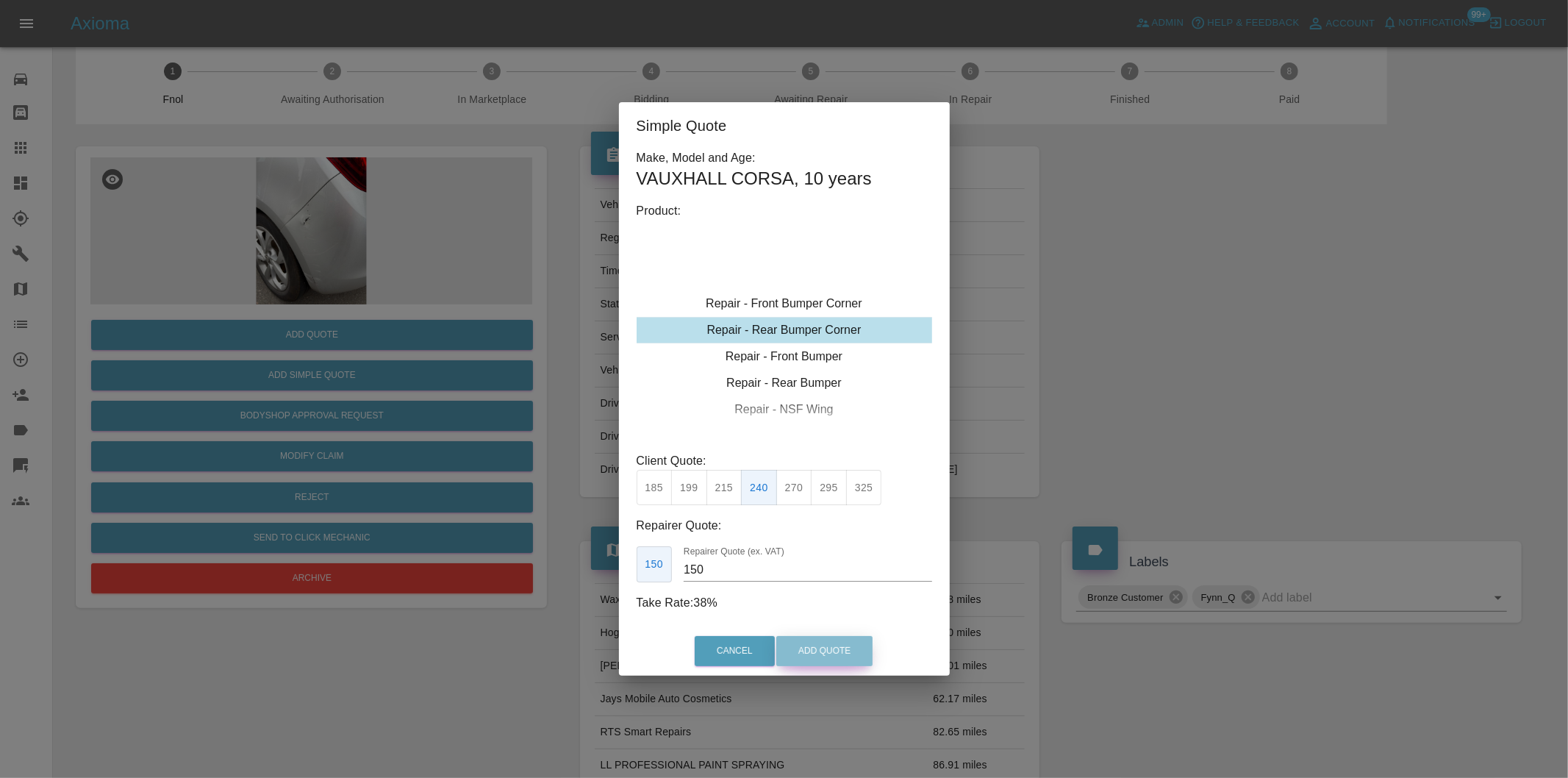
click at [850, 644] on button "Add Quote" at bounding box center [824, 651] width 96 height 30
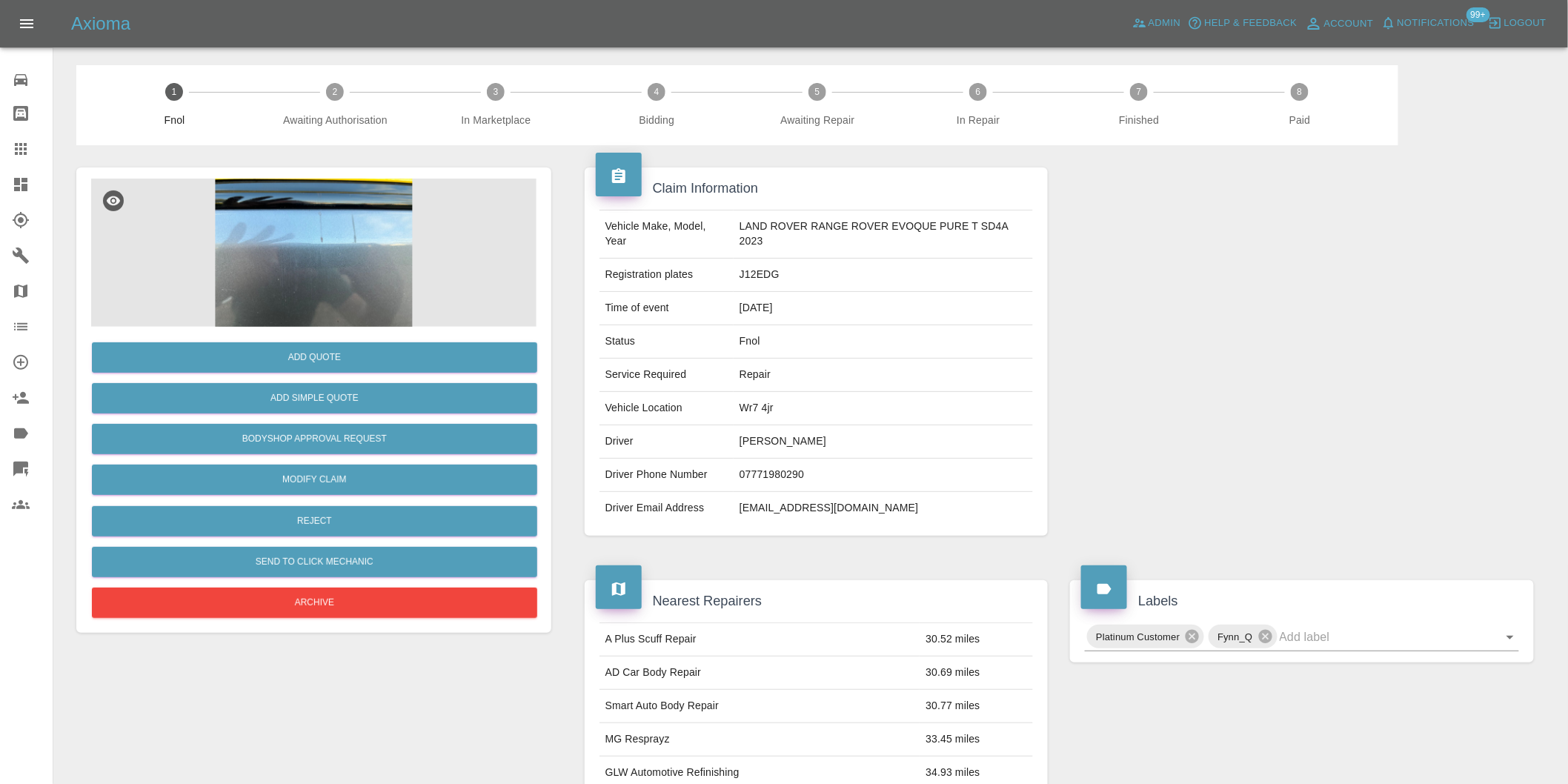
click at [338, 234] on img at bounding box center [313, 253] width 445 height 148
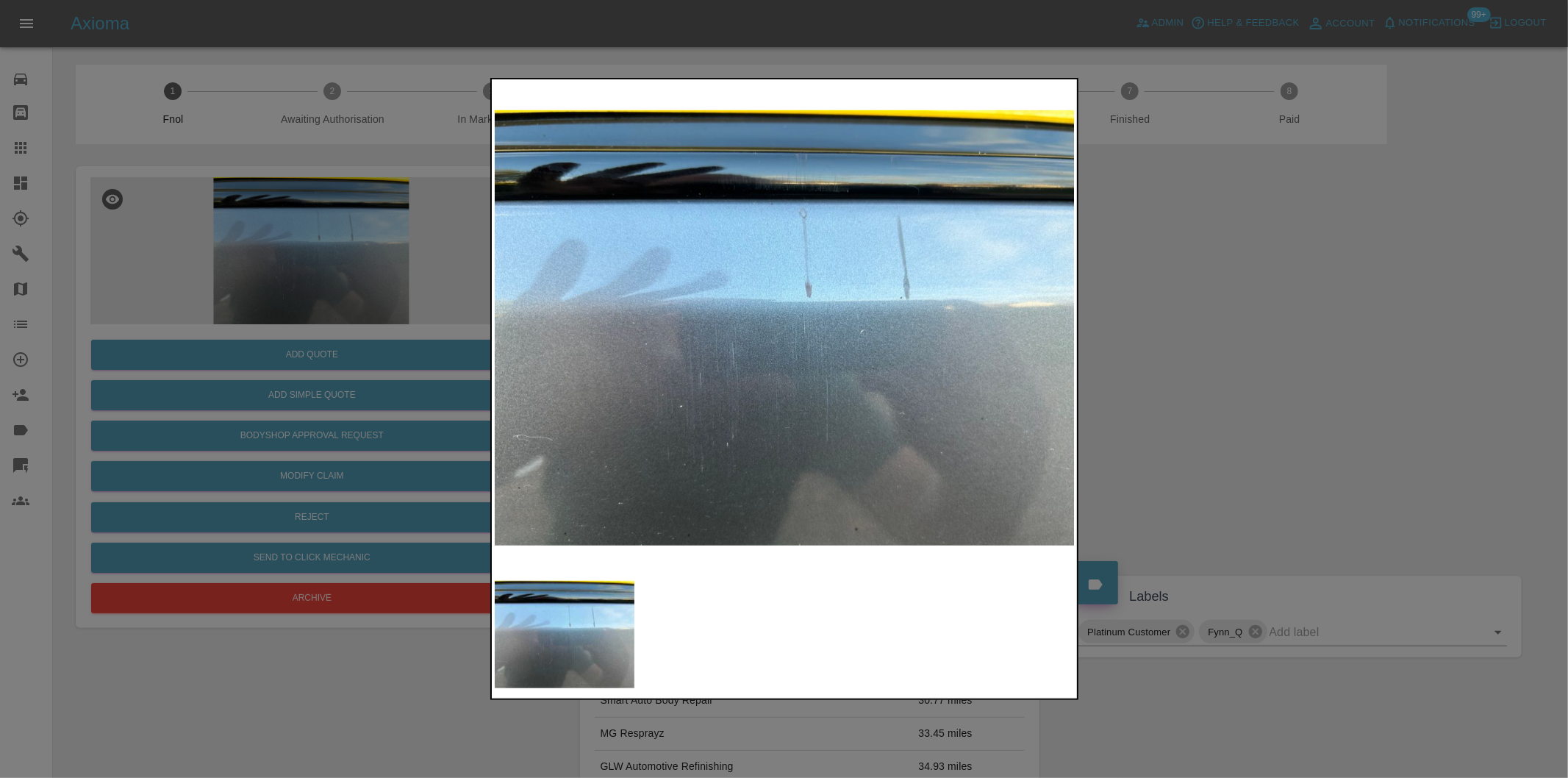
click at [1182, 353] on div at bounding box center [784, 389] width 1568 height 778
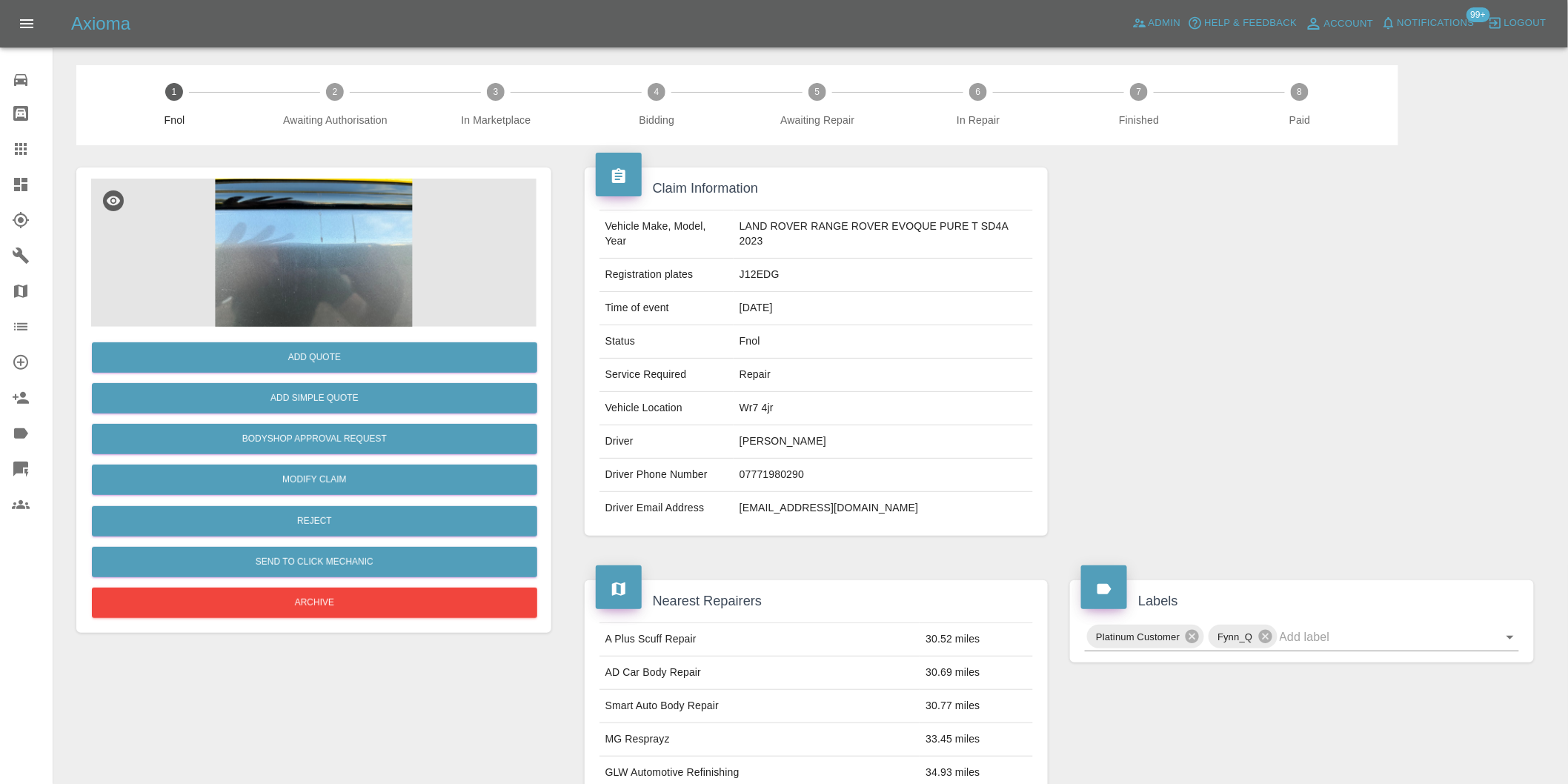
click at [356, 241] on img at bounding box center [313, 253] width 445 height 148
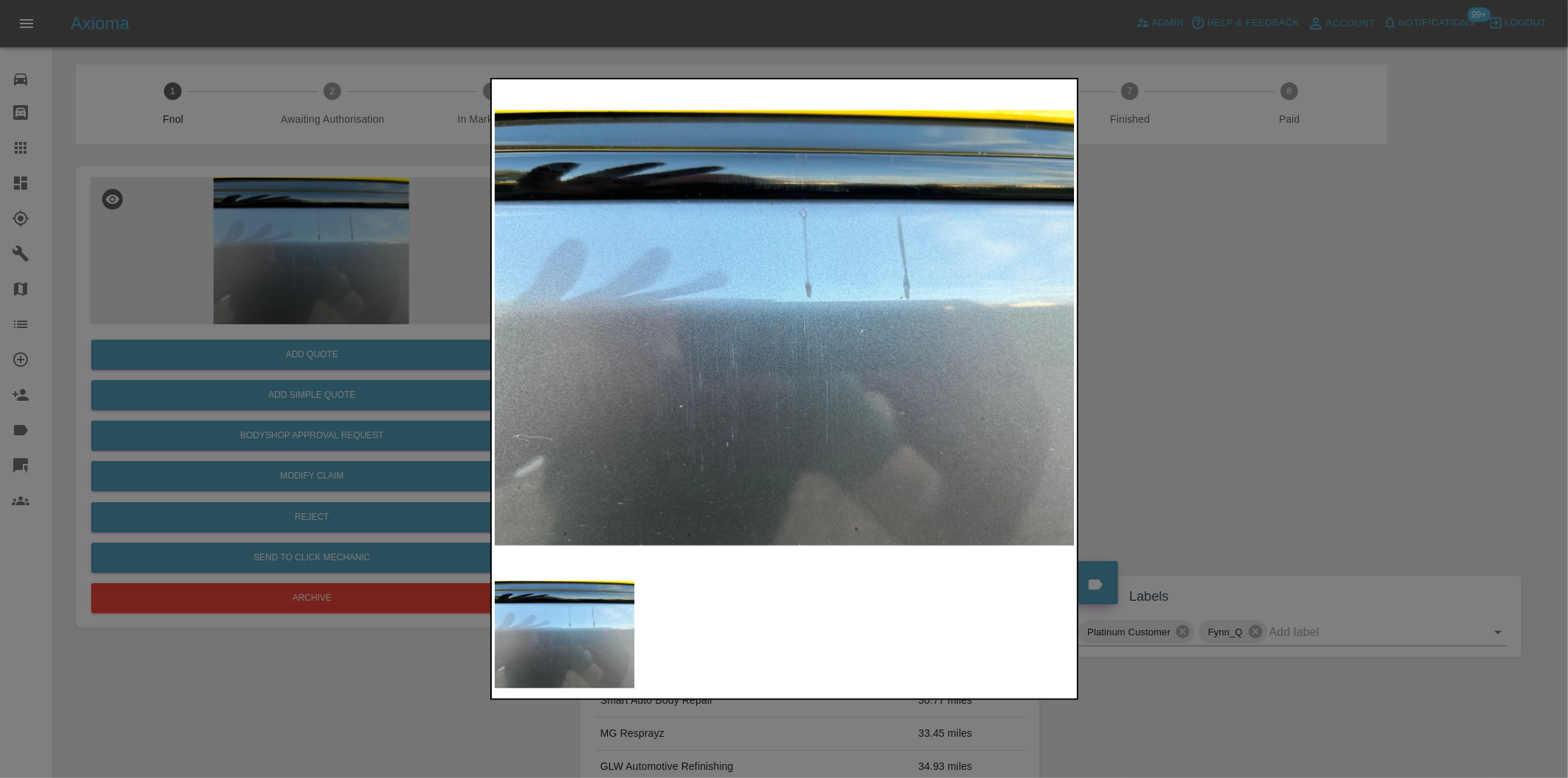
click at [1199, 357] on div at bounding box center [784, 389] width 1568 height 778
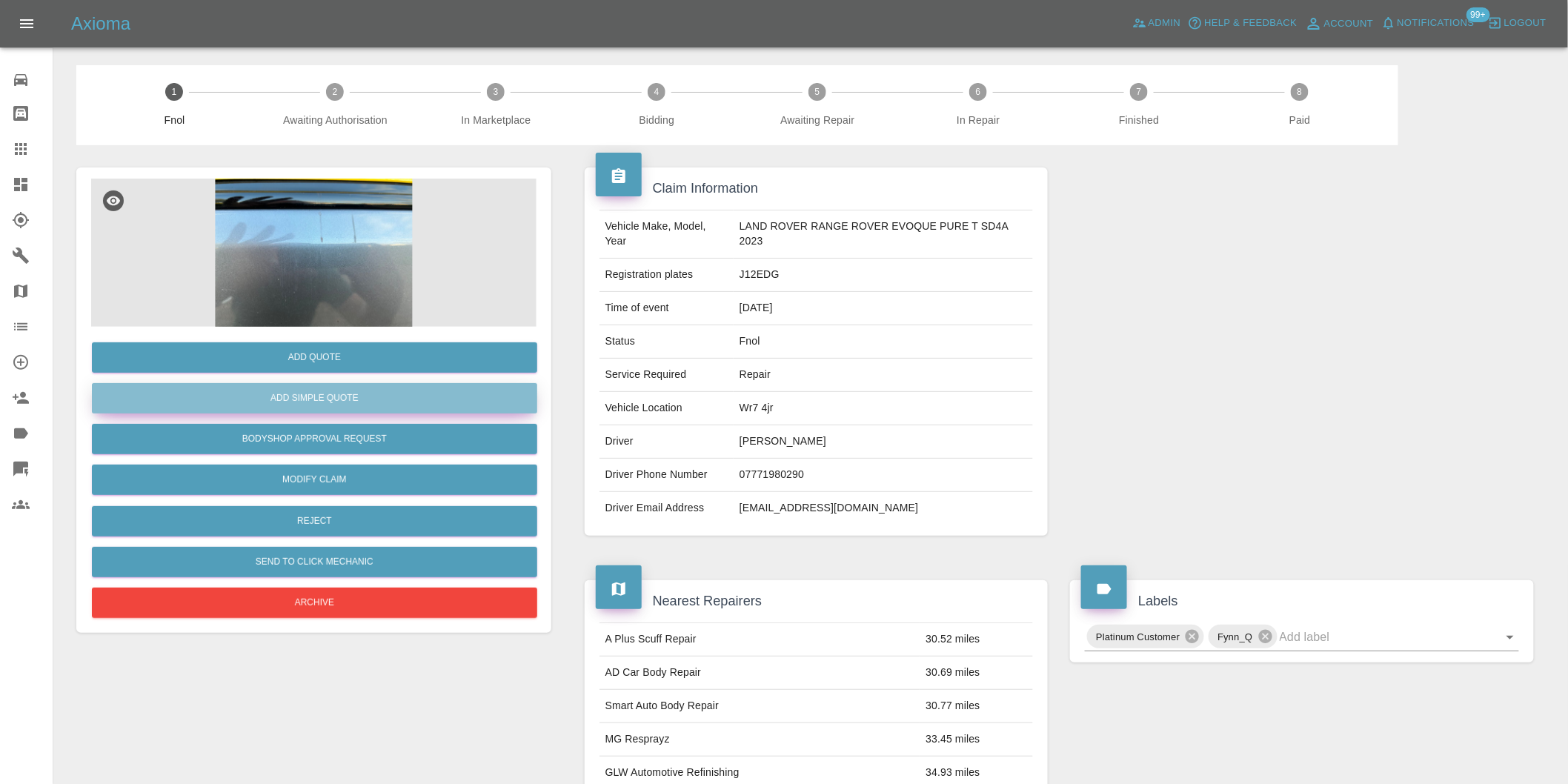
click at [349, 404] on button "Add Simple Quote" at bounding box center [314, 398] width 445 height 31
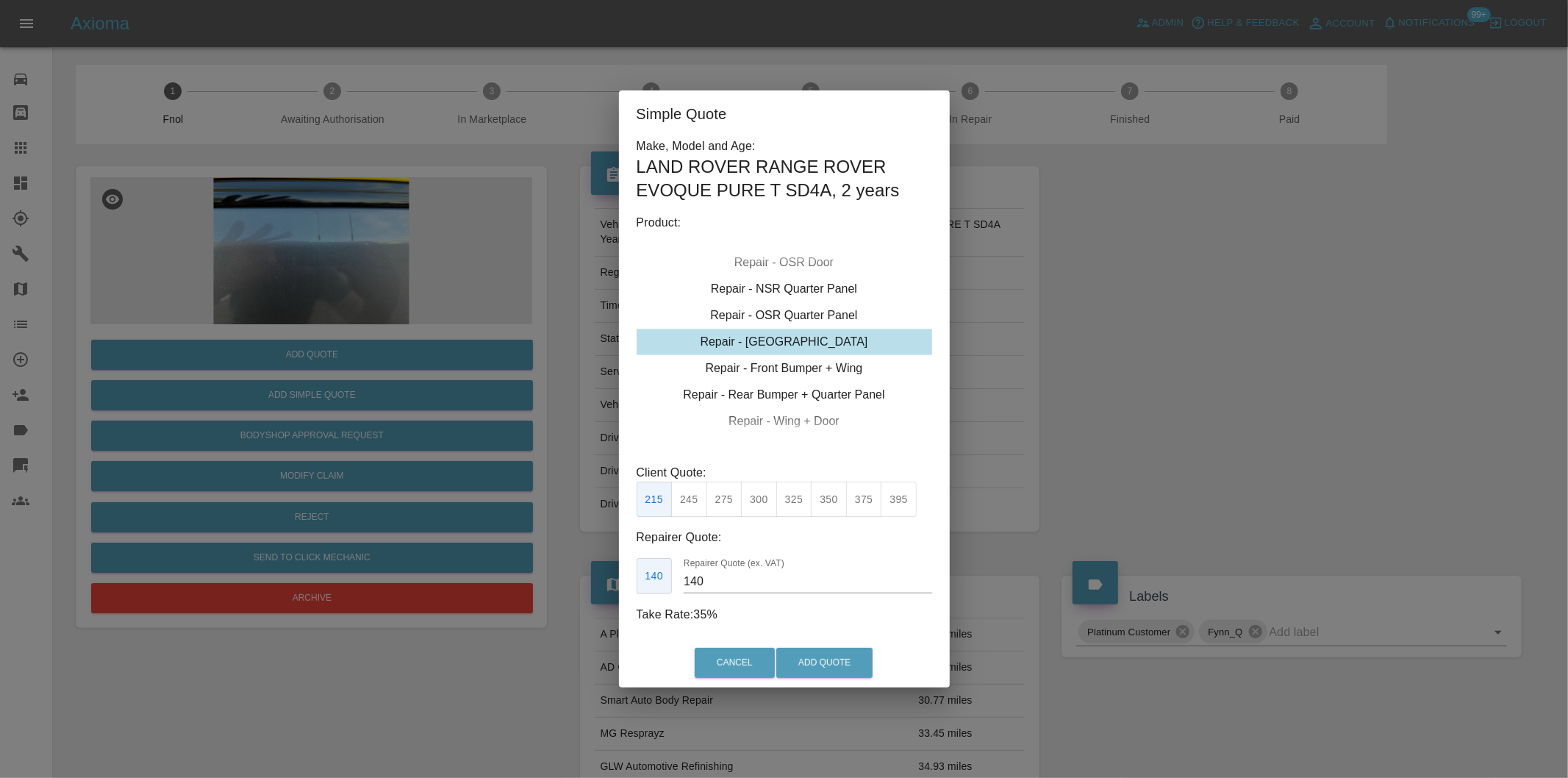
click at [747, 503] on button "300" at bounding box center [759, 500] width 36 height 36
type input "190"
click at [824, 662] on button "Add Quote" at bounding box center [824, 663] width 96 height 30
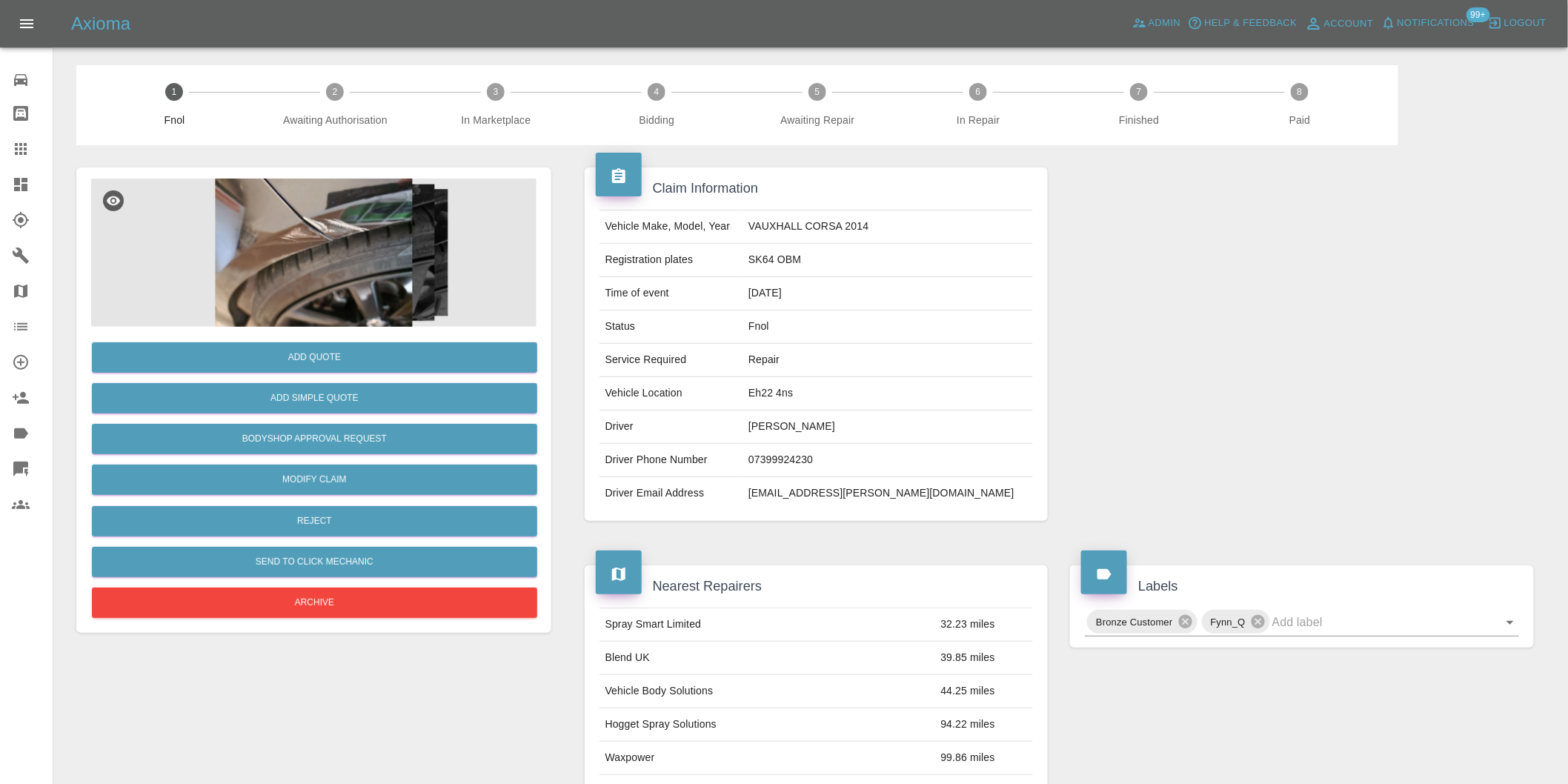
click at [331, 204] on img at bounding box center [313, 253] width 445 height 148
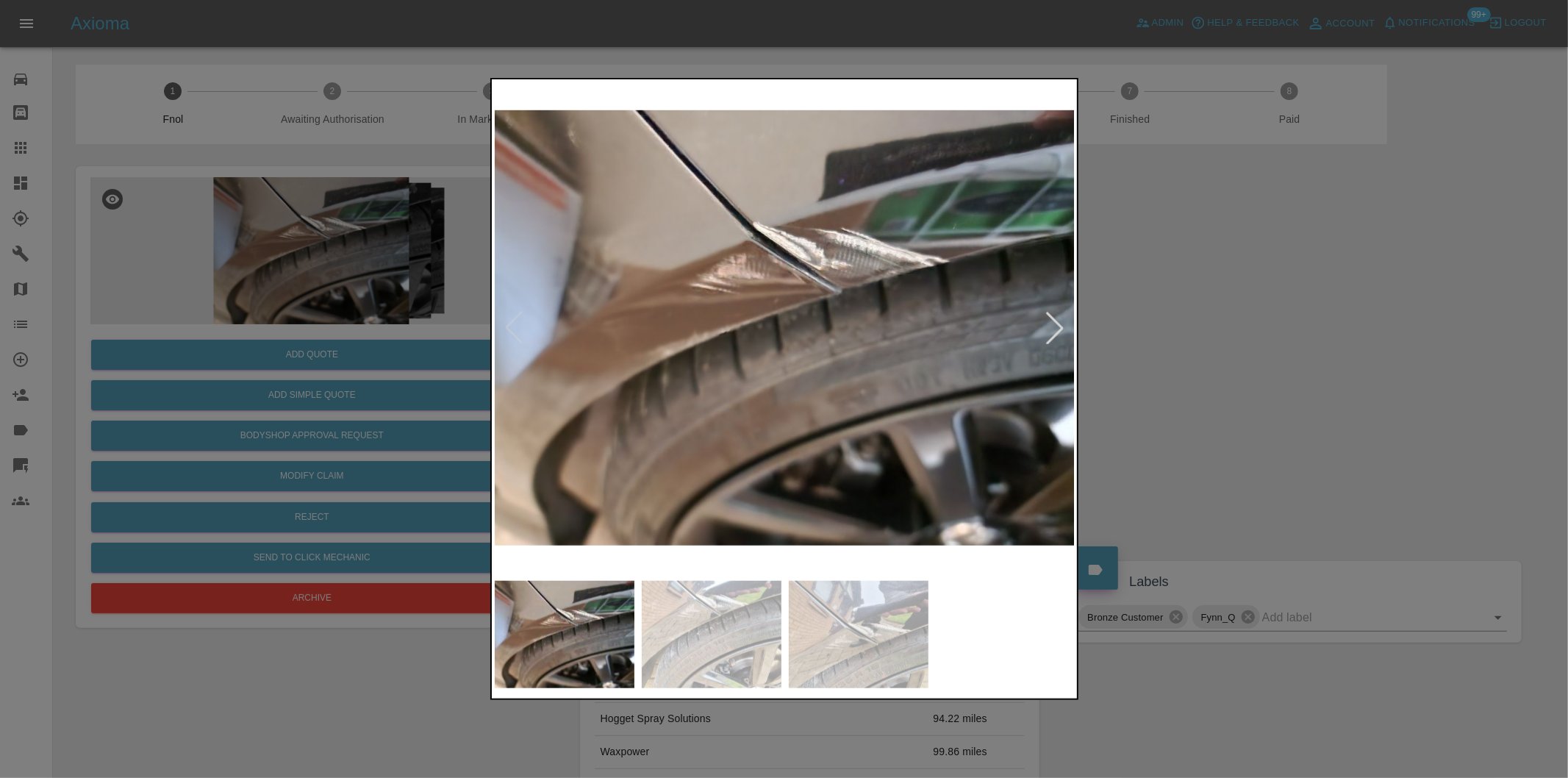
click at [1047, 335] on div at bounding box center [1055, 327] width 32 height 32
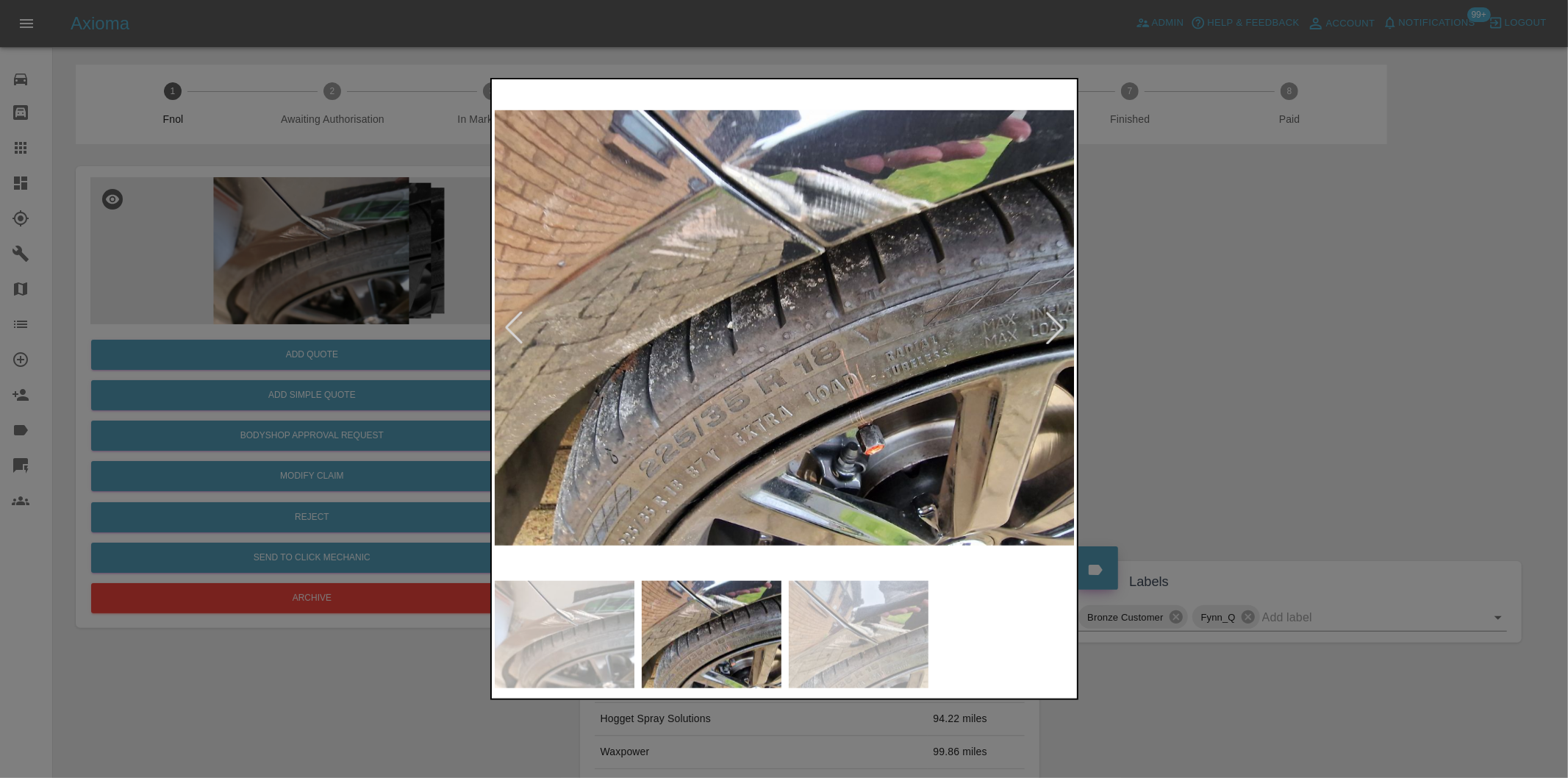
click at [1047, 333] on div at bounding box center [1055, 327] width 32 height 32
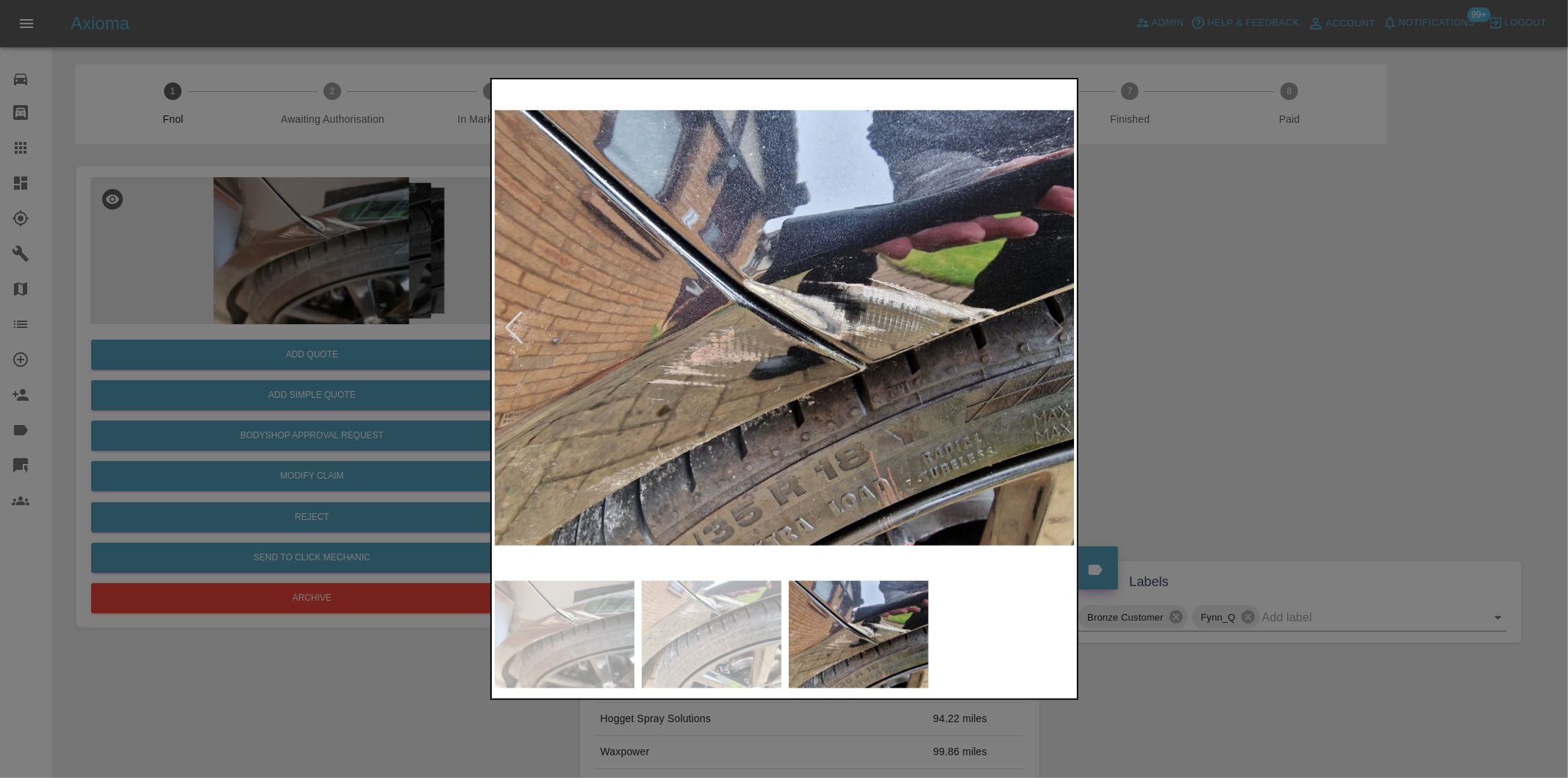
click at [1047, 333] on img at bounding box center [785, 327] width 581 height 492
drag, startPoint x: 1306, startPoint y: 378, endPoint x: 938, endPoint y: 481, distance: 382.1
click at [1300, 377] on div at bounding box center [784, 389] width 1568 height 778
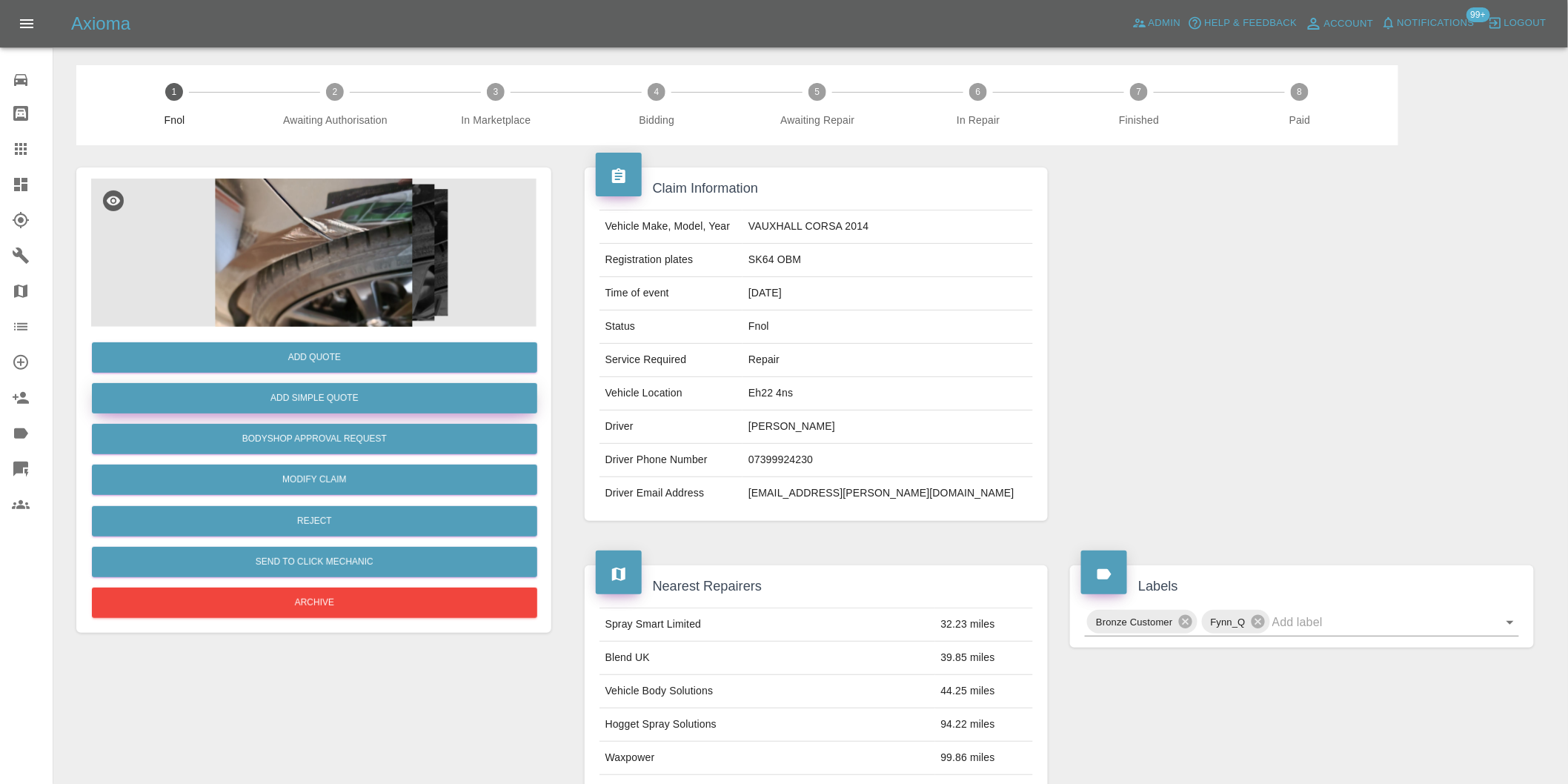
click at [361, 395] on button "Add Simple Quote" at bounding box center [314, 398] width 445 height 31
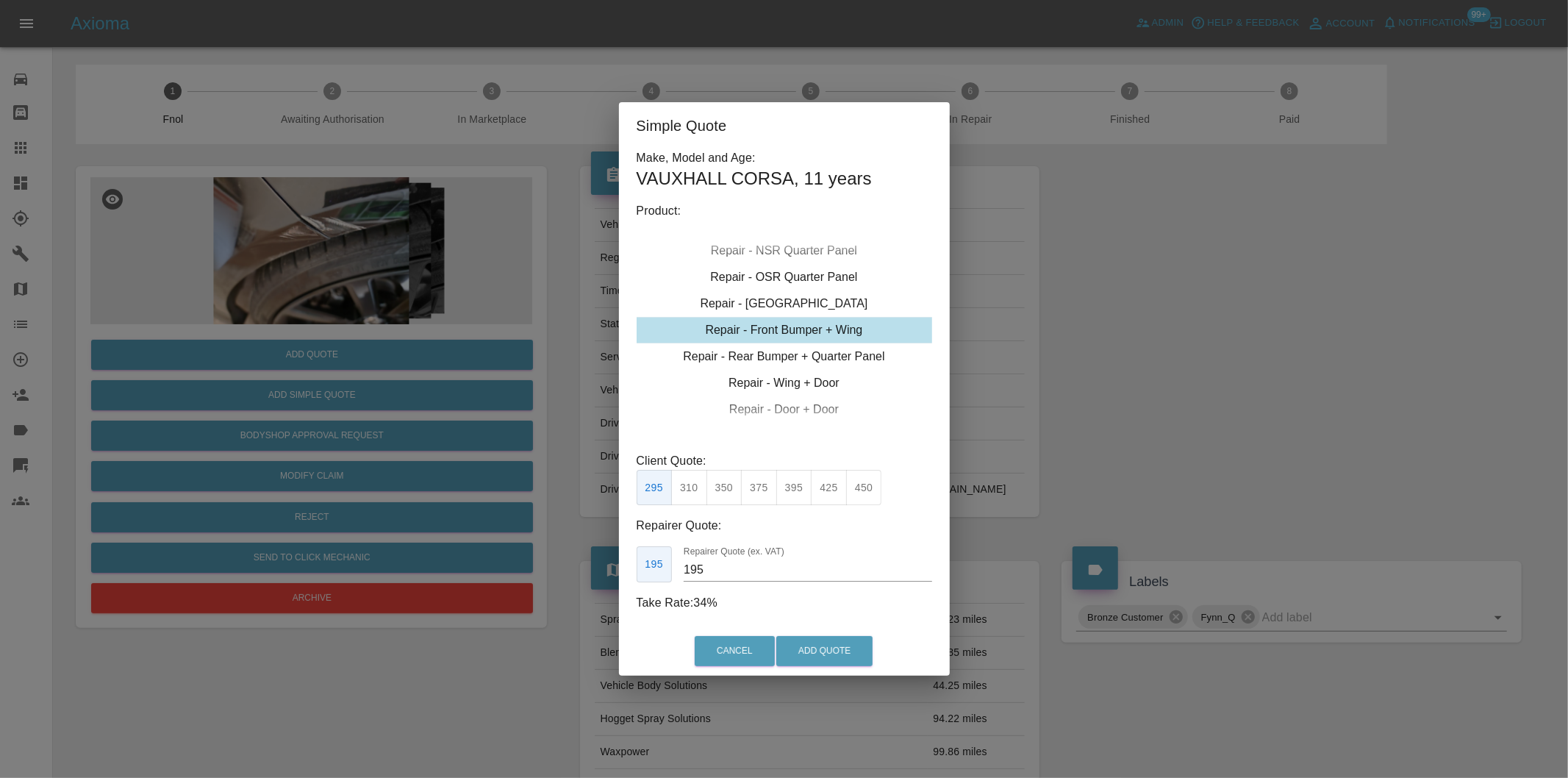
click at [723, 492] on button "350" at bounding box center [724, 488] width 36 height 36
type input "210"
click at [813, 644] on button "Add Quote" at bounding box center [824, 651] width 96 height 30
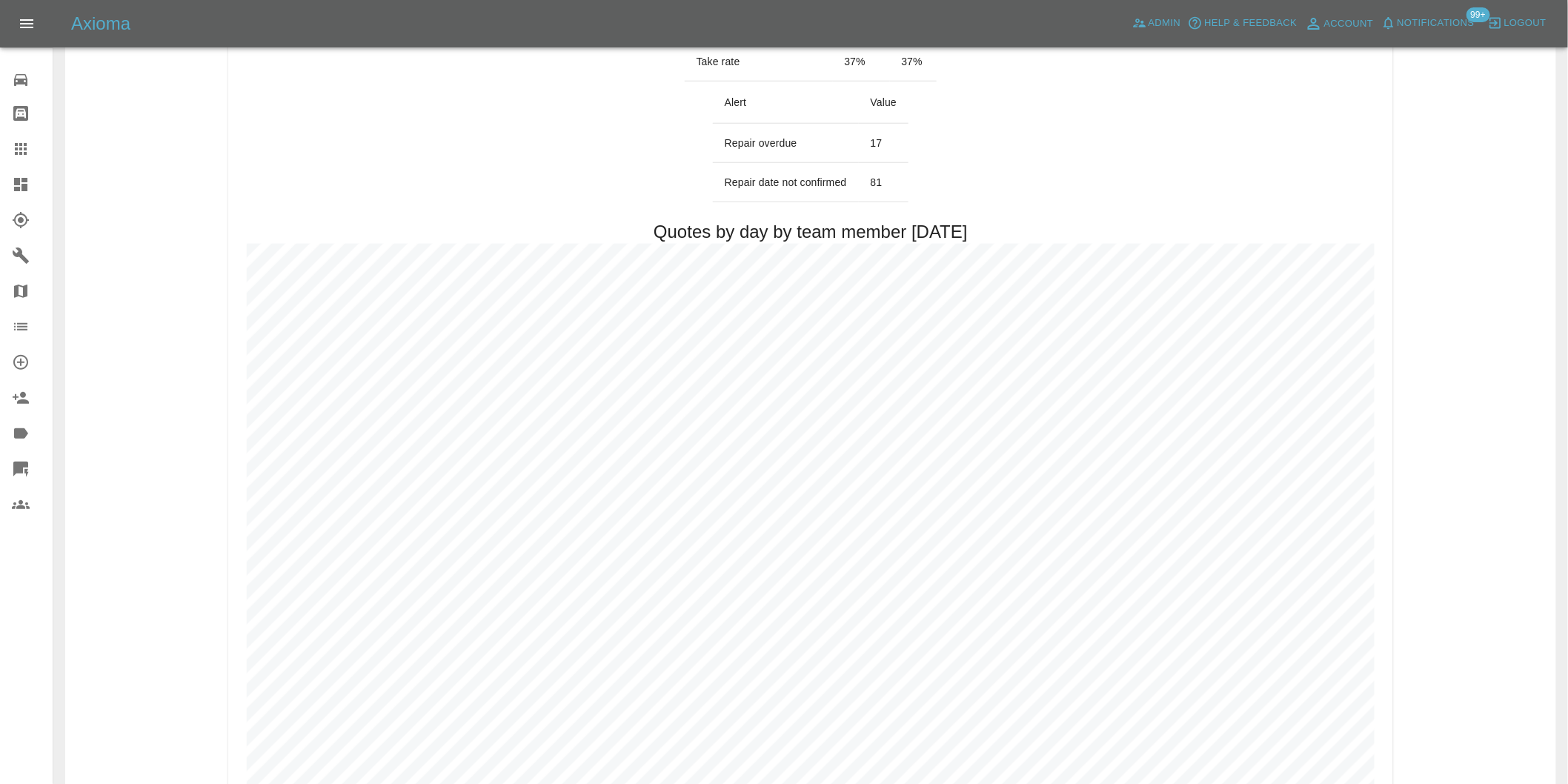
scroll to position [658, 0]
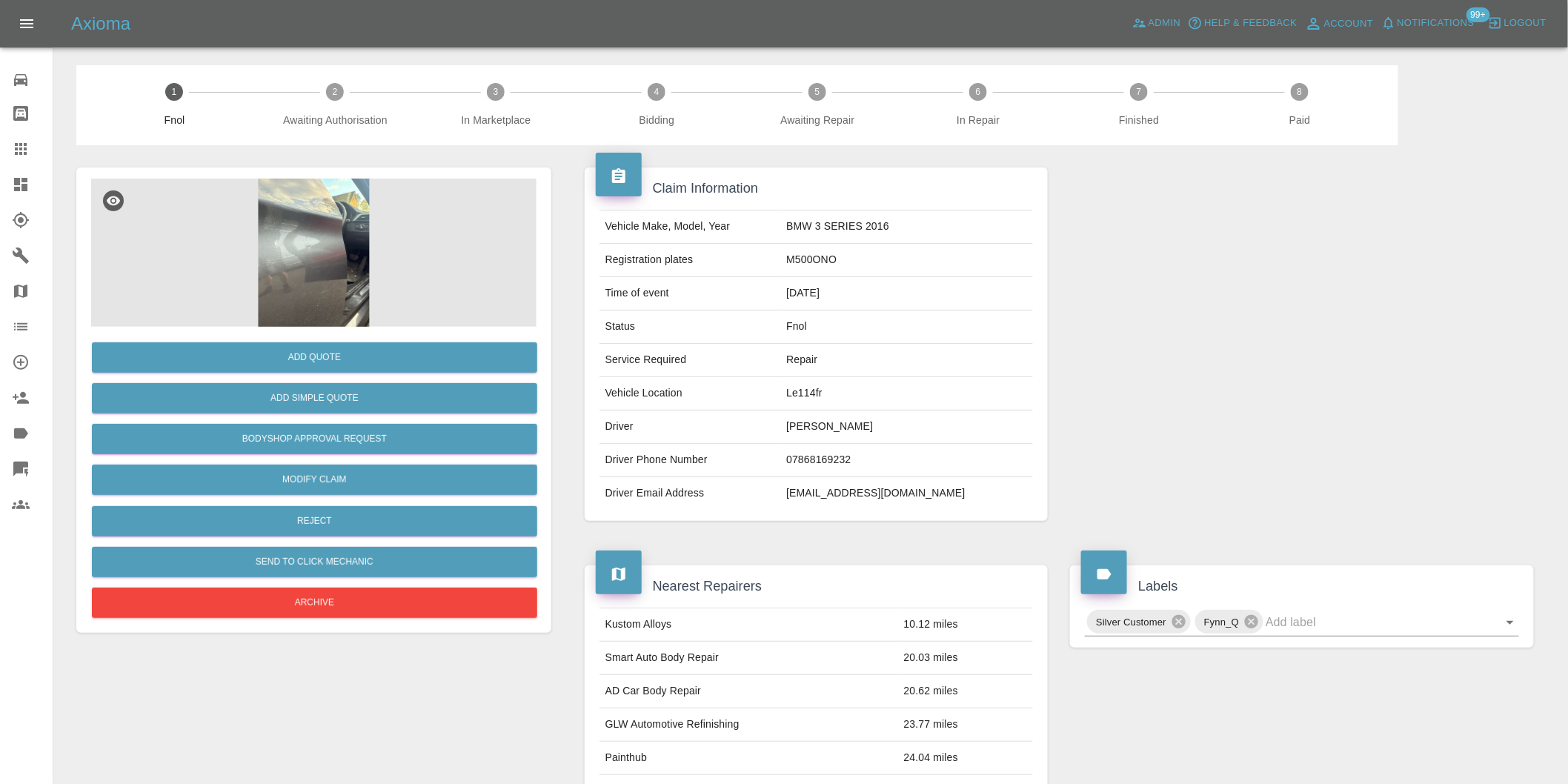
click at [334, 218] on img at bounding box center [313, 253] width 445 height 148
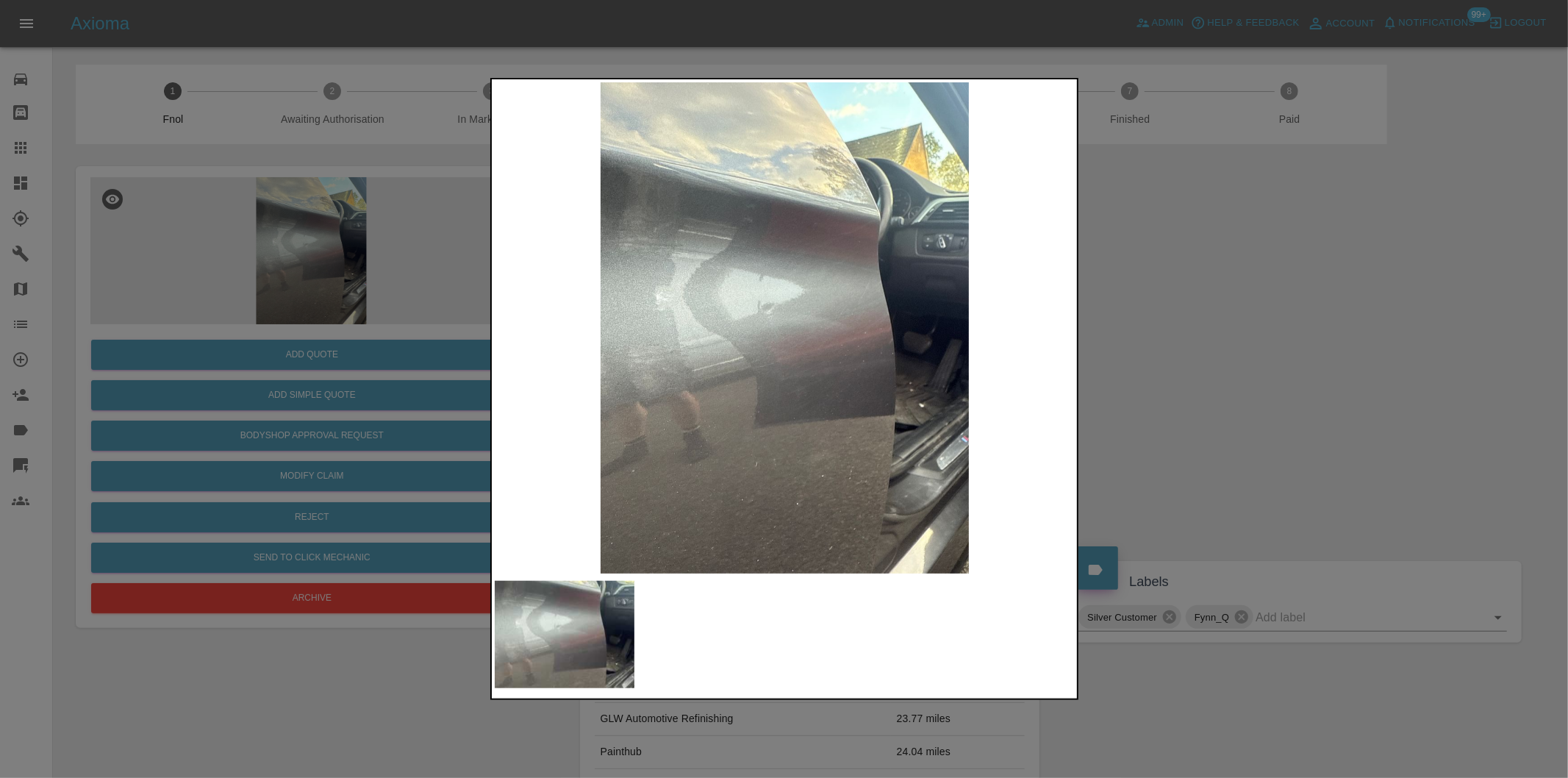
click at [1185, 359] on div at bounding box center [784, 389] width 1568 height 778
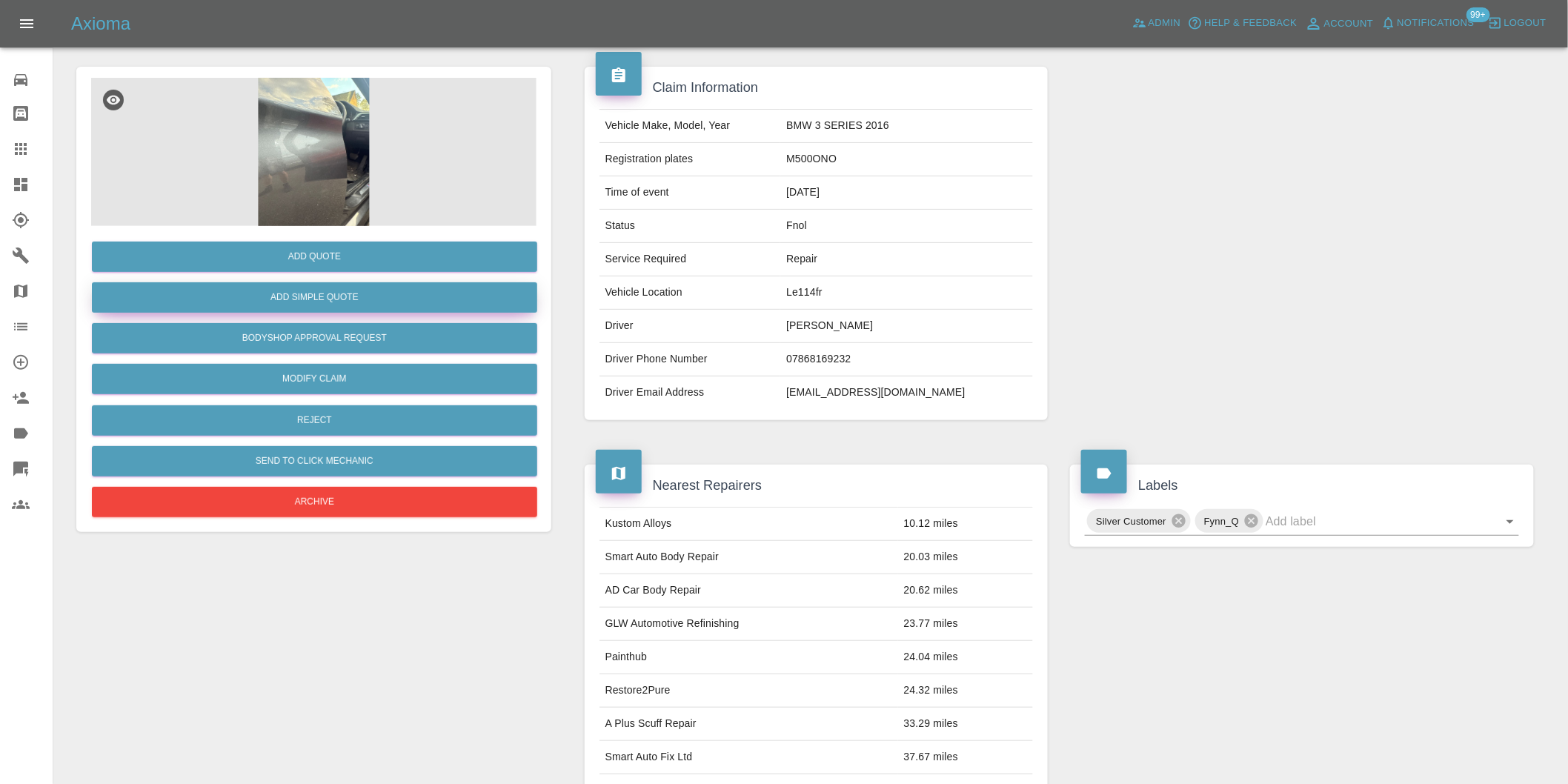
scroll to position [20, 0]
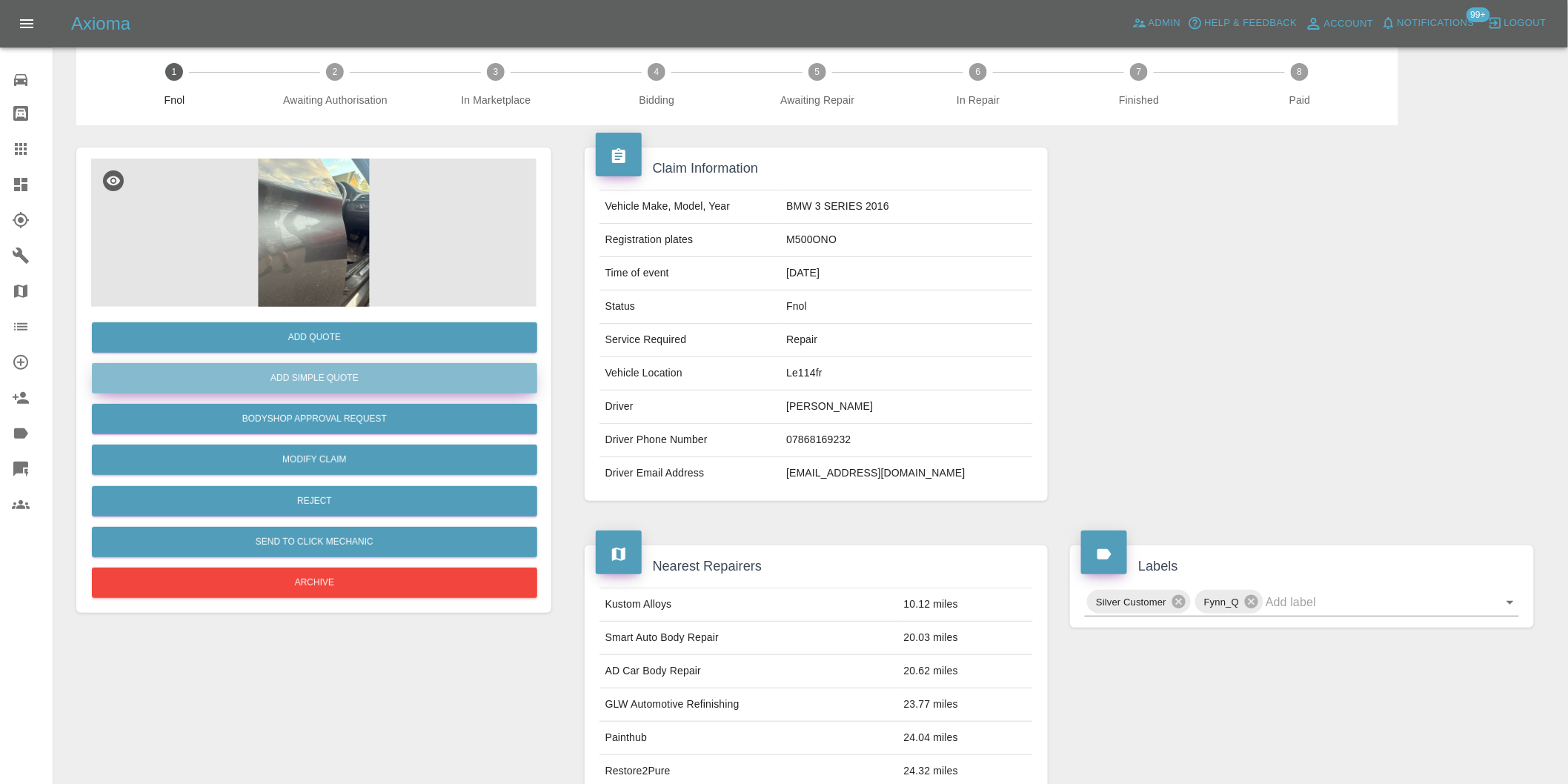
click at [343, 386] on button "Add Simple Quote" at bounding box center [314, 379] width 445 height 31
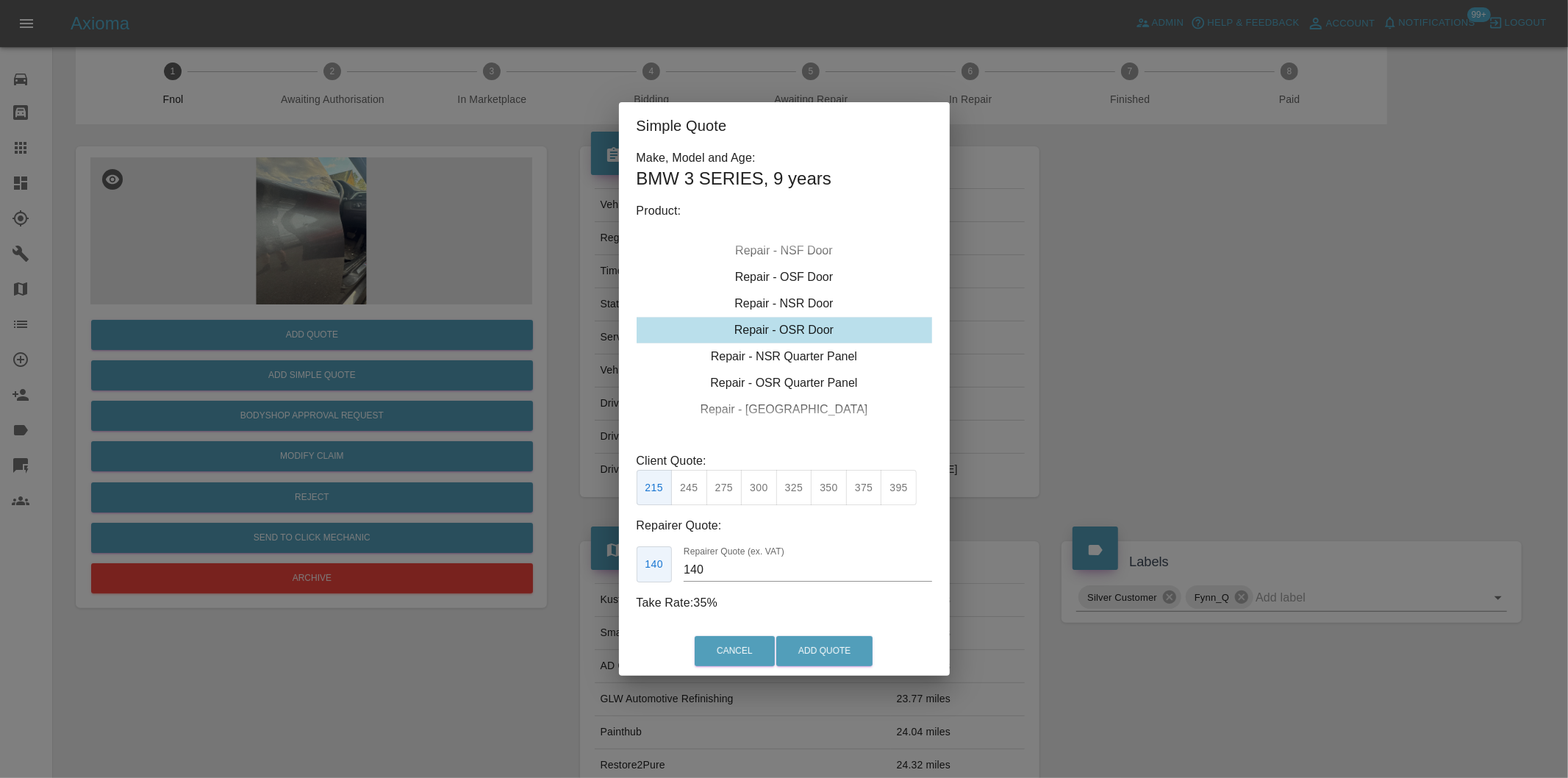
click at [691, 485] on button "245" at bounding box center [689, 488] width 36 height 36
type input "160"
click at [799, 647] on button "Add Quote" at bounding box center [824, 651] width 96 height 30
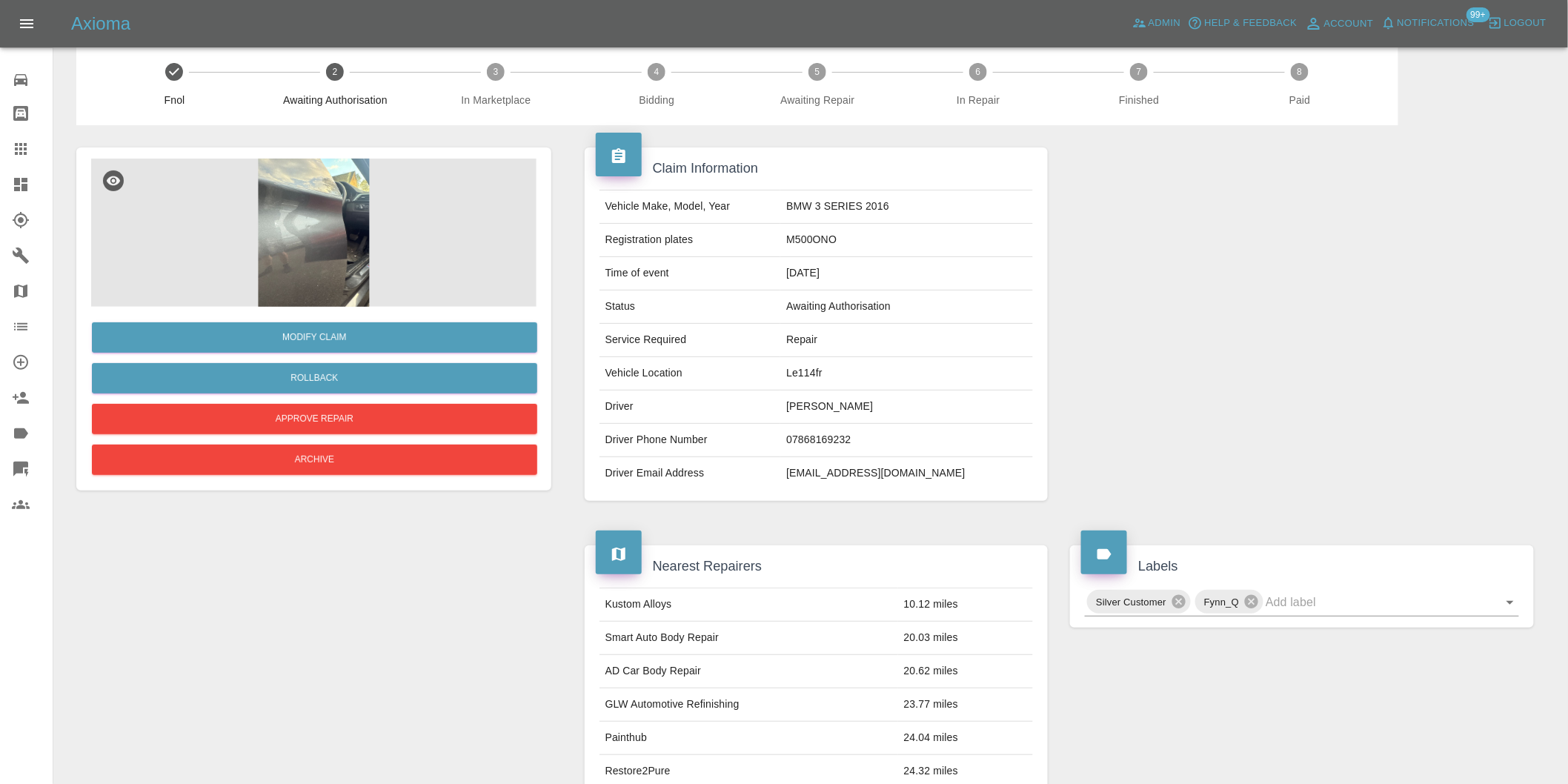
scroll to position [0, 0]
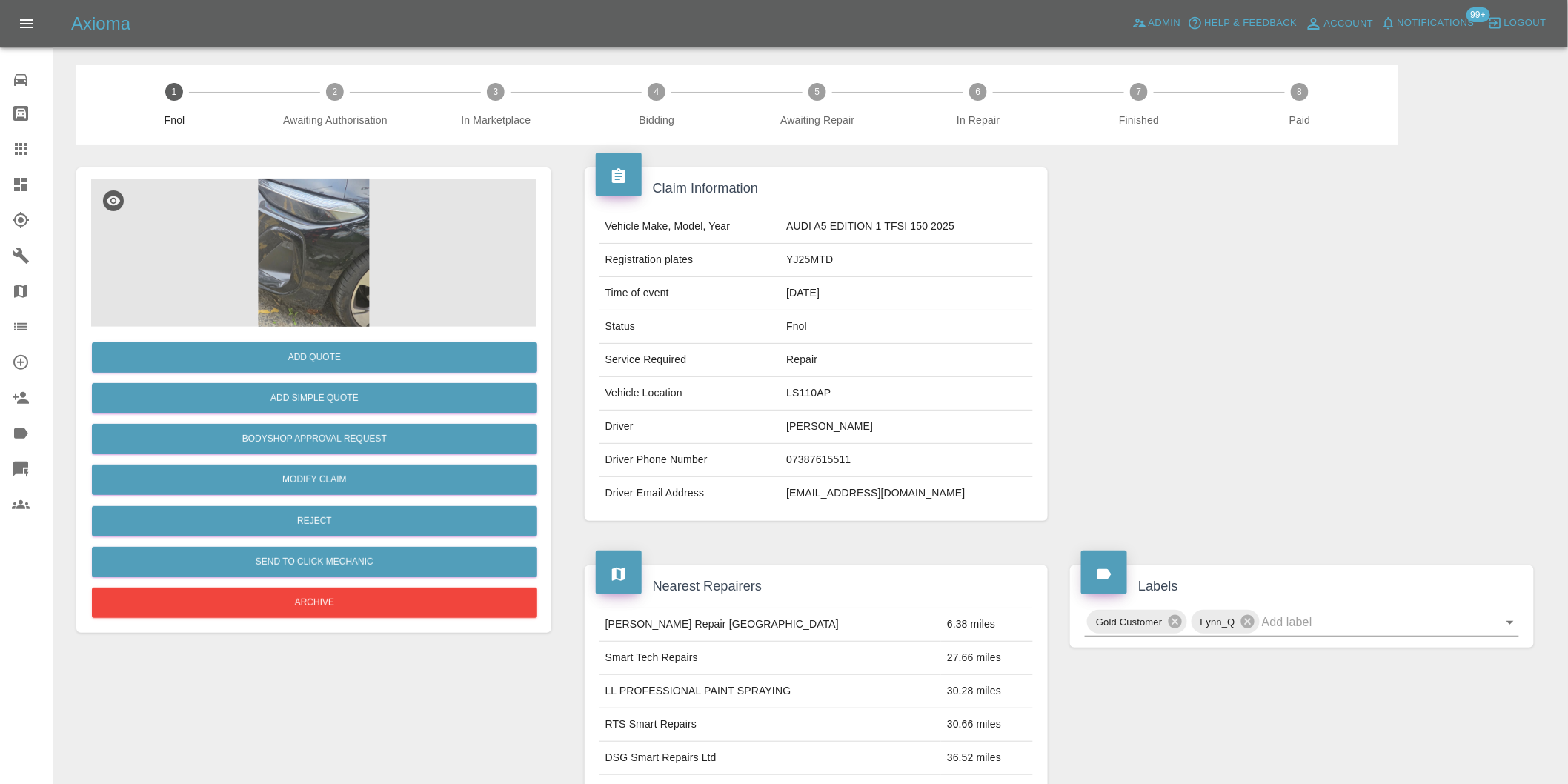
click at [330, 263] on img at bounding box center [313, 253] width 445 height 148
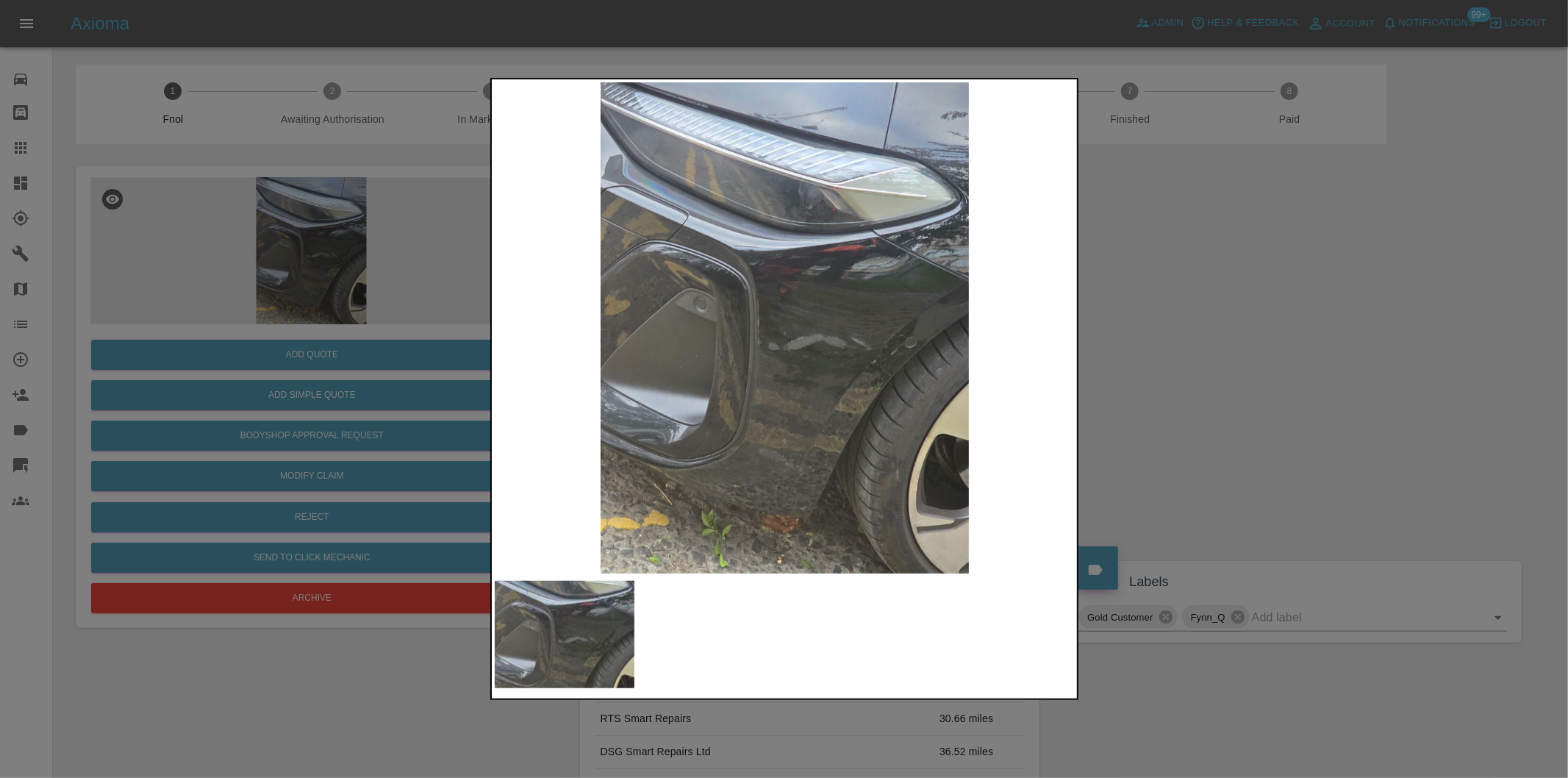
click at [855, 345] on img at bounding box center [785, 327] width 581 height 492
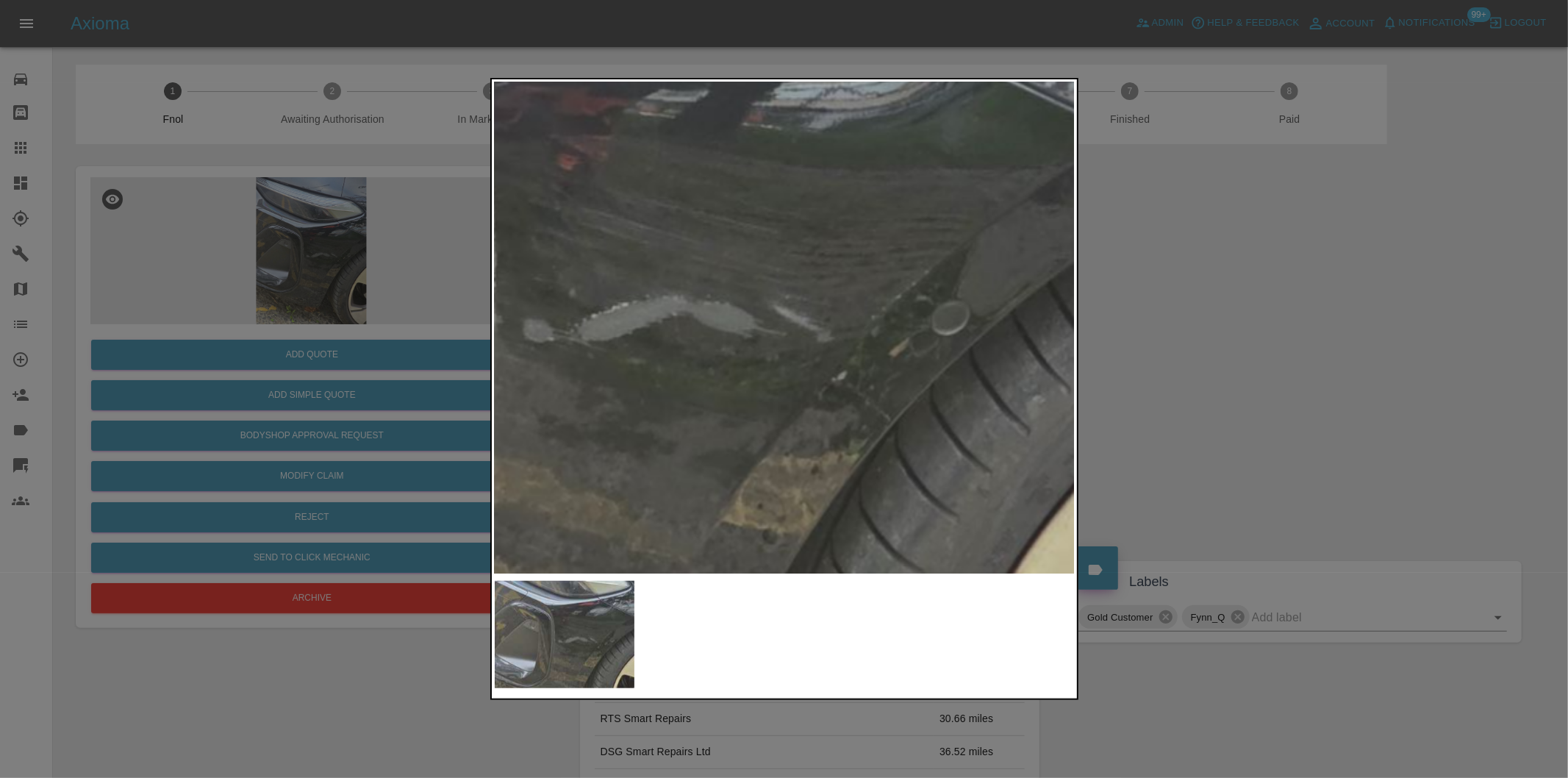
click at [855, 345] on img at bounding box center [572, 274] width 1742 height 1473
click at [858, 341] on img at bounding box center [572, 274] width 1742 height 1473
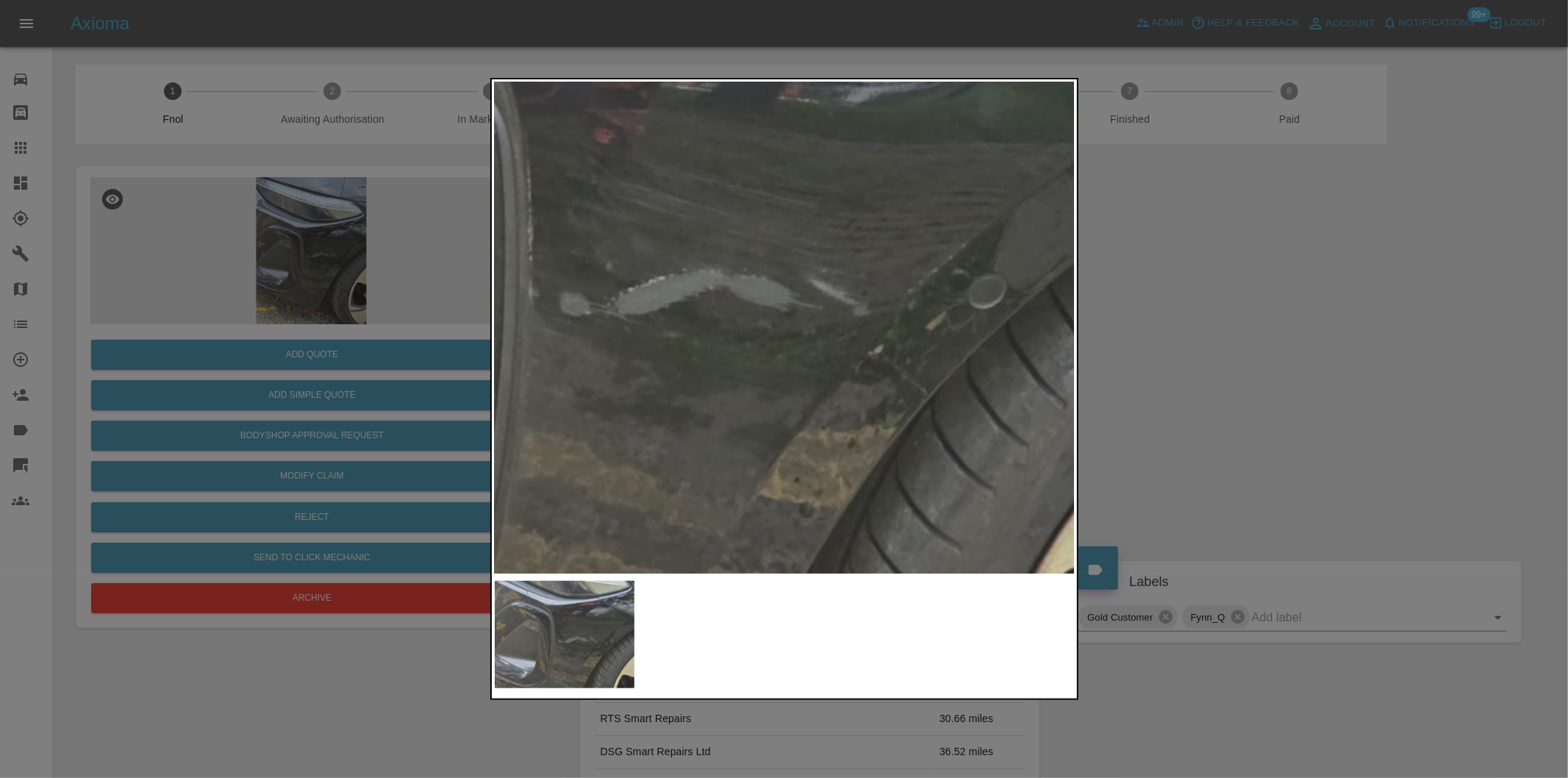
click at [1302, 358] on div at bounding box center [784, 389] width 1568 height 778
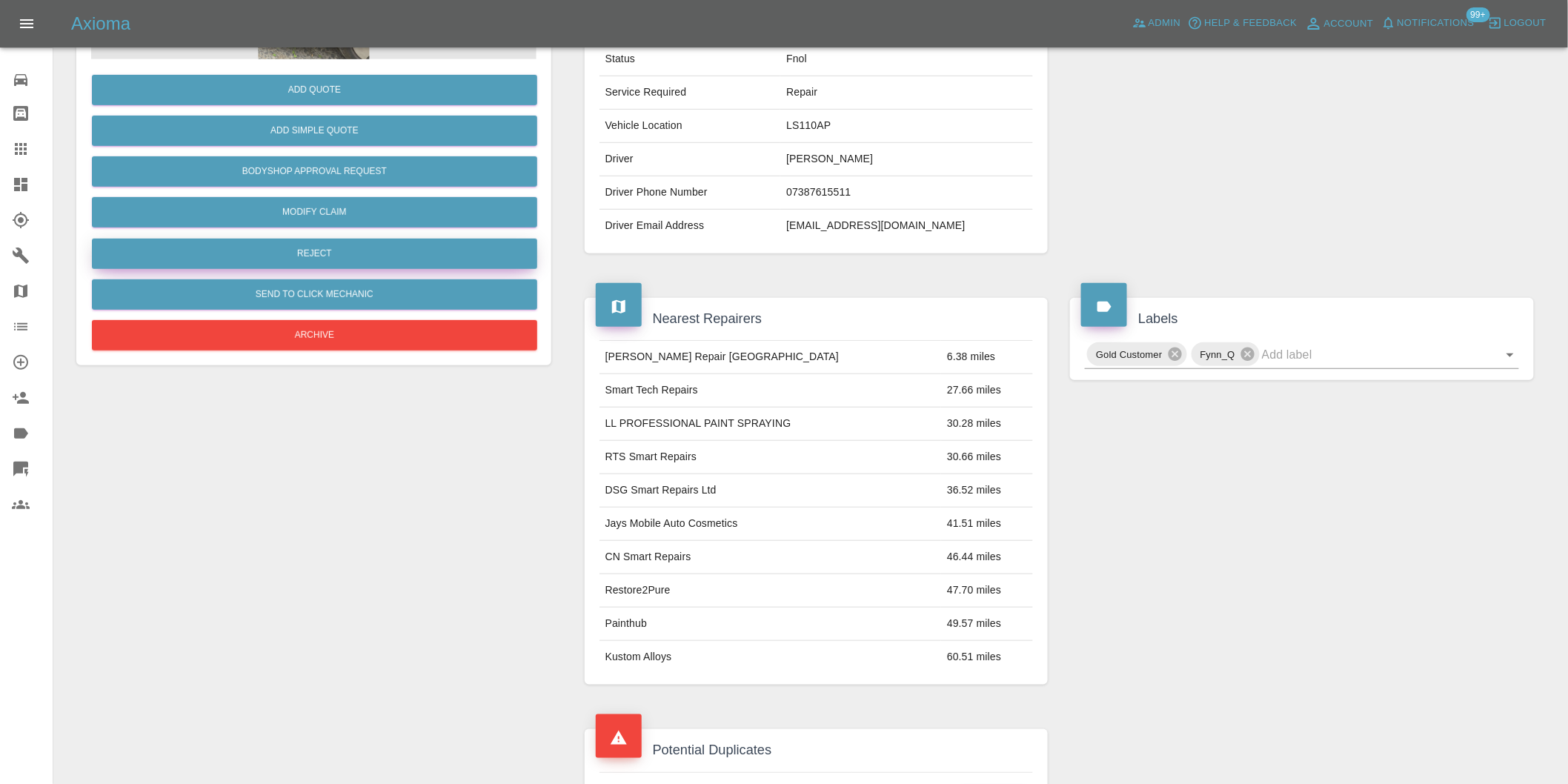
scroll to position [165, 0]
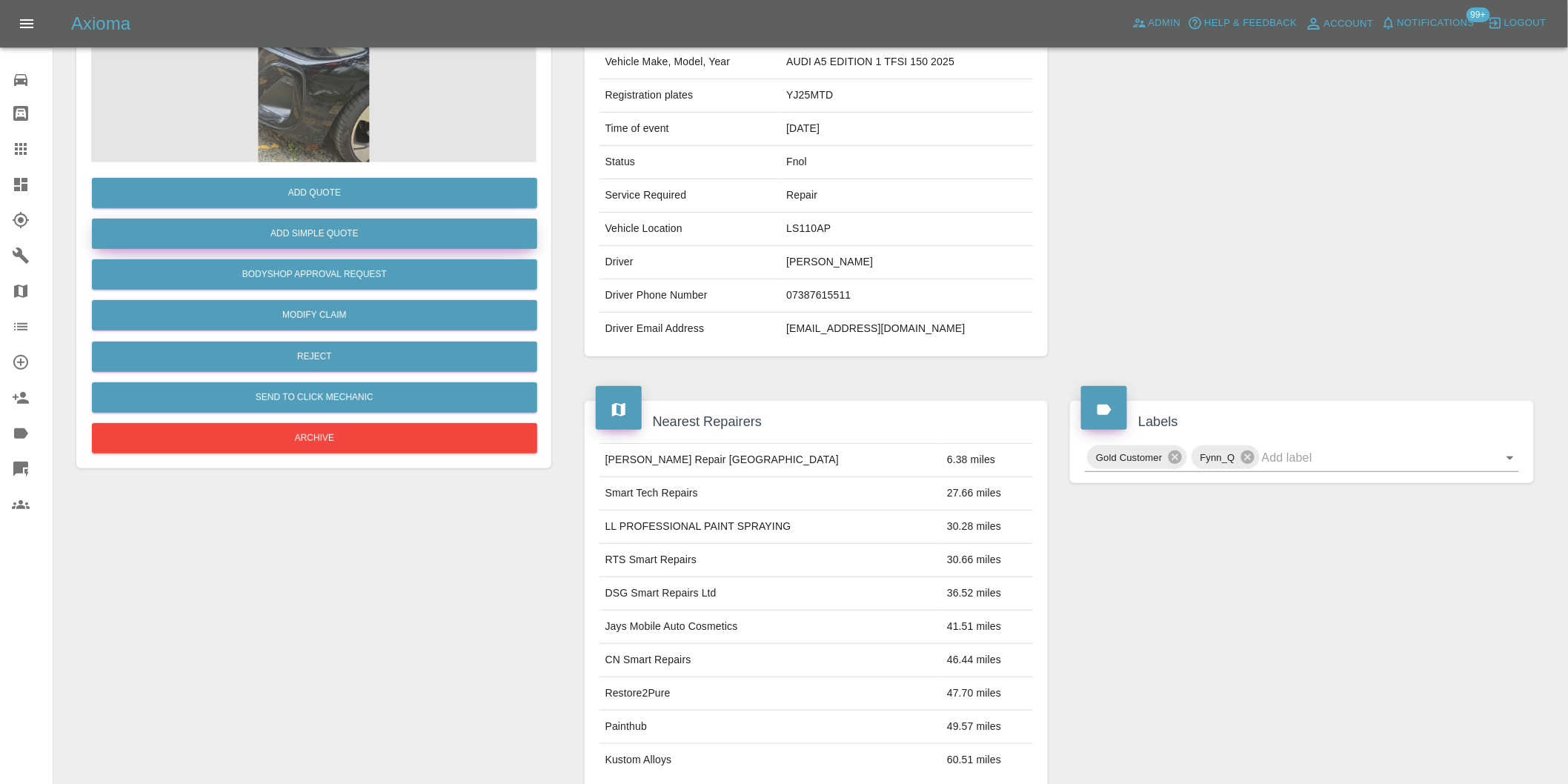
click at [350, 243] on button "Add Simple Quote" at bounding box center [314, 234] width 445 height 31
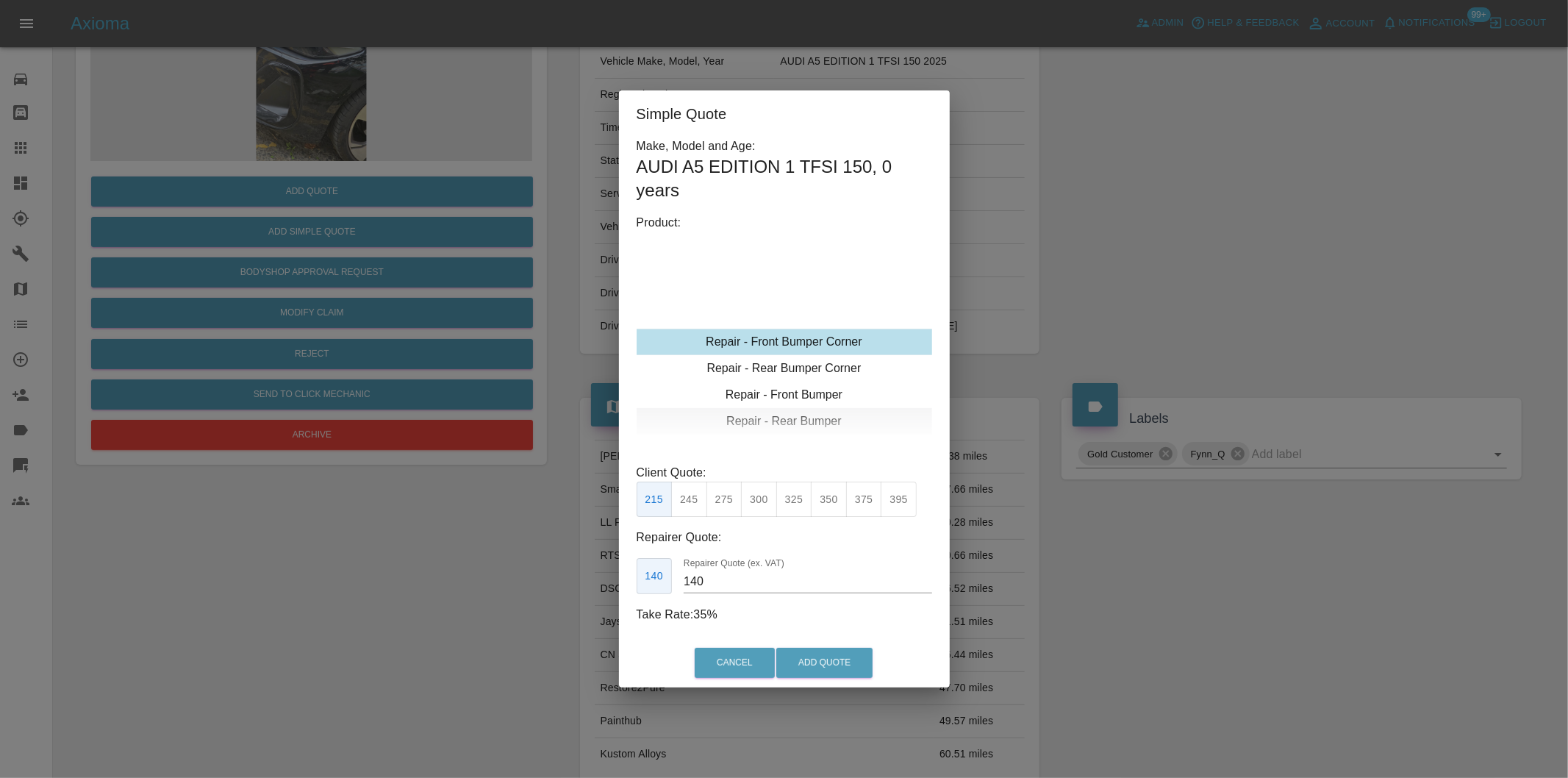
type input "120"
drag, startPoint x: 1141, startPoint y: 650, endPoint x: 1109, endPoint y: 651, distance: 32.0
click at [1142, 650] on div "Simple Quote Make, Model and Age: AUDI A5 EDITION 1 TFSI 150 , 0 years Product:…" at bounding box center [784, 389] width 1568 height 778
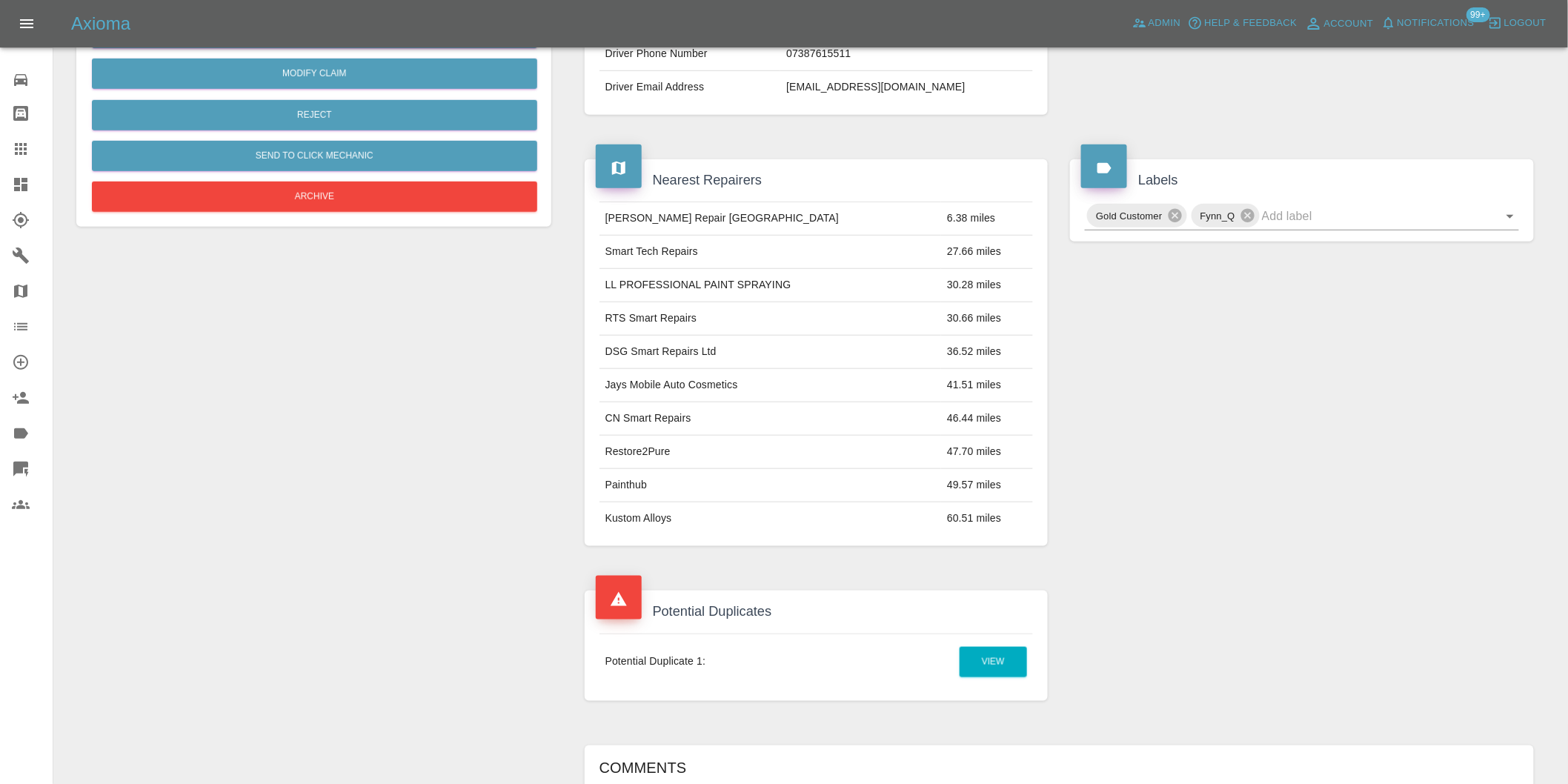
scroll to position [575, 0]
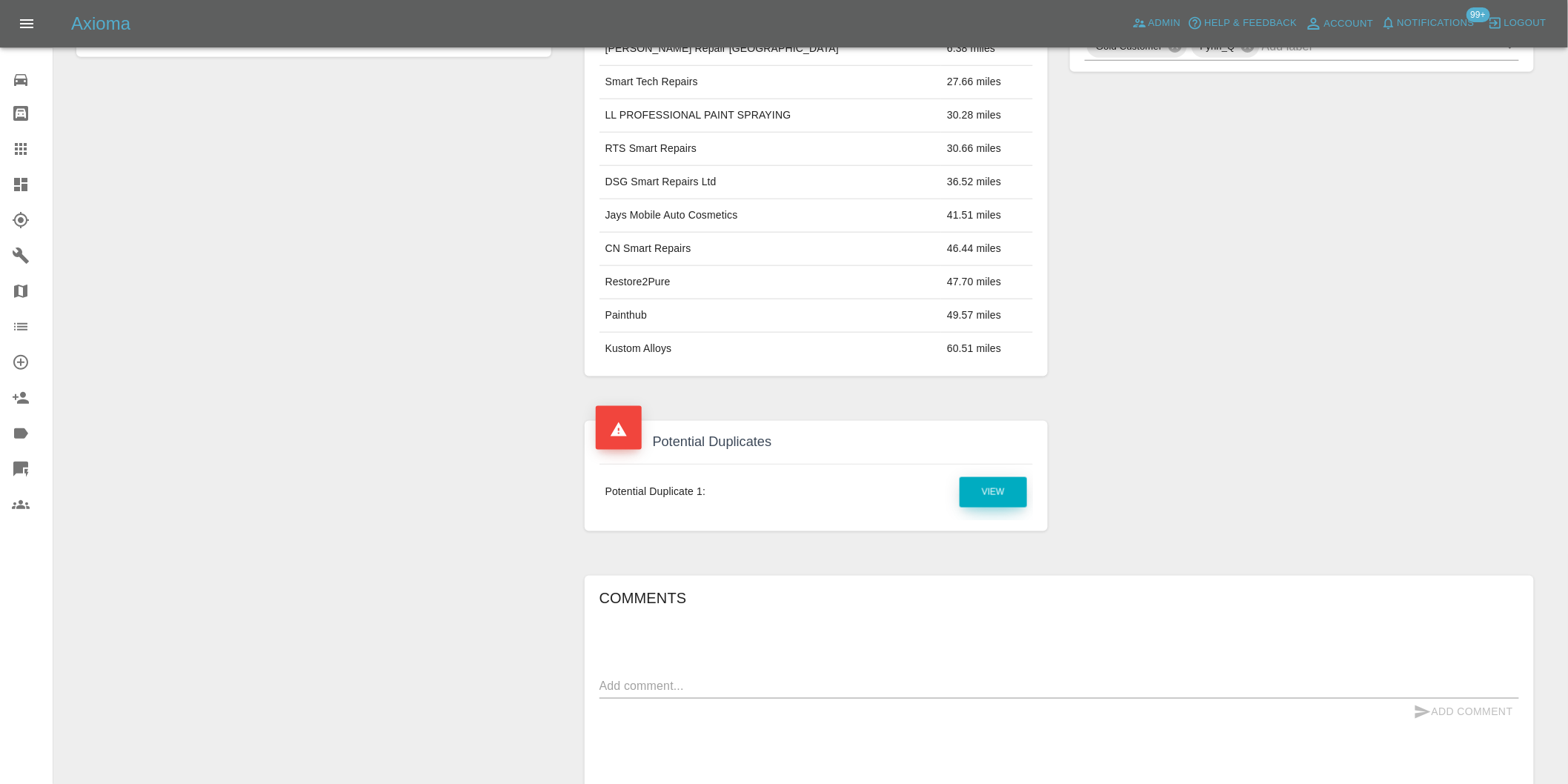
click at [998, 485] on link "View" at bounding box center [993, 493] width 67 height 31
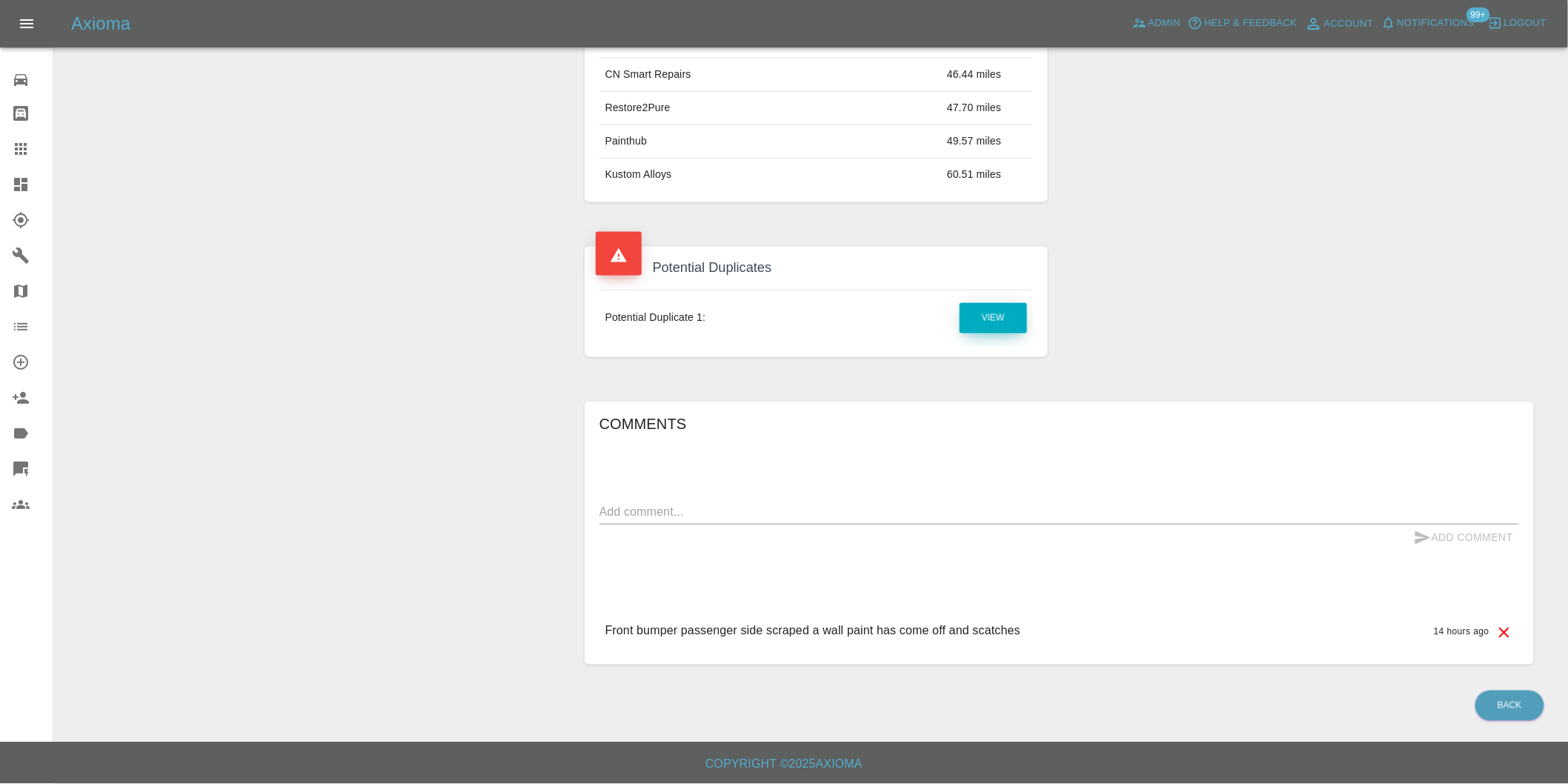
scroll to position [751, 0]
click at [990, 322] on link "View" at bounding box center [993, 318] width 67 height 31
click at [664, 516] on textarea at bounding box center [1059, 512] width 920 height 17
type textarea "duplicate claim"
click at [1430, 537] on icon "submit" at bounding box center [1423, 538] width 18 height 18
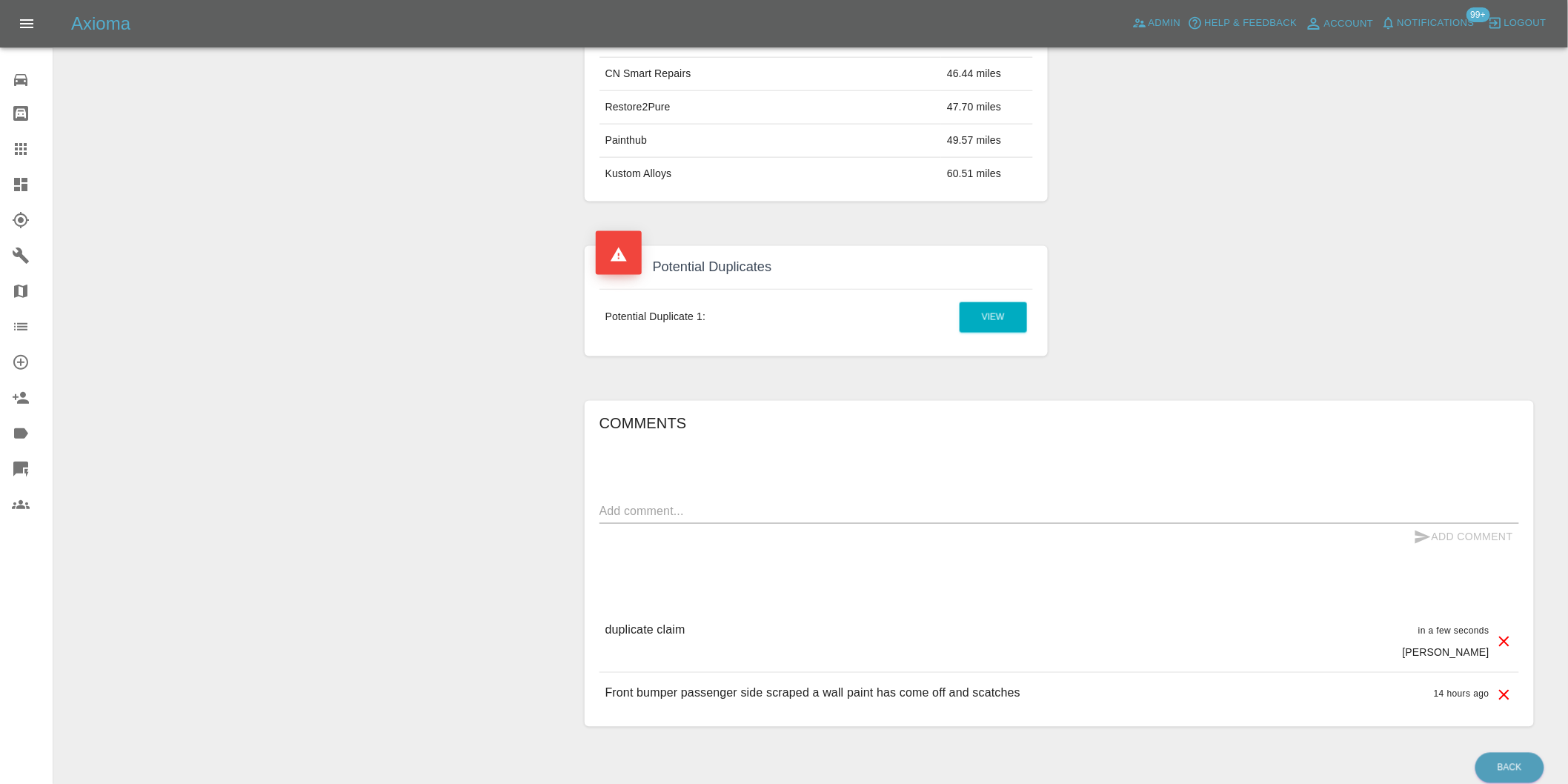
scroll to position [421, 0]
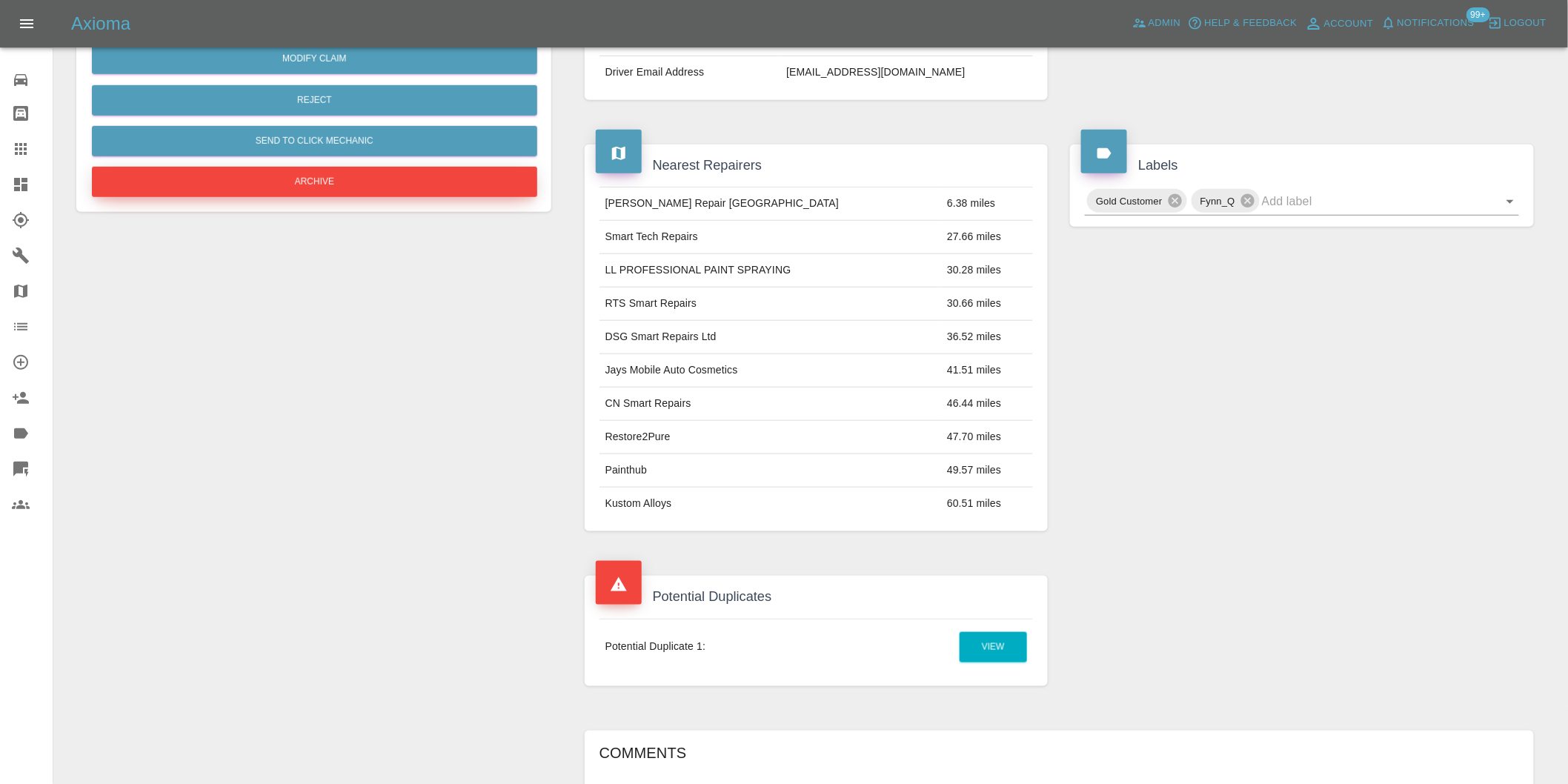
click at [317, 181] on button "Archive" at bounding box center [314, 182] width 445 height 31
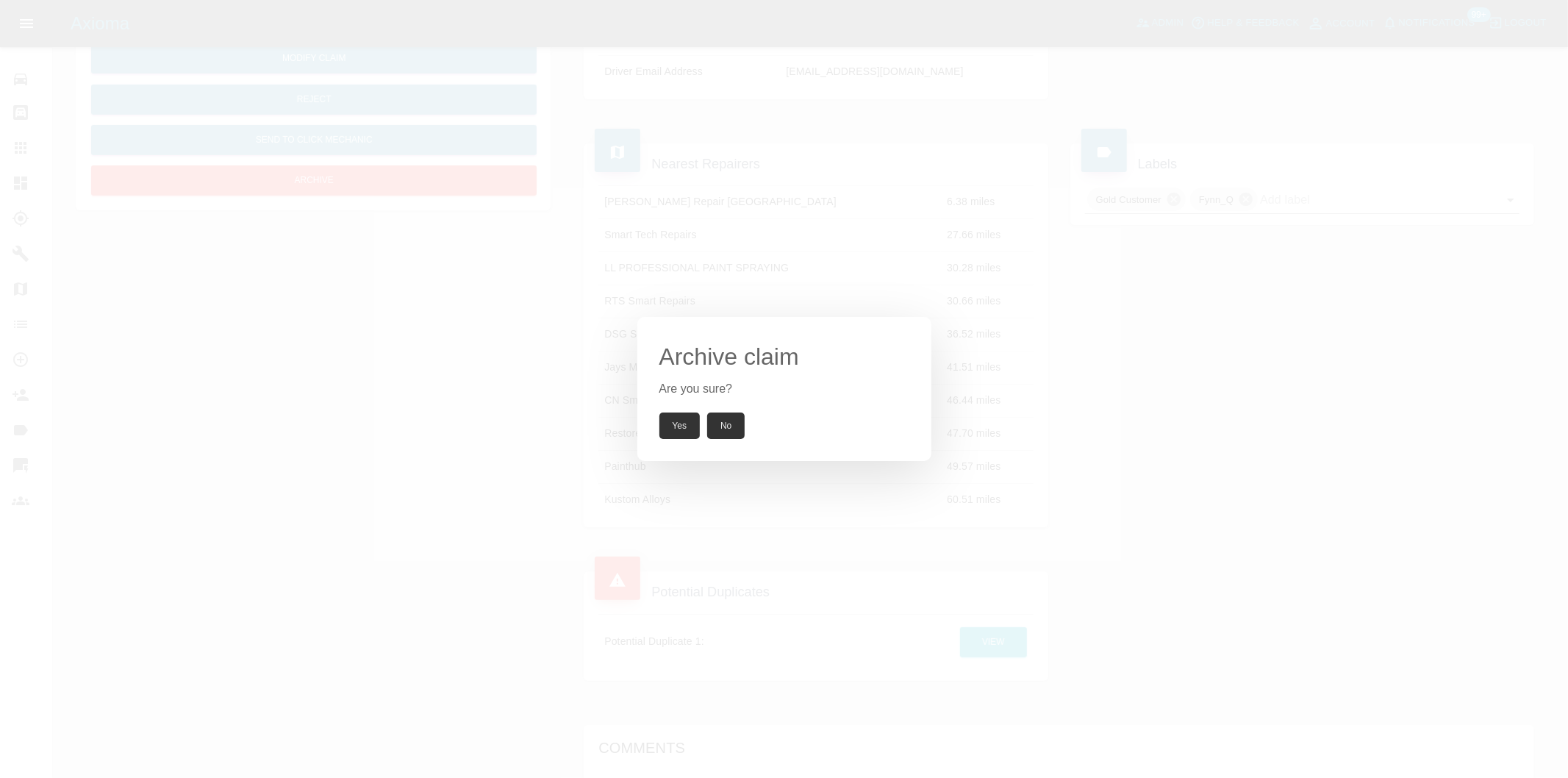
click at [673, 424] on button "Yes" at bounding box center [680, 426] width 41 height 27
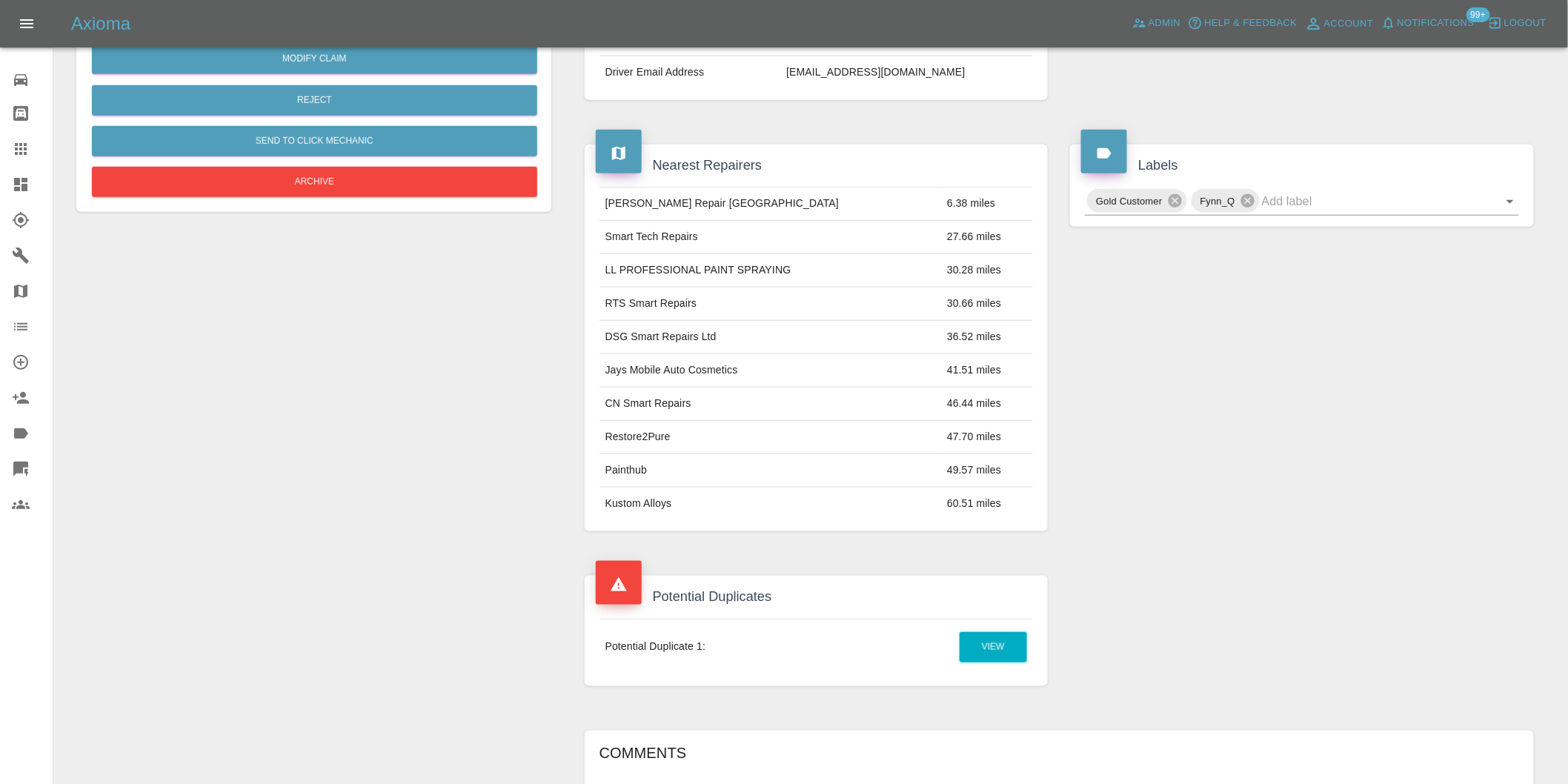
scroll to position [298, 0]
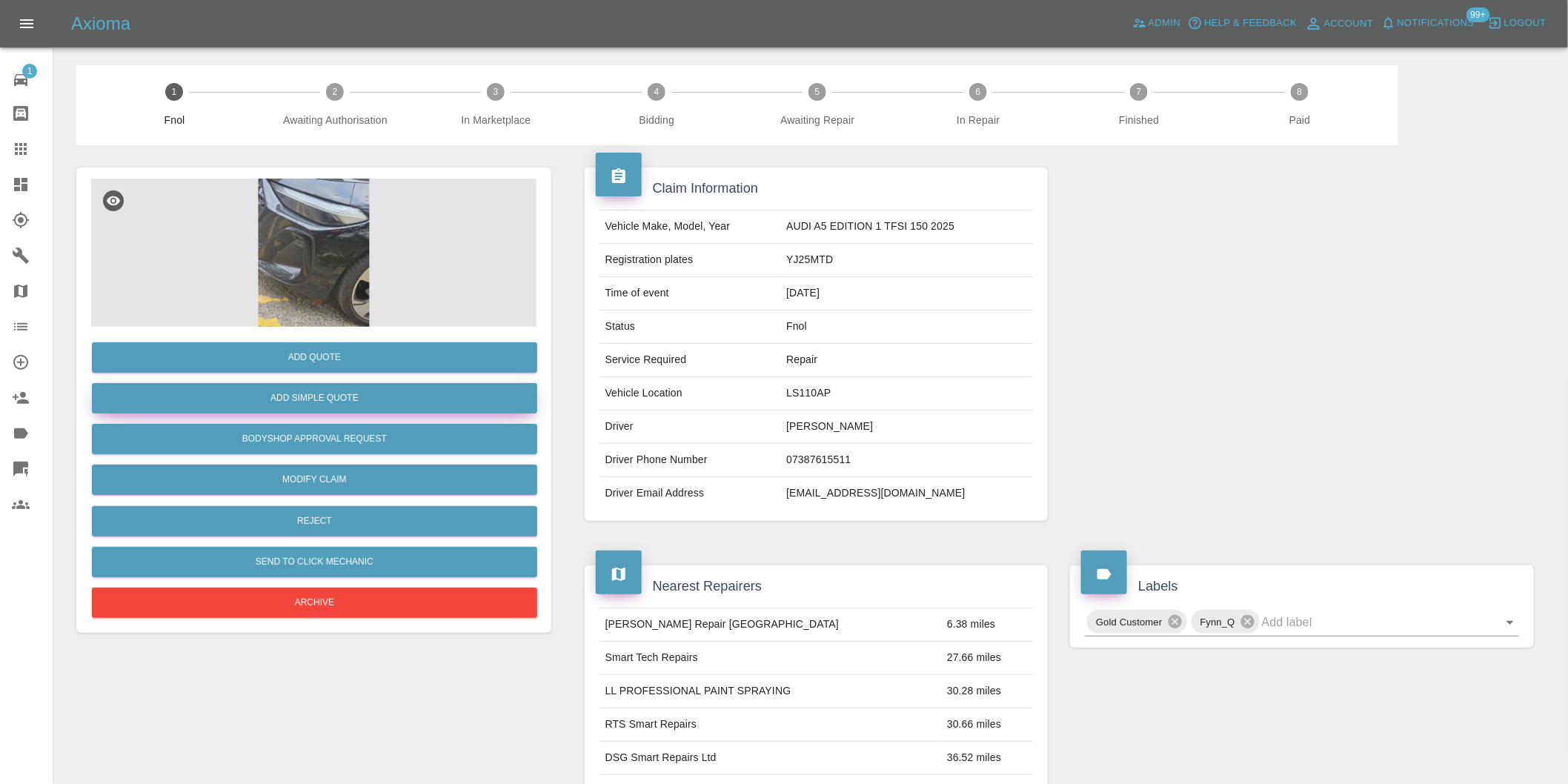
click at [367, 405] on button "Add Simple Quote" at bounding box center [314, 398] width 445 height 31
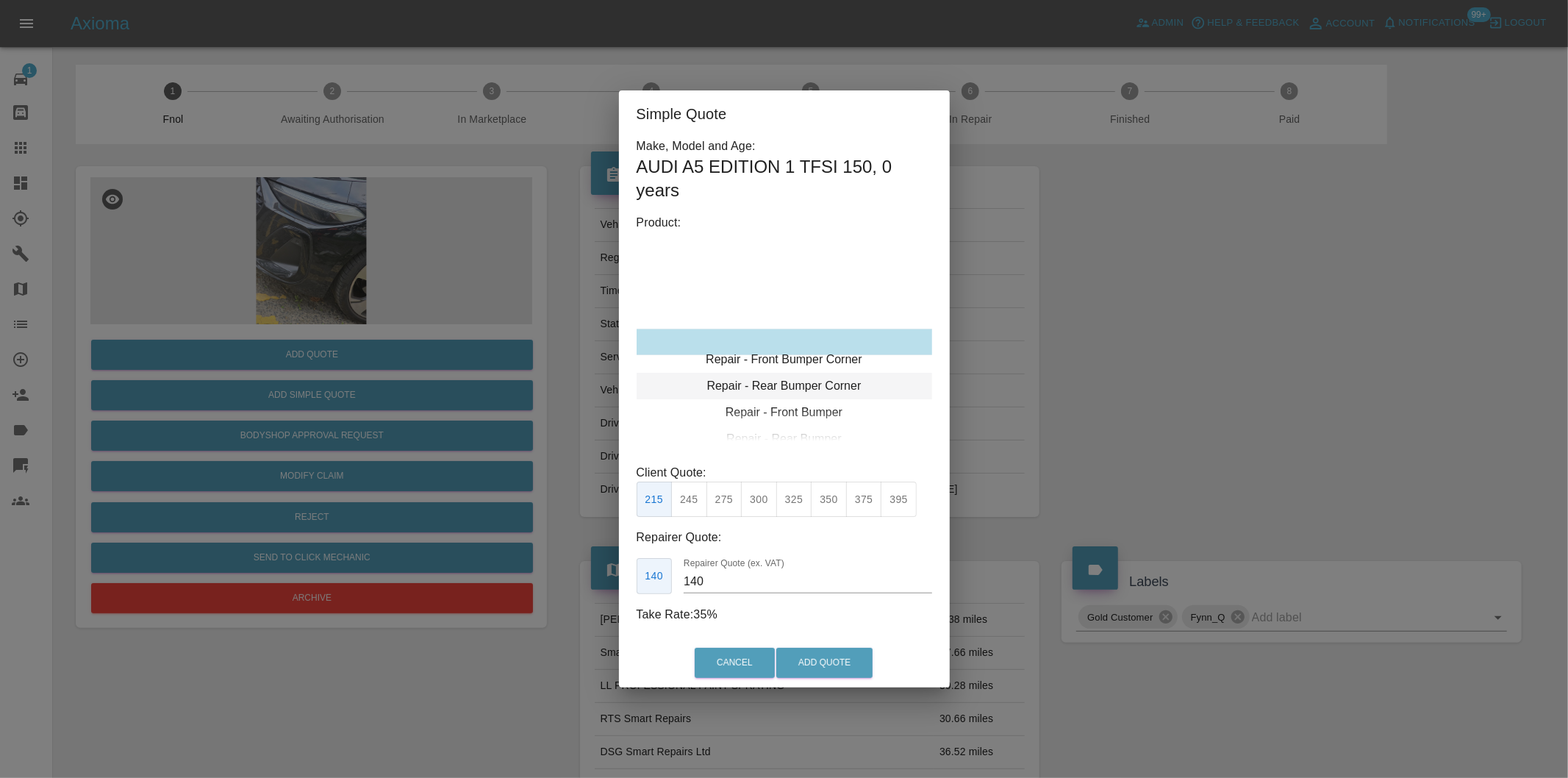
type input "120"
click at [805, 658] on button "Add Quote" at bounding box center [824, 663] width 96 height 30
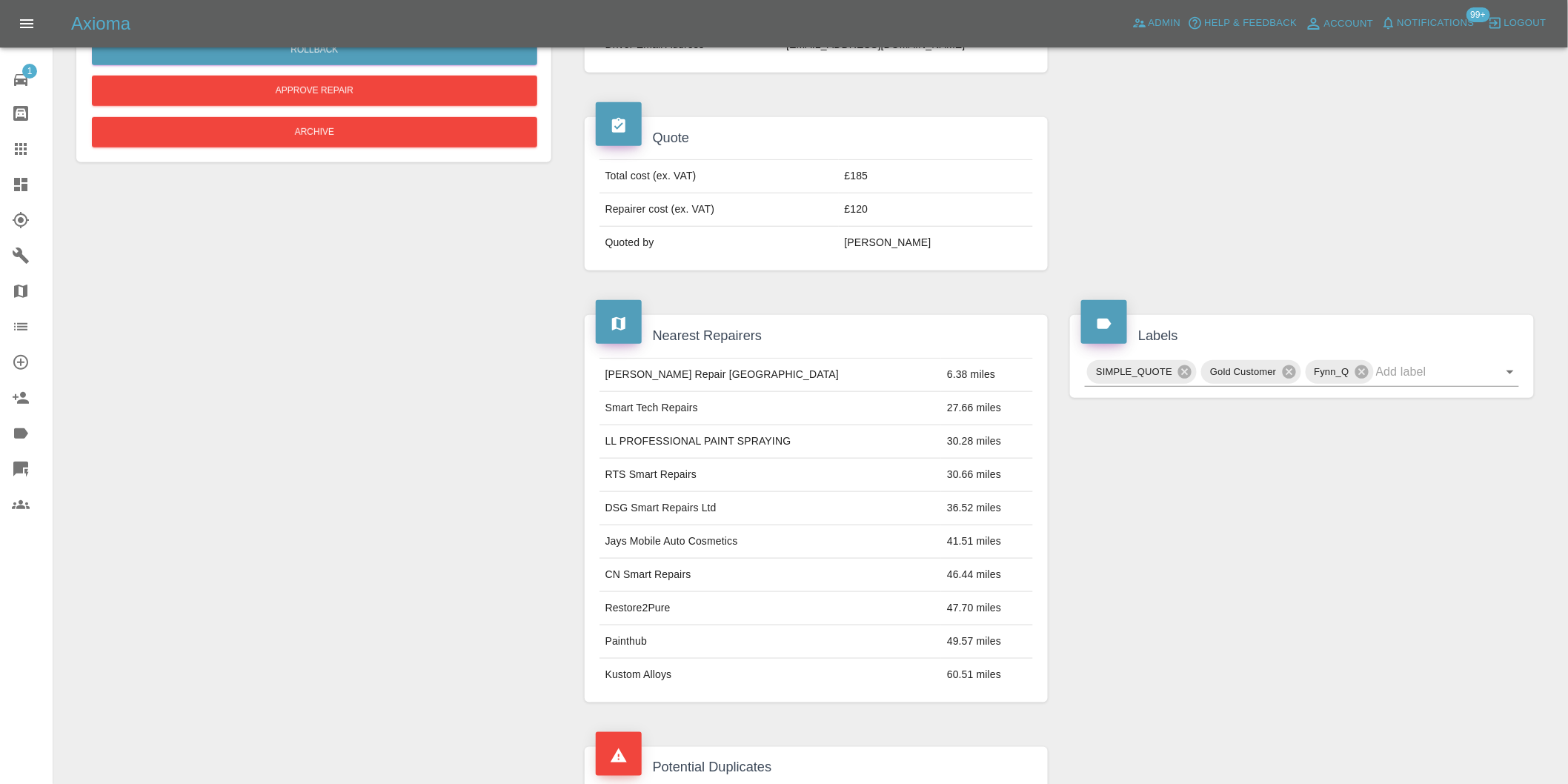
scroll to position [329, 0]
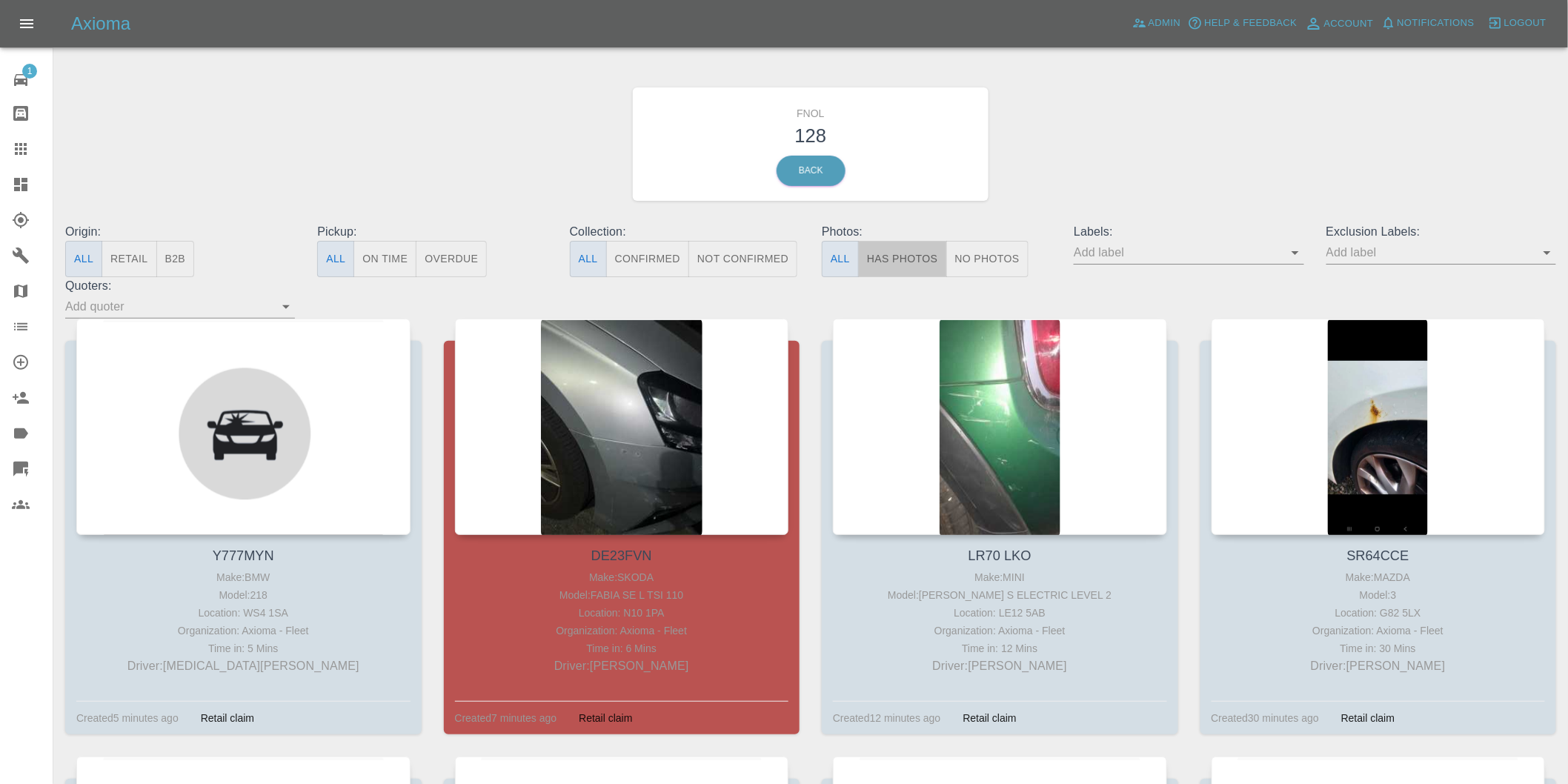
drag, startPoint x: 906, startPoint y: 263, endPoint x: 912, endPoint y: 255, distance: 10.0
click at [908, 263] on button "Has Photos" at bounding box center [902, 259] width 89 height 36
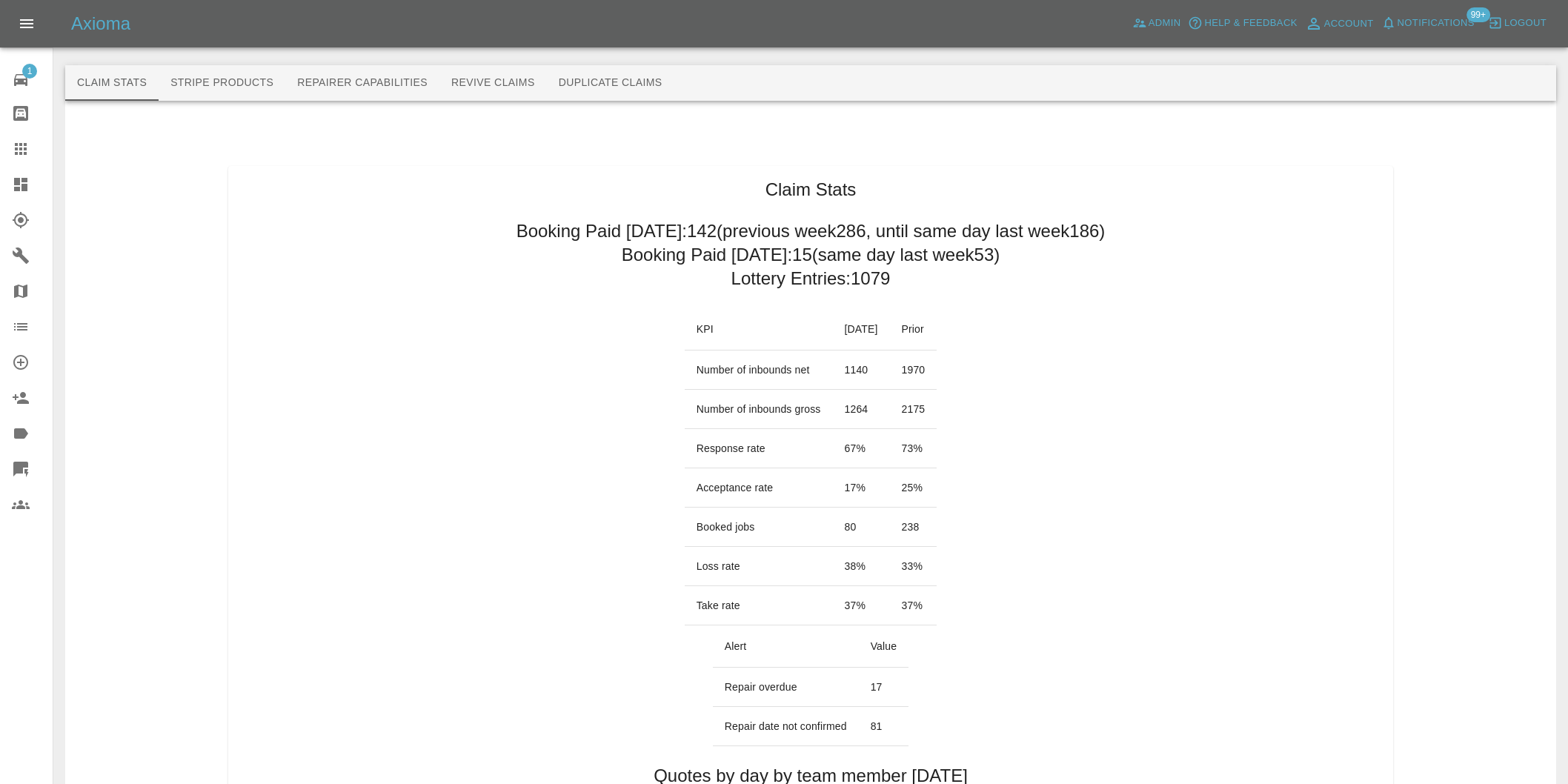
scroll to position [658, 0]
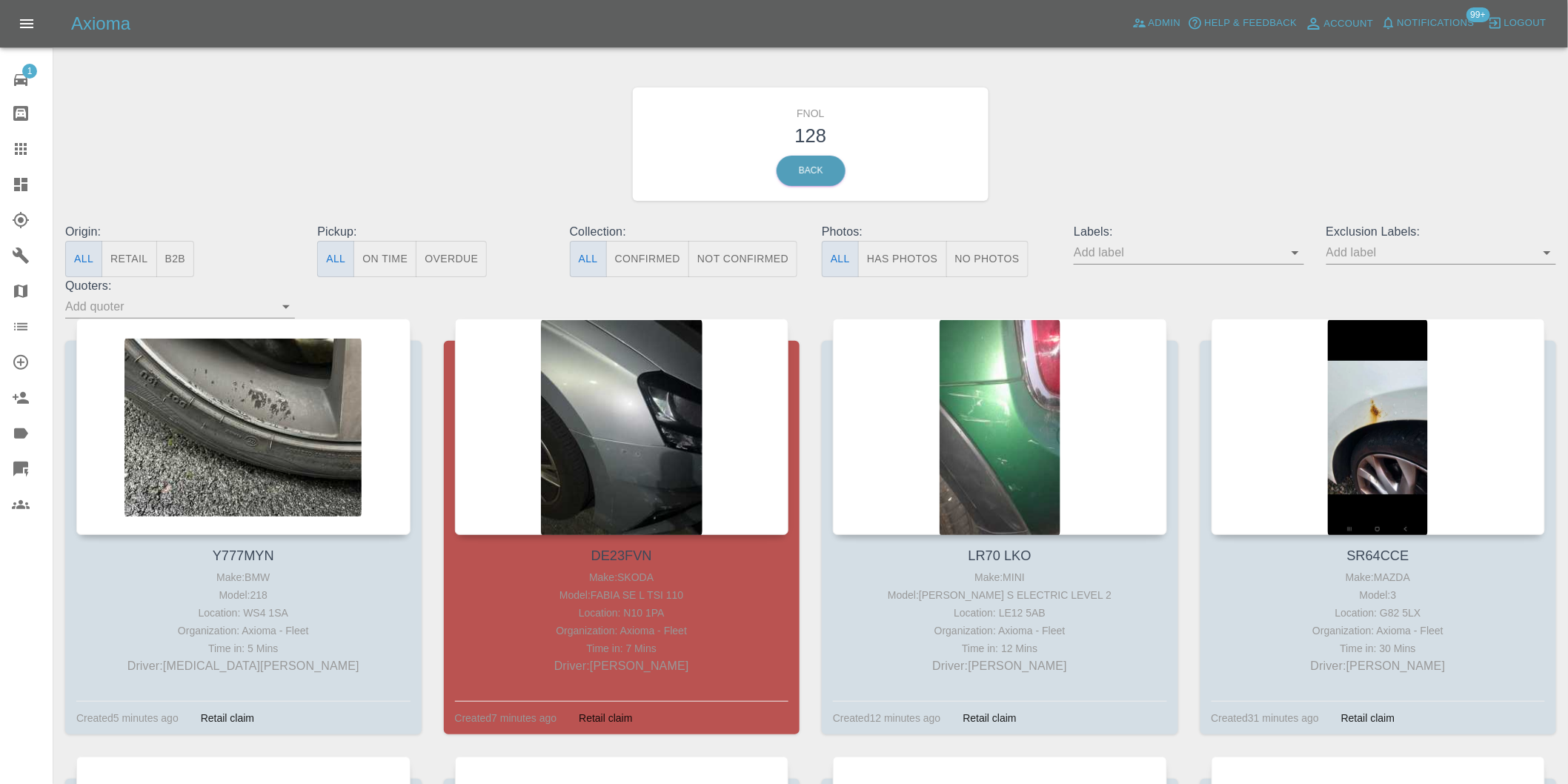
click at [908, 253] on button "Has Photos" at bounding box center [902, 259] width 89 height 36
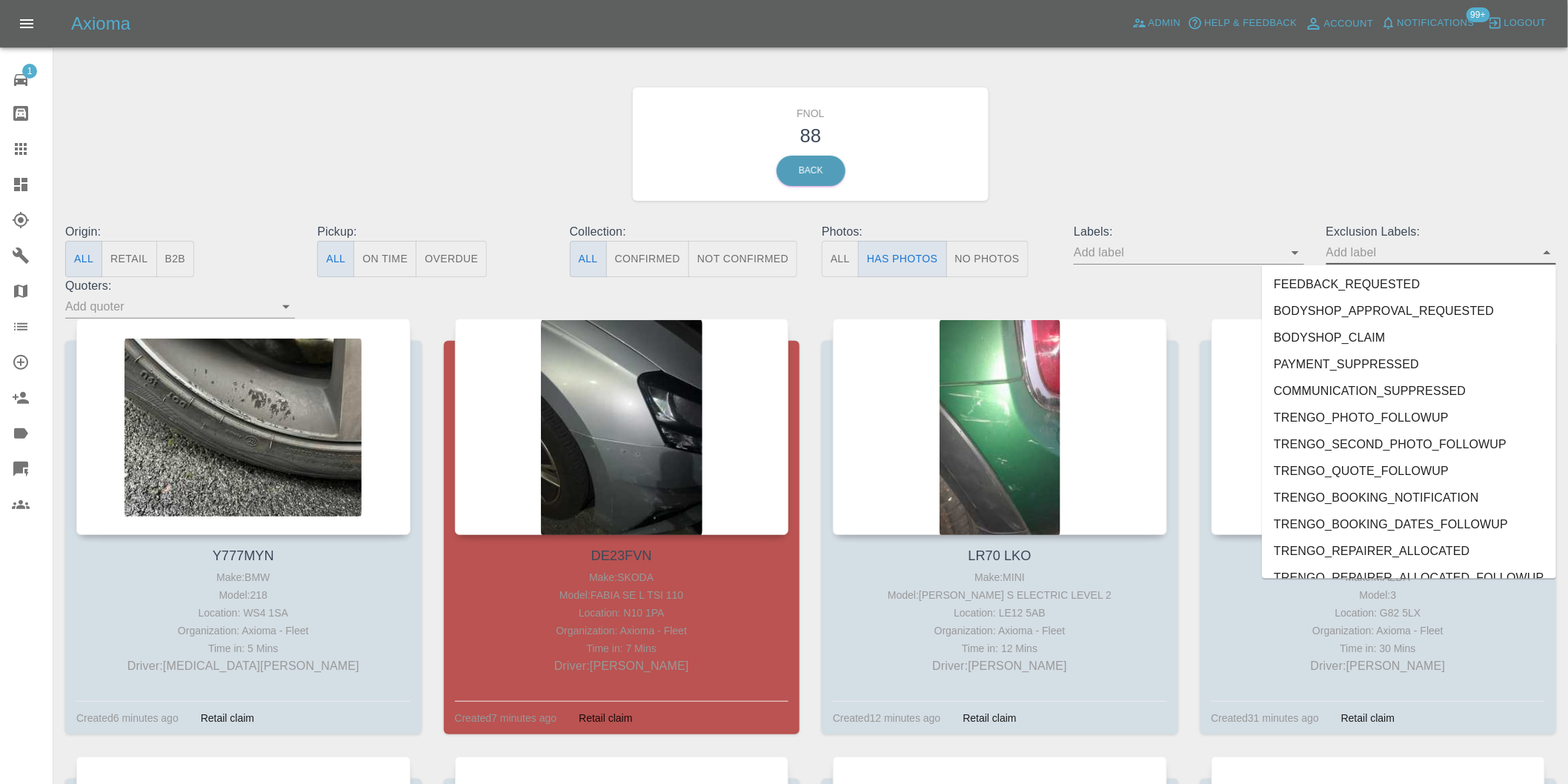
click at [1528, 255] on input "text" at bounding box center [1430, 253] width 208 height 23
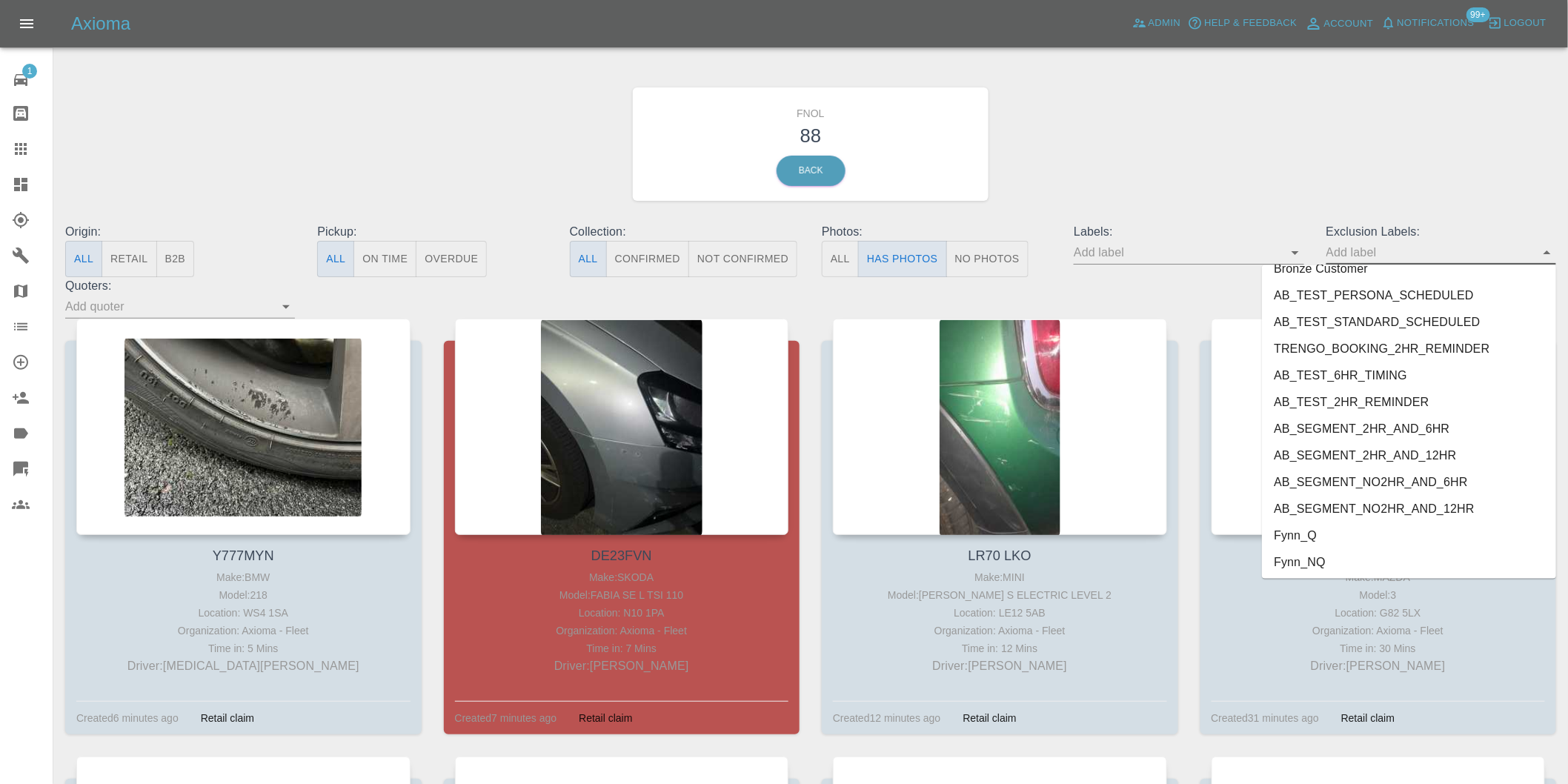
scroll to position [3218, 0]
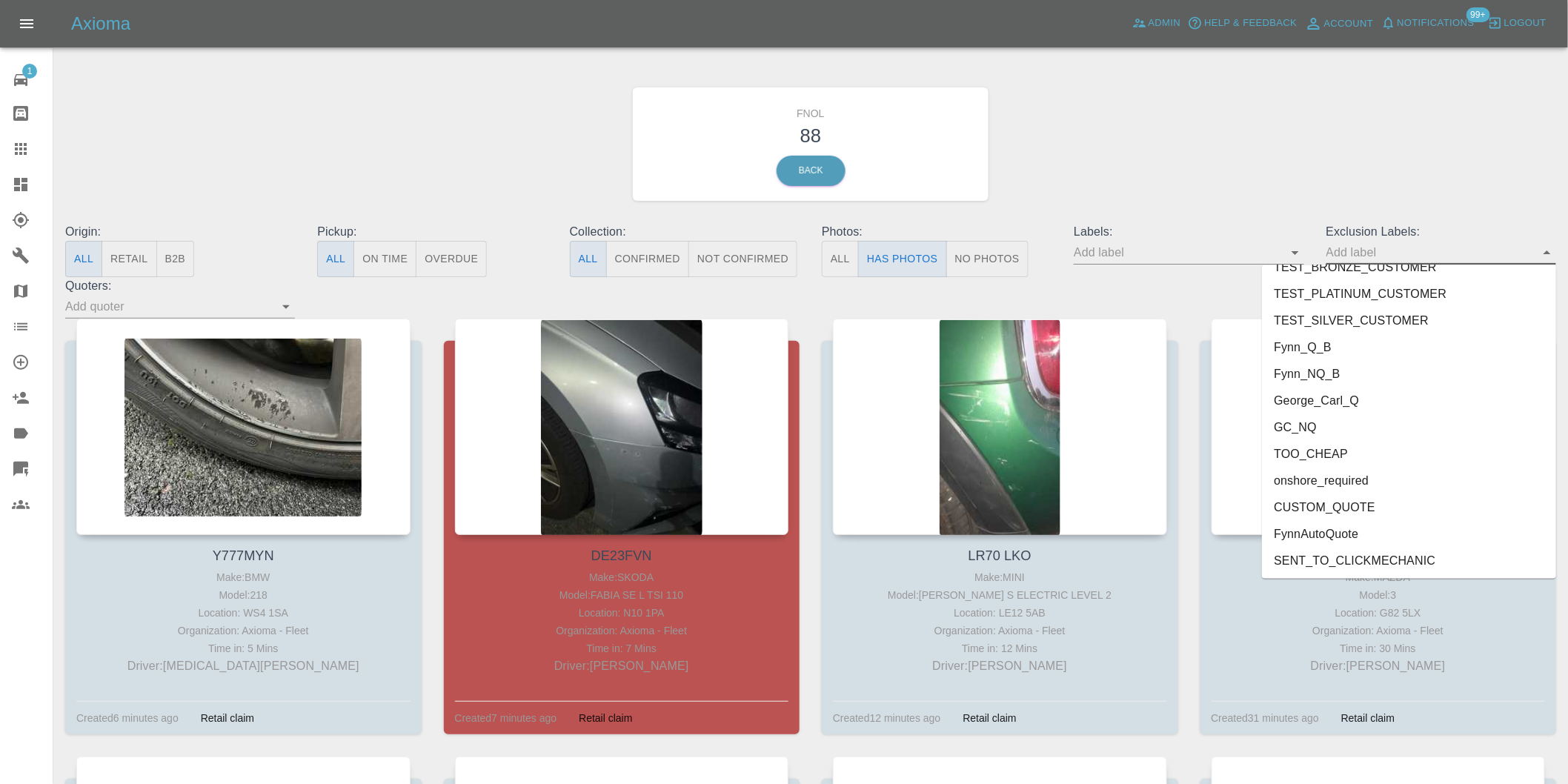
click at [1331, 401] on li "George_Carl_Q" at bounding box center [1409, 401] width 294 height 27
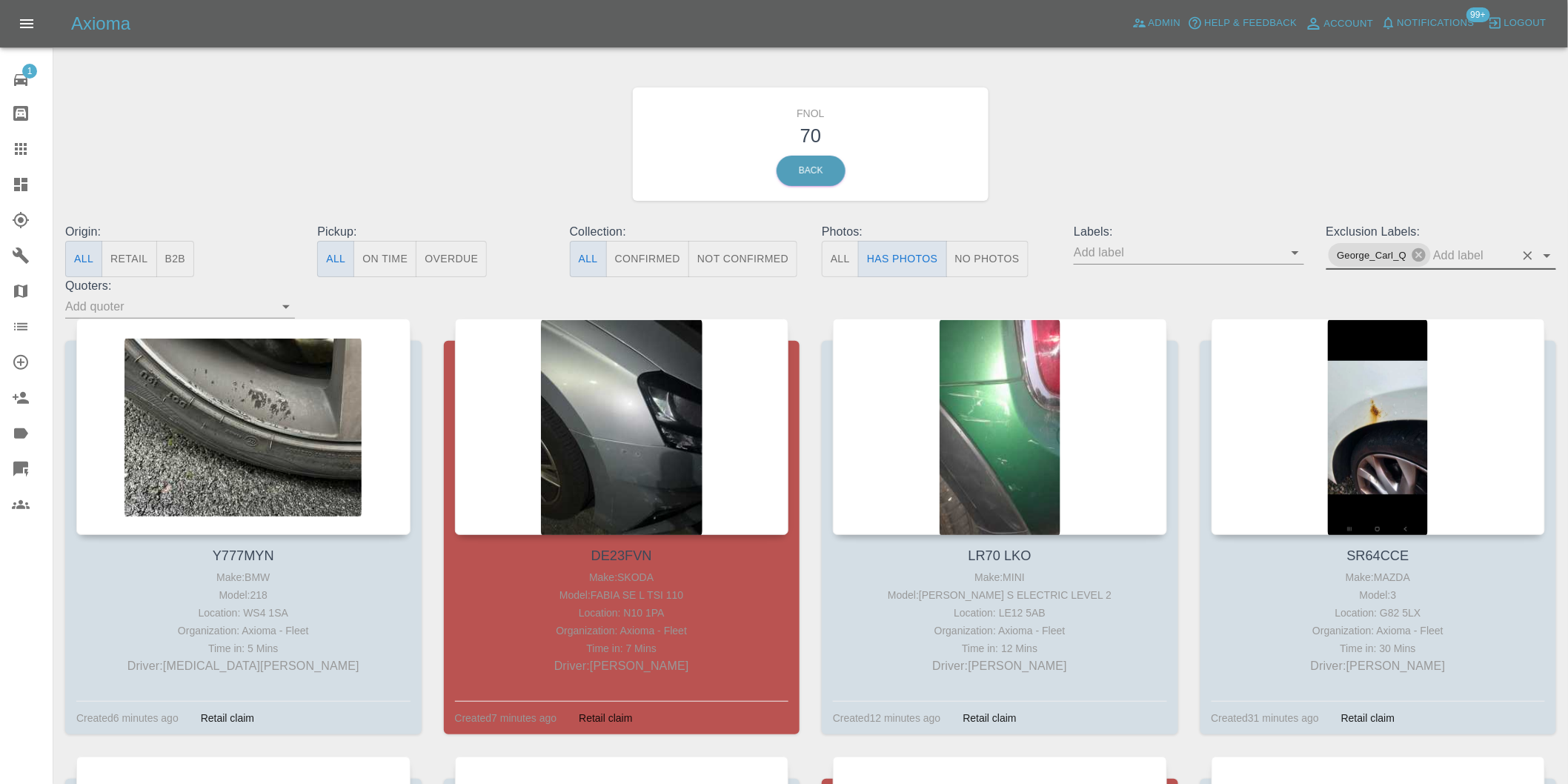
click at [1546, 255] on icon "Open" at bounding box center [1547, 256] width 7 height 4
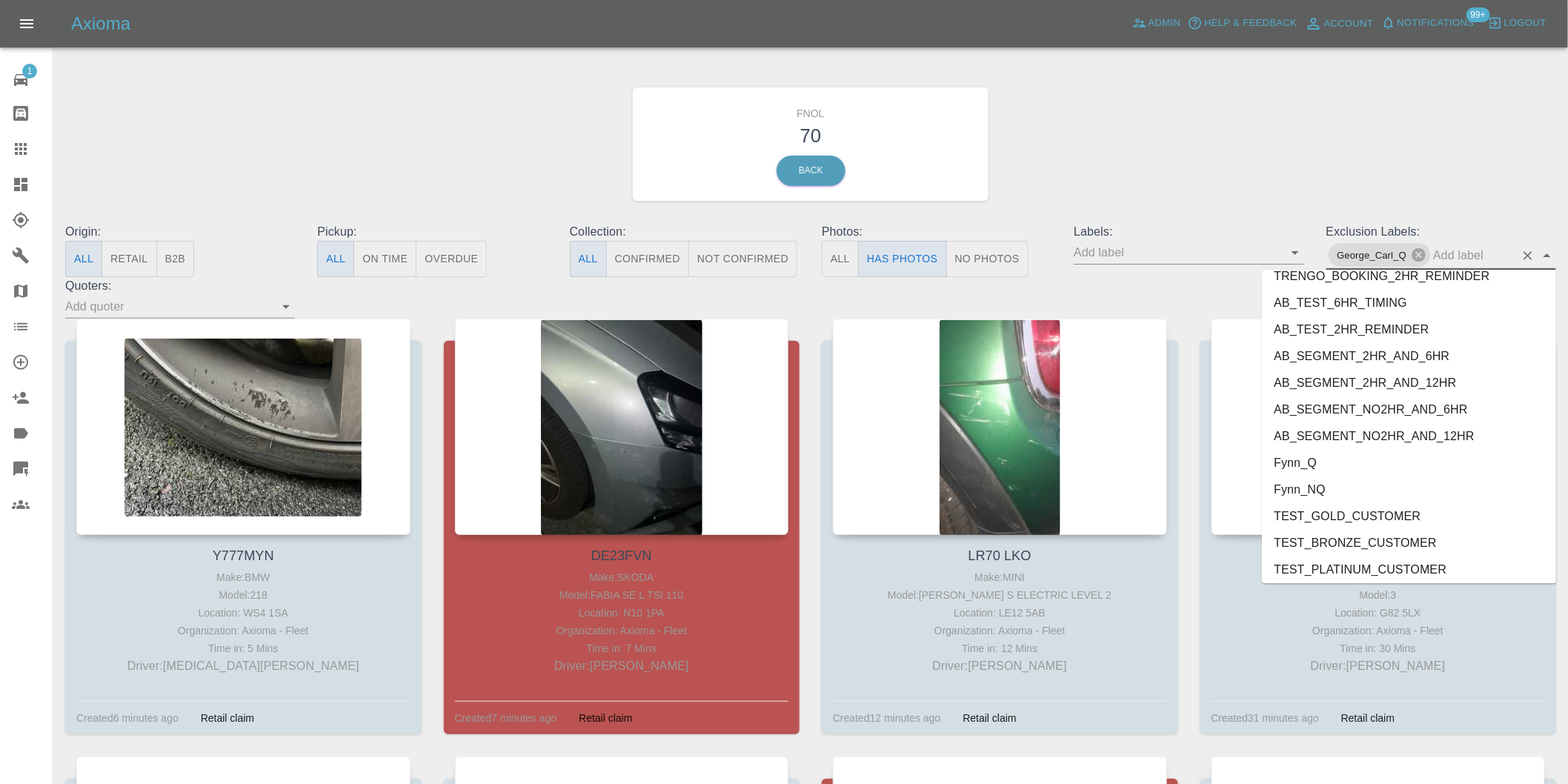
scroll to position [3192, 0]
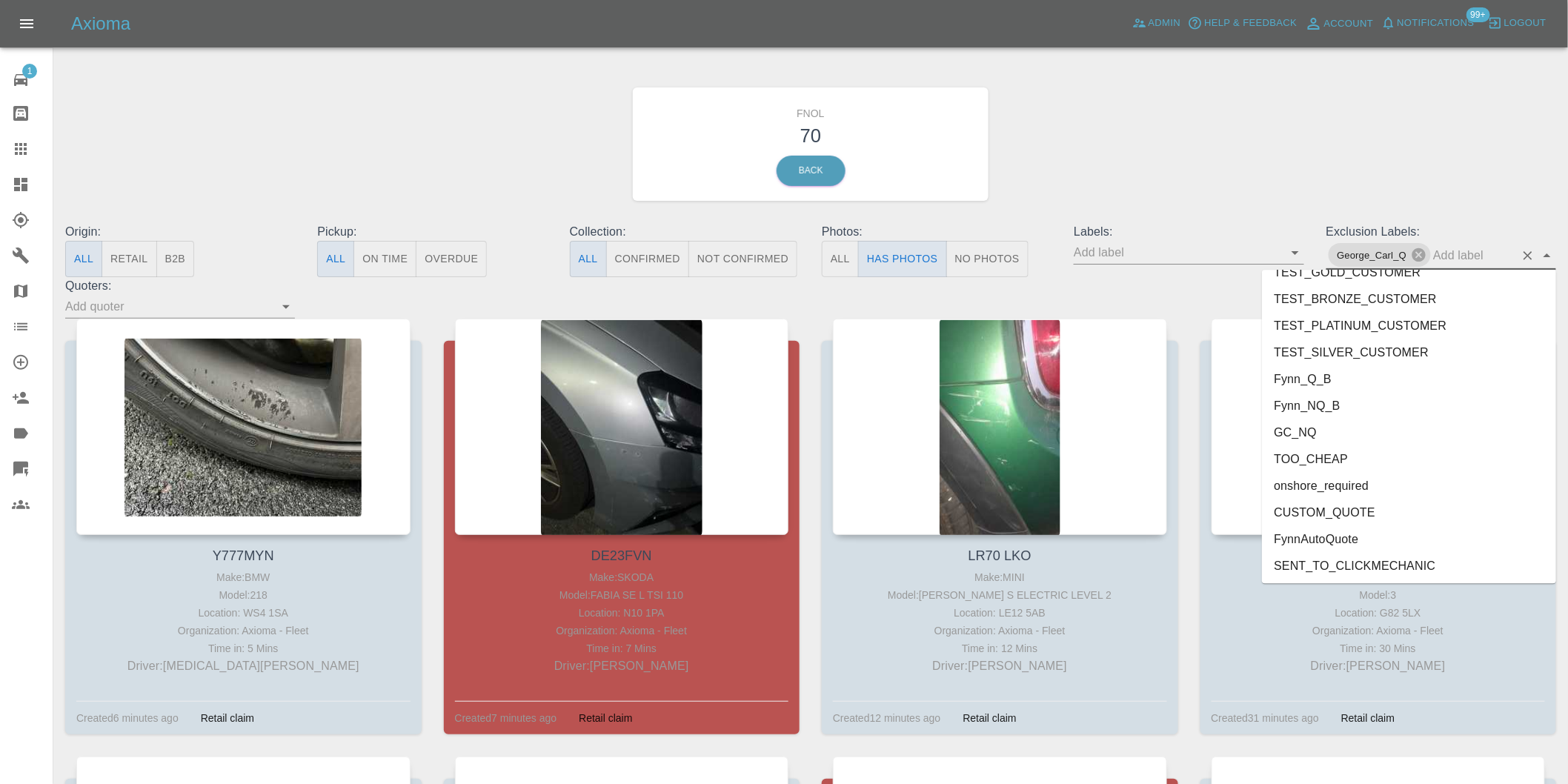
click at [1353, 483] on li "onshore_required" at bounding box center [1409, 486] width 294 height 27
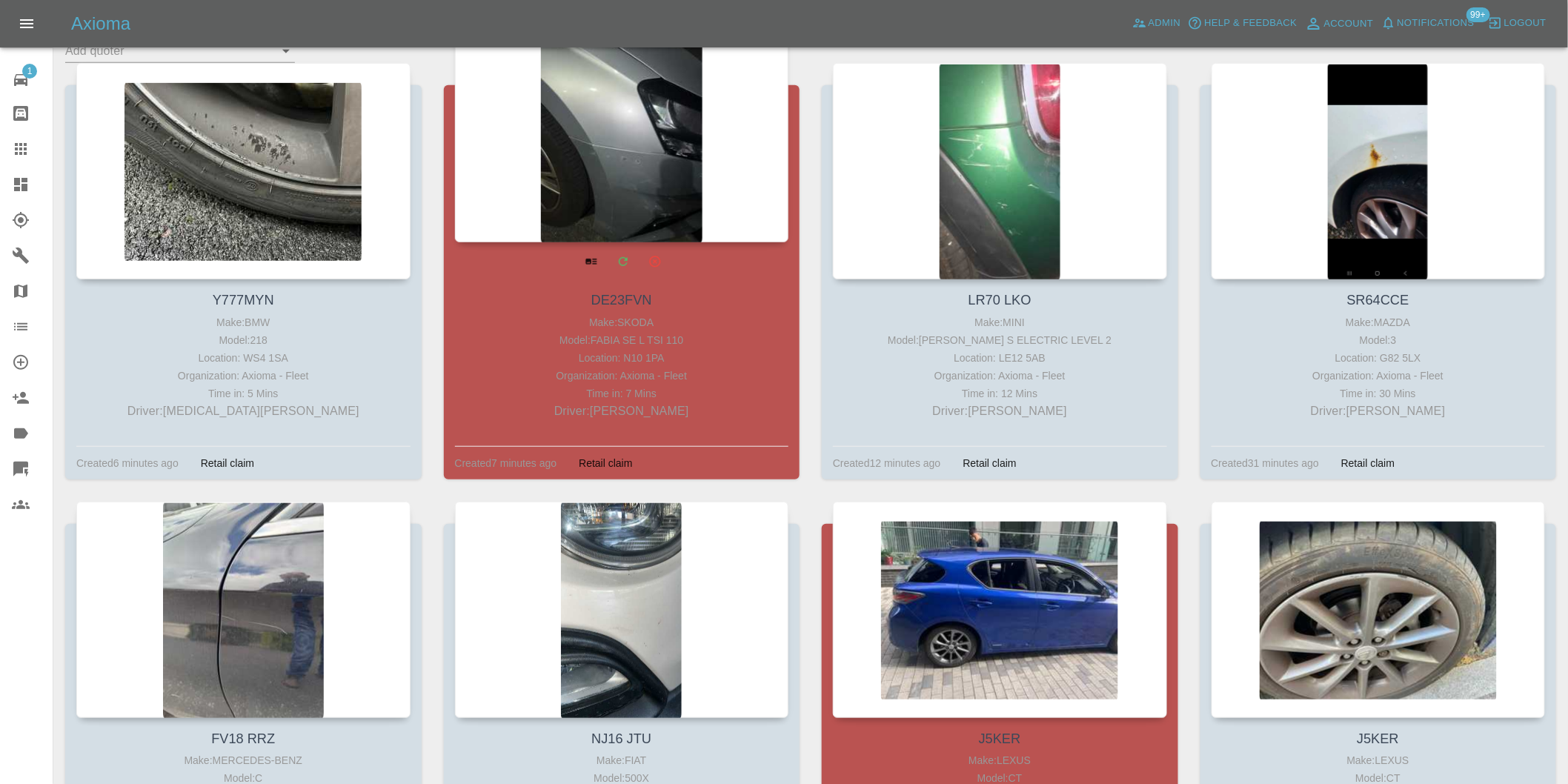
scroll to position [246, 0]
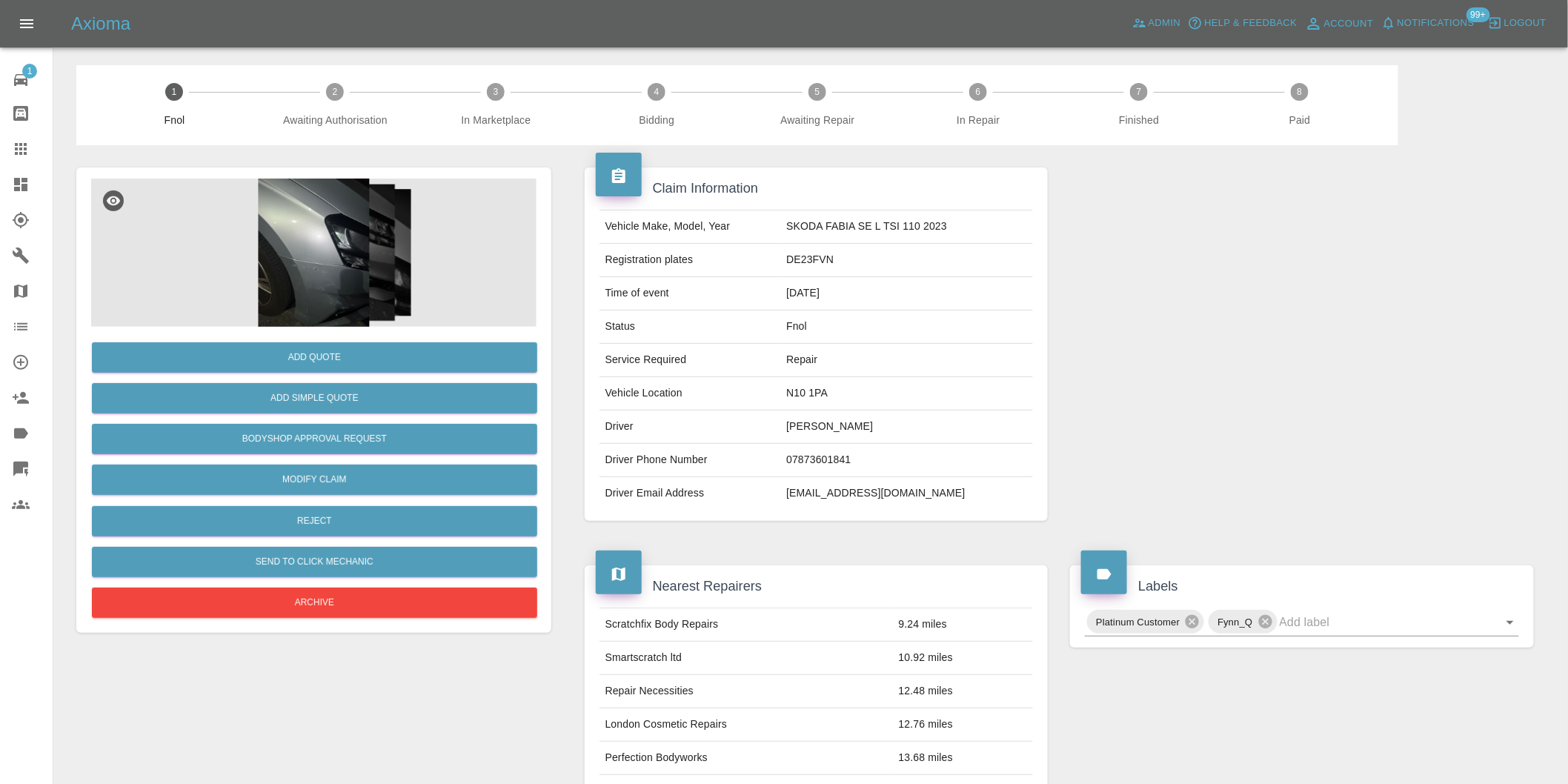
click at [314, 274] on img at bounding box center [313, 253] width 445 height 148
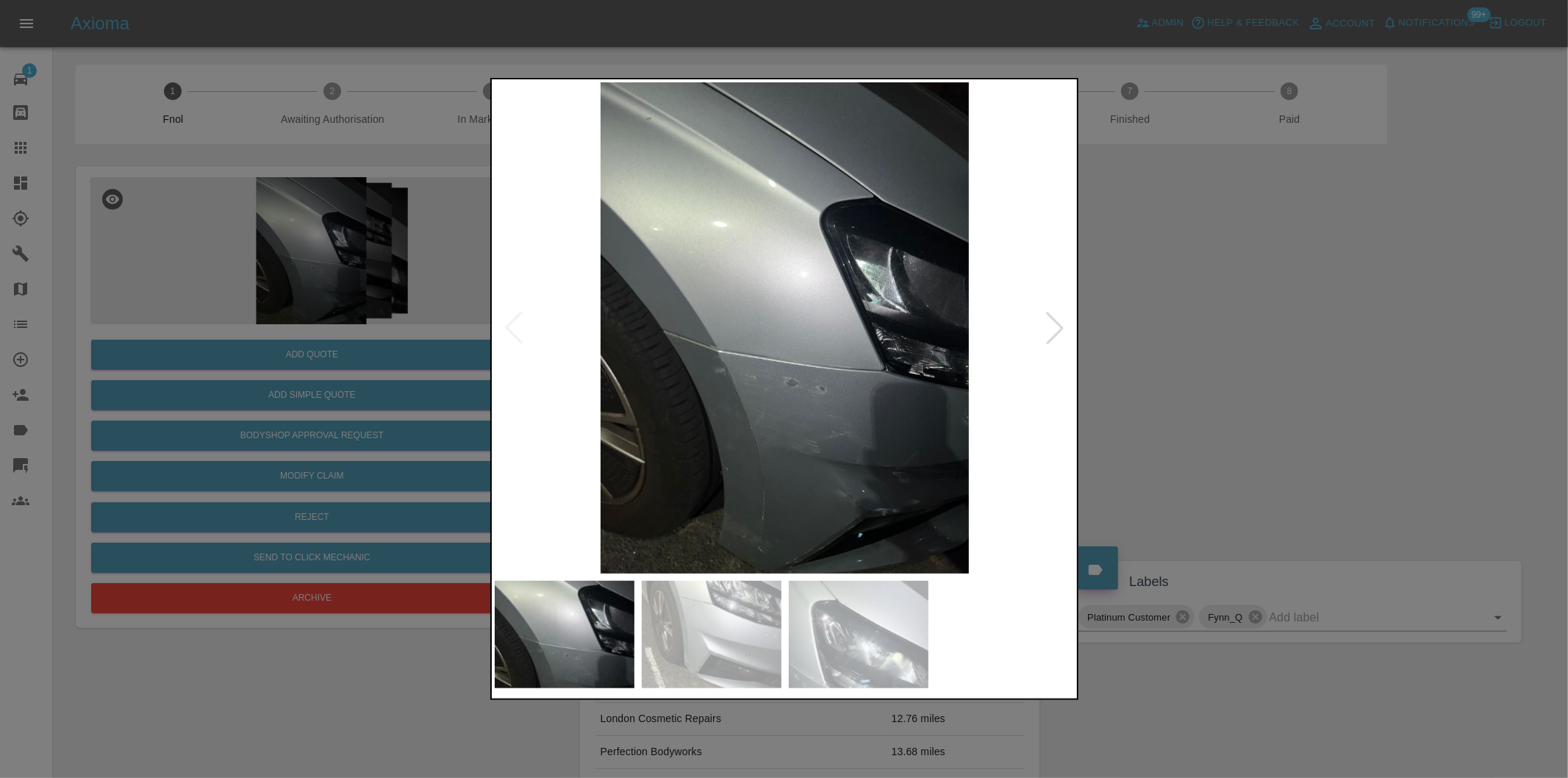
click at [1047, 328] on div at bounding box center [1055, 327] width 32 height 32
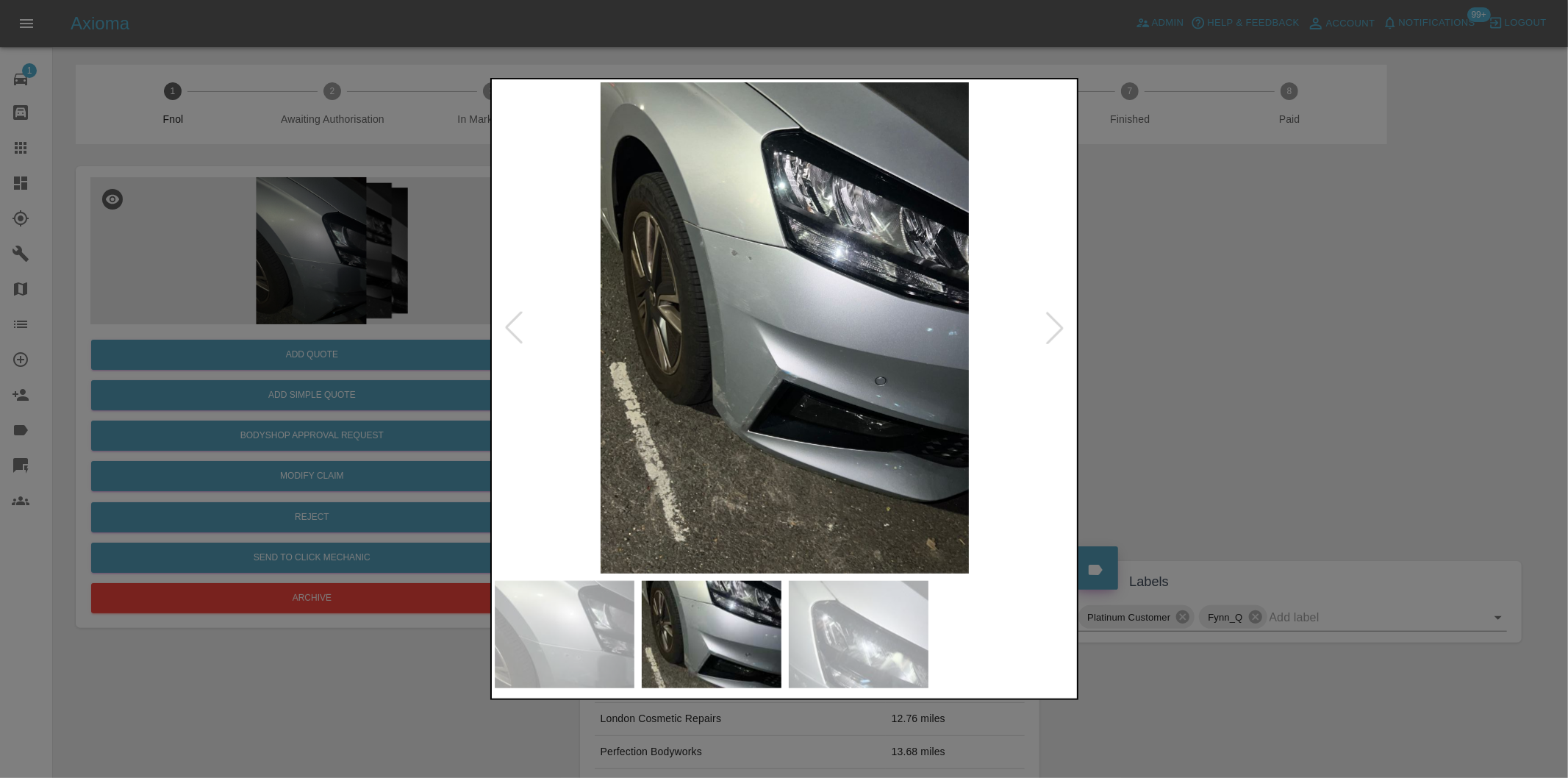
click at [1047, 328] on div at bounding box center [1055, 327] width 32 height 32
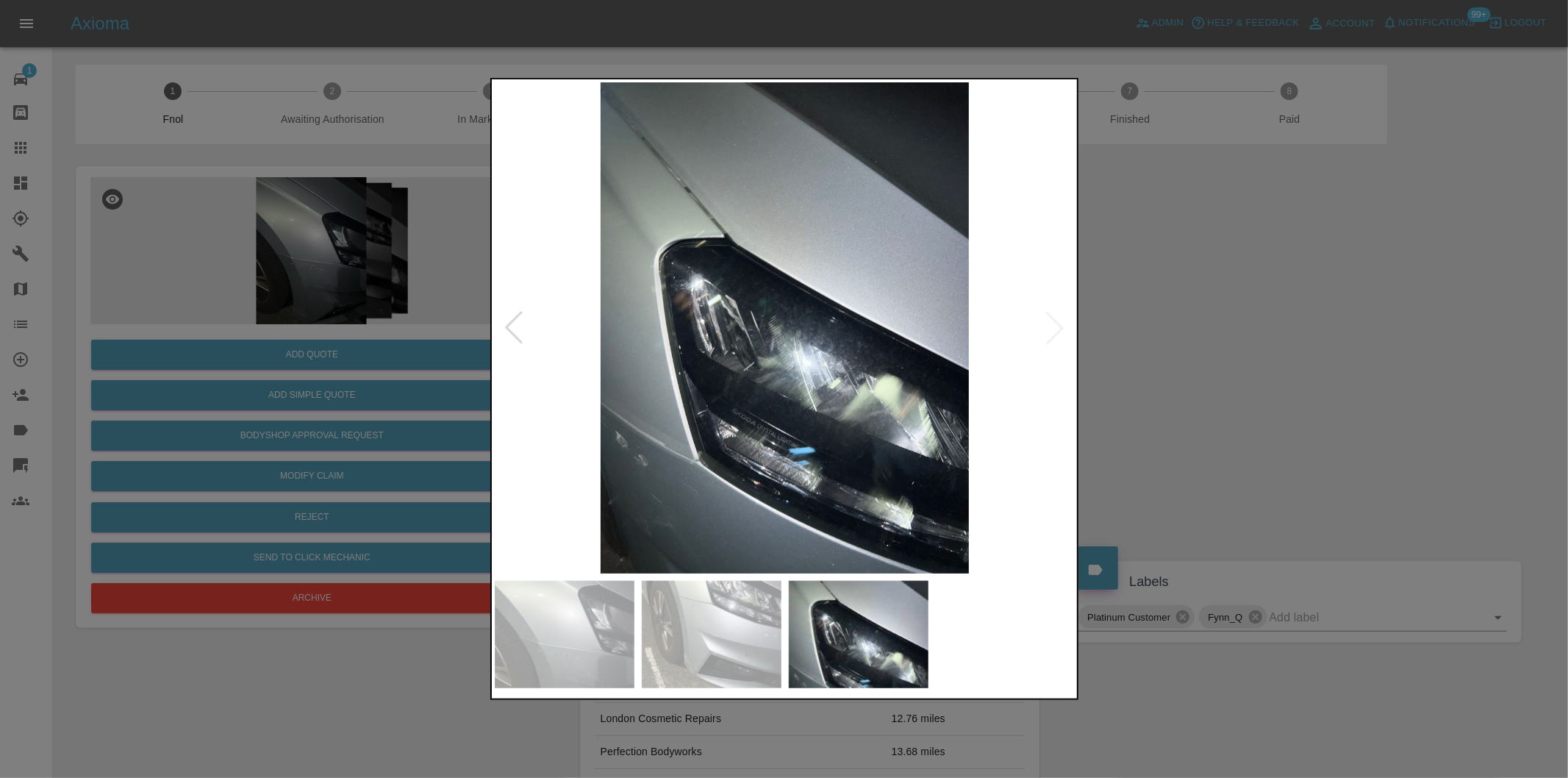
click at [1047, 328] on img at bounding box center [785, 327] width 581 height 492
drag, startPoint x: 1257, startPoint y: 353, endPoint x: 1239, endPoint y: 349, distance: 18.4
click at [1248, 351] on div at bounding box center [784, 389] width 1568 height 778
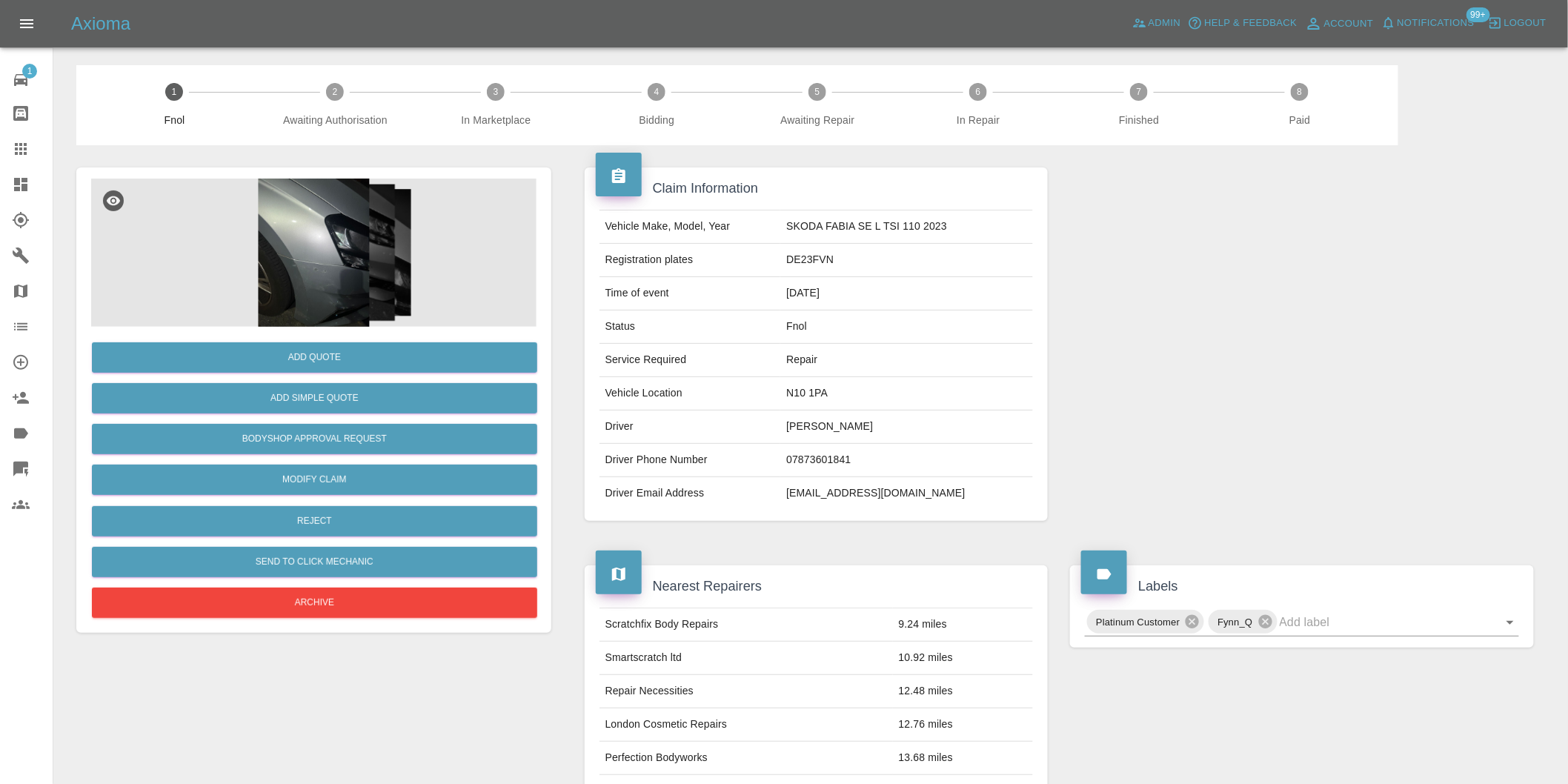
click at [286, 254] on img at bounding box center [313, 253] width 445 height 148
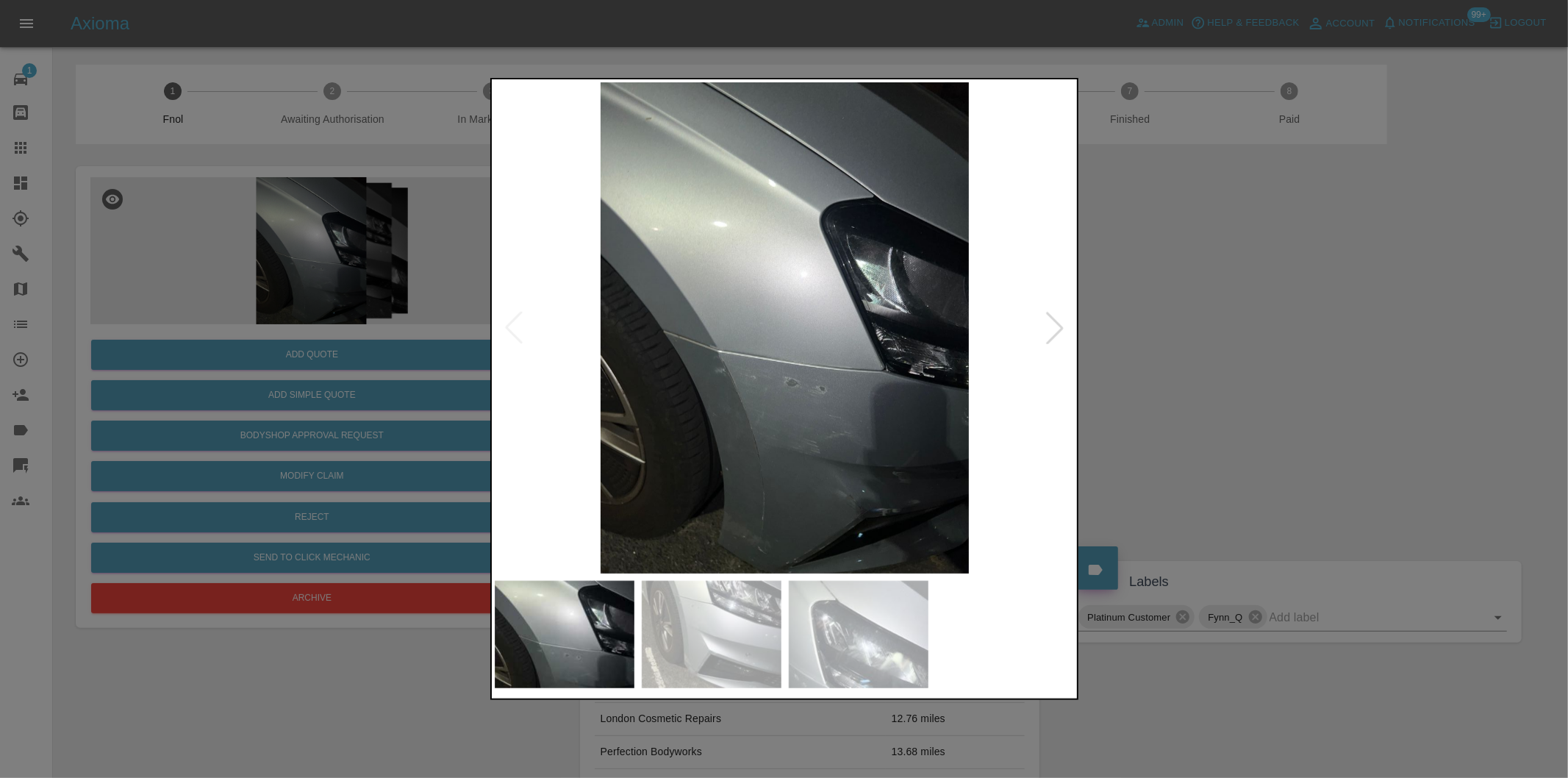
click at [695, 339] on img at bounding box center [785, 327] width 581 height 492
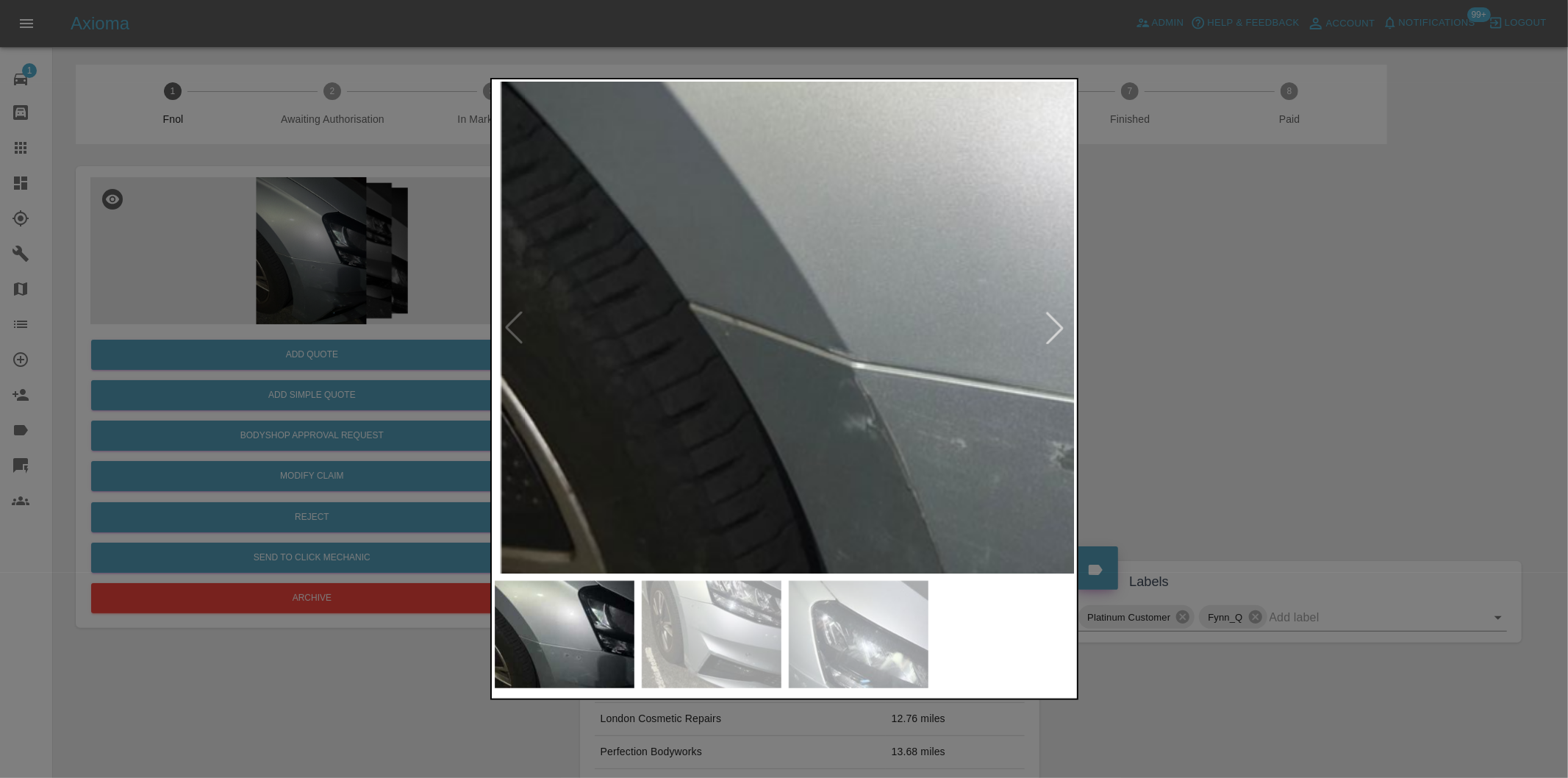
click at [716, 335] on img at bounding box center [1052, 294] width 1742 height 1473
click at [717, 335] on img at bounding box center [1052, 294] width 1742 height 1473
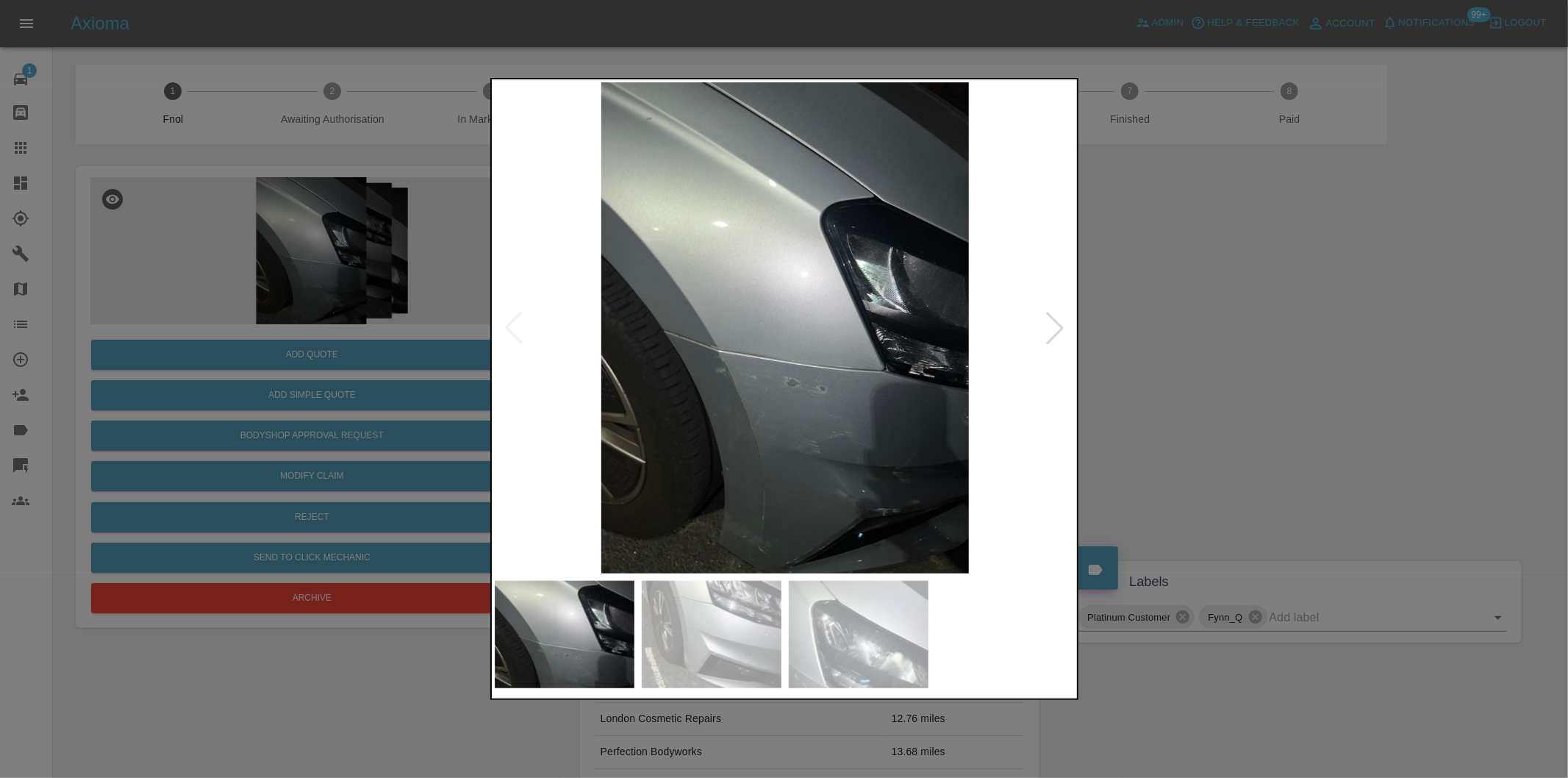
drag, startPoint x: 1338, startPoint y: 414, endPoint x: 1294, endPoint y: 413, distance: 44.0
click at [1333, 413] on div at bounding box center [784, 389] width 1568 height 778
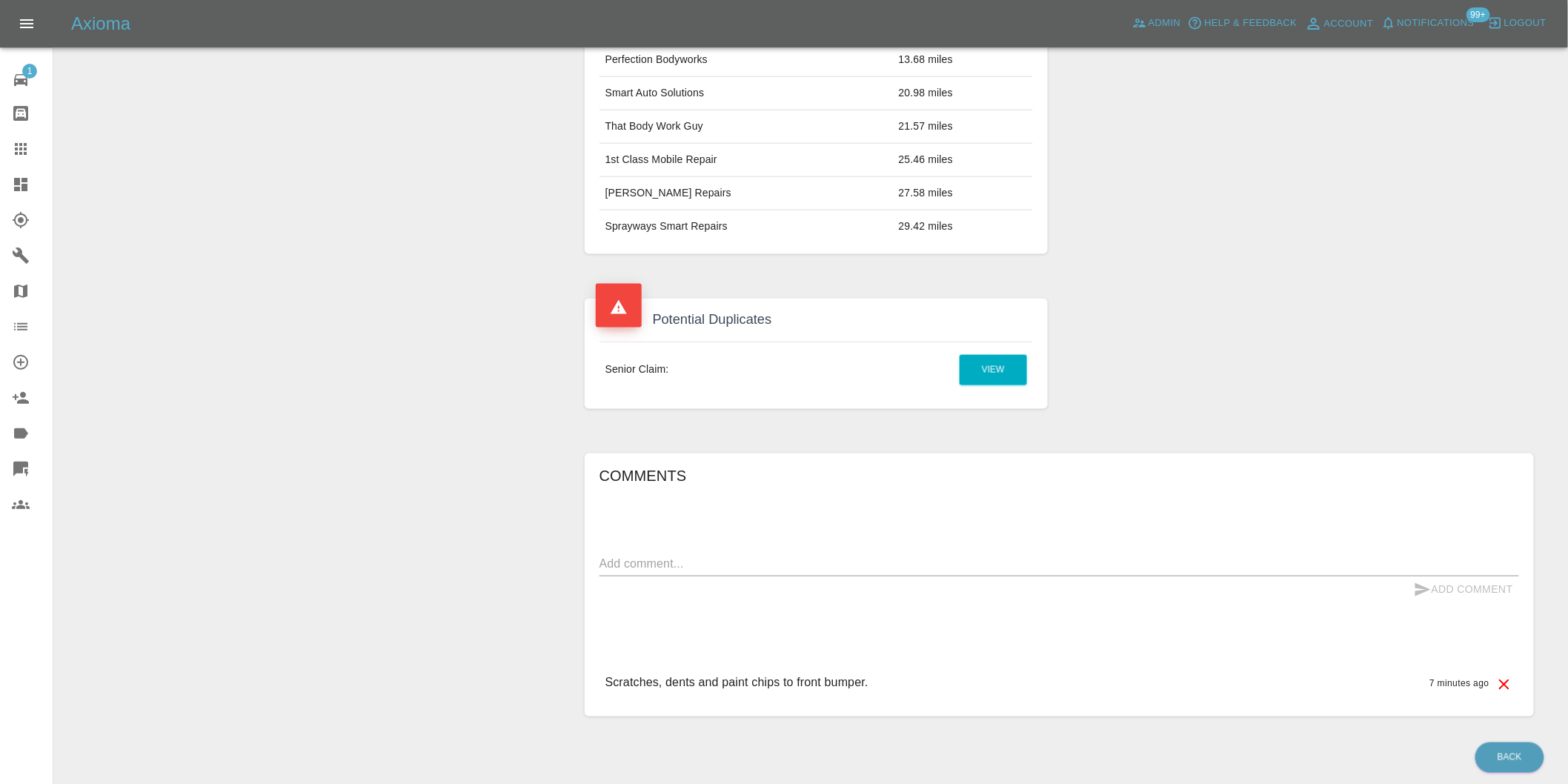
scroll to position [751, 0]
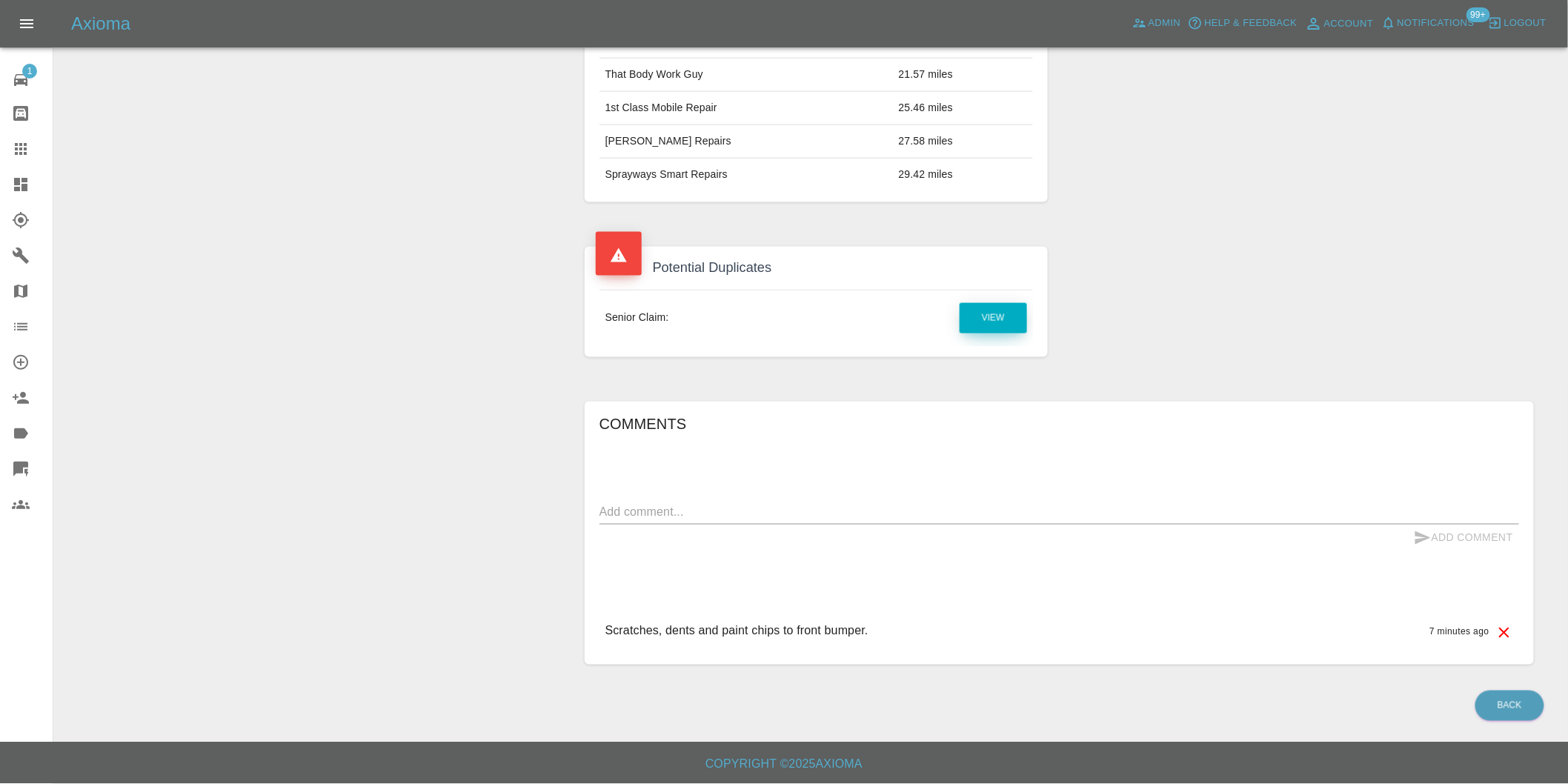
click at [991, 323] on link "View" at bounding box center [993, 318] width 67 height 31
click at [646, 498] on div "Comments x Add Comment Scratches, dents and paint chips to front bumper. 7 minu…" at bounding box center [1059, 533] width 920 height 241
click at [651, 509] on textarea at bounding box center [1059, 512] width 920 height 17
type textarea "duplicate clAIM"
click at [1461, 532] on button "Add Comment" at bounding box center [1464, 539] width 111 height 27
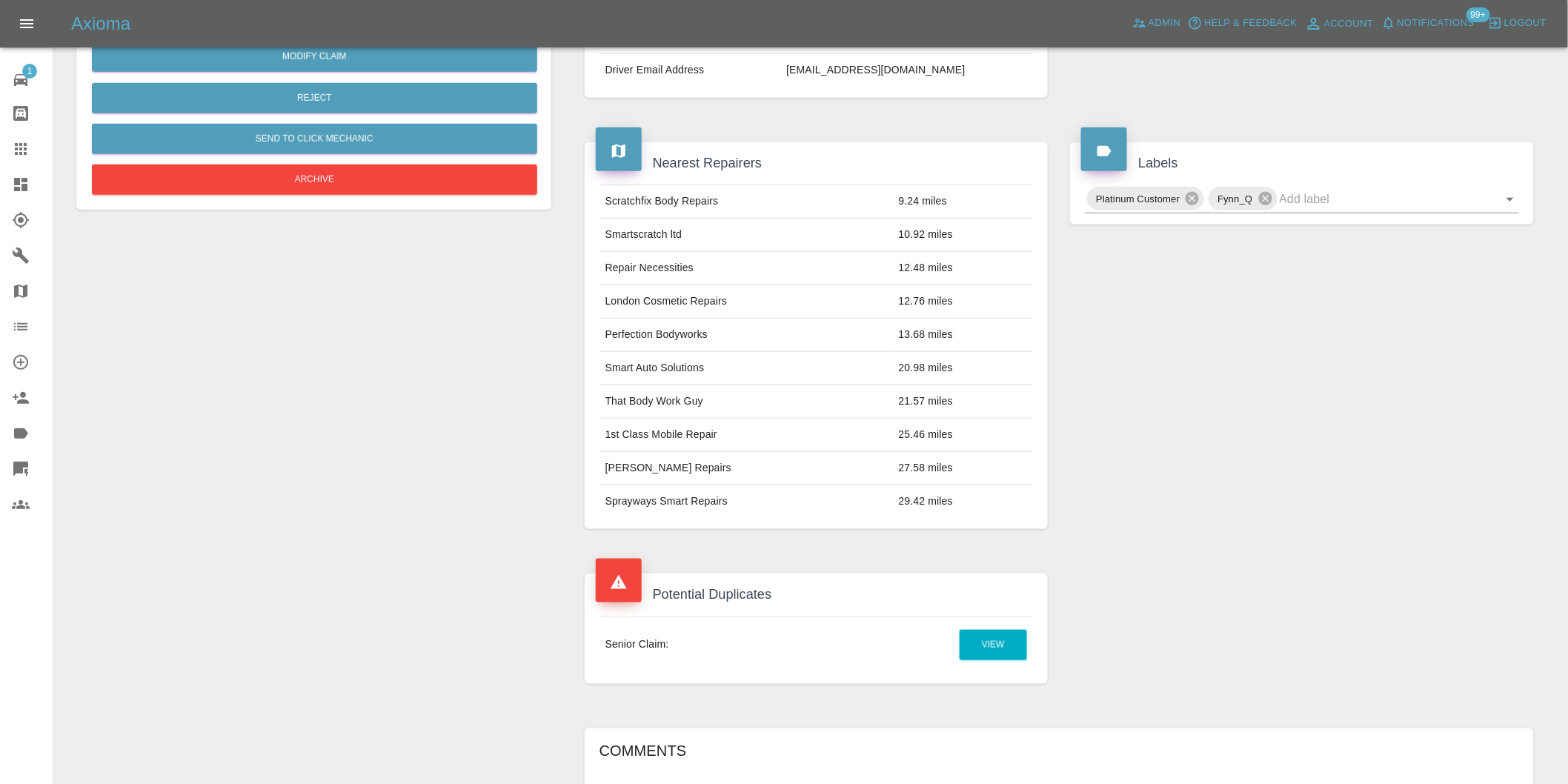
scroll to position [421, 0]
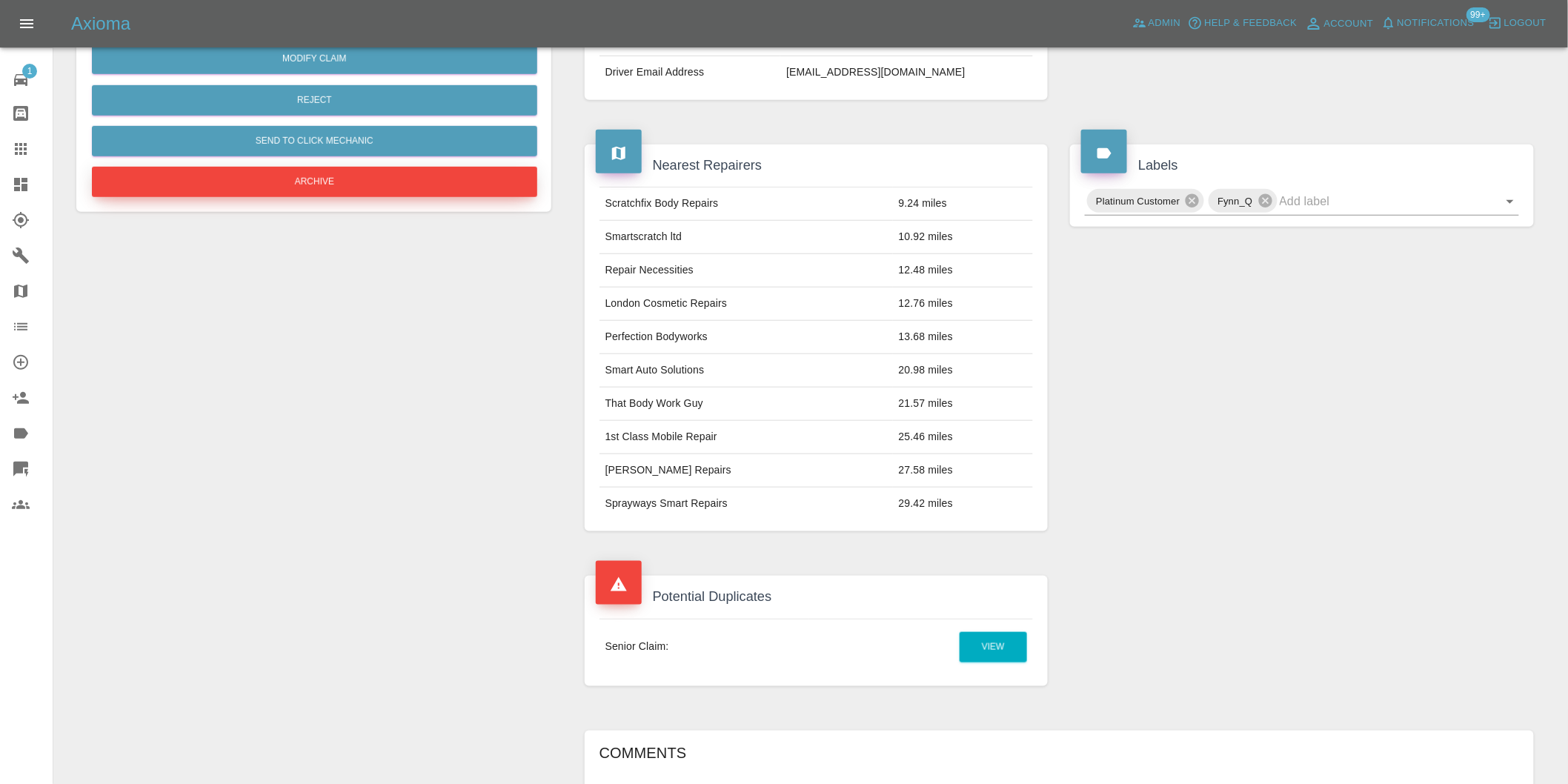
click at [334, 186] on button "Archive" at bounding box center [314, 182] width 445 height 31
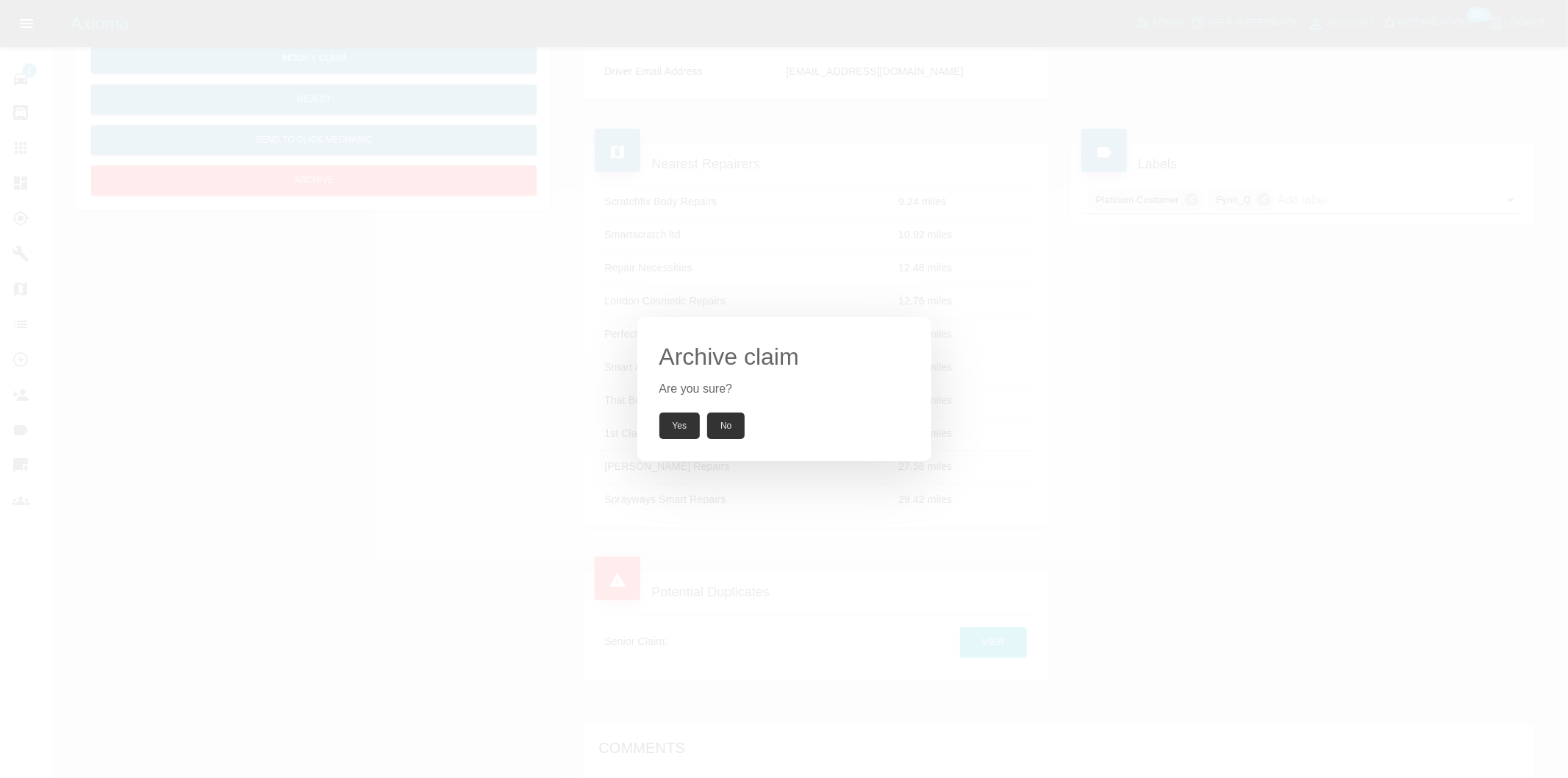
click at [677, 427] on button "Yes" at bounding box center [680, 426] width 41 height 27
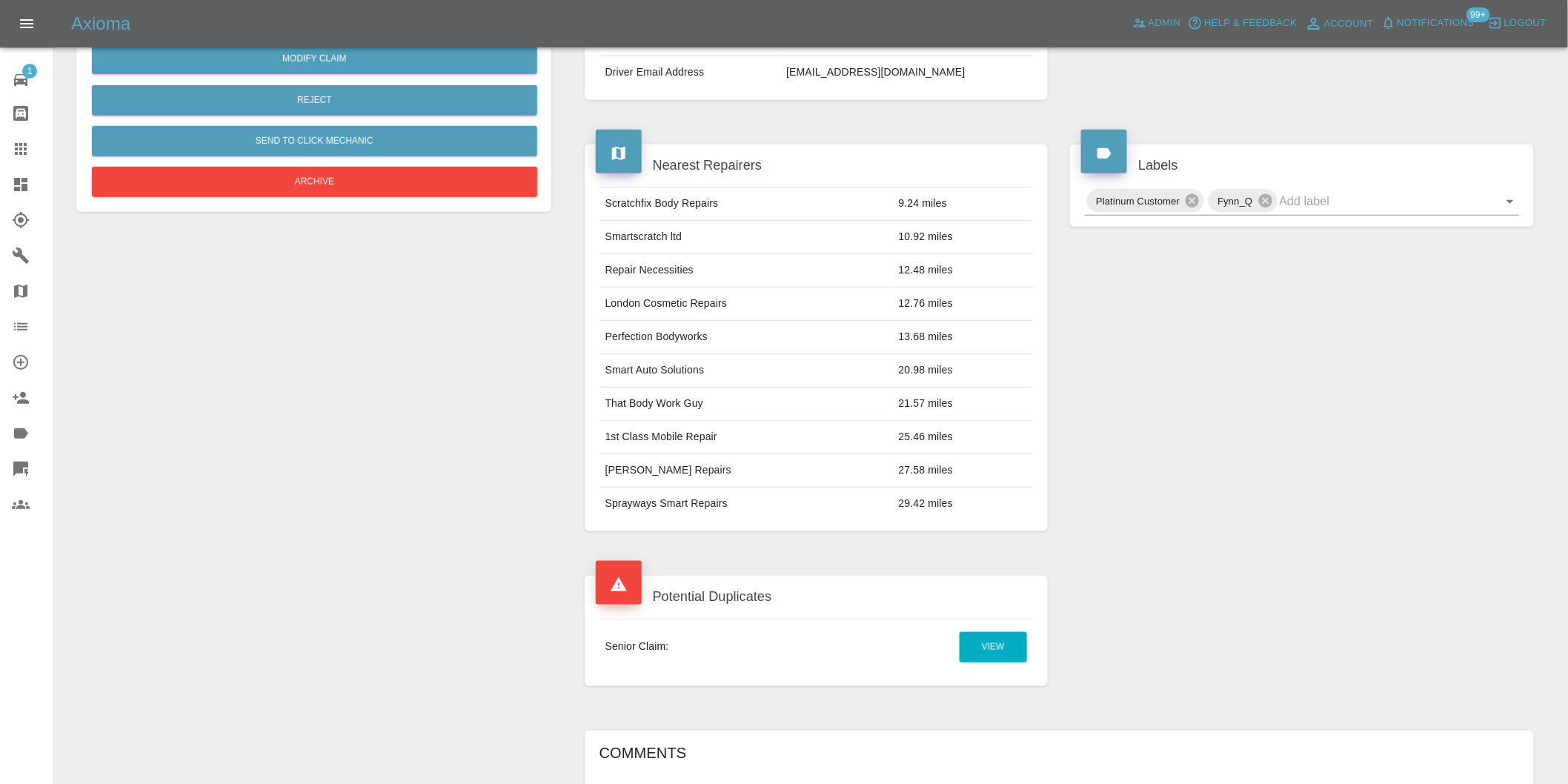
scroll to position [298, 0]
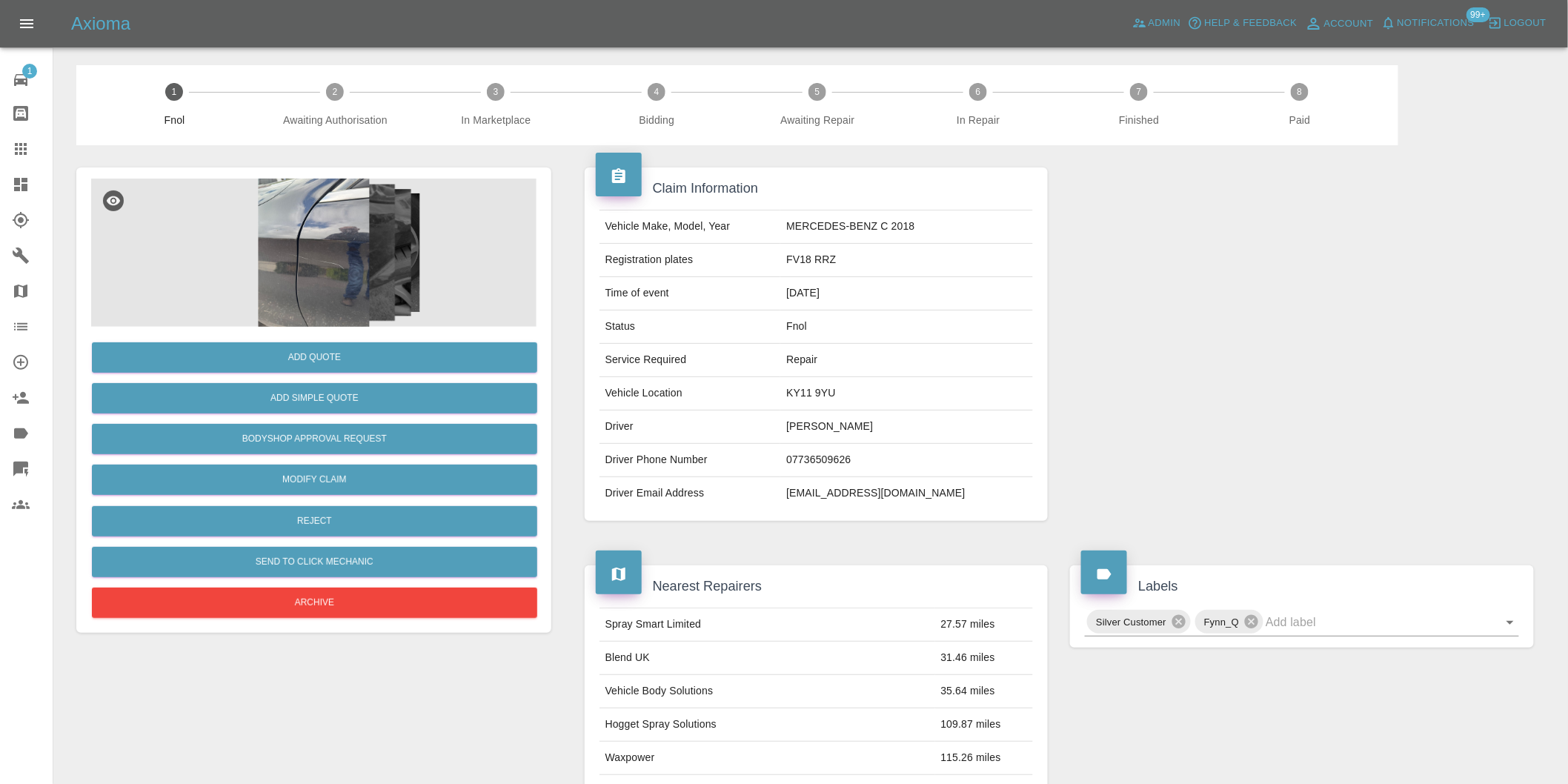
click at [323, 226] on img at bounding box center [313, 253] width 445 height 148
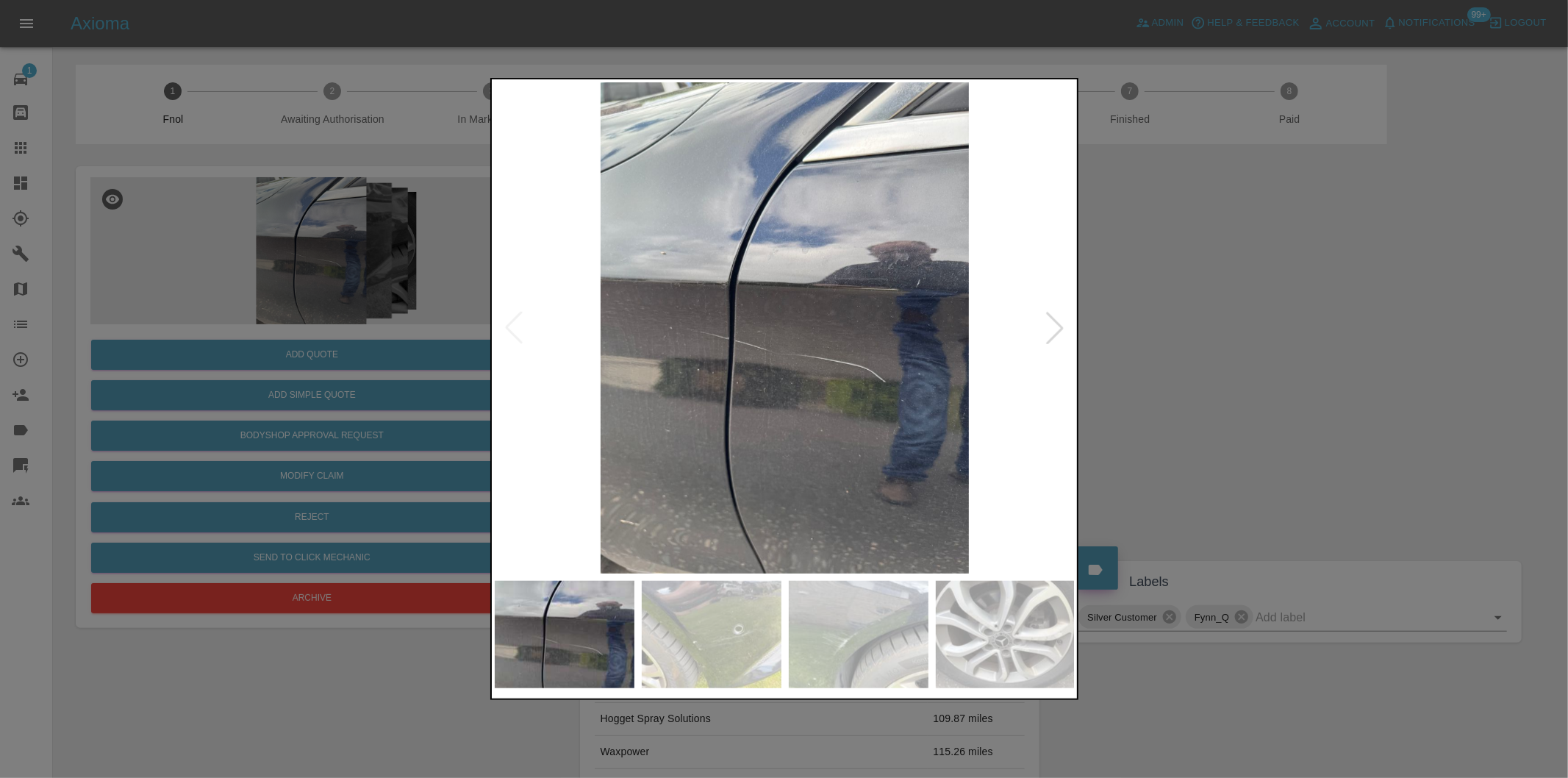
click at [1052, 322] on div at bounding box center [1055, 327] width 32 height 32
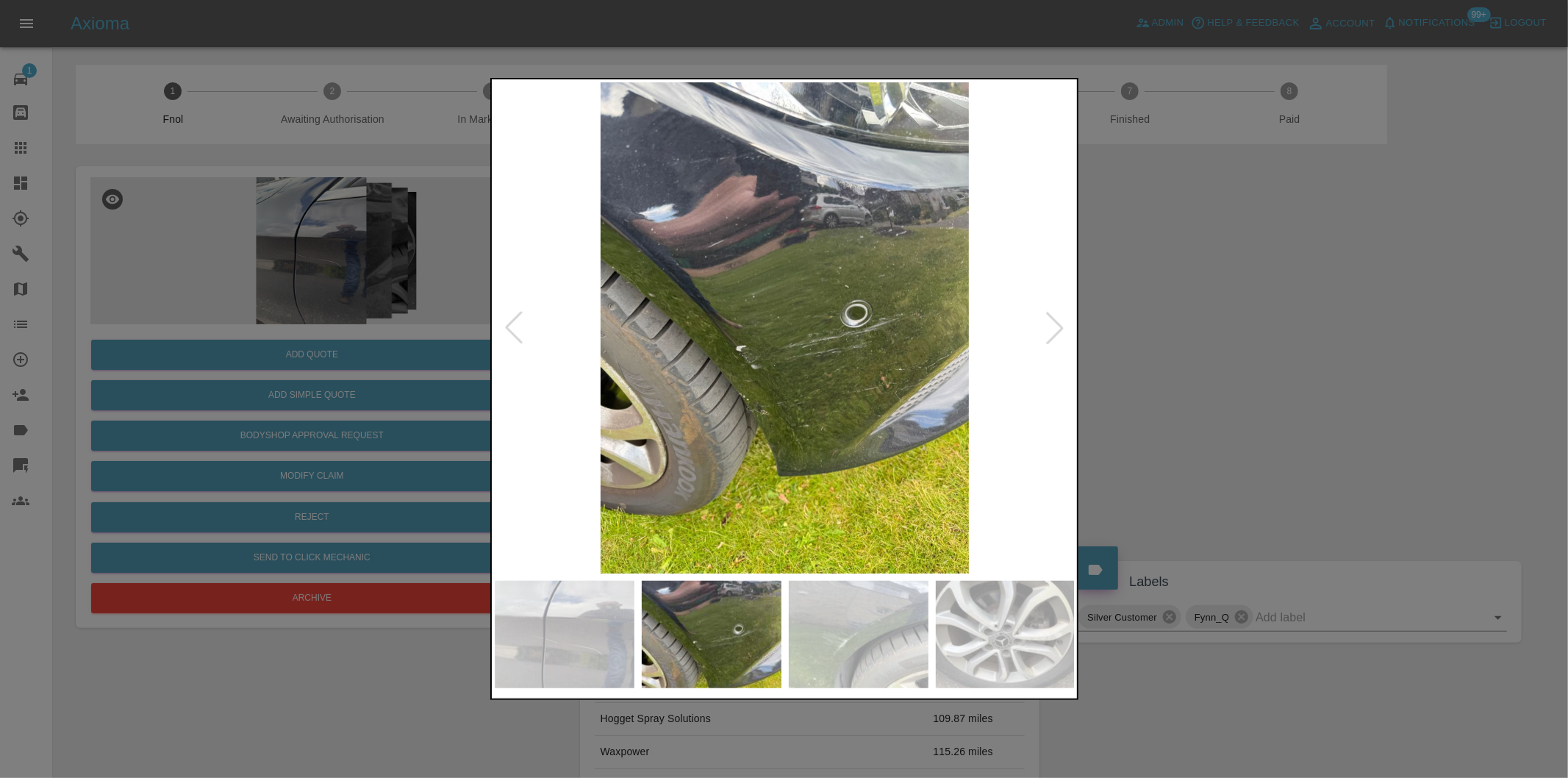
click at [1052, 322] on div at bounding box center [1055, 327] width 32 height 32
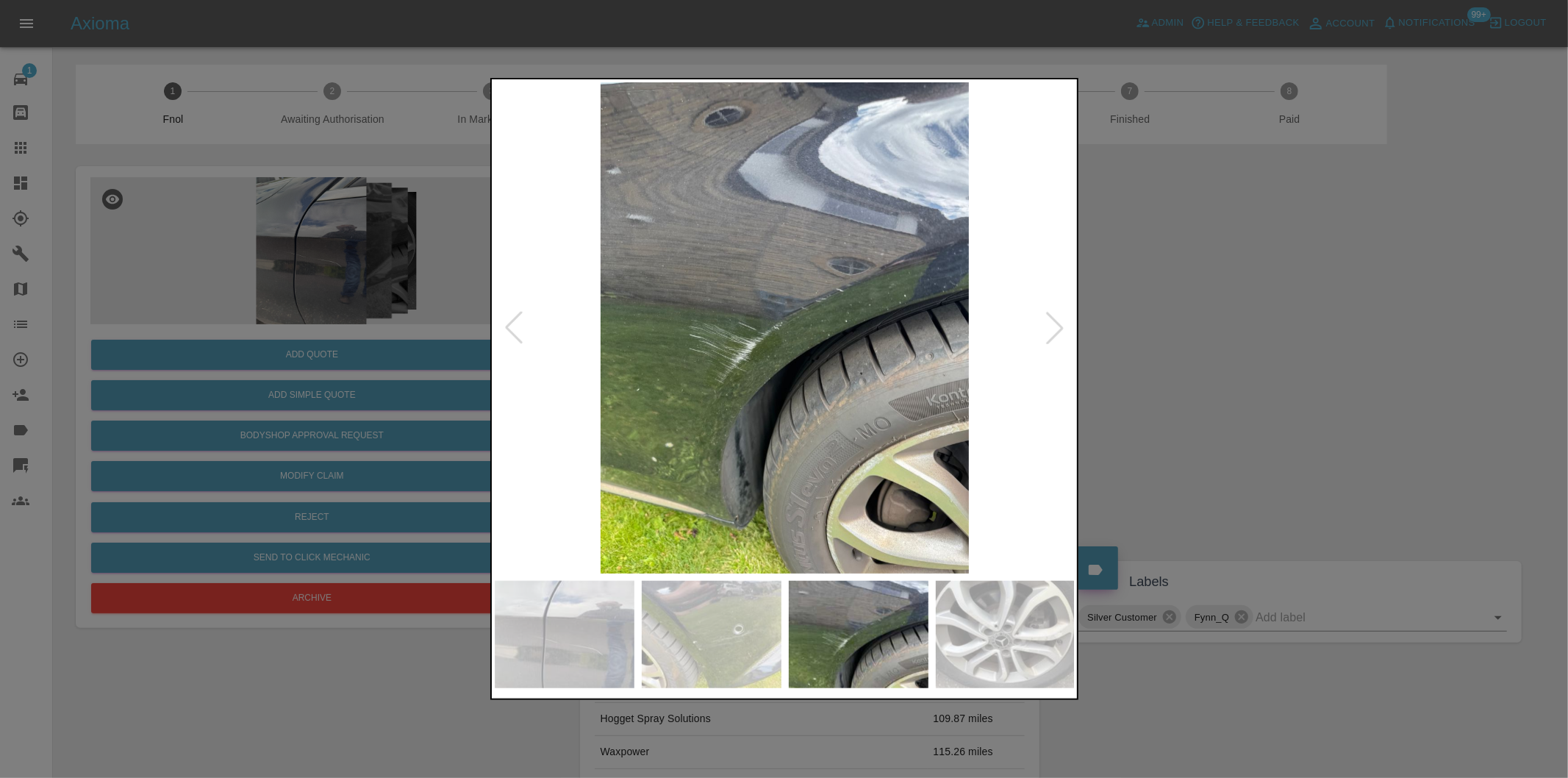
click at [1052, 322] on div at bounding box center [1055, 327] width 32 height 32
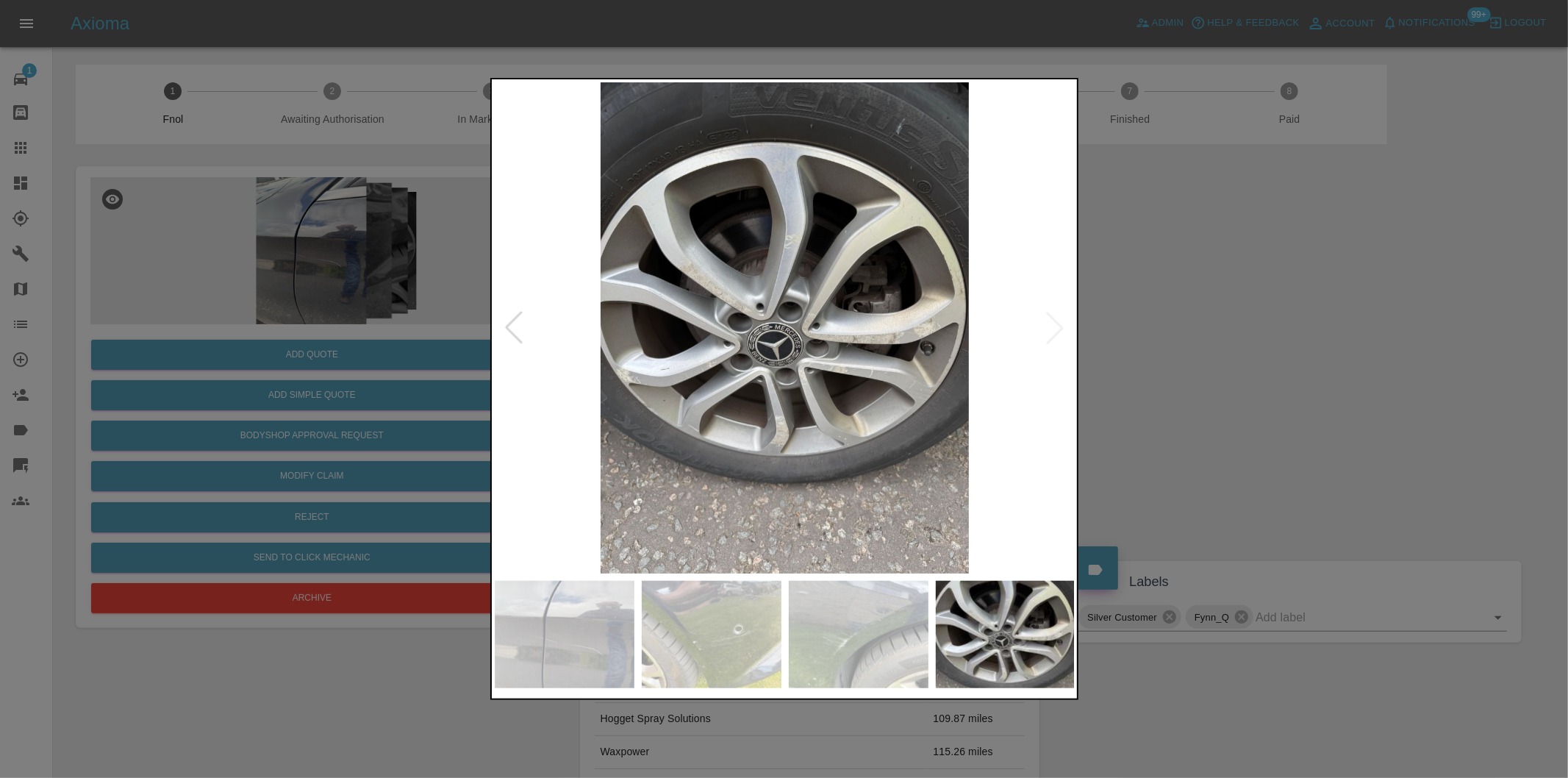
drag, startPoint x: 1269, startPoint y: 320, endPoint x: 1050, endPoint y: 165, distance: 268.3
click at [1266, 317] on div at bounding box center [784, 389] width 1568 height 778
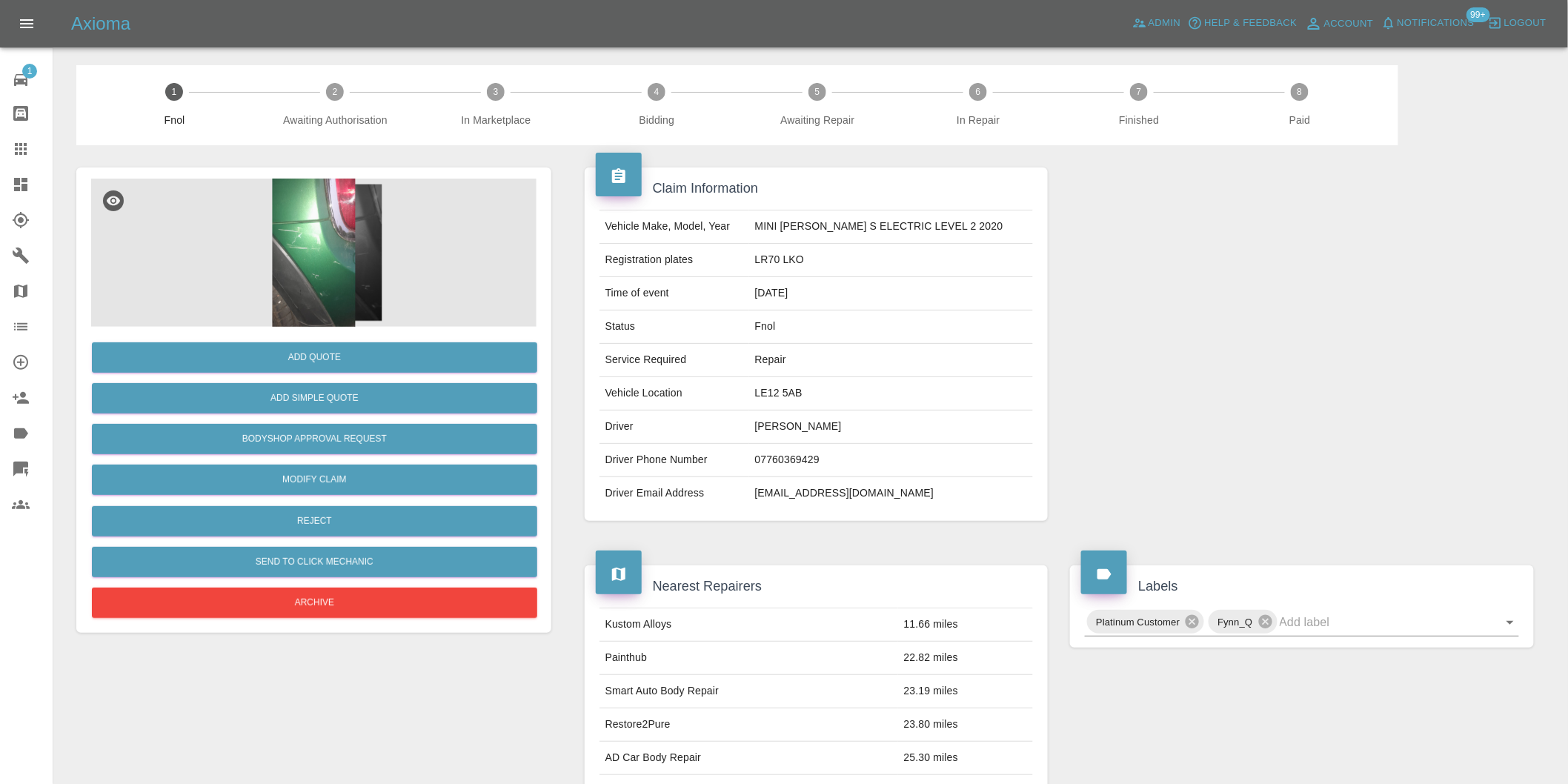
click at [319, 263] on img at bounding box center [313, 253] width 445 height 148
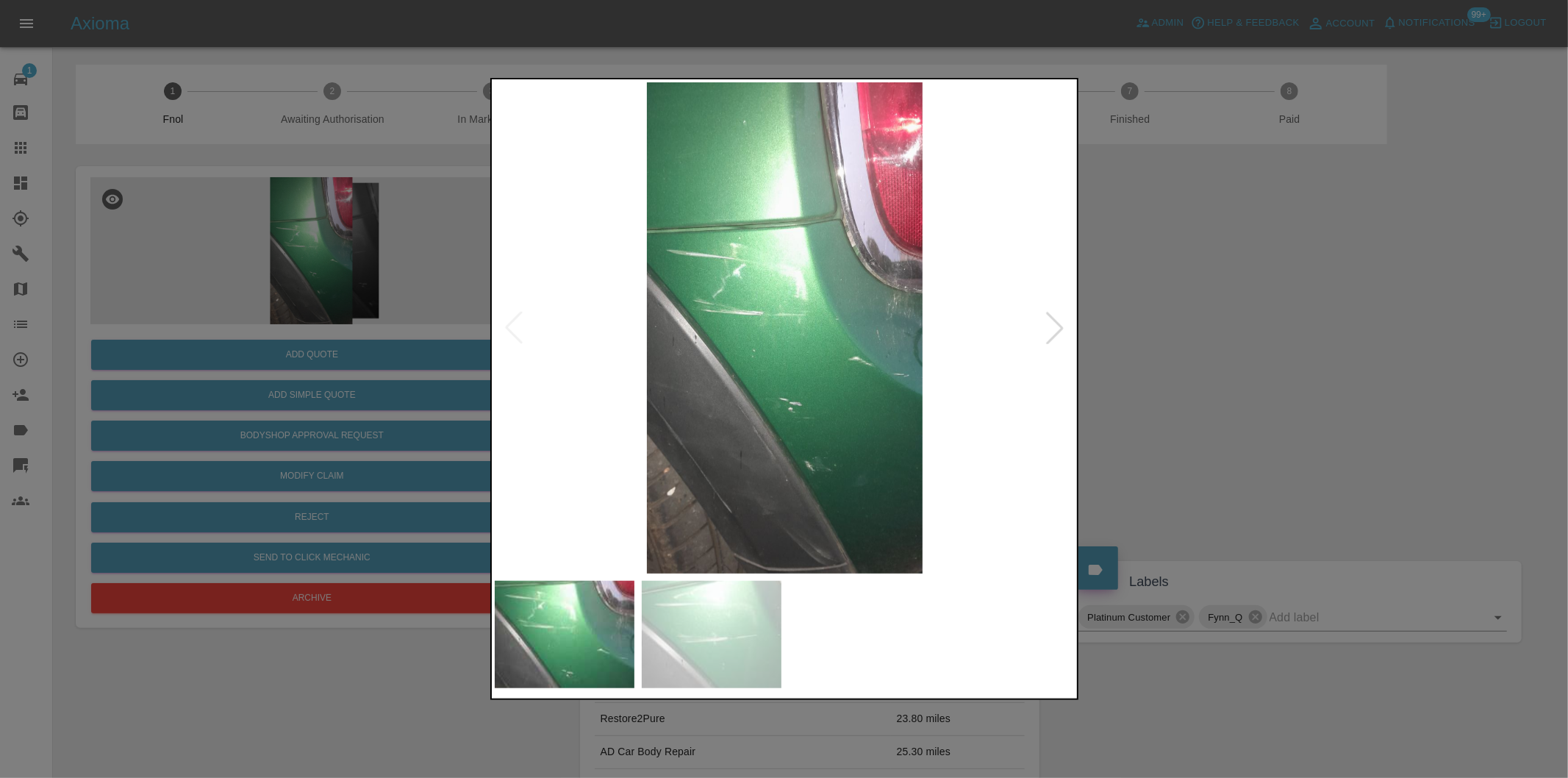
click at [1057, 325] on div at bounding box center [1055, 327] width 32 height 32
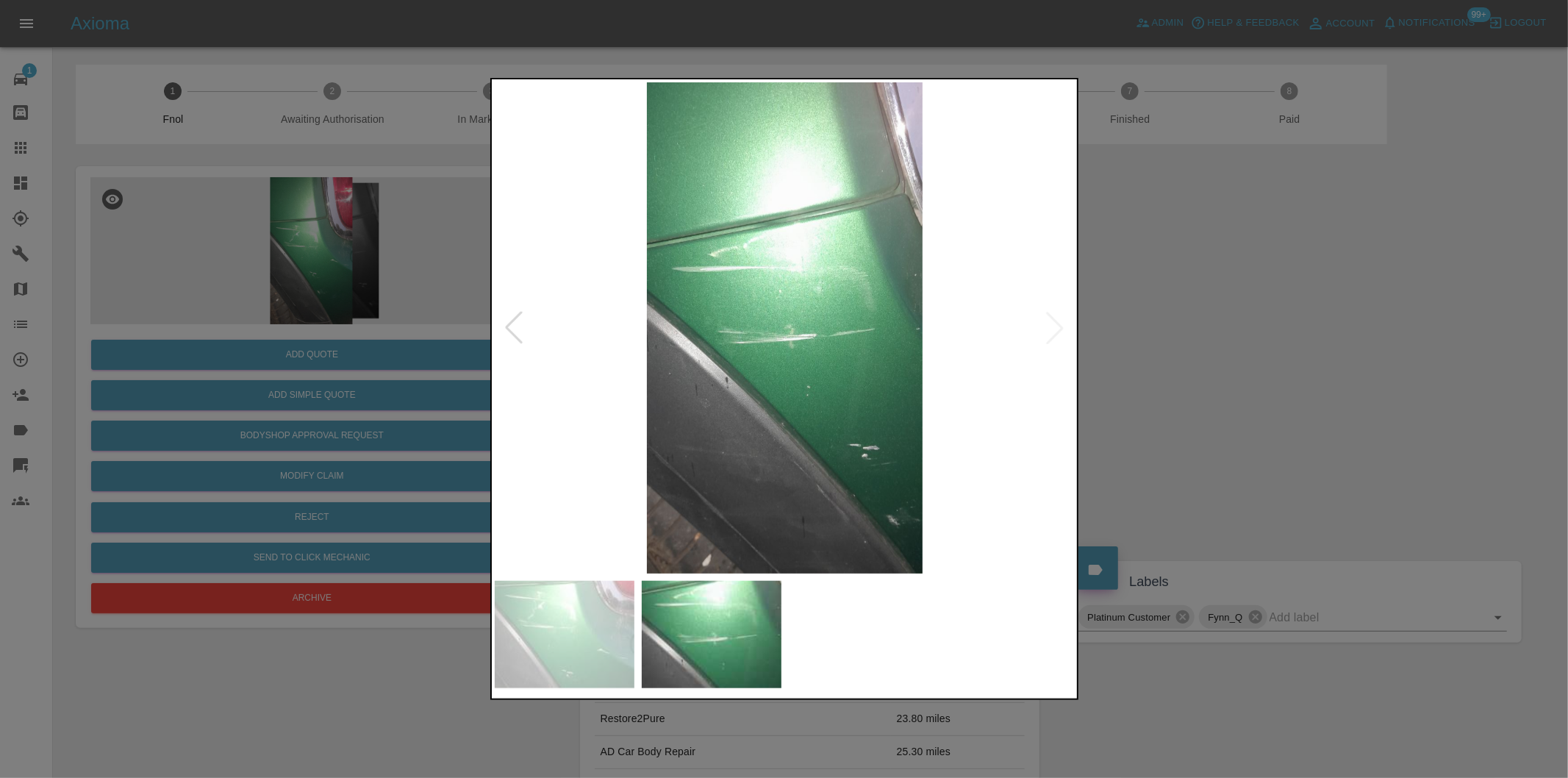
click at [1057, 325] on img at bounding box center [785, 327] width 581 height 492
drag, startPoint x: 1188, startPoint y: 353, endPoint x: 1052, endPoint y: 352, distance: 136.0
click at [1184, 353] on div at bounding box center [784, 389] width 1568 height 778
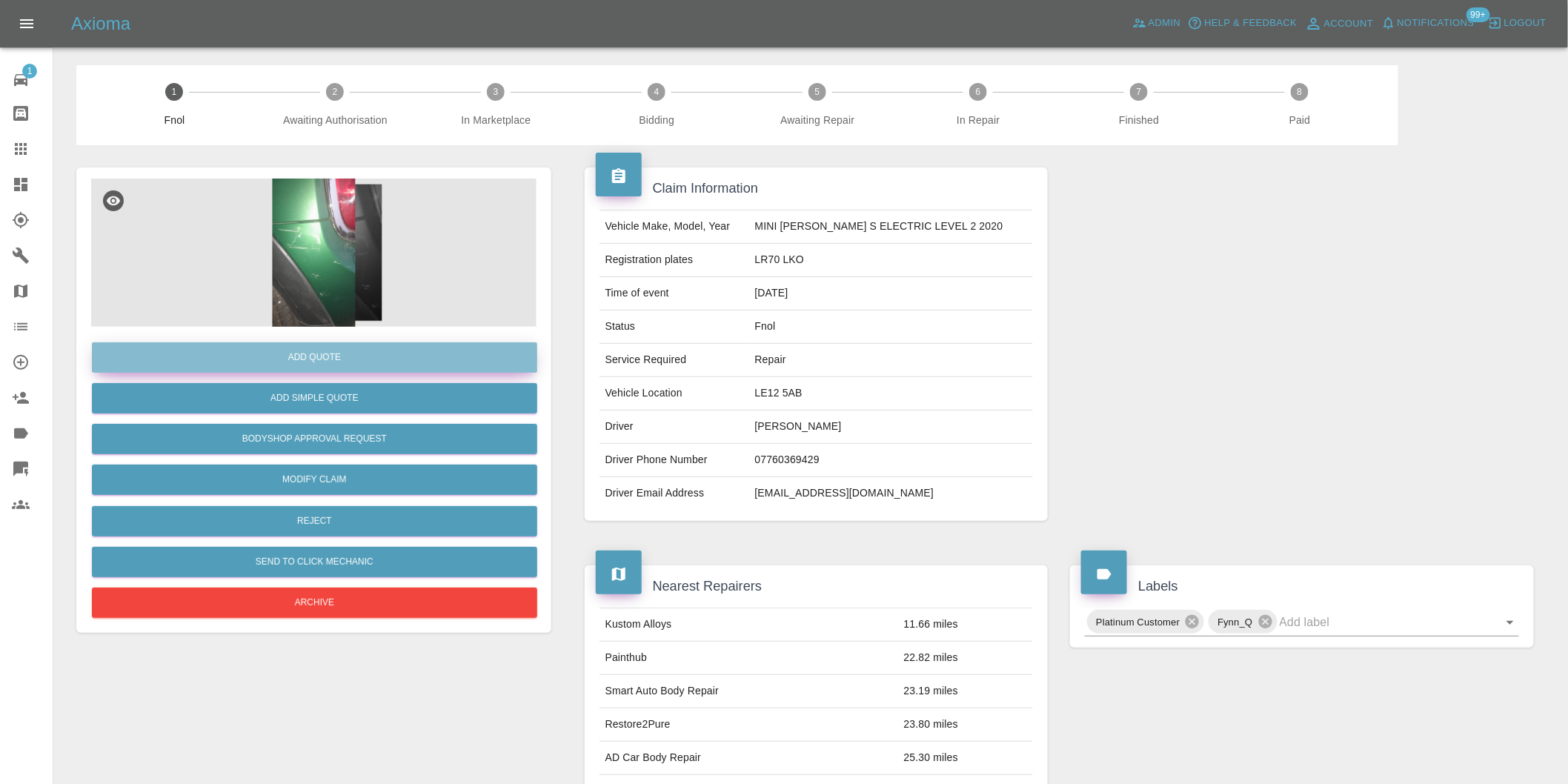
click at [272, 365] on button "Add Quote" at bounding box center [314, 358] width 445 height 31
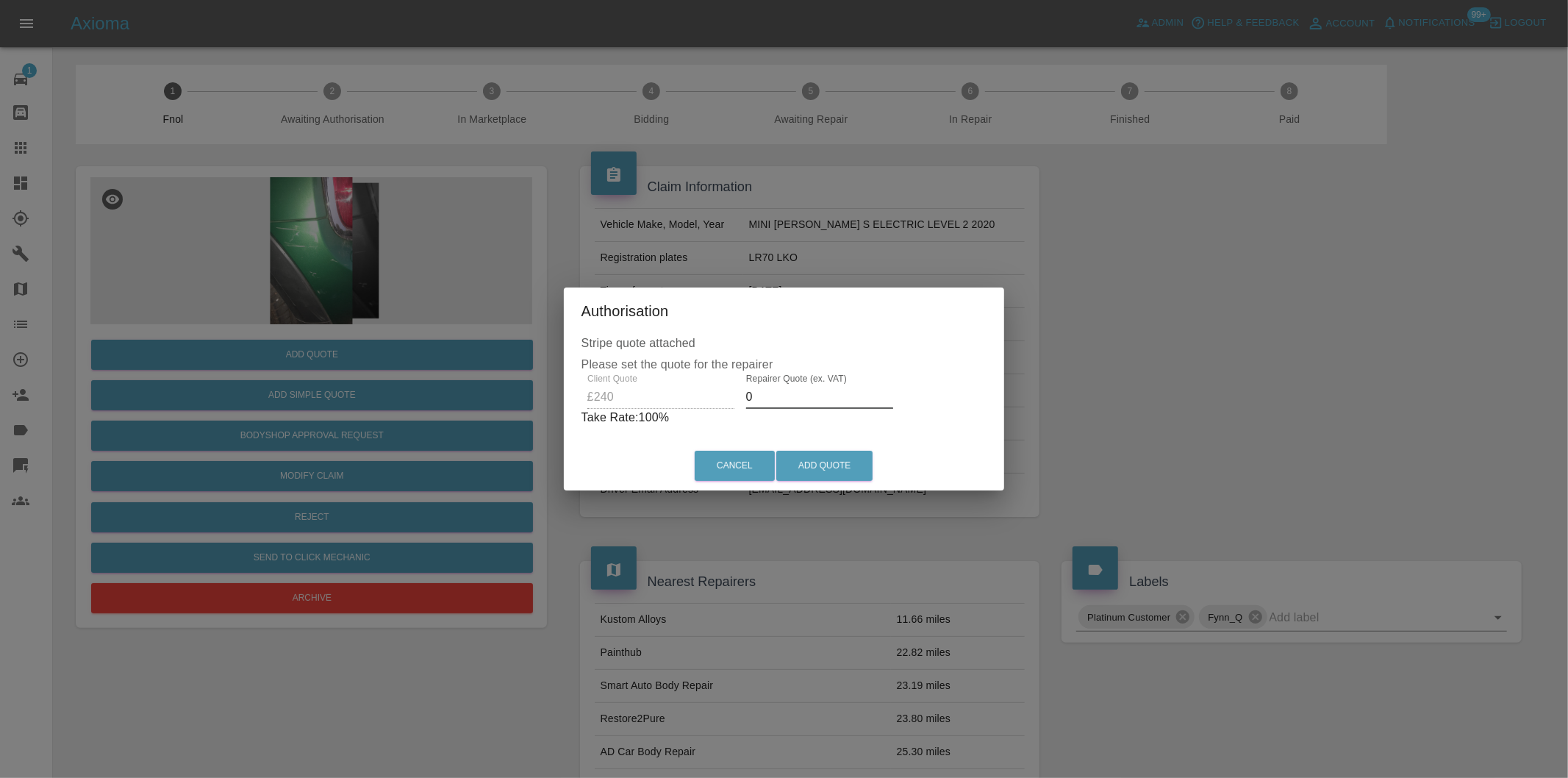
click at [781, 395] on input "0" at bounding box center [820, 397] width 147 height 23
type input "0155"
click at [816, 454] on button "Add Quote" at bounding box center [824, 466] width 96 height 30
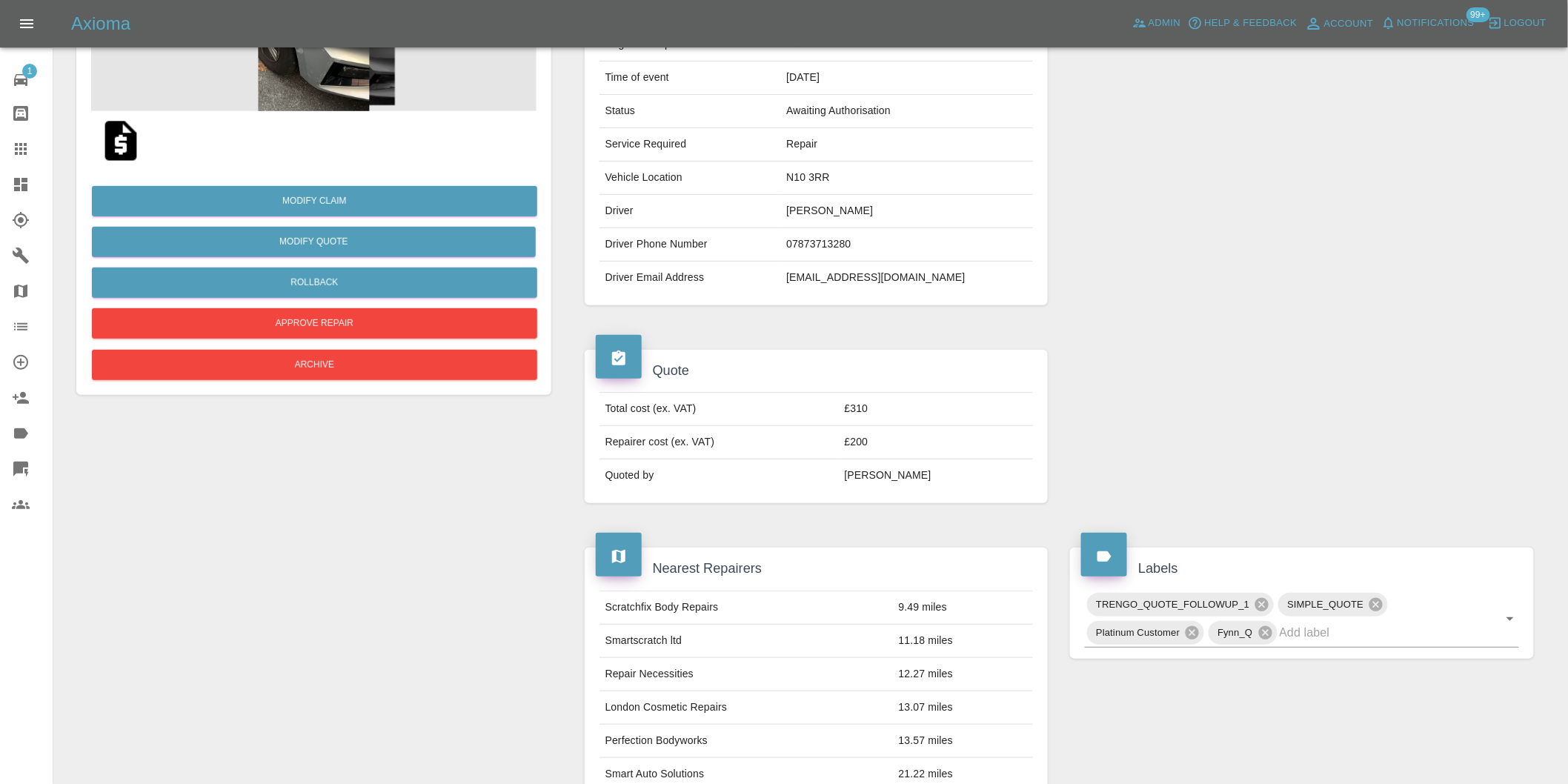
scroll to position [86, 0]
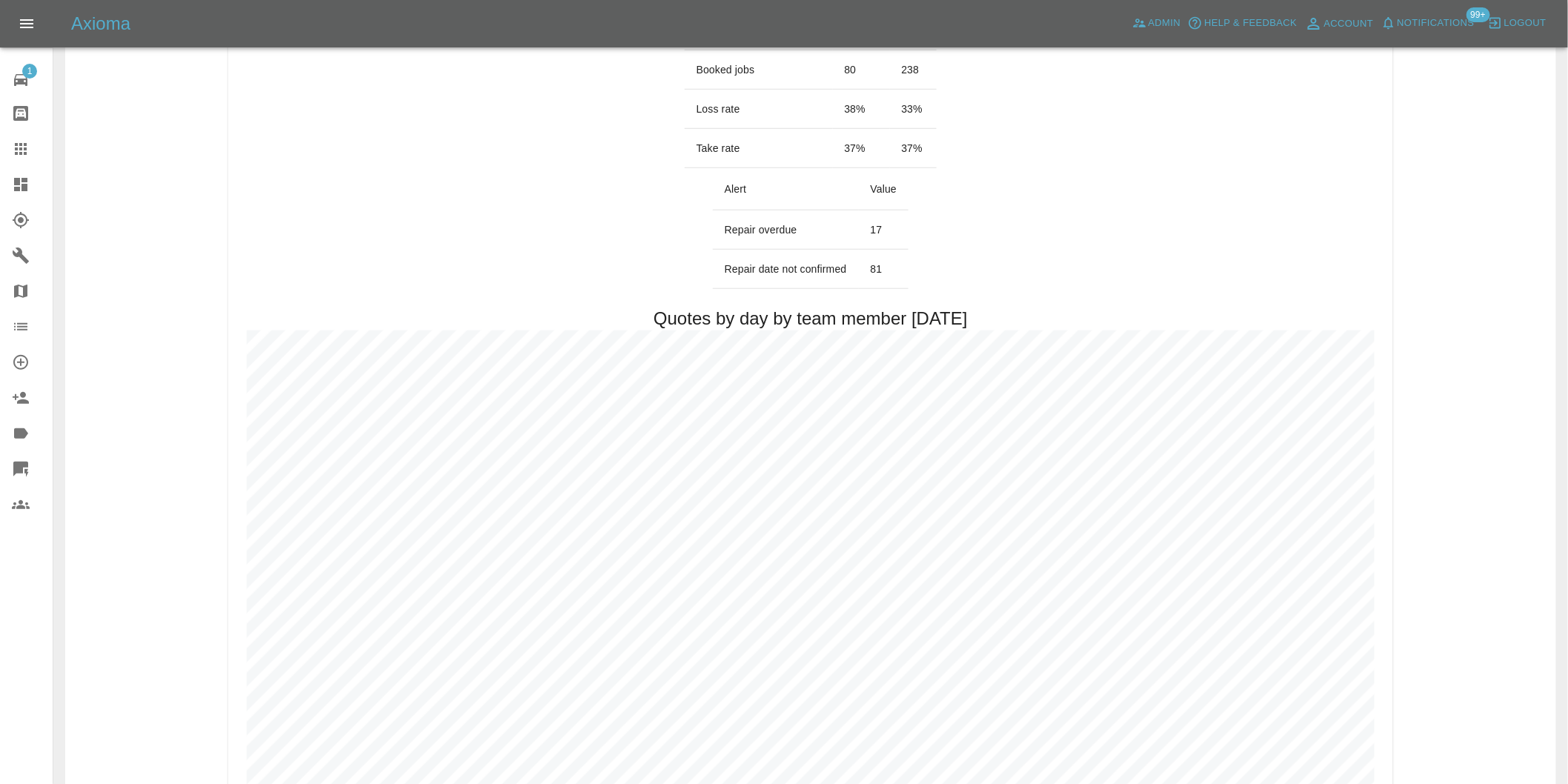
scroll to position [658, 0]
